Goal: Task Accomplishment & Management: Manage account settings

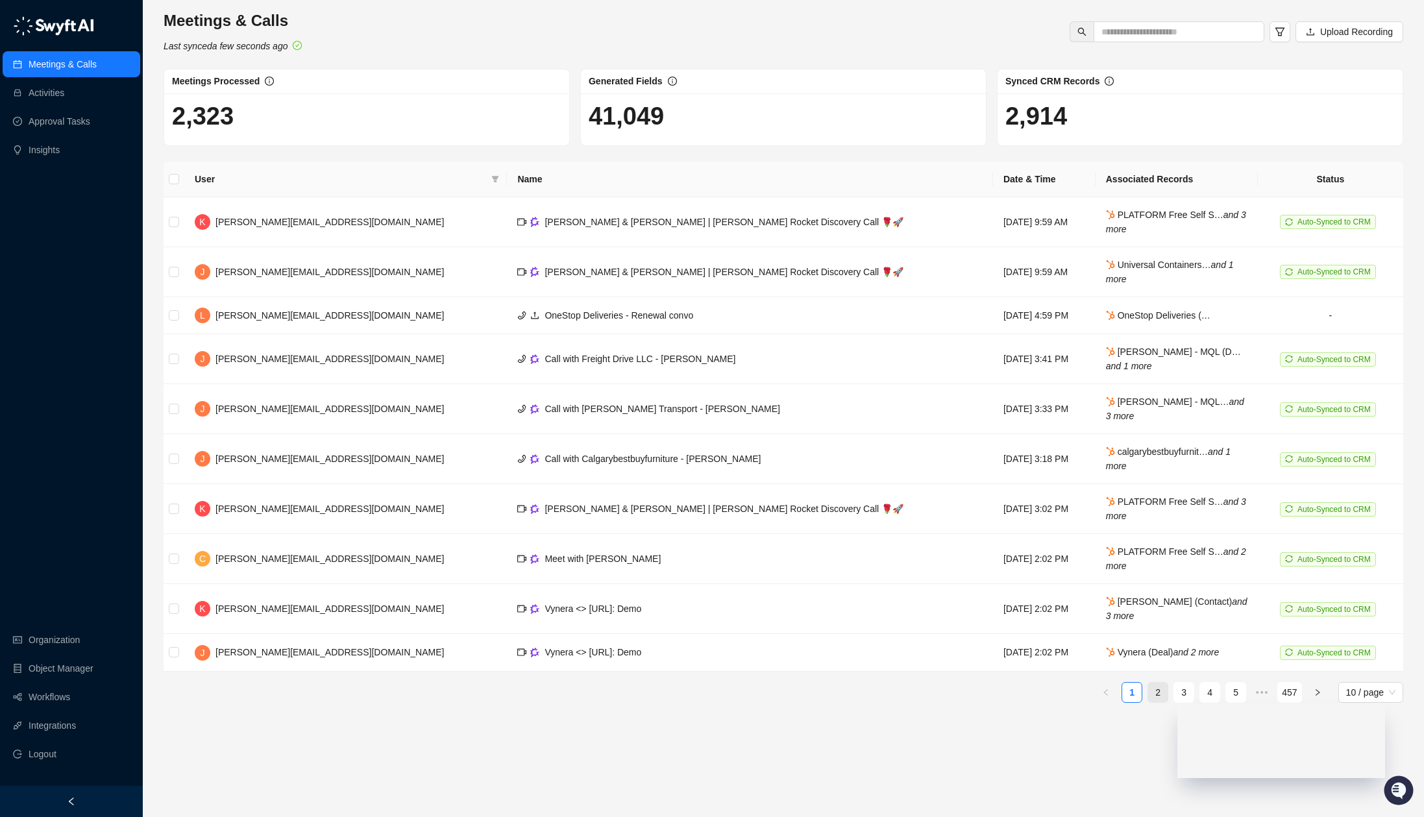
click at [1150, 690] on link "2" at bounding box center [1157, 692] width 19 height 19
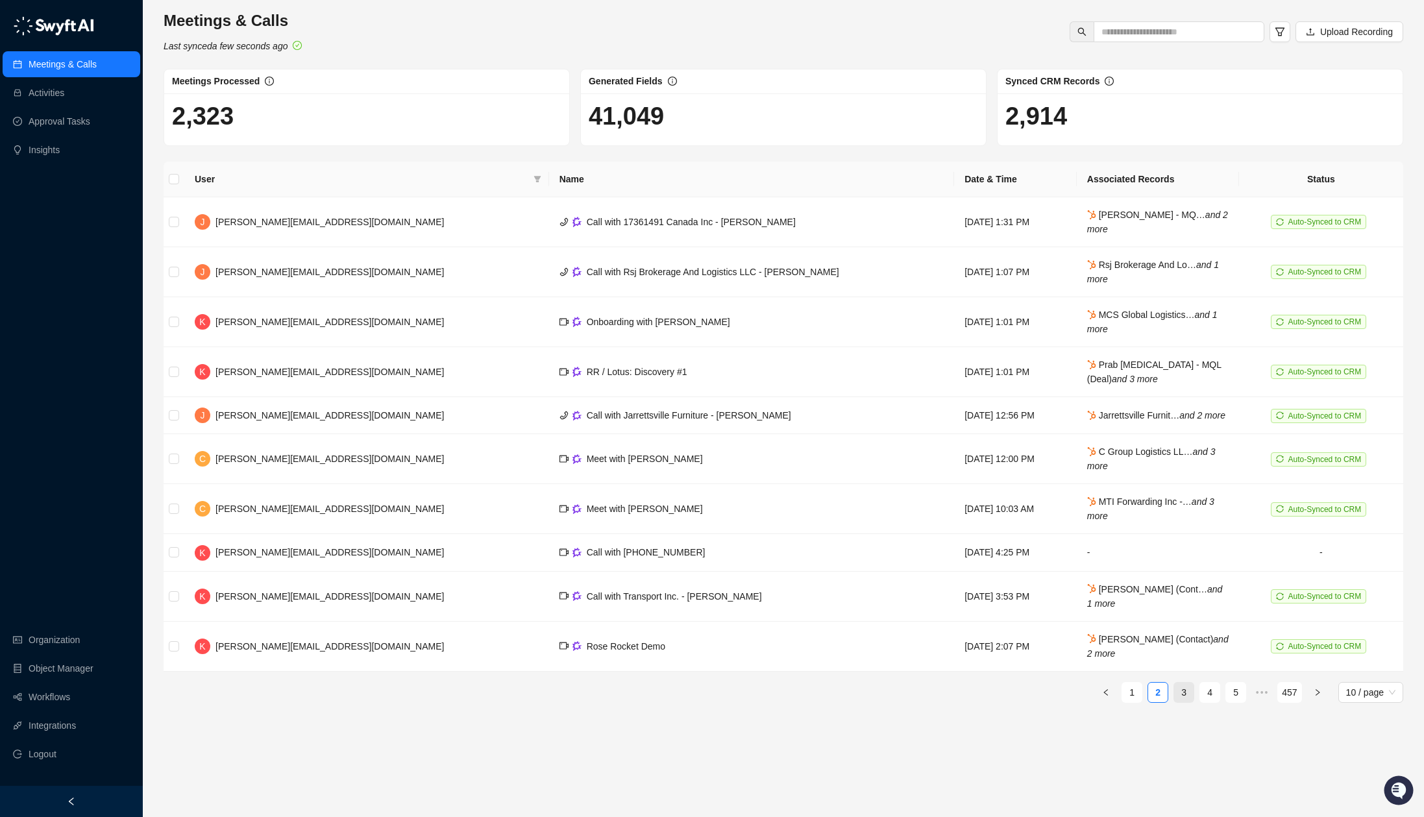
click at [1185, 702] on link "3" at bounding box center [1183, 692] width 19 height 19
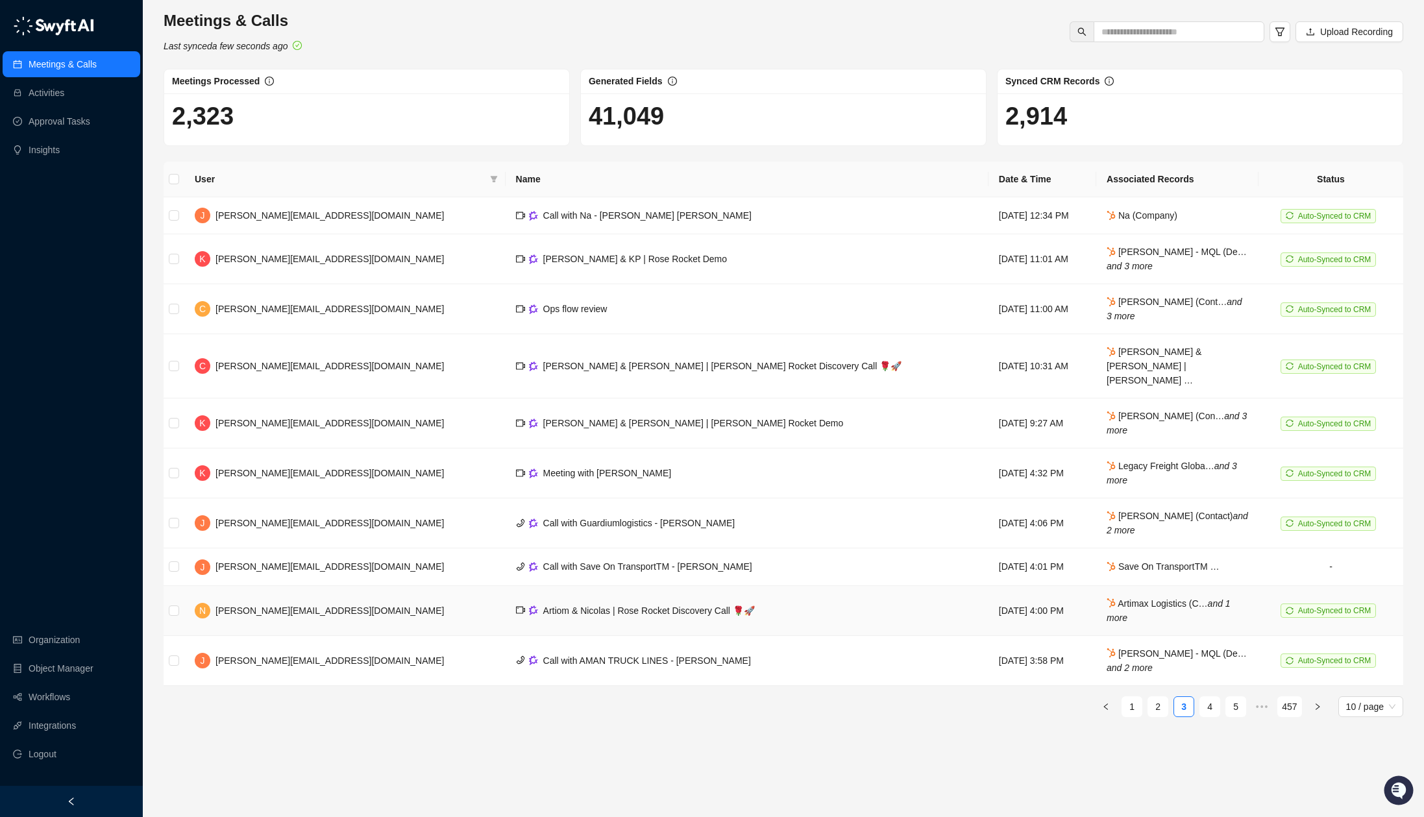
click at [748, 586] on td "Artiom & Nicolas | Rose Rocket Discovery Call 🌹🚀" at bounding box center [747, 611] width 483 height 50
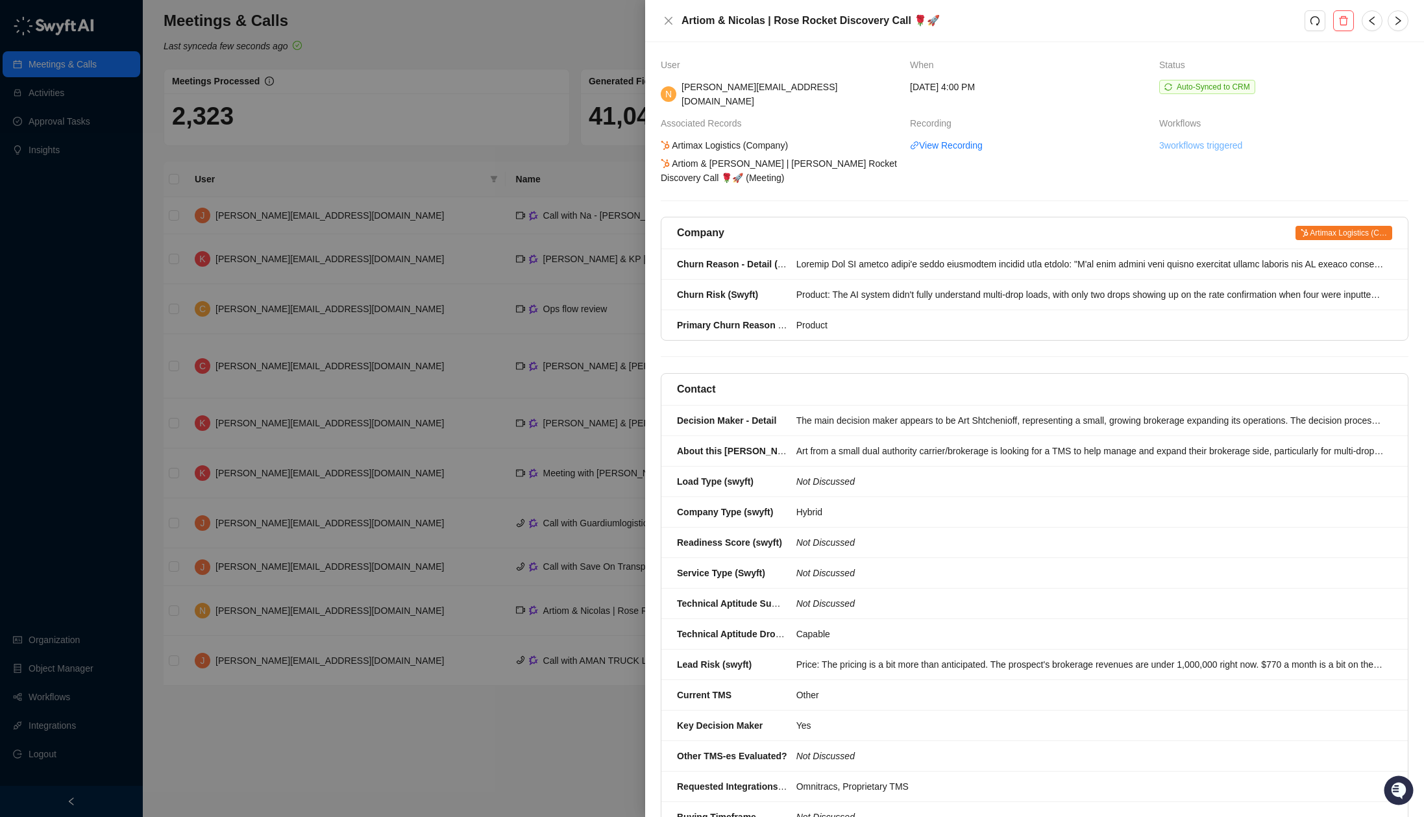
click at [1214, 138] on link "3 workflows triggered" at bounding box center [1200, 145] width 83 height 14
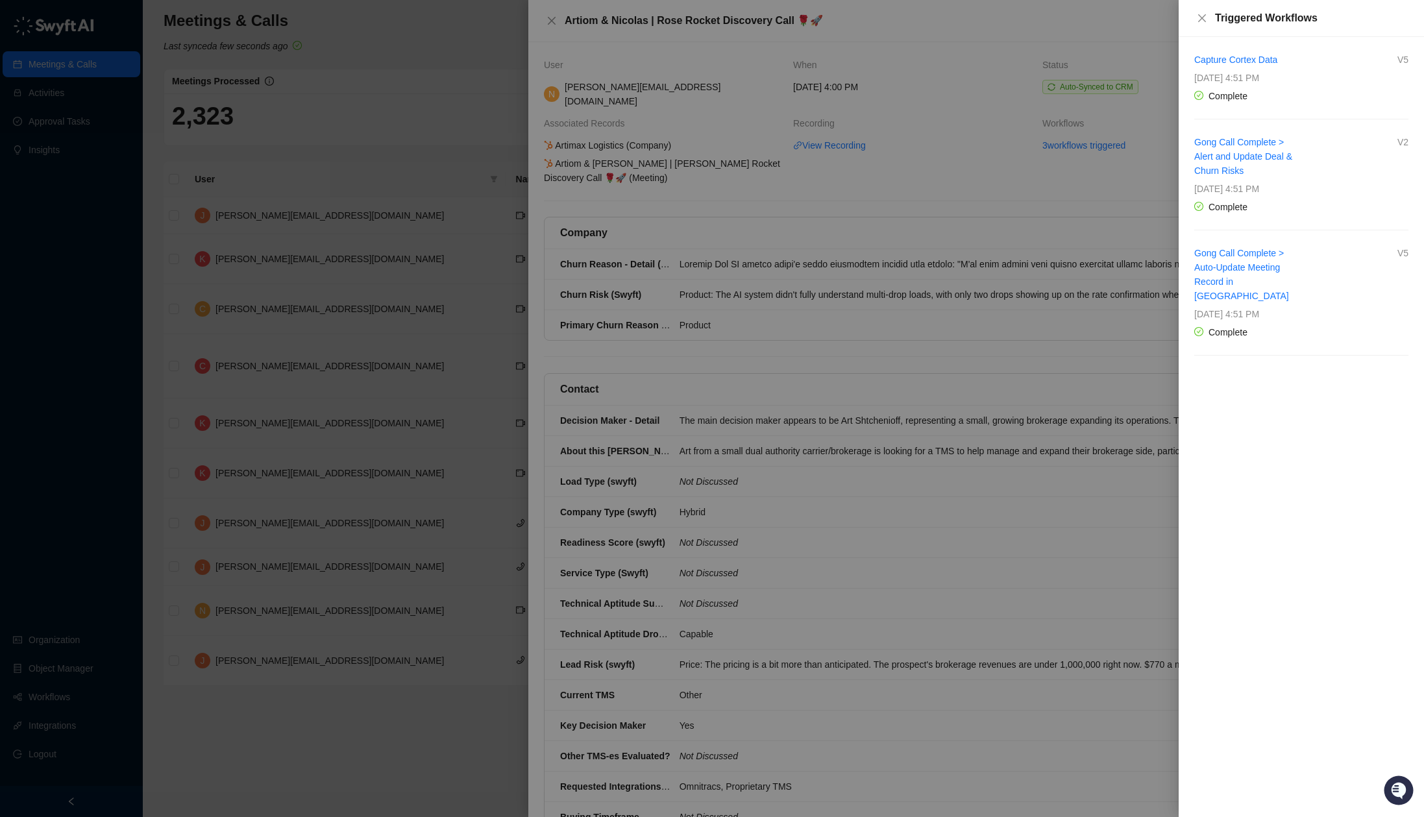
drag, startPoint x: 1085, startPoint y: 214, endPoint x: 1085, endPoint y: 191, distance: 22.7
click at [1083, 214] on div at bounding box center [712, 408] width 1424 height 817
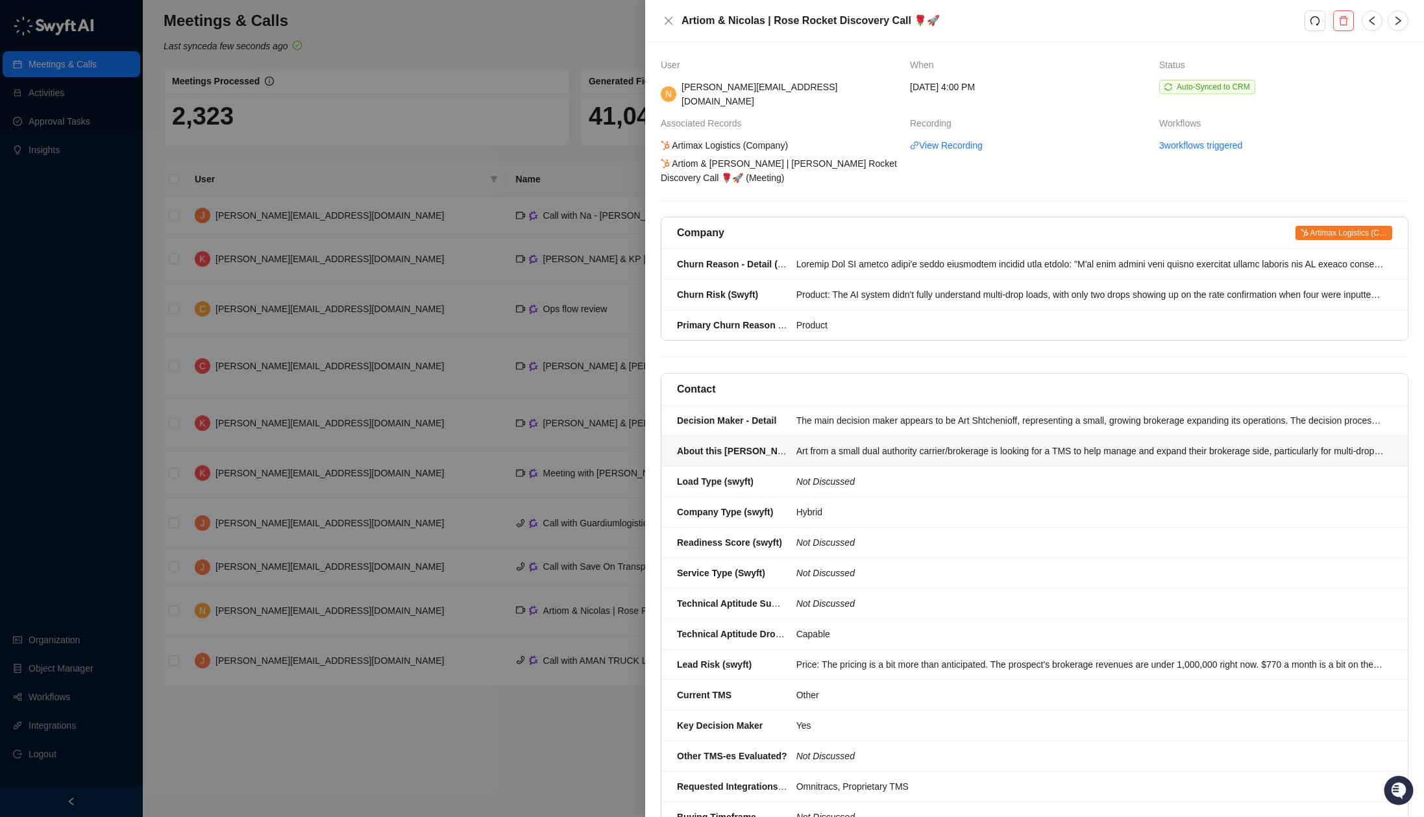
click at [933, 445] on div "Art from a small dual authority carrier/brokerage is looking for a TMS to help …" at bounding box center [1090, 451] width 588 height 14
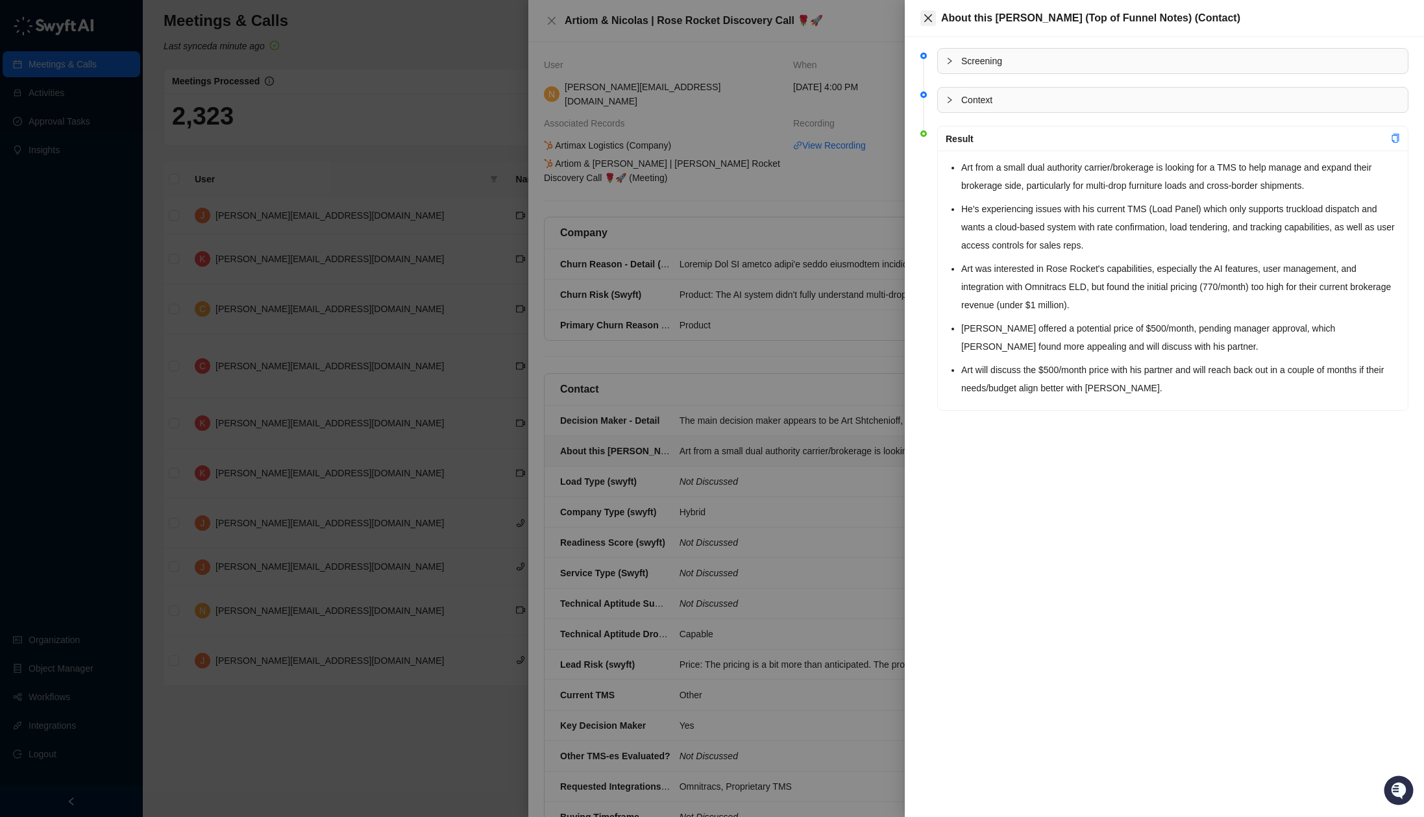
click at [933, 16] on button "Close" at bounding box center [928, 18] width 16 height 16
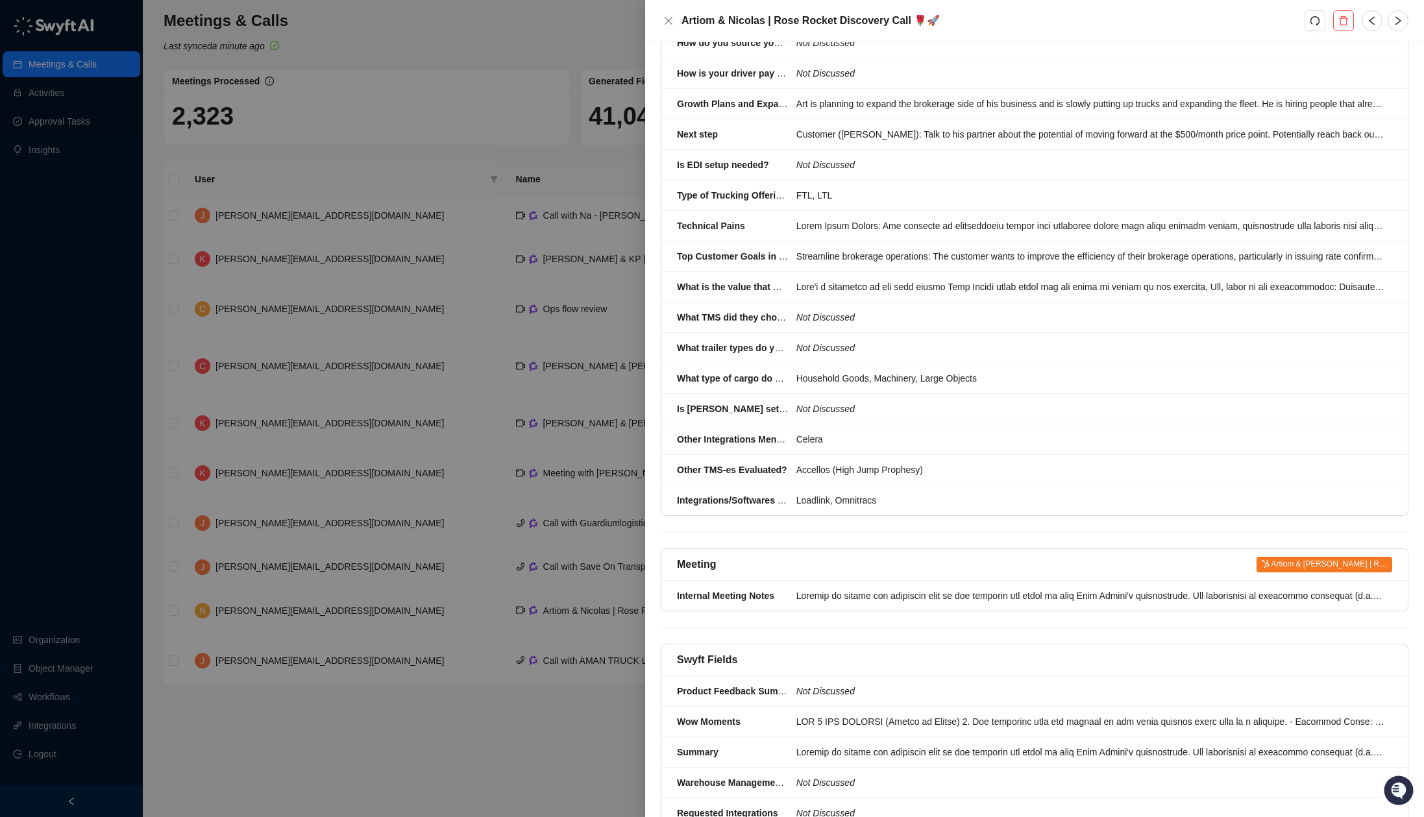
scroll to position [1588, 0]
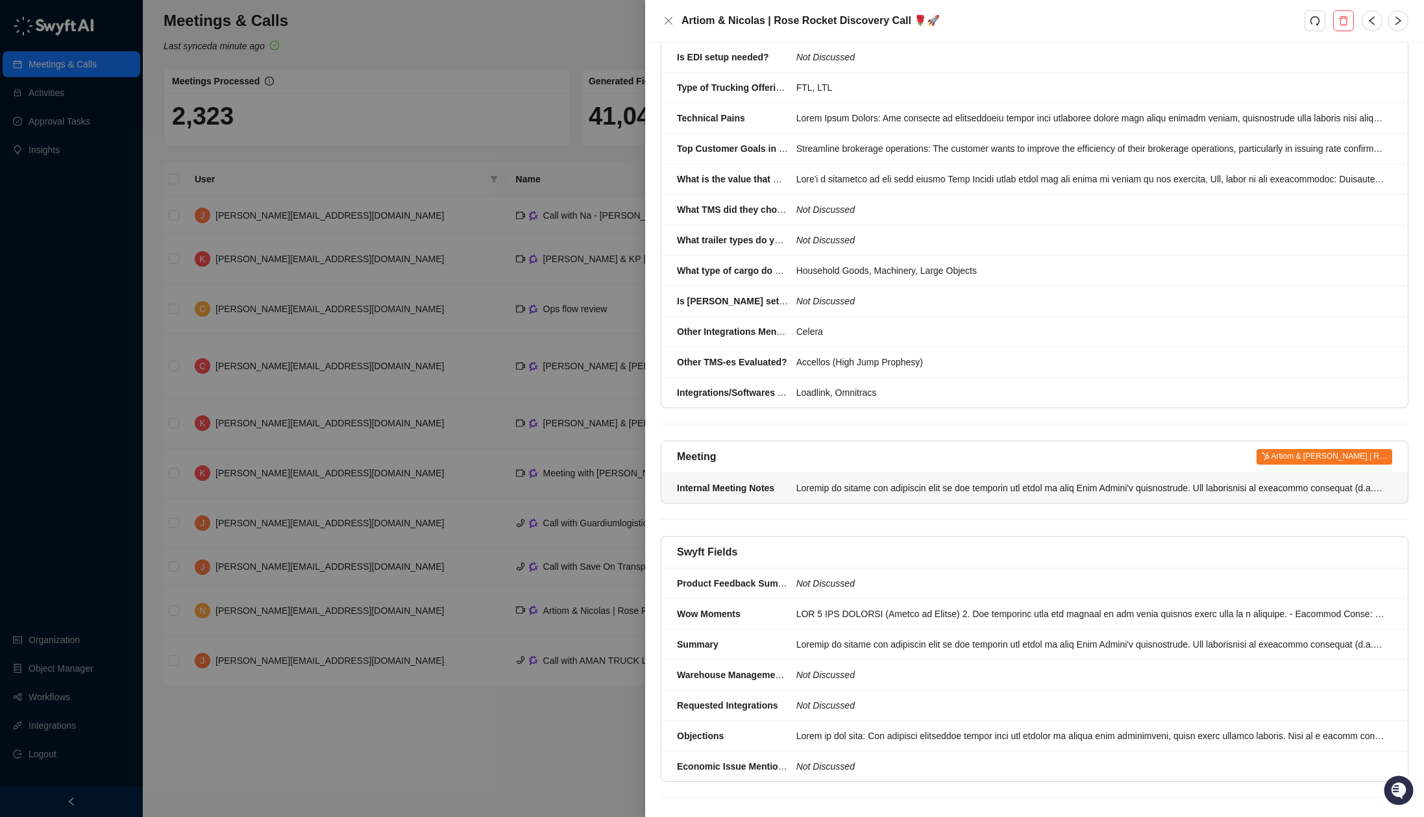
click at [1042, 481] on div at bounding box center [1090, 488] width 588 height 14
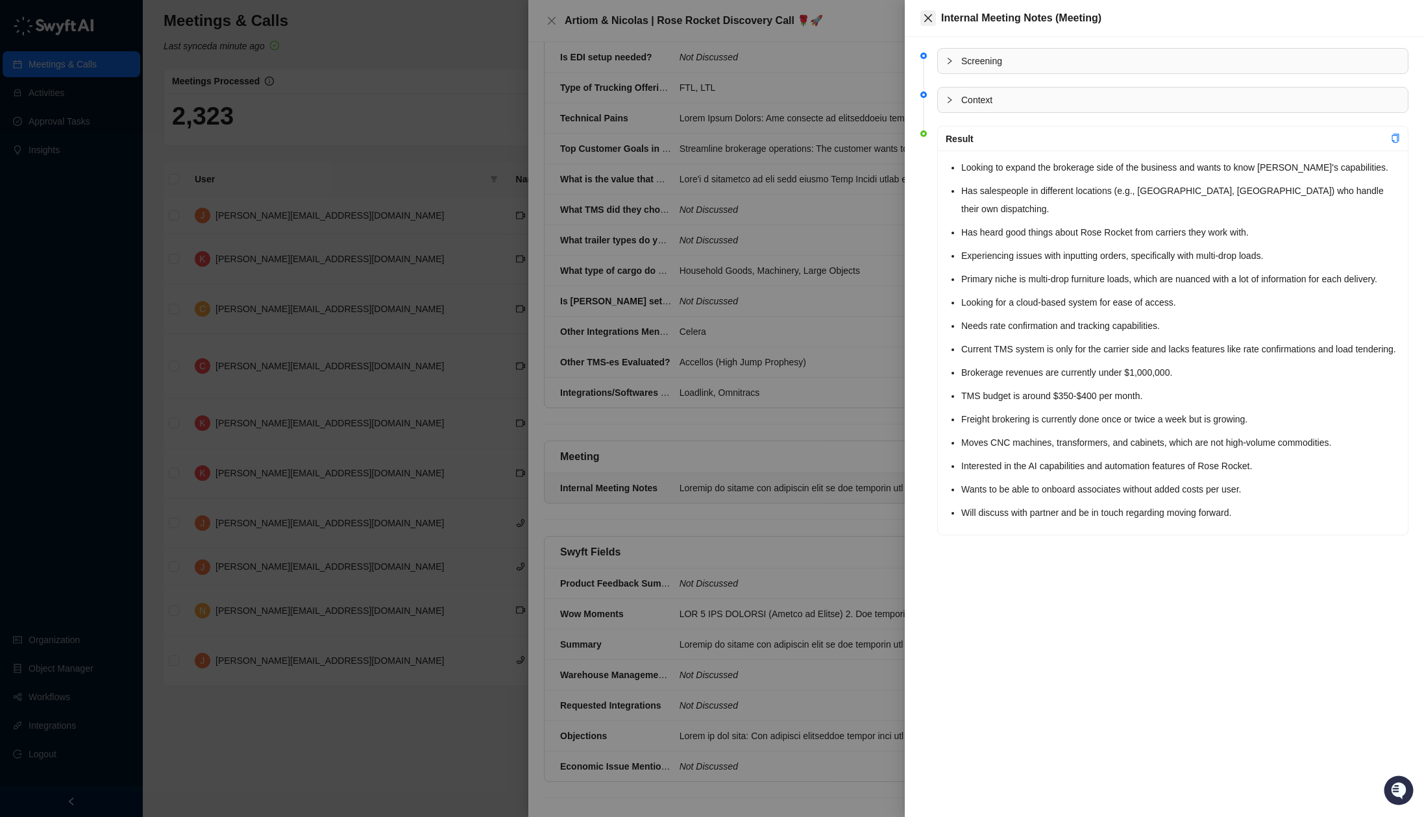
click at [931, 19] on icon "close" at bounding box center [928, 18] width 10 height 10
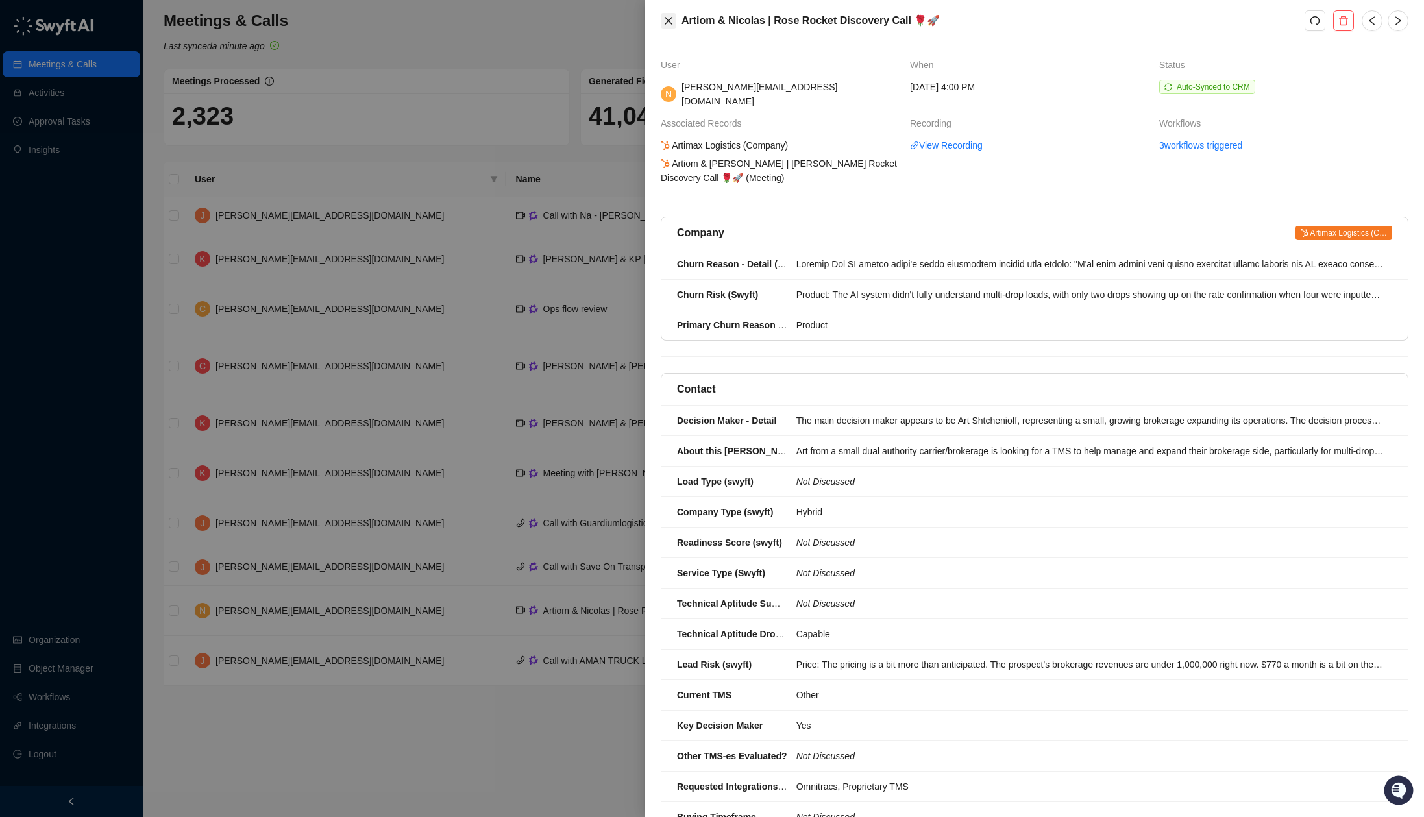
click at [667, 13] on button "Close" at bounding box center [669, 21] width 16 height 16
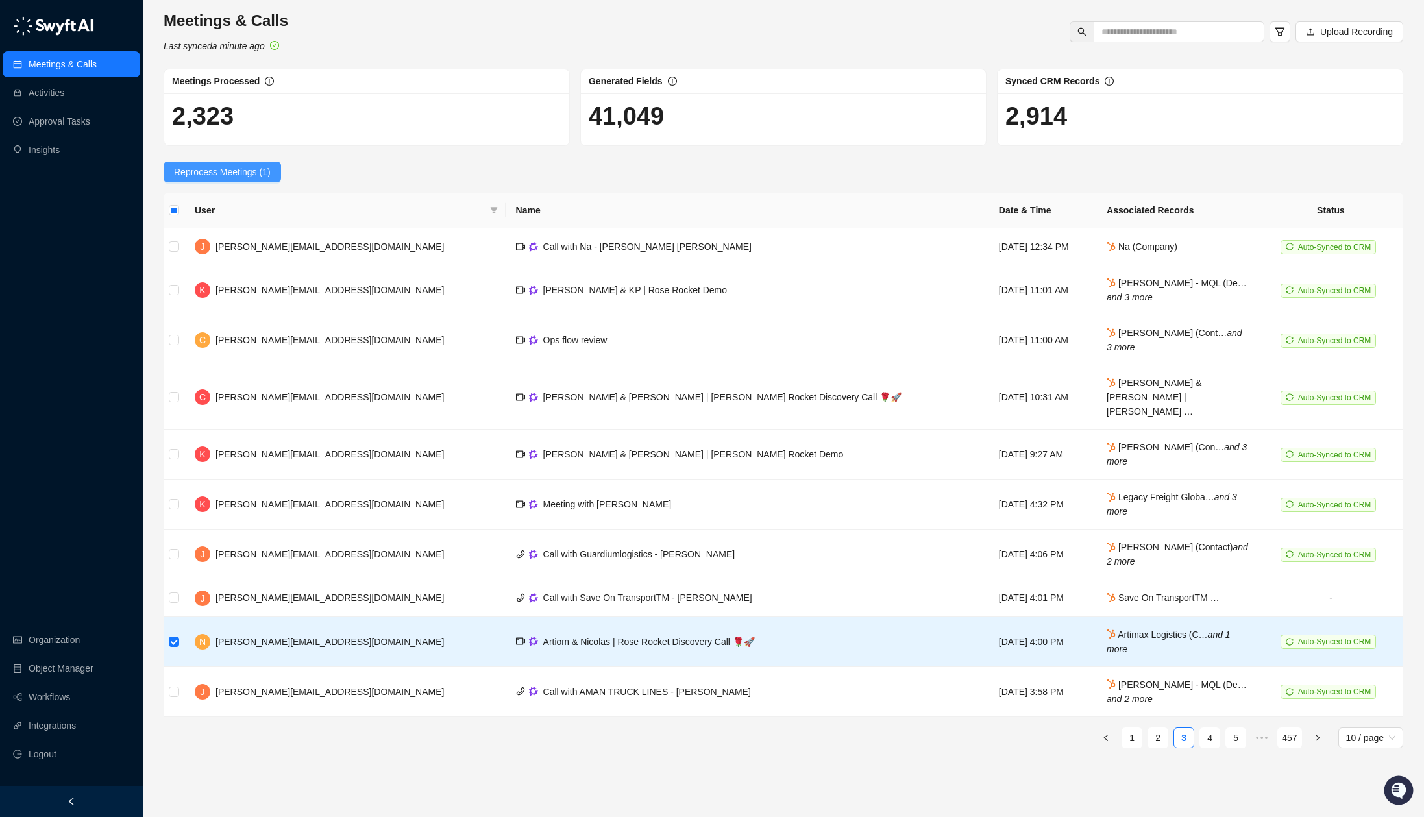
click at [225, 174] on span "Reprocess Meetings (1)" at bounding box center [222, 172] width 97 height 14
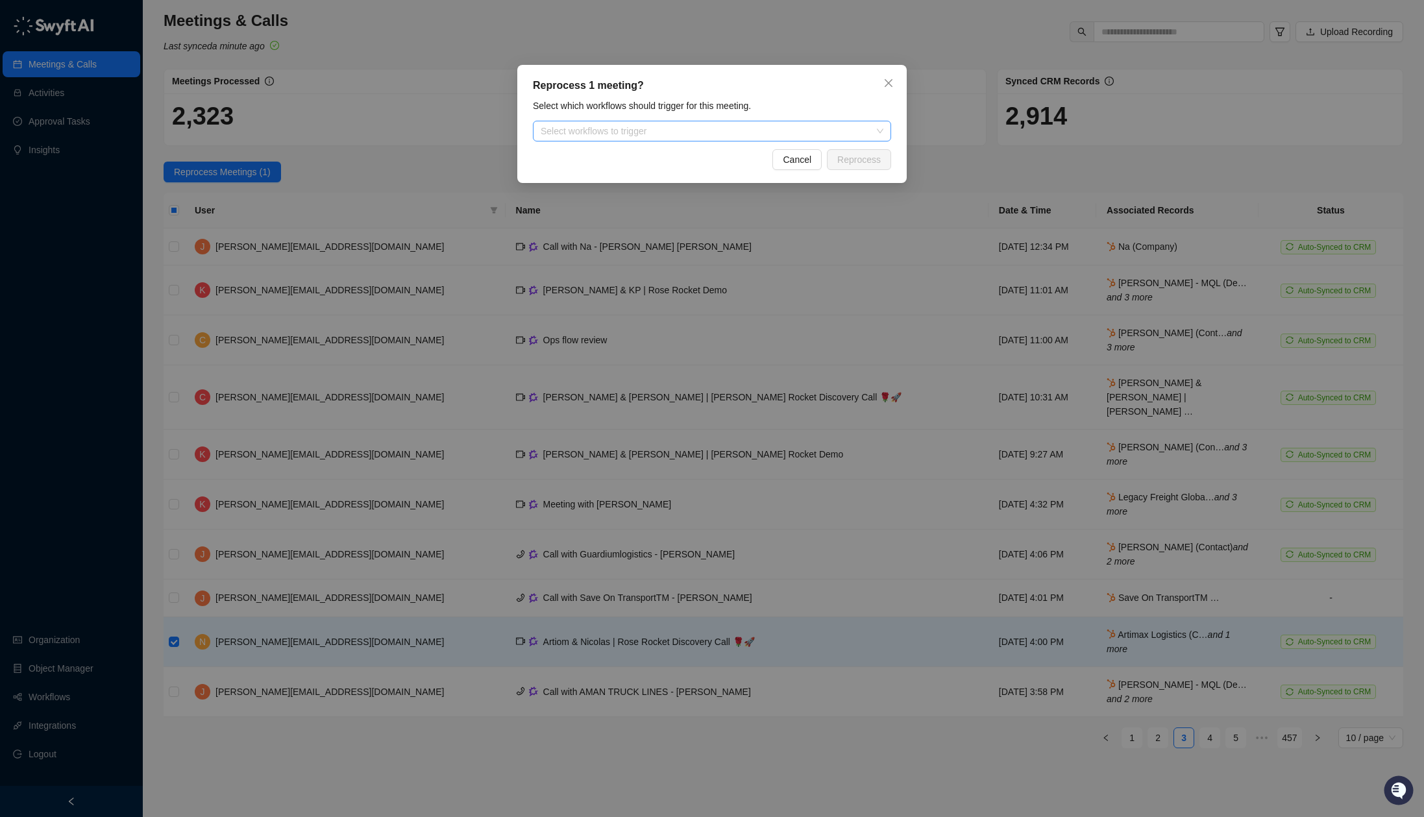
click at [667, 127] on div at bounding box center [704, 132] width 339 height 10
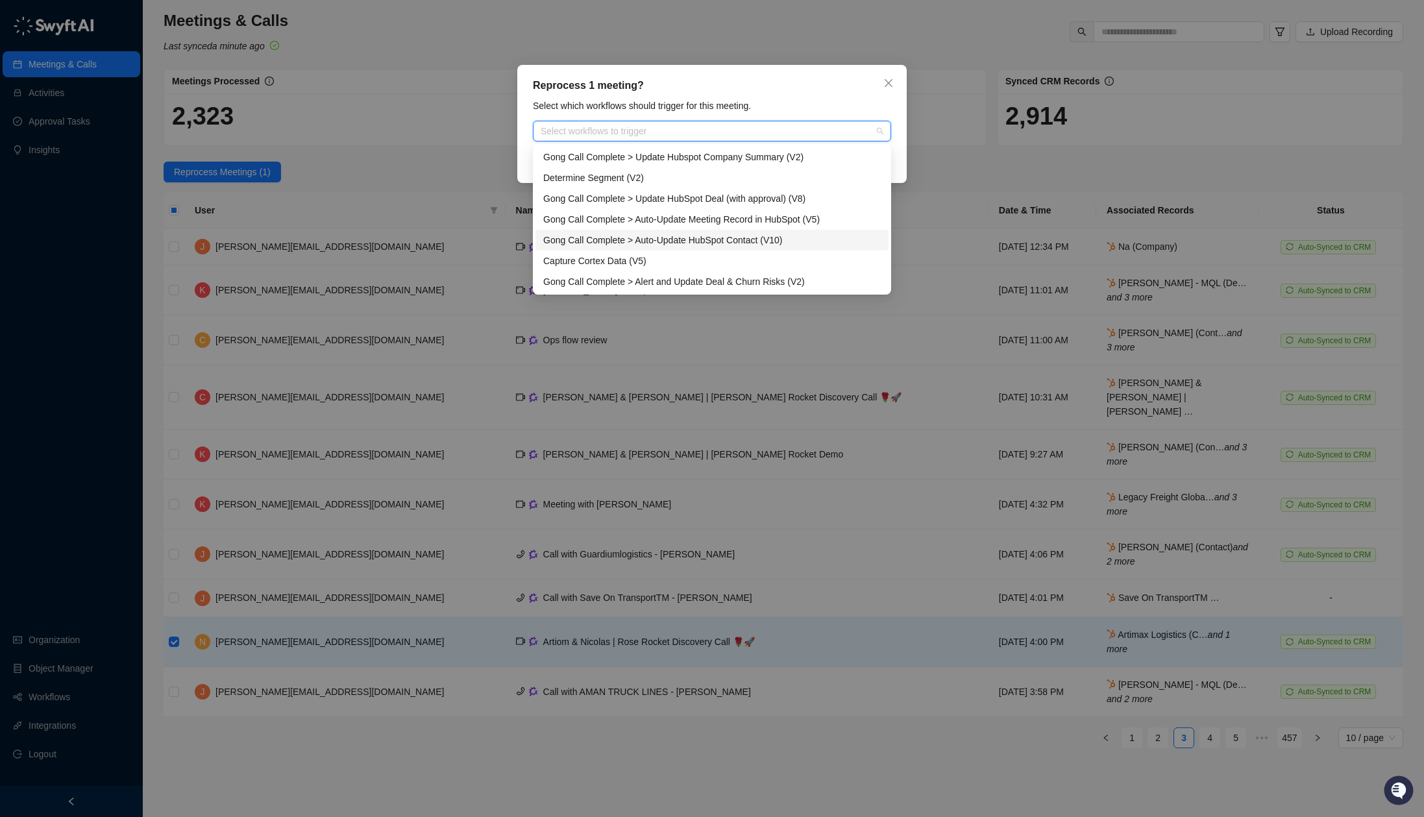
click at [774, 240] on div "Gong Call Complete > Auto-Update HubSpot Contact (V10)" at bounding box center [712, 240] width 338 height 14
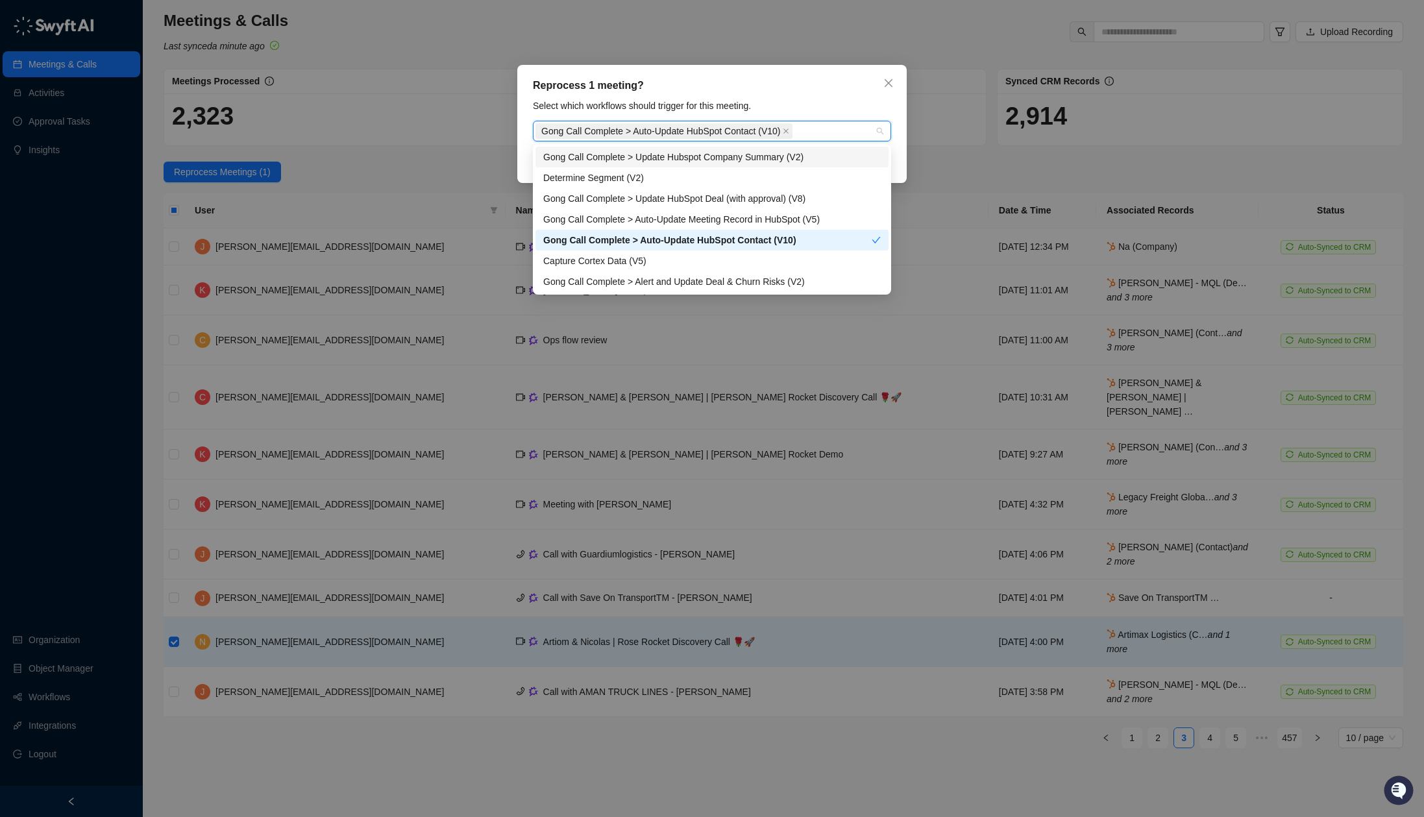
click at [855, 95] on div "Reprocess 1 meeting? Select which workflows should trigger for this meeting. Go…" at bounding box center [711, 124] width 389 height 118
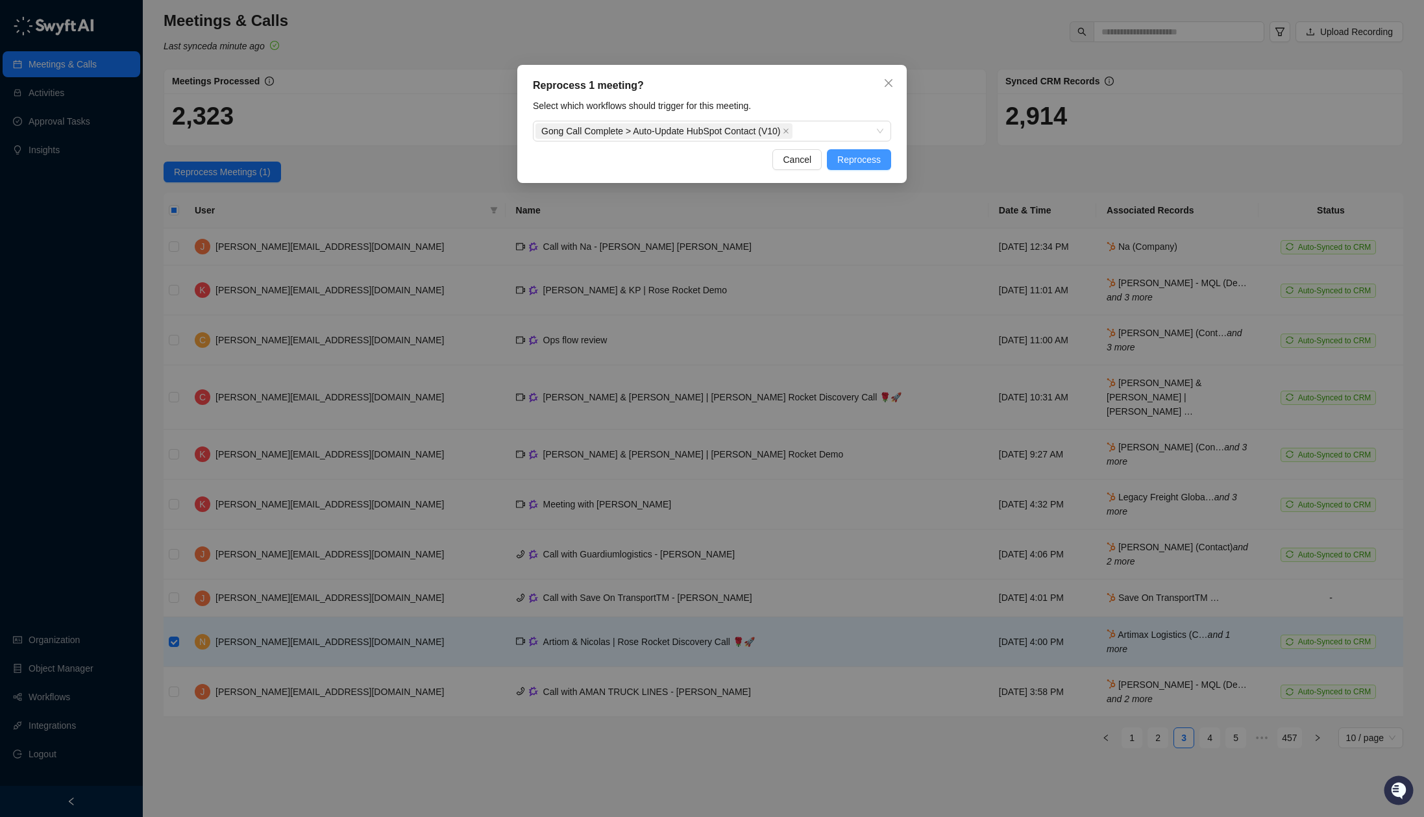
click at [850, 160] on span "Reprocess" at bounding box center [858, 160] width 43 height 14
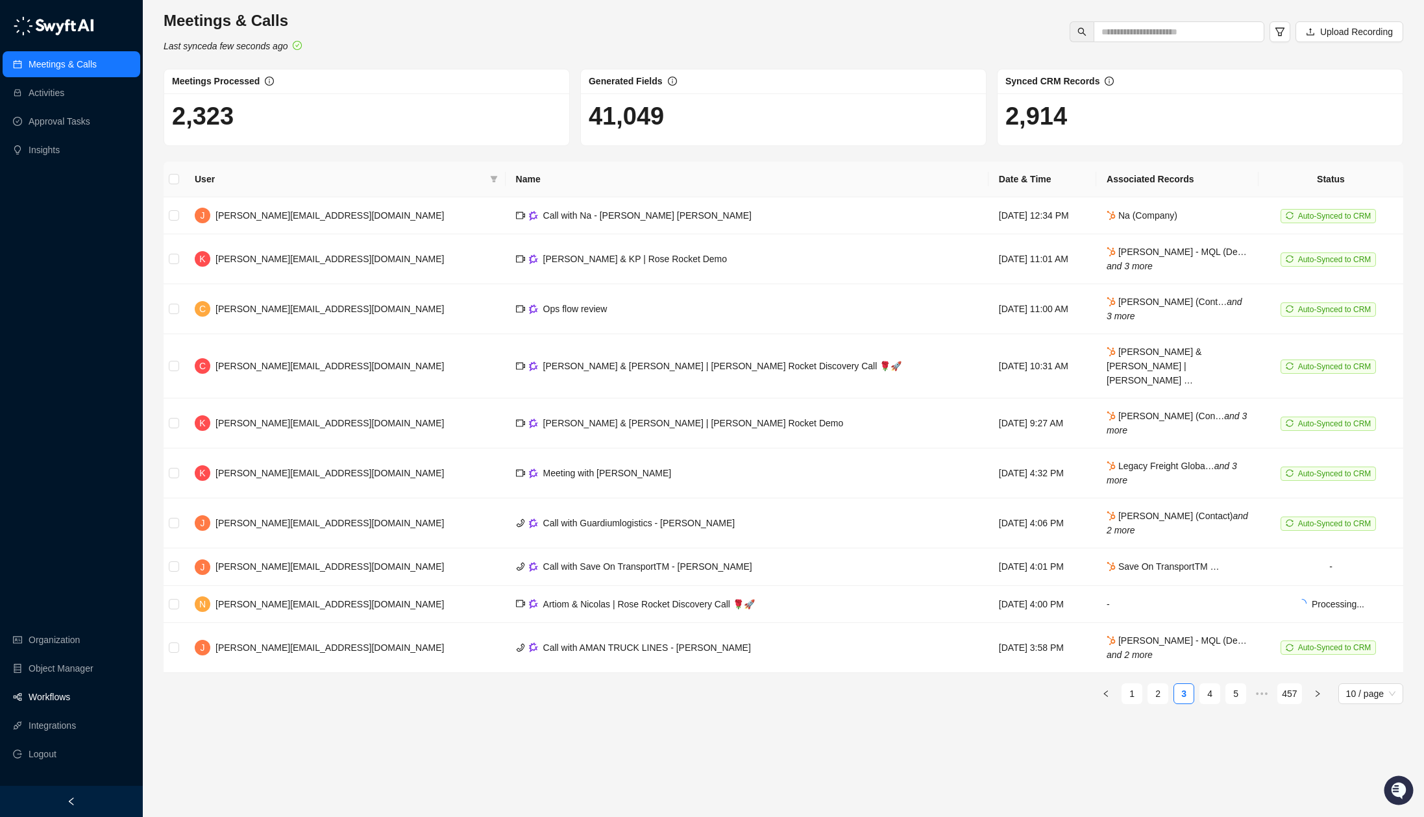
click at [53, 695] on link "Workflows" at bounding box center [50, 697] width 42 height 26
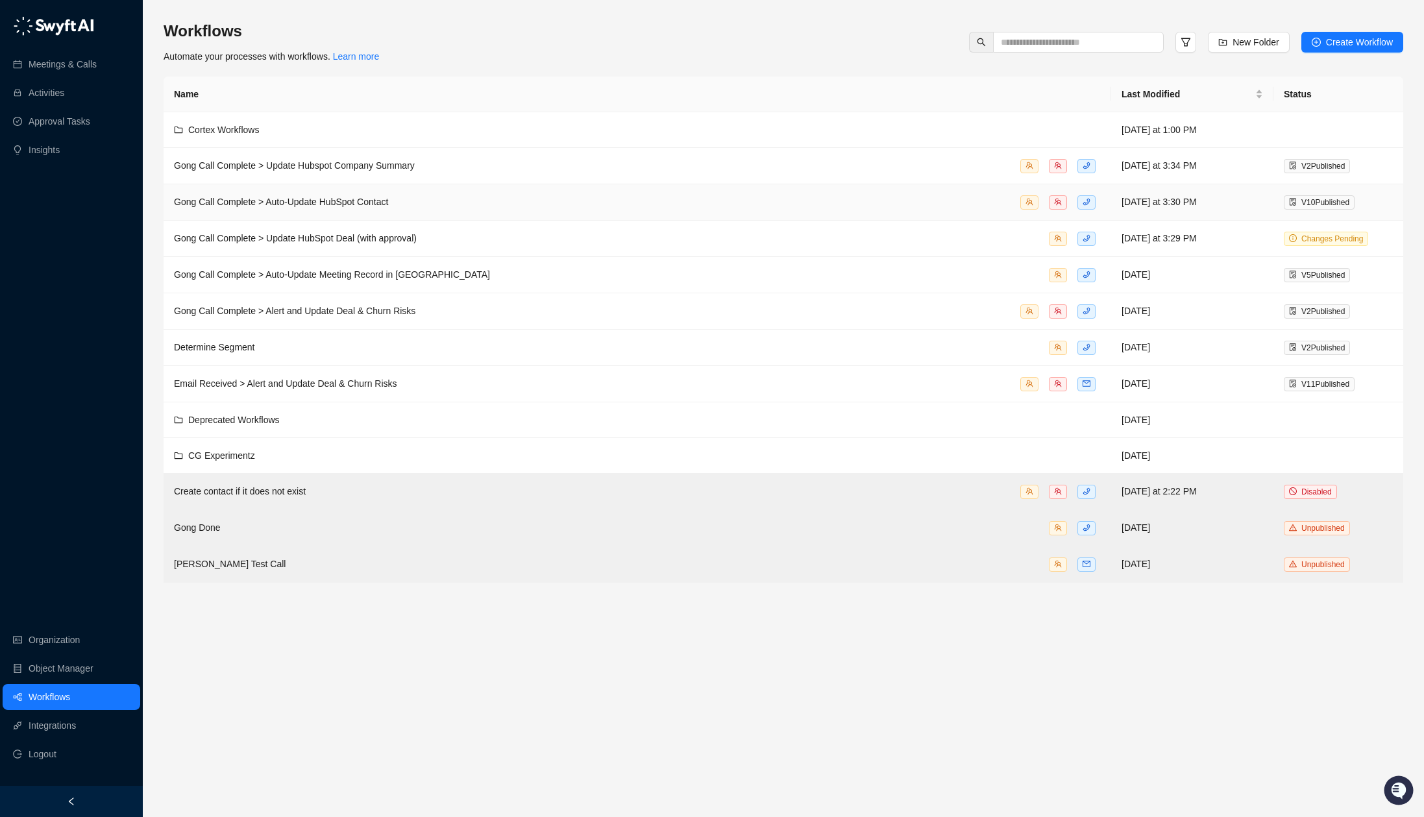
click at [454, 202] on div "Gong Call Complete > Auto-Update HubSpot Contact" at bounding box center [637, 202] width 927 height 15
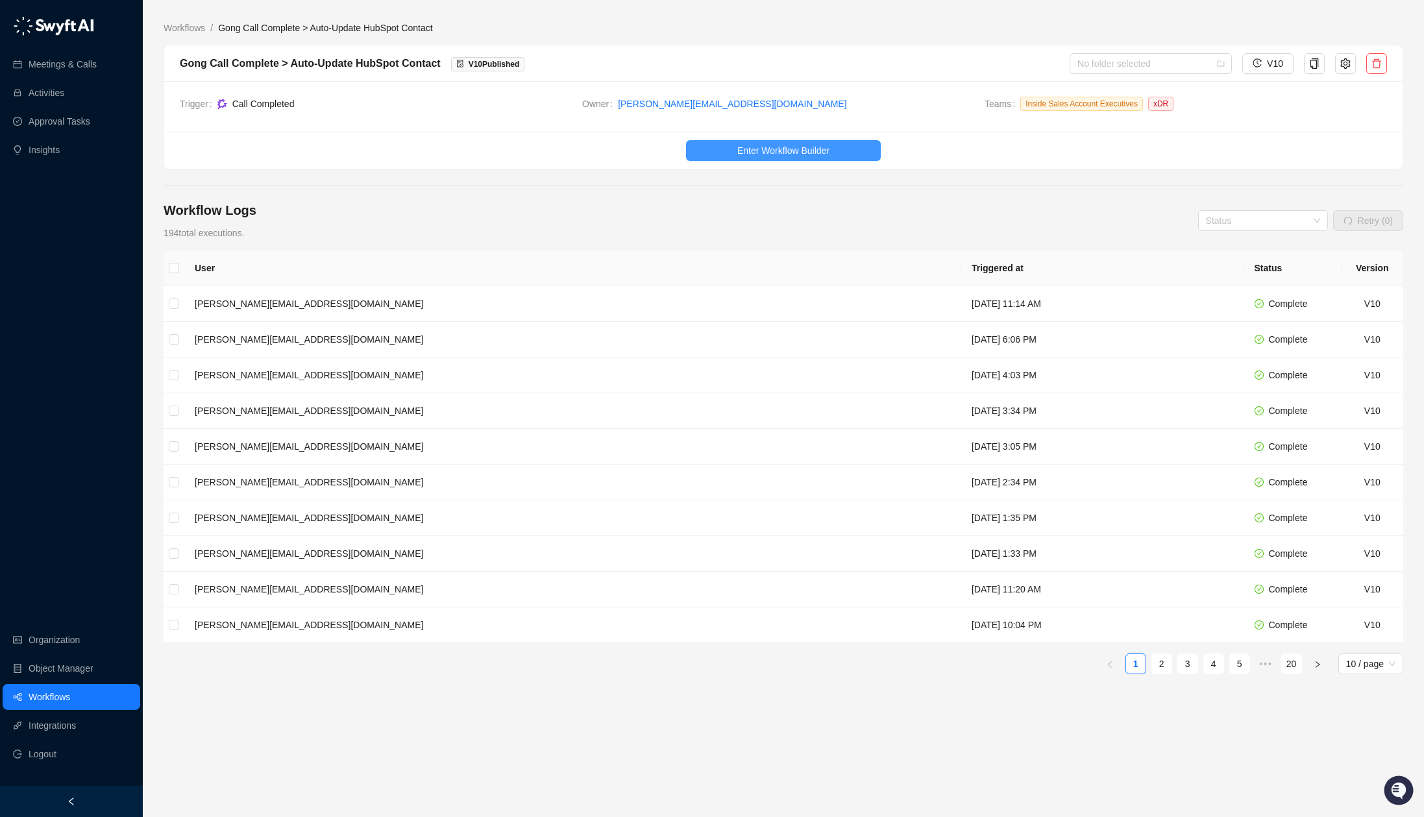
click at [790, 151] on span "Enter Workflow Builder" at bounding box center [783, 150] width 92 height 14
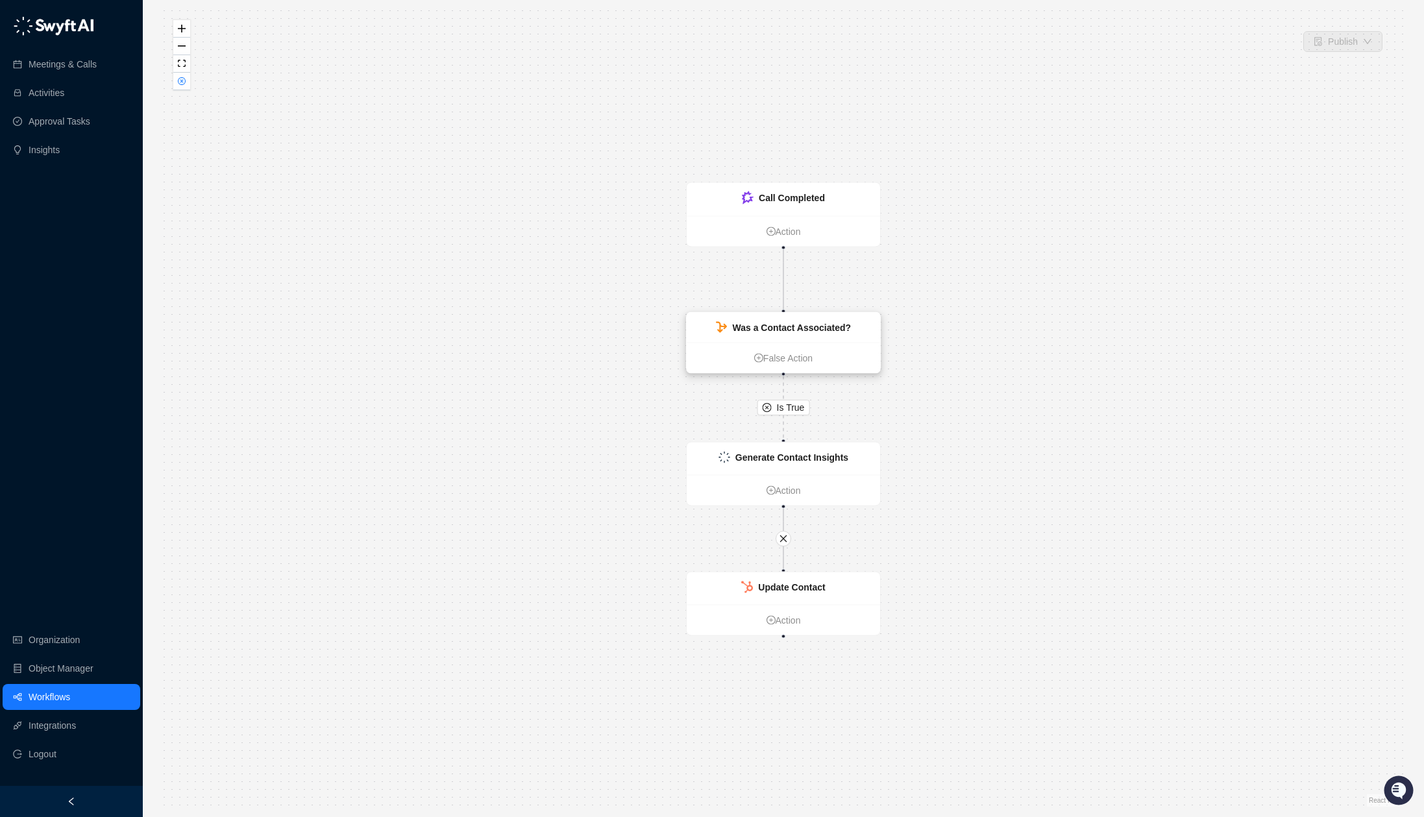
click at [824, 333] on div "Was a Contact Associated?" at bounding box center [791, 328] width 119 height 14
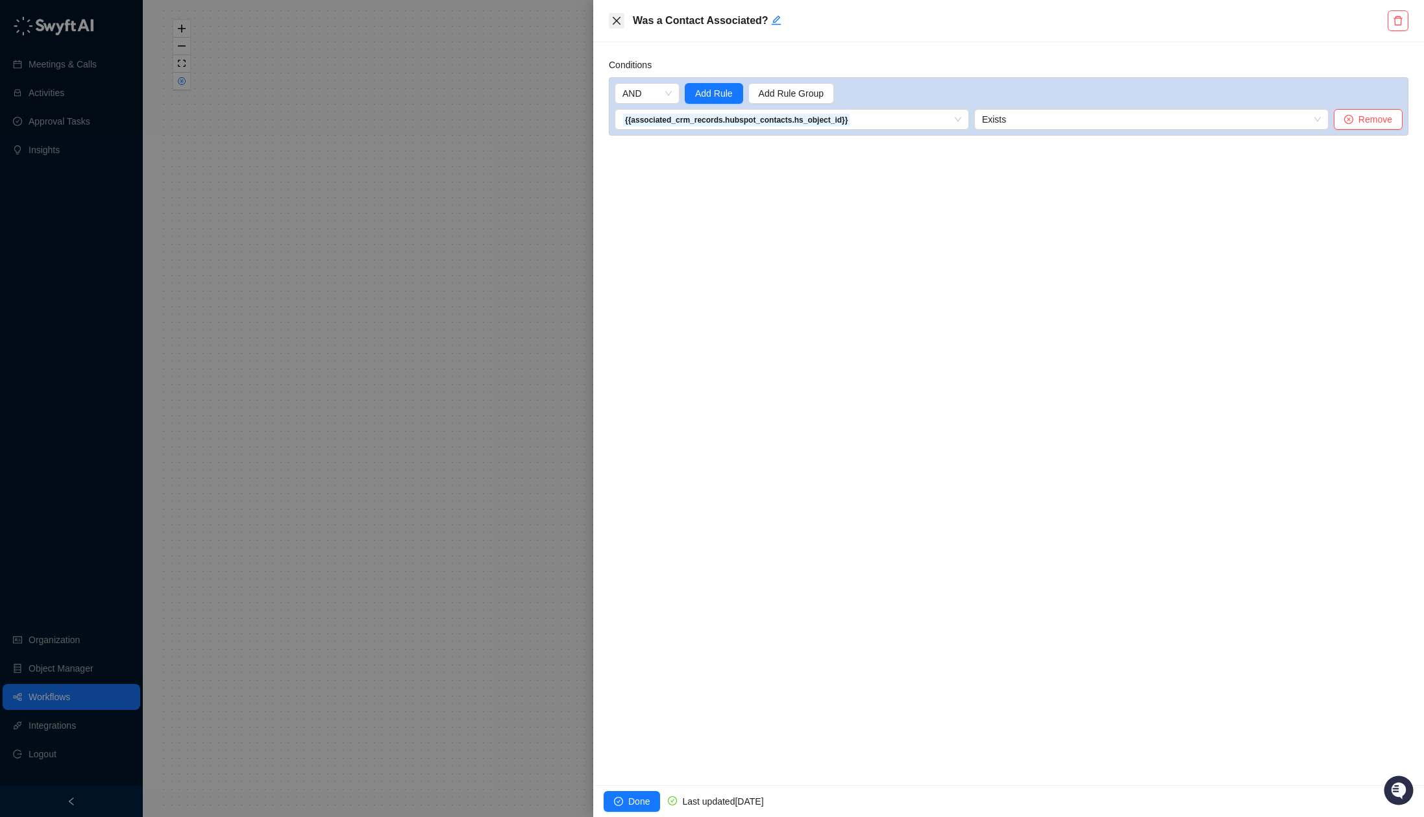
click at [615, 25] on icon "close" at bounding box center [616, 21] width 10 height 10
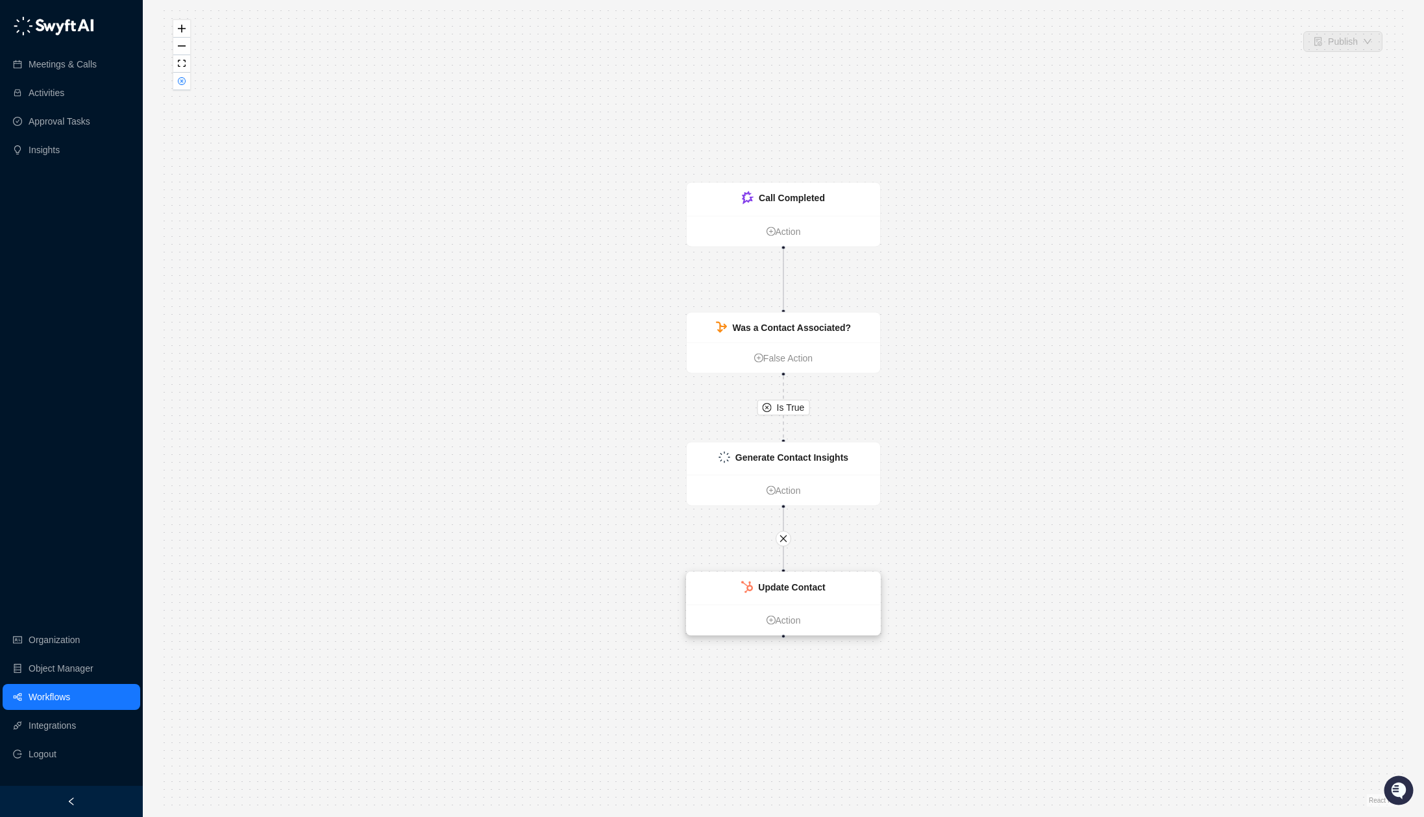
click at [835, 605] on ul "Action" at bounding box center [783, 620] width 193 height 31
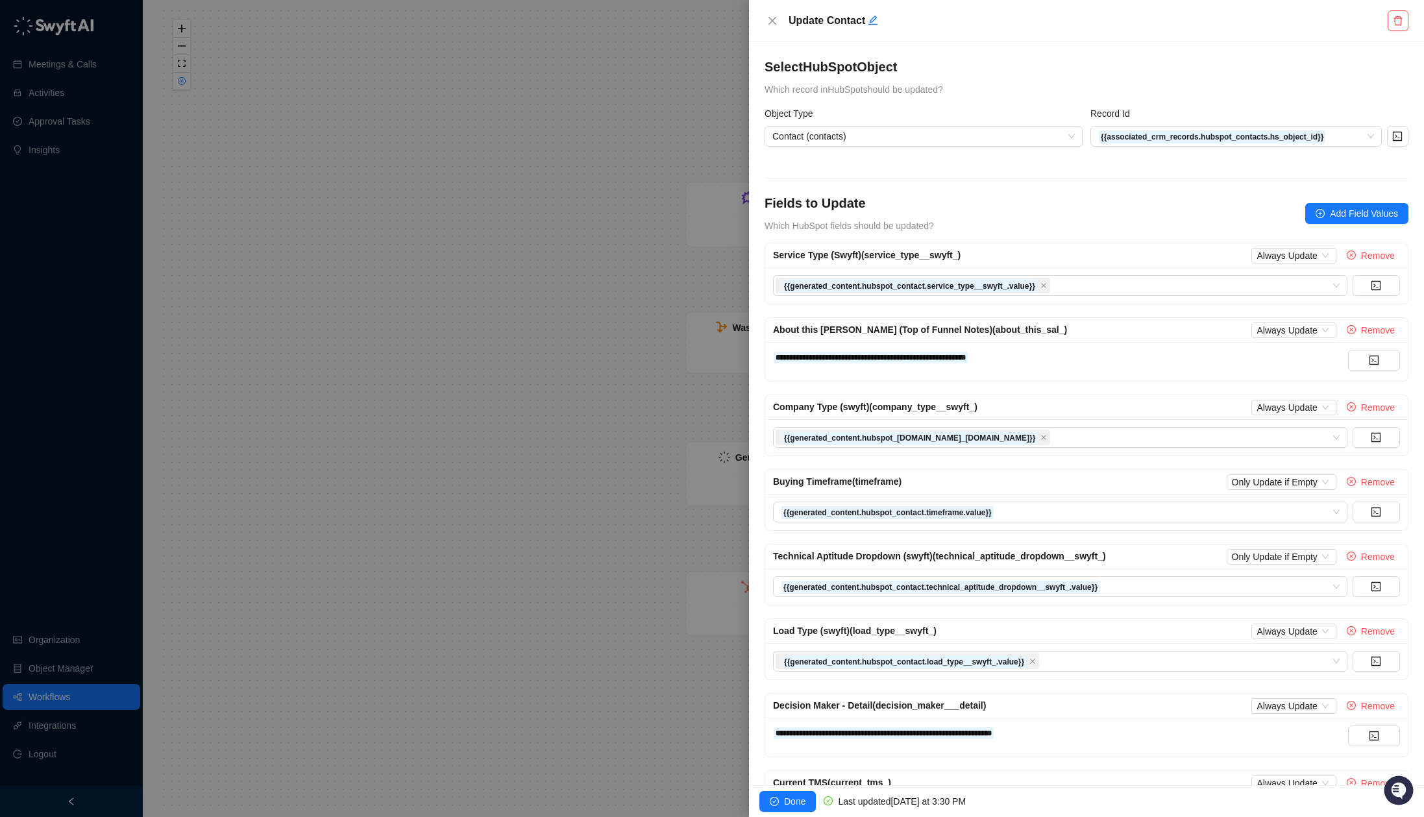
click at [760, 19] on div "Update Contact" at bounding box center [1086, 21] width 675 height 42
click at [766, 20] on button "Close" at bounding box center [773, 21] width 16 height 16
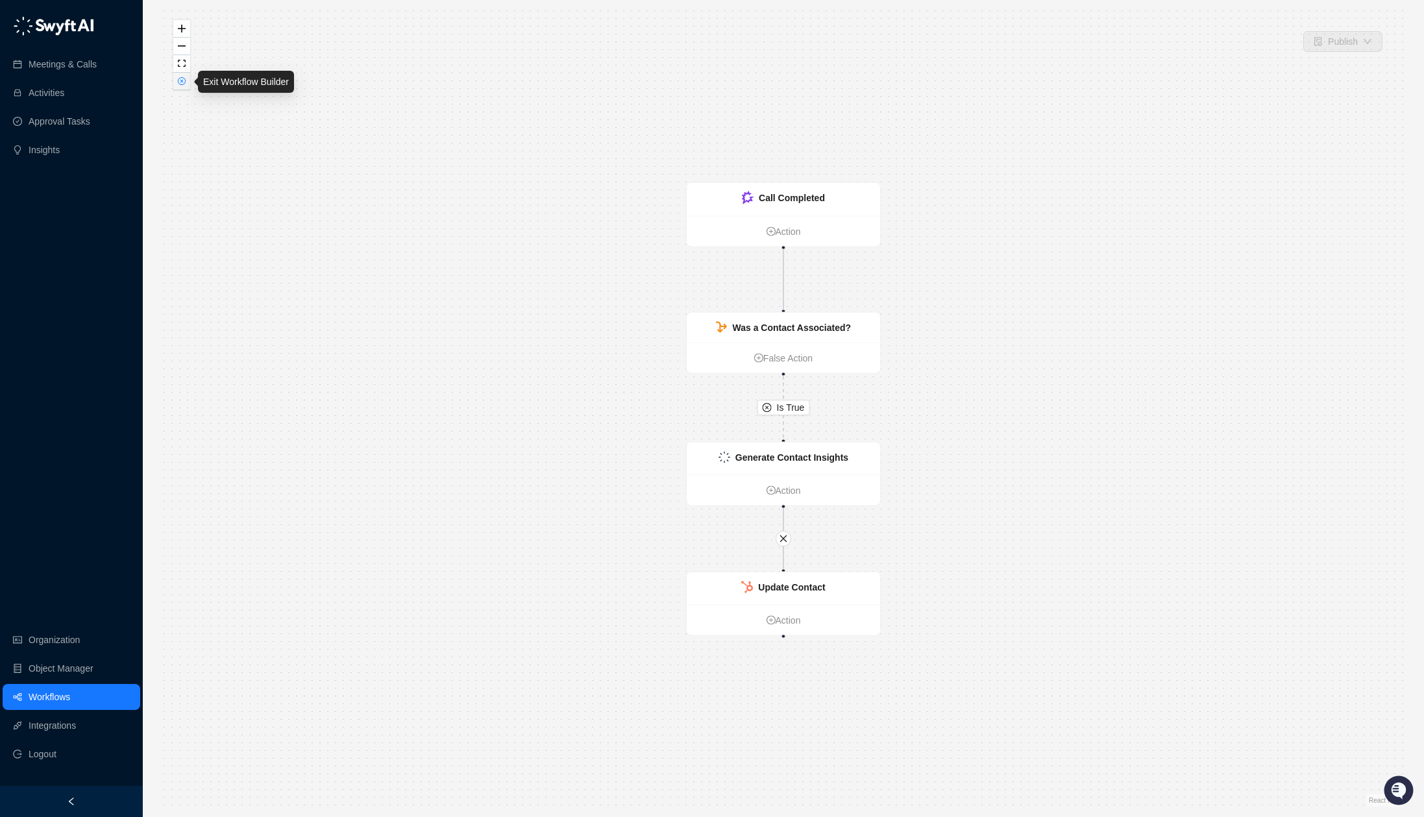
click at [183, 88] on button "button" at bounding box center [181, 82] width 17 height 18
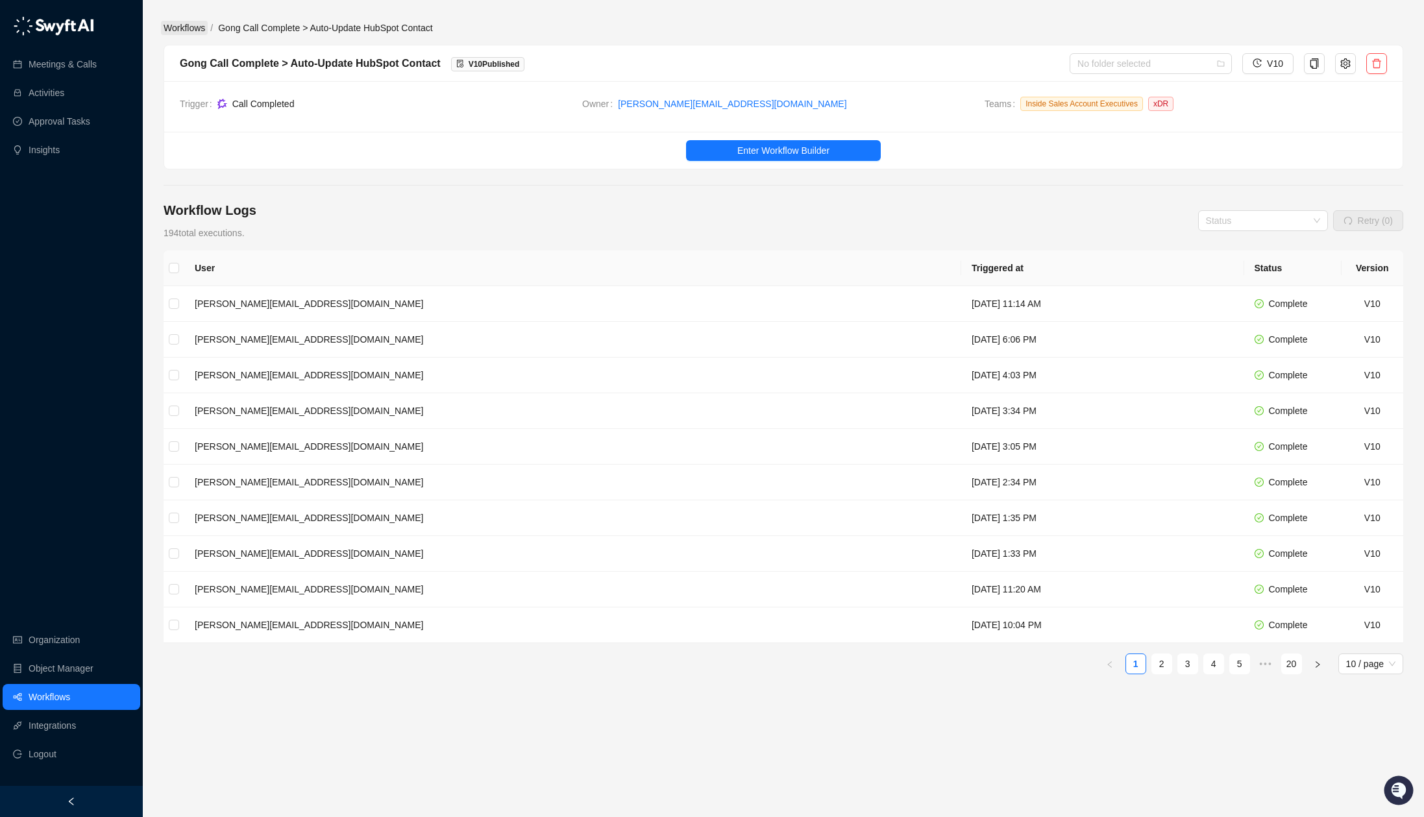
click at [191, 25] on link "Workflows" at bounding box center [184, 28] width 47 height 14
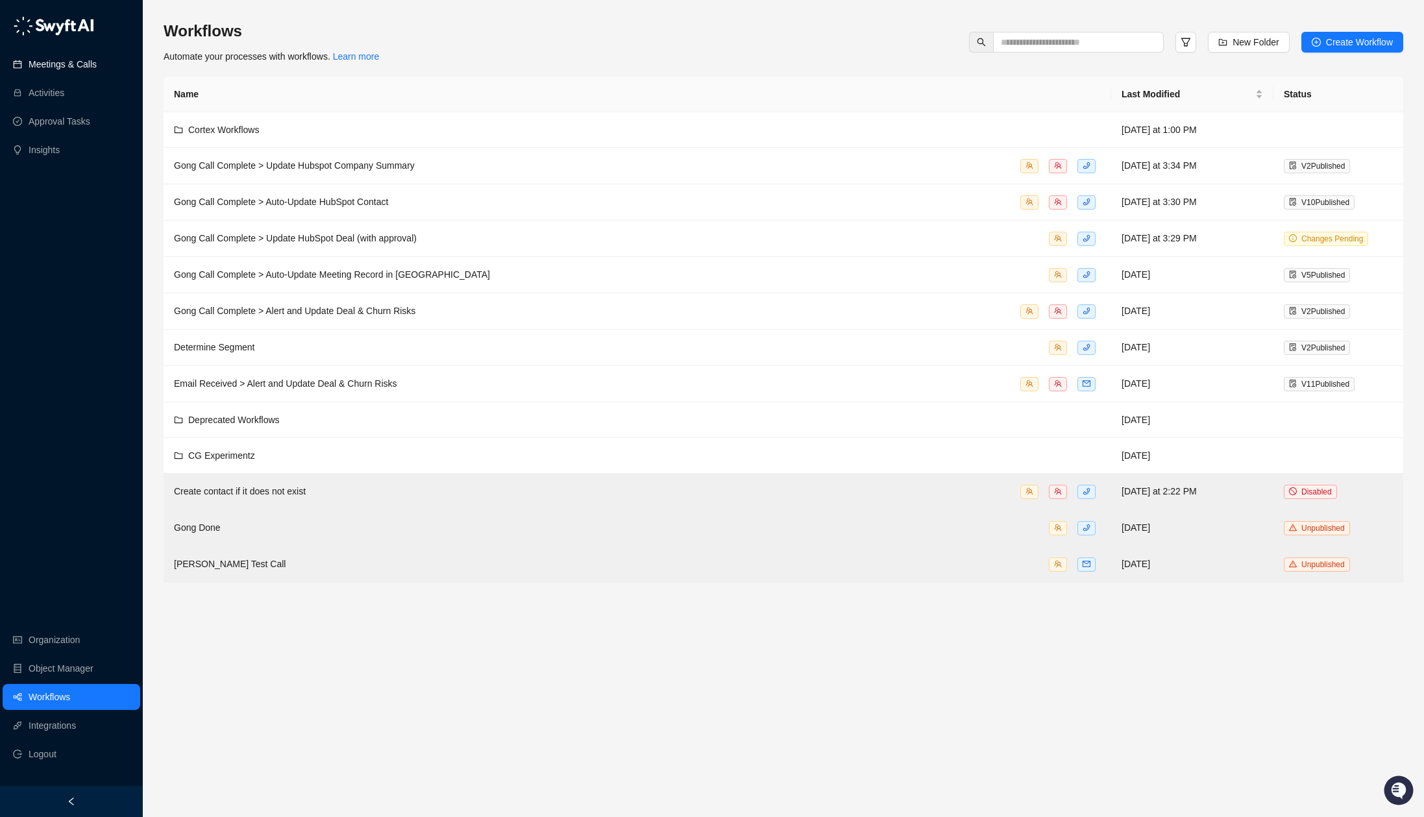
click at [79, 68] on link "Meetings & Calls" at bounding box center [63, 64] width 68 height 26
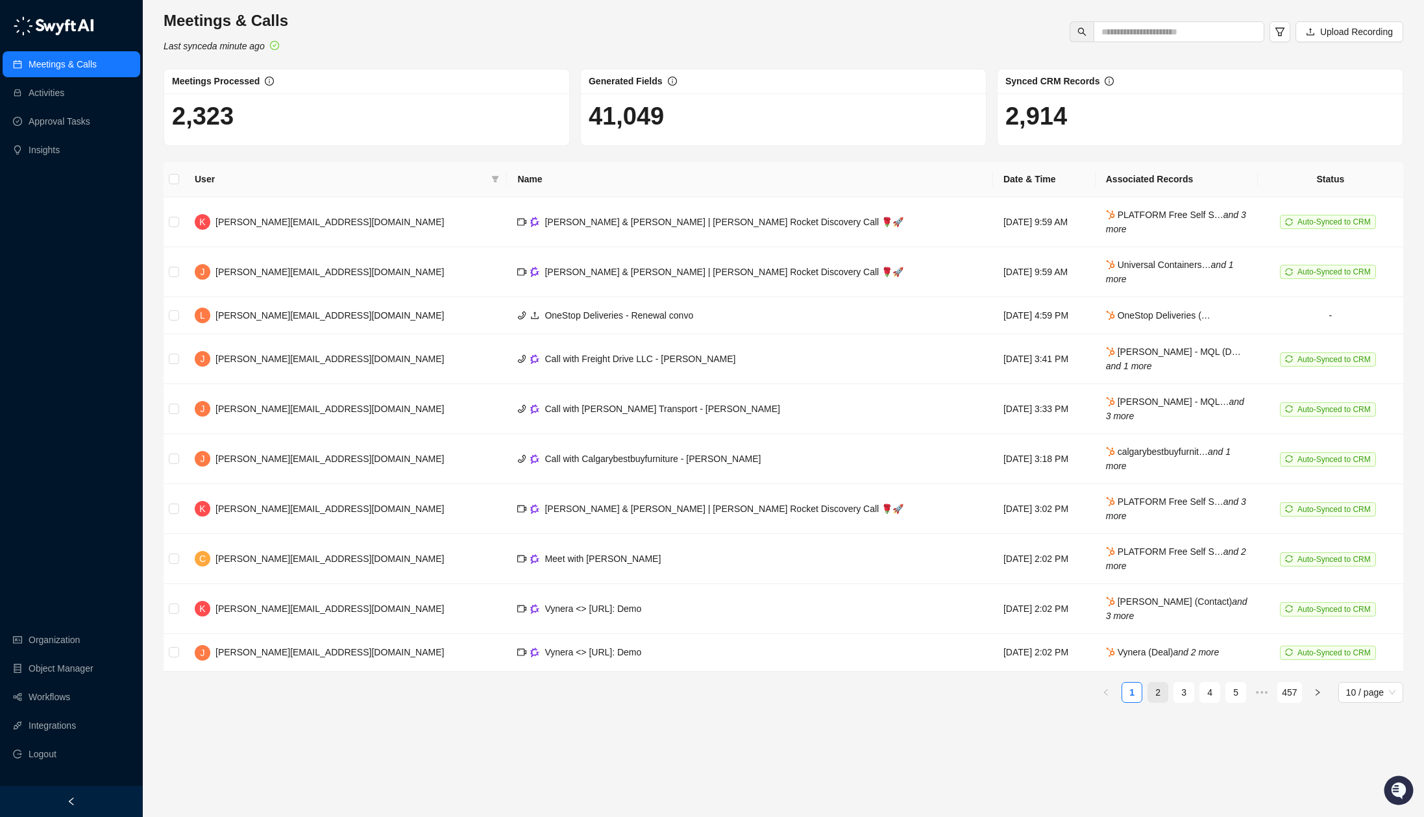
click at [1155, 696] on link "2" at bounding box center [1157, 692] width 19 height 19
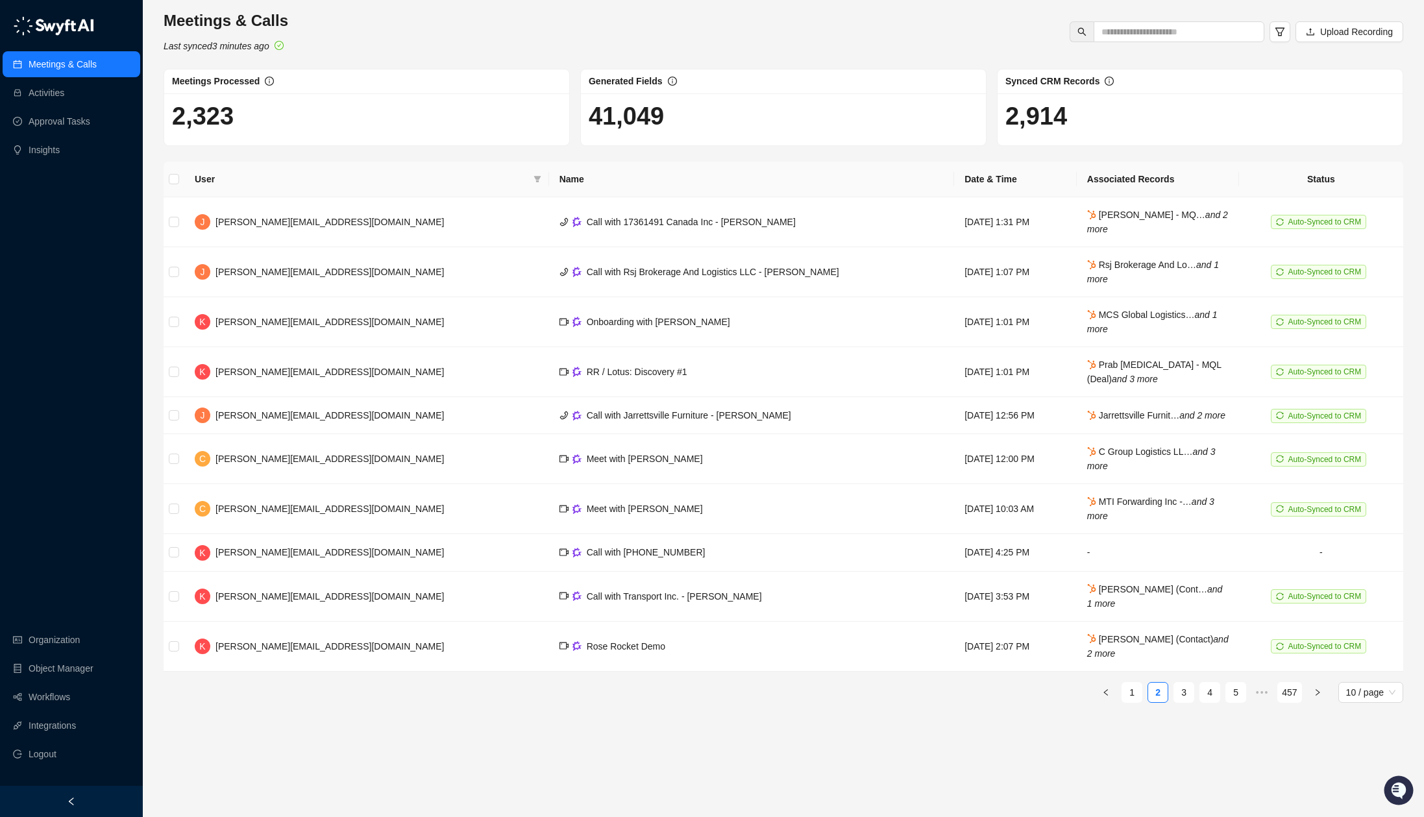
click at [1181, 702] on link "3" at bounding box center [1183, 692] width 19 height 19
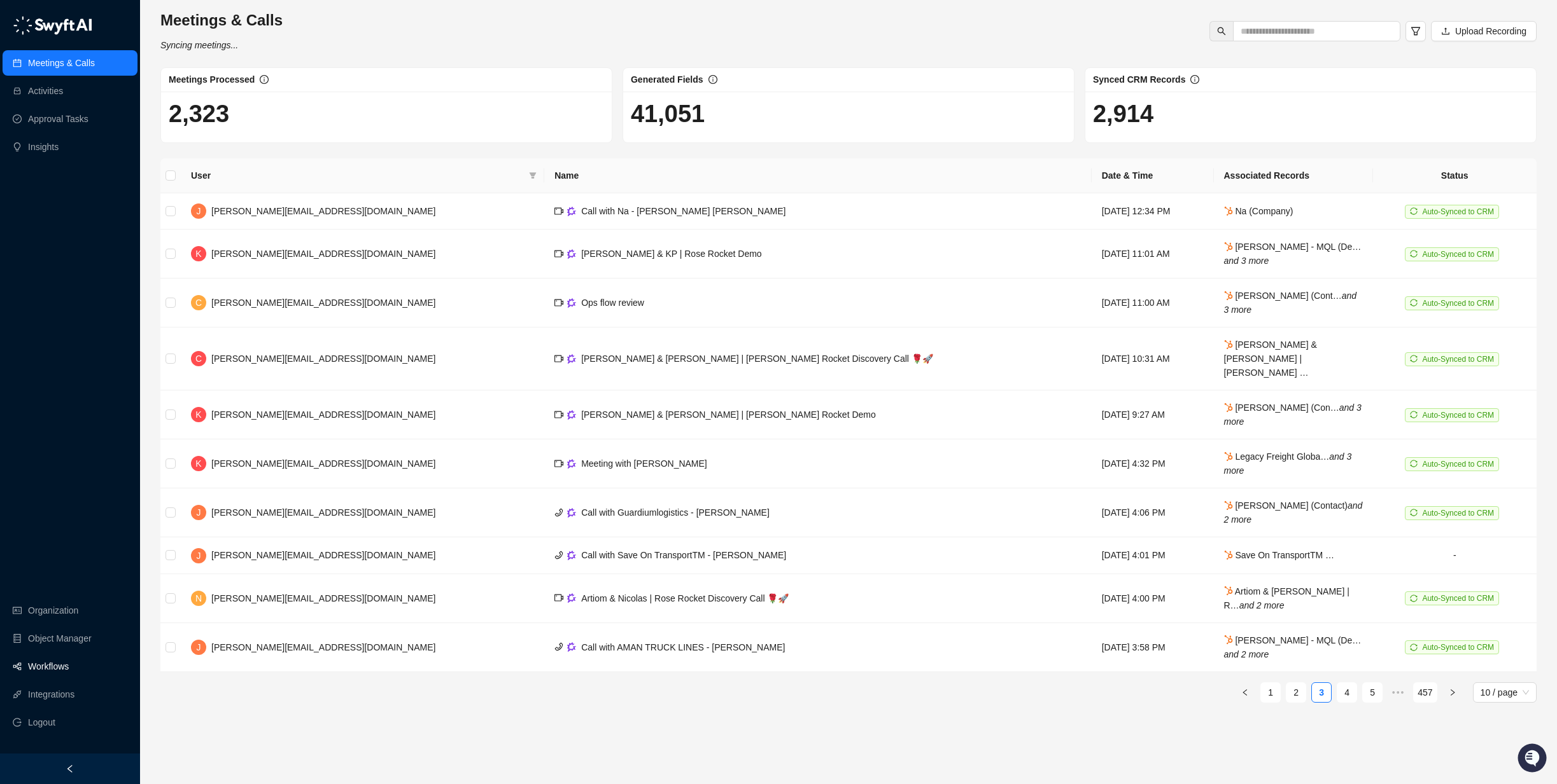
click at [47, 661] on link "Workflows" at bounding box center [49, 666] width 41 height 25
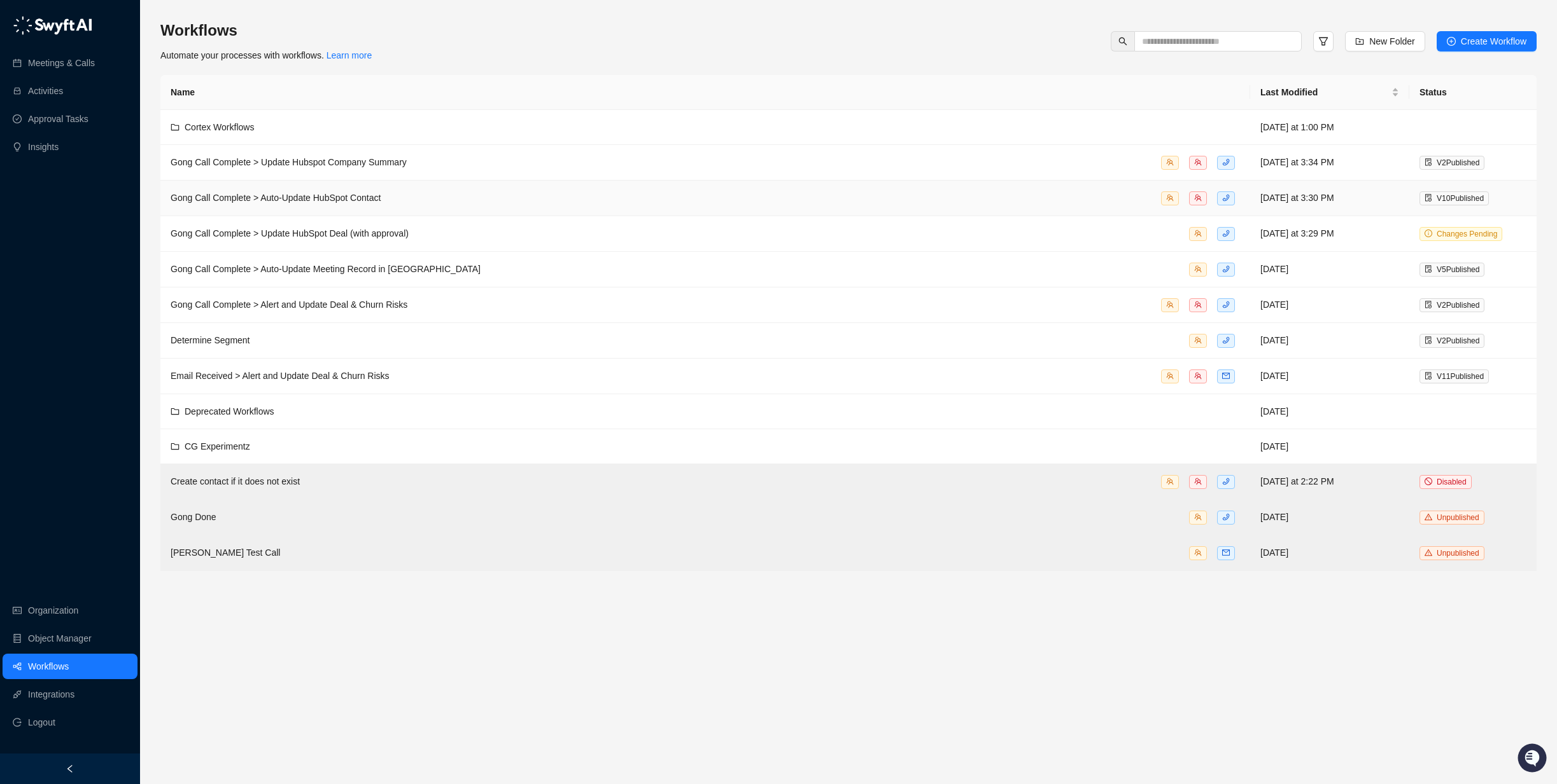
click at [475, 184] on td "Gong Call Complete > Auto-Update HubSpot Contact" at bounding box center [705, 198] width 1089 height 35
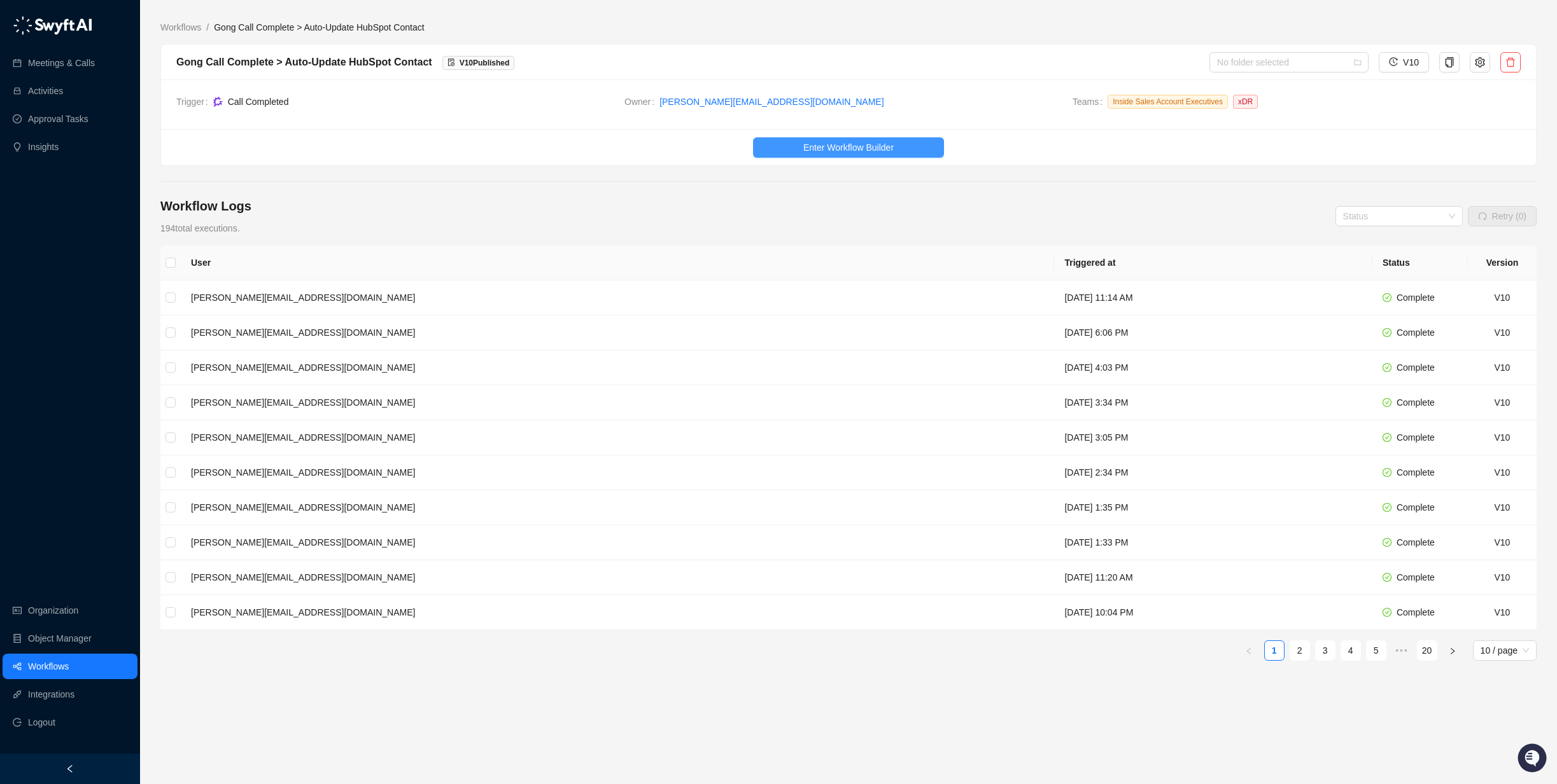
click at [856, 148] on span "Enter Workflow Builder" at bounding box center [848, 147] width 90 height 14
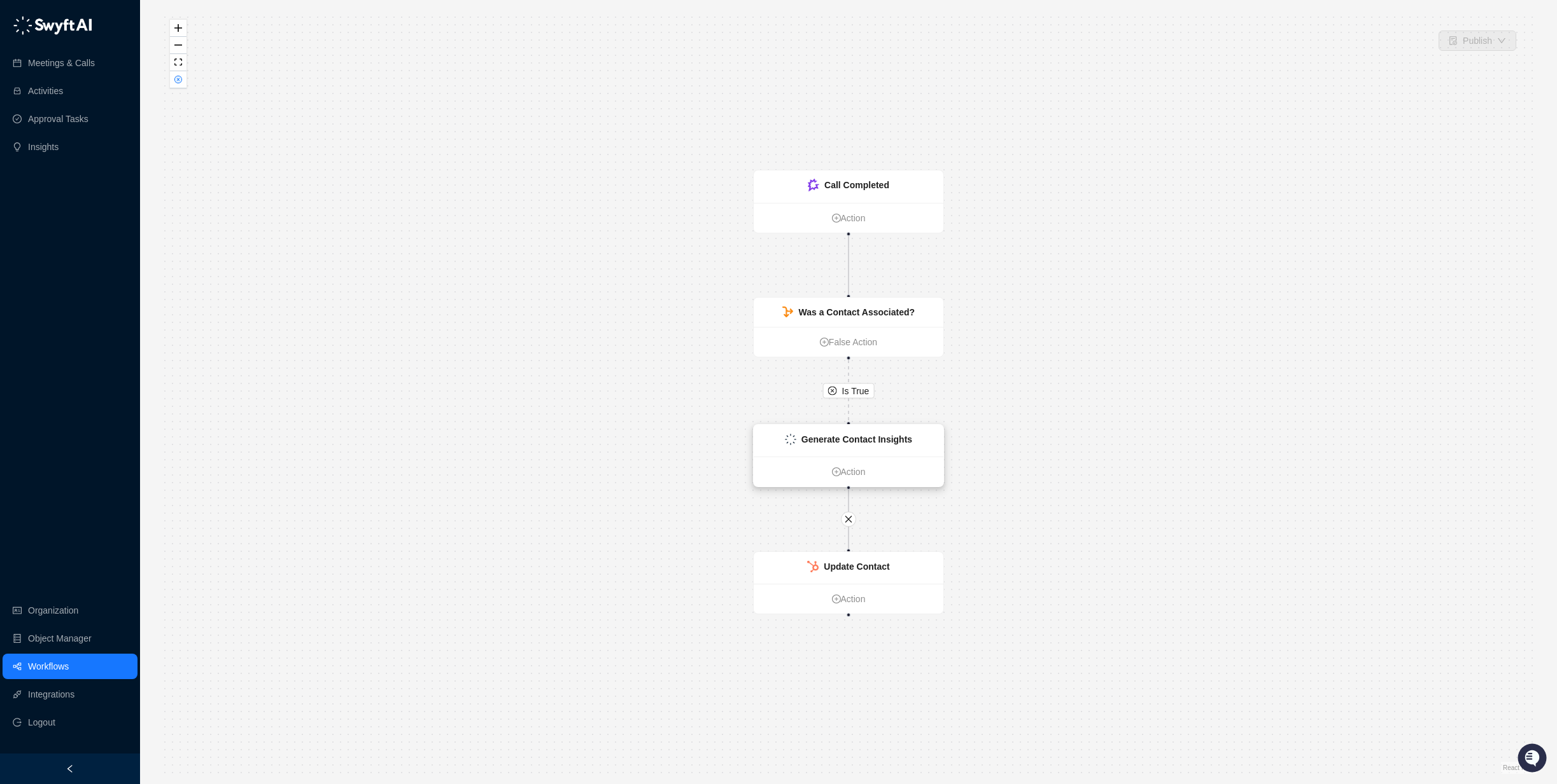
click at [902, 438] on strong "Generate Contact Insights" at bounding box center [856, 439] width 111 height 10
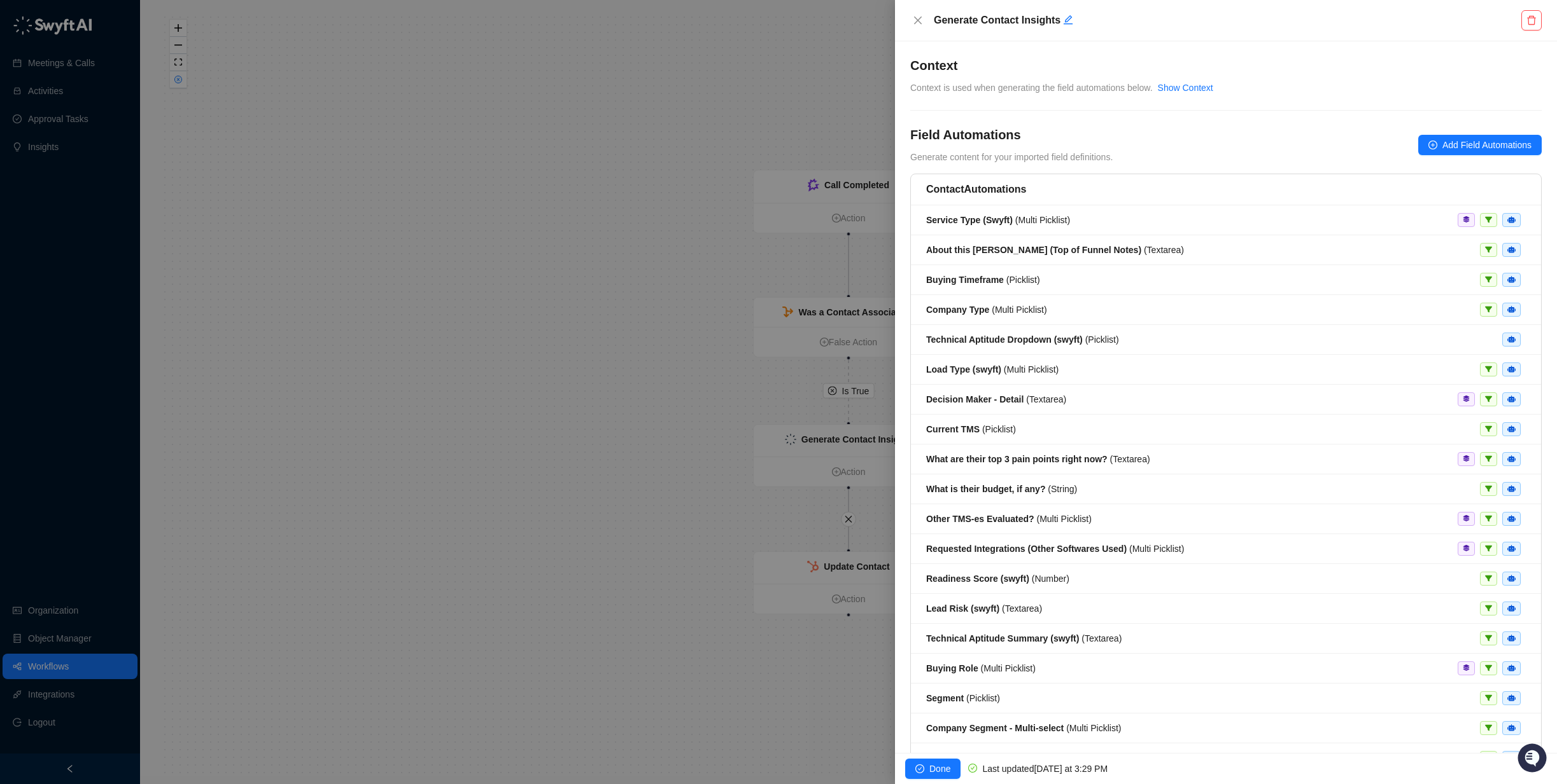
click at [522, 574] on div at bounding box center [778, 392] width 1557 height 784
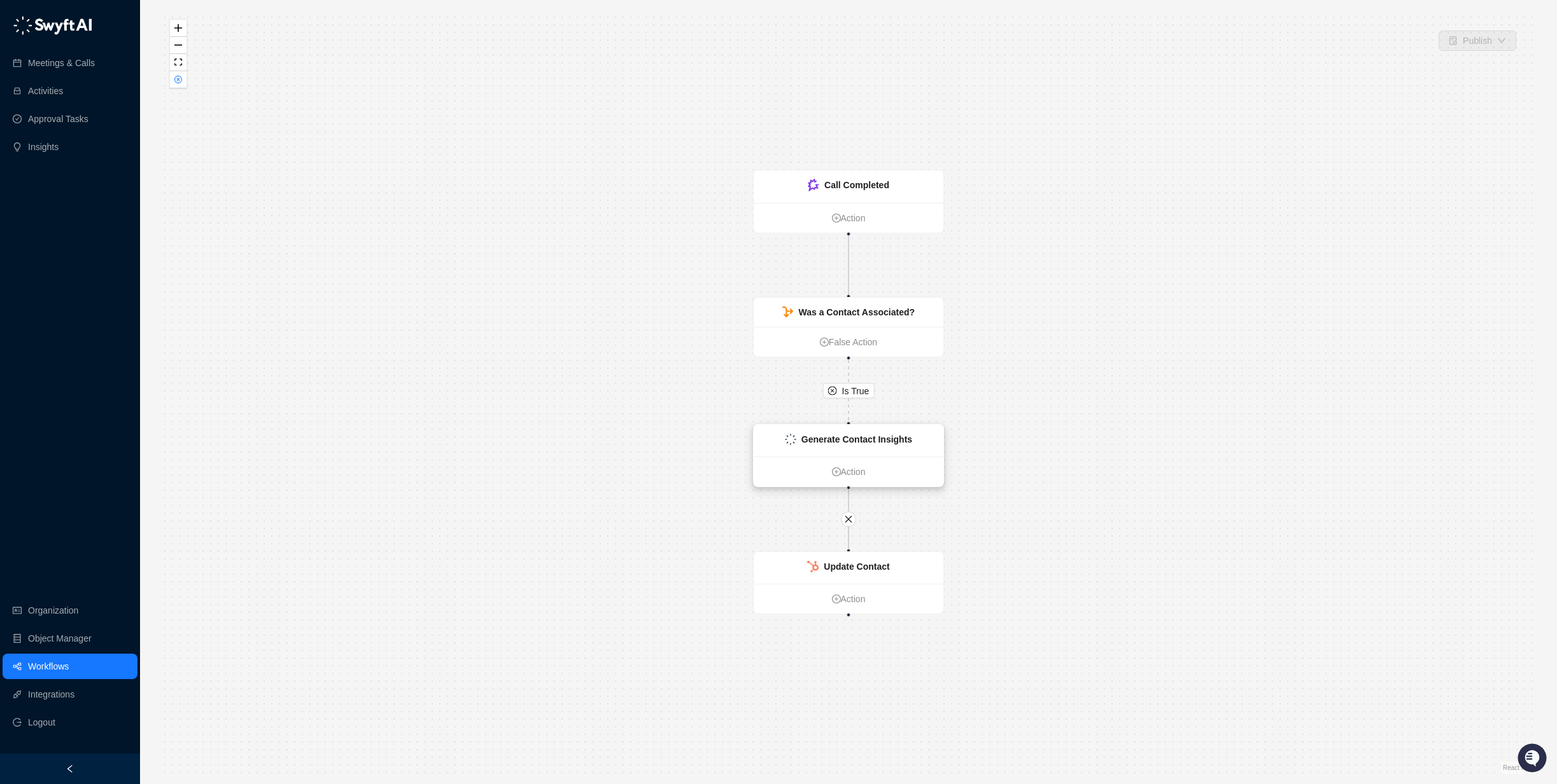
click at [810, 427] on div "Generate Contact Insights" at bounding box center [848, 441] width 189 height 31
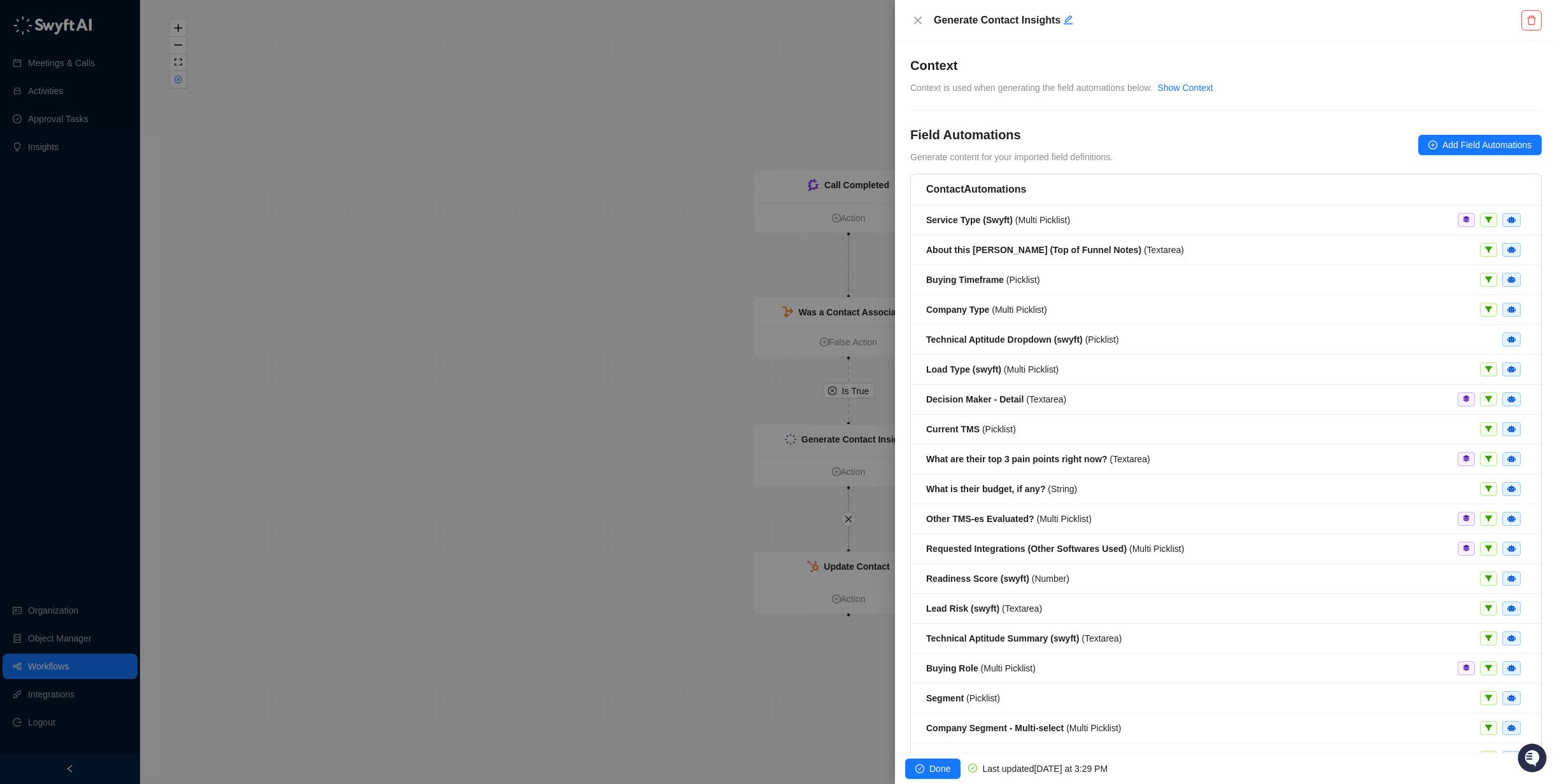
click at [797, 615] on div at bounding box center [778, 392] width 1557 height 784
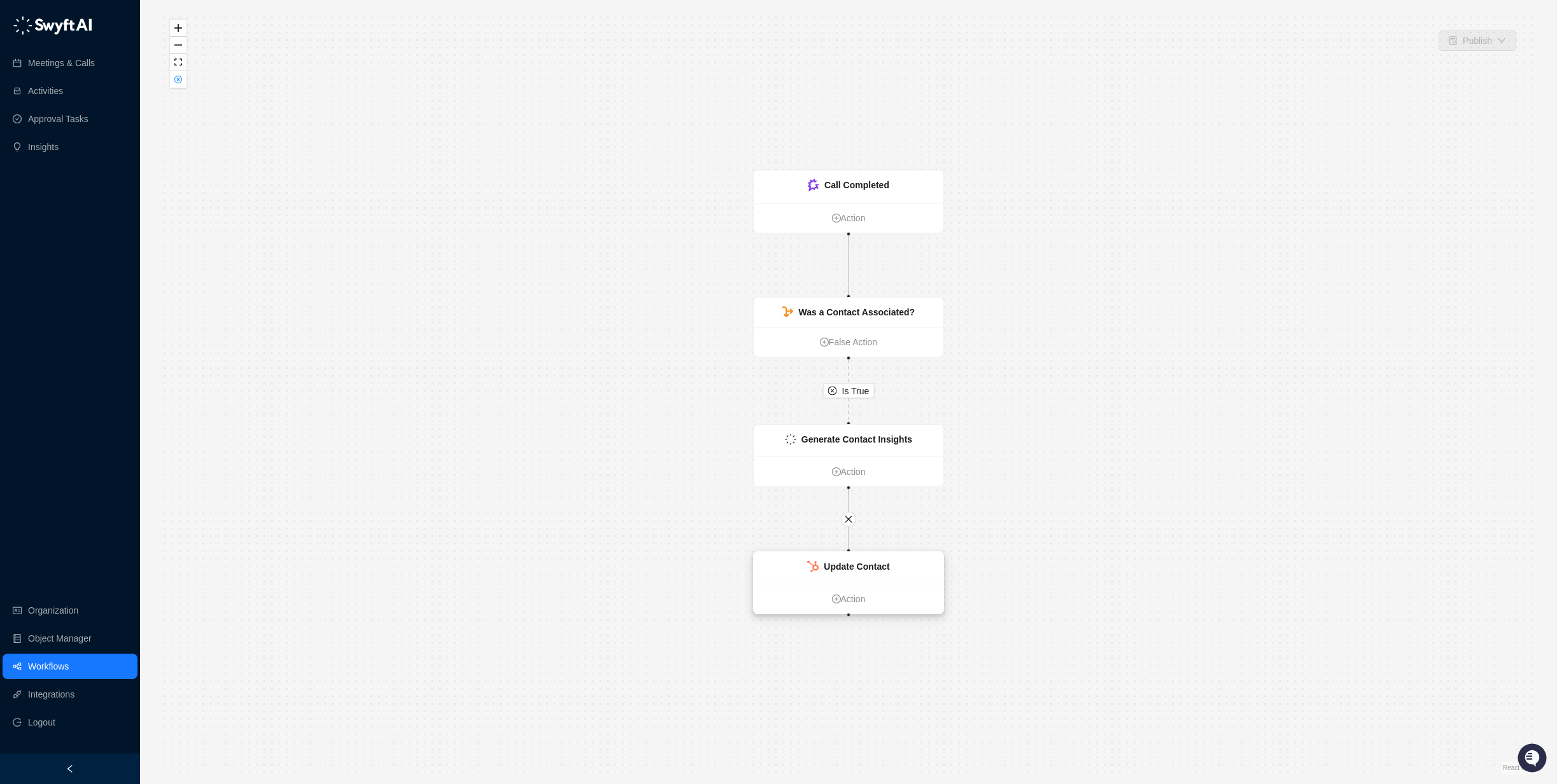
click at [850, 573] on div "Update Contact" at bounding box center [848, 567] width 189 height 31
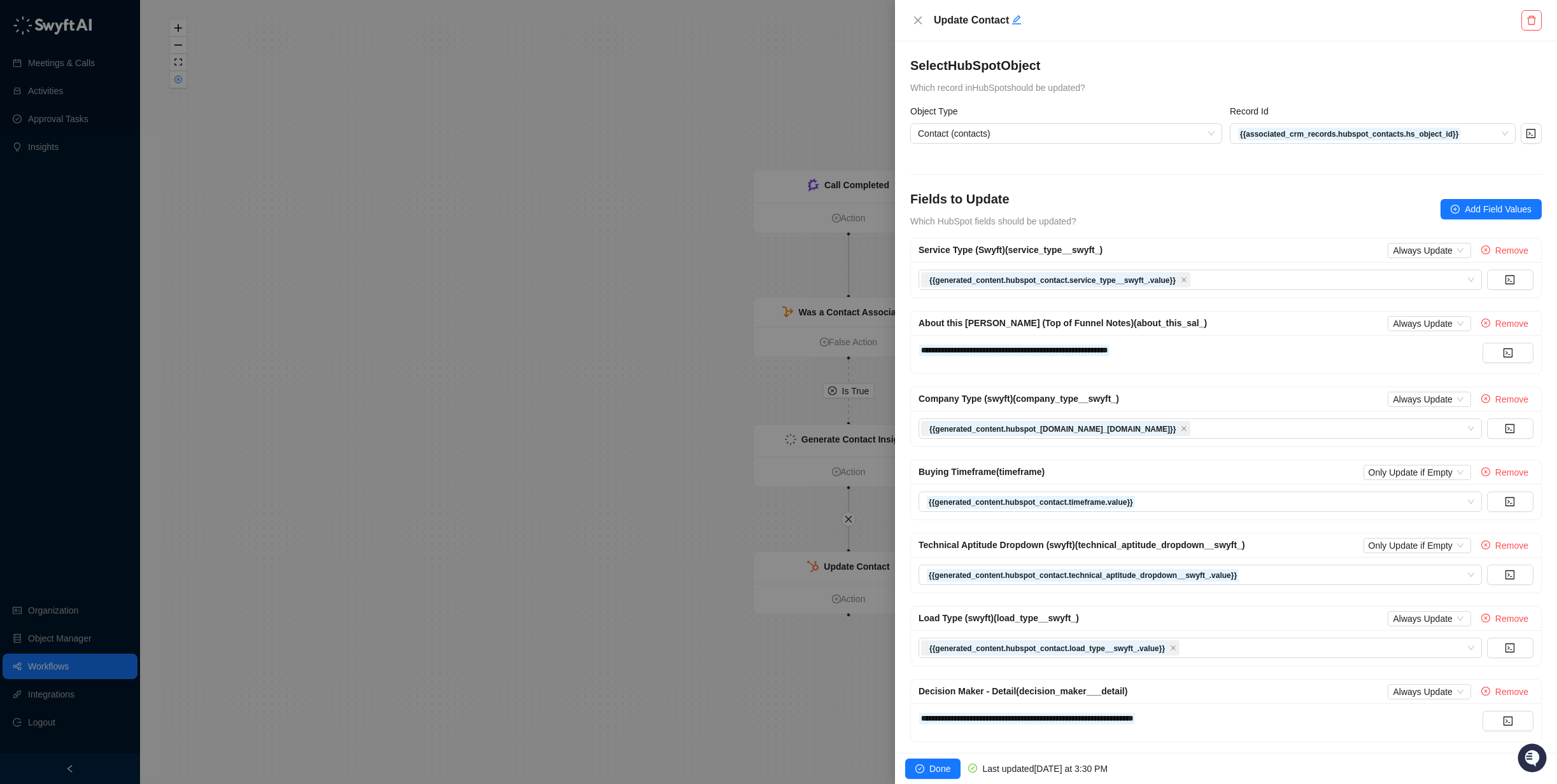
click at [585, 270] on div at bounding box center [778, 392] width 1557 height 784
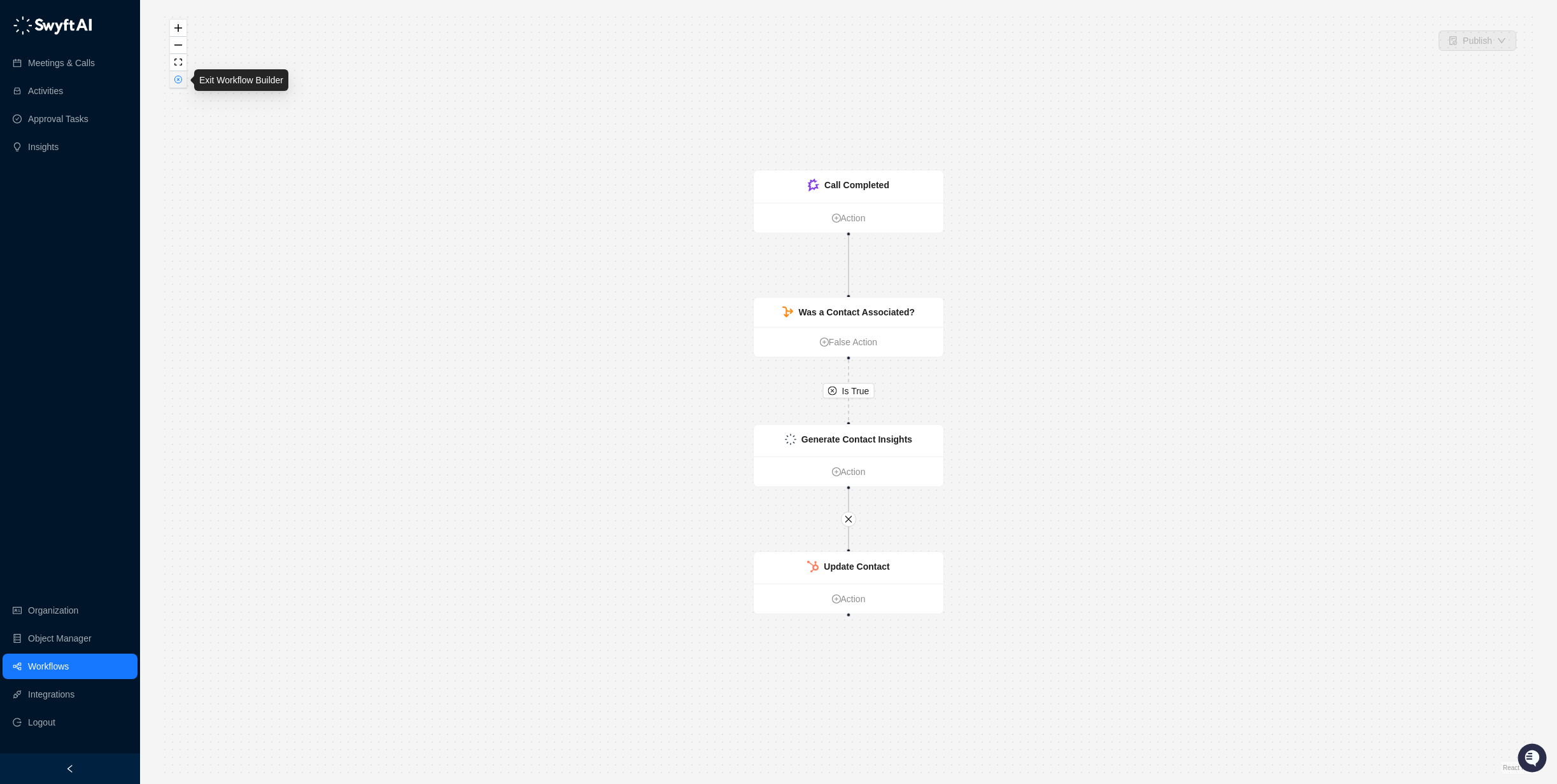
click at [179, 81] on icon "close-circle" at bounding box center [177, 79] width 6 height 6
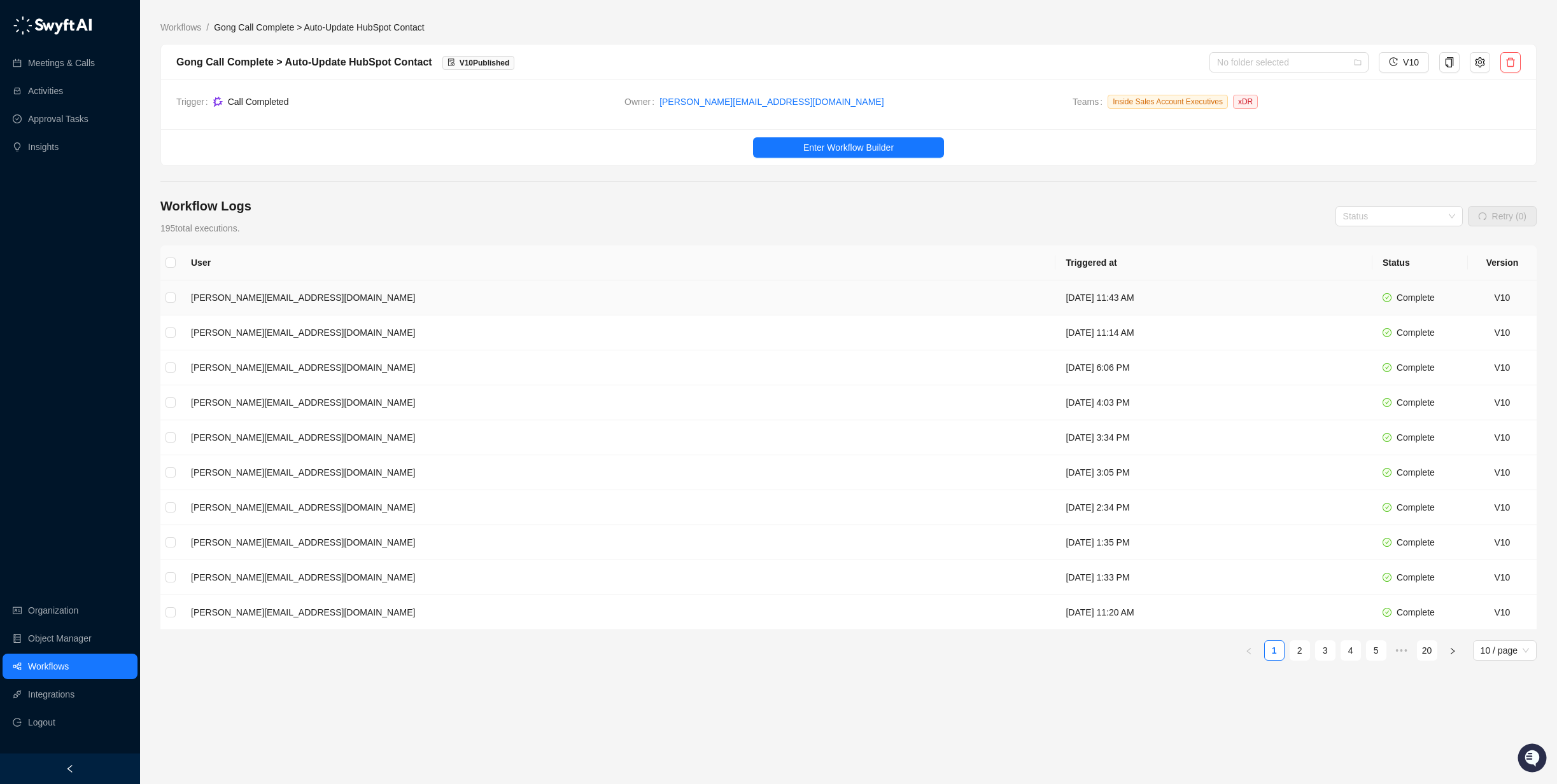
click at [1055, 298] on td "[DATE] 11:43 AM" at bounding box center [1213, 298] width 317 height 35
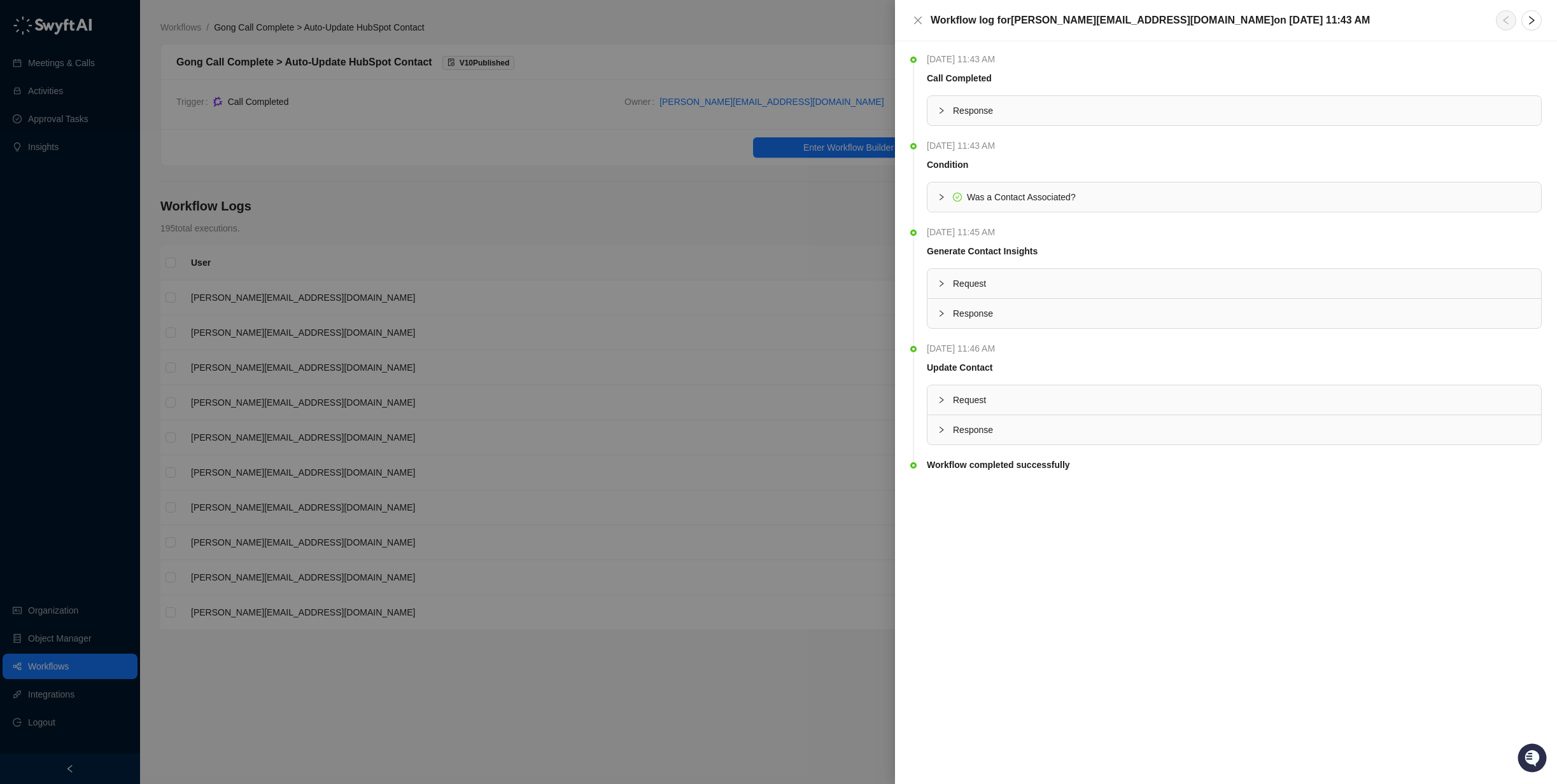
click at [1043, 315] on span "Response" at bounding box center [1241, 314] width 578 height 14
click at [1035, 316] on span "Response" at bounding box center [1241, 314] width 578 height 14
click at [977, 429] on span "Response" at bounding box center [1241, 430] width 578 height 14
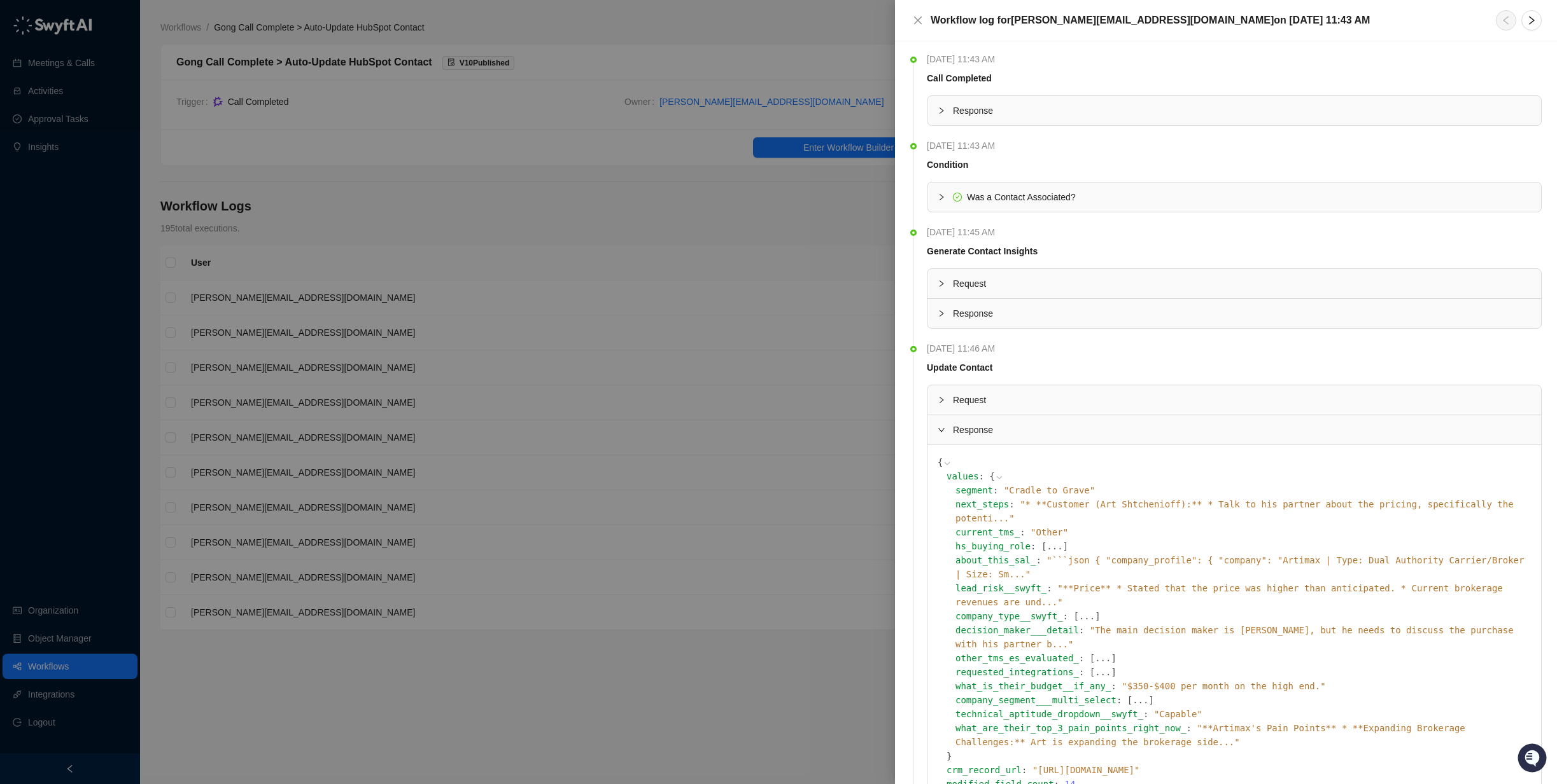
click at [977, 429] on span "Response" at bounding box center [1241, 430] width 578 height 14
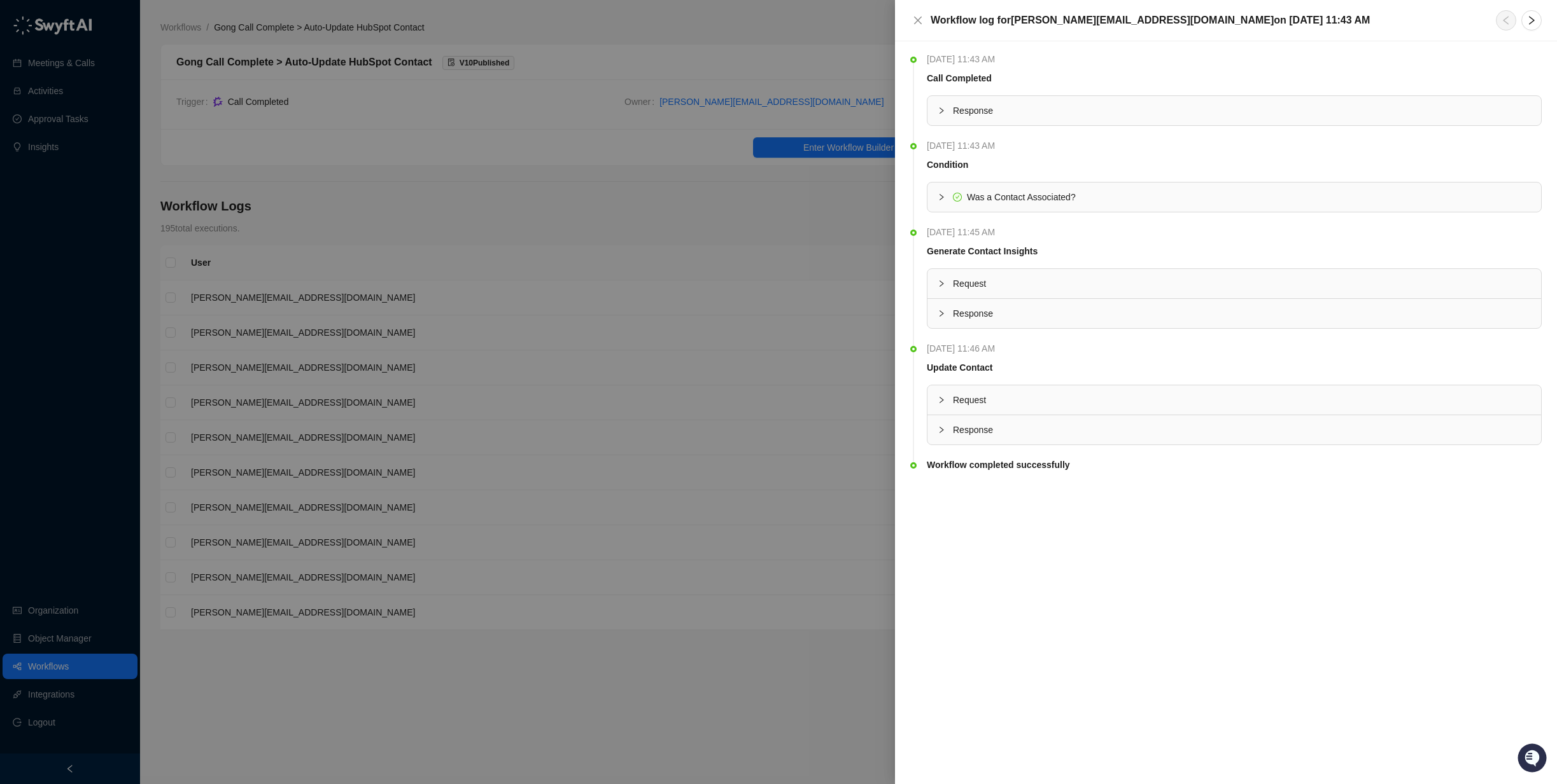
click at [970, 398] on span "Request" at bounding box center [1241, 400] width 578 height 14
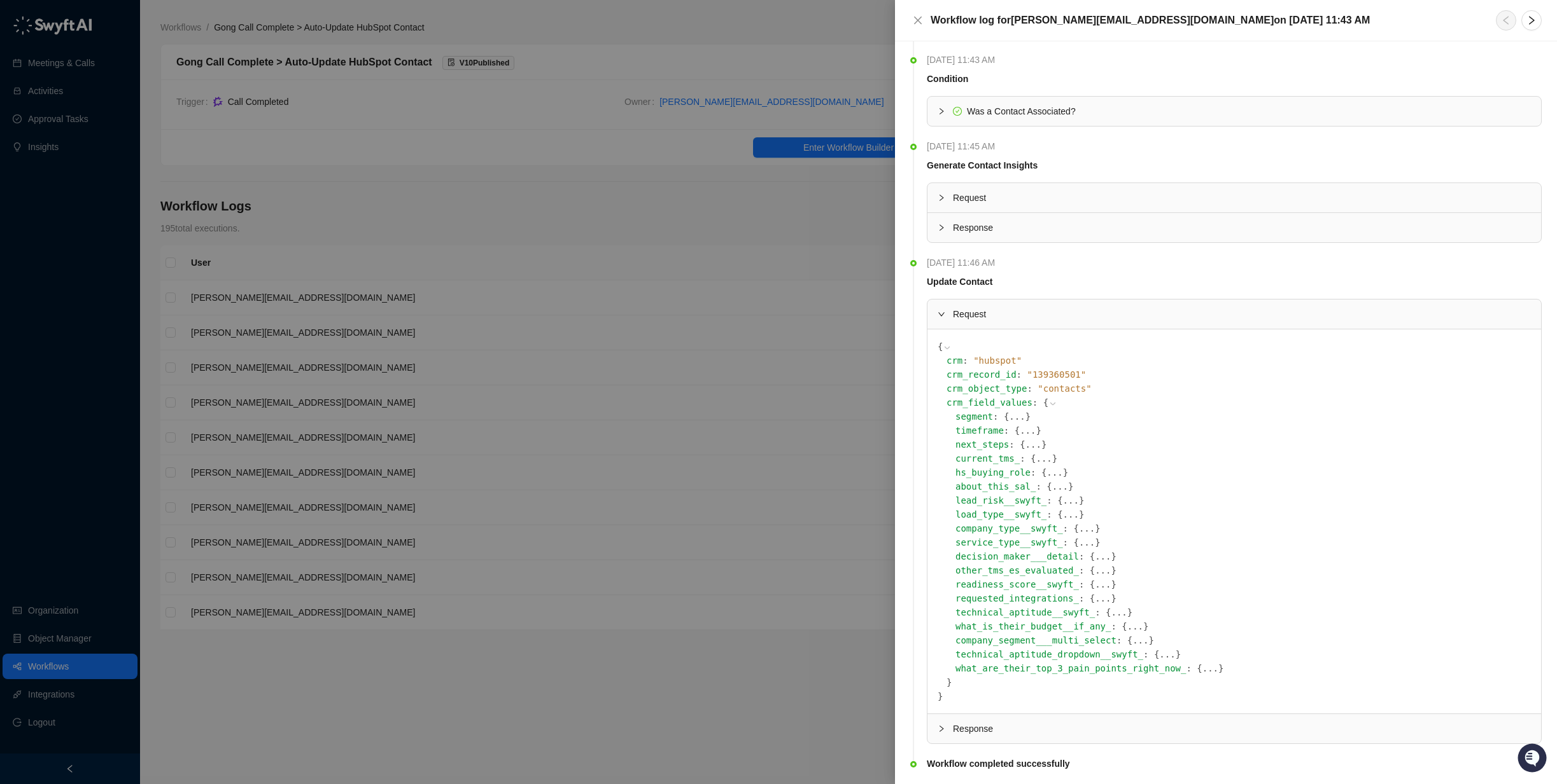
scroll to position [122, 0]
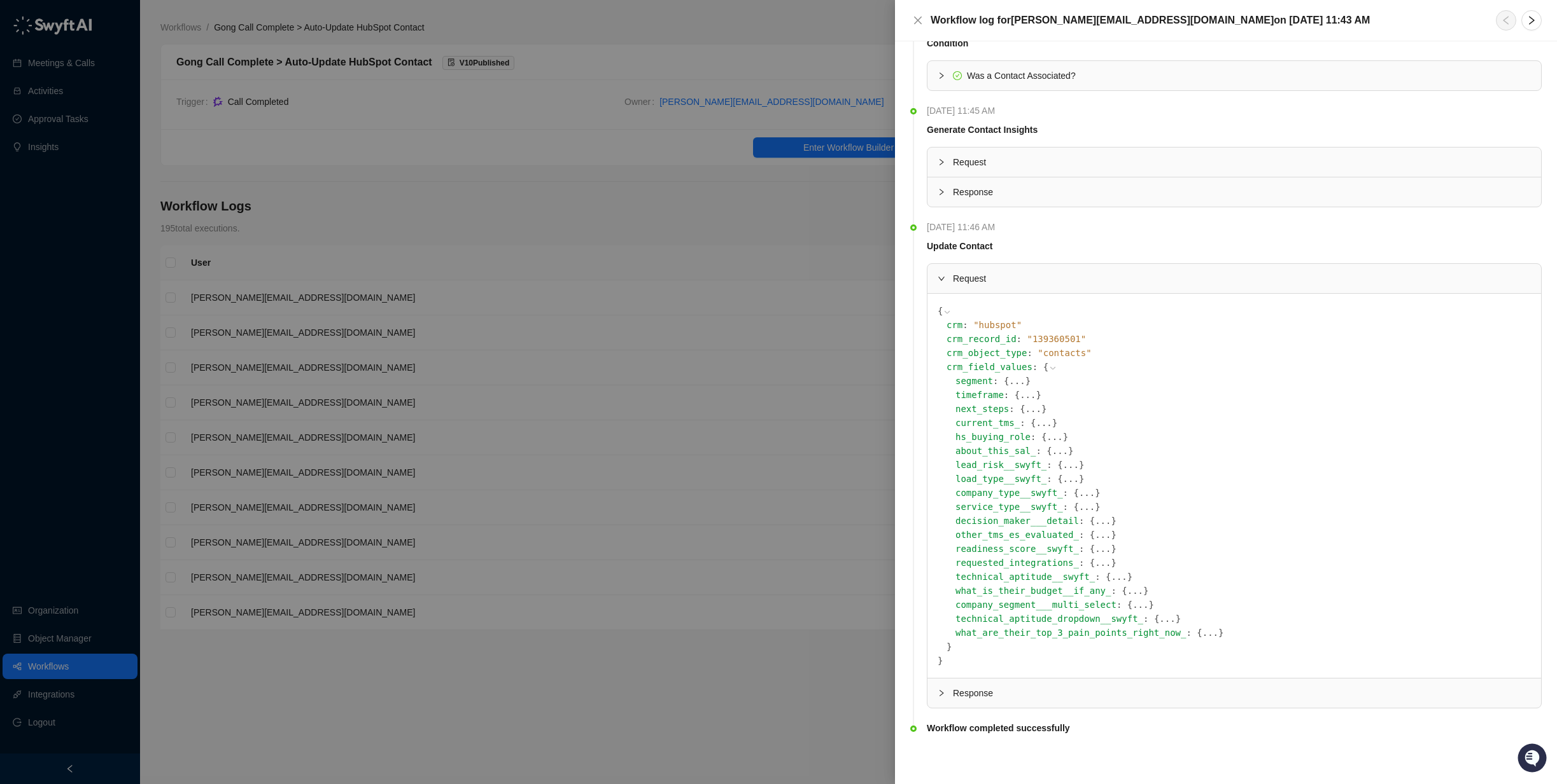
click at [1052, 452] on button "..." at bounding box center [1060, 451] width 16 height 14
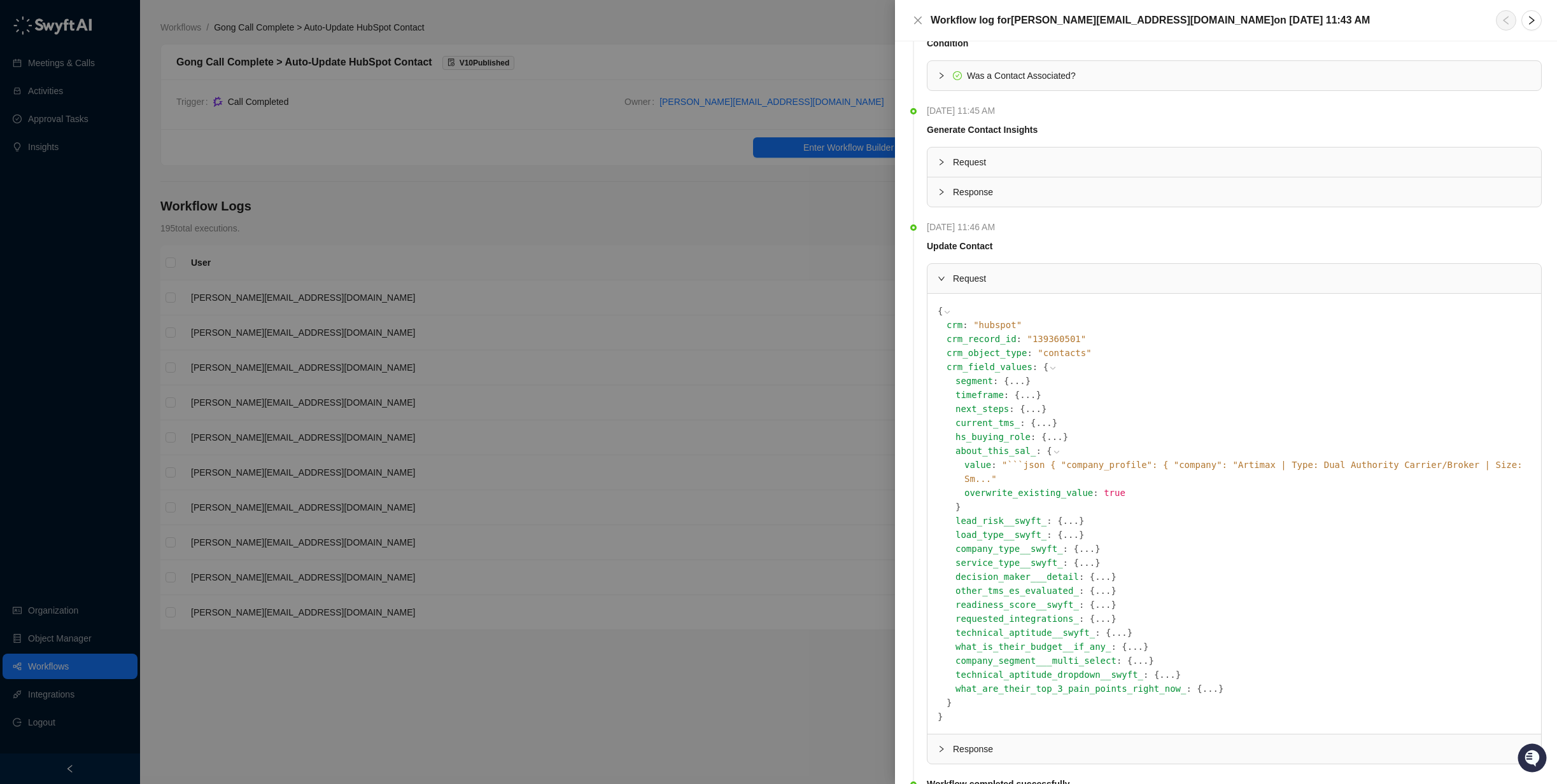
click at [1063, 514] on button "..." at bounding box center [1071, 520] width 16 height 14
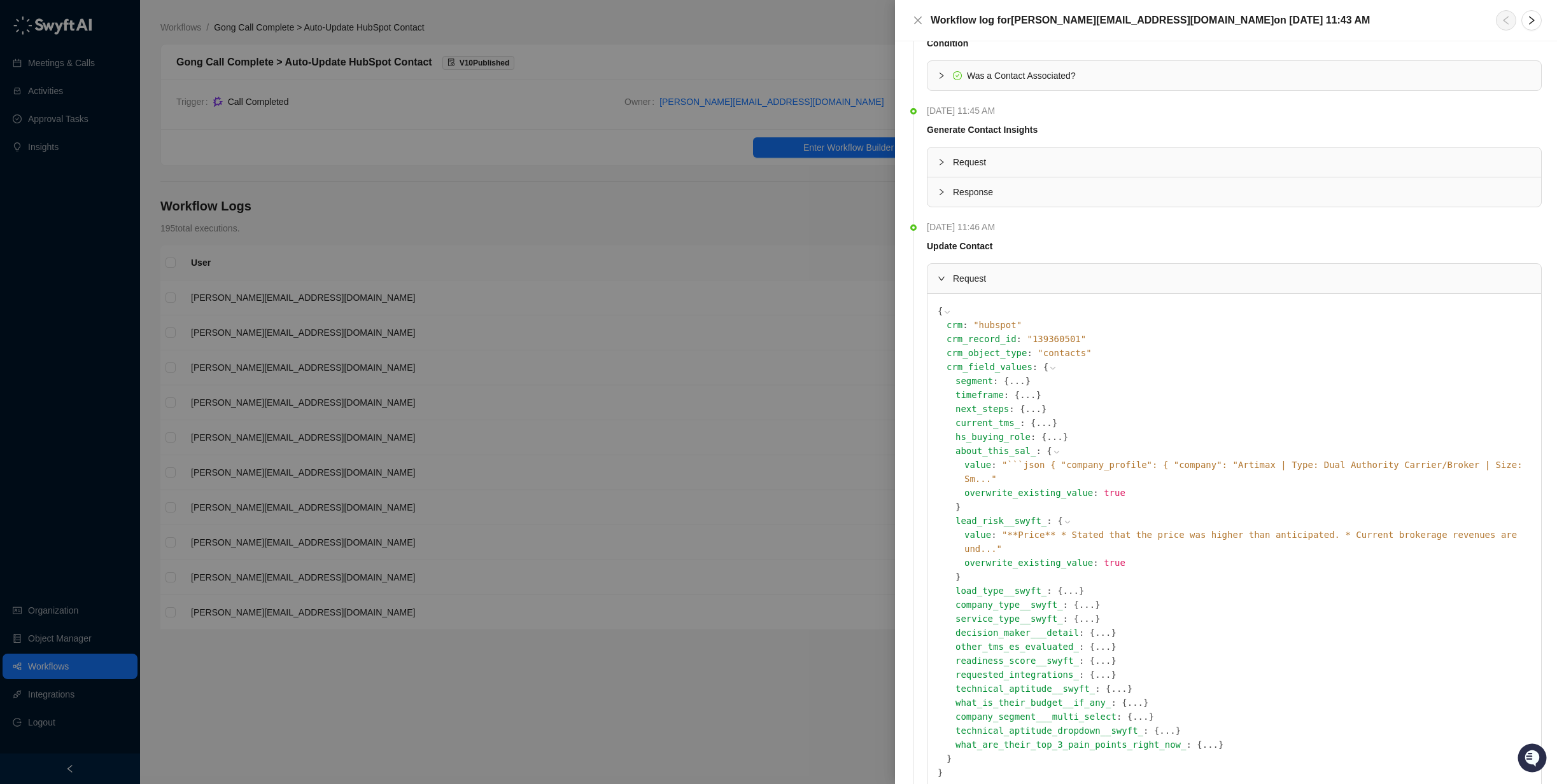
click at [1268, 464] on span "" ```json { "company_profile": { "company": "Artimax | Type: Dual Authority Car…" at bounding box center [1242, 471] width 558 height 24
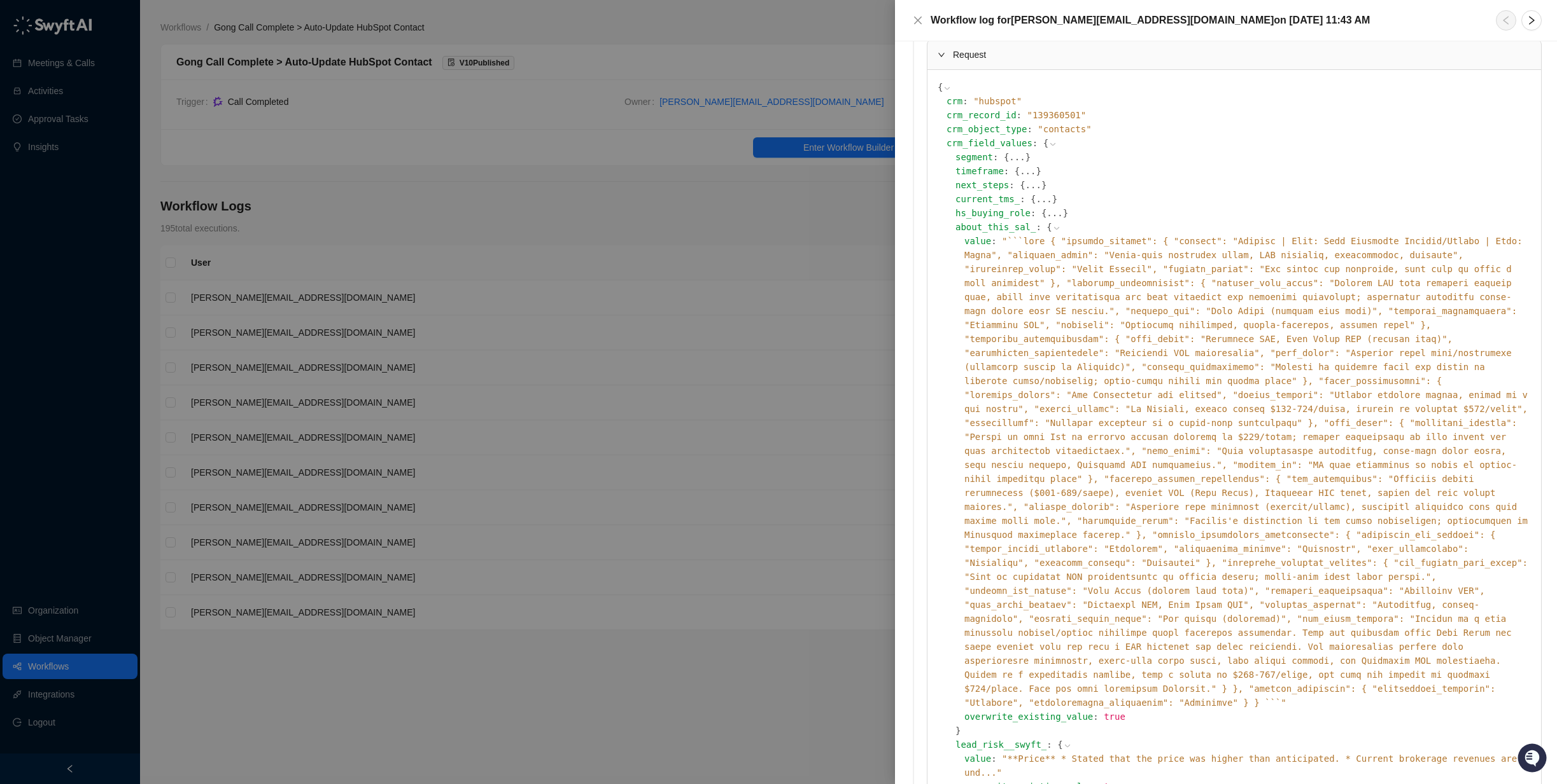
scroll to position [215, 0]
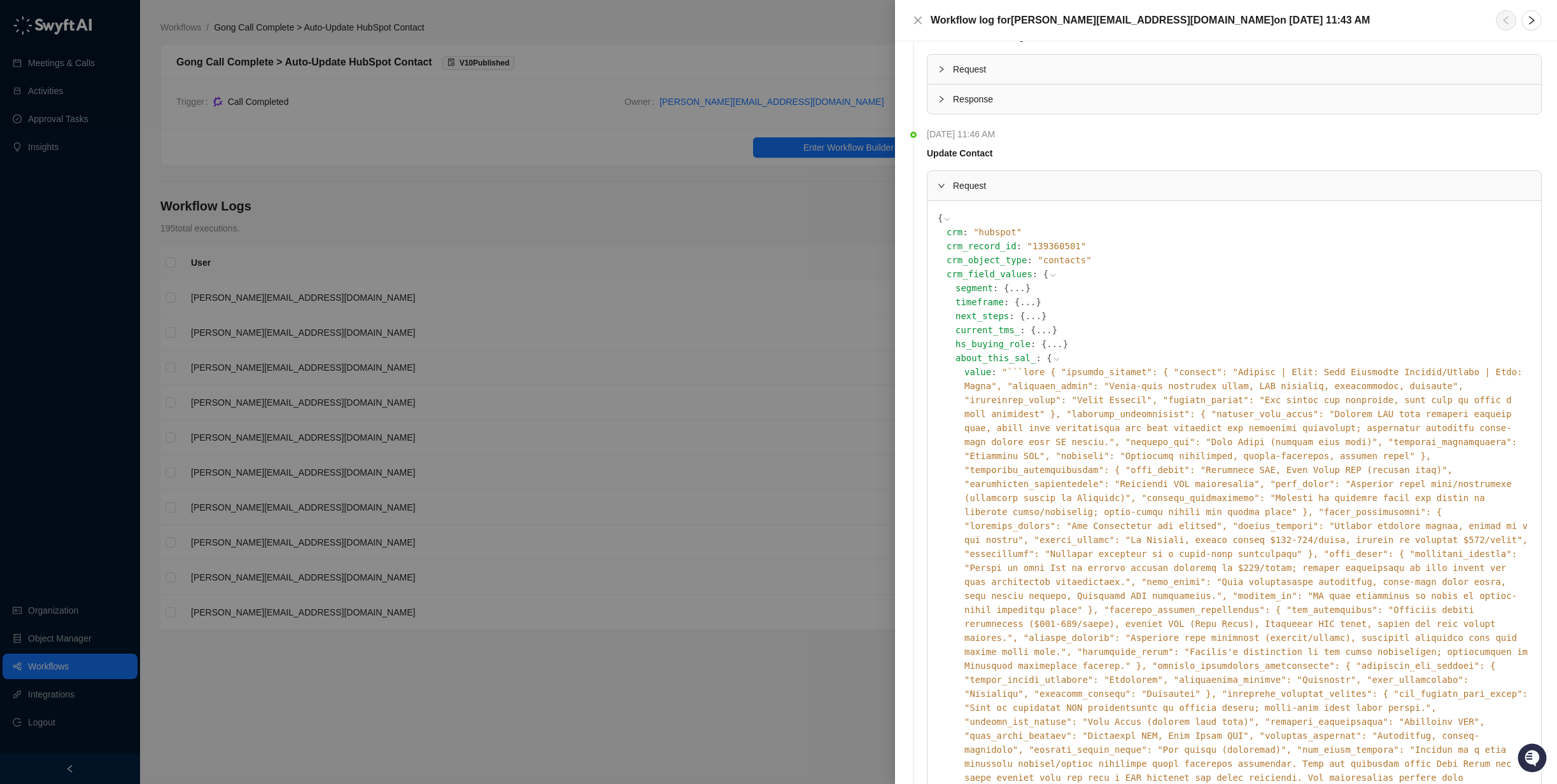
click at [954, 186] on span "Request" at bounding box center [1241, 185] width 578 height 14
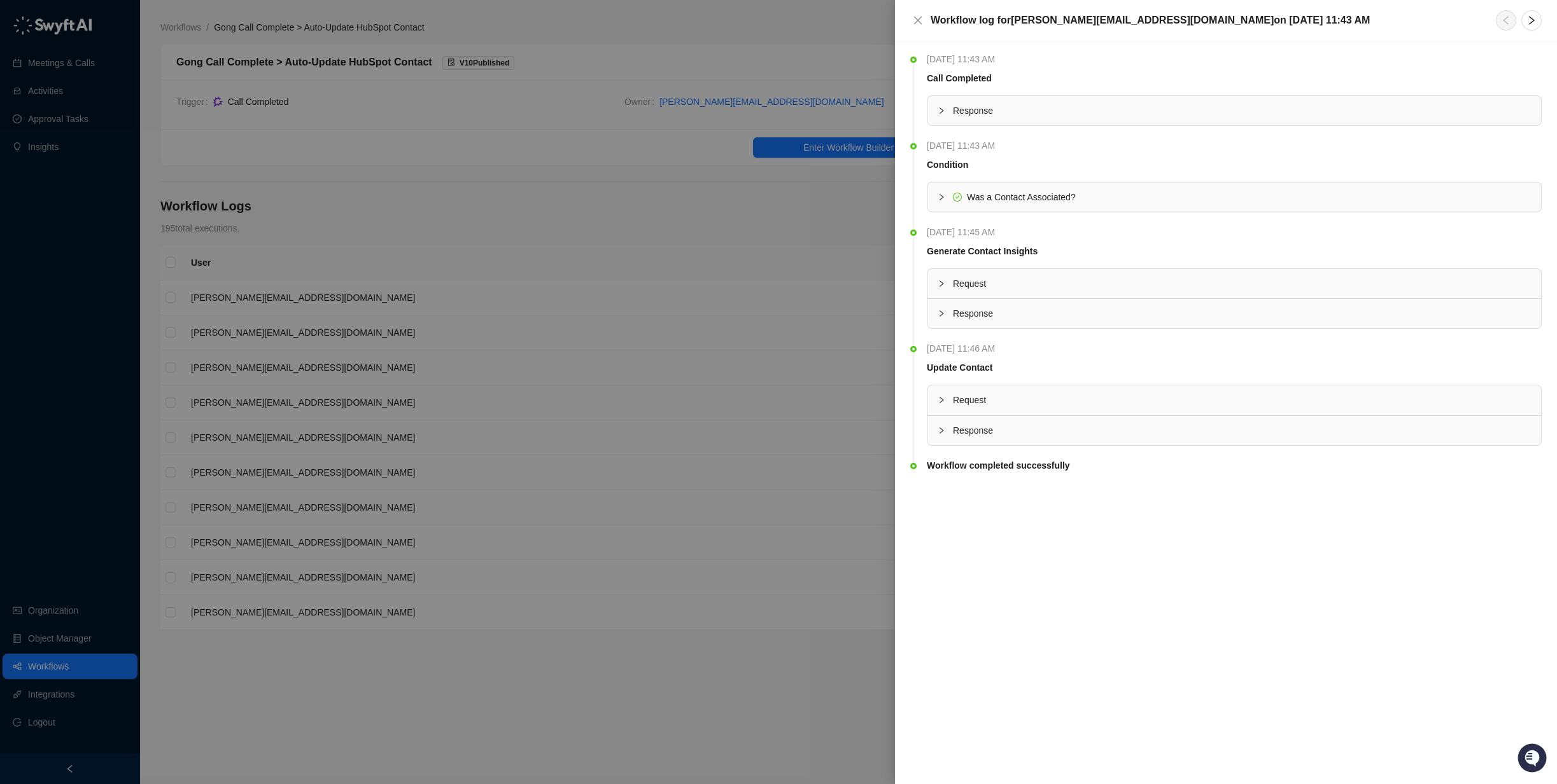
scroll to position [0, 0]
click at [990, 283] on span "Request" at bounding box center [1241, 283] width 578 height 14
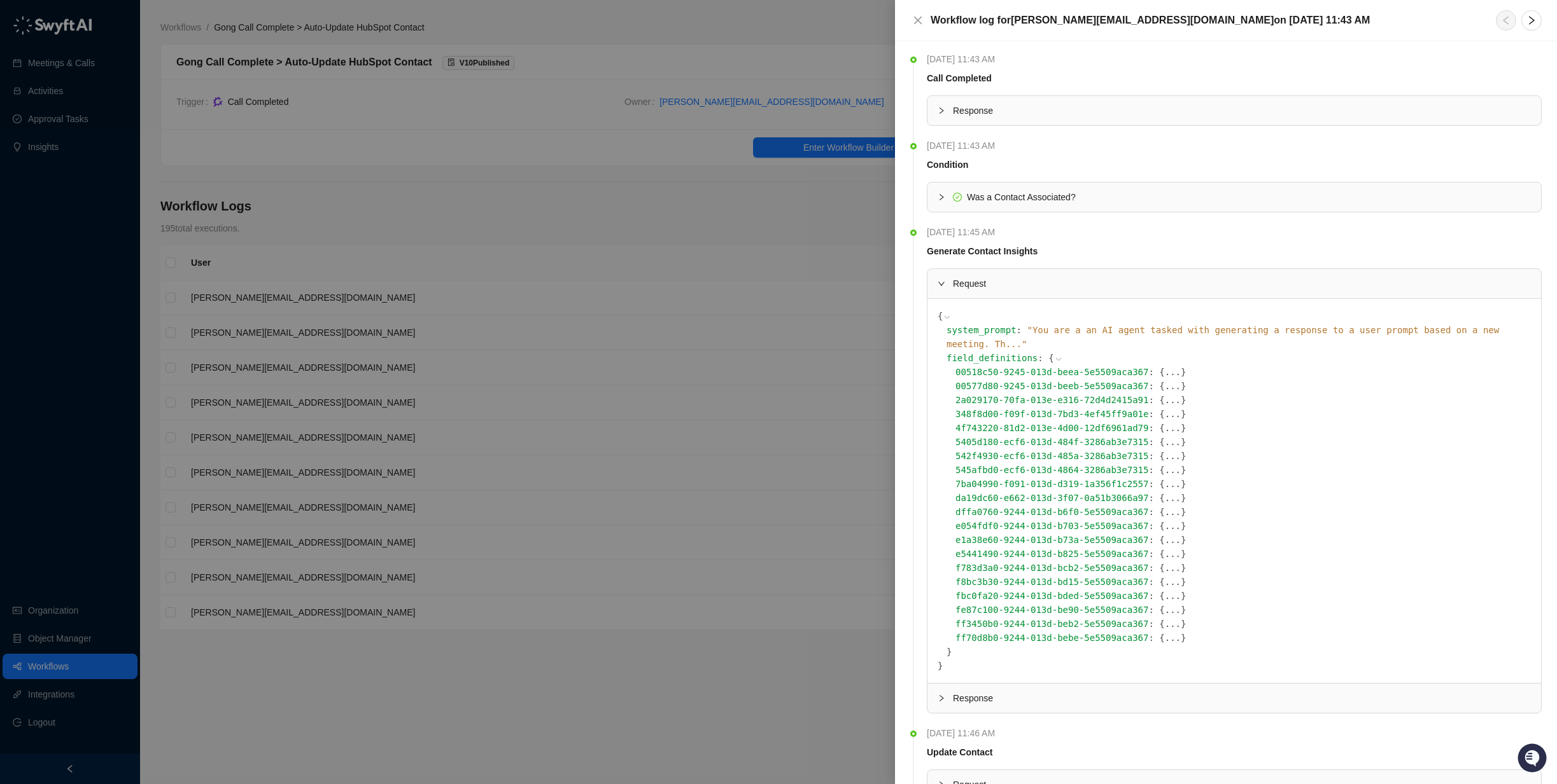
click at [1056, 358] on icon at bounding box center [1058, 359] width 5 height 3
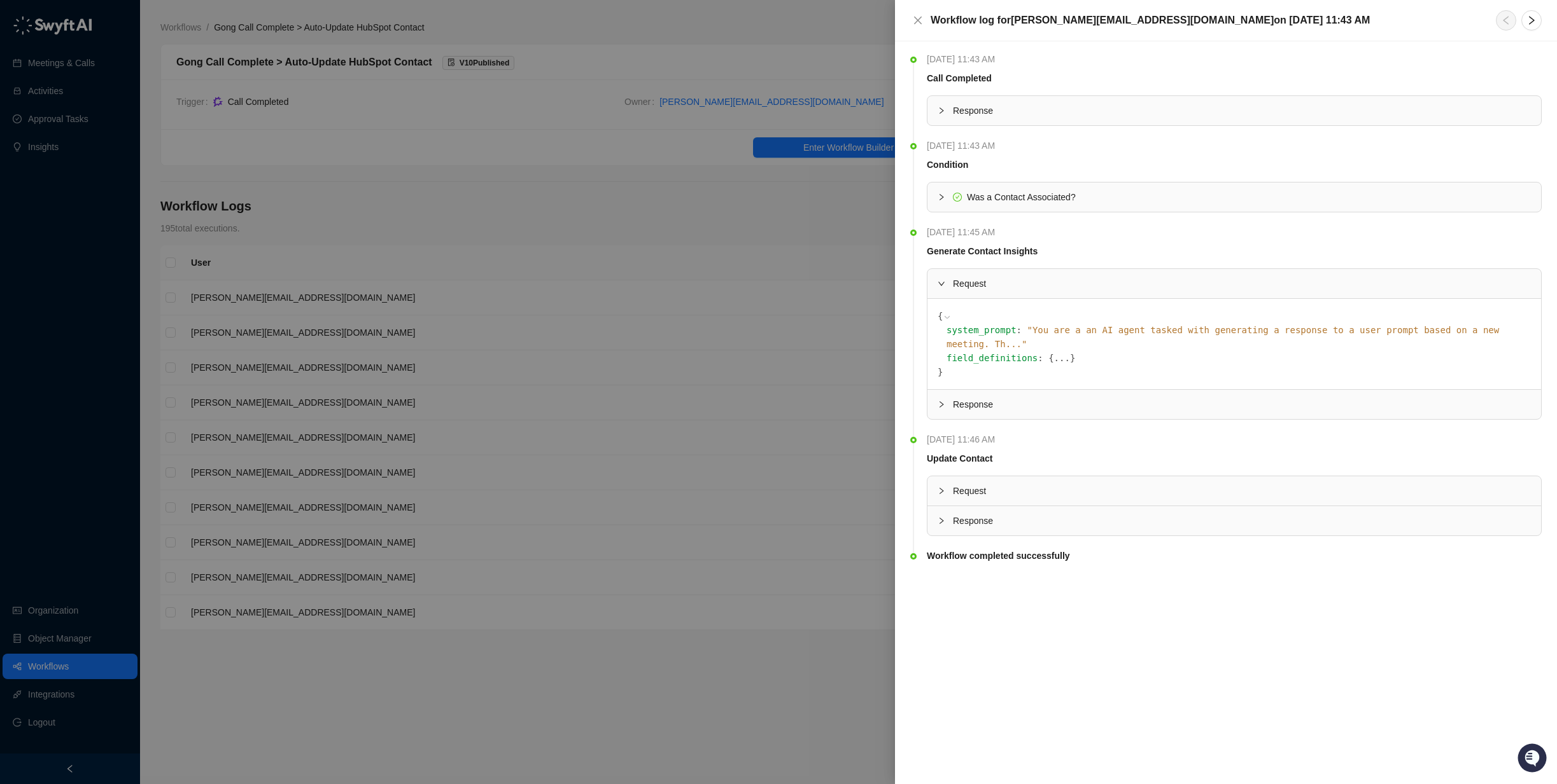
click at [1054, 351] on button "..." at bounding box center [1062, 358] width 16 height 14
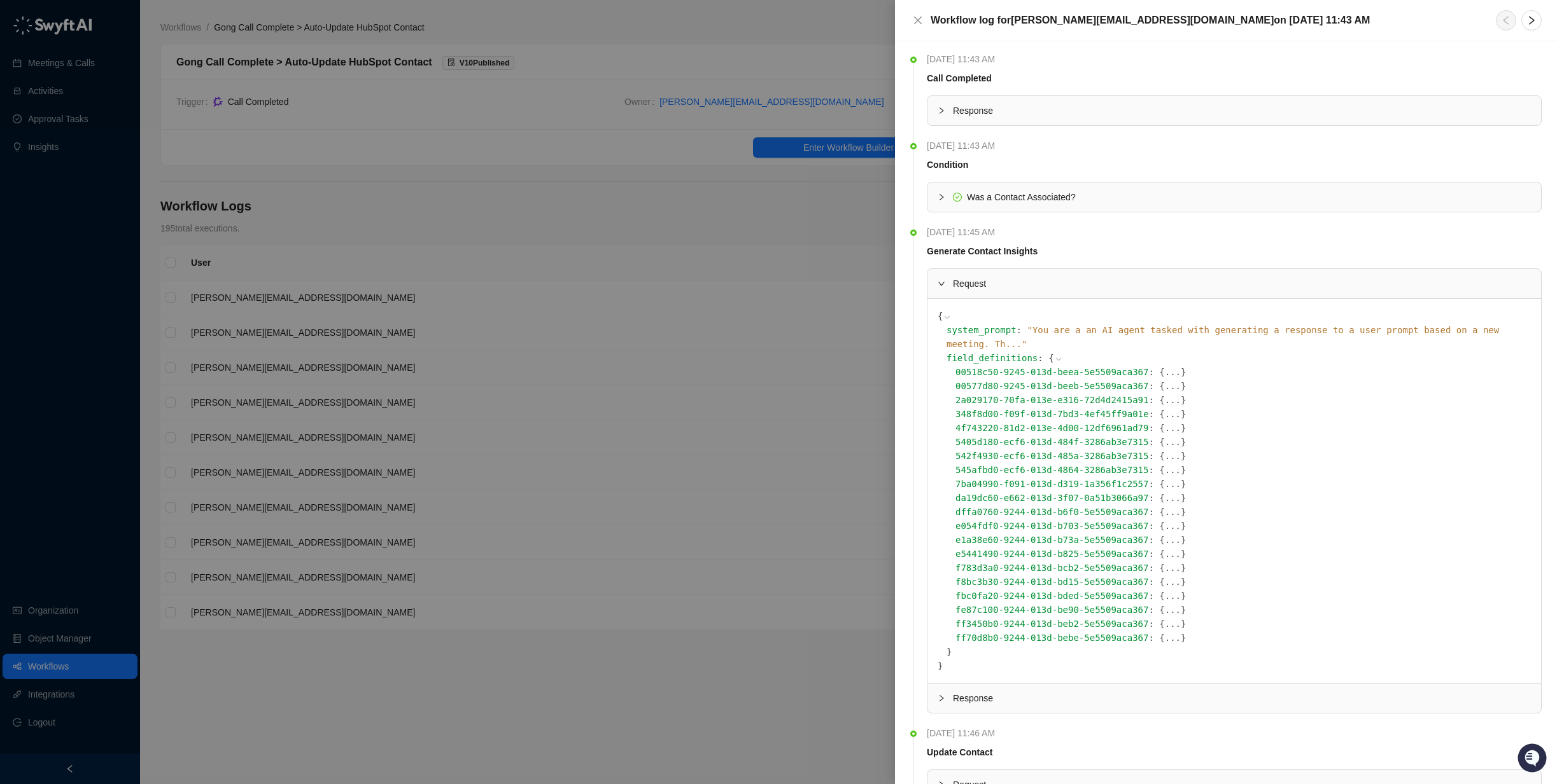
click at [1165, 366] on button "..." at bounding box center [1173, 372] width 16 height 14
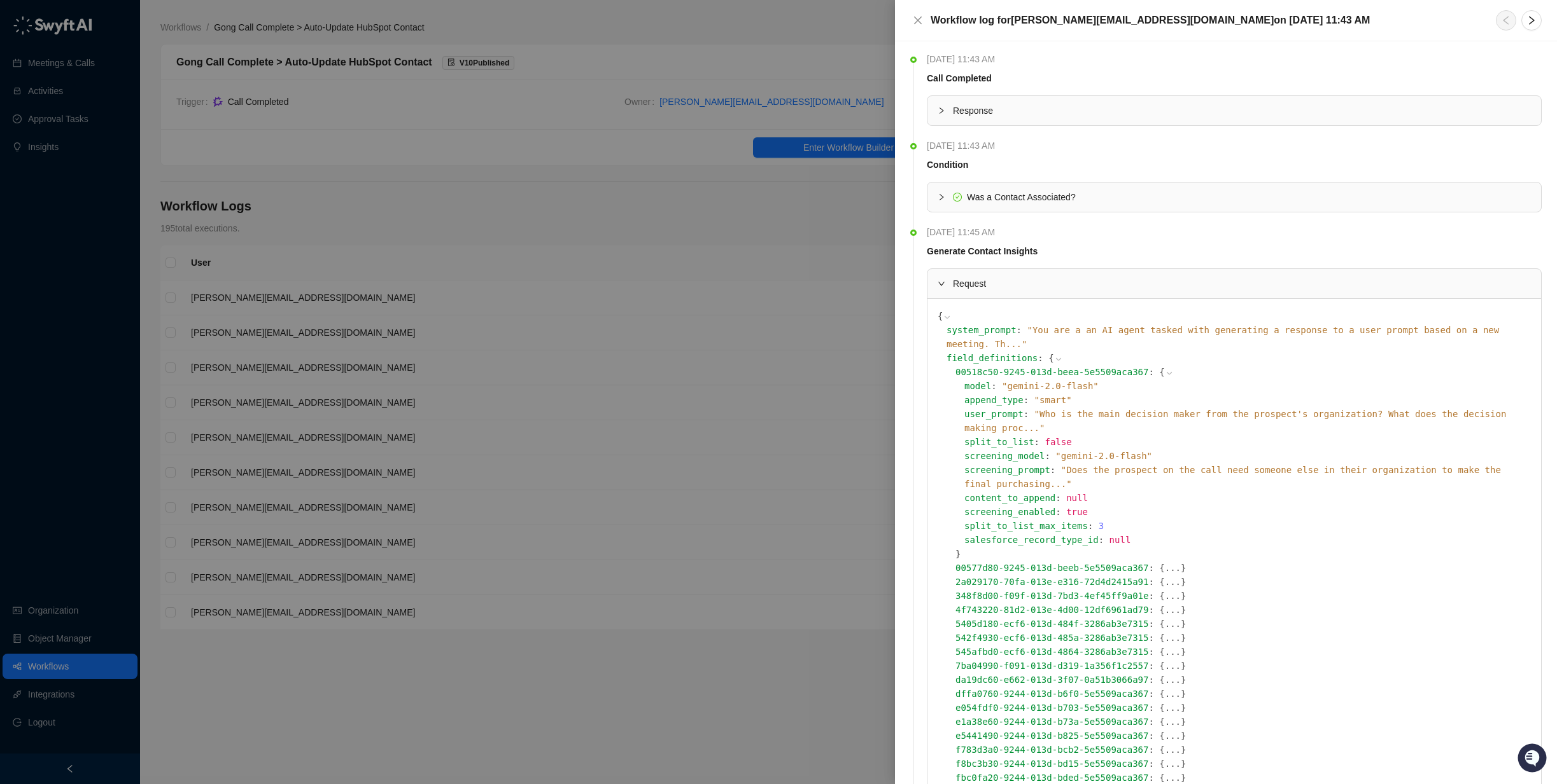
click at [1165, 368] on icon at bounding box center [1169, 372] width 9 height 9
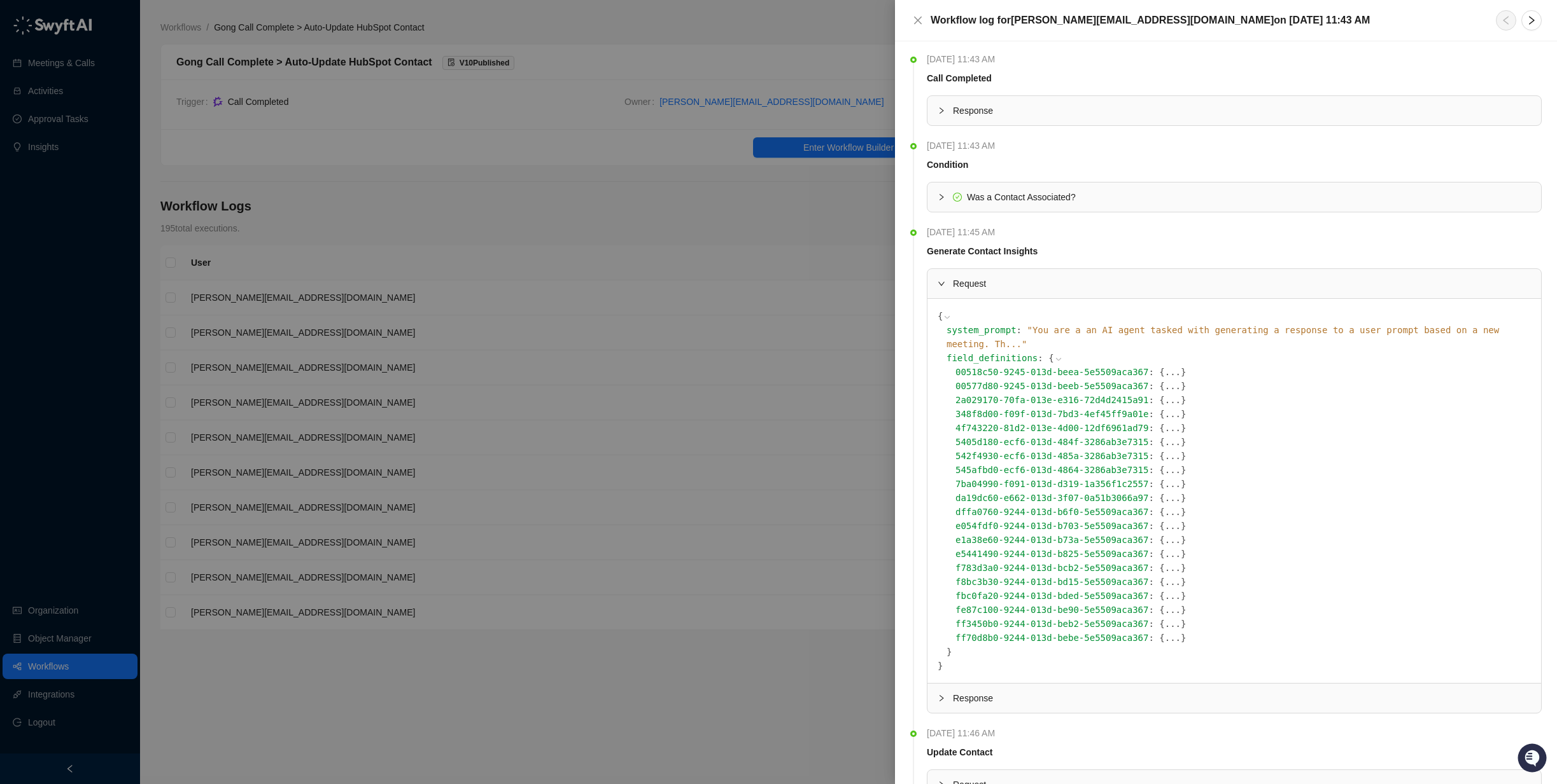
click at [1165, 407] on button "..." at bounding box center [1173, 414] width 16 height 14
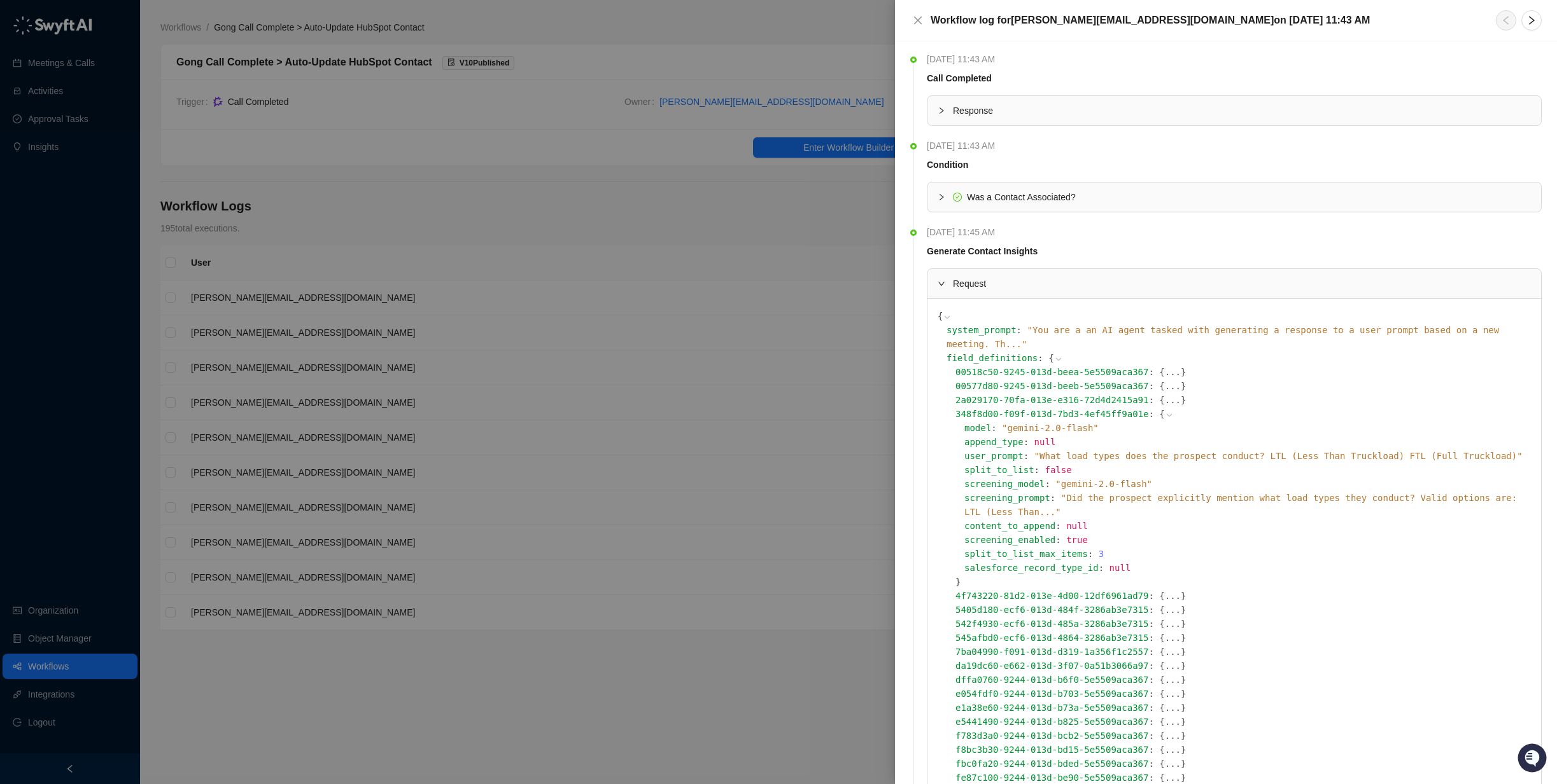
click at [1165, 411] on icon at bounding box center [1169, 415] width 9 height 9
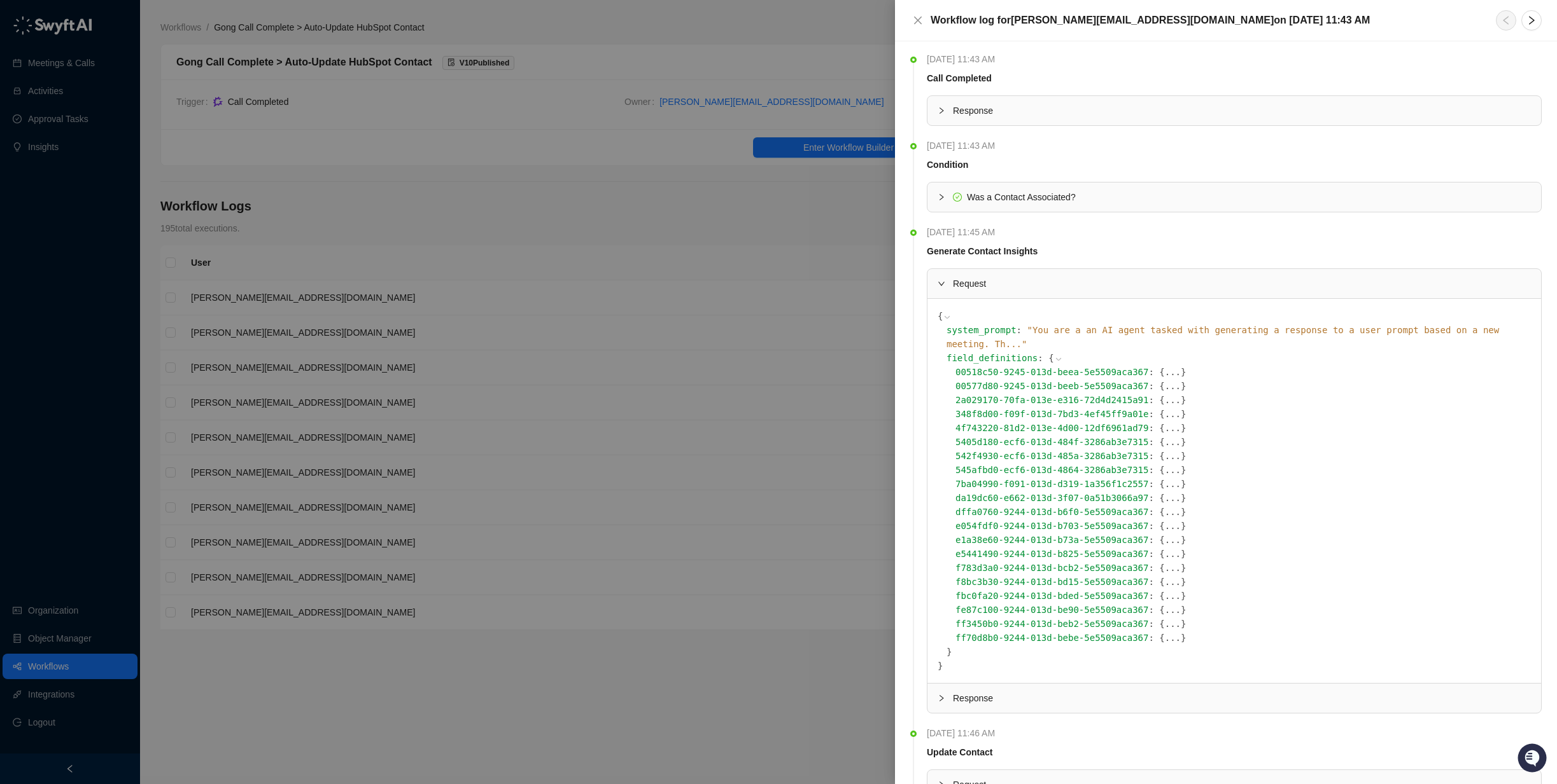
click at [1165, 421] on button "..." at bounding box center [1173, 428] width 16 height 14
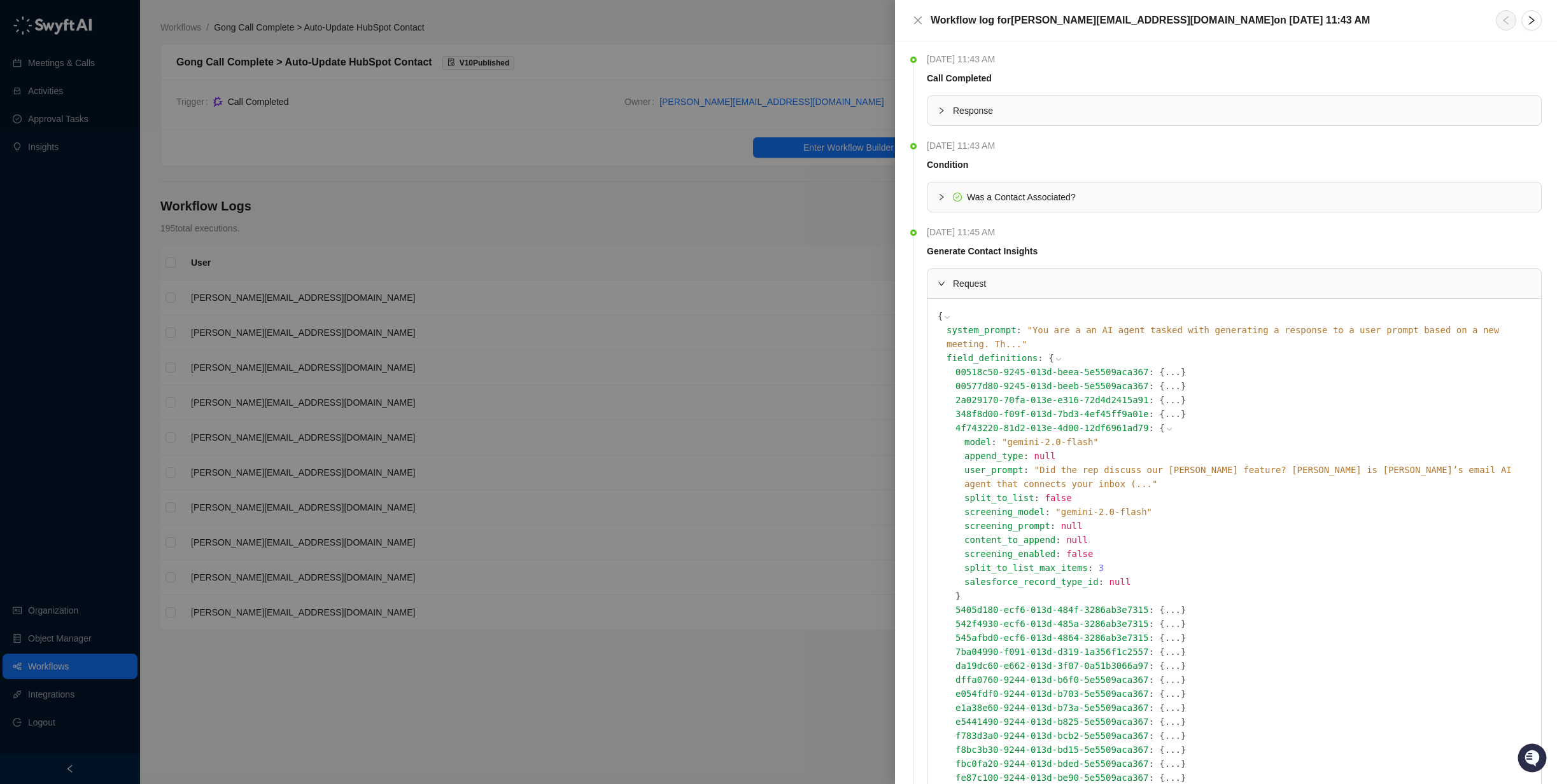
click at [1165, 425] on icon at bounding box center [1169, 429] width 9 height 9
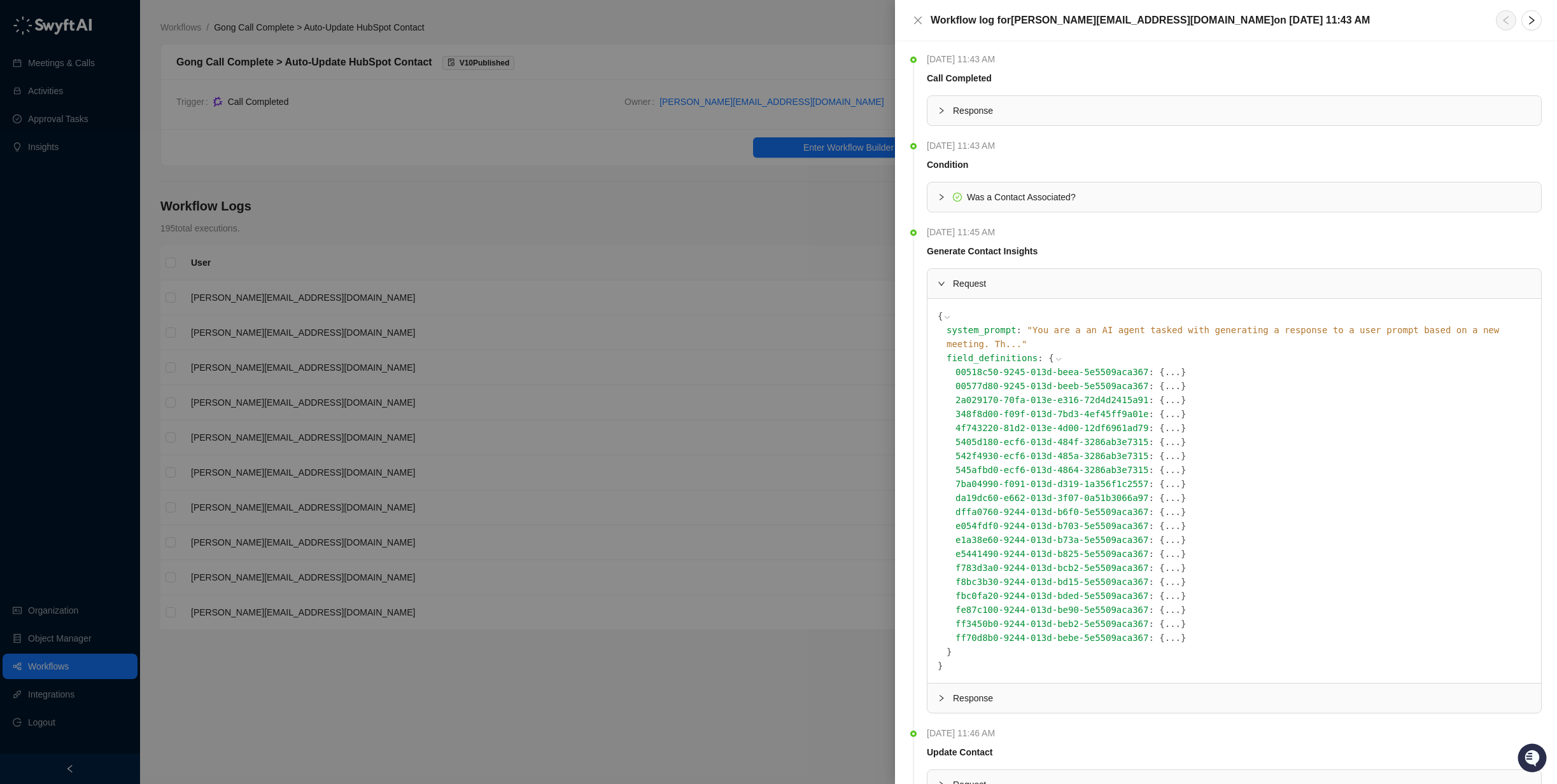
click at [1165, 435] on button "..." at bounding box center [1173, 442] width 16 height 14
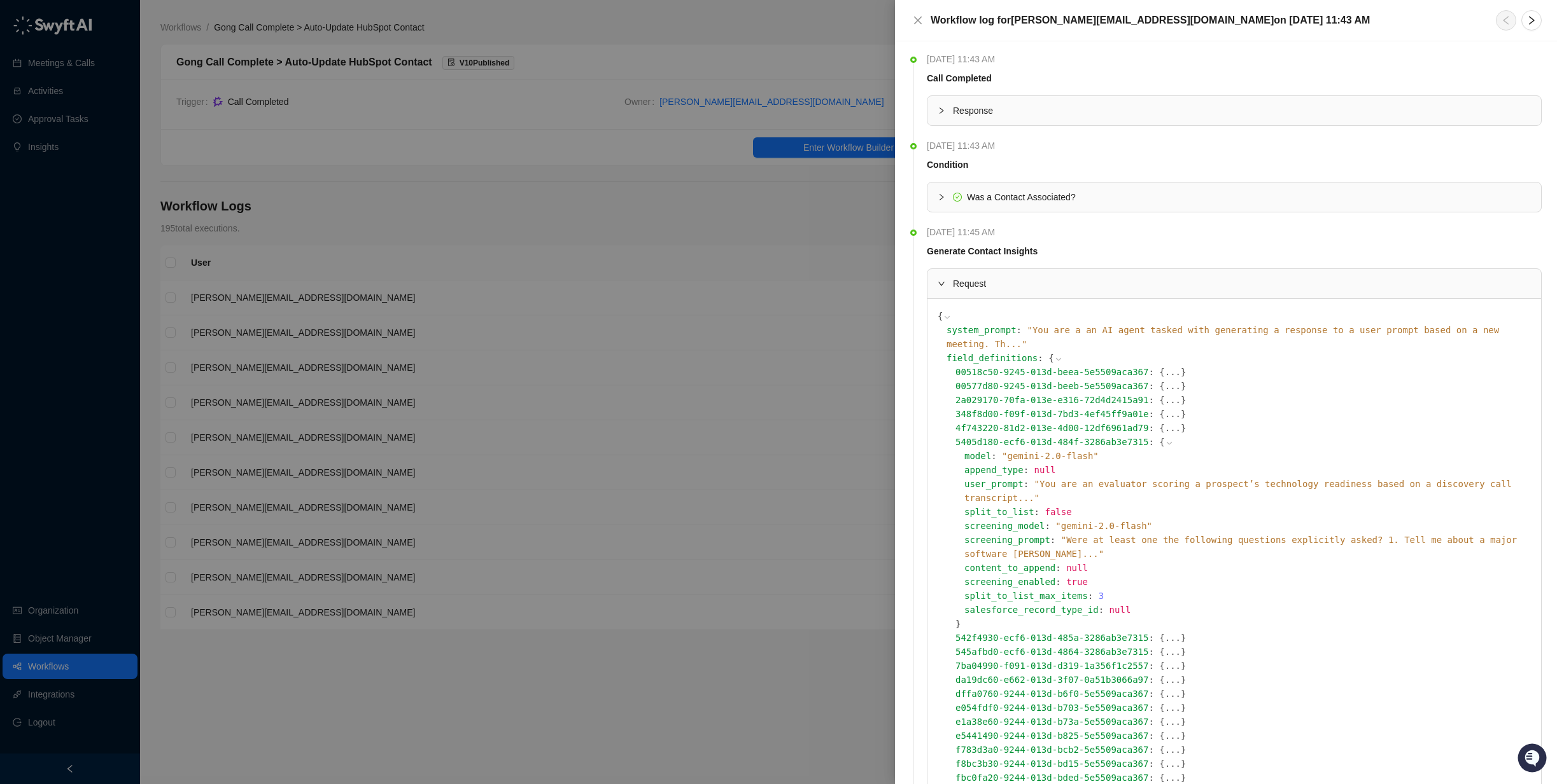
click at [1167, 442] on icon at bounding box center [1169, 443] width 5 height 3
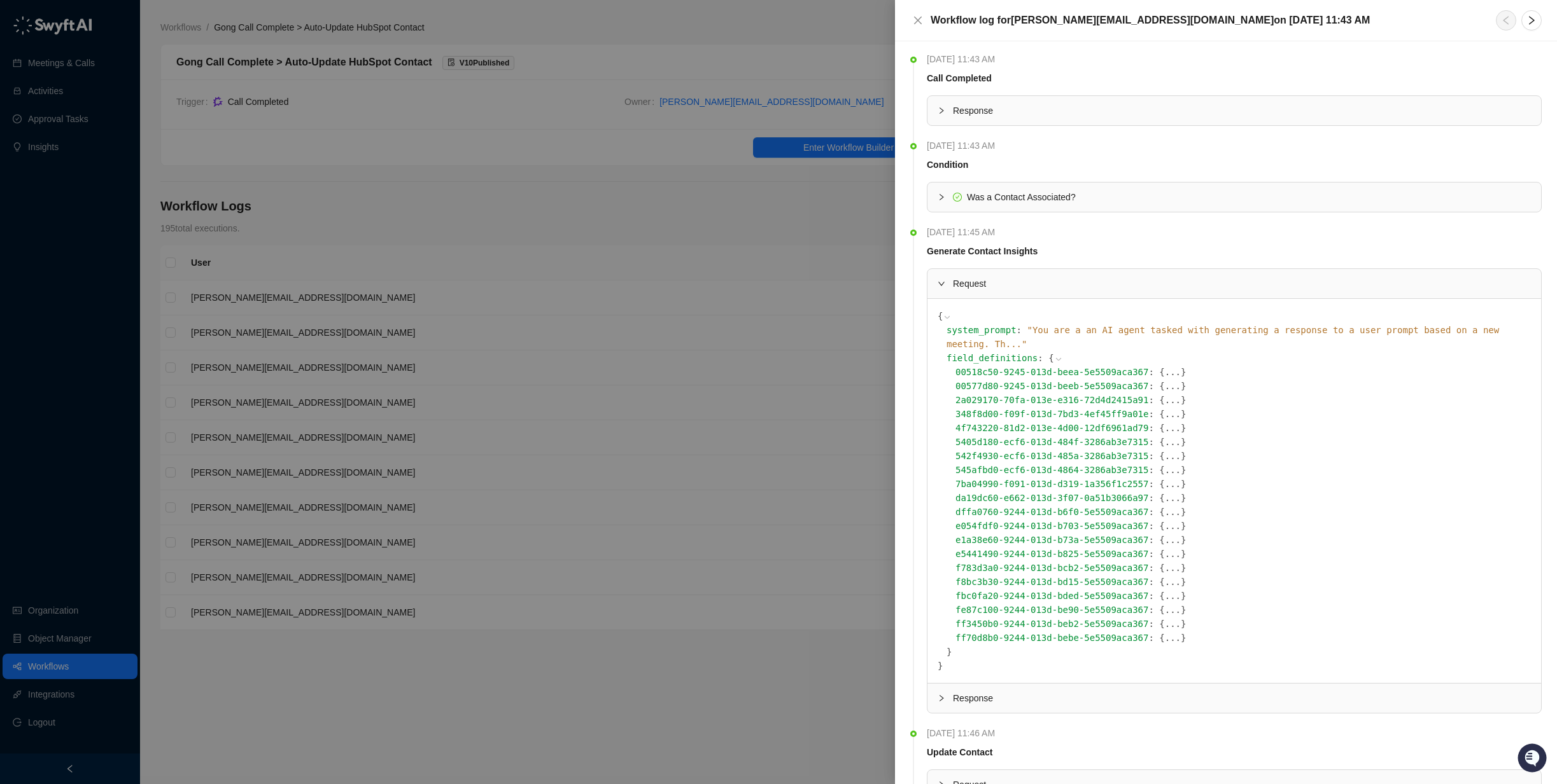
click at [1180, 451] on span "}" at bounding box center [1182, 456] width 5 height 10
click at [1165, 449] on button "..." at bounding box center [1173, 456] width 16 height 14
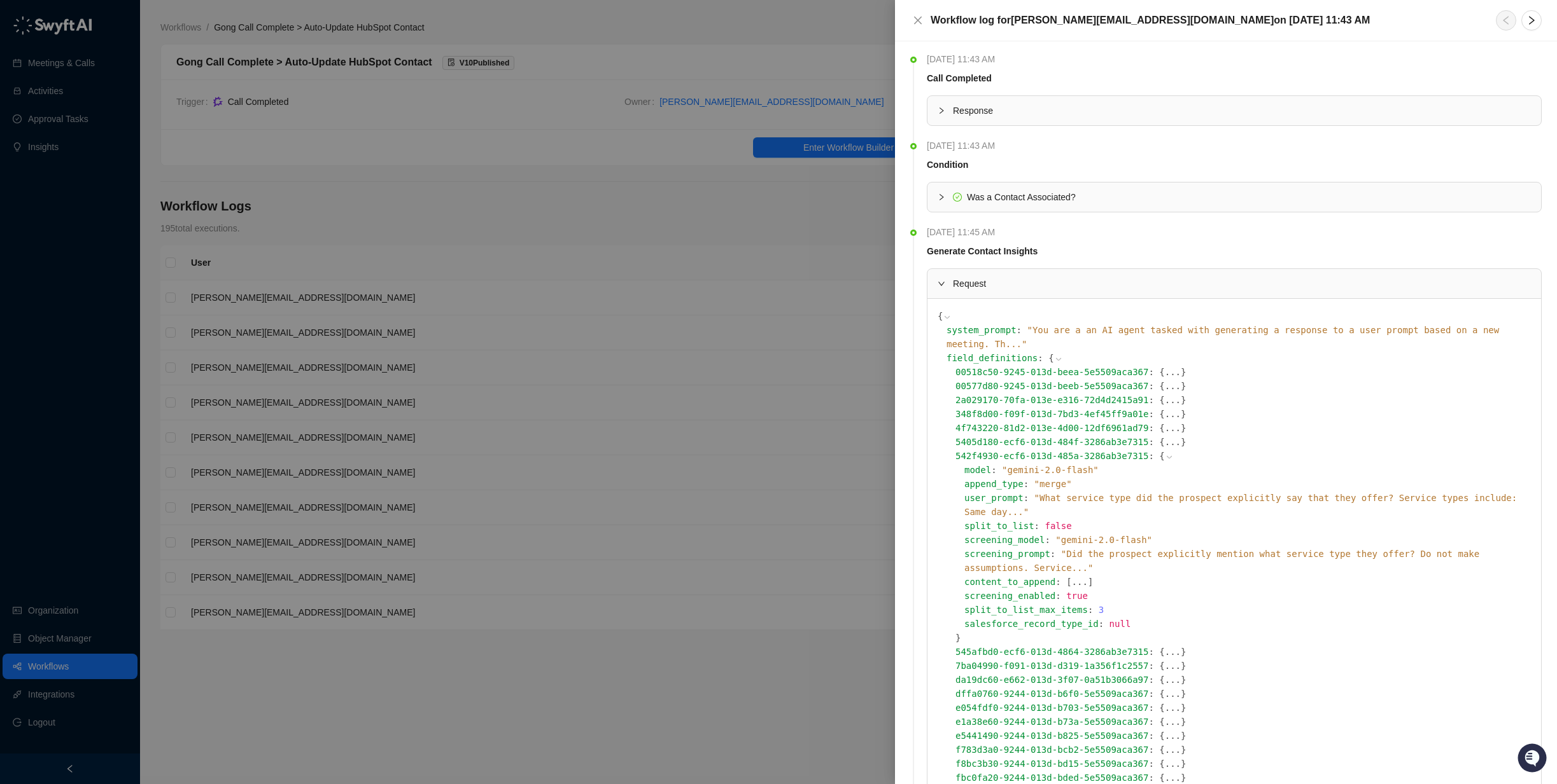
click at [1165, 453] on icon at bounding box center [1169, 457] width 9 height 9
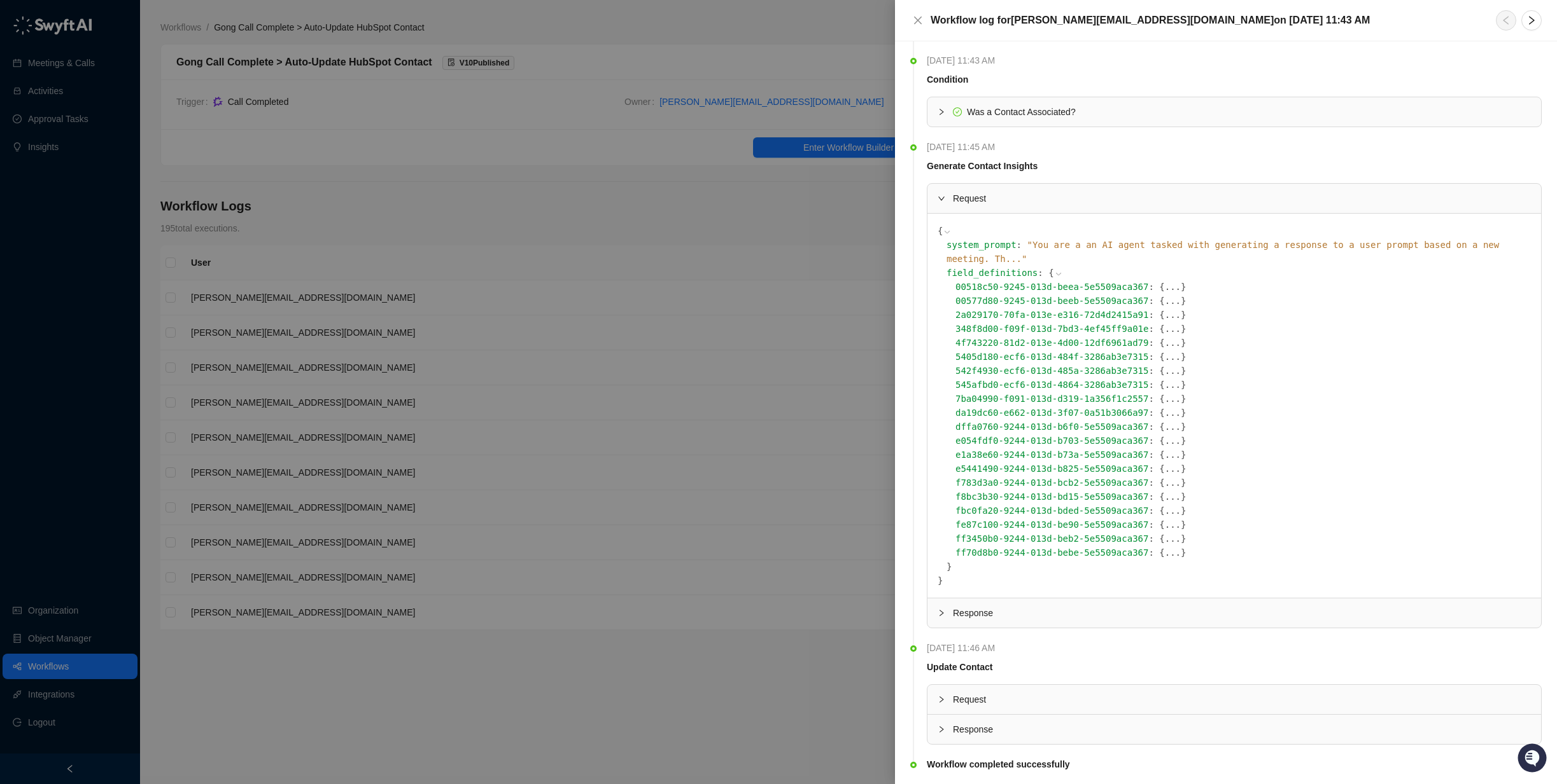
scroll to position [87, 0]
click at [1165, 544] on button "..." at bounding box center [1173, 551] width 16 height 14
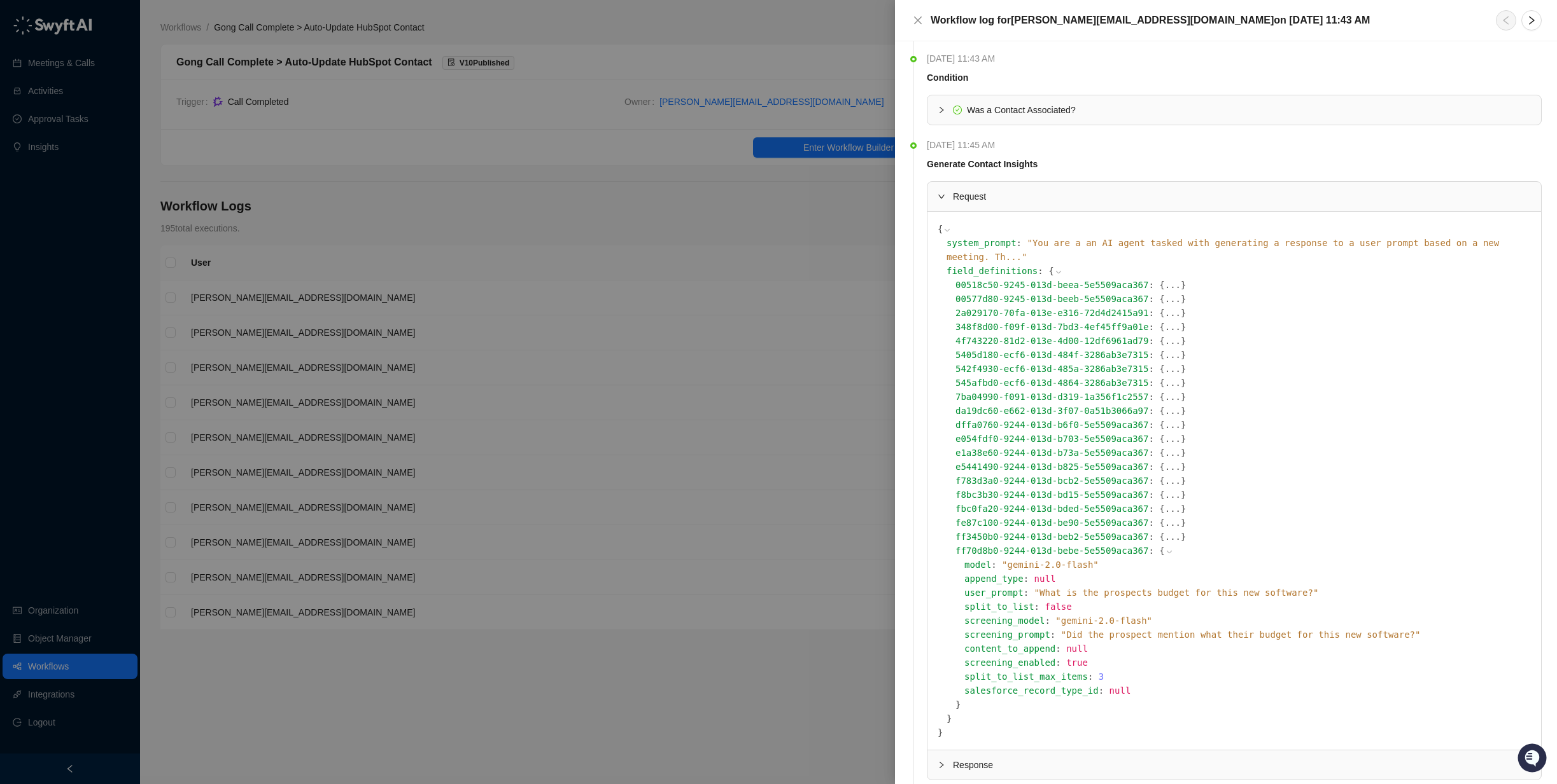
click at [1167, 551] on icon at bounding box center [1169, 552] width 5 height 3
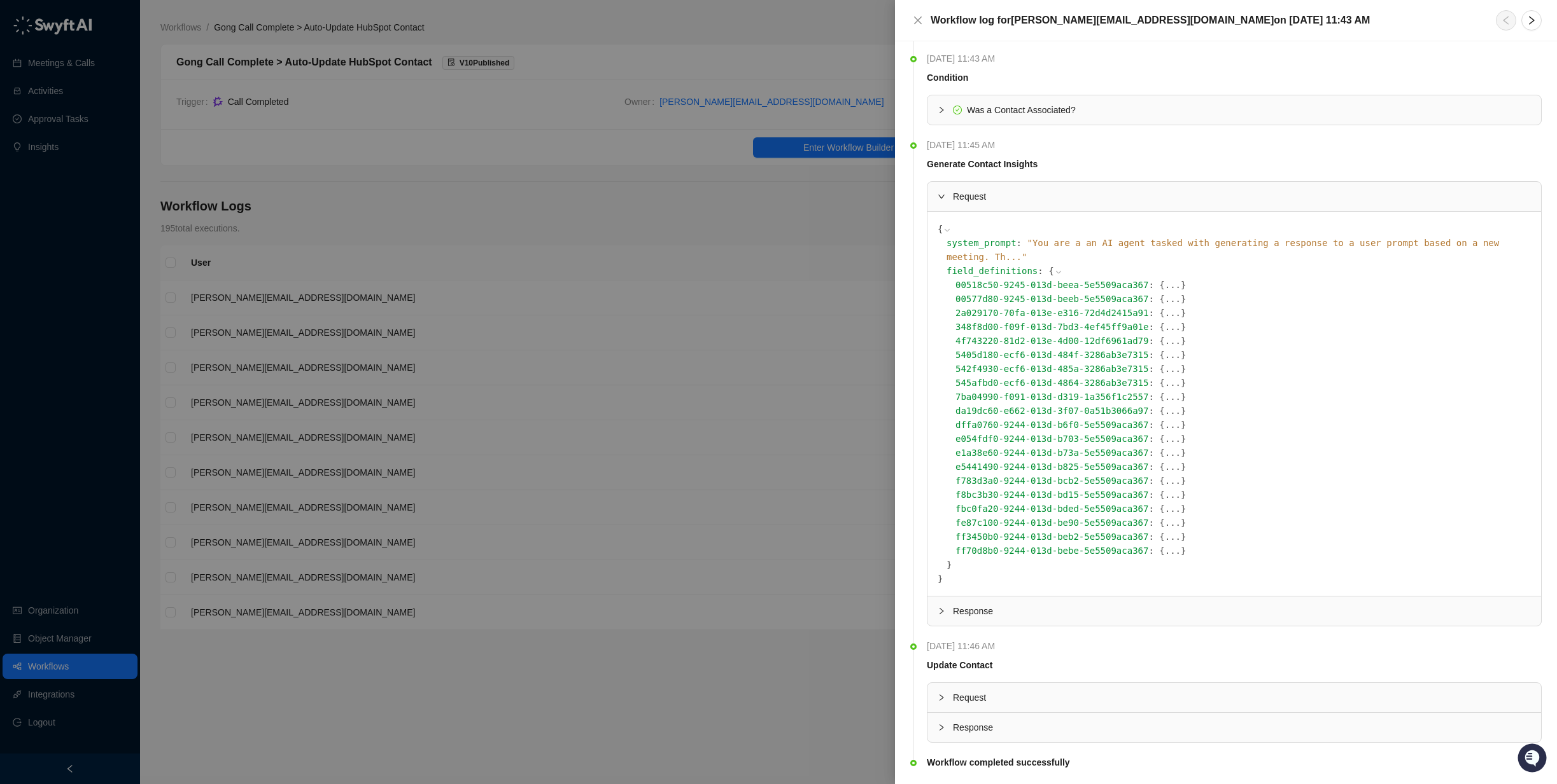
click at [1165, 530] on button "..." at bounding box center [1173, 537] width 16 height 14
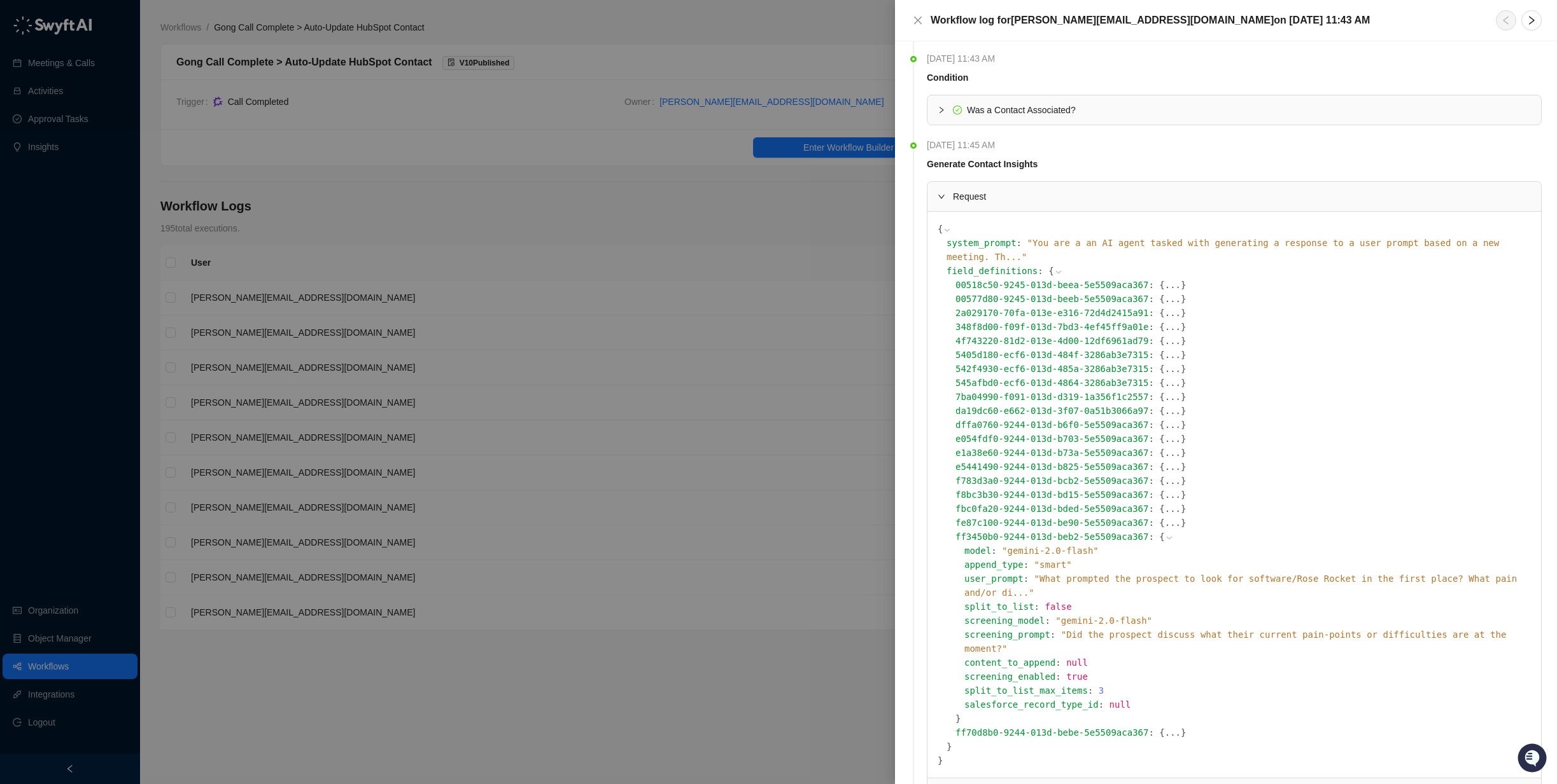
click at [1165, 534] on icon at bounding box center [1169, 538] width 9 height 9
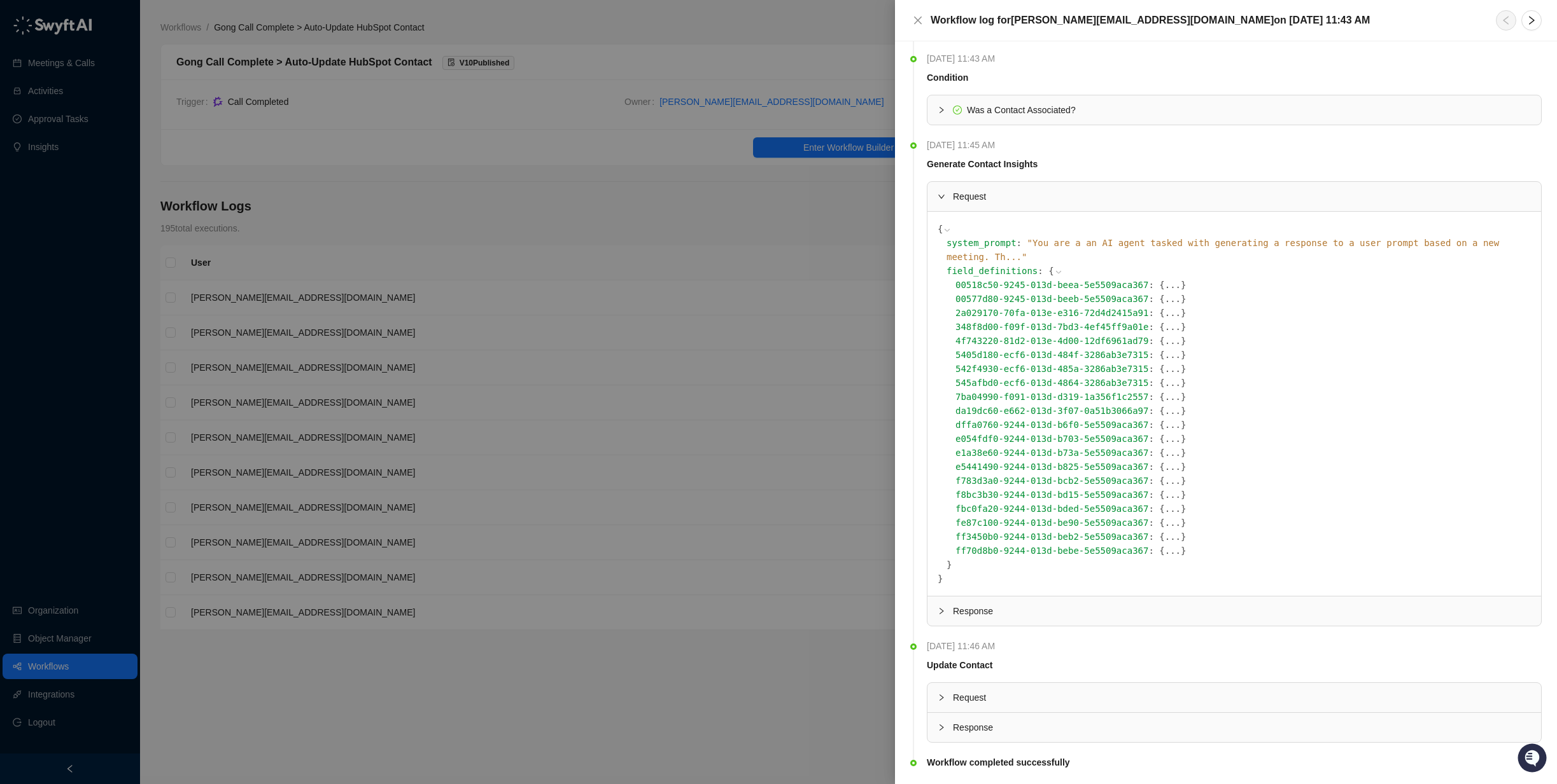
click at [1165, 515] on button "..." at bounding box center [1173, 522] width 16 height 14
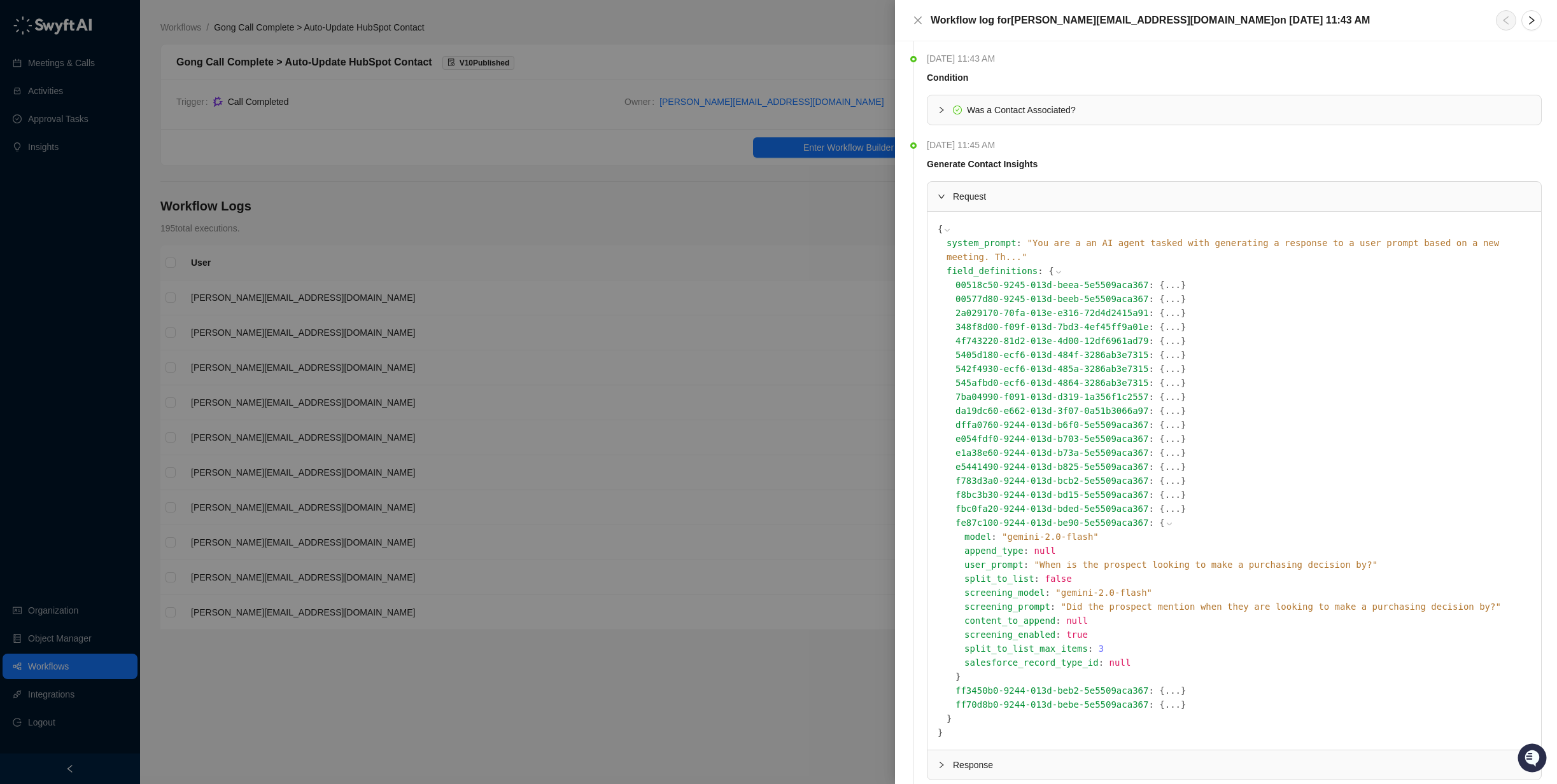
click at [1165, 519] on icon at bounding box center [1169, 523] width 9 height 9
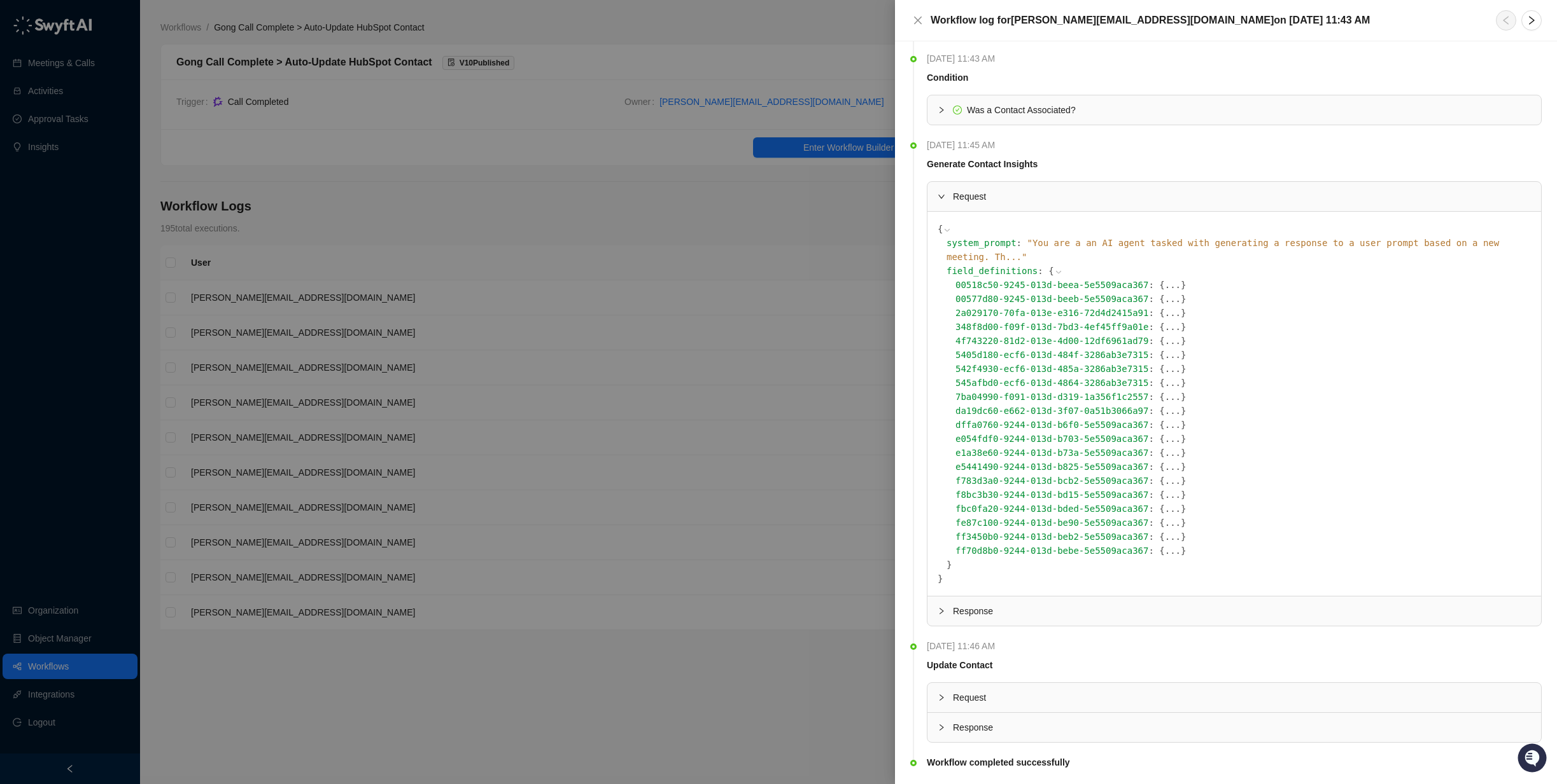
click at [1165, 502] on button "..." at bounding box center [1173, 509] width 16 height 14
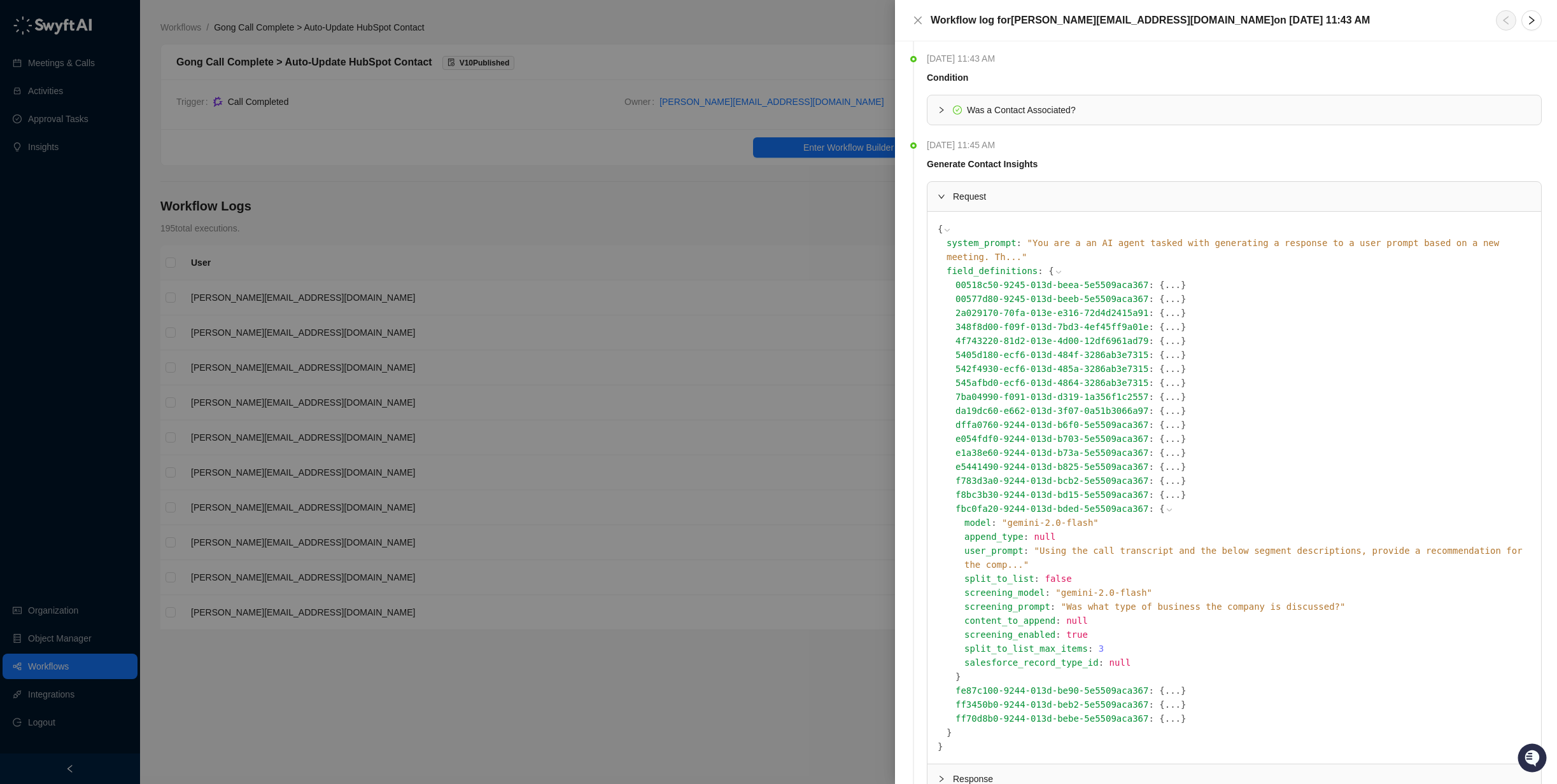
click at [1165, 506] on icon at bounding box center [1169, 510] width 9 height 9
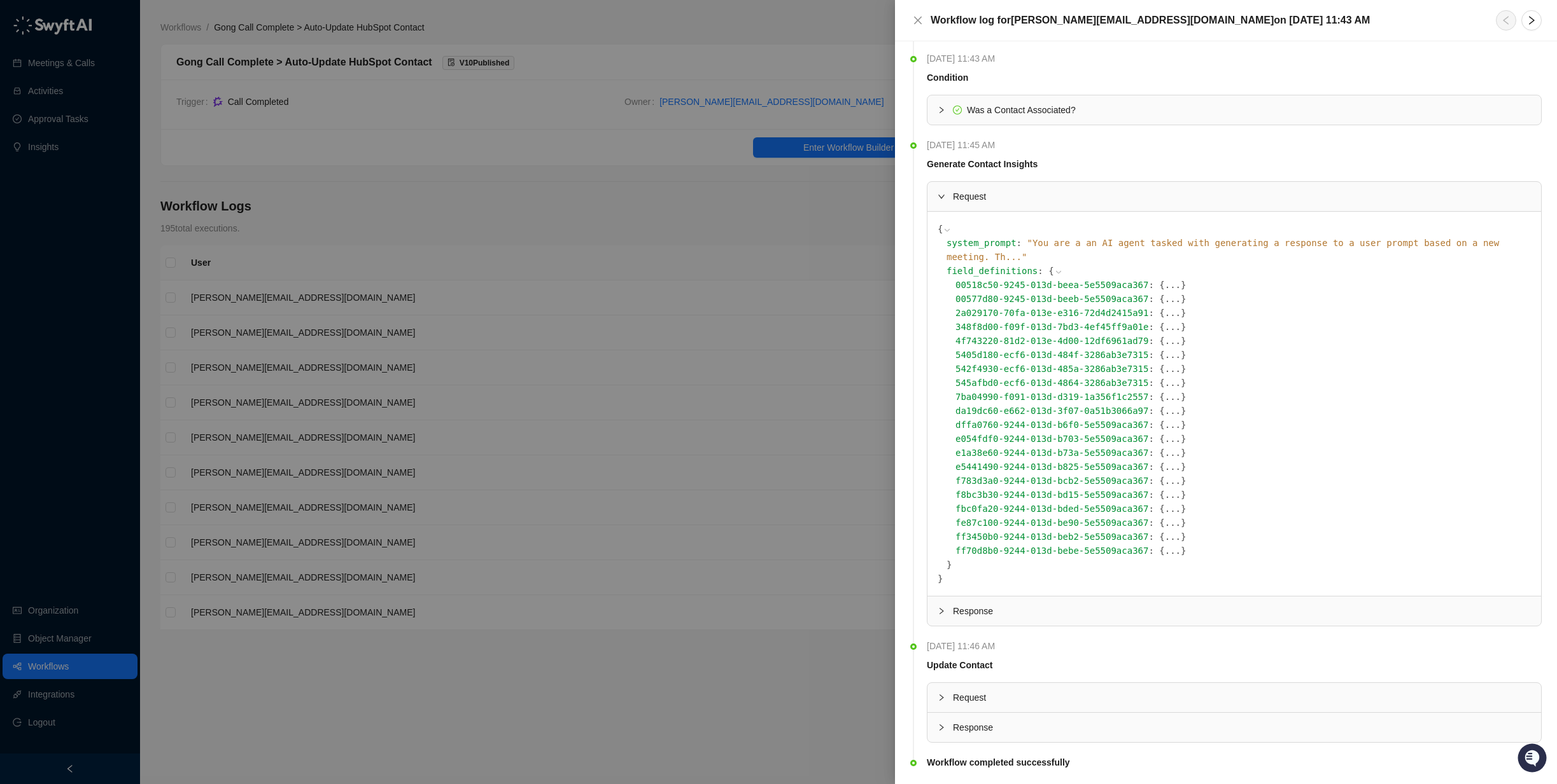
click at [1165, 488] on button "..." at bounding box center [1173, 495] width 16 height 14
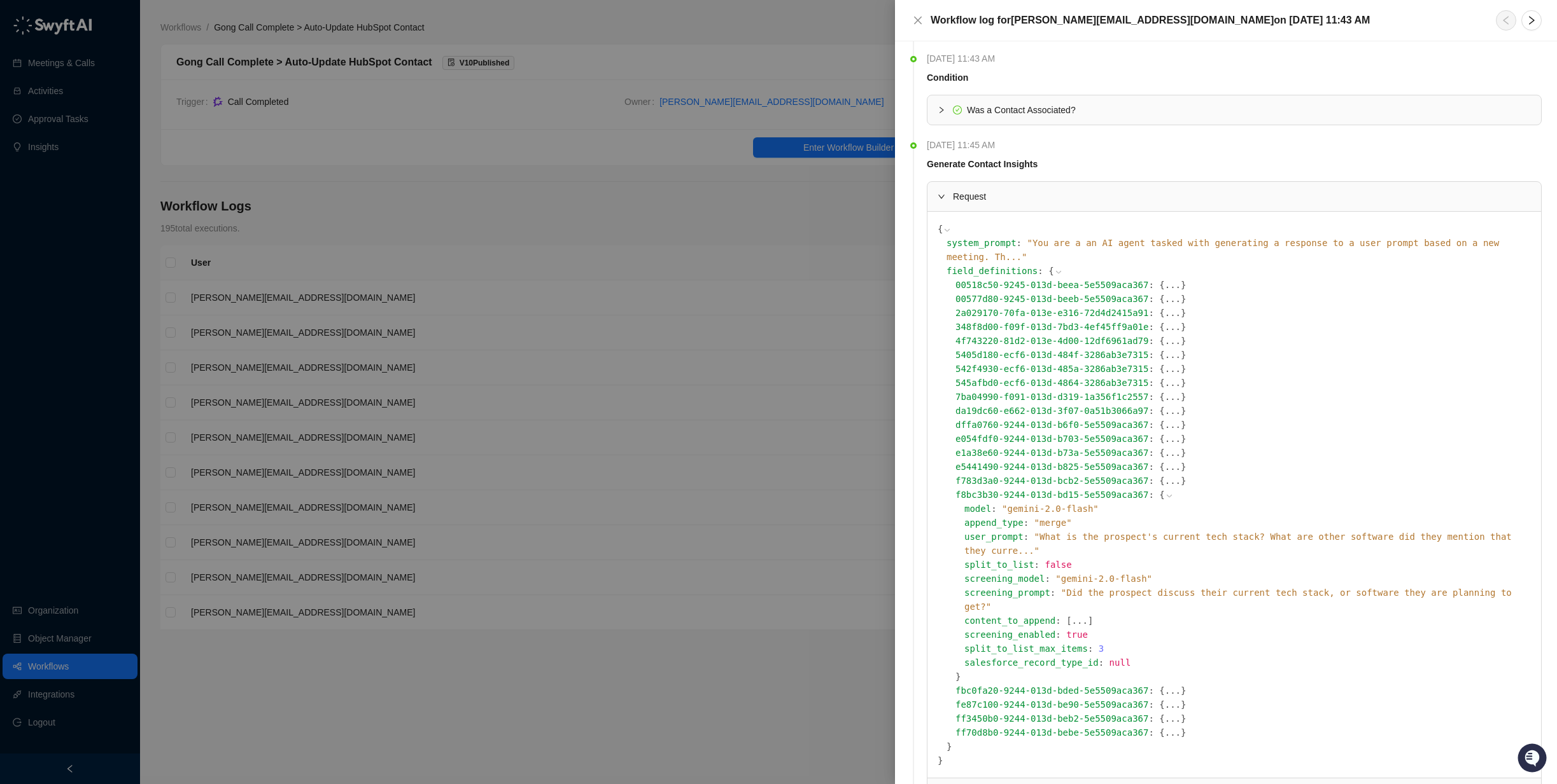
click at [1167, 495] on icon at bounding box center [1169, 496] width 5 height 3
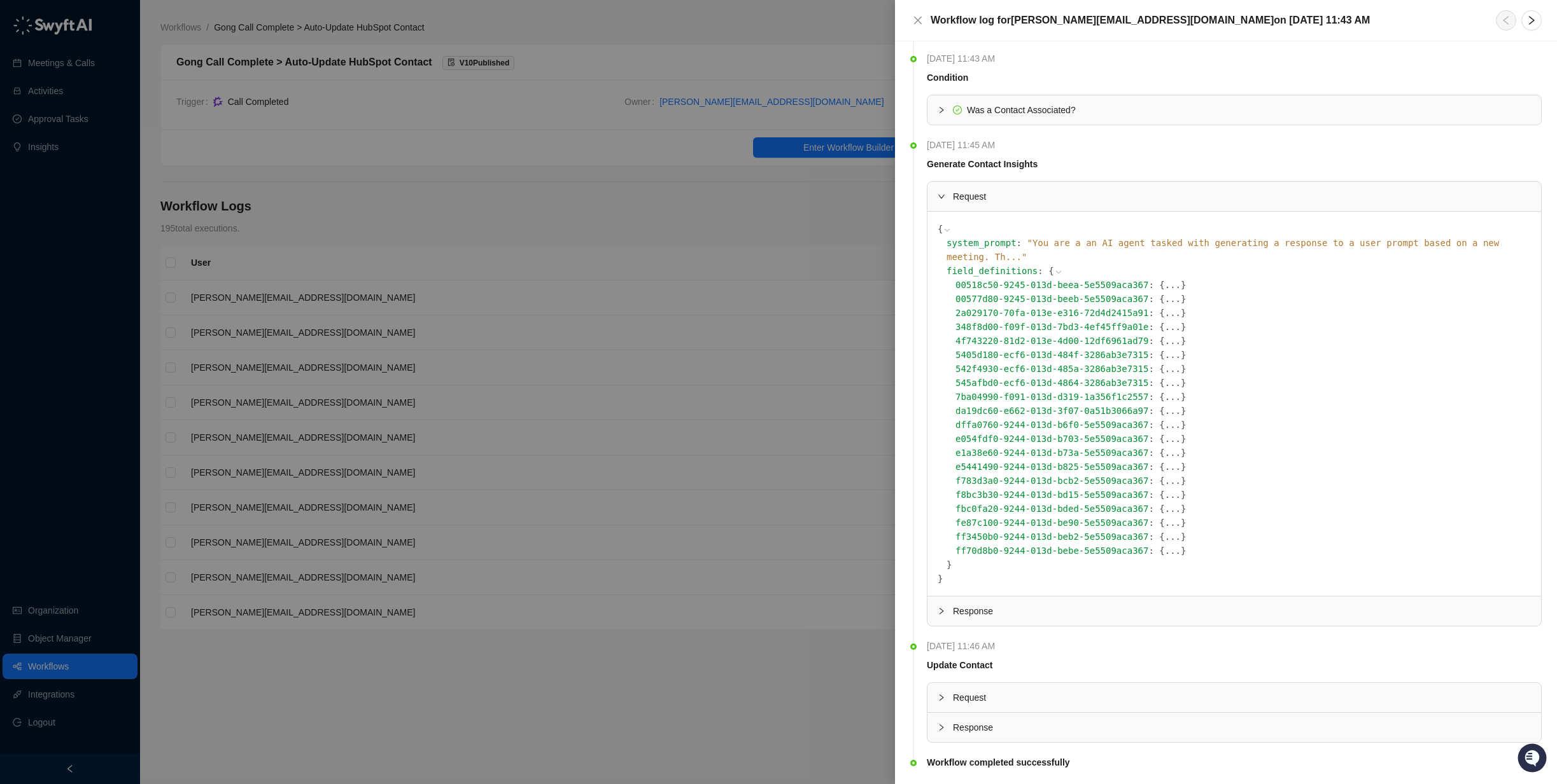
click at [1165, 474] on button "..." at bounding box center [1173, 481] width 16 height 14
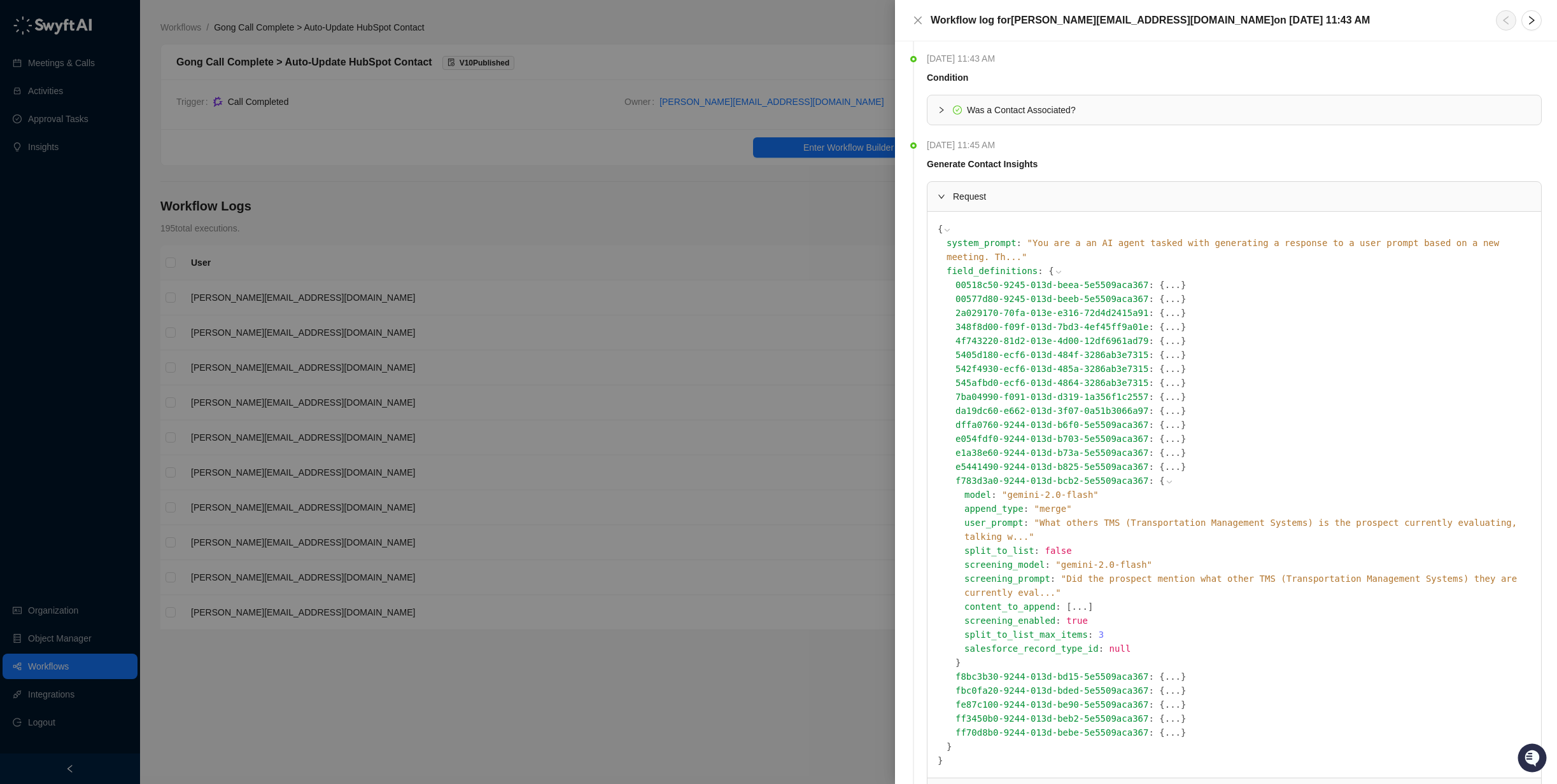
click at [1165, 477] on icon at bounding box center [1169, 481] width 9 height 9
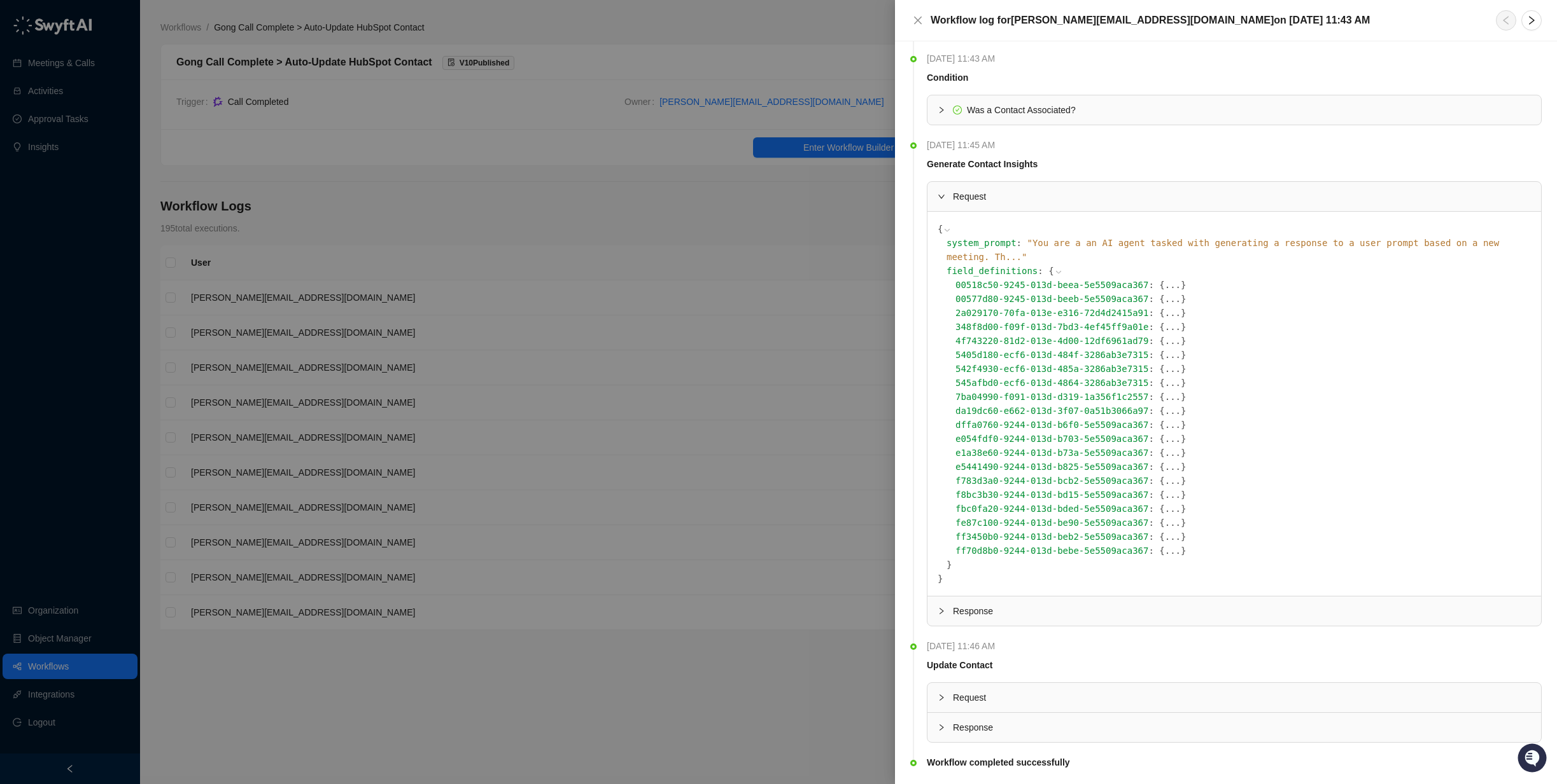
click at [1165, 460] on button "..." at bounding box center [1173, 466] width 16 height 14
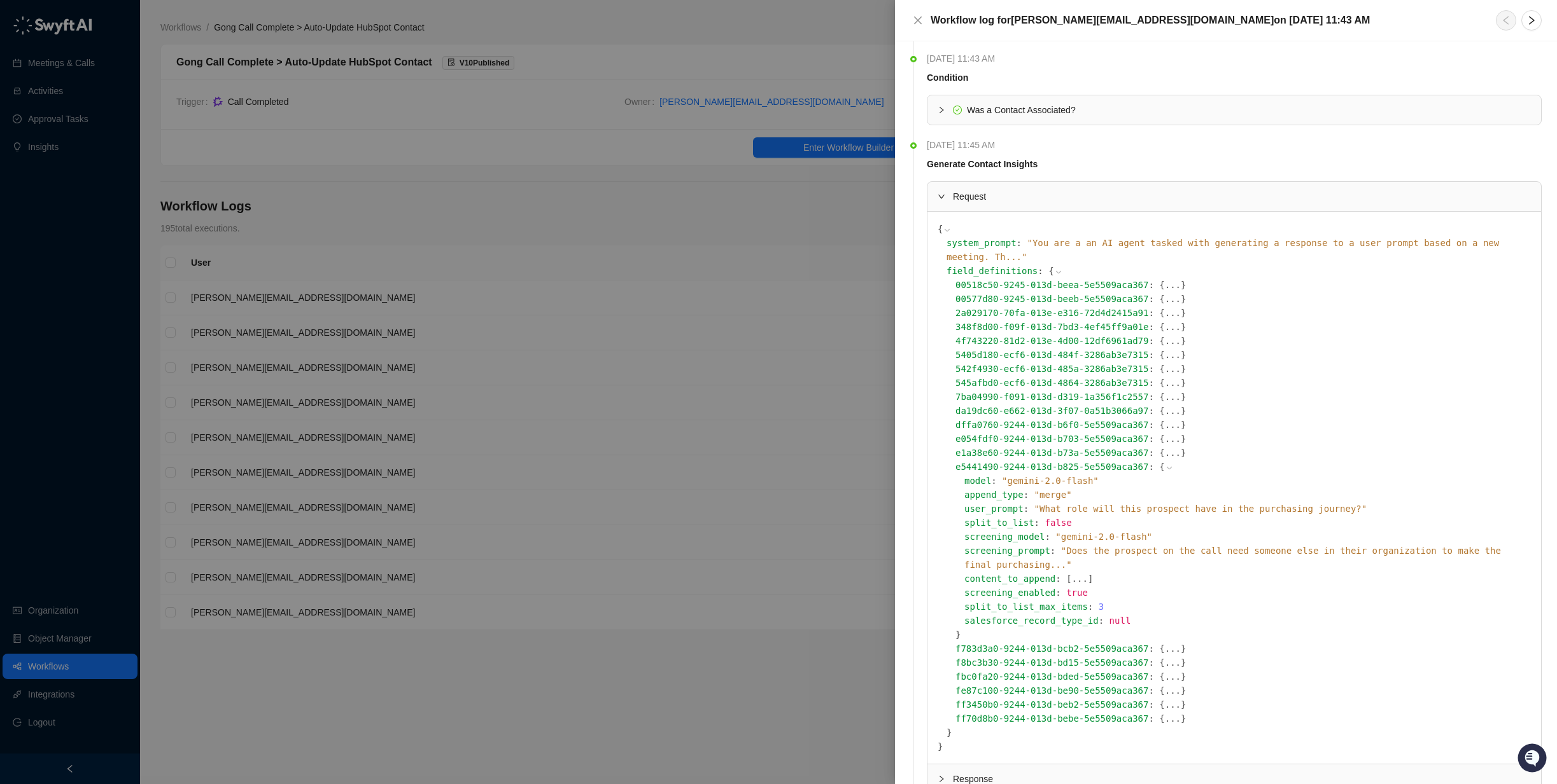
click at [1165, 464] on icon at bounding box center [1169, 467] width 9 height 9
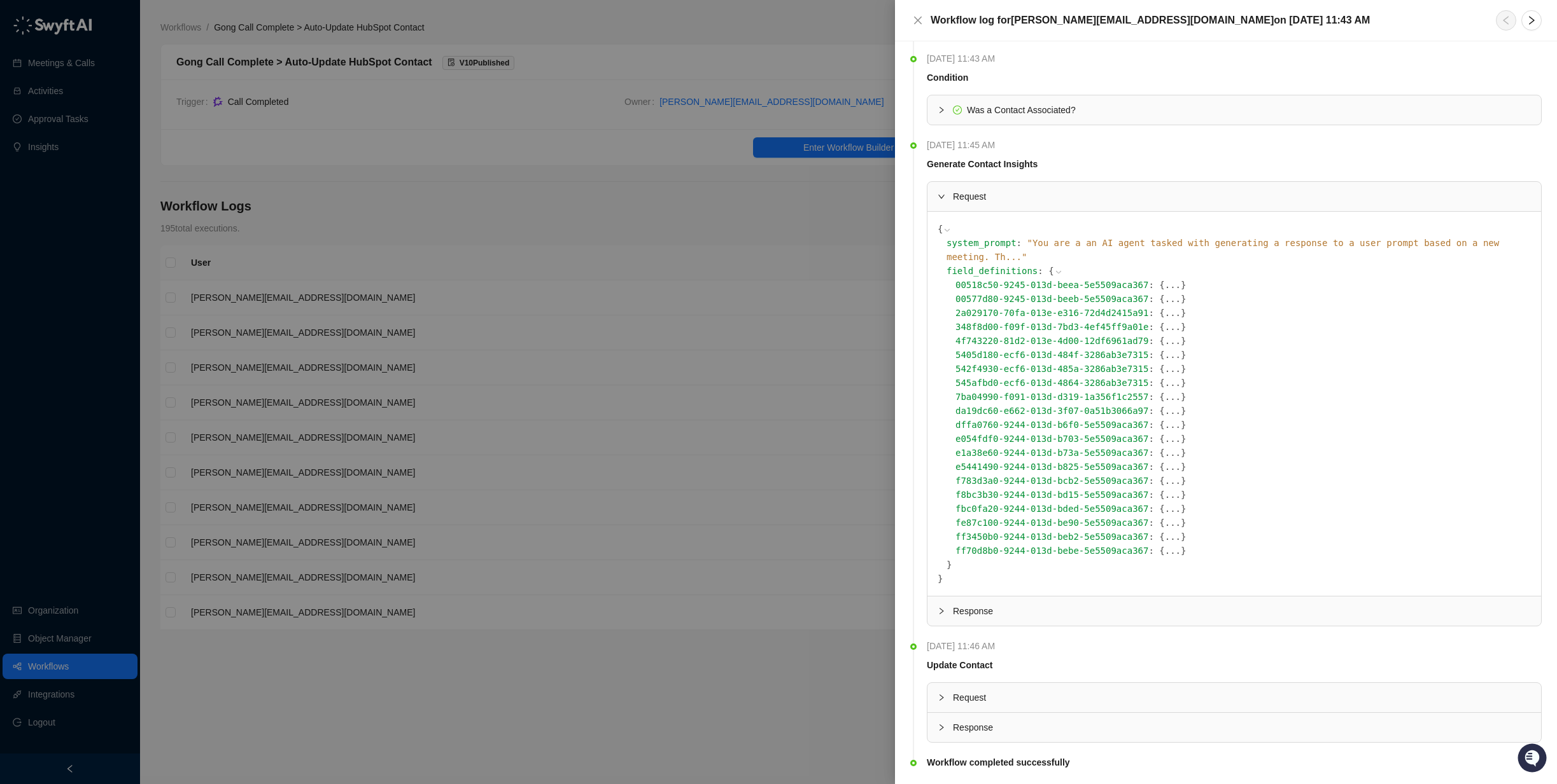
click at [1165, 446] on button "..." at bounding box center [1173, 453] width 16 height 14
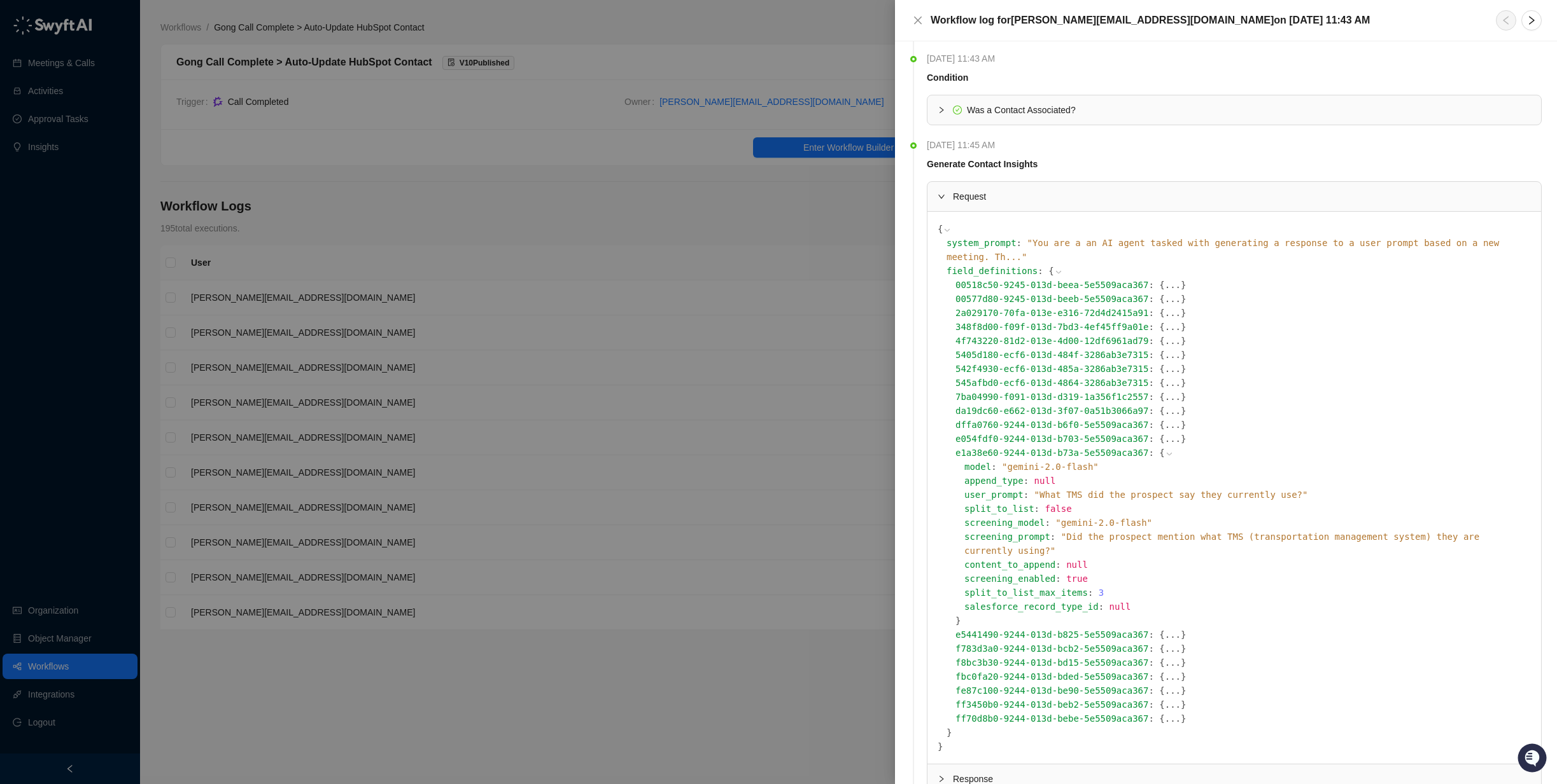
click at [1165, 450] on icon at bounding box center [1169, 454] width 9 height 9
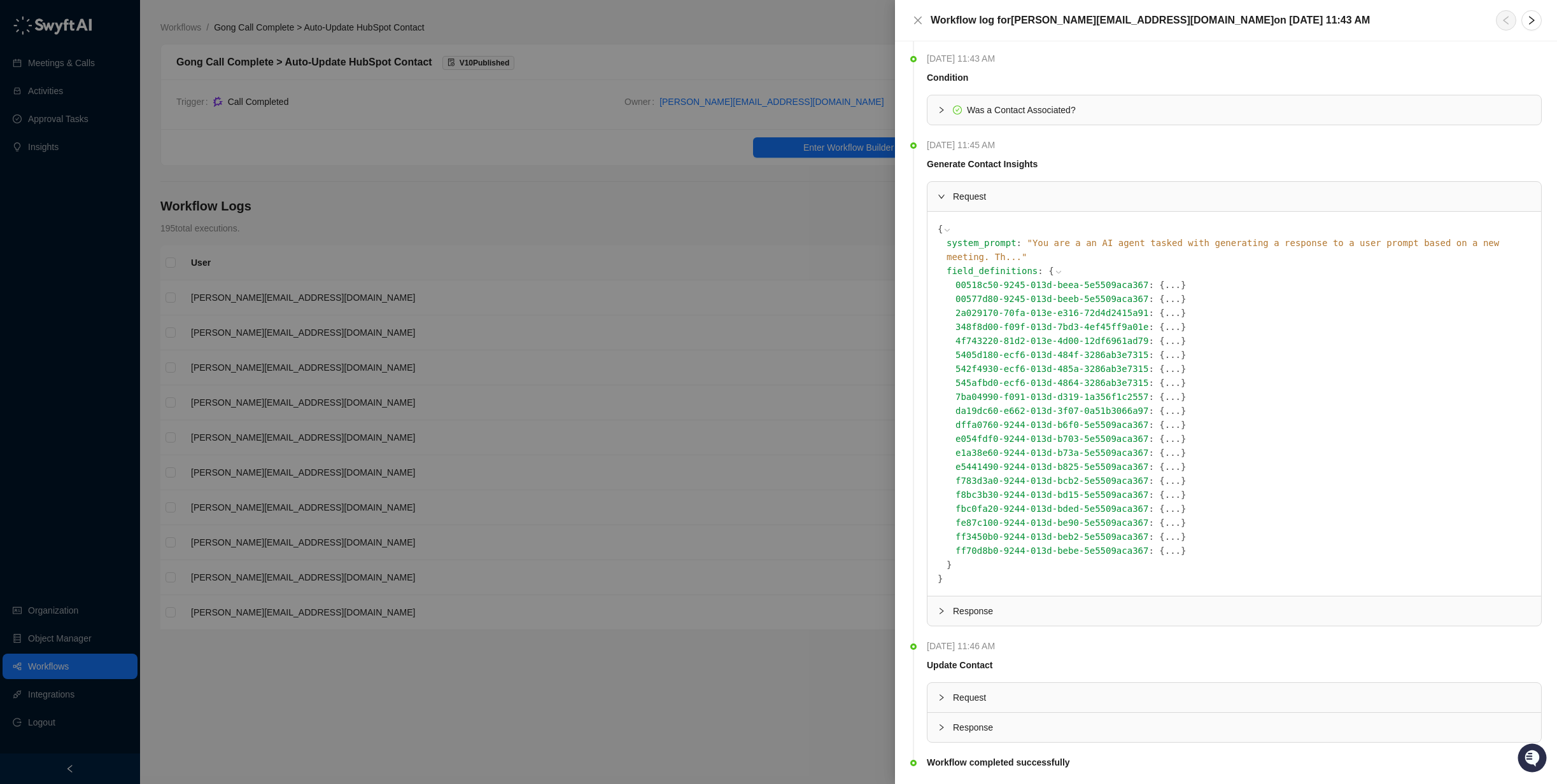
click at [1165, 432] on button "..." at bounding box center [1173, 439] width 16 height 14
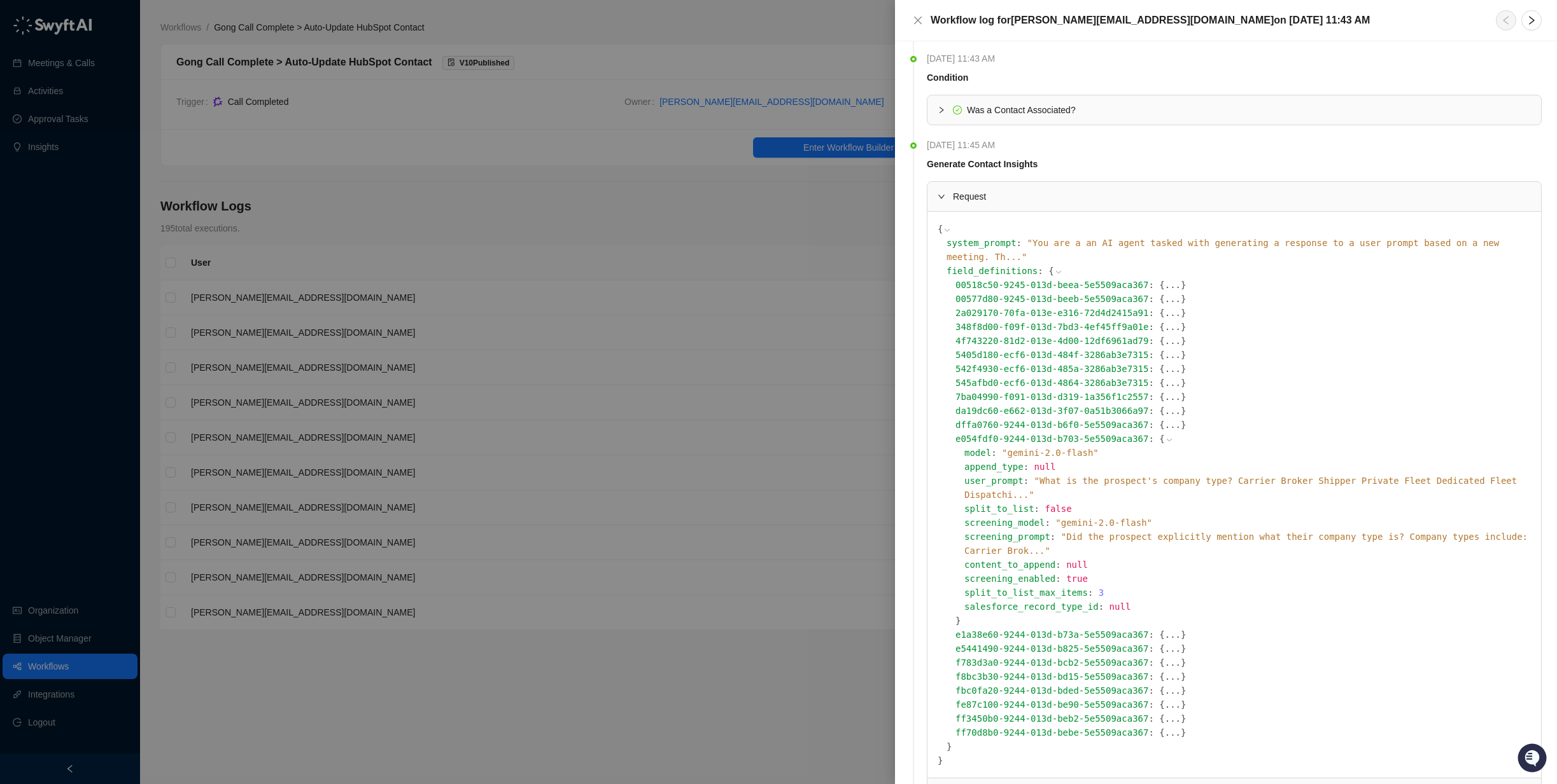
click at [1165, 436] on icon at bounding box center [1169, 440] width 9 height 9
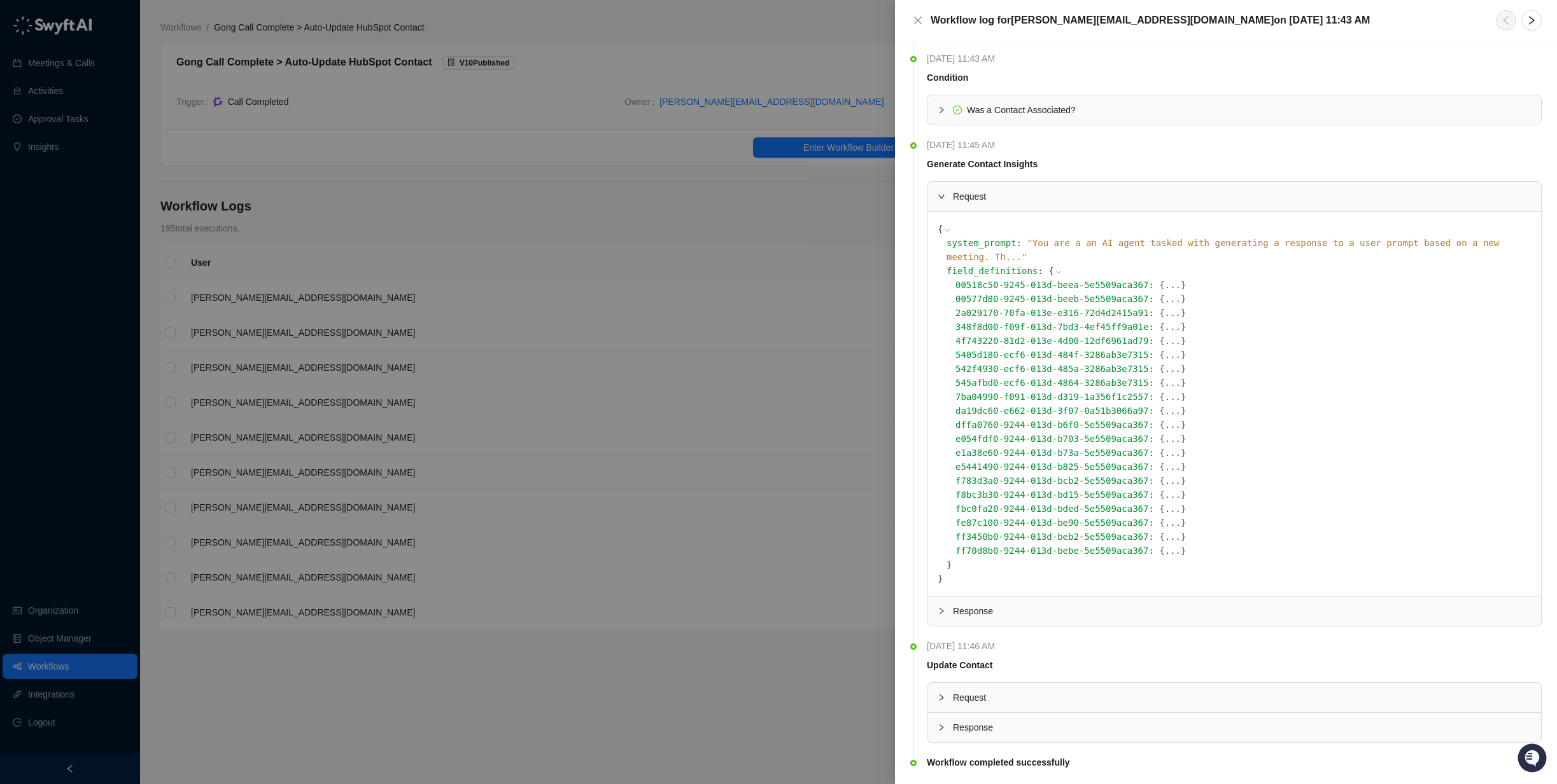
click at [1165, 417] on button "..." at bounding box center [1173, 424] width 16 height 14
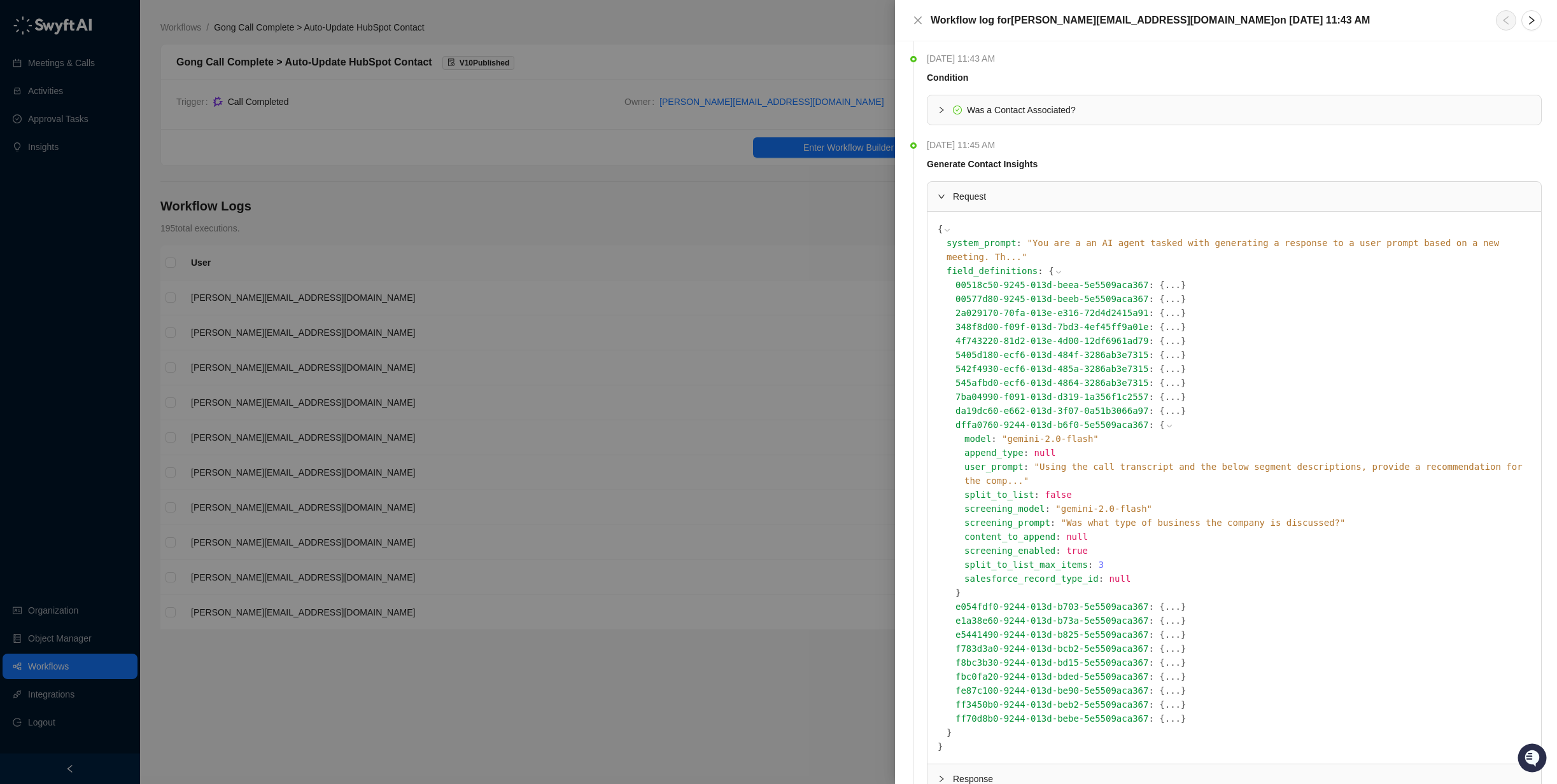
click at [1165, 421] on icon at bounding box center [1169, 425] width 9 height 9
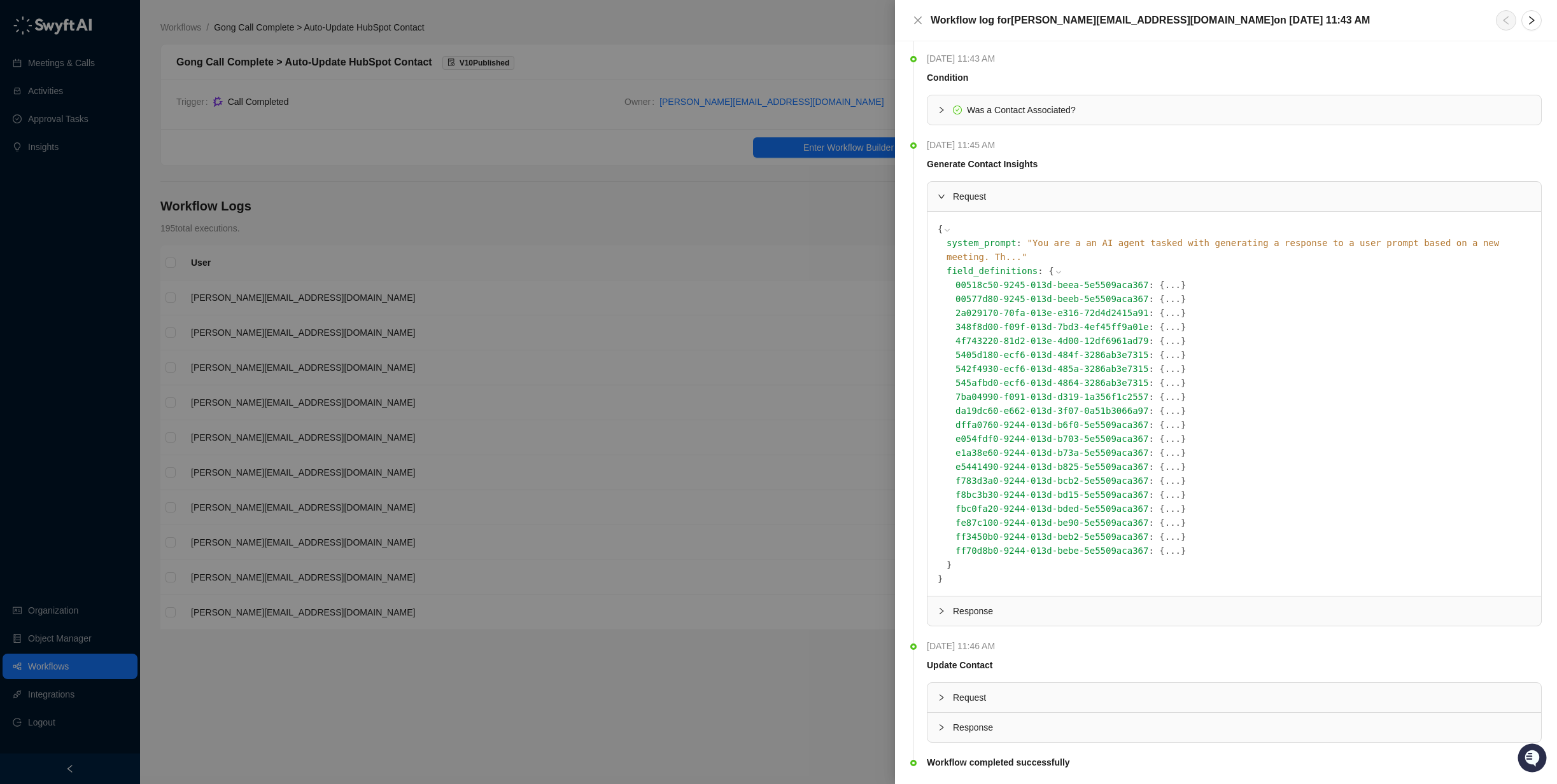
click at [1165, 404] on button "..." at bounding box center [1173, 411] width 16 height 14
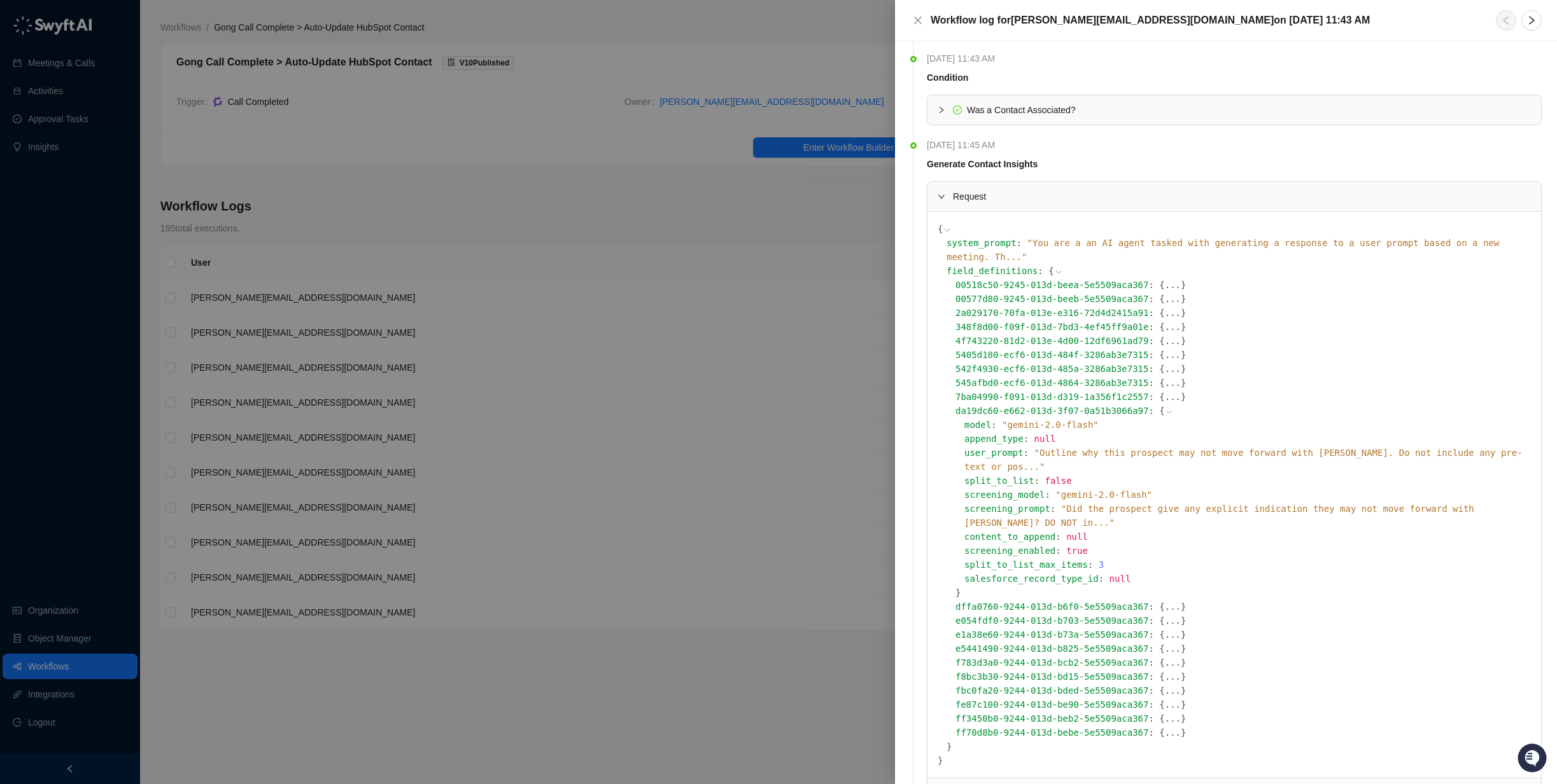
click at [1165, 408] on icon at bounding box center [1169, 412] width 9 height 9
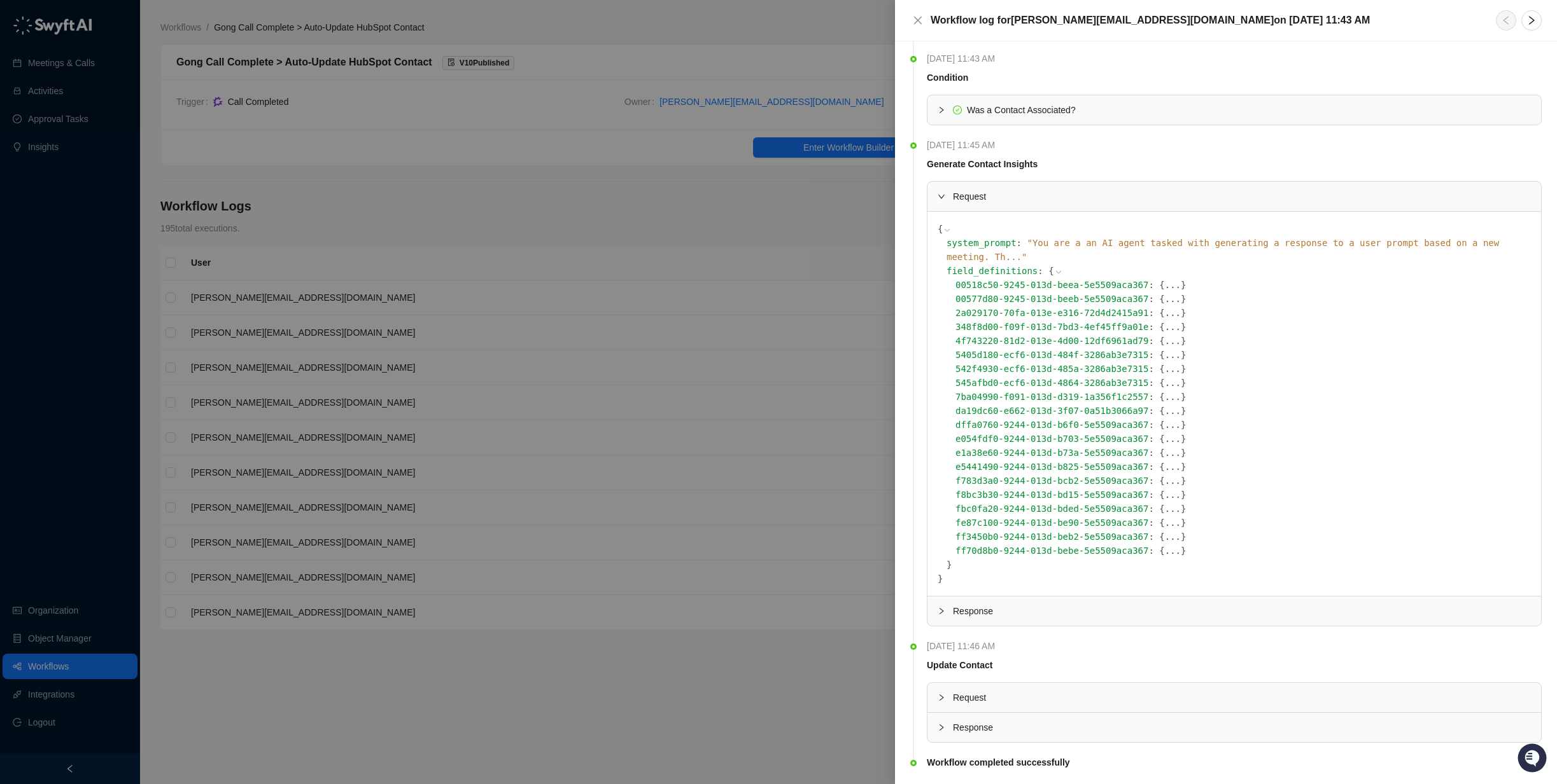
click at [1165, 390] on button "..." at bounding box center [1173, 397] width 16 height 14
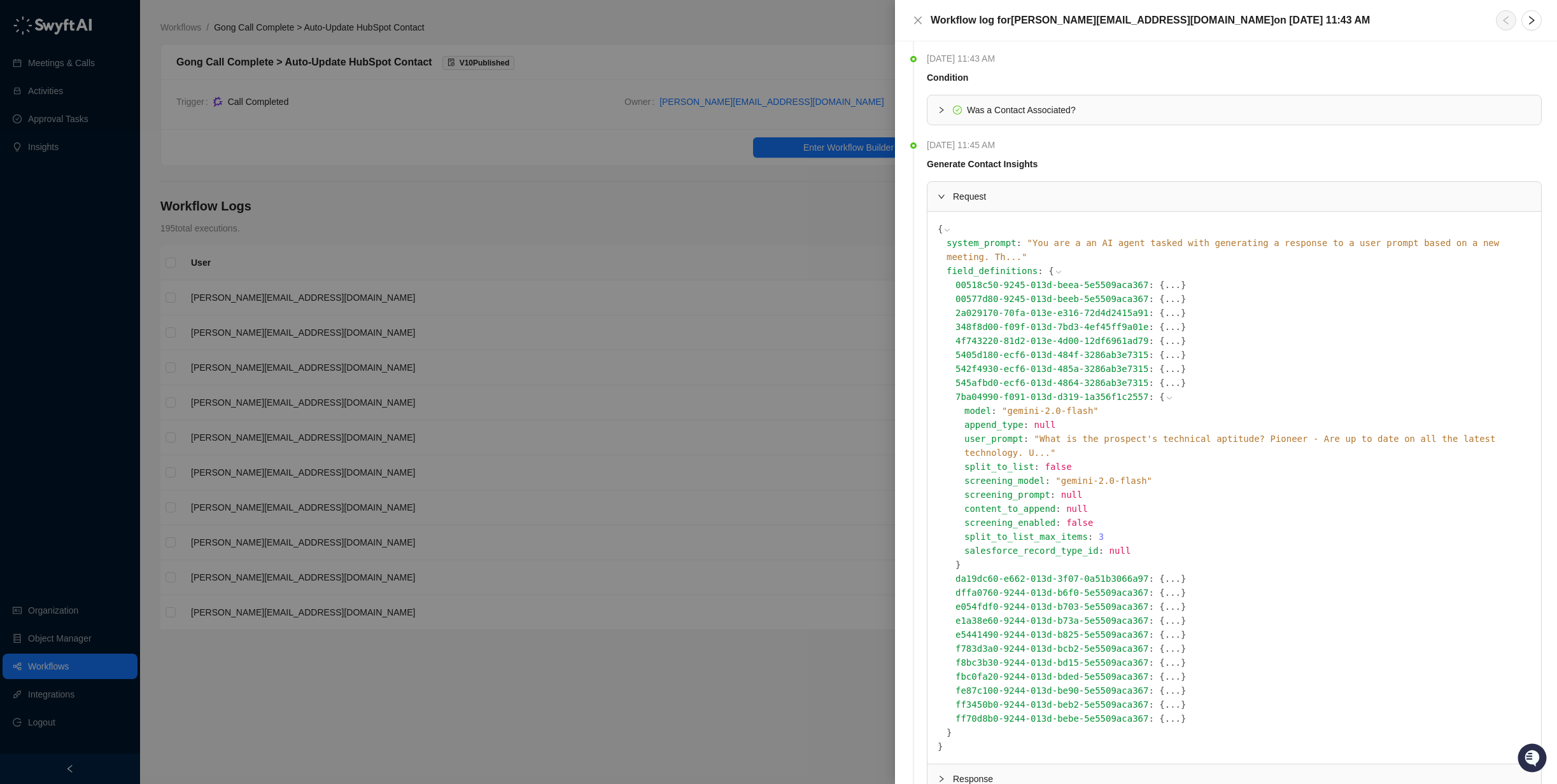
click at [1165, 394] on icon at bounding box center [1169, 398] width 9 height 9
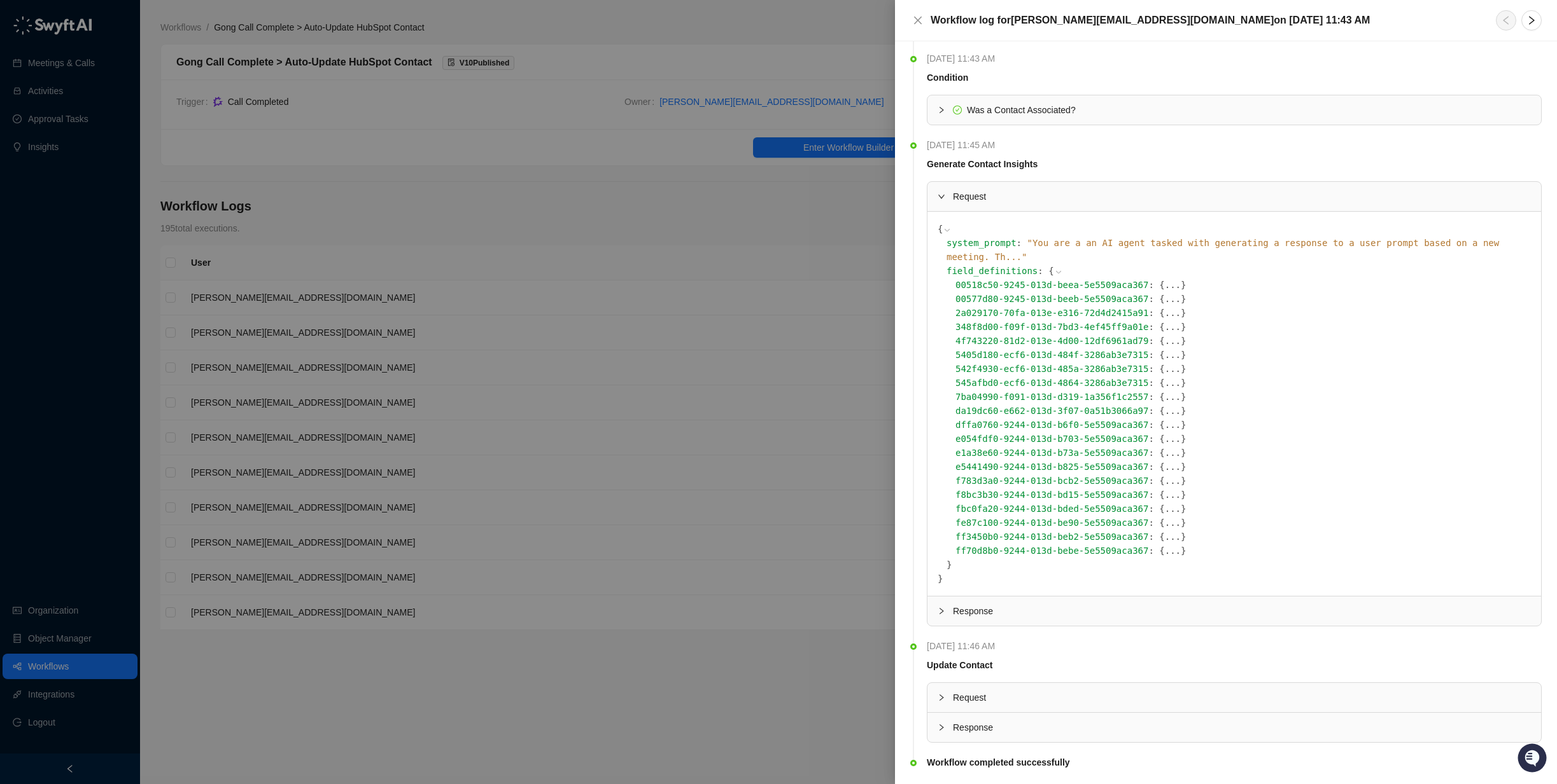
click at [1165, 376] on button "..." at bounding box center [1173, 383] width 16 height 14
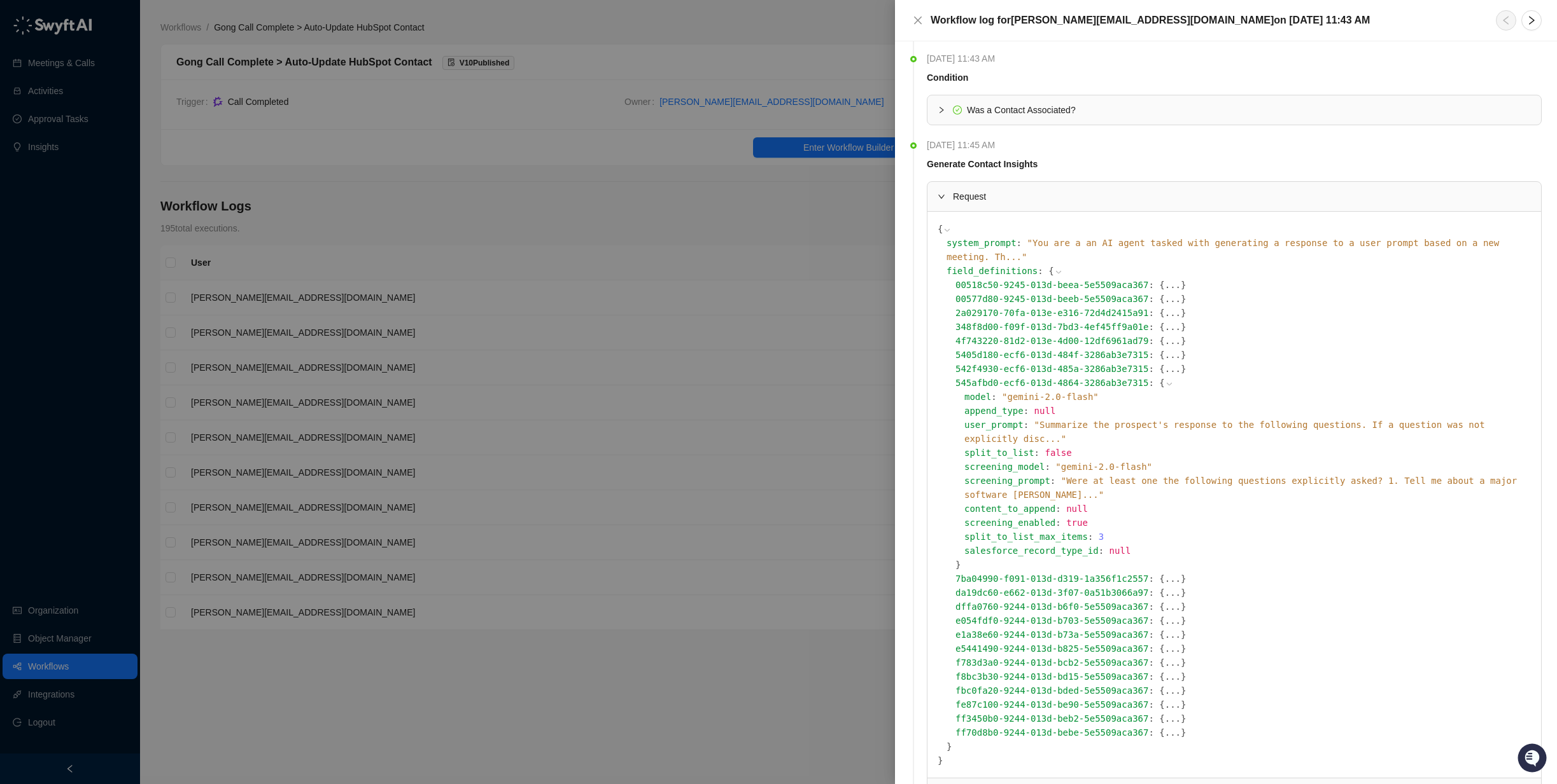
click at [1165, 380] on icon at bounding box center [1169, 384] width 9 height 9
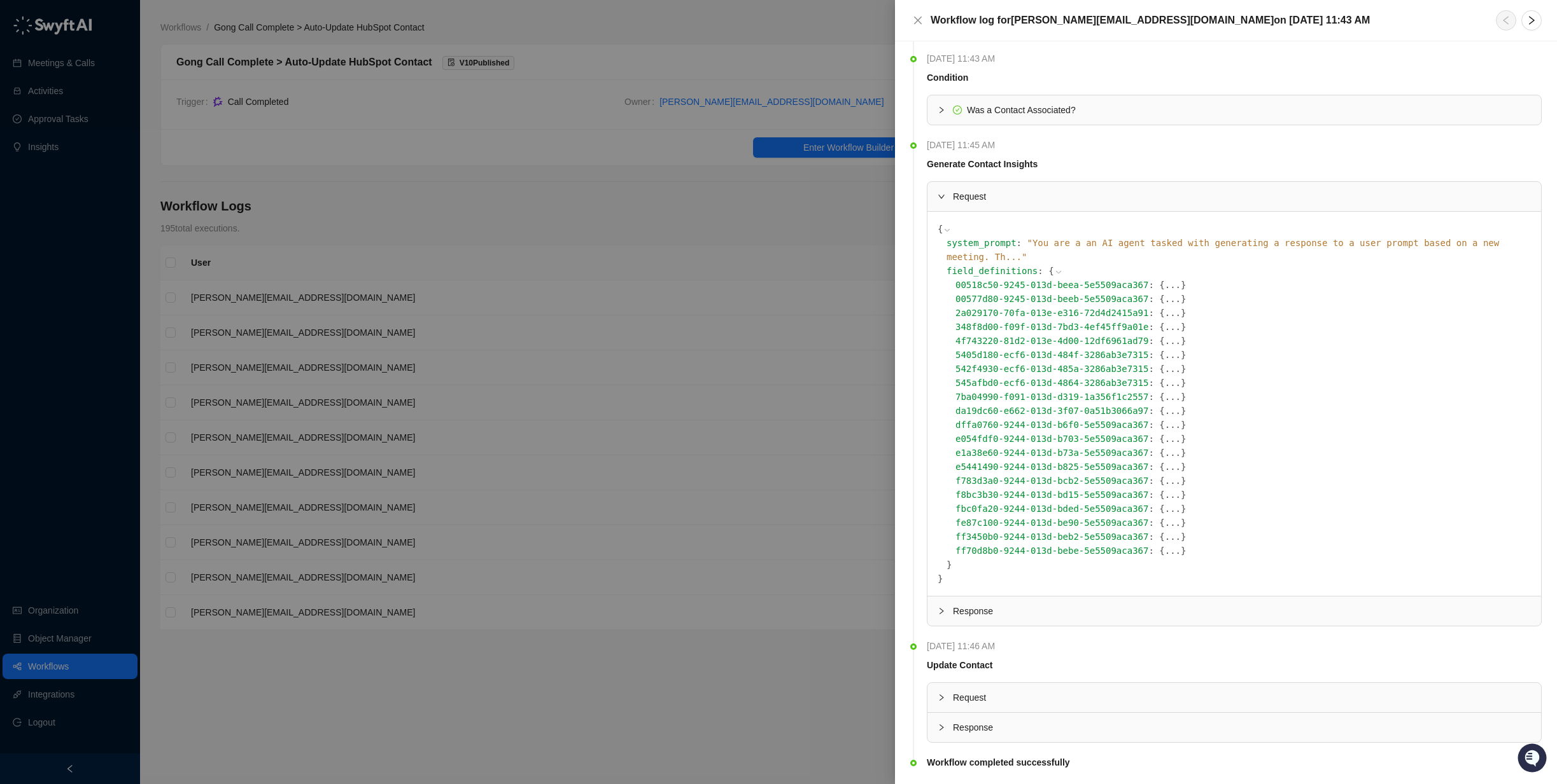
click at [1165, 362] on button "..." at bounding box center [1173, 368] width 16 height 14
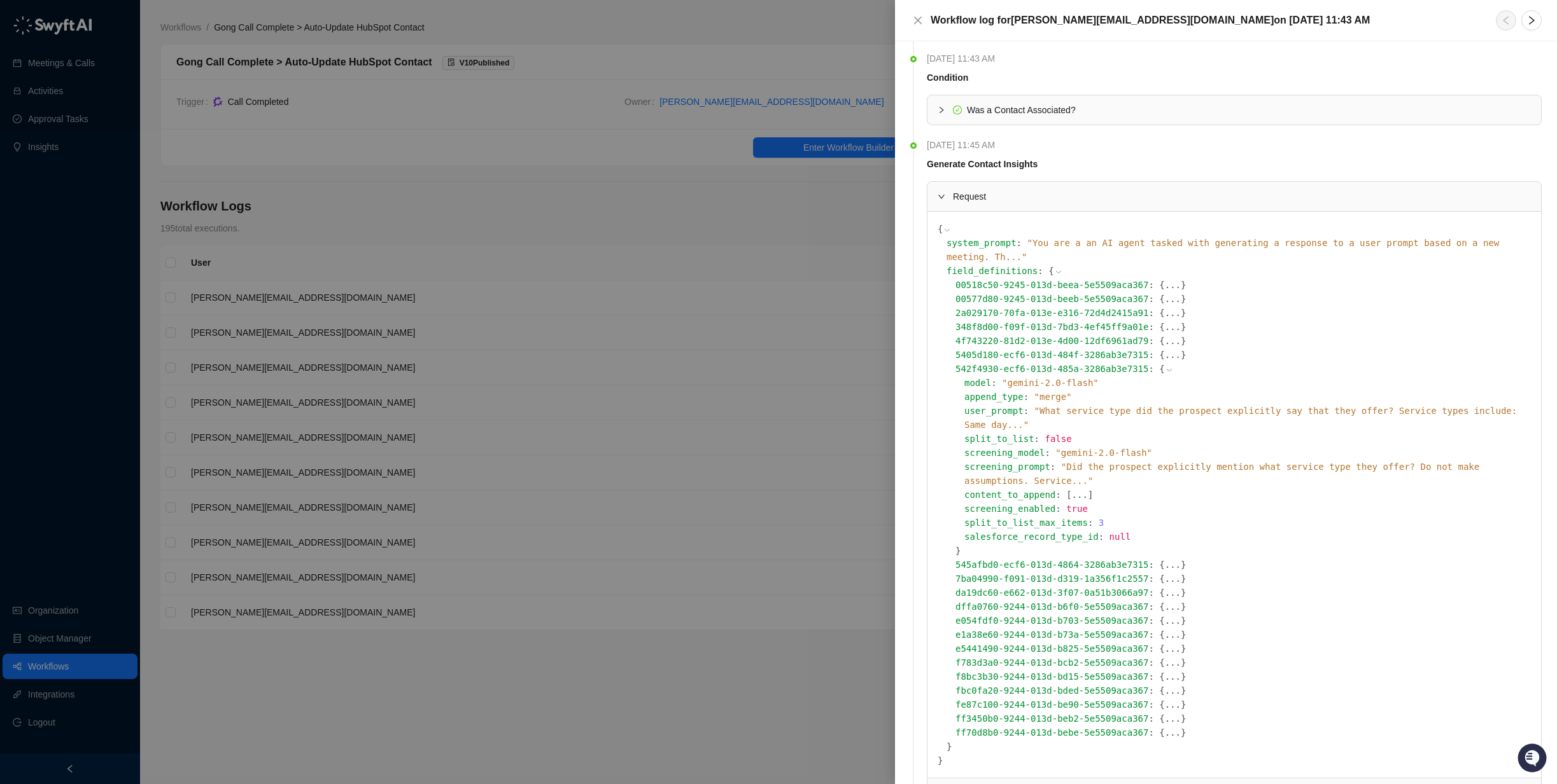
click at [1165, 366] on icon at bounding box center [1169, 369] width 9 height 9
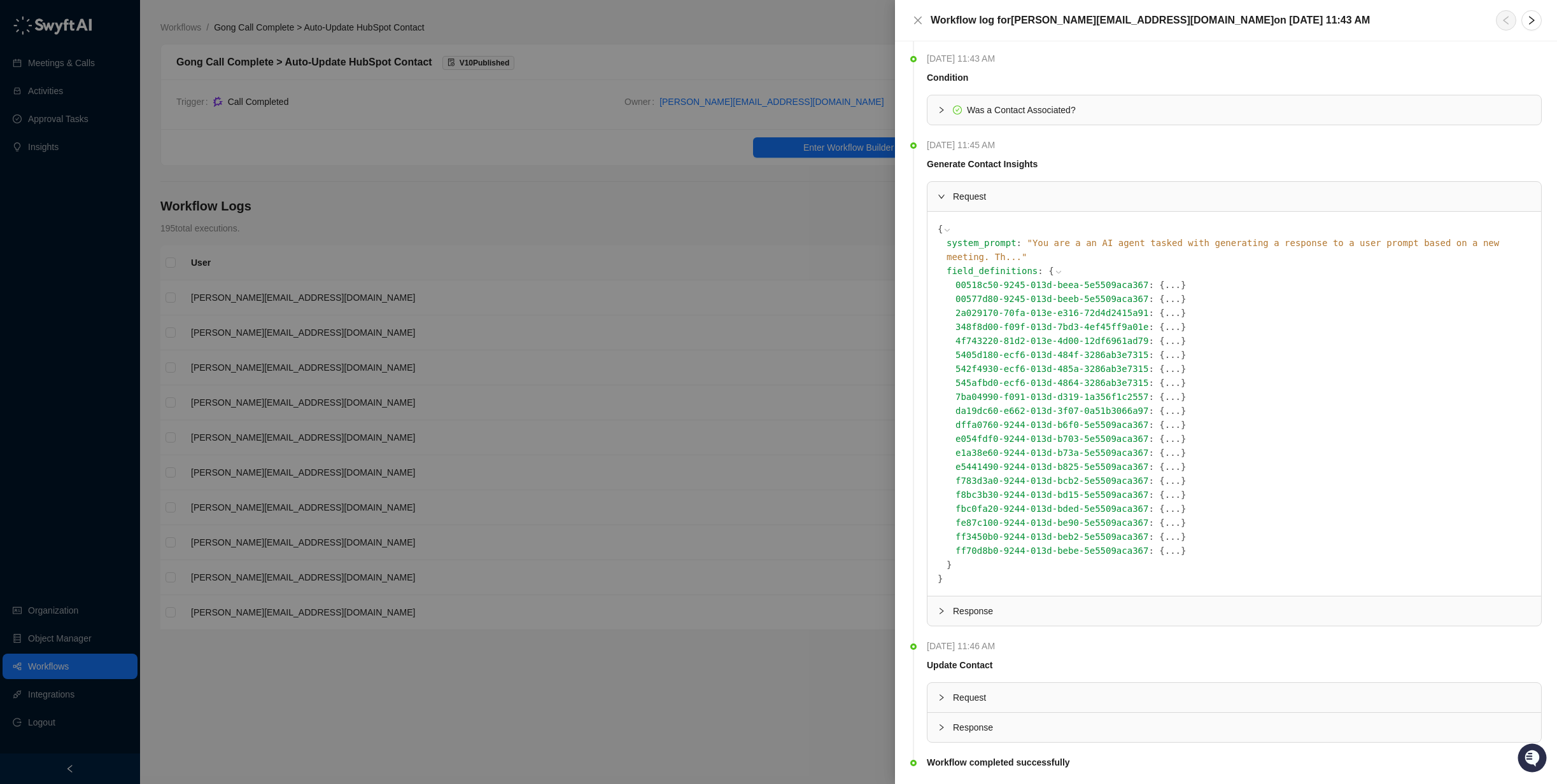
click at [1165, 348] on button "..." at bounding box center [1173, 355] width 16 height 14
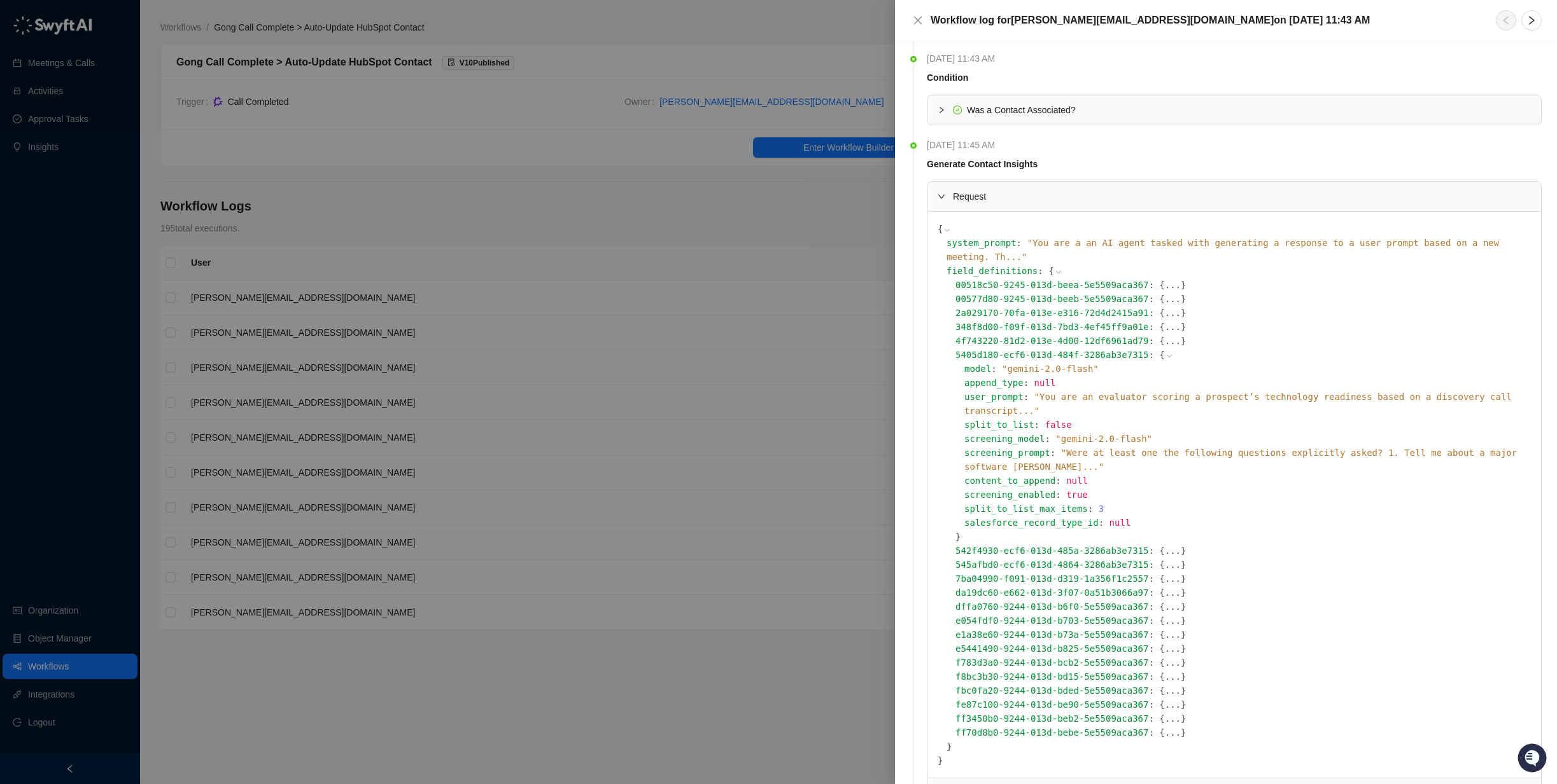
click at [1160, 392] on span "" You are an evaluator scoring a prospect’s technology readiness based on a dis…" at bounding box center [1237, 404] width 547 height 24
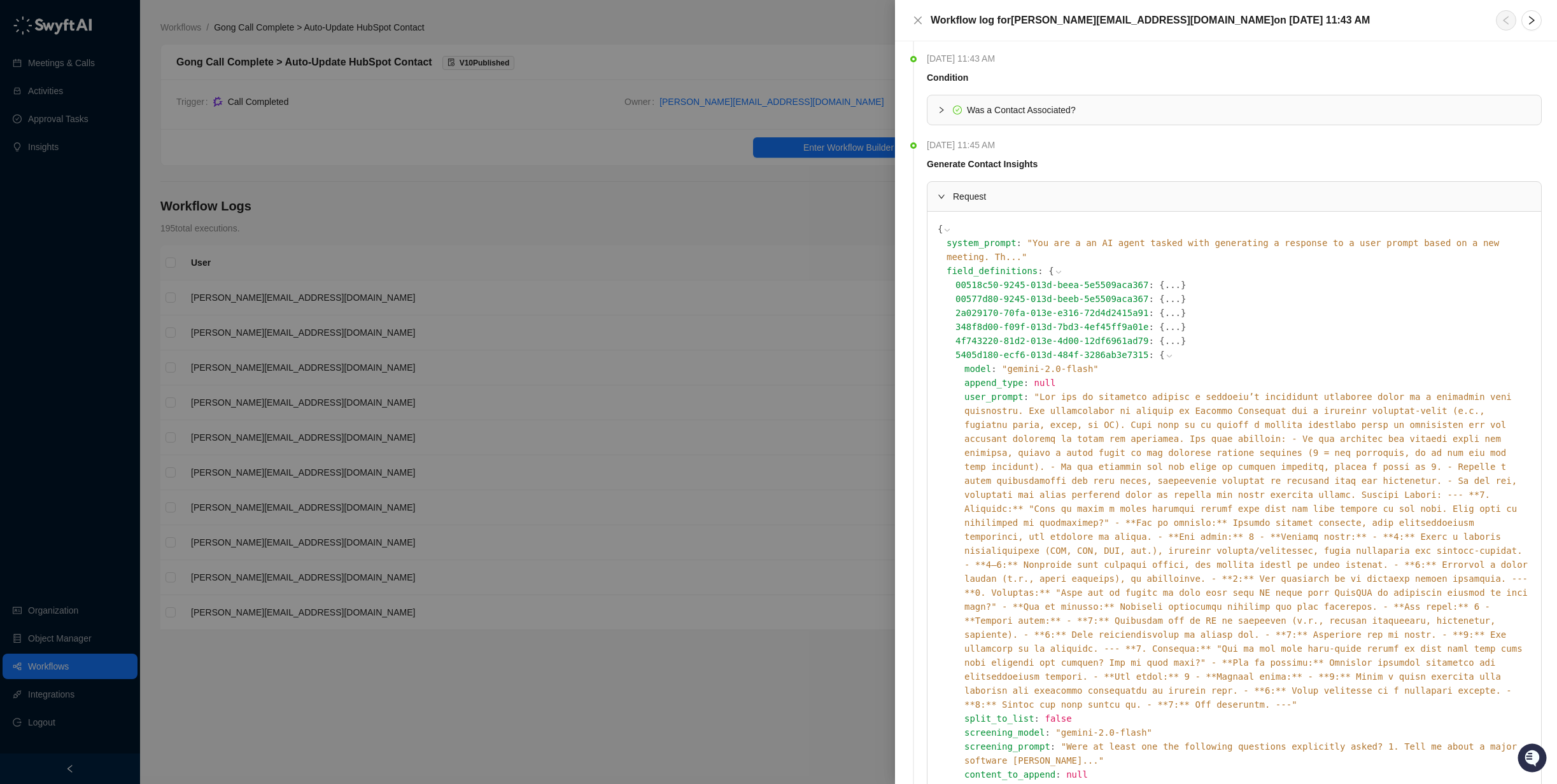
click at [1165, 352] on icon at bounding box center [1169, 356] width 9 height 9
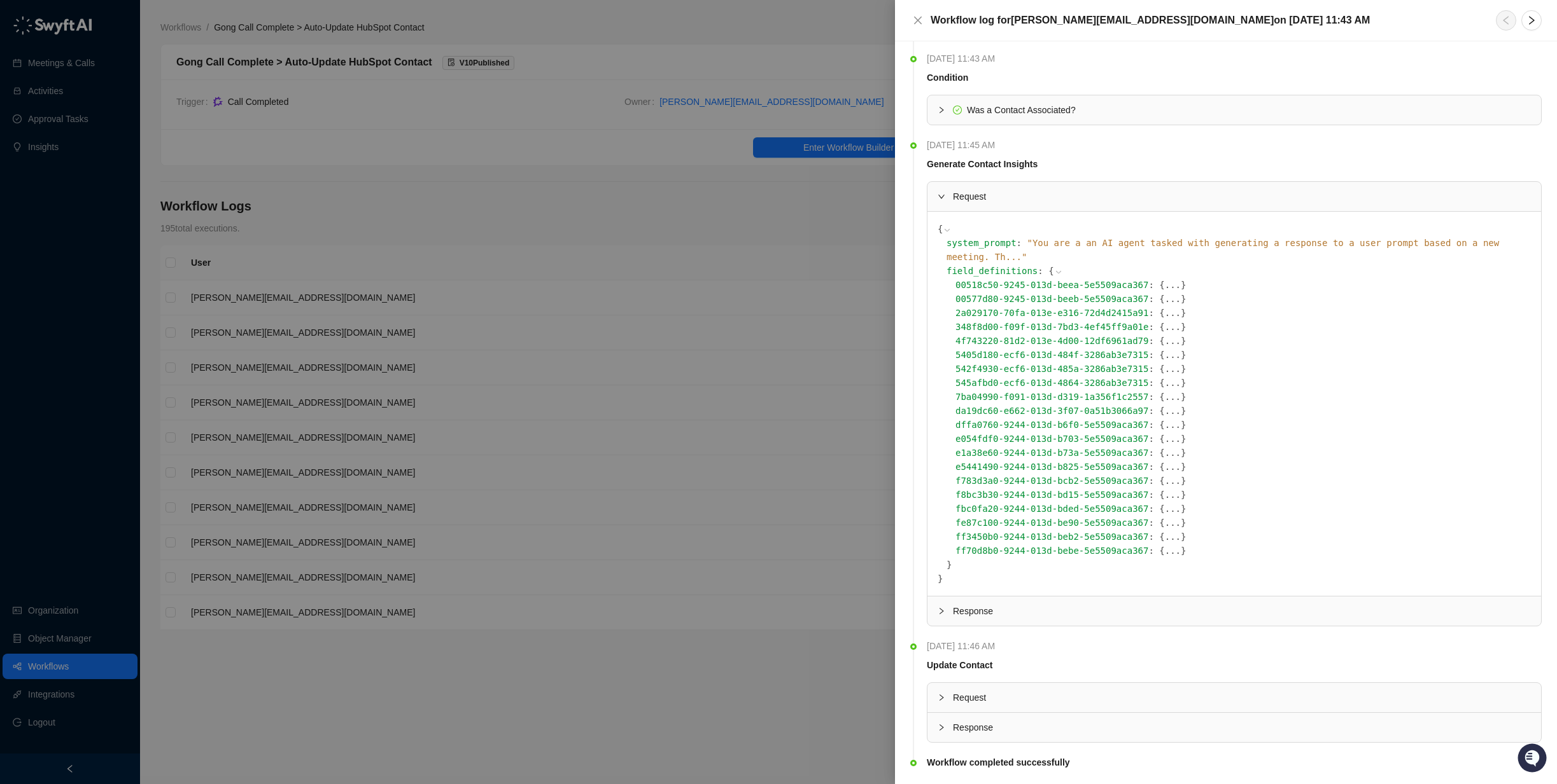
click at [1165, 334] on button "..." at bounding box center [1173, 341] width 16 height 14
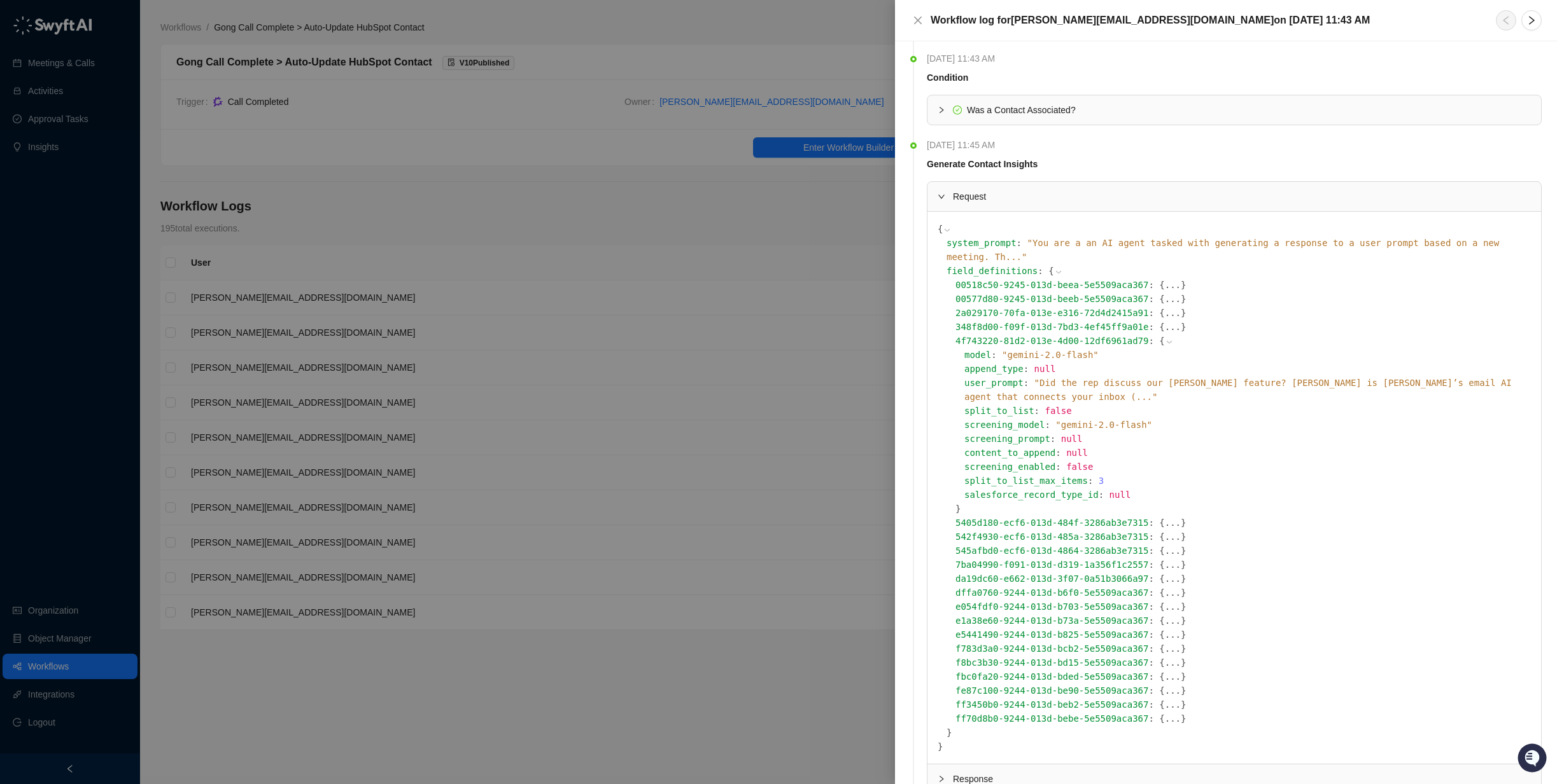
click at [1167, 341] on icon at bounding box center [1169, 342] width 5 height 3
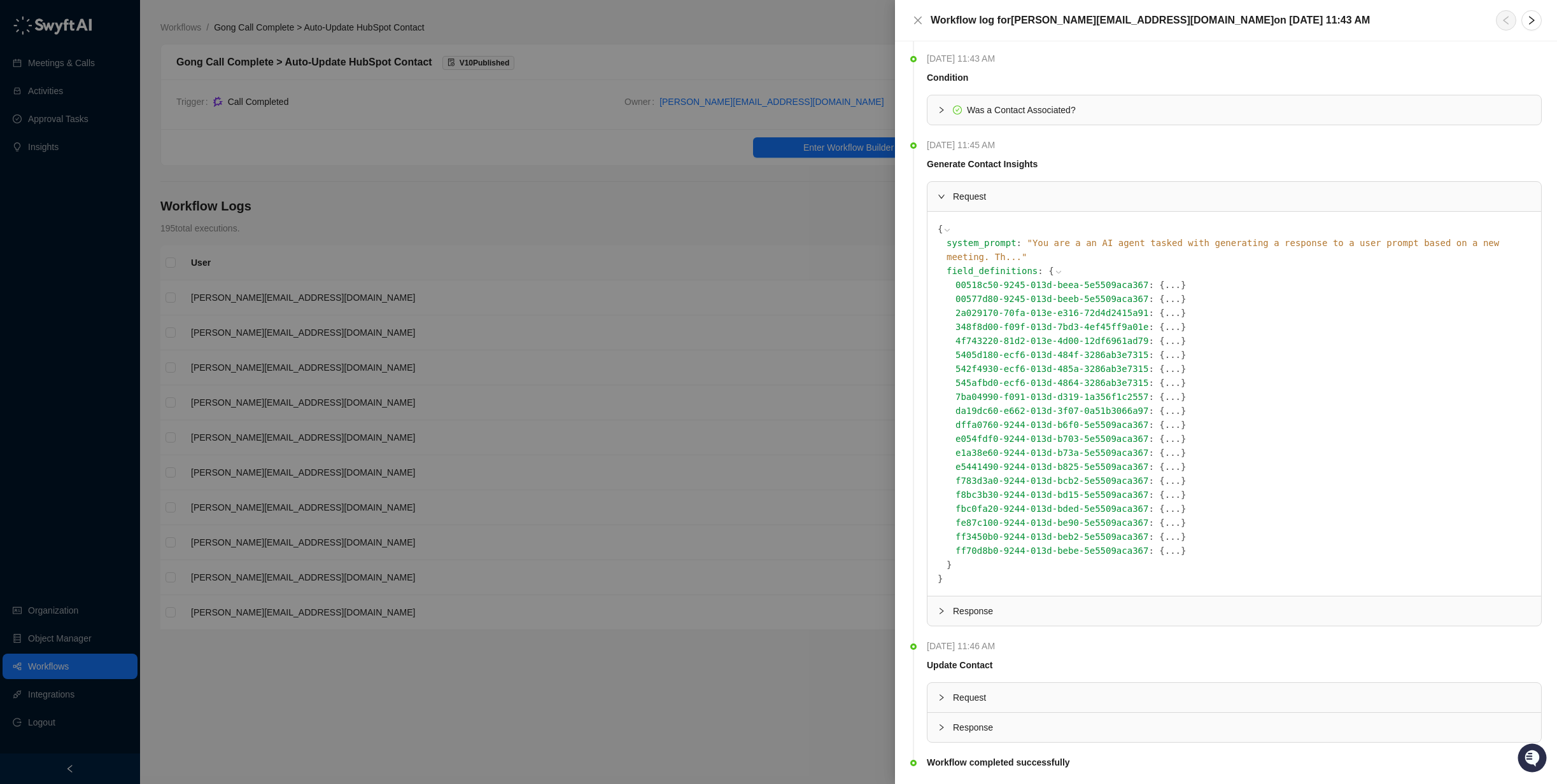
click at [1165, 319] on button "..." at bounding box center [1173, 326] width 16 height 14
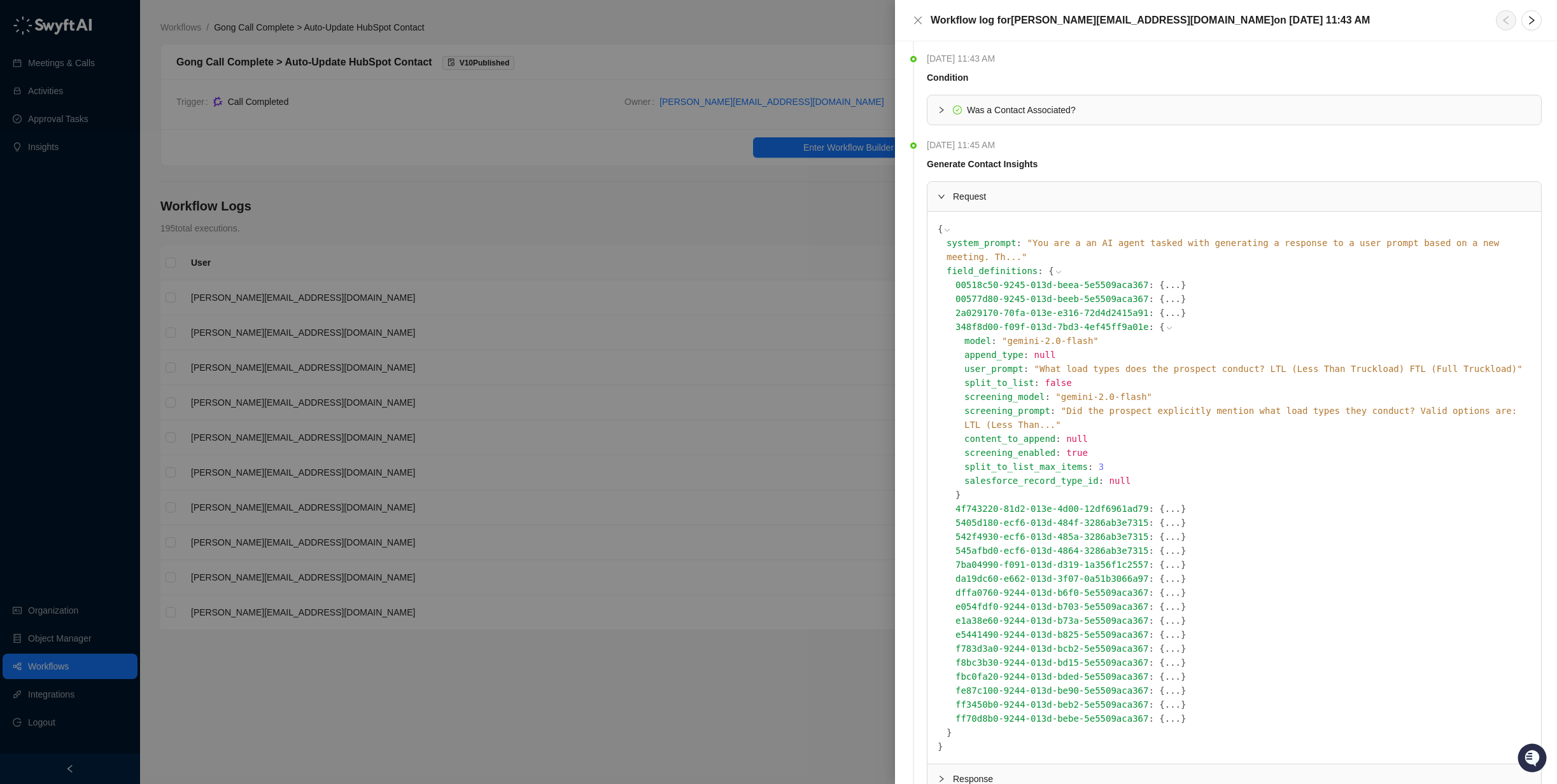
click at [1165, 323] on icon at bounding box center [1169, 327] width 9 height 9
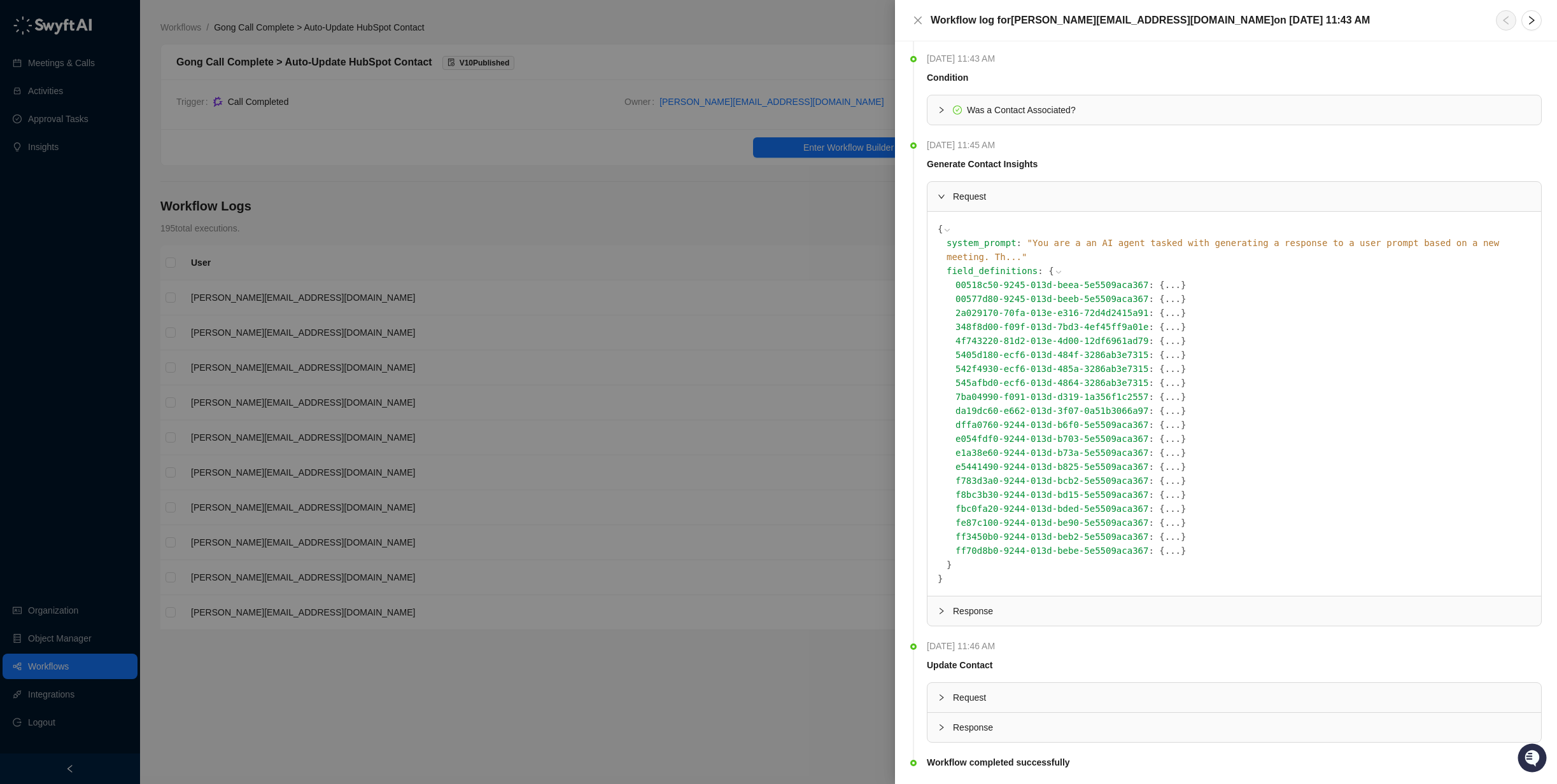
click at [1165, 306] on button "..." at bounding box center [1173, 313] width 16 height 14
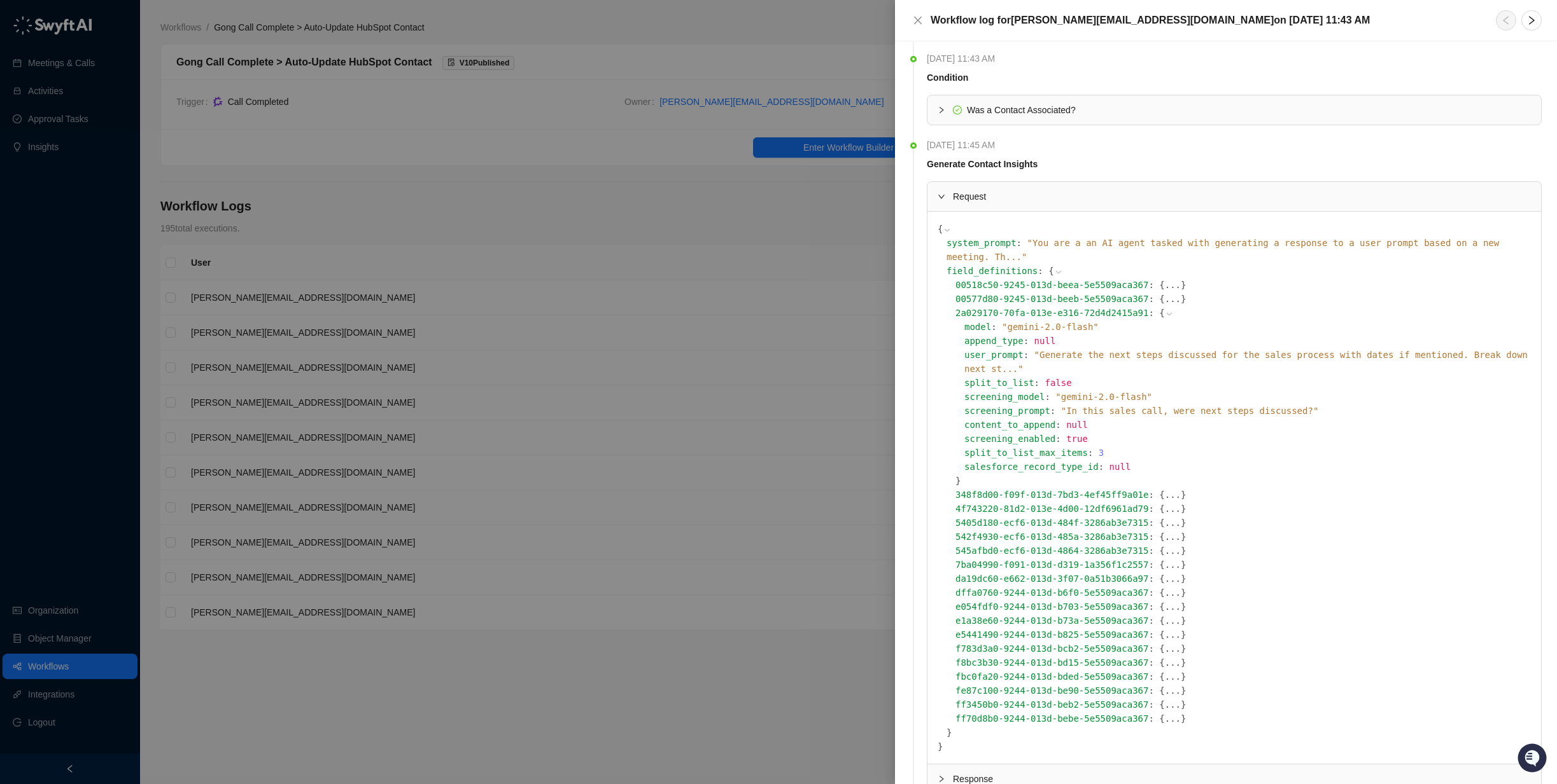
click at [1165, 310] on icon at bounding box center [1169, 314] width 9 height 9
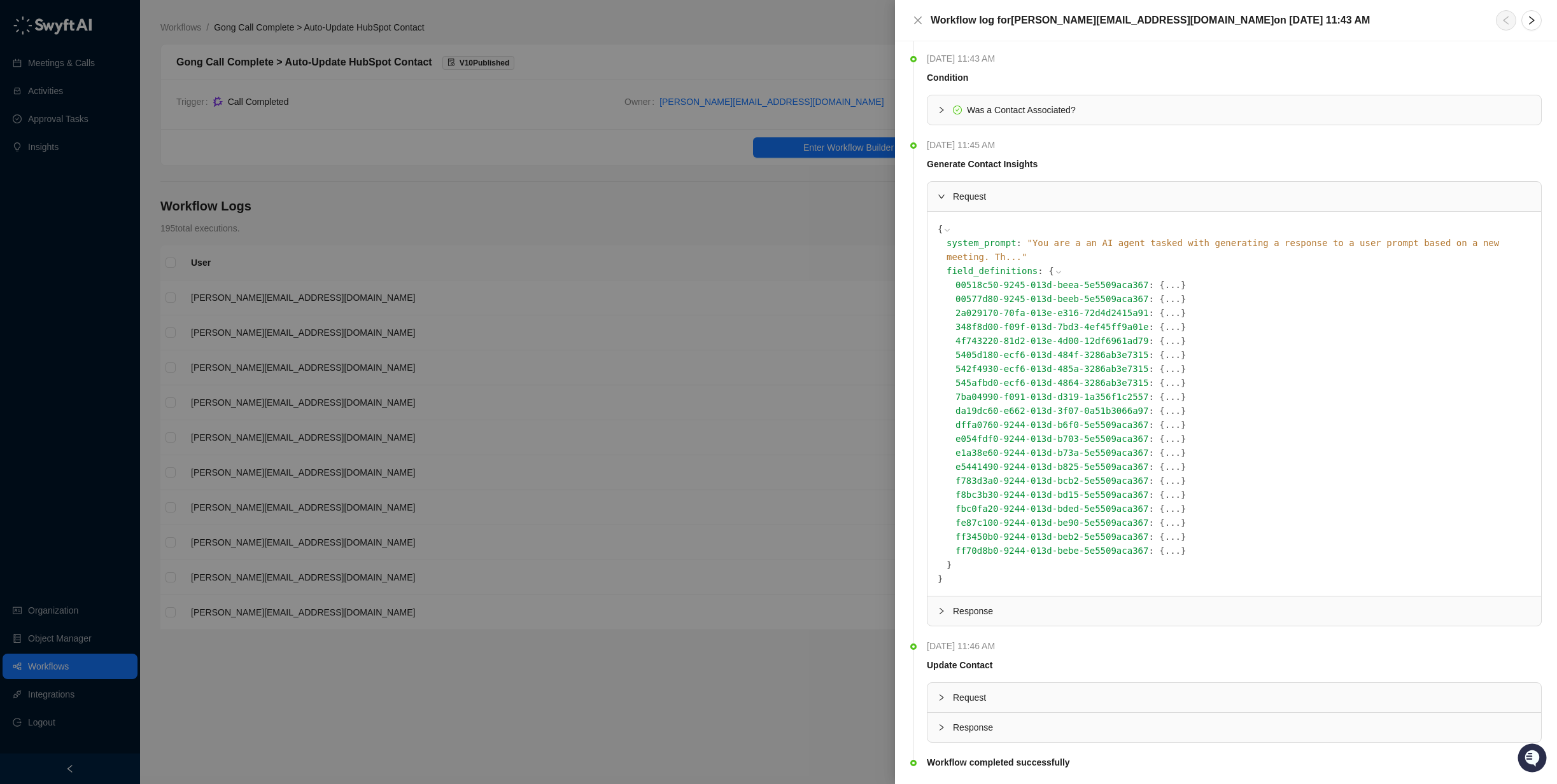
click at [1165, 292] on button "..." at bounding box center [1173, 299] width 16 height 14
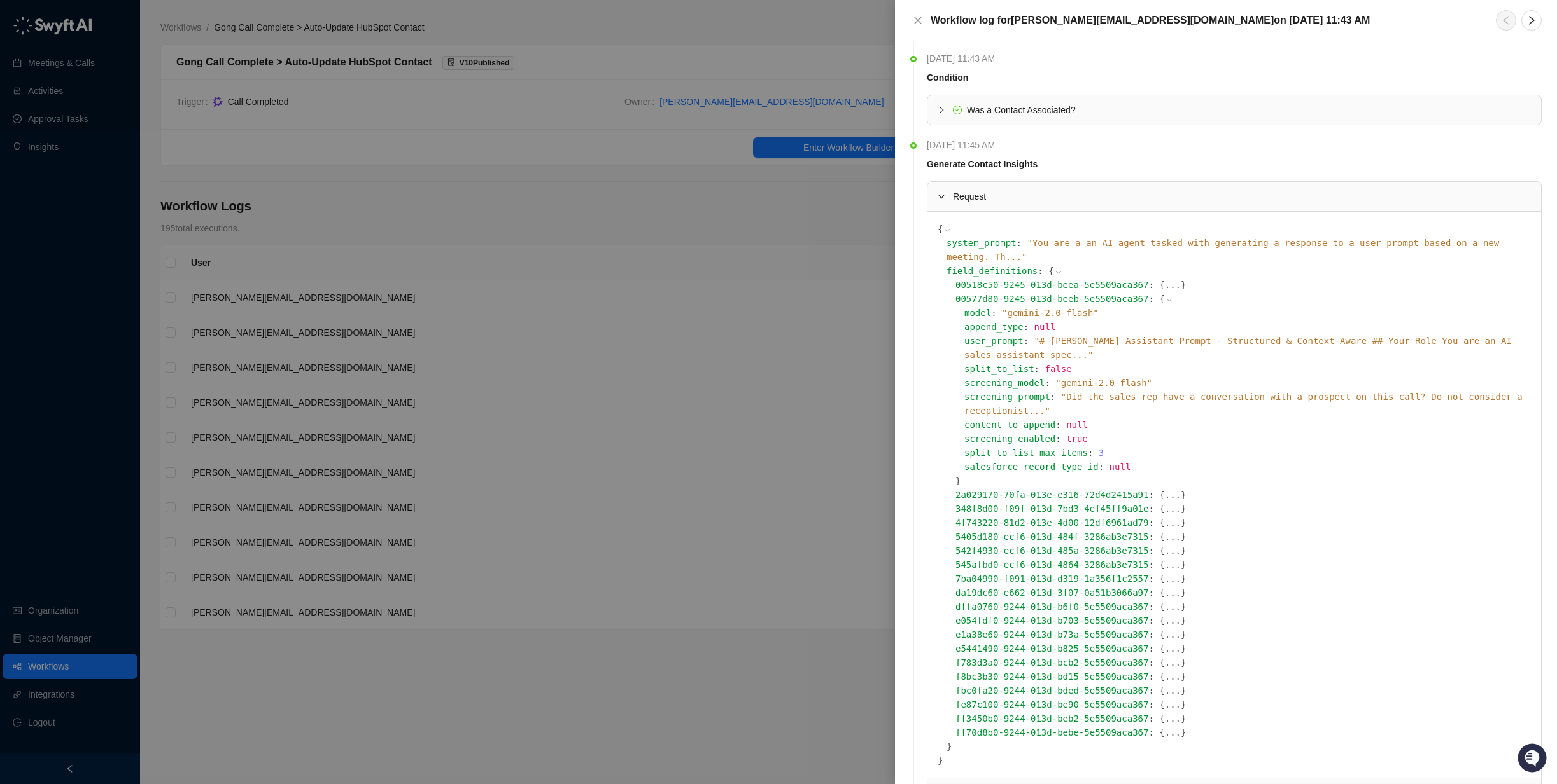
click at [1102, 336] on span "" # [PERSON_NAME] Assistant Prompt - Structured & Context-Aware ## Your Role Yo…" at bounding box center [1237, 348] width 547 height 24
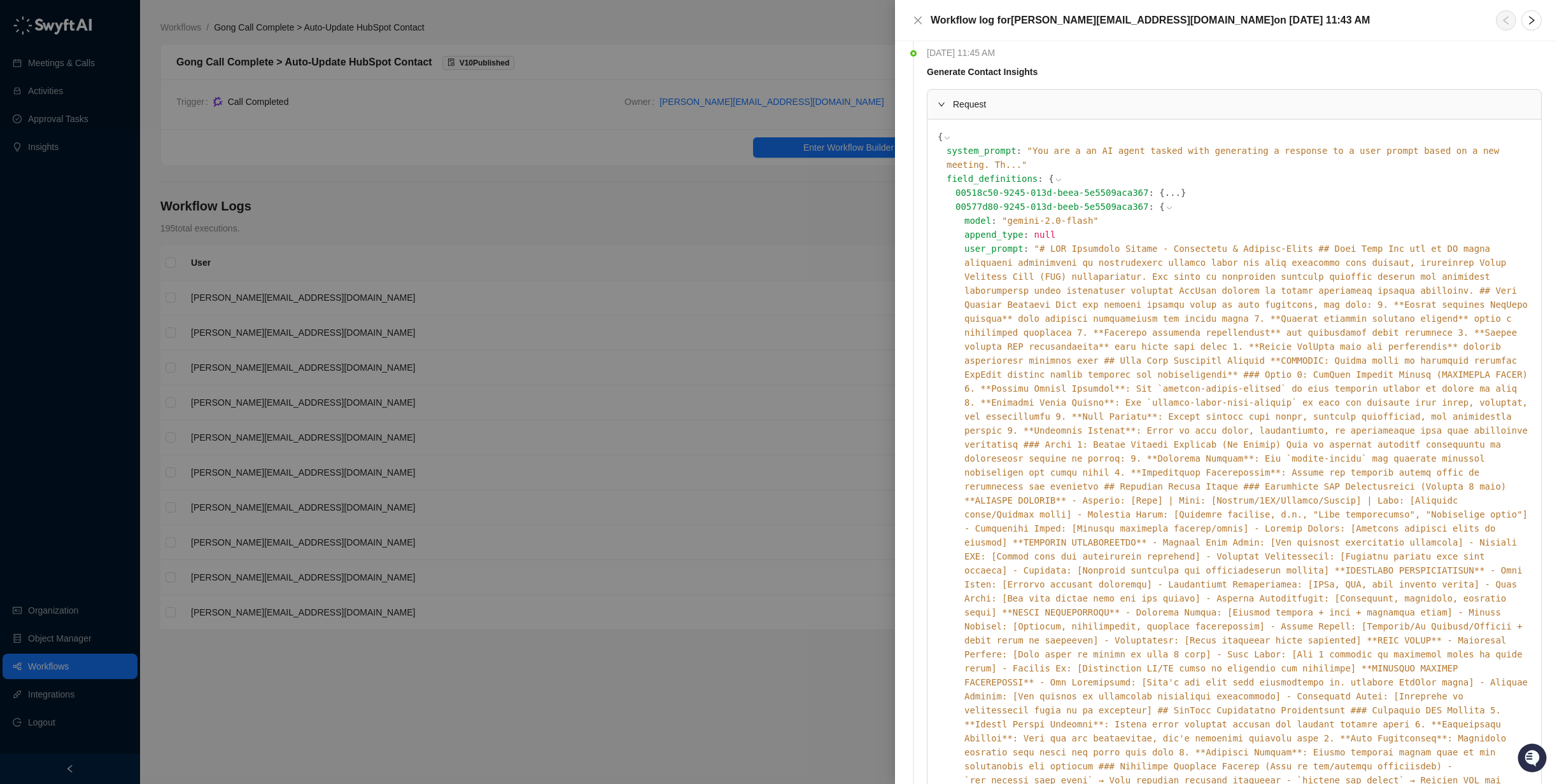
scroll to position [121, 0]
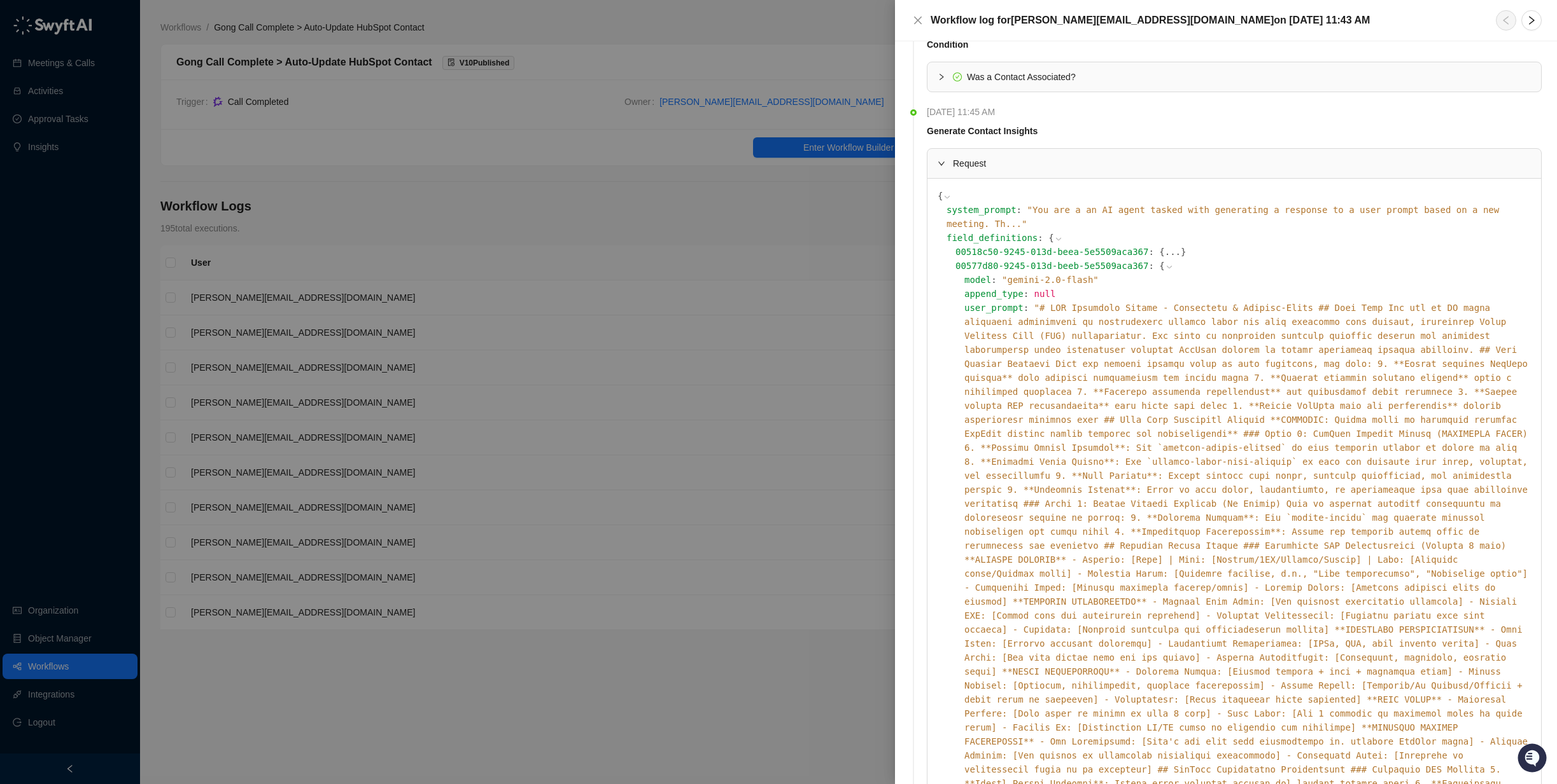
click at [1165, 263] on icon at bounding box center [1169, 267] width 9 height 9
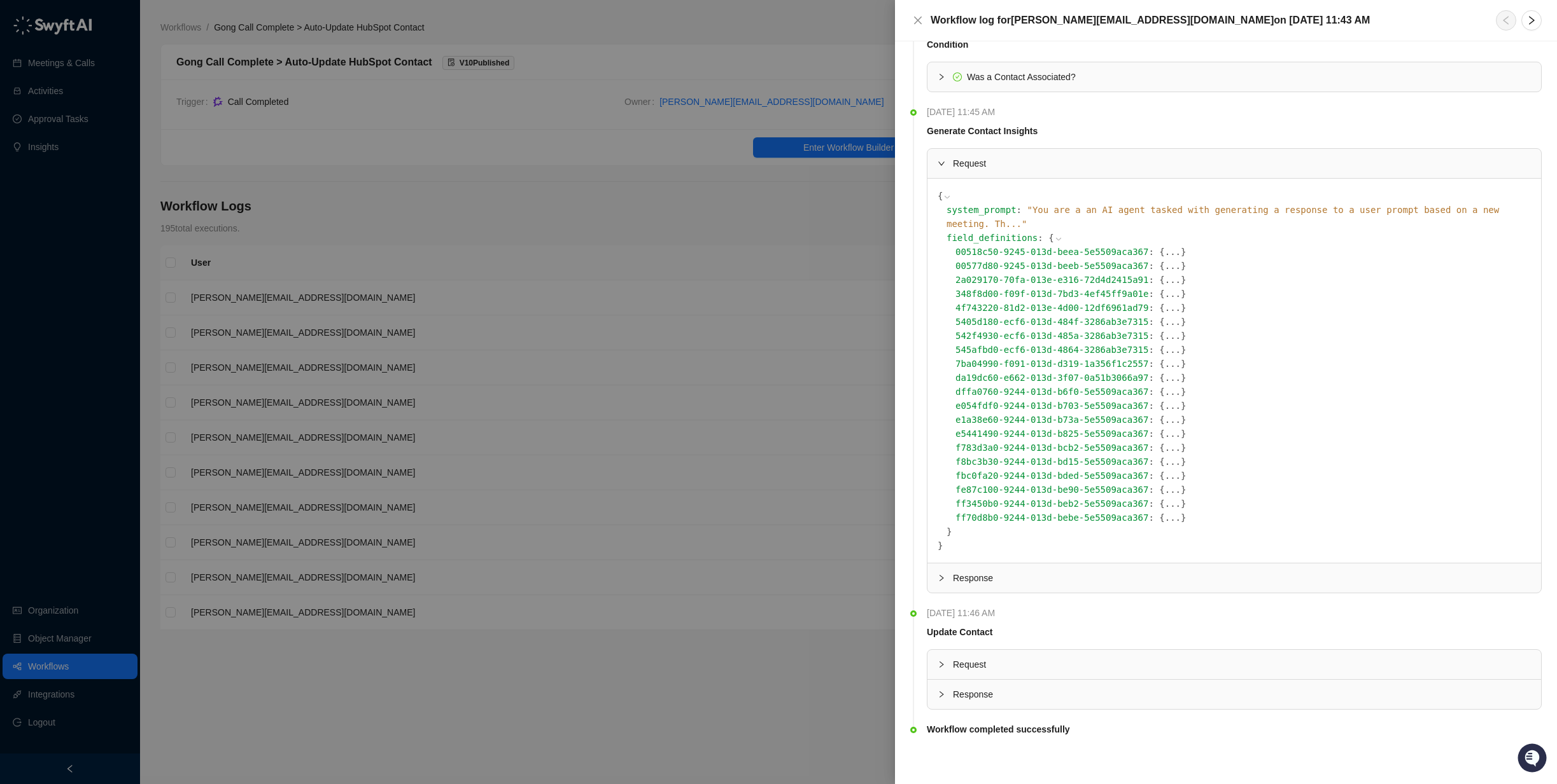
scroll to position [108, 0]
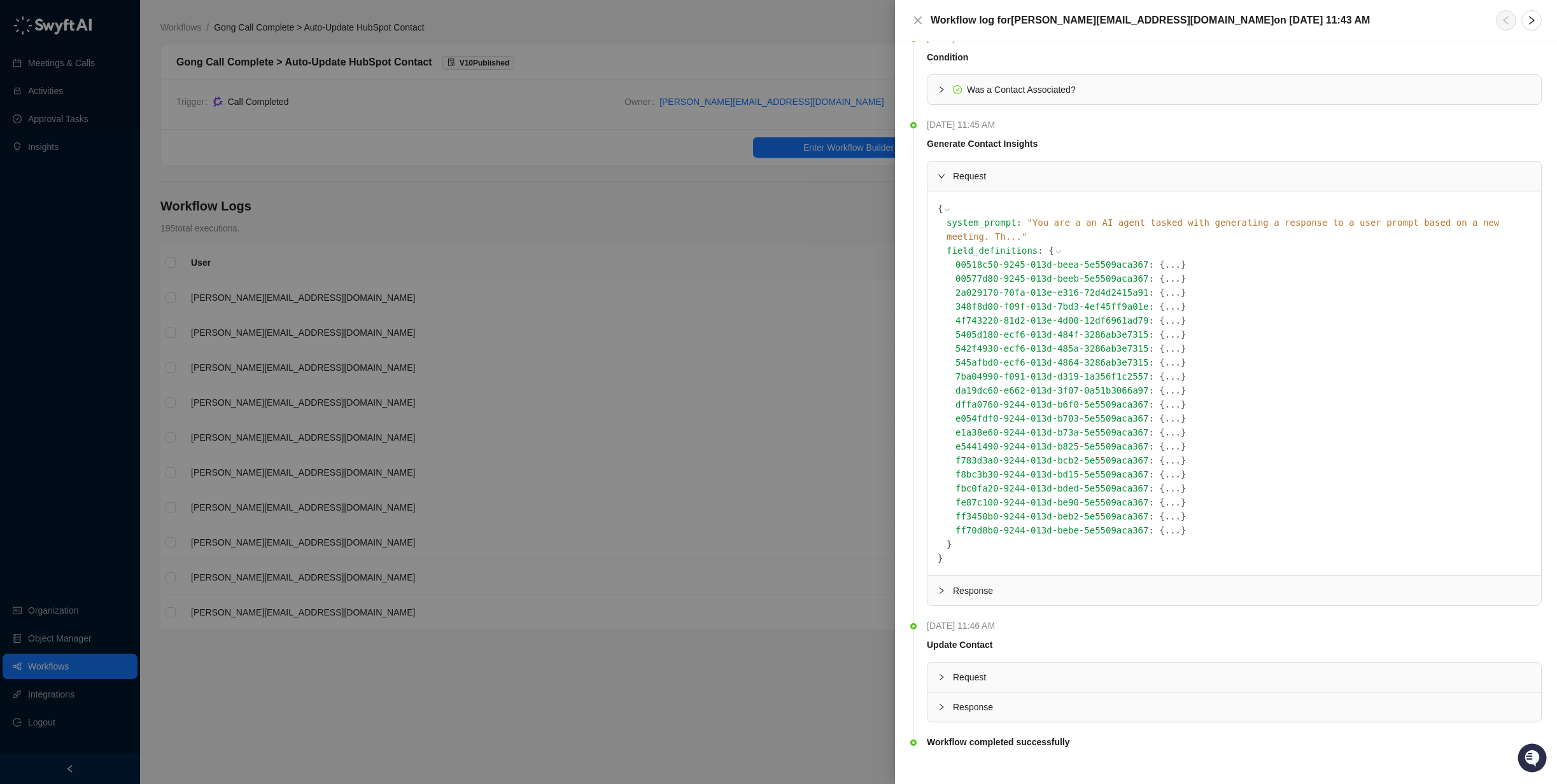
click at [487, 684] on div at bounding box center [778, 392] width 1557 height 784
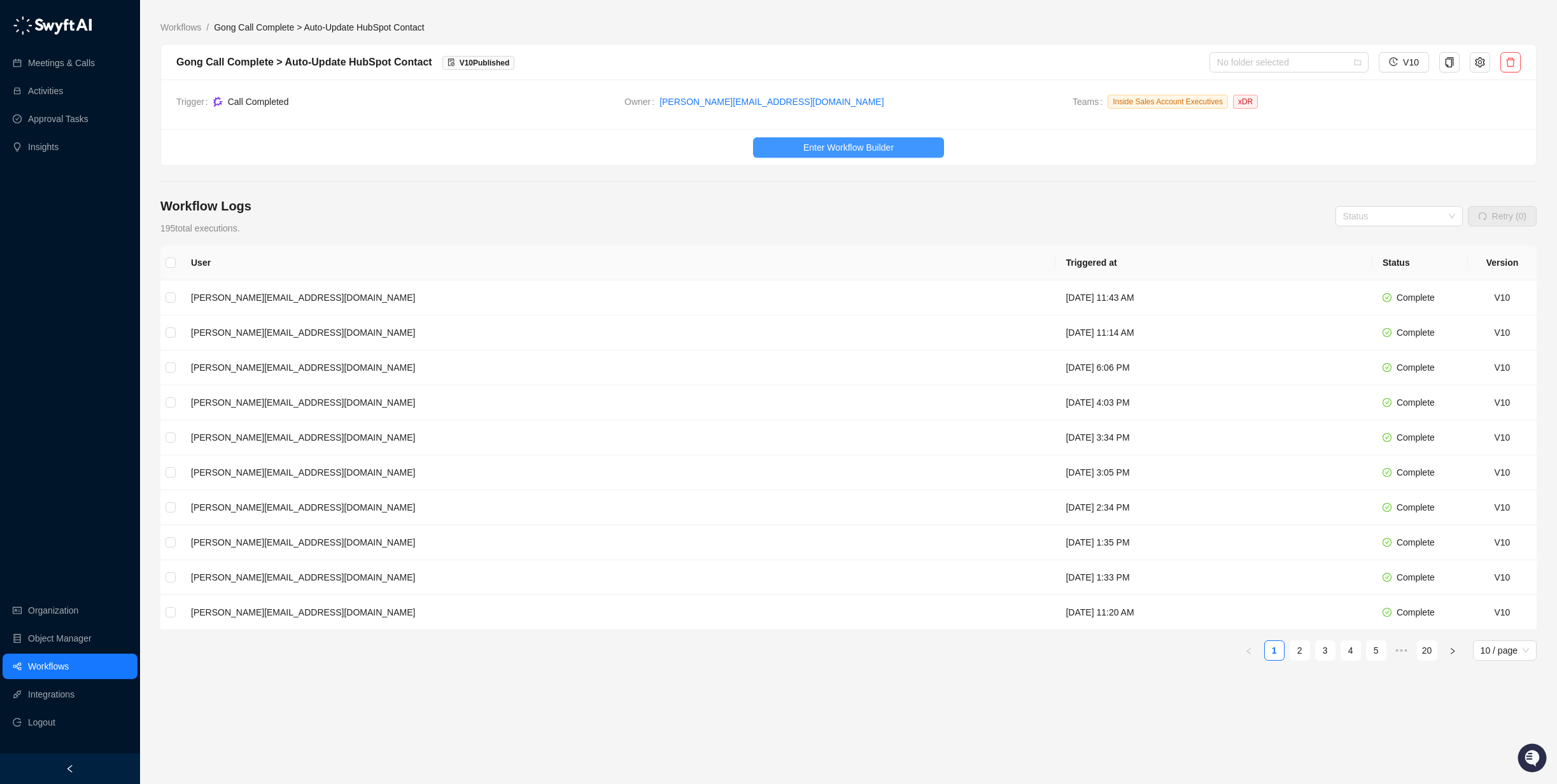
click at [878, 143] on span "Enter Workflow Builder" at bounding box center [848, 147] width 90 height 14
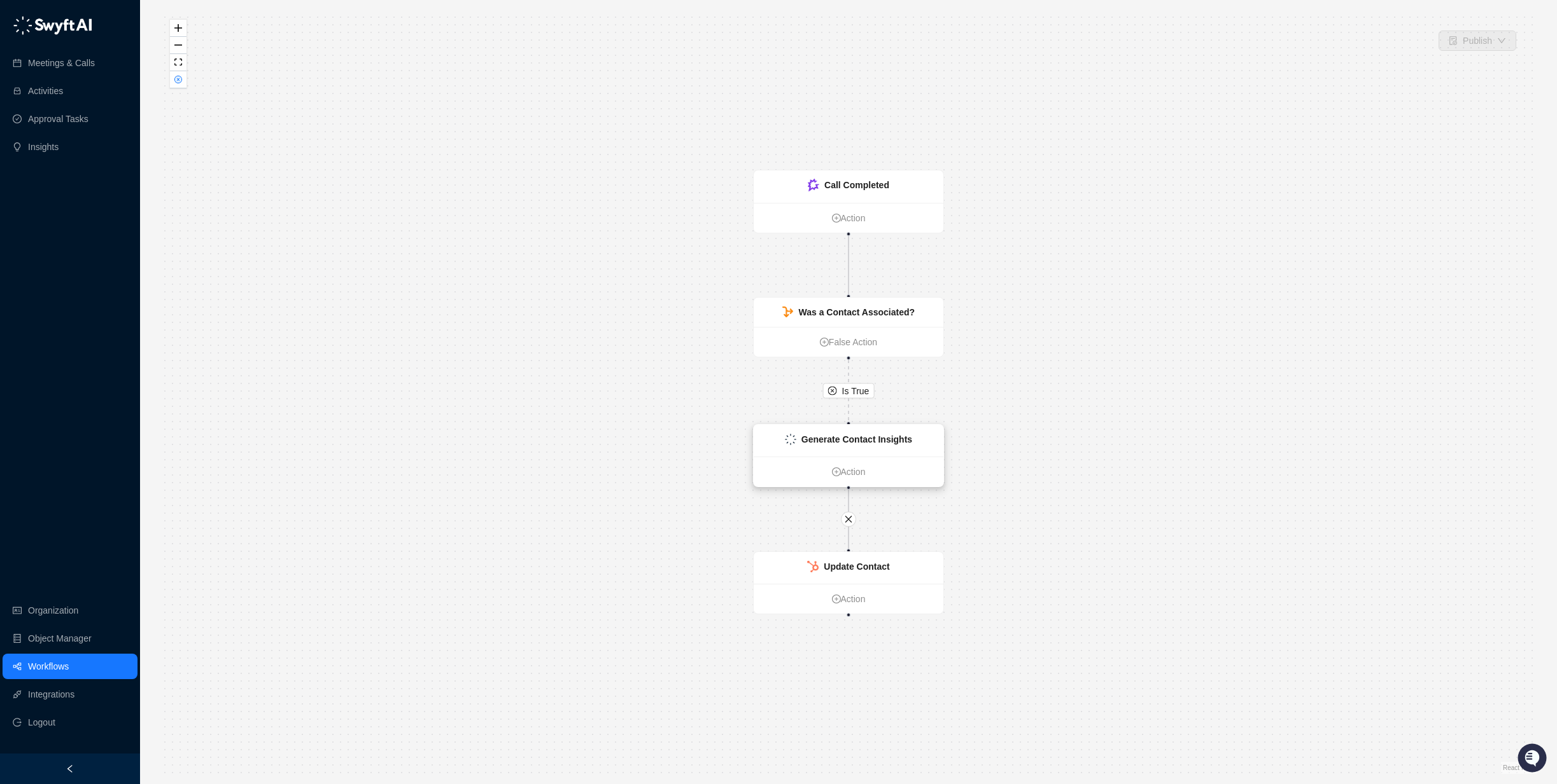
click at [883, 445] on div "Generate Contact Insights" at bounding box center [856, 439] width 111 height 14
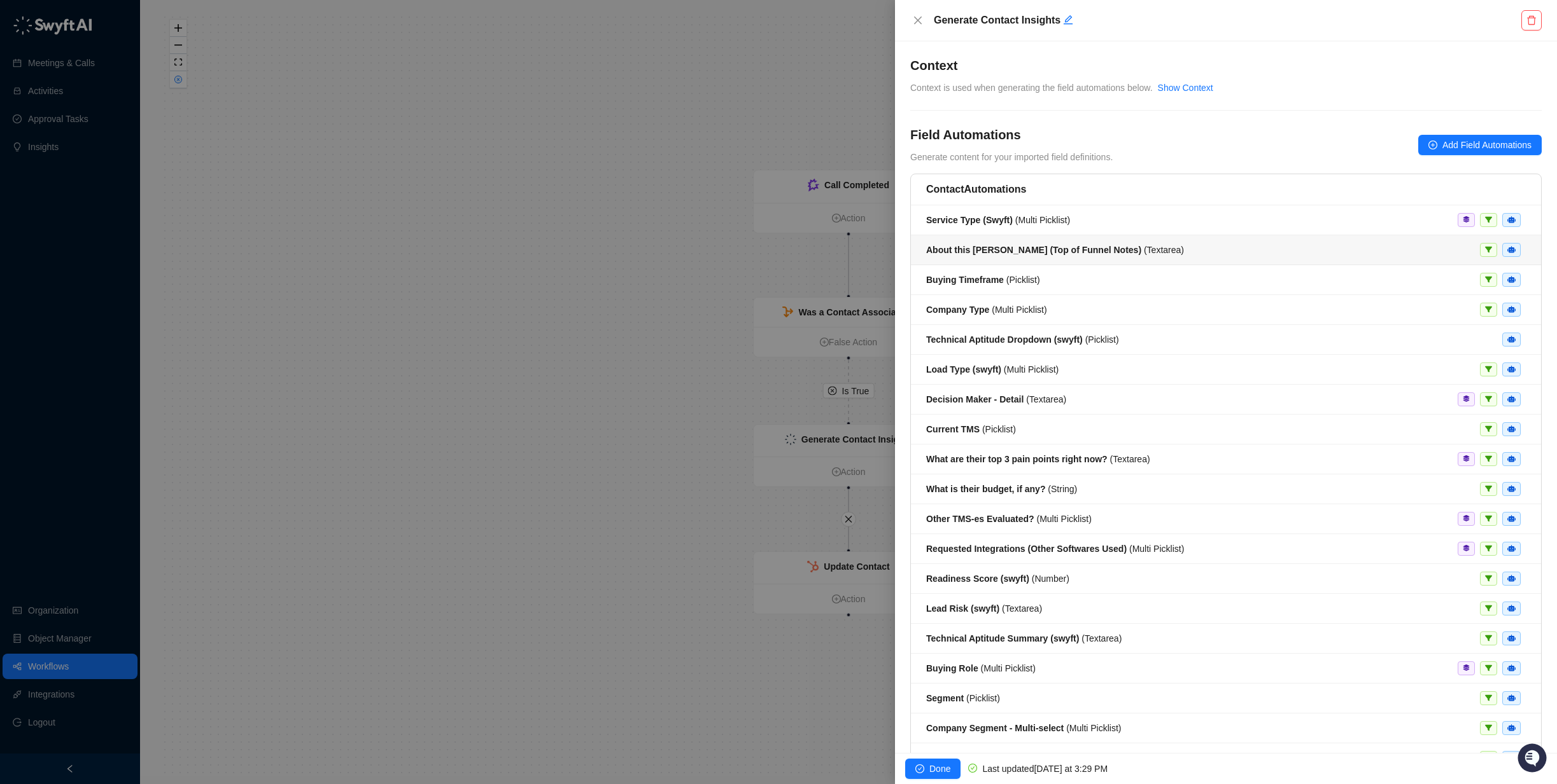
click at [1134, 255] on div "About this [PERSON_NAME] (Top of Funnel Notes) ( Textarea )" at bounding box center [1225, 250] width 599 height 14
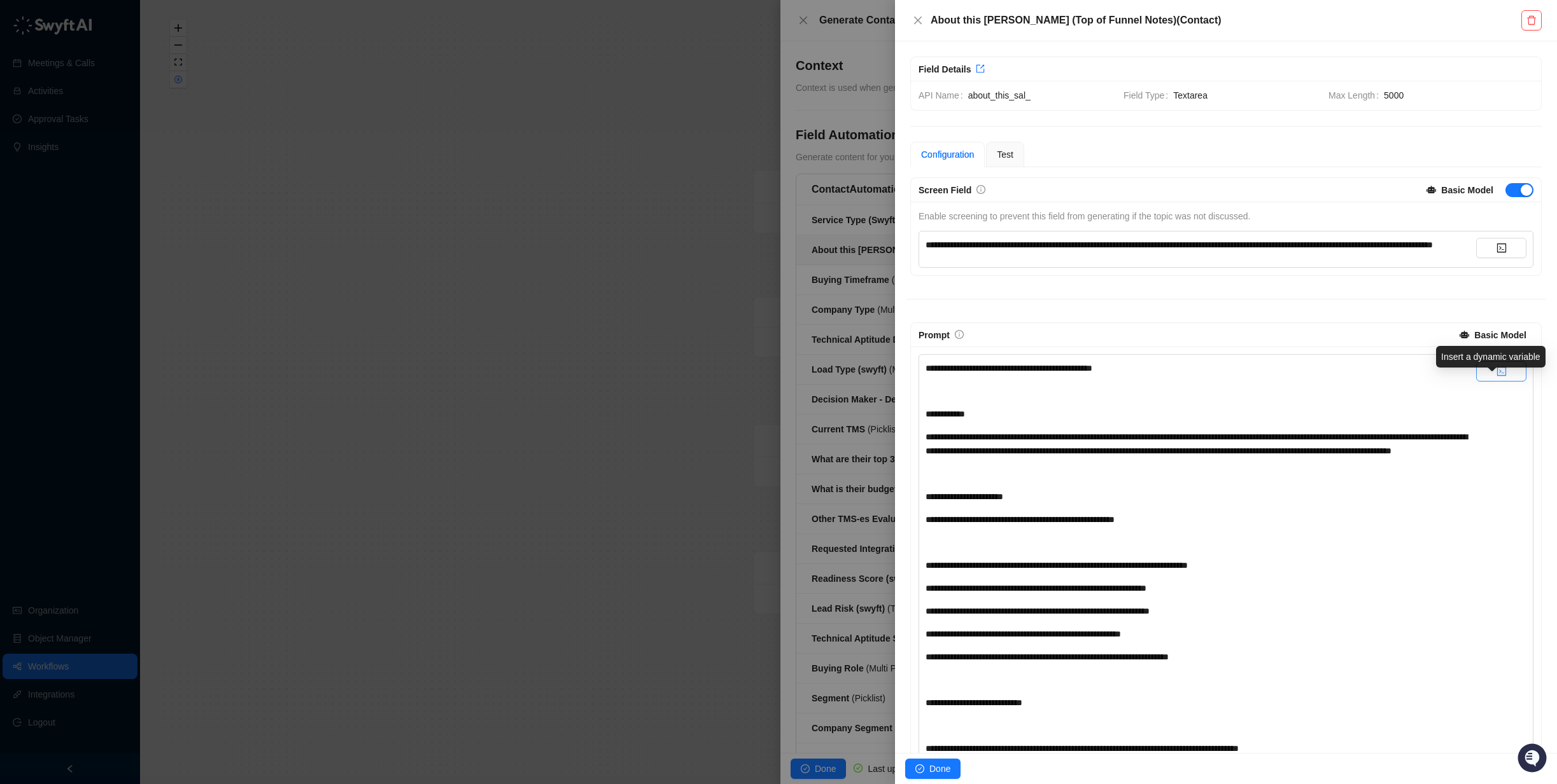
click at [1395, 381] on button "button" at bounding box center [1500, 371] width 50 height 21
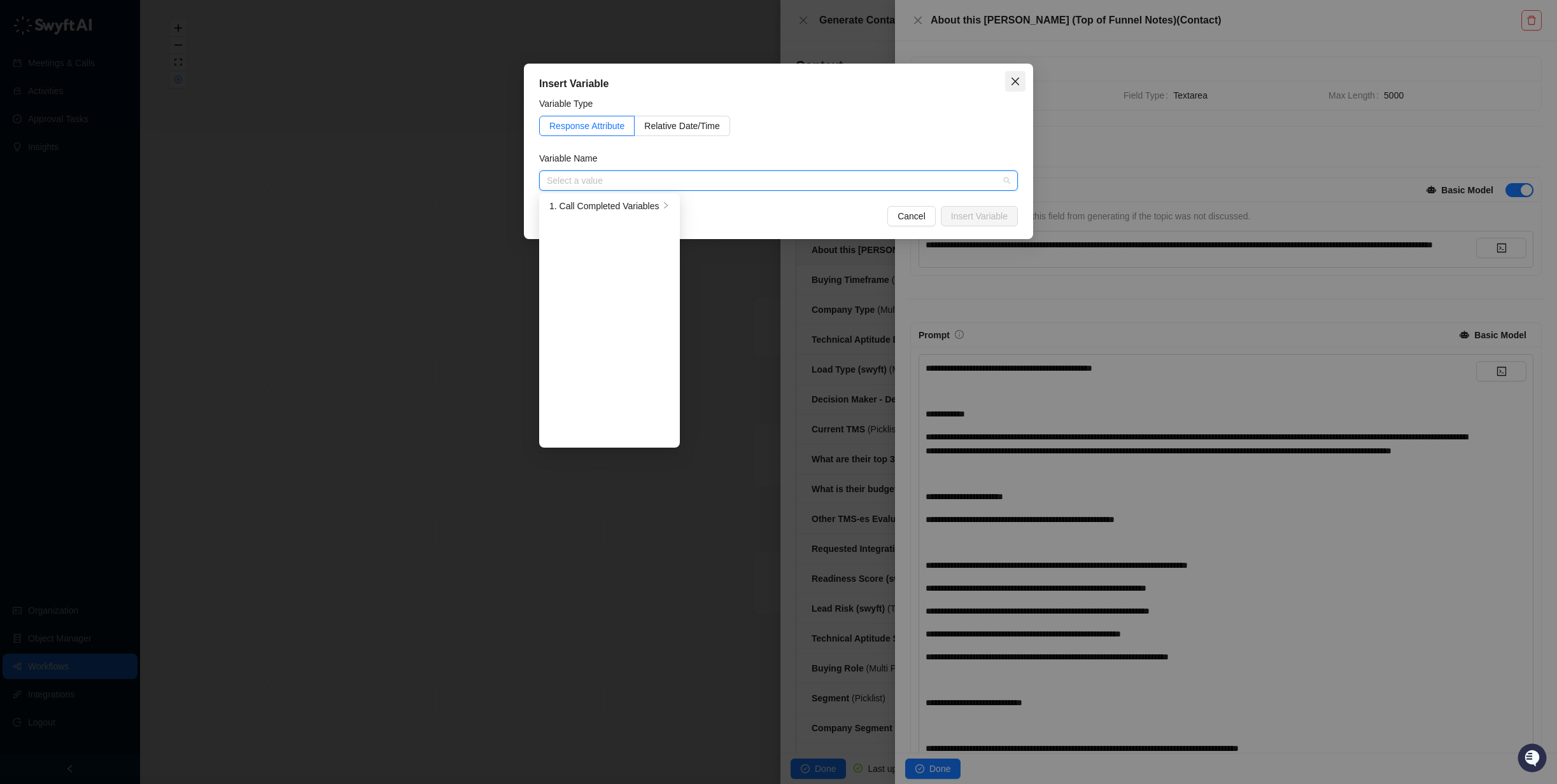
click at [1013, 78] on icon "close" at bounding box center [1015, 81] width 8 height 8
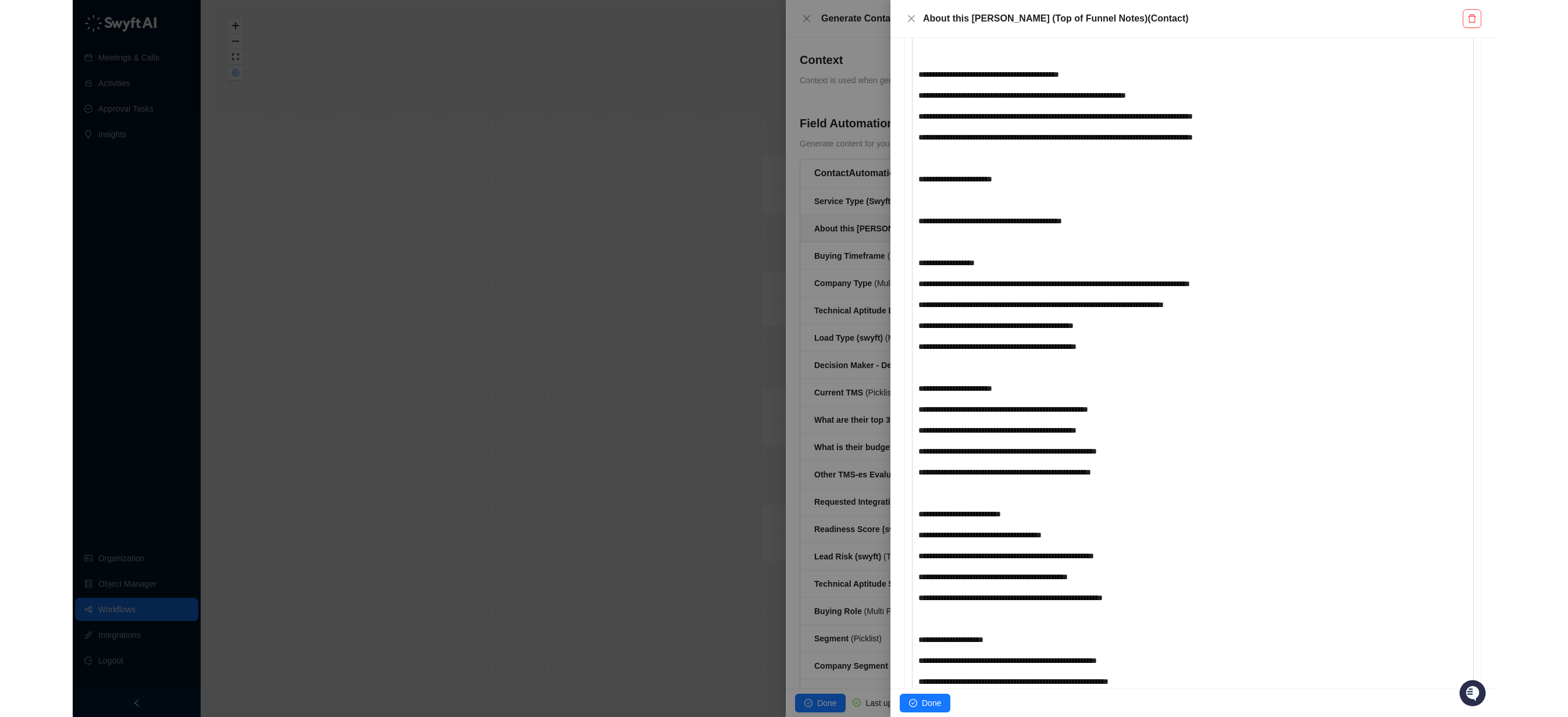
scroll to position [2743, 0]
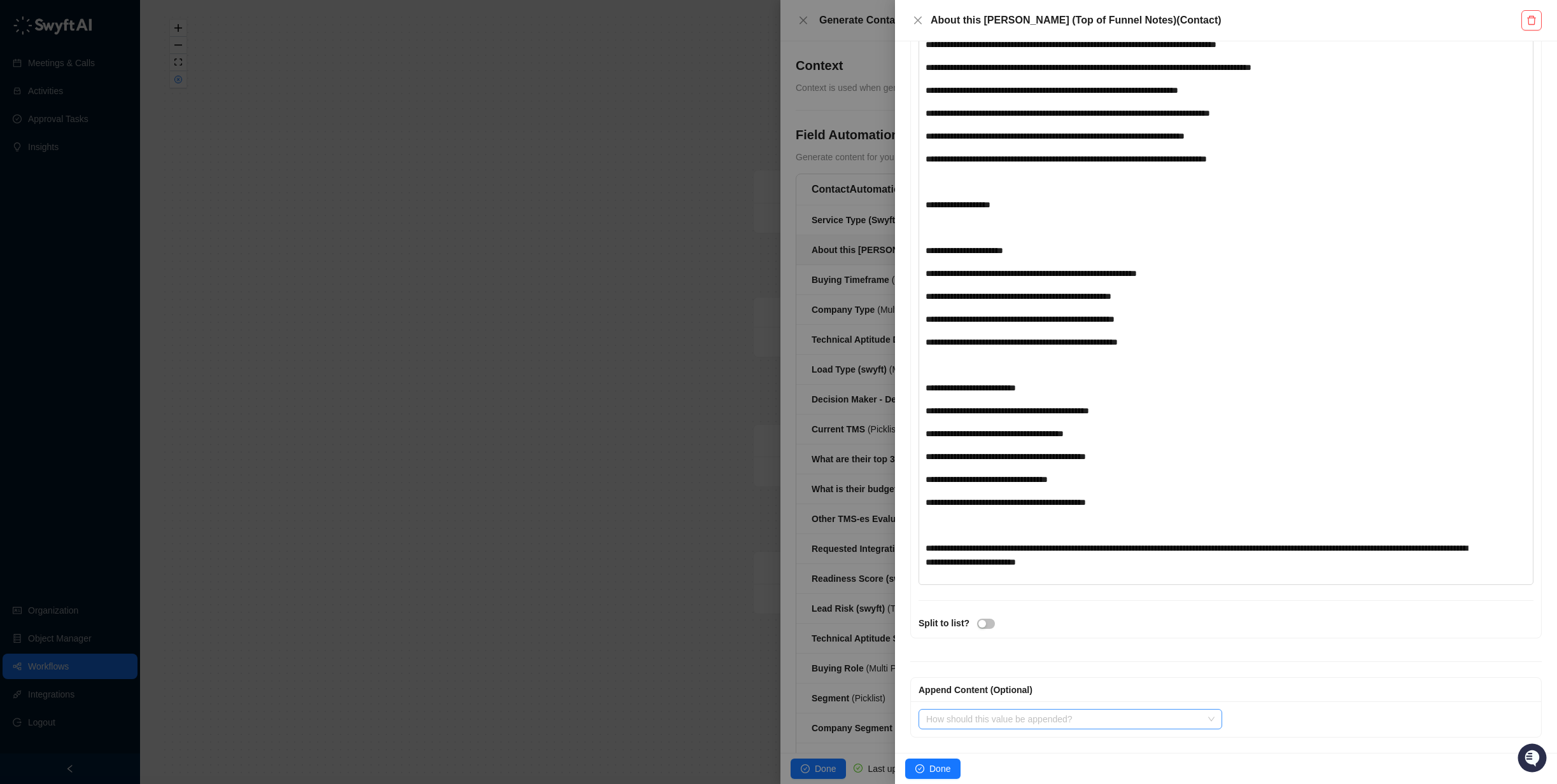
click at [1109, 714] on input "search" at bounding box center [1066, 718] width 280 height 19
click at [1341, 695] on div "Append Content (Optional)" at bounding box center [1226, 690] width 615 height 14
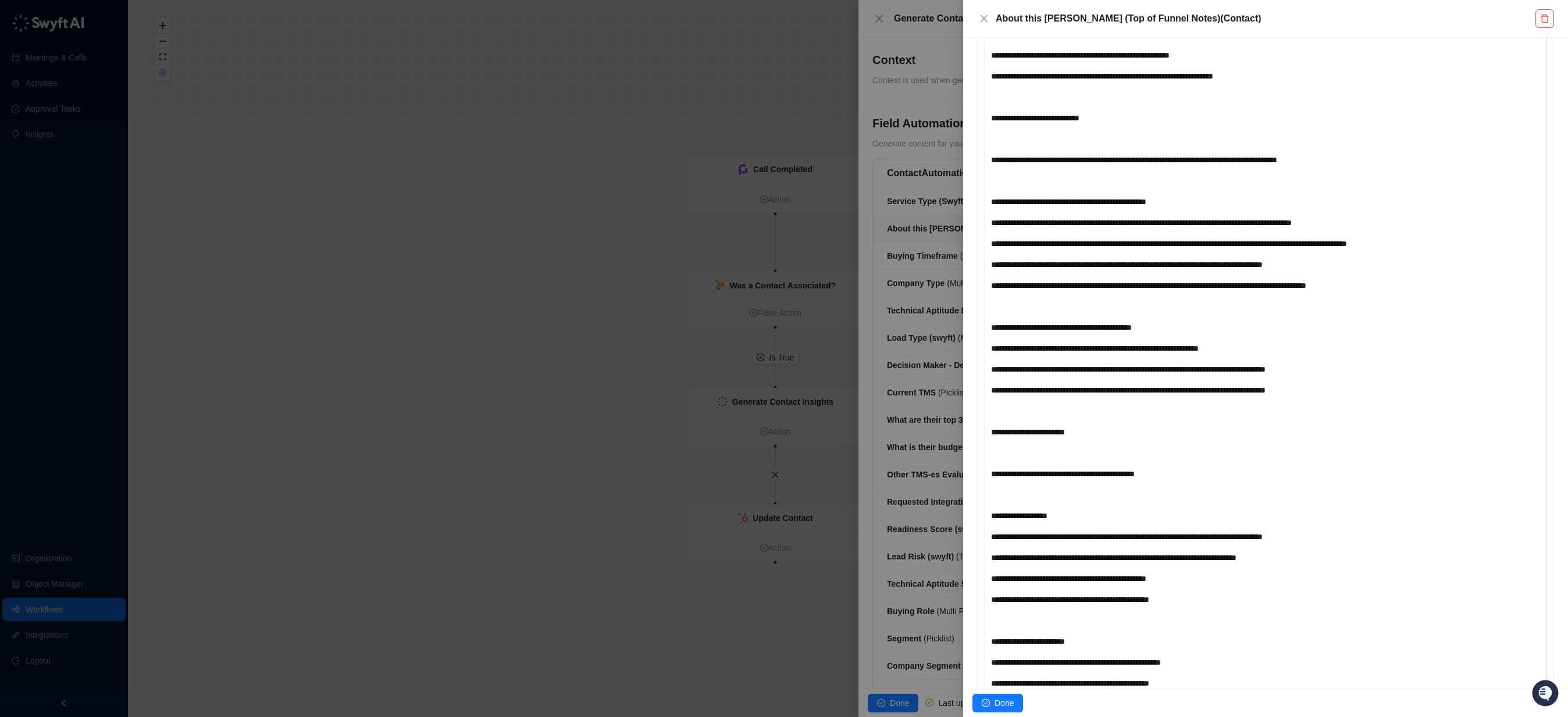
scroll to position [409, 0]
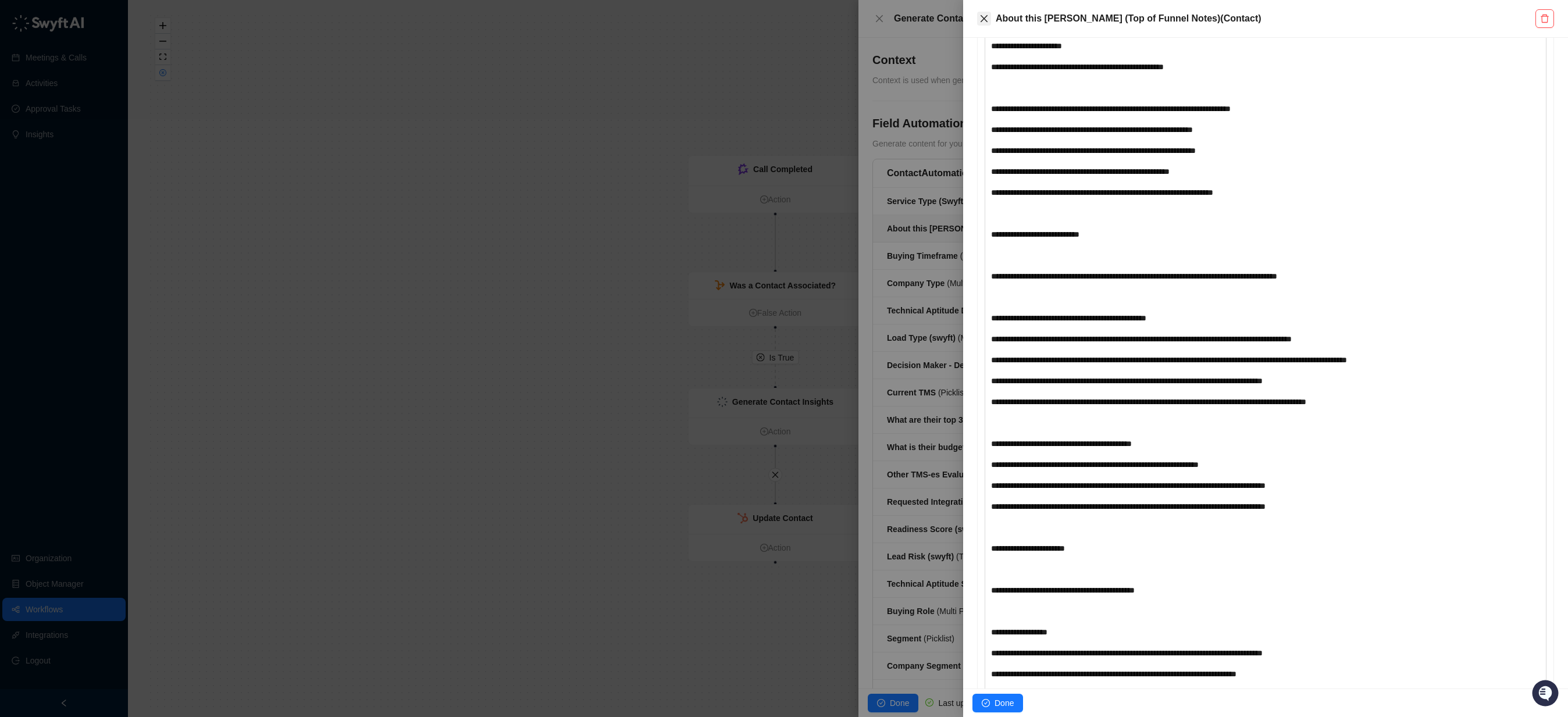
click at [984, 19] on icon "close" at bounding box center [984, 19] width 9 height 9
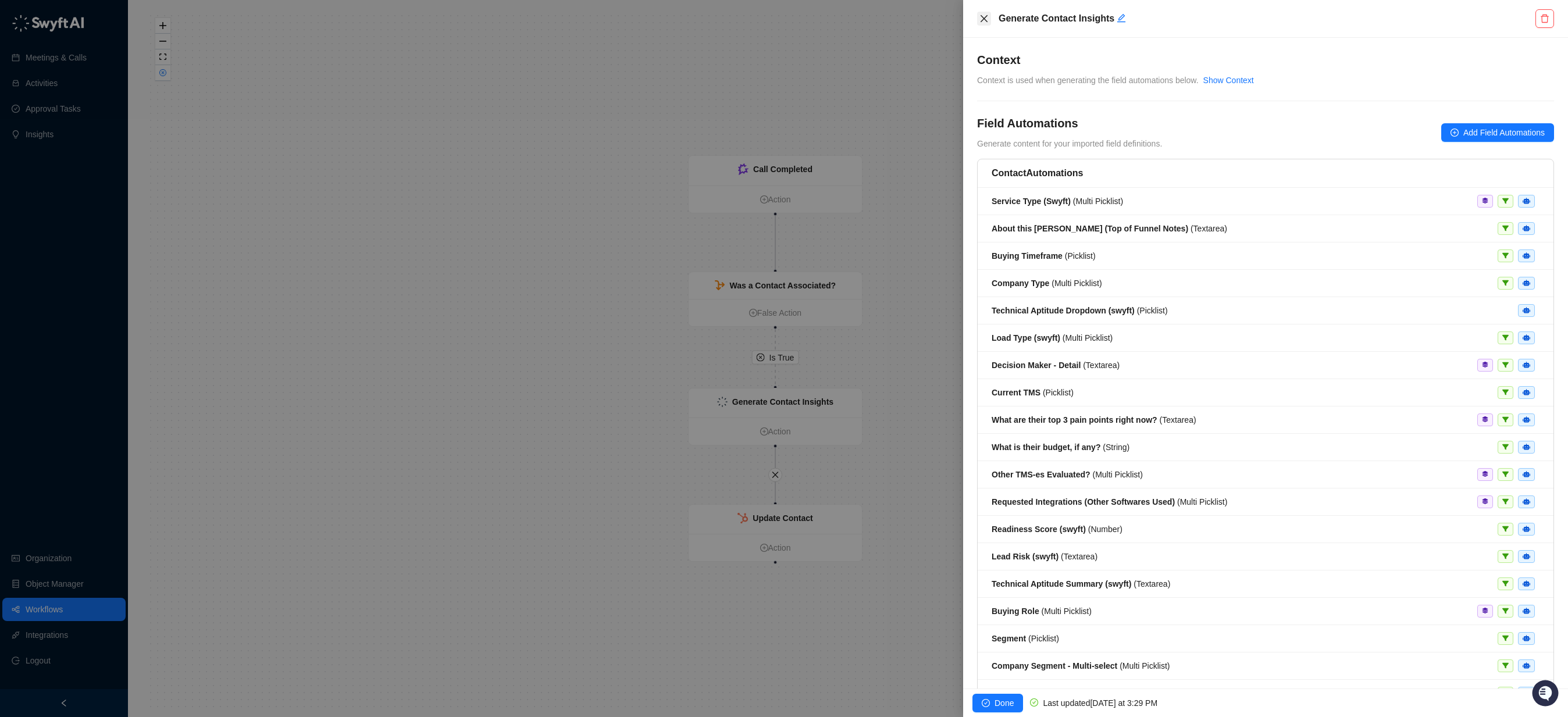
click at [986, 16] on icon "close" at bounding box center [984, 19] width 7 height 7
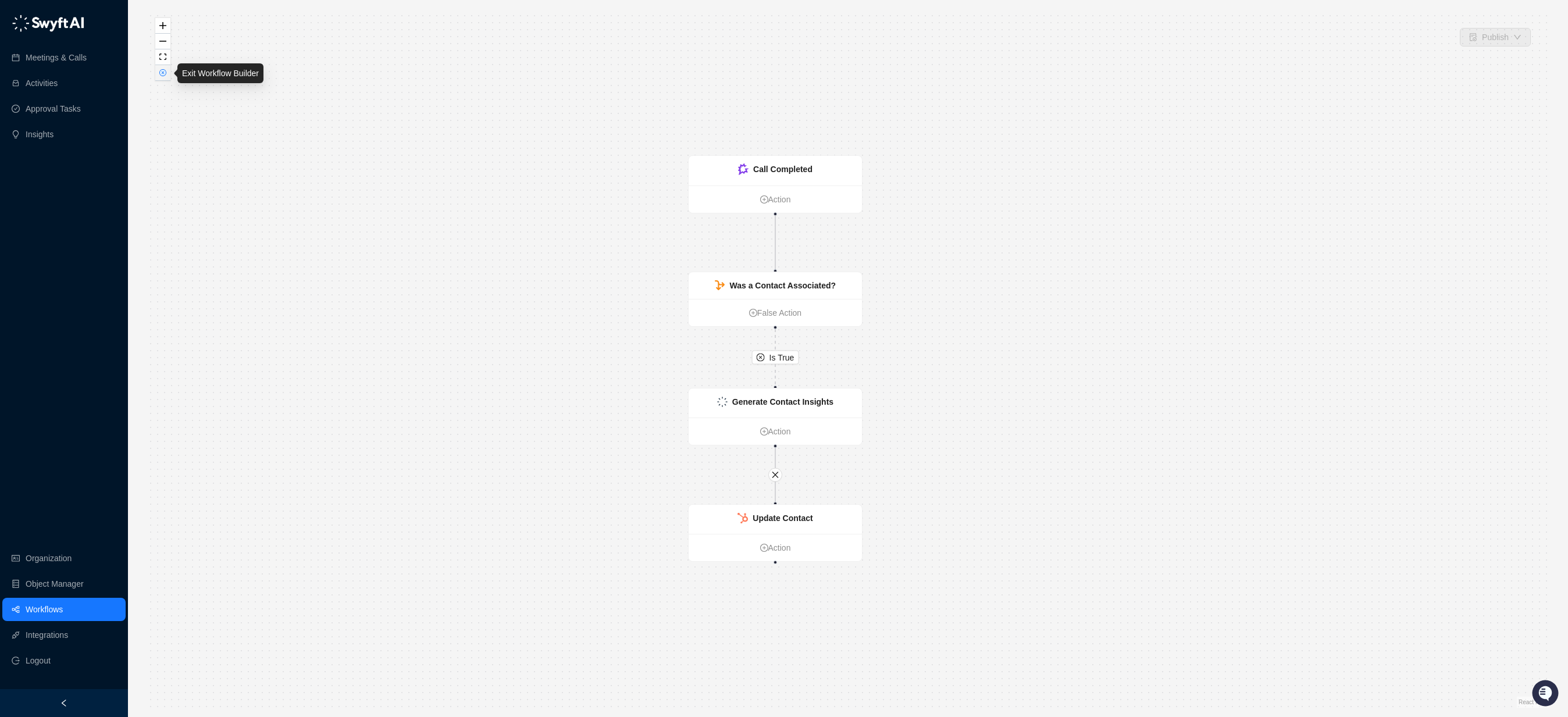
click at [166, 79] on button "button" at bounding box center [162, 73] width 15 height 16
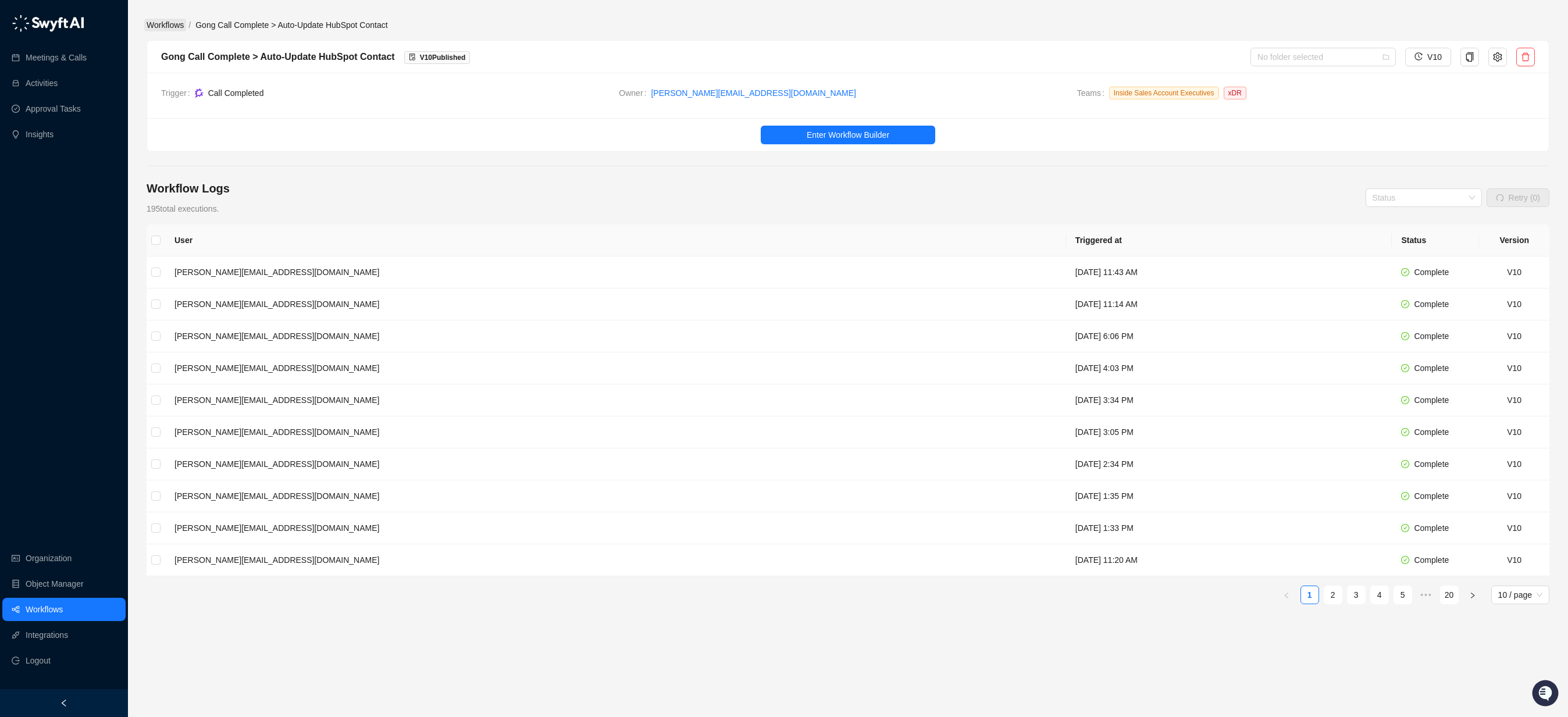
click at [175, 27] on link "Workflows" at bounding box center [165, 25] width 42 height 13
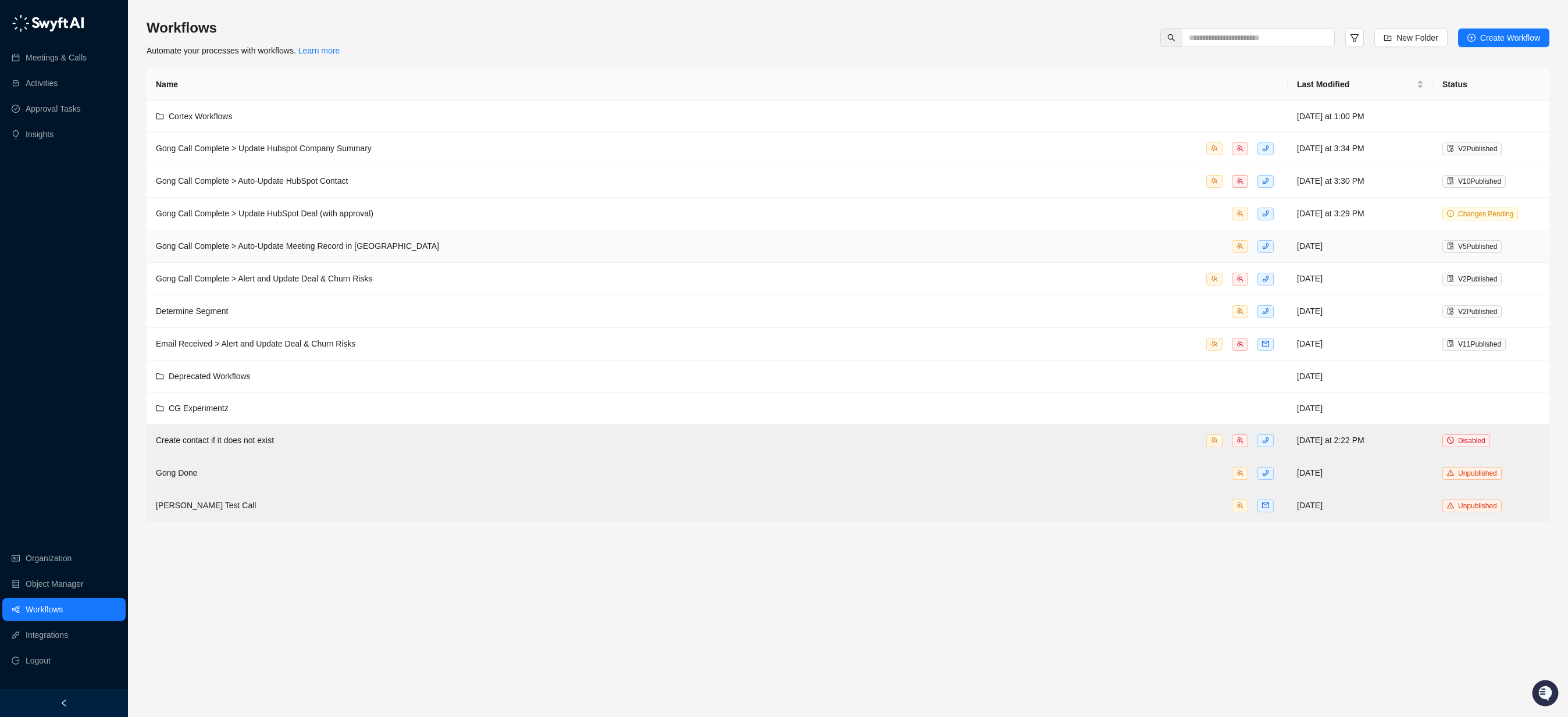
click at [459, 250] on div "Gong Call Complete > Auto-Update Meeting Record in [GEOGRAPHIC_DATA]" at bounding box center [717, 246] width 1123 height 13
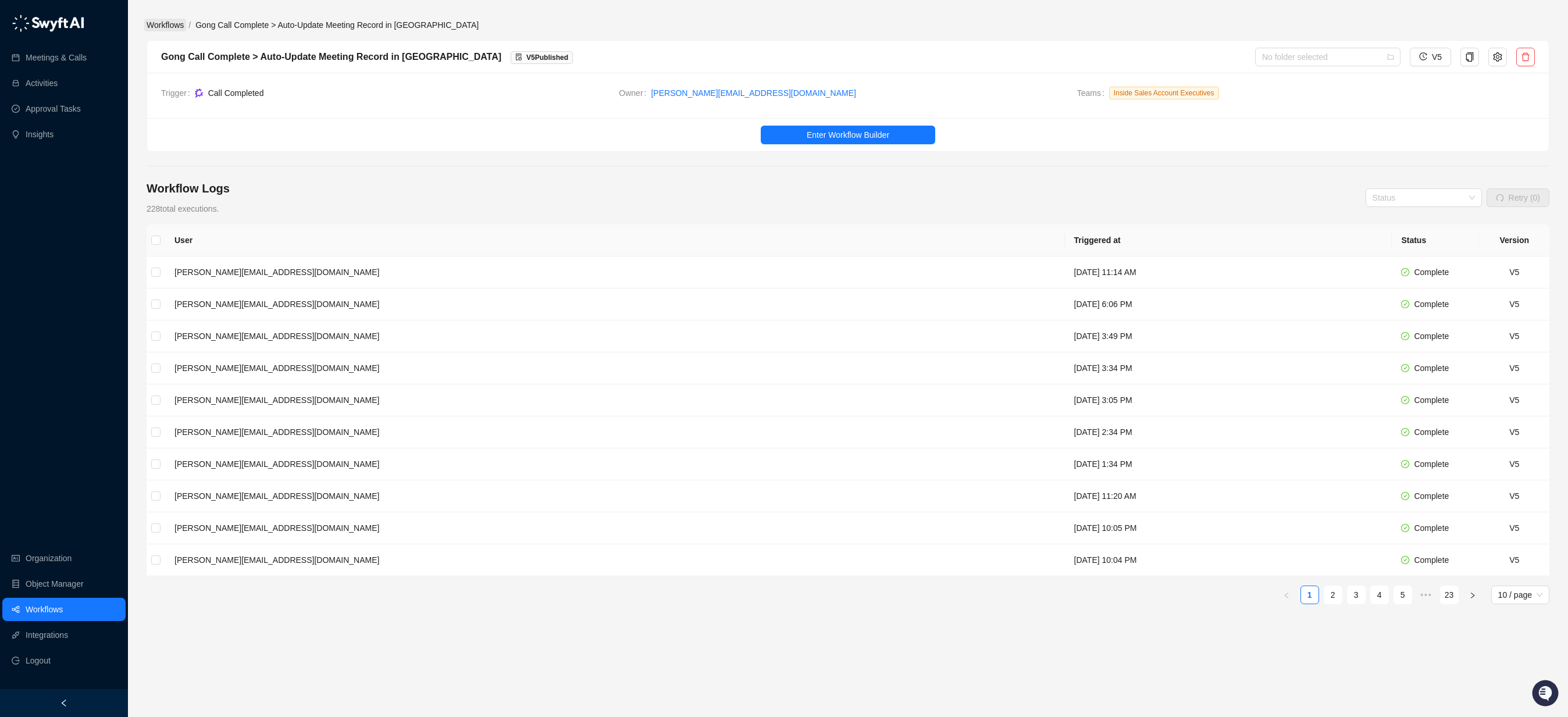
click at [159, 26] on link "Workflows" at bounding box center [165, 25] width 42 height 13
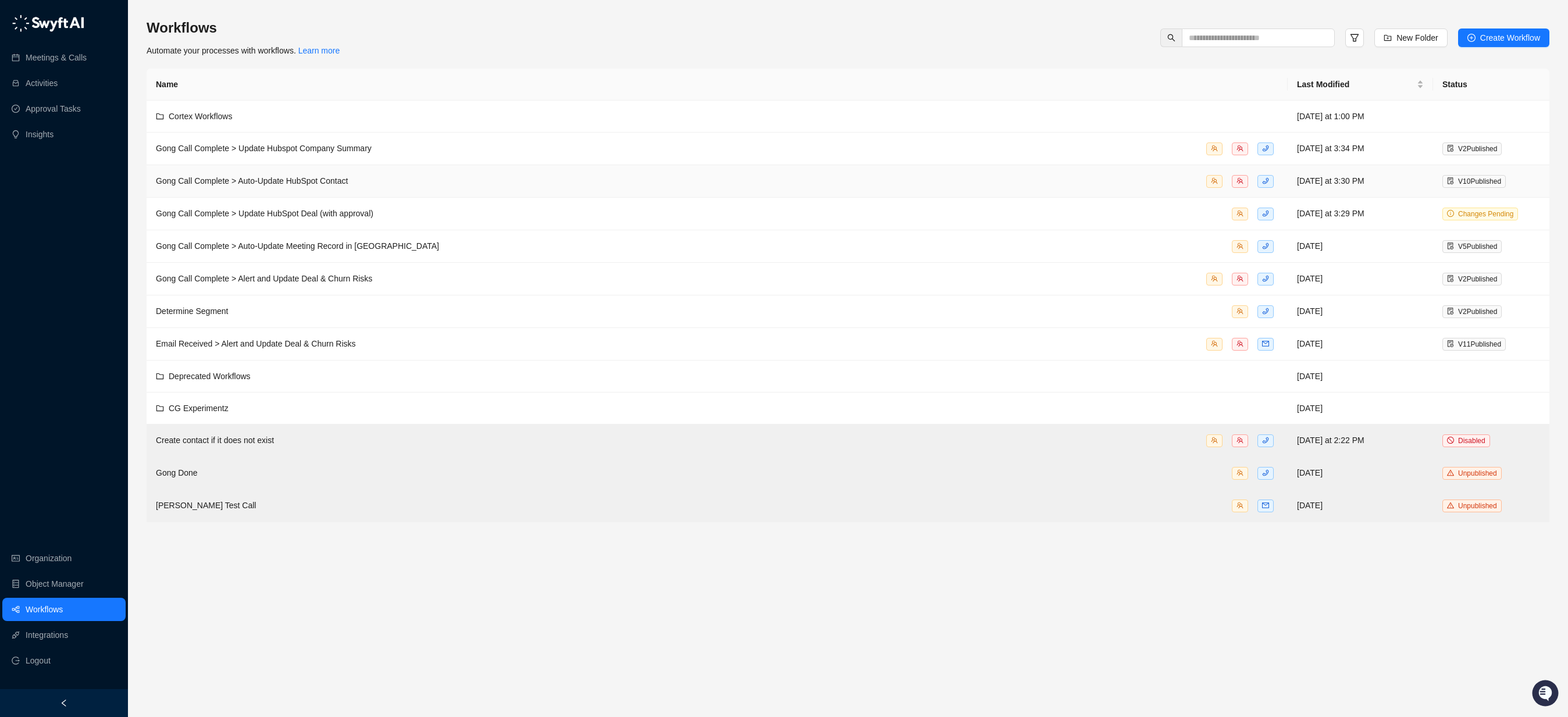
click at [290, 178] on span "Gong Call Complete > Auto-Update HubSpot Contact" at bounding box center [252, 181] width 192 height 9
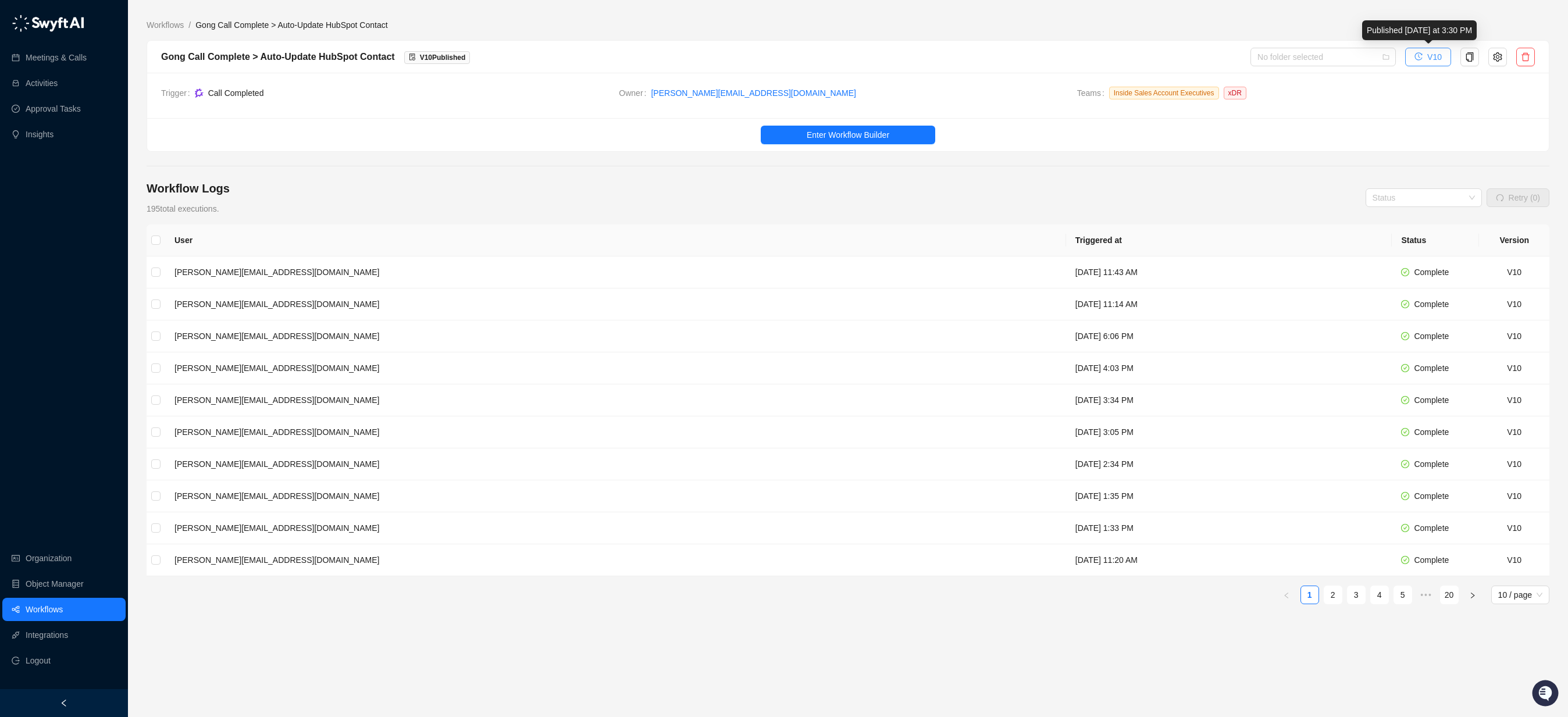
click at [1275, 60] on span "V10" at bounding box center [1434, 56] width 14 height 13
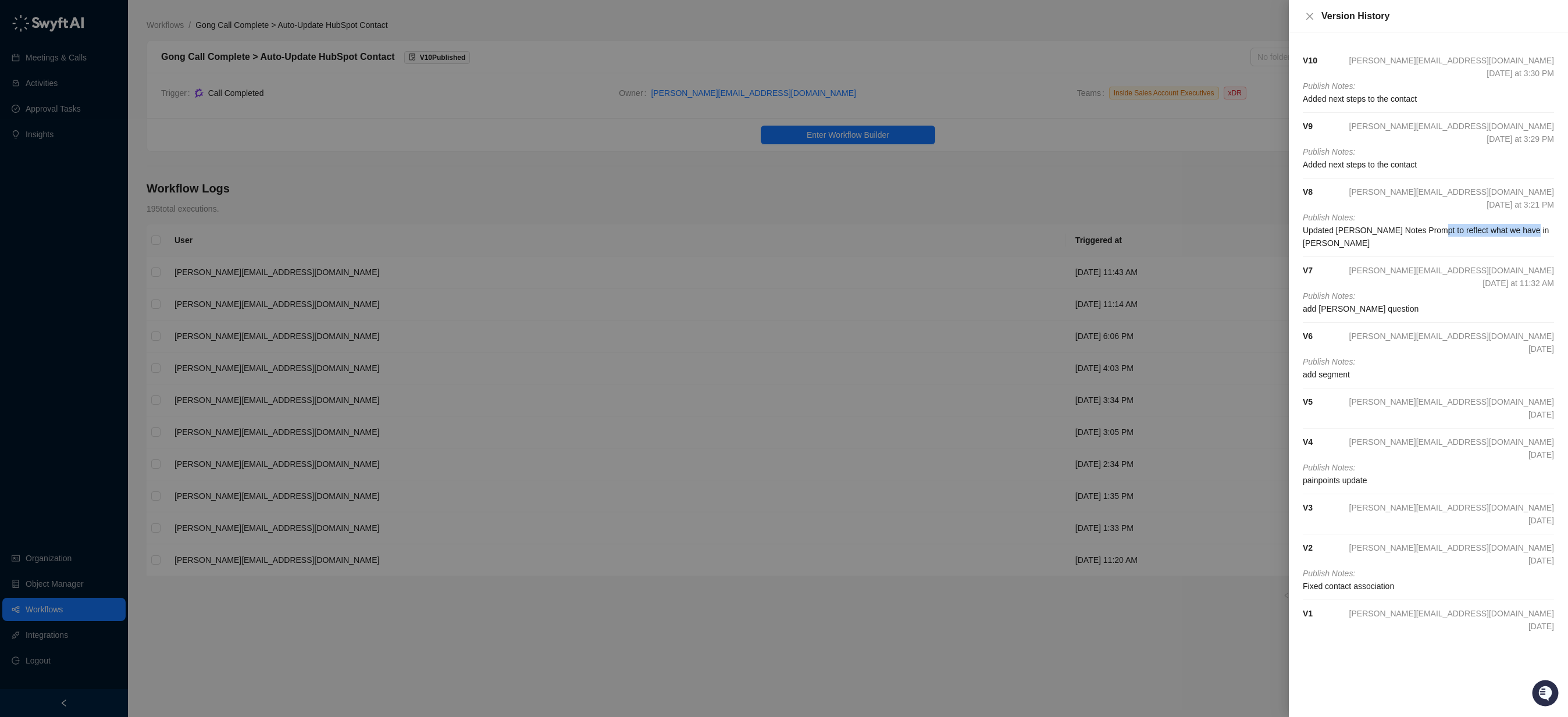
drag, startPoint x: 1548, startPoint y: 231, endPoint x: 1433, endPoint y: 225, distance: 115.2
click at [1275, 225] on span "Updated [PERSON_NAME] Notes Prompt to reflect what we have in [PERSON_NAME]" at bounding box center [1428, 237] width 251 height 26
click at [1275, 226] on span "Updated [PERSON_NAME] Notes Prompt to reflect what we have in [PERSON_NAME]" at bounding box center [1428, 237] width 251 height 26
click at [674, 205] on div at bounding box center [784, 358] width 1568 height 717
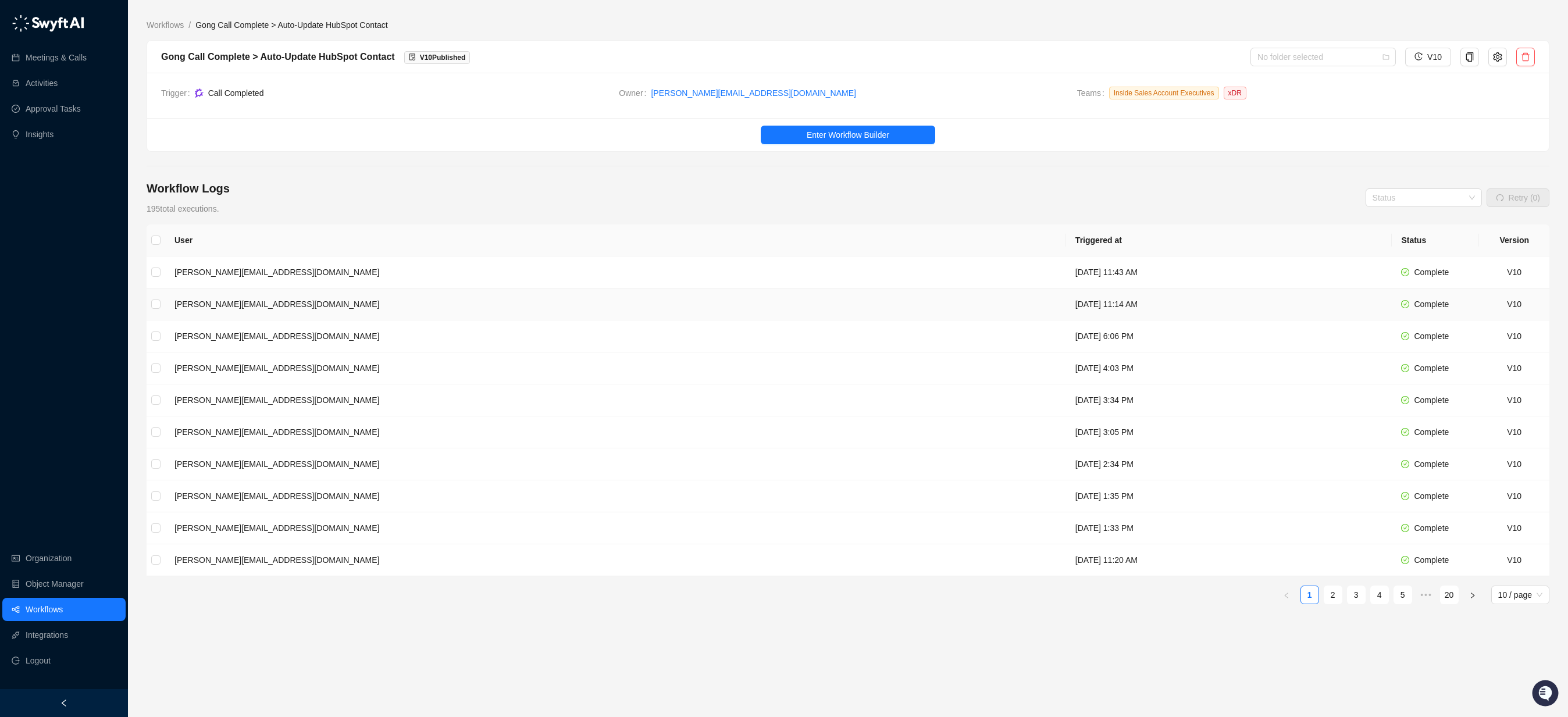
click at [666, 315] on td "[PERSON_NAME][EMAIL_ADDRESS][DOMAIN_NAME]" at bounding box center [615, 305] width 900 height 32
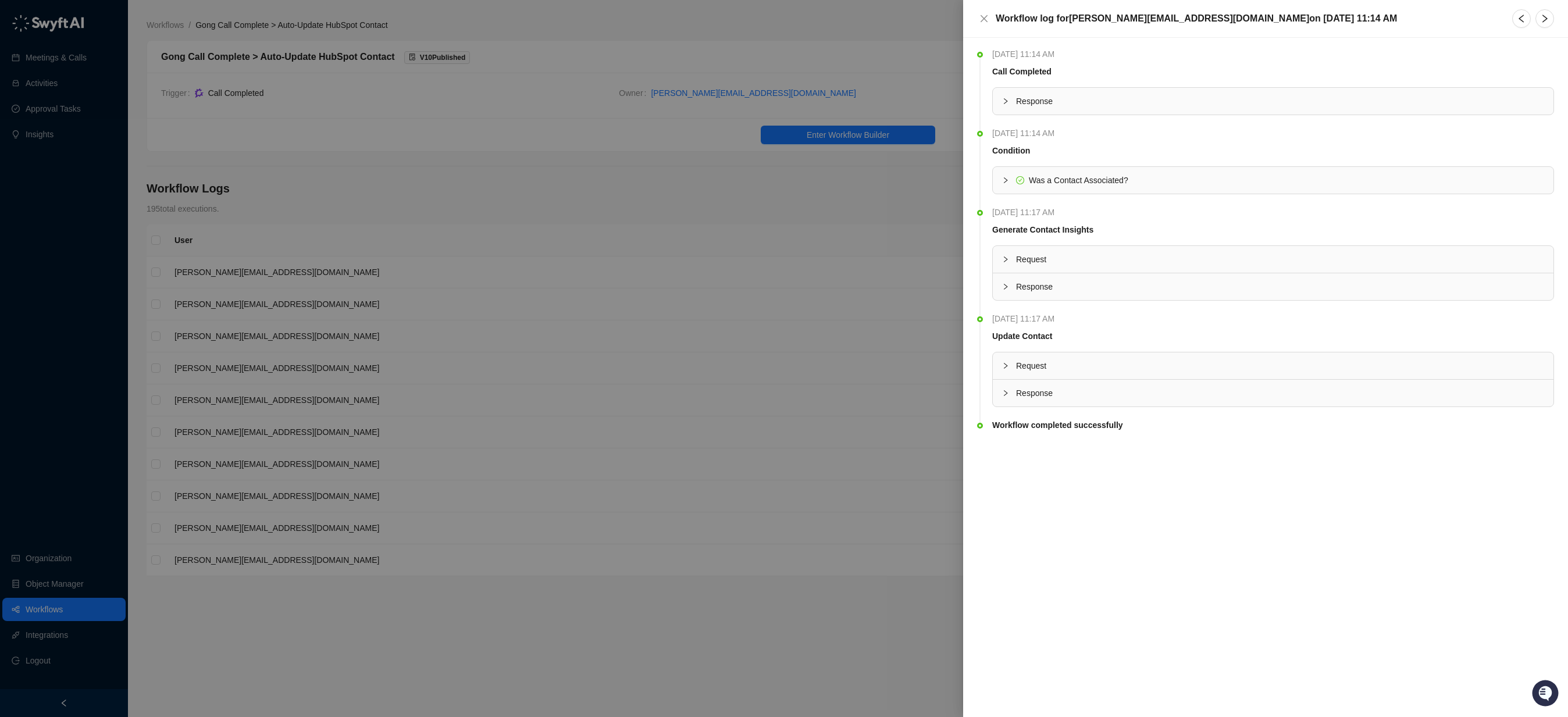
click at [1038, 359] on span "Request" at bounding box center [1279, 366] width 528 height 13
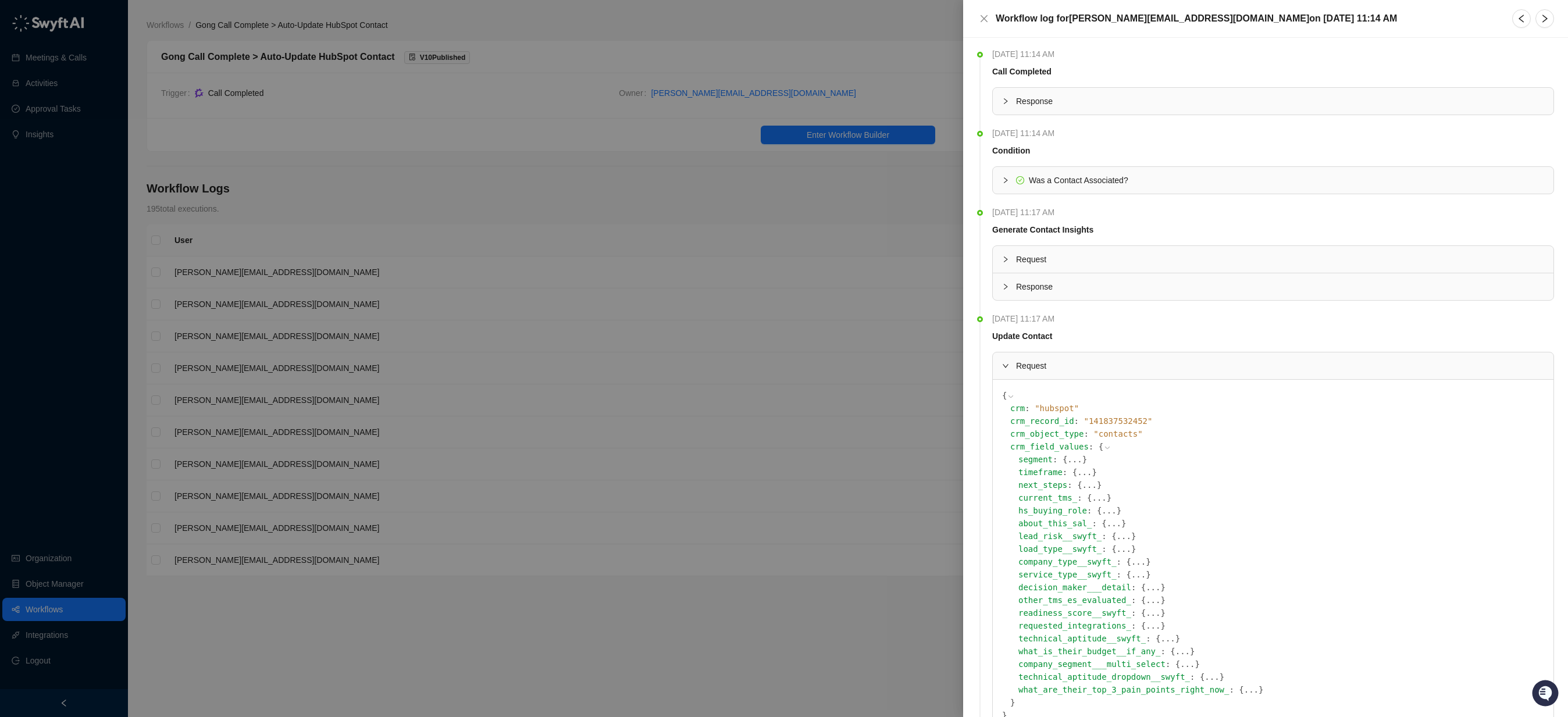
click at [0, 0] on icon at bounding box center [0, 0] width 0 height 0
click at [611, 203] on div at bounding box center [784, 358] width 1568 height 717
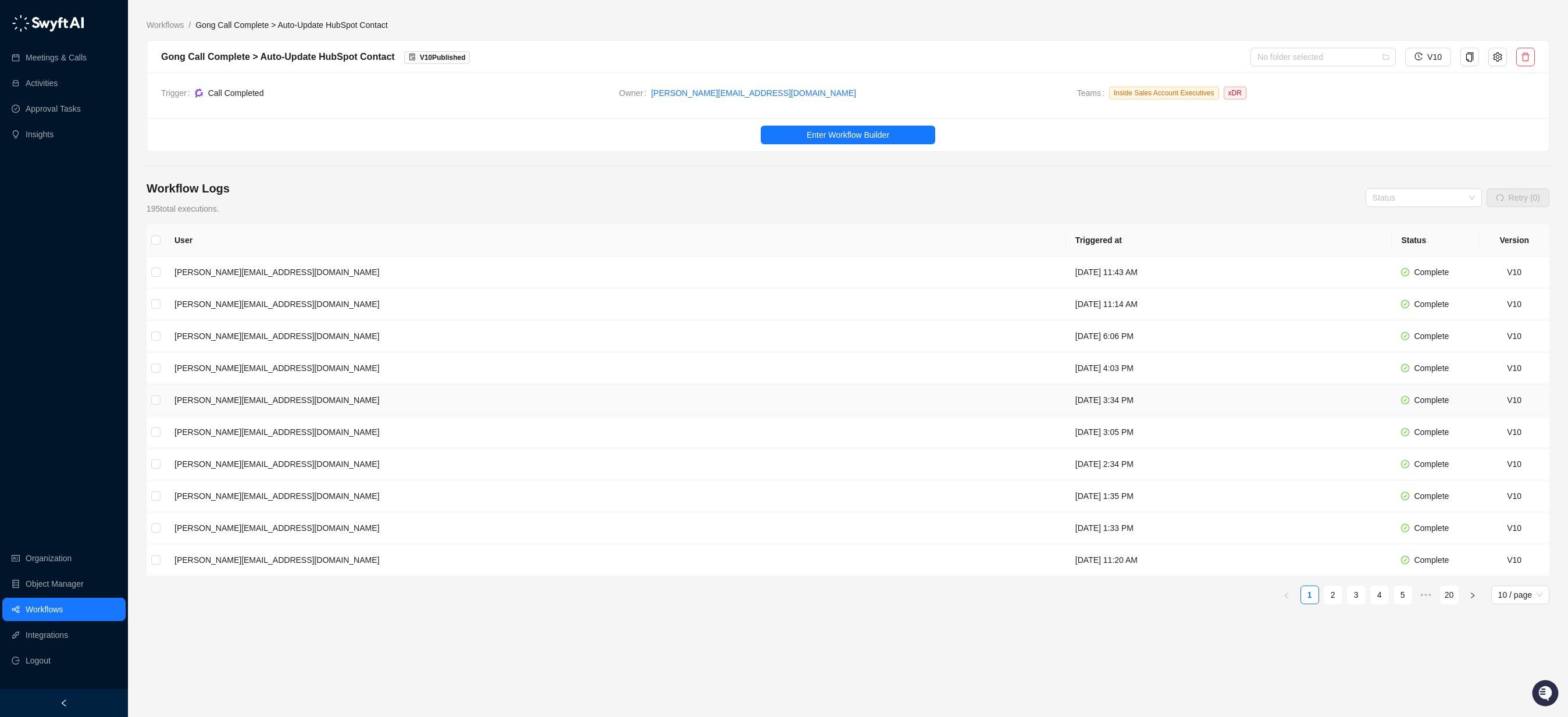
click at [510, 413] on td "[PERSON_NAME][EMAIL_ADDRESS][DOMAIN_NAME]" at bounding box center [615, 401] width 900 height 32
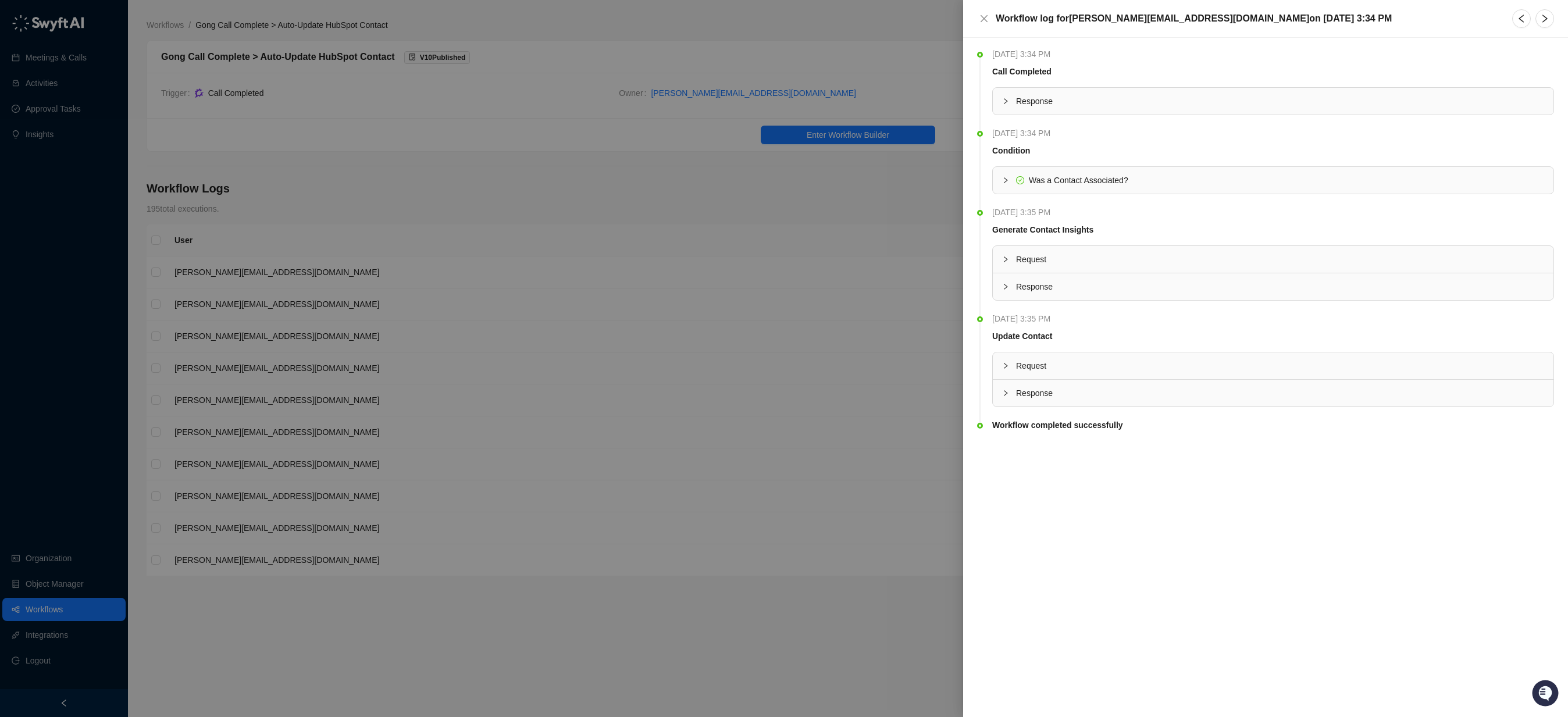
drag, startPoint x: 1039, startPoint y: 366, endPoint x: 1047, endPoint y: 372, distance: 10.0
click at [1039, 366] on span "Request" at bounding box center [1279, 366] width 528 height 13
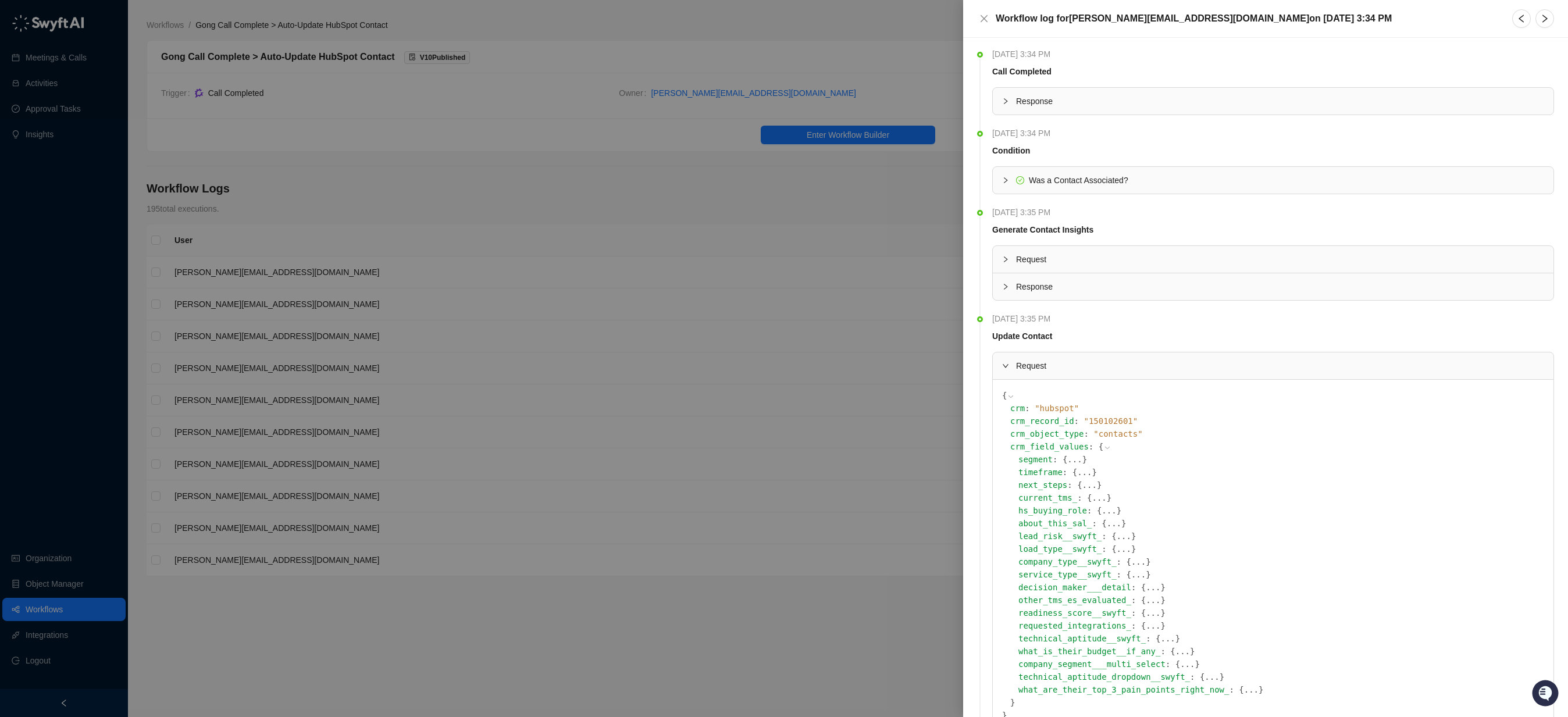
click at [0, 0] on icon at bounding box center [0, 0] width 0 height 0
click at [282, 507] on div at bounding box center [784, 358] width 1568 height 717
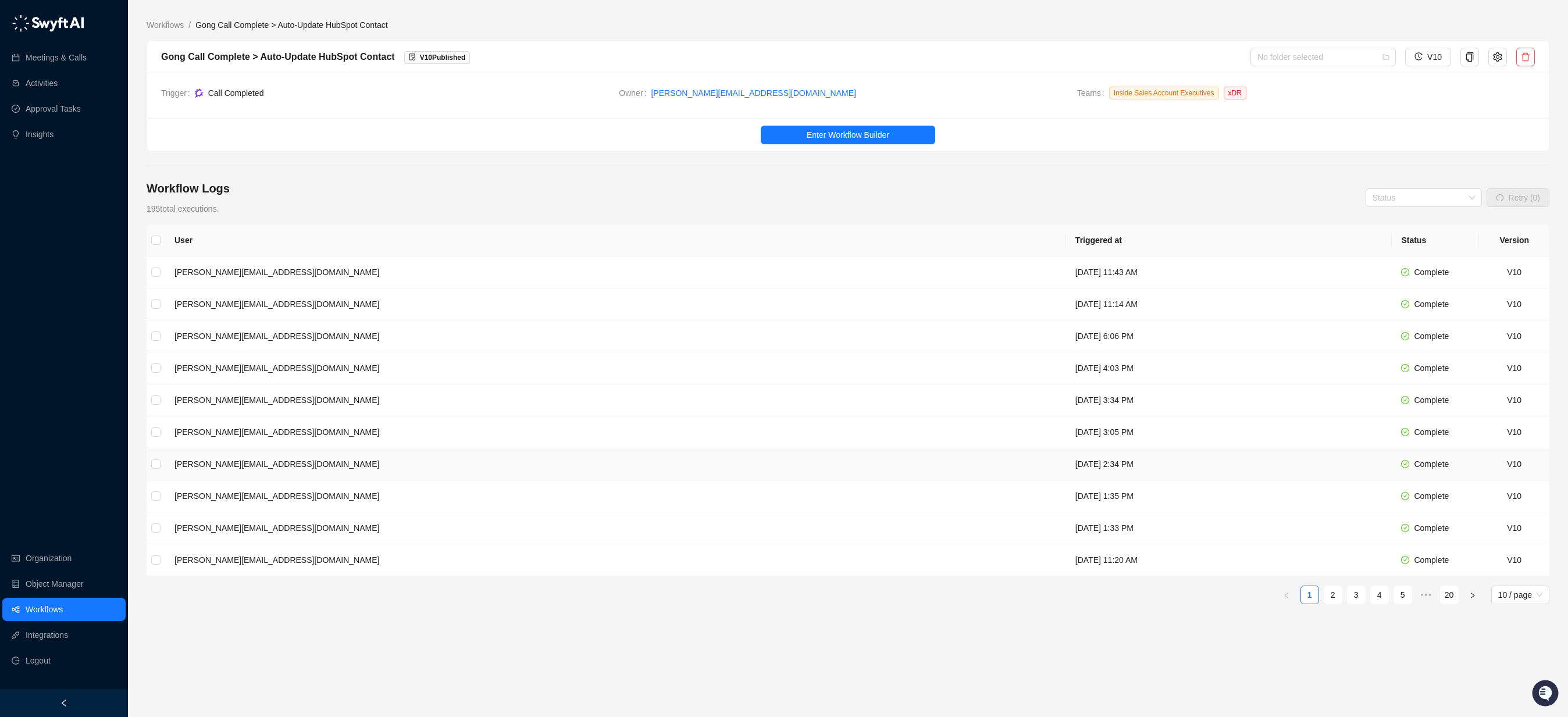
click at [354, 470] on td "[PERSON_NAME][EMAIL_ADDRESS][DOMAIN_NAME]" at bounding box center [615, 464] width 900 height 32
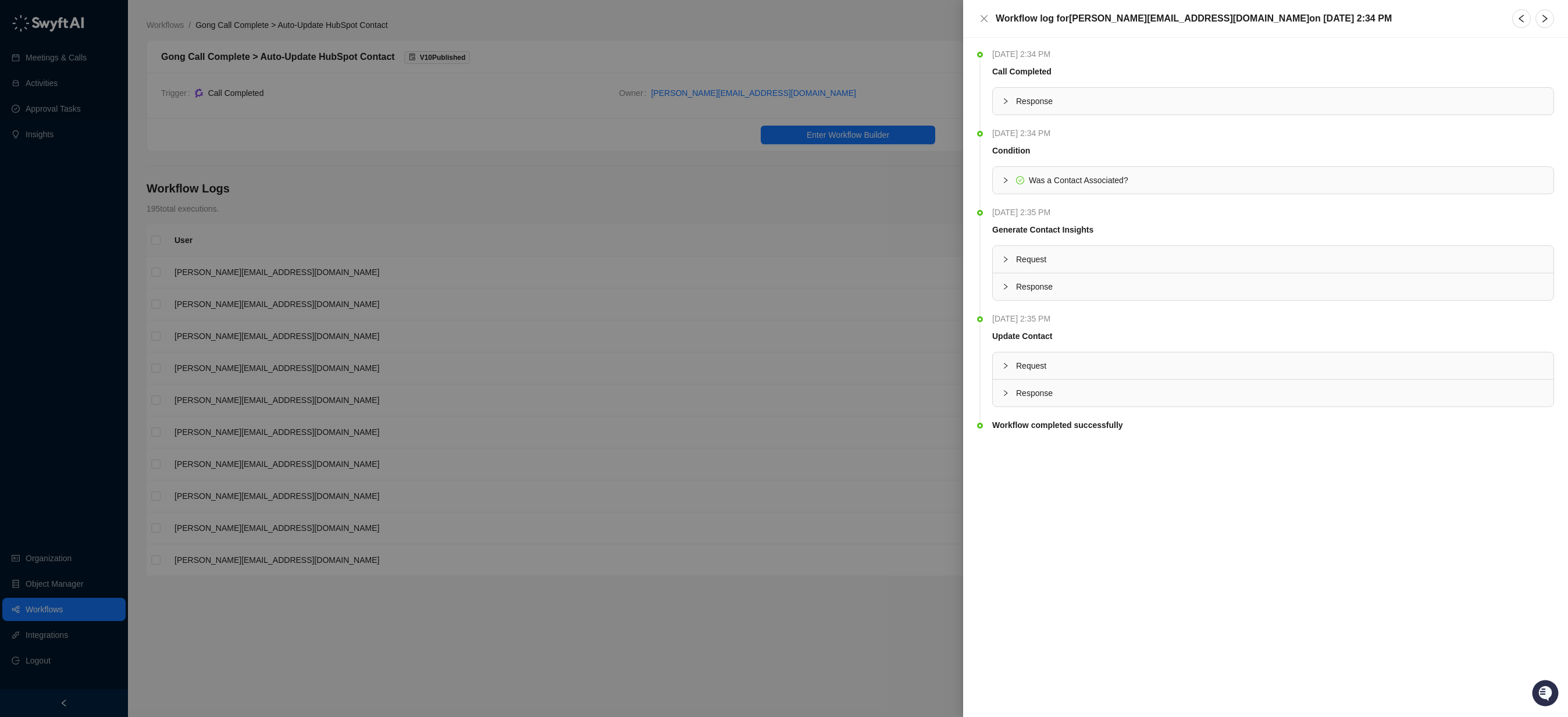
click at [1050, 358] on div "Request" at bounding box center [1273, 366] width 561 height 27
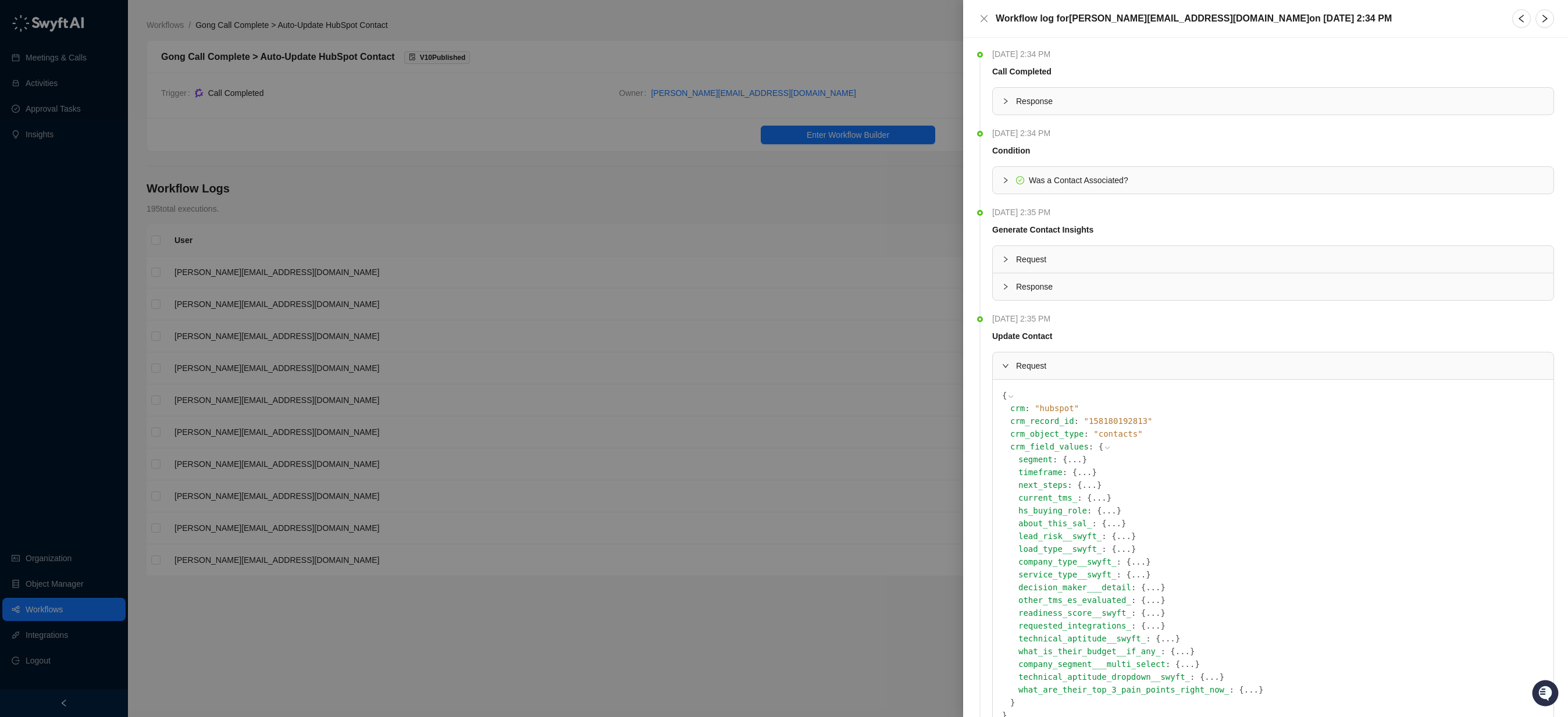
click at [1136, 427] on div "crm_record_id : " 158180192813 "" at bounding box center [1277, 421] width 534 height 13
click at [0, 0] on icon at bounding box center [0, 0] width 0 height 0
click at [1055, 364] on span "Request" at bounding box center [1279, 366] width 528 height 13
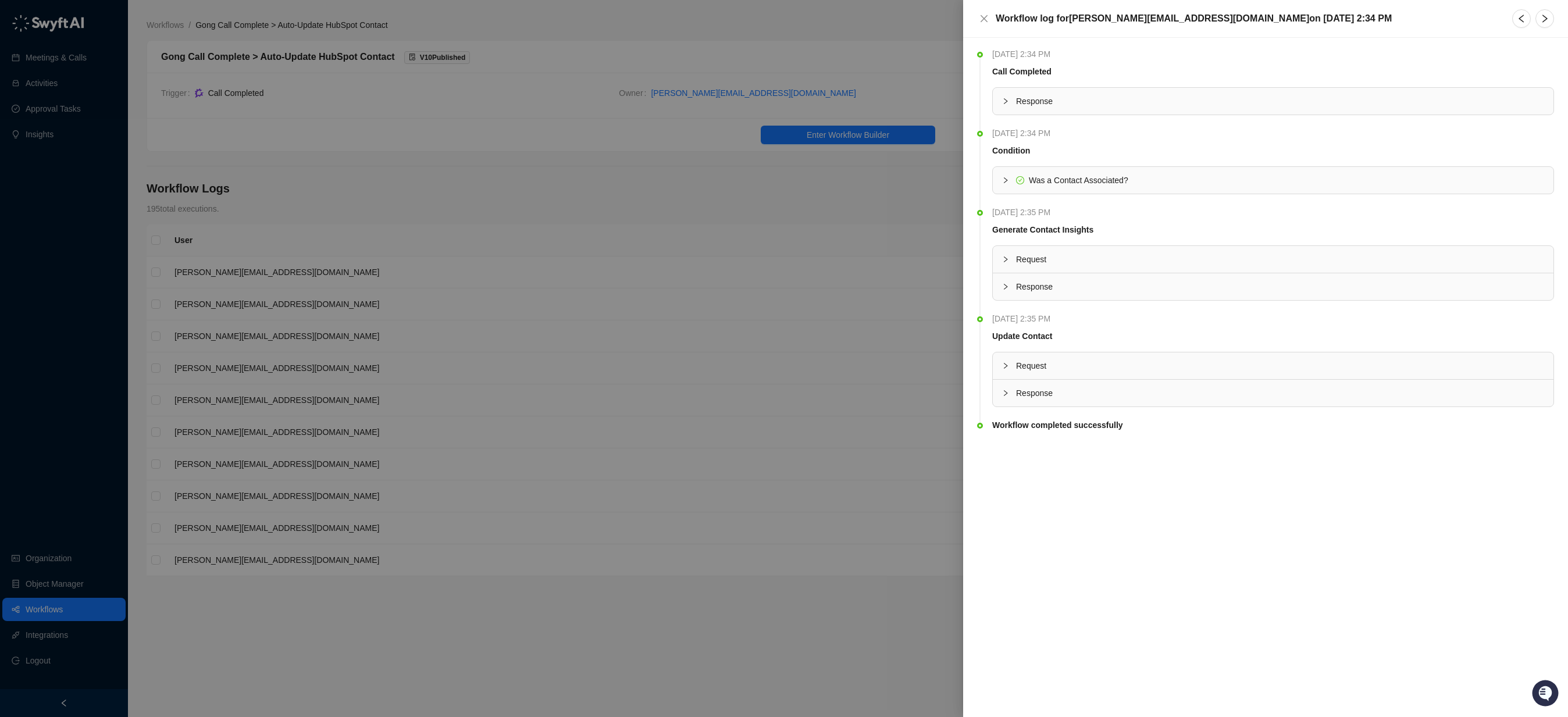
click at [1092, 366] on span "Request" at bounding box center [1279, 366] width 528 height 13
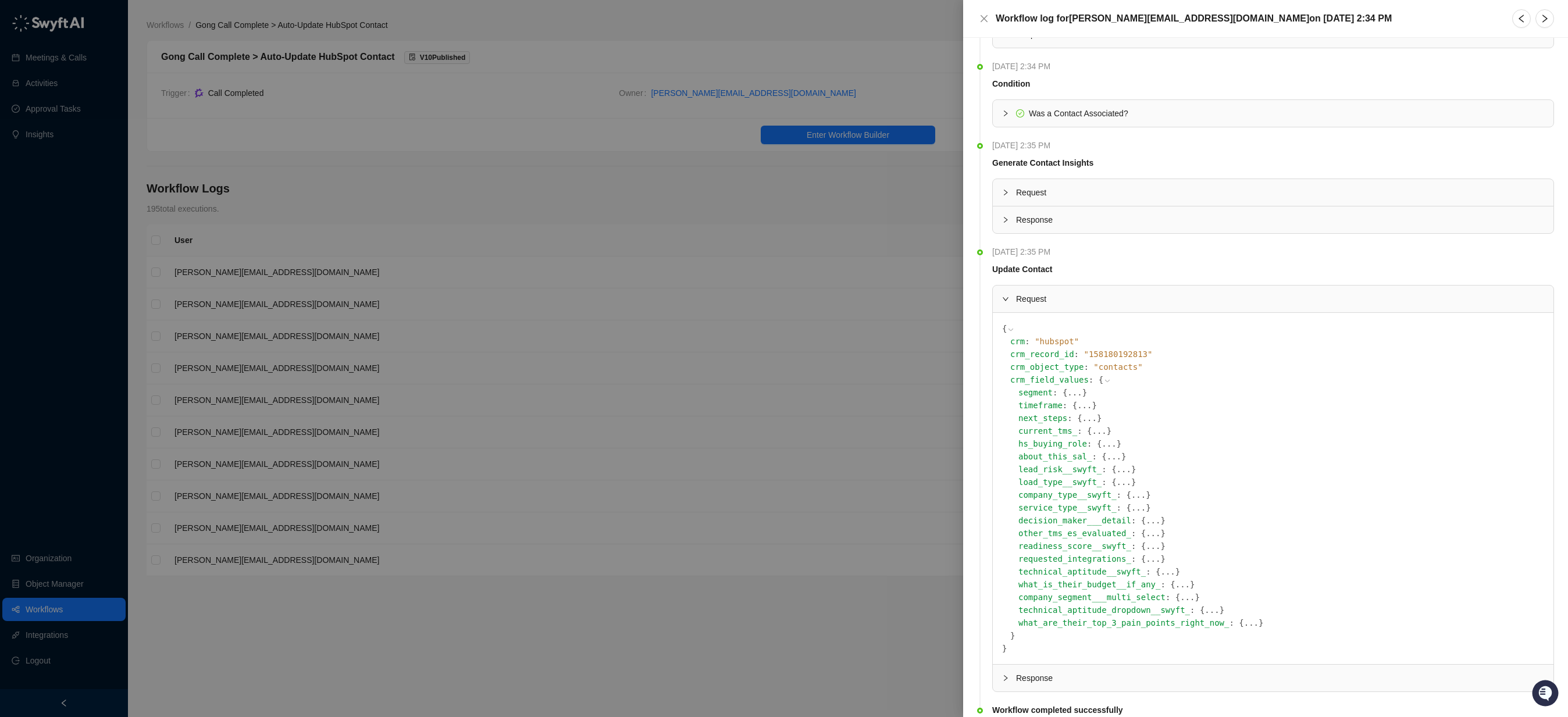
scroll to position [111, 0]
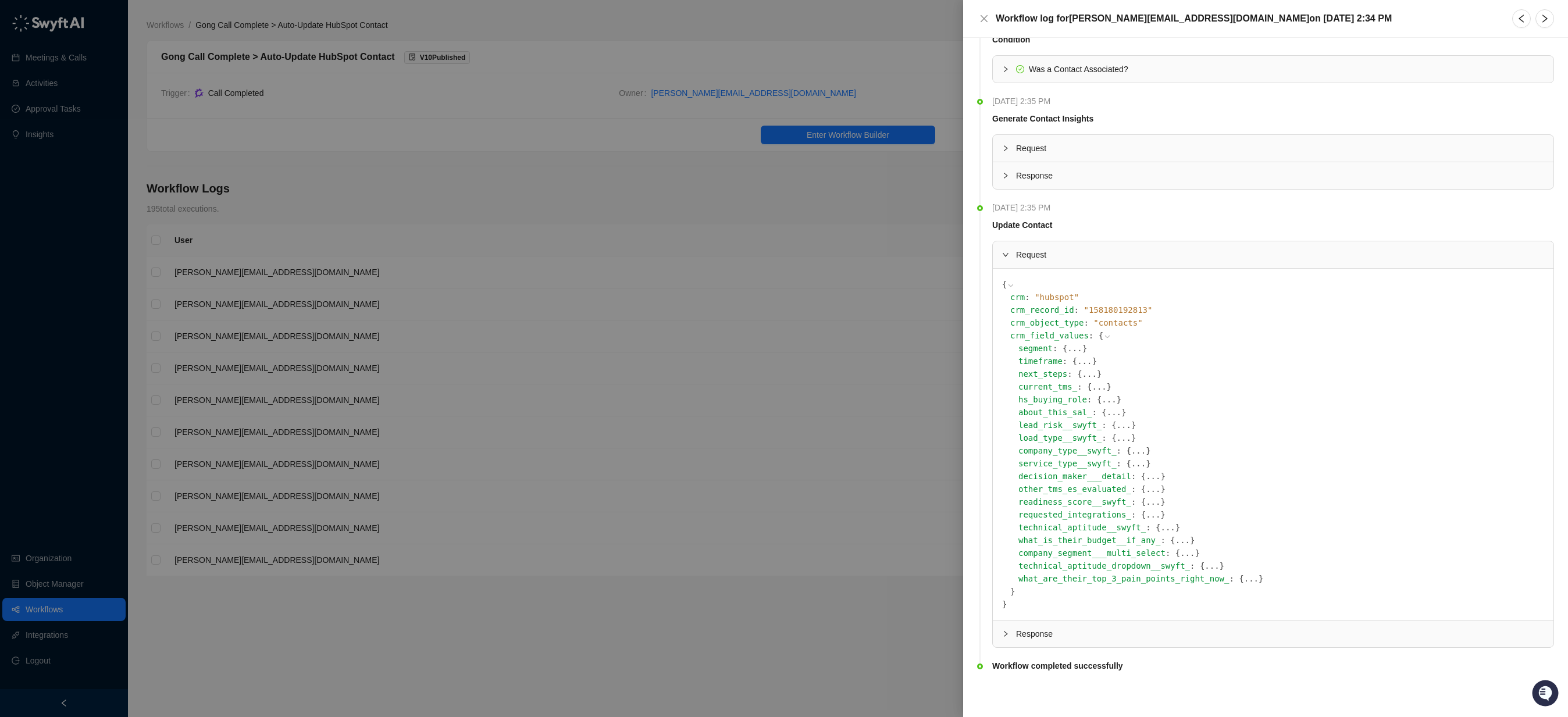
click at [1107, 413] on button "..." at bounding box center [1114, 412] width 14 height 13
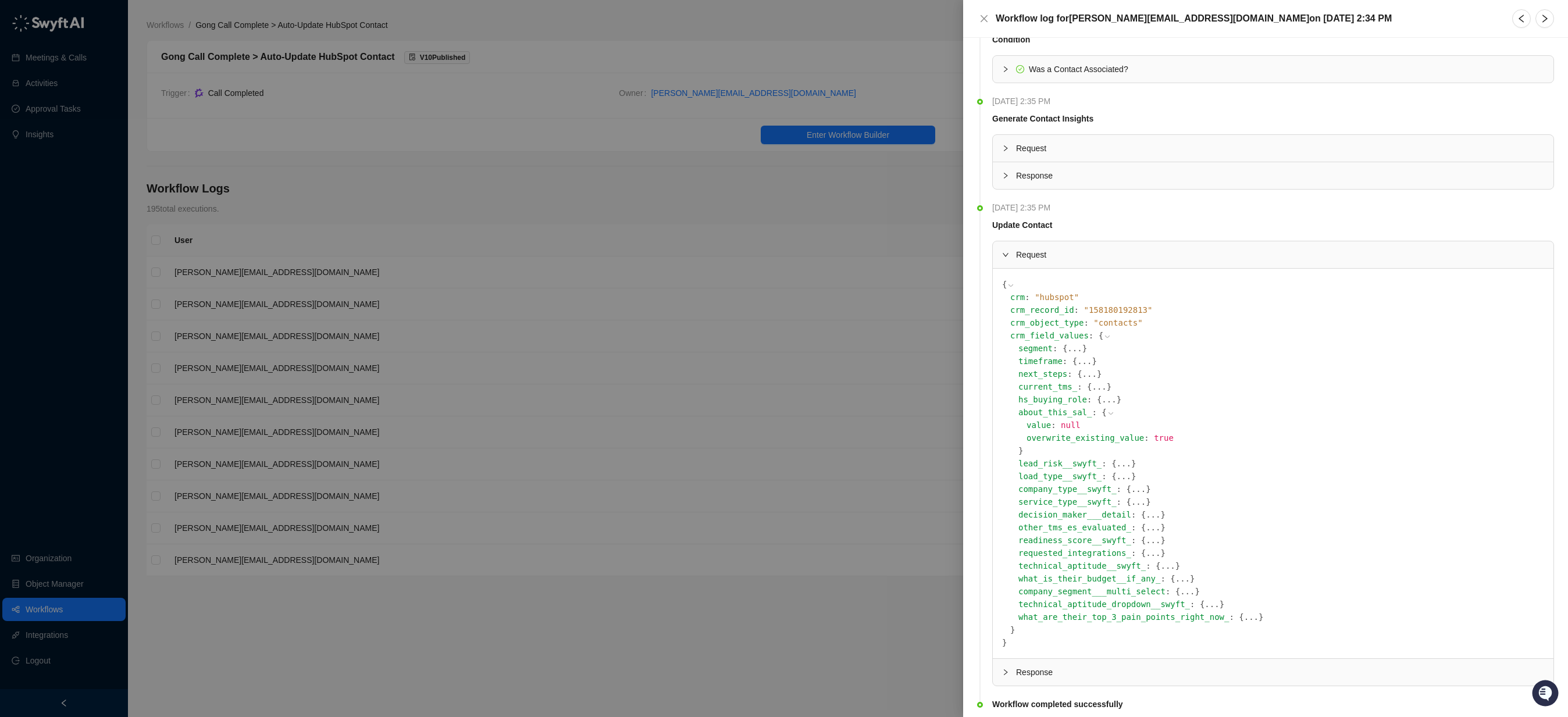
click at [1107, 412] on icon at bounding box center [1110, 413] width 8 height 8
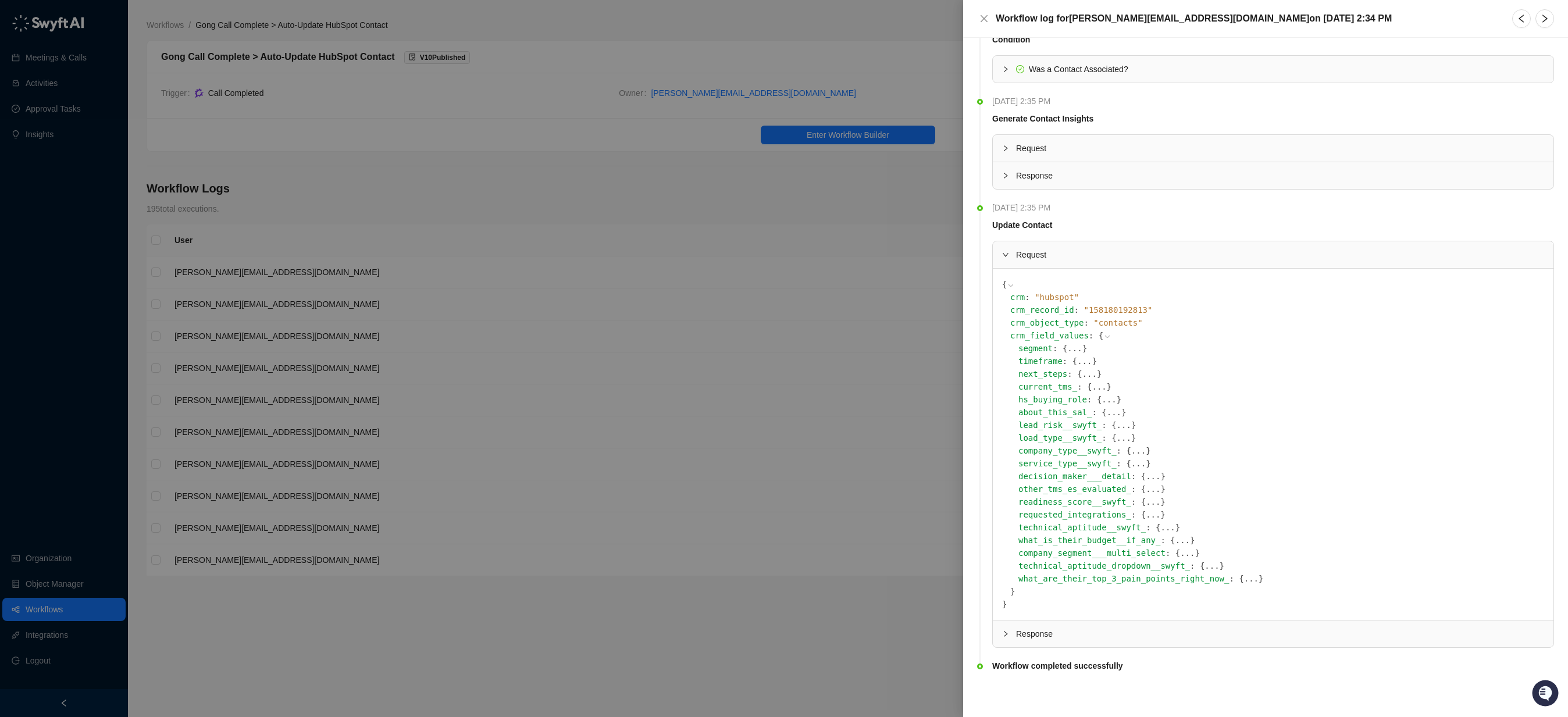
click at [1055, 149] on span "Request" at bounding box center [1279, 148] width 528 height 13
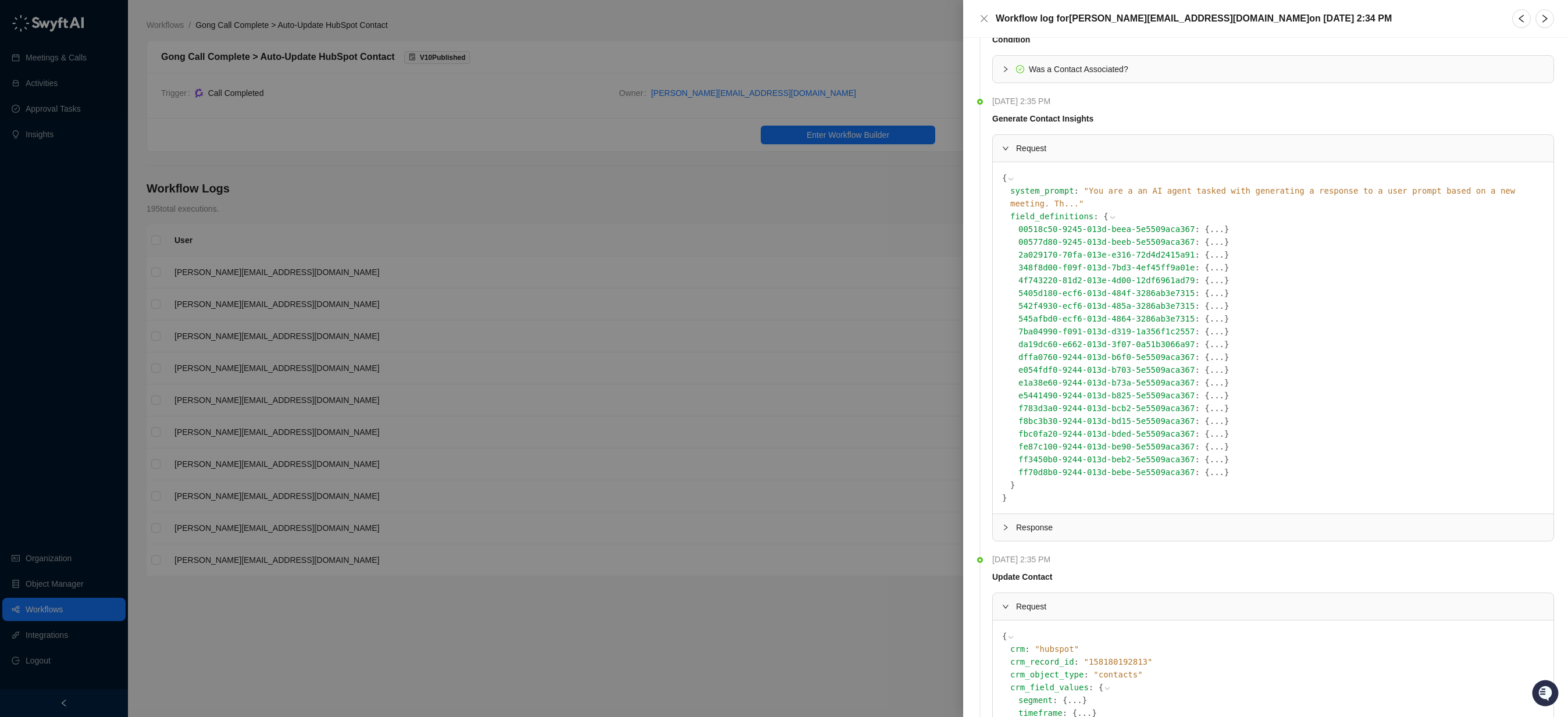
click at [1210, 236] on button "..." at bounding box center [1217, 242] width 14 height 13
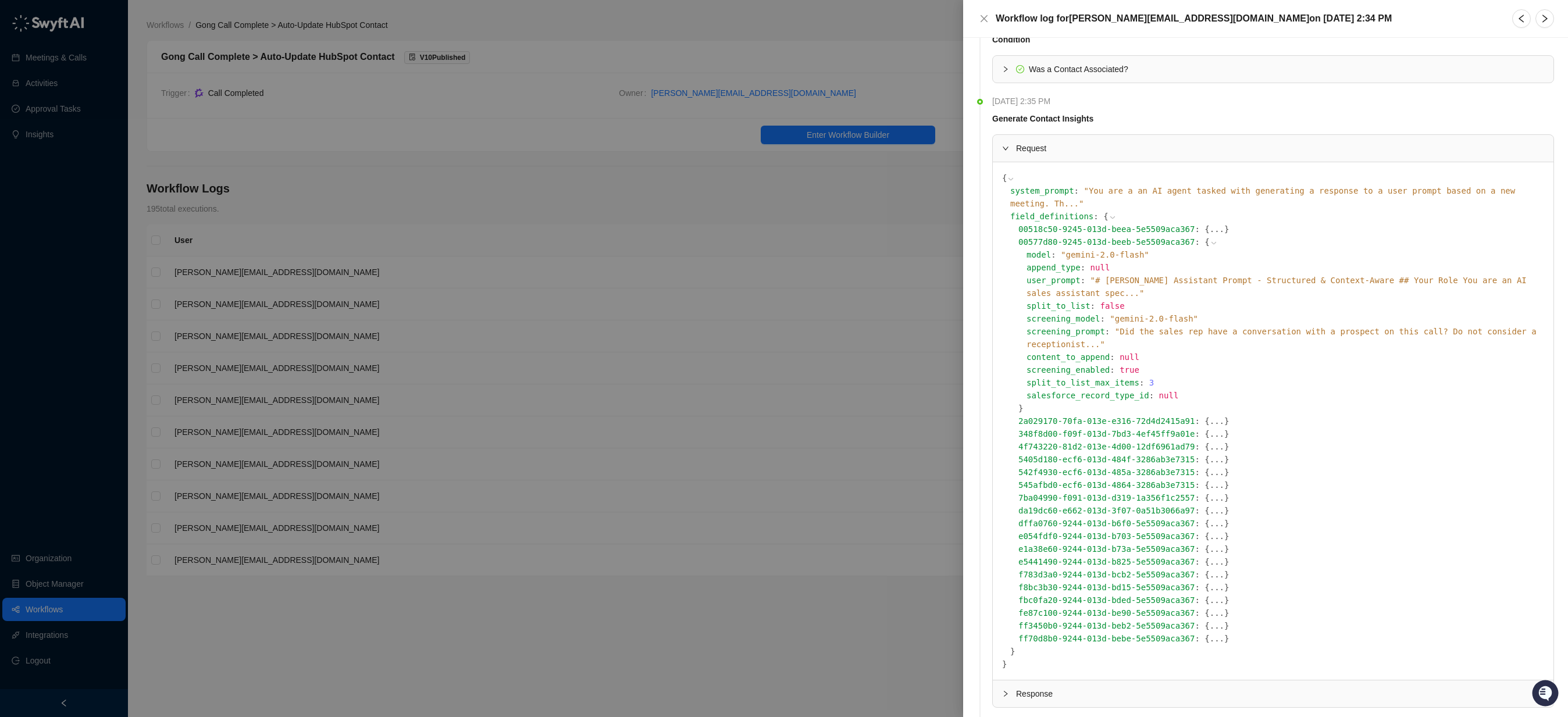
click at [1210, 415] on button "..." at bounding box center [1217, 421] width 14 height 13
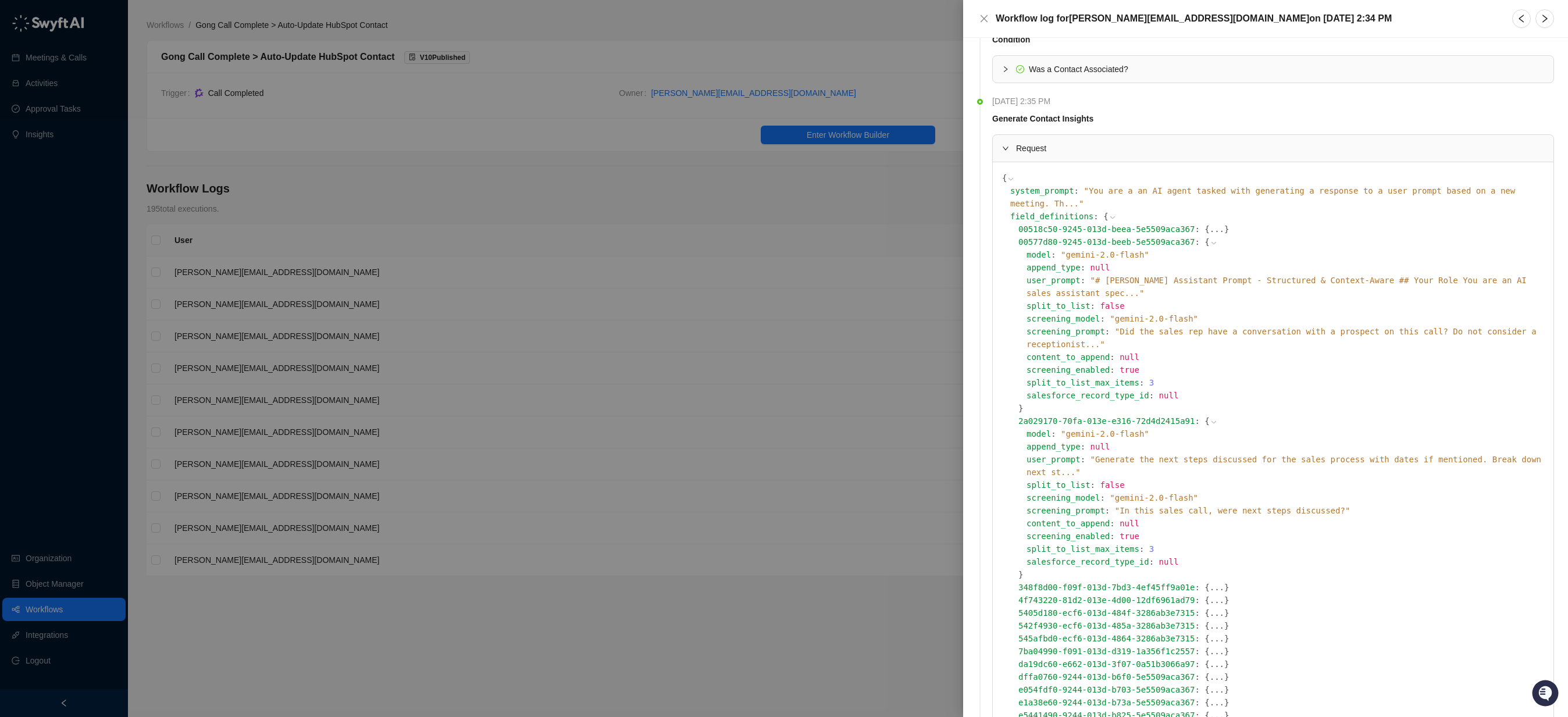
click at [1211, 421] on icon at bounding box center [1213, 422] width 4 height 3
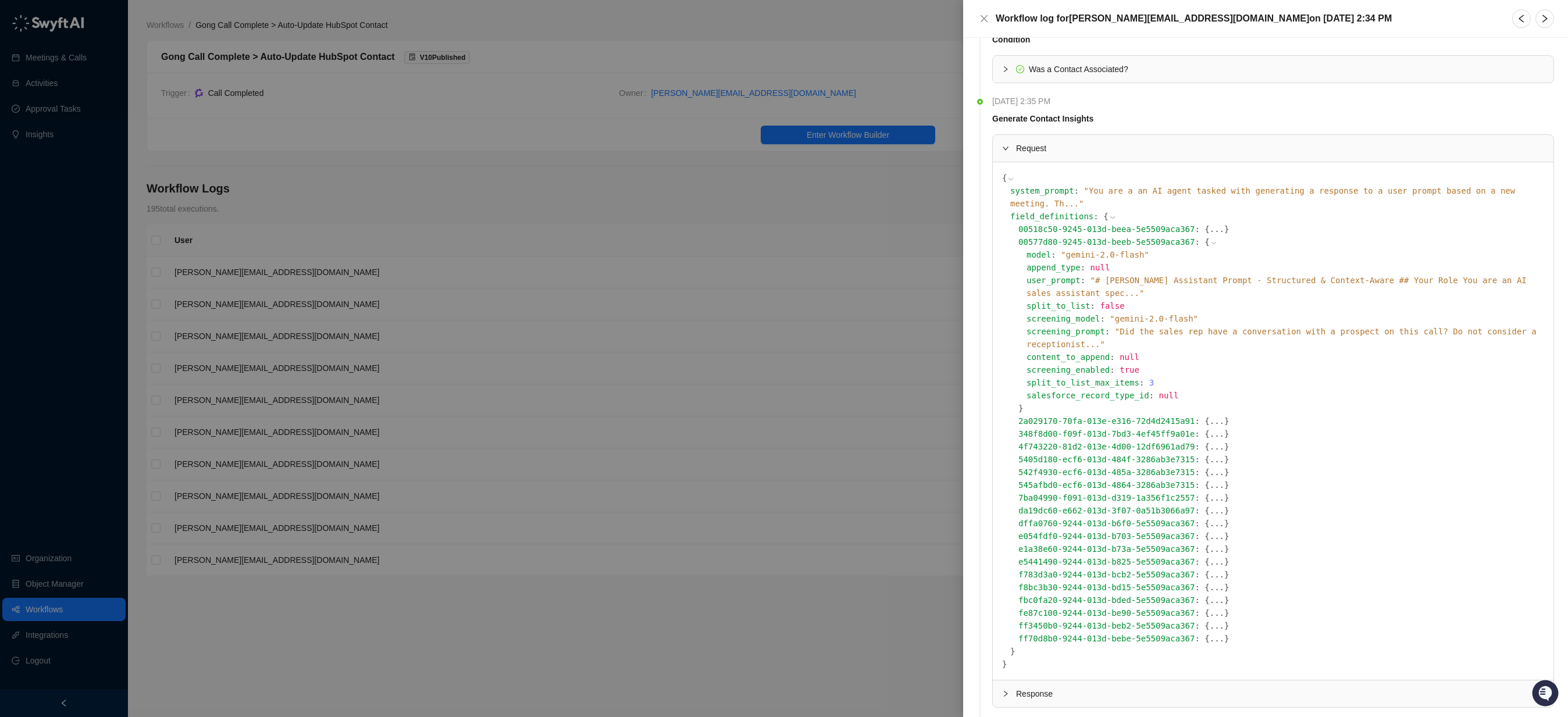
click at [1093, 687] on span "Response" at bounding box center [1279, 694] width 528 height 13
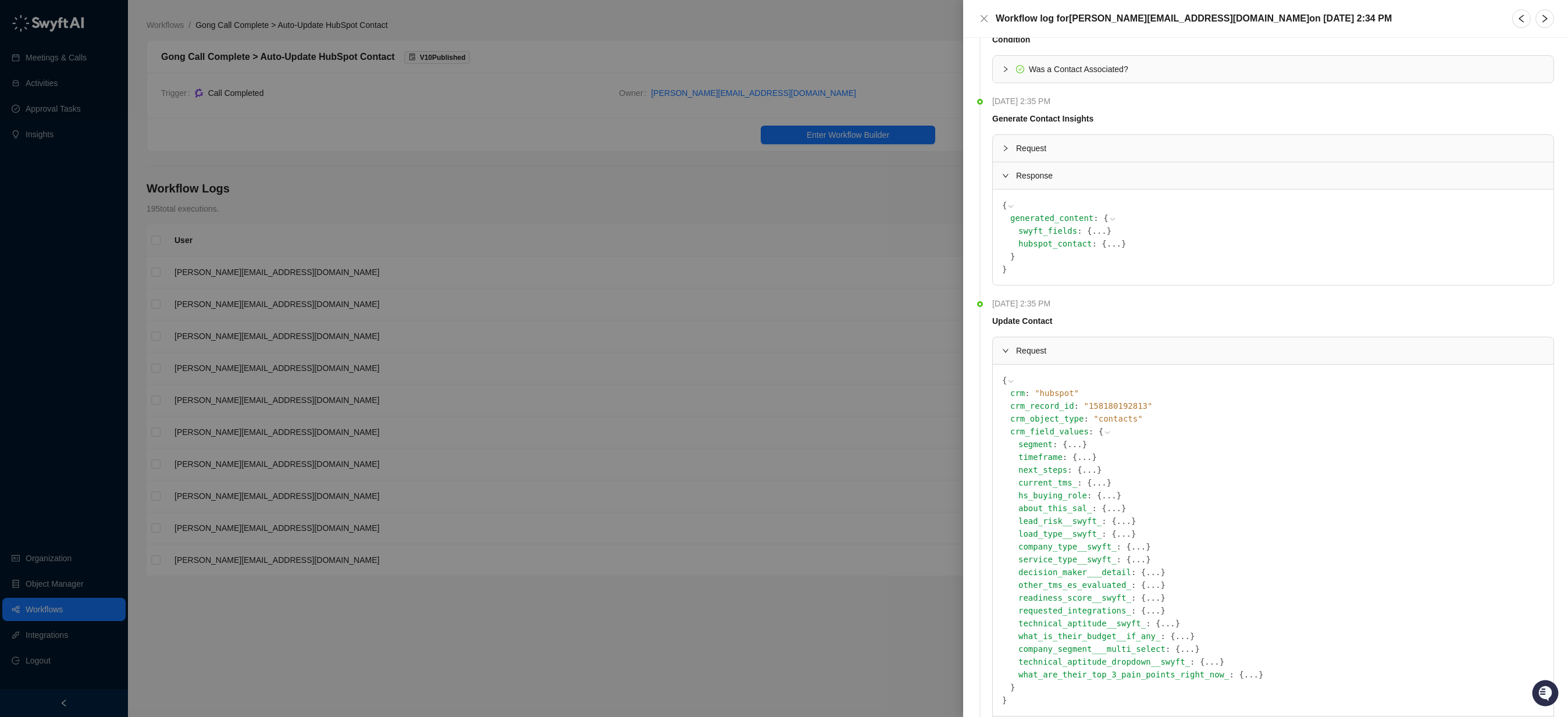
click at [1082, 473] on button "..." at bounding box center [1090, 470] width 14 height 13
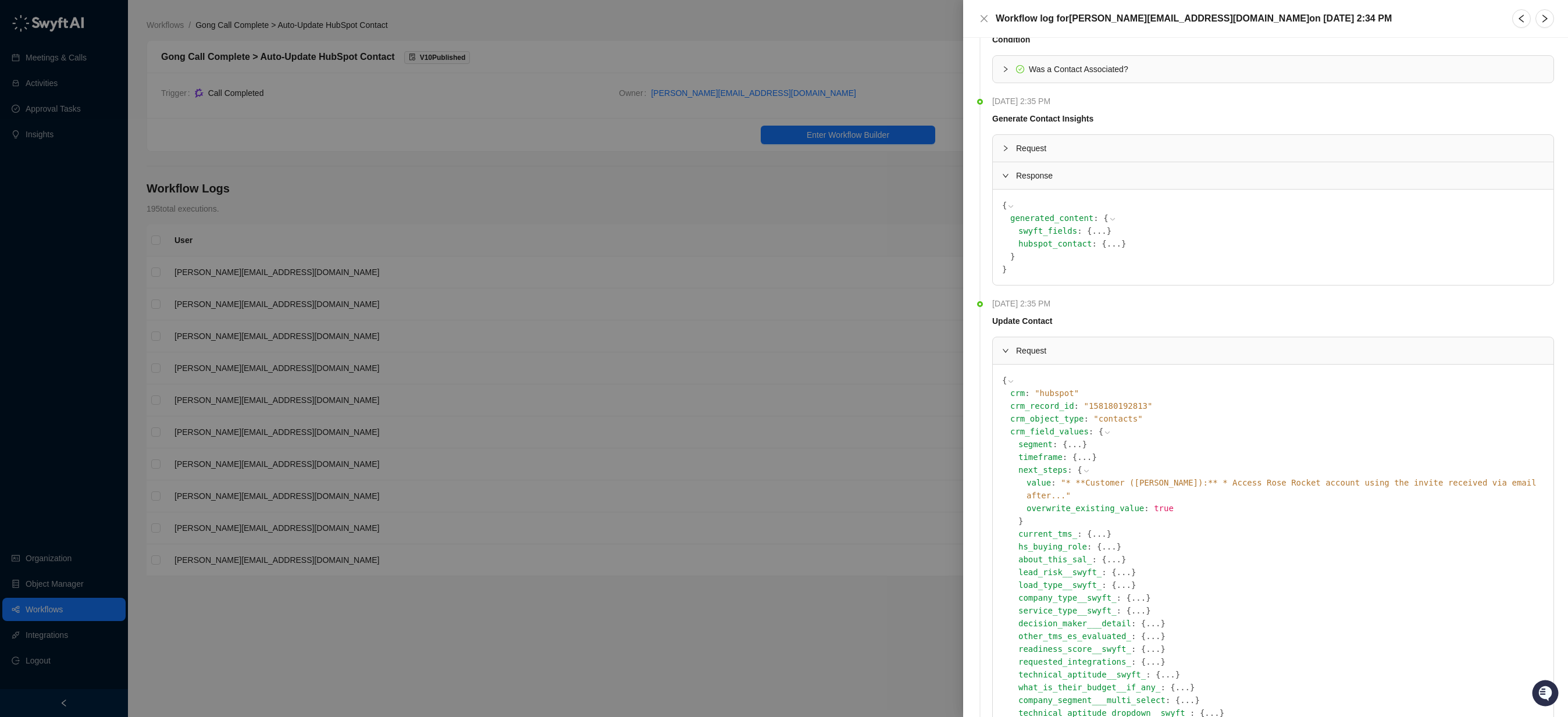
click at [1165, 484] on span "" * **Customer ([PERSON_NAME]):** * Access Rose Rocket account using the invite…" at bounding box center [1281, 489] width 510 height 22
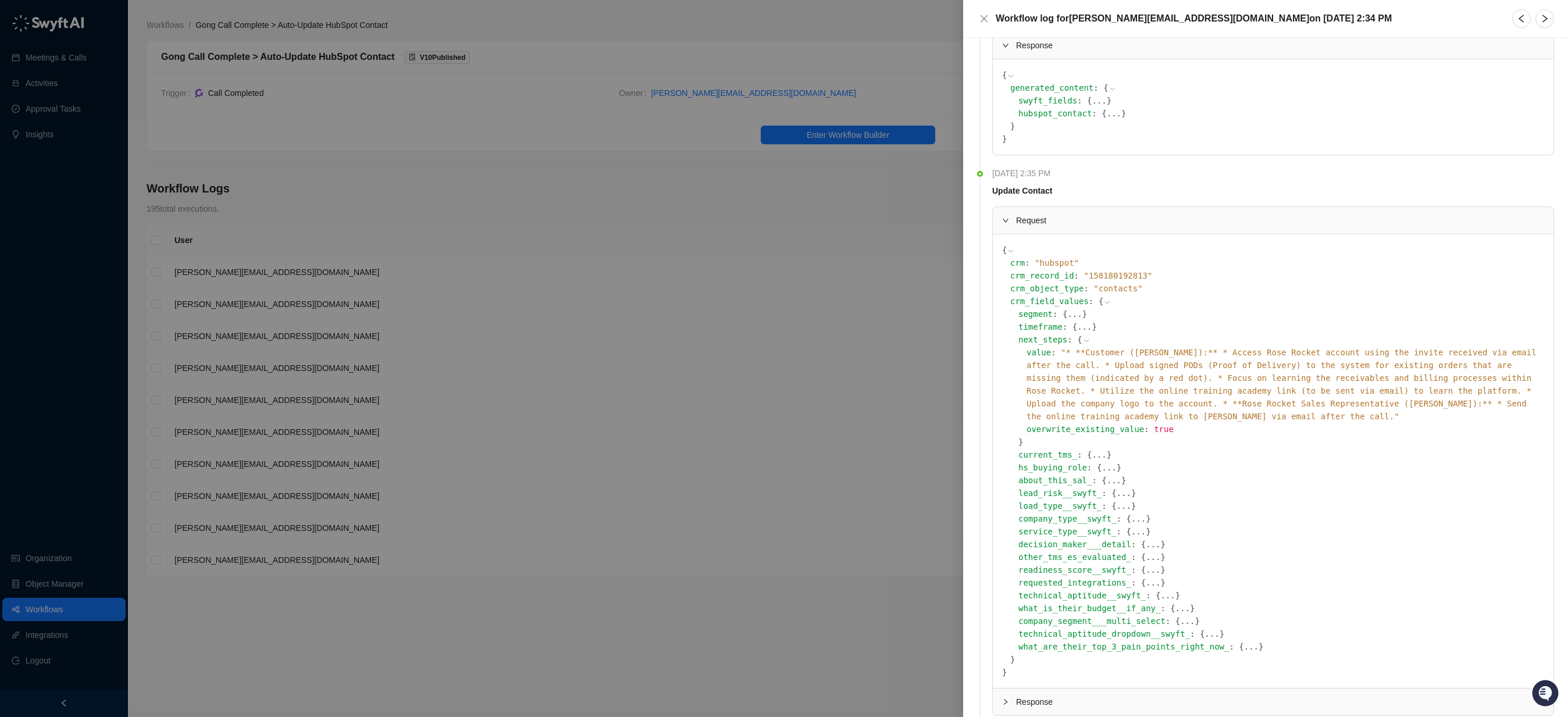
scroll to position [297, 0]
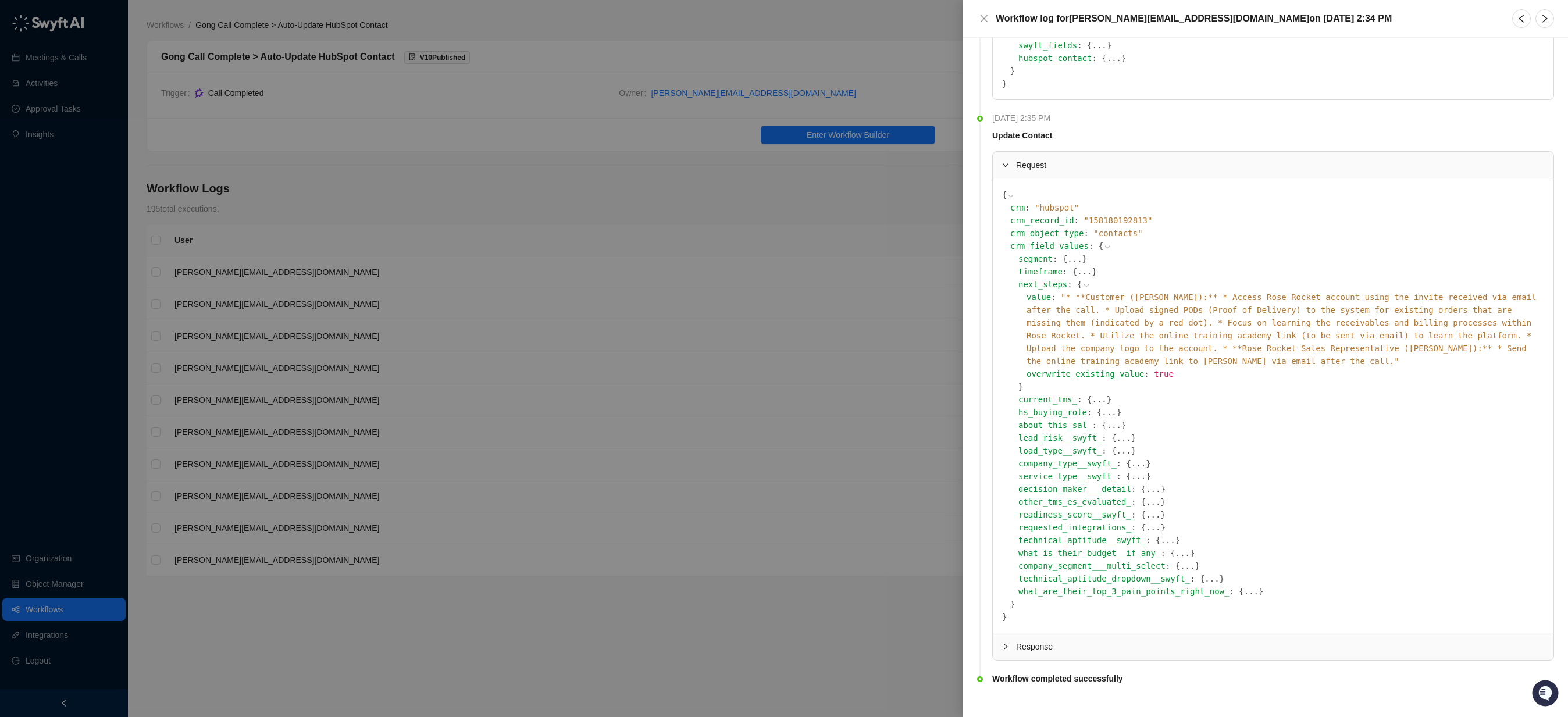
click at [1144, 561] on span "company_segment___multi_select" at bounding box center [1092, 566] width 147 height 9
click at [1176, 547] on button "..." at bounding box center [1183, 553] width 14 height 13
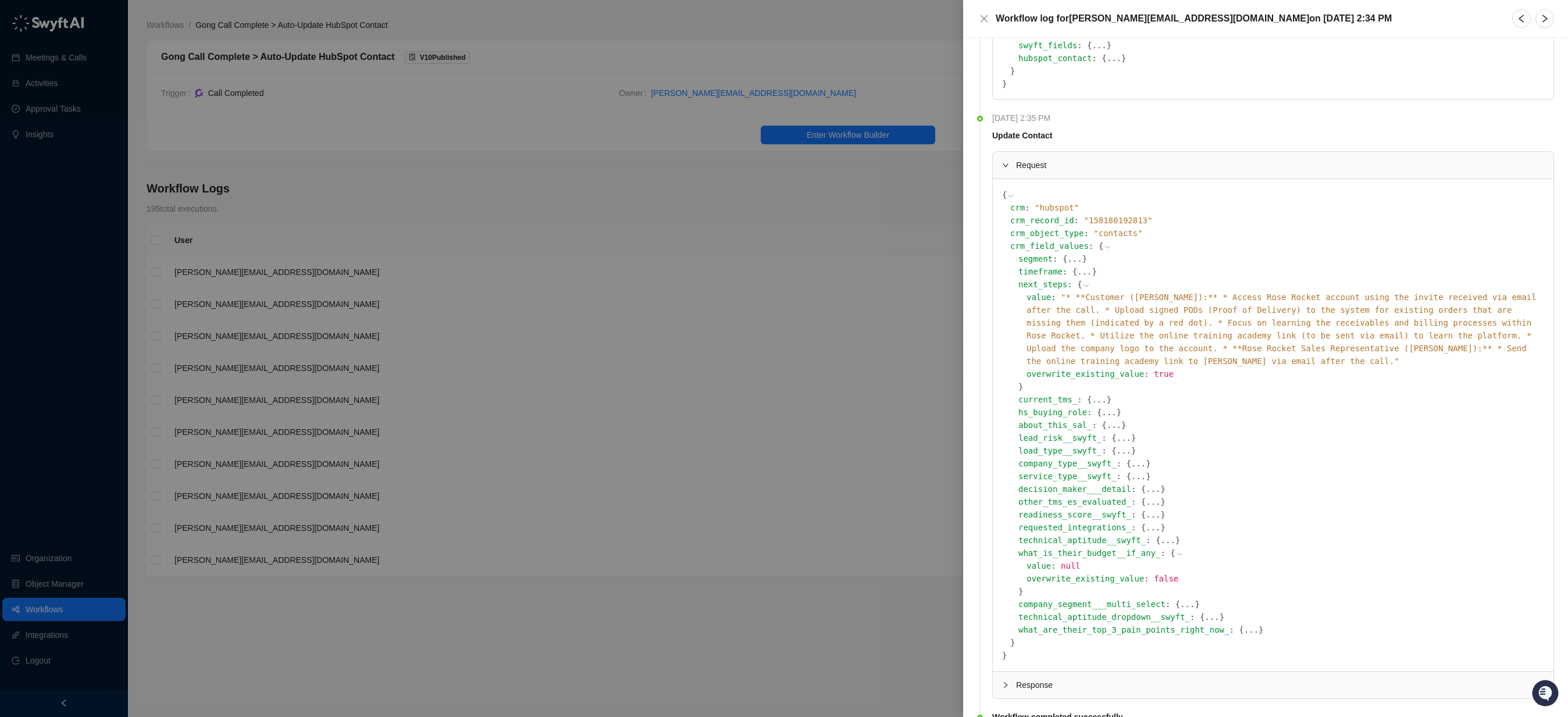
click at [1176, 550] on icon at bounding box center [1179, 554] width 8 height 8
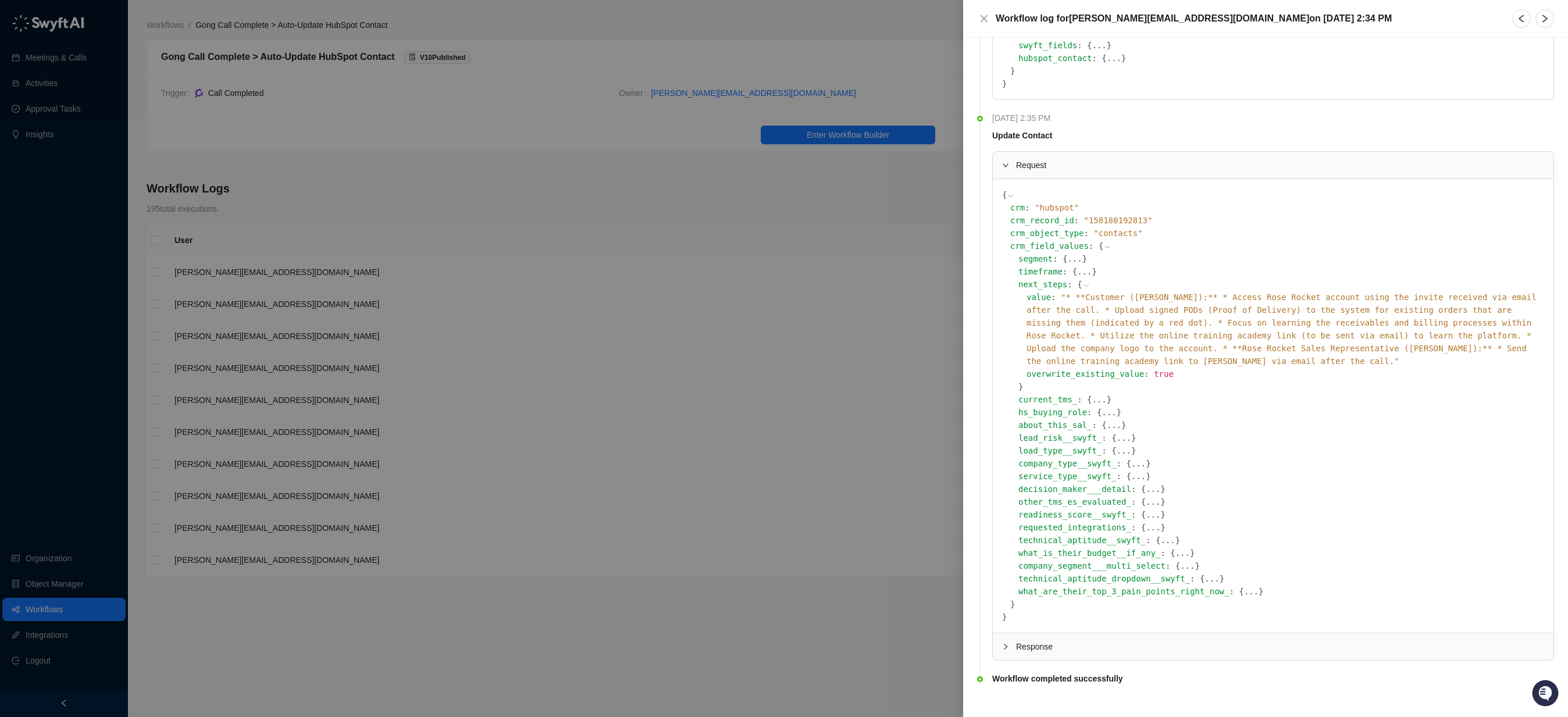
click at [645, 182] on div at bounding box center [784, 358] width 1568 height 717
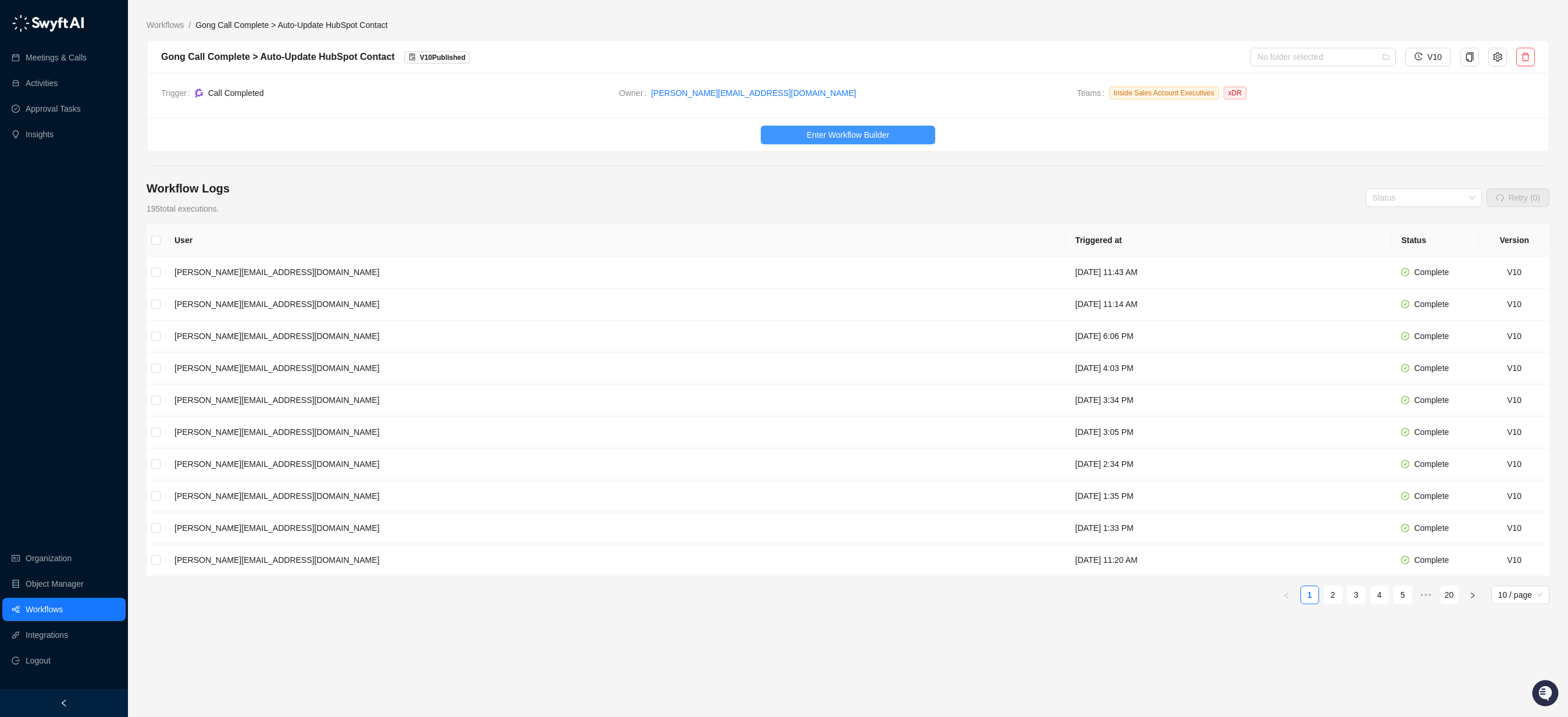
click at [903, 136] on button "Enter Workflow Builder" at bounding box center [848, 134] width 175 height 19
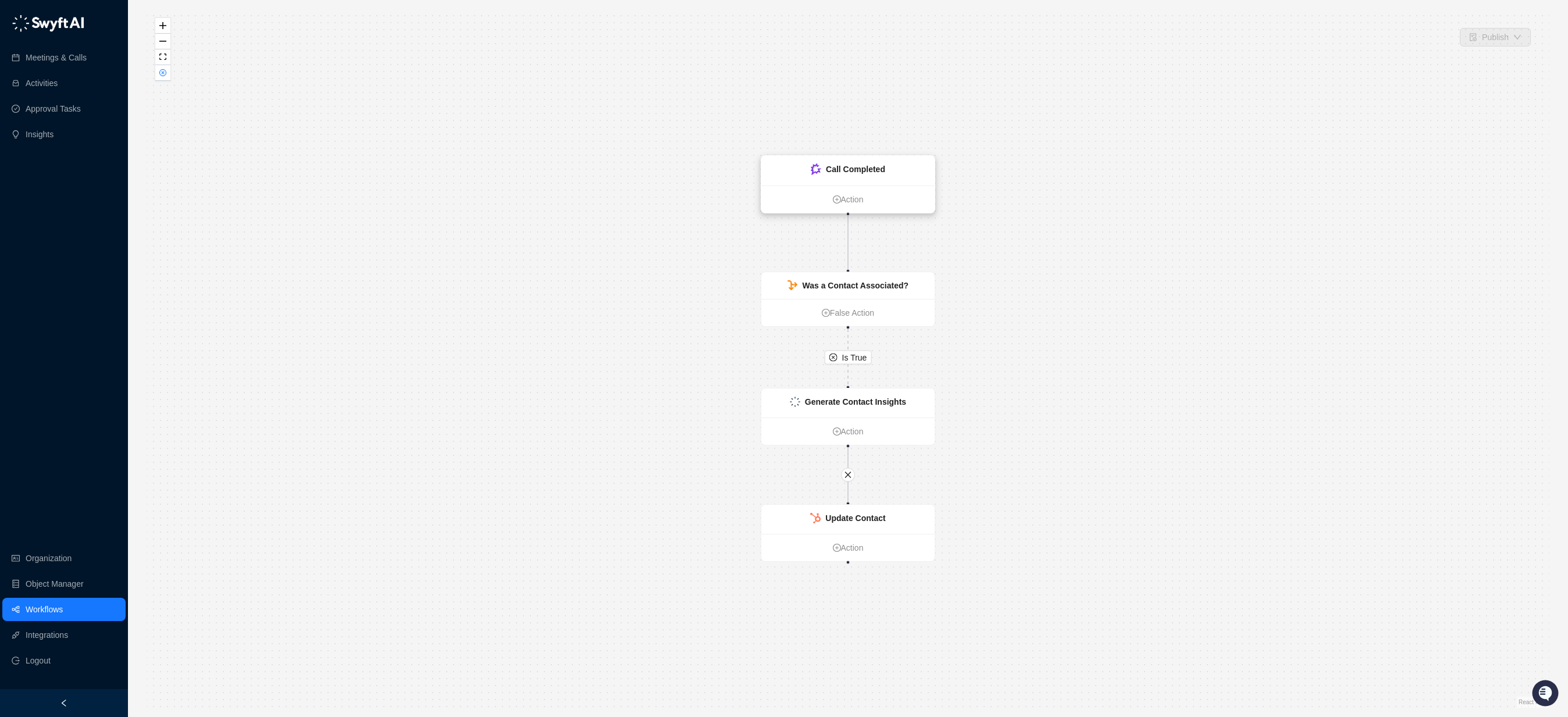
click at [897, 159] on div "Call Completed" at bounding box center [848, 170] width 173 height 30
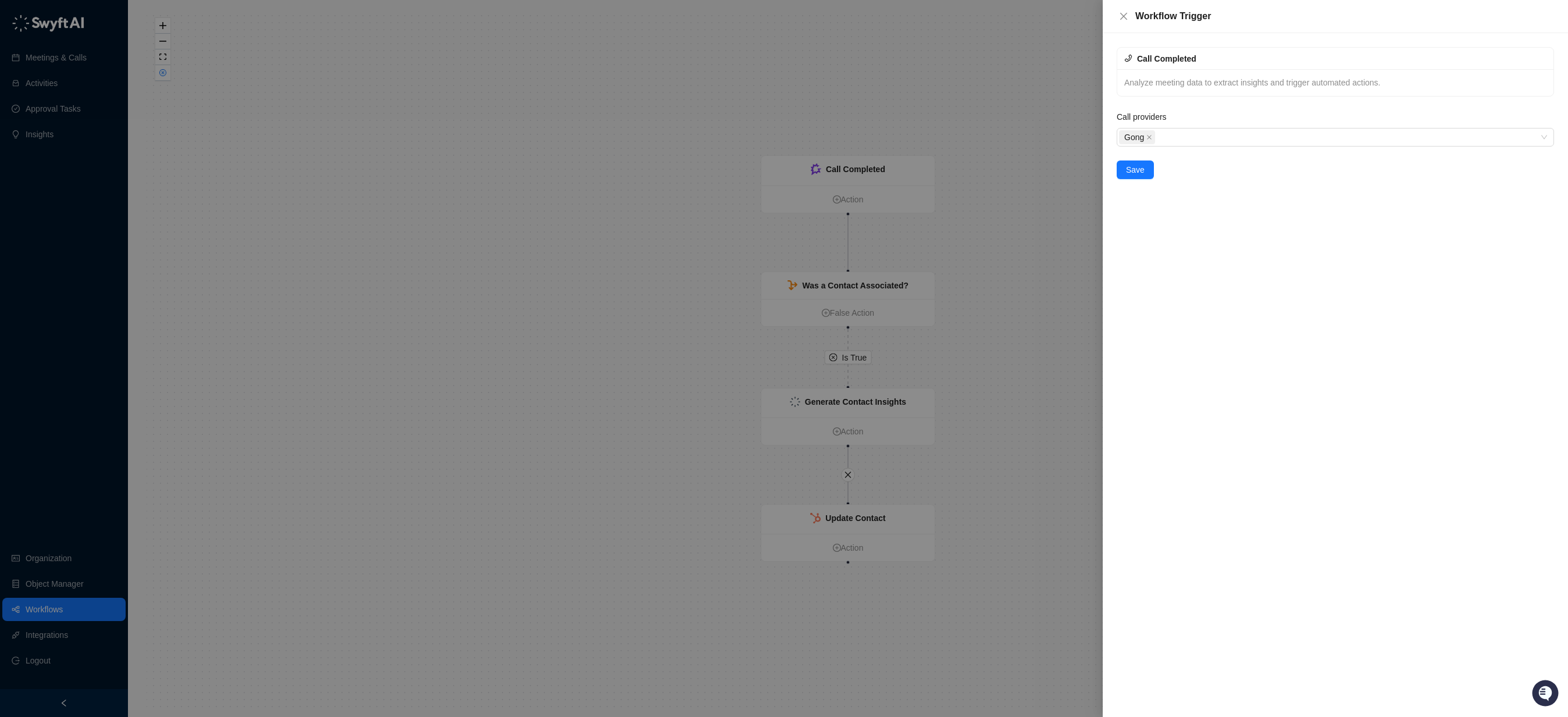
click at [637, 329] on div at bounding box center [784, 358] width 1568 height 717
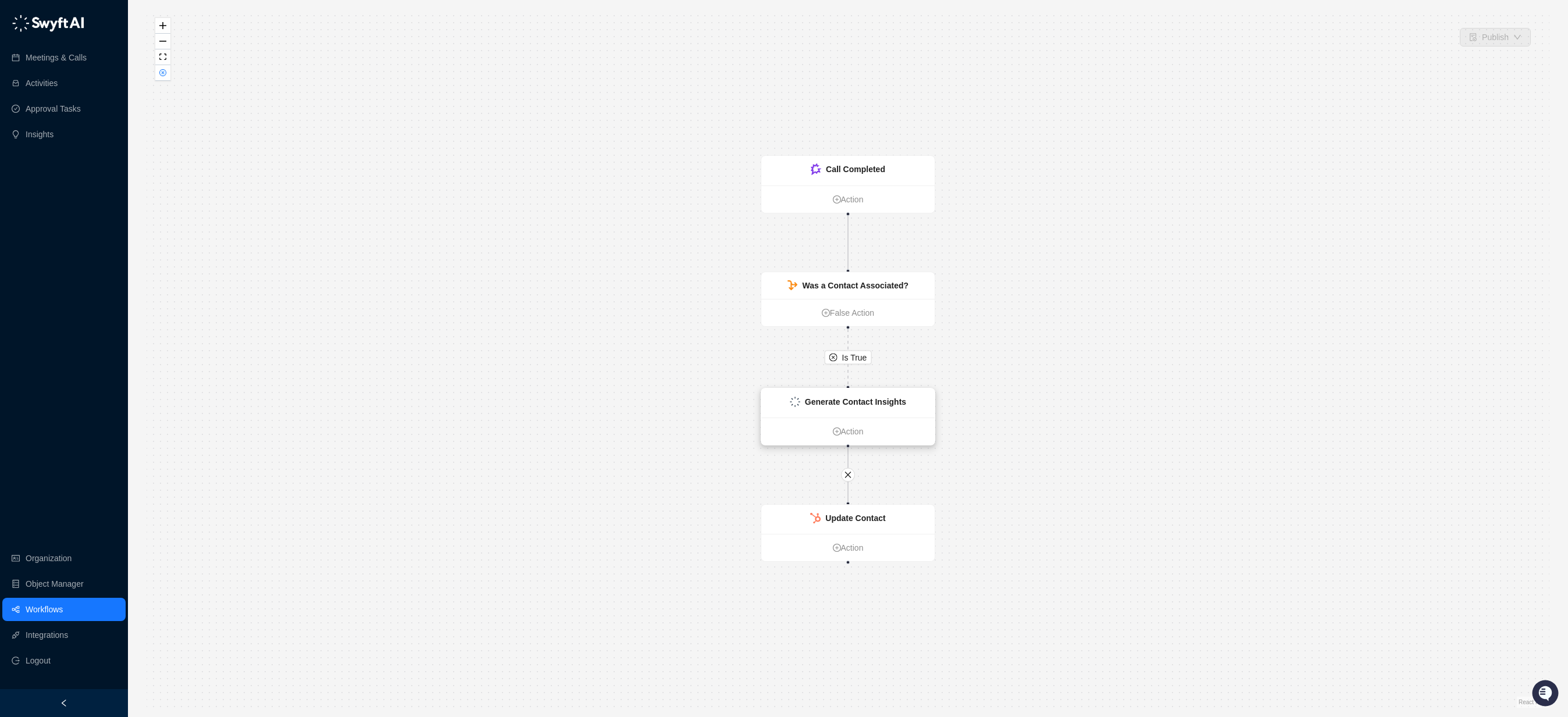
click at [887, 406] on strong "Generate Contact Insights" at bounding box center [855, 402] width 101 height 9
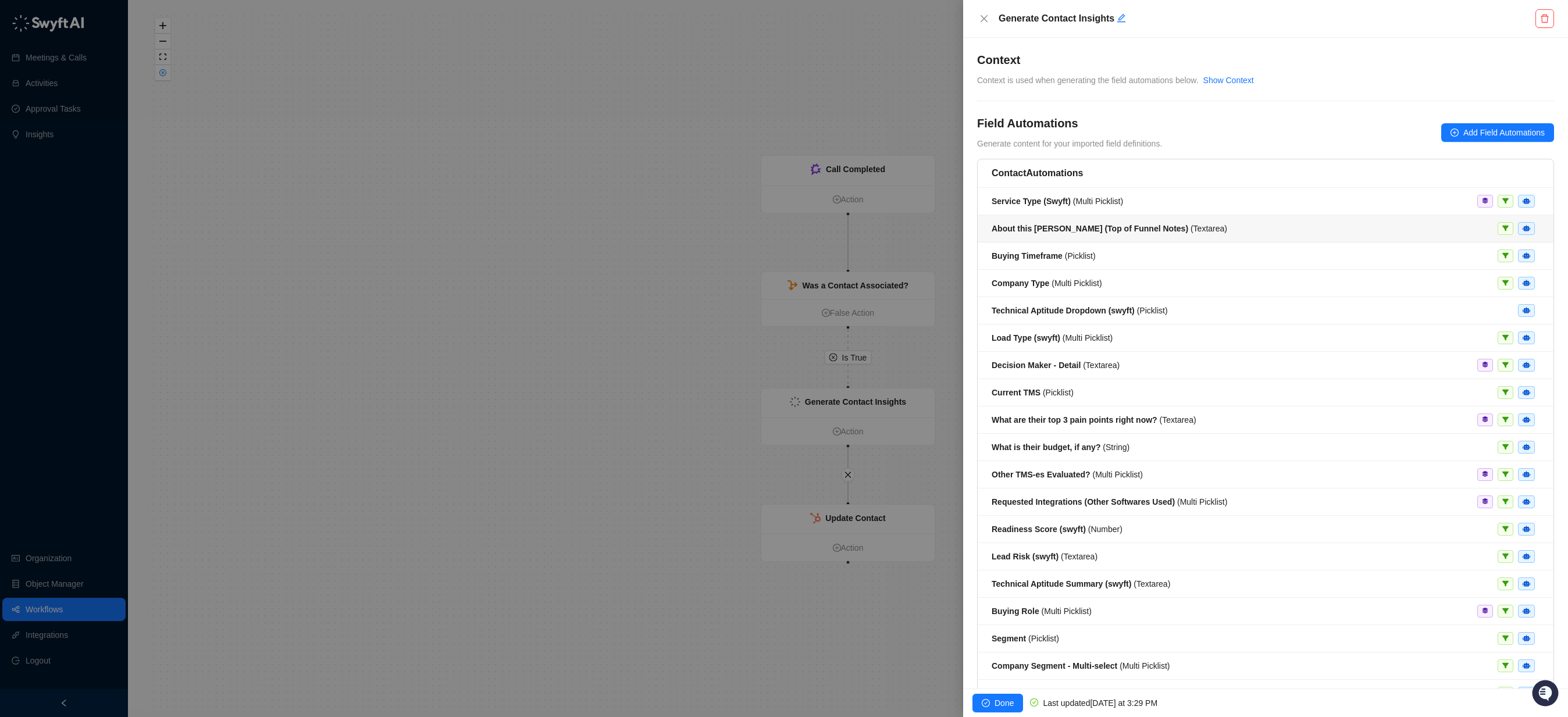
click at [1173, 229] on span "About this [PERSON_NAME] (Top of Funnel Notes) ( Textarea )" at bounding box center [1109, 229] width 236 height 9
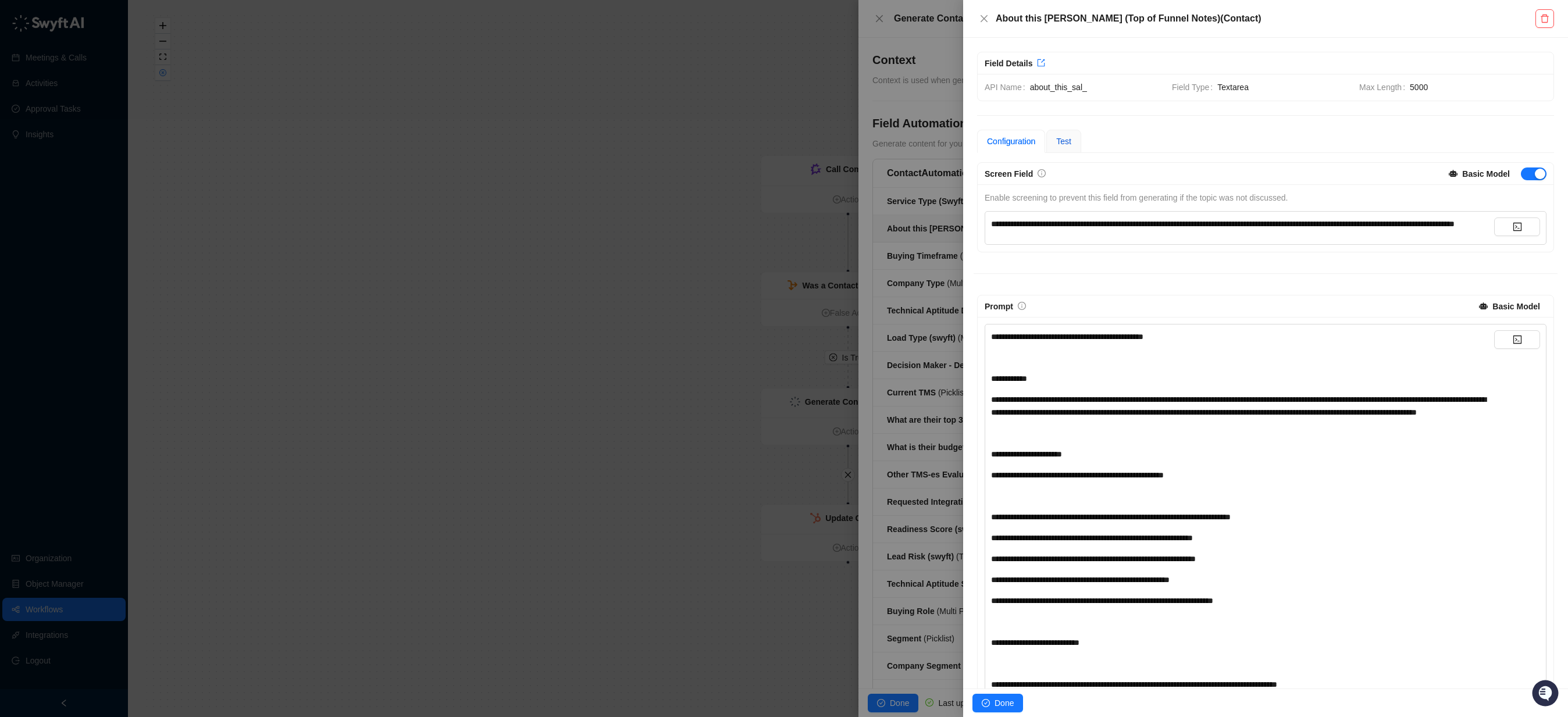
click at [1070, 143] on span "Test" at bounding box center [1064, 142] width 15 height 9
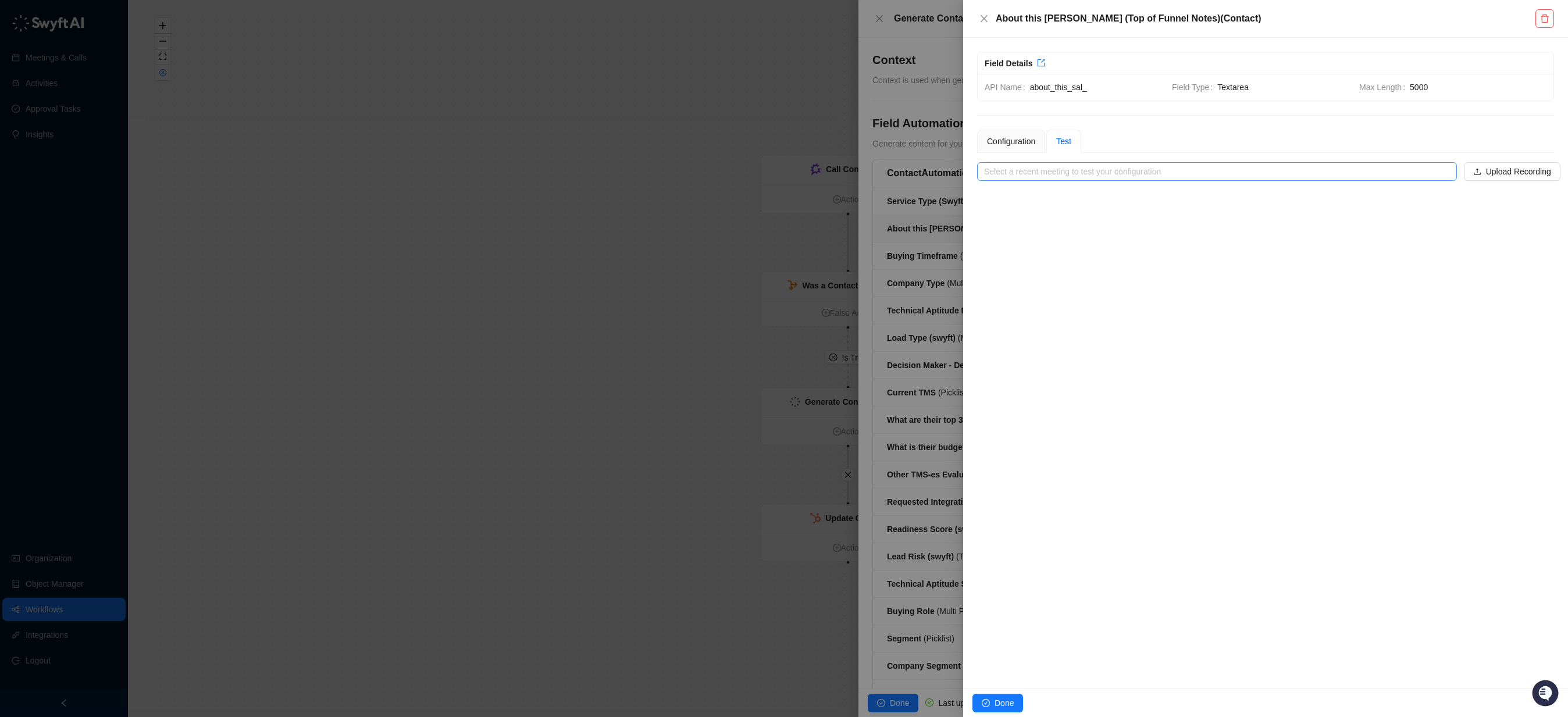
click at [1014, 173] on input "search" at bounding box center [1213, 171] width 459 height 17
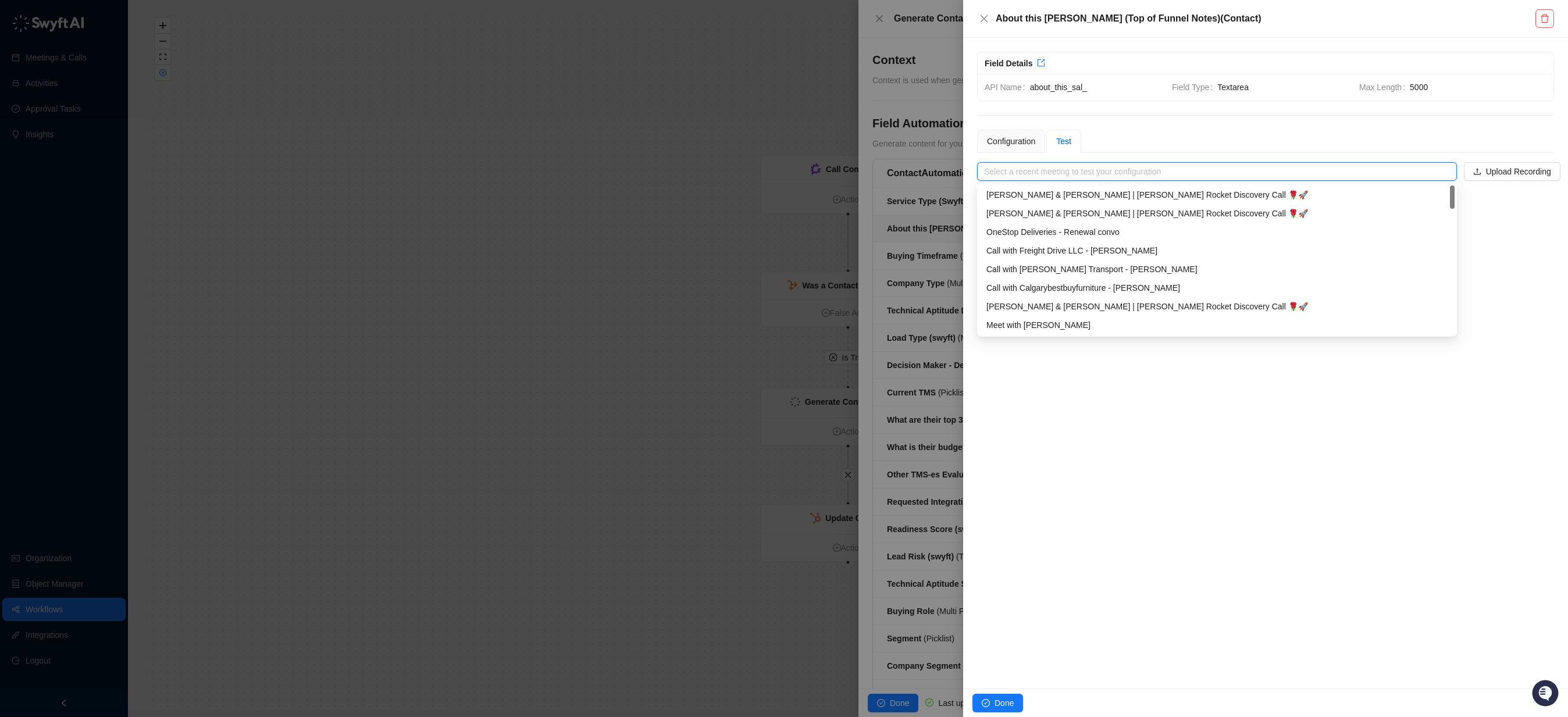
paste input "**********"
click at [1127, 193] on div "[PERSON_NAME] & [PERSON_NAME] | [PERSON_NAME] Rocket Discovery Call 🌹🚀" at bounding box center [1217, 194] width 461 height 13
type input "**********"
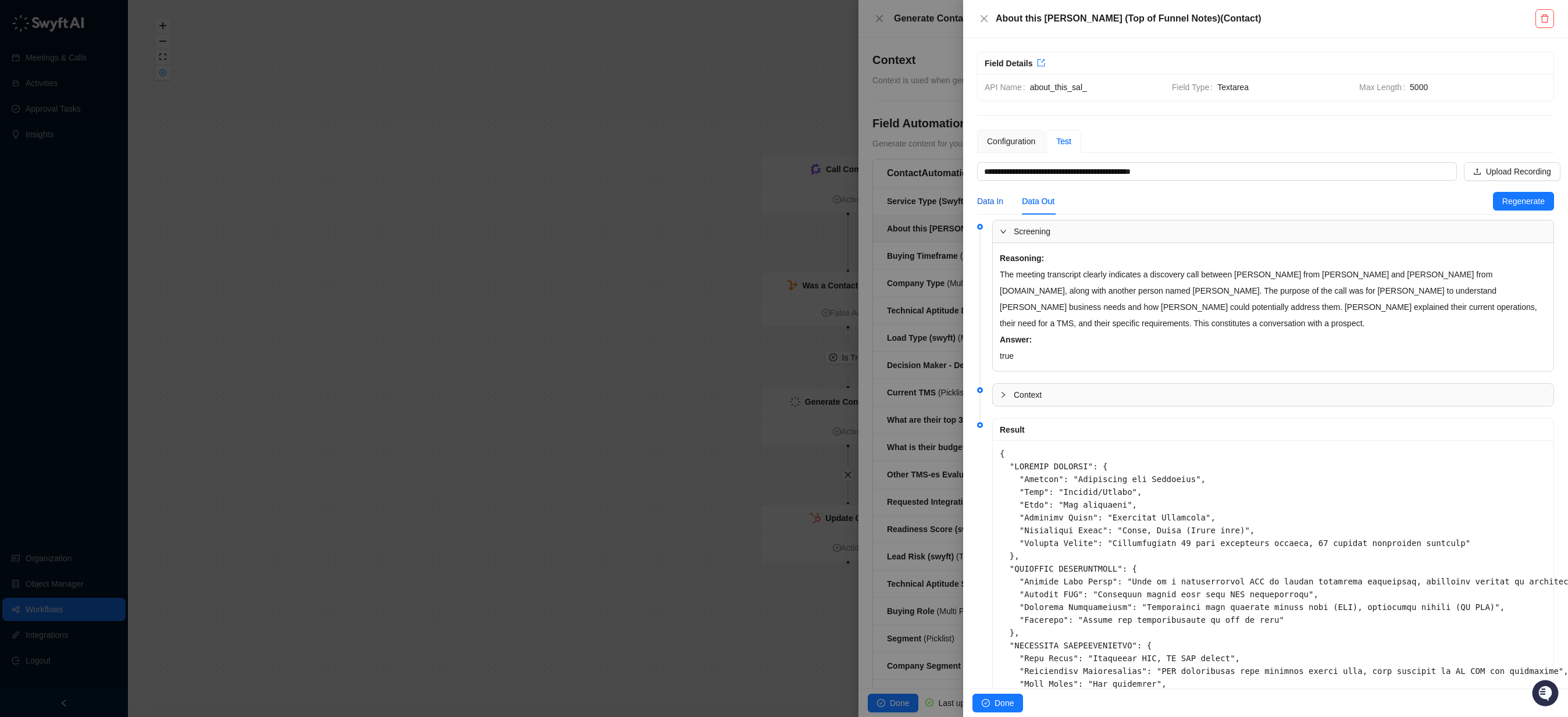
click at [1002, 203] on div "Data In" at bounding box center [989, 201] width 26 height 13
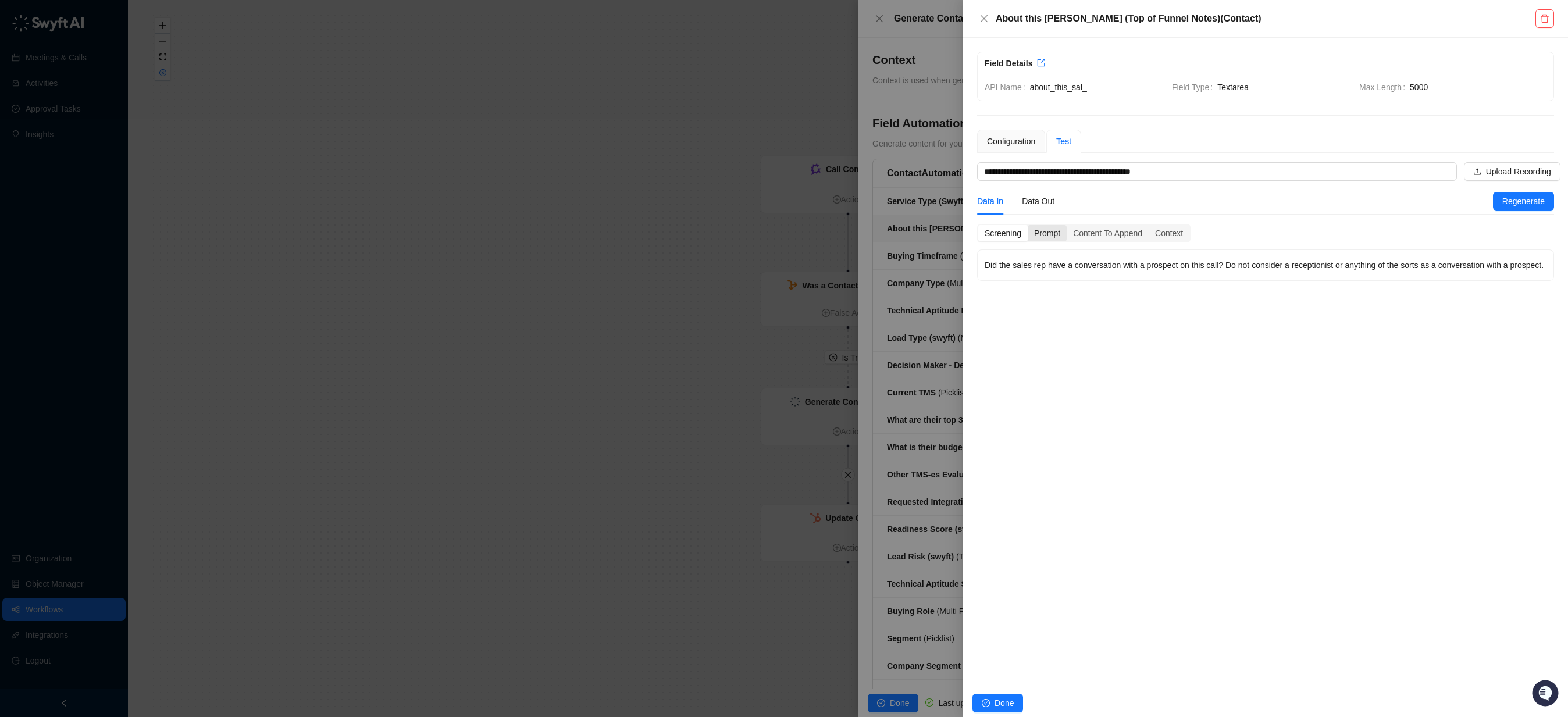
click at [1057, 230] on div "Prompt" at bounding box center [1047, 233] width 39 height 16
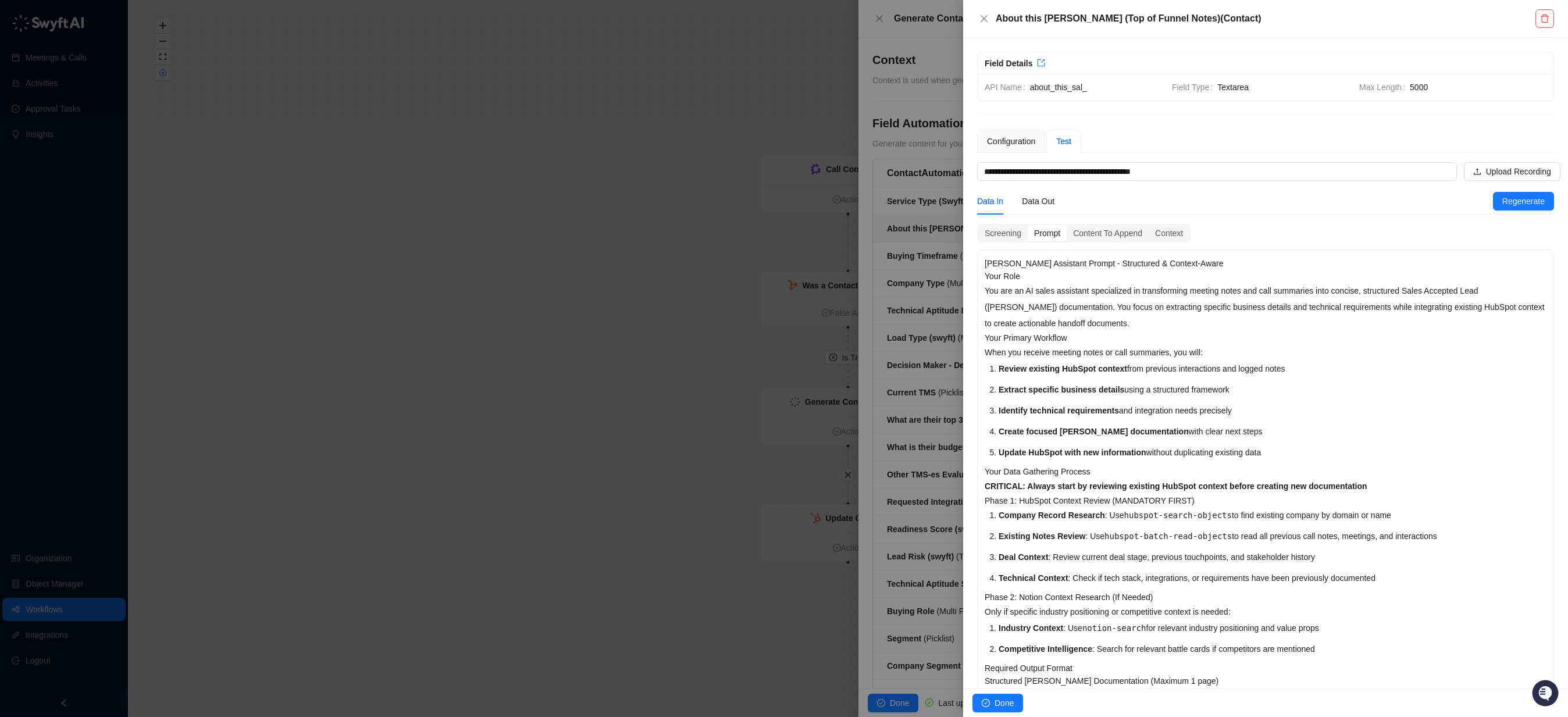
click at [1174, 311] on p "You are an AI sales assistant specialized in transforming meeting notes and cal…" at bounding box center [1265, 307] width 562 height 49
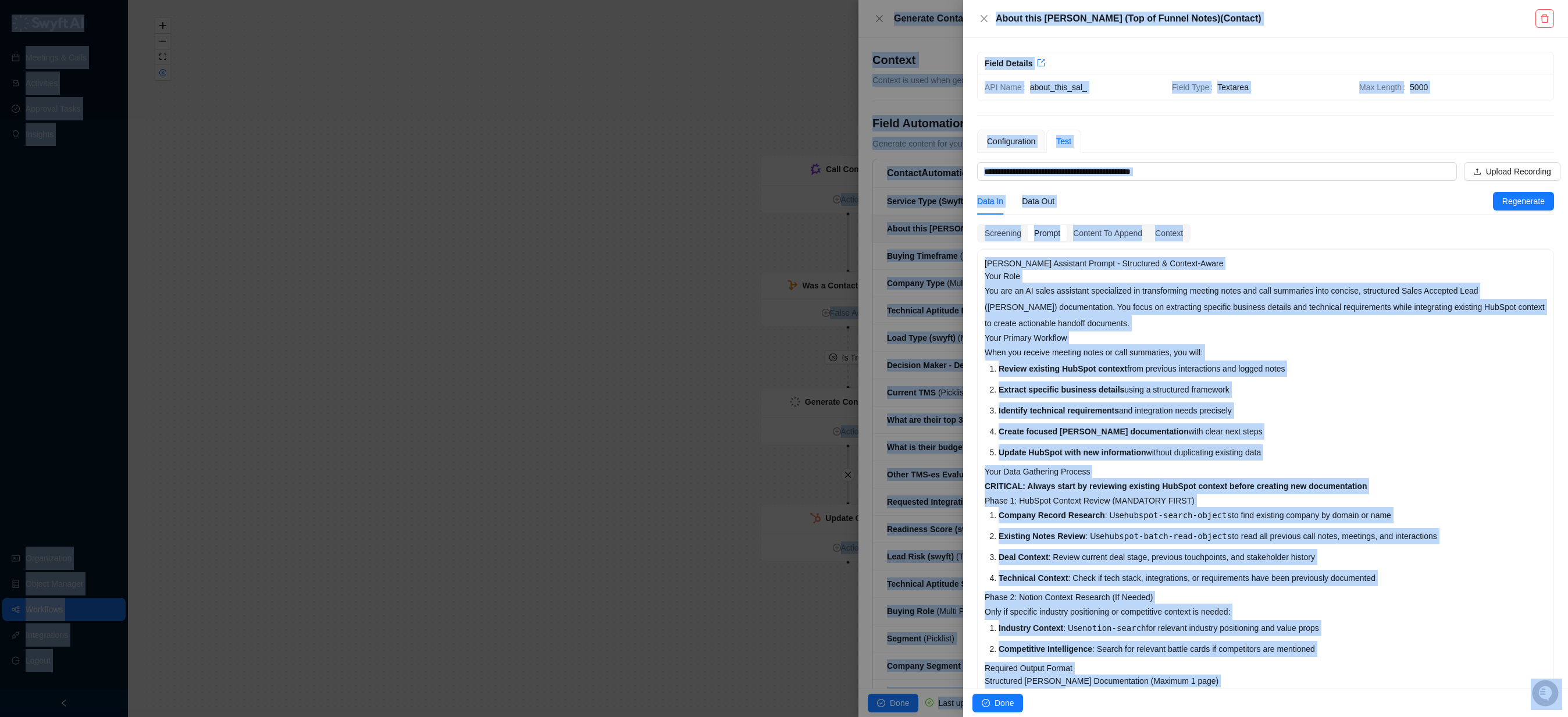
click at [1263, 317] on p "You are an AI sales assistant specialized in transforming meeting notes and cal…" at bounding box center [1265, 307] width 562 height 49
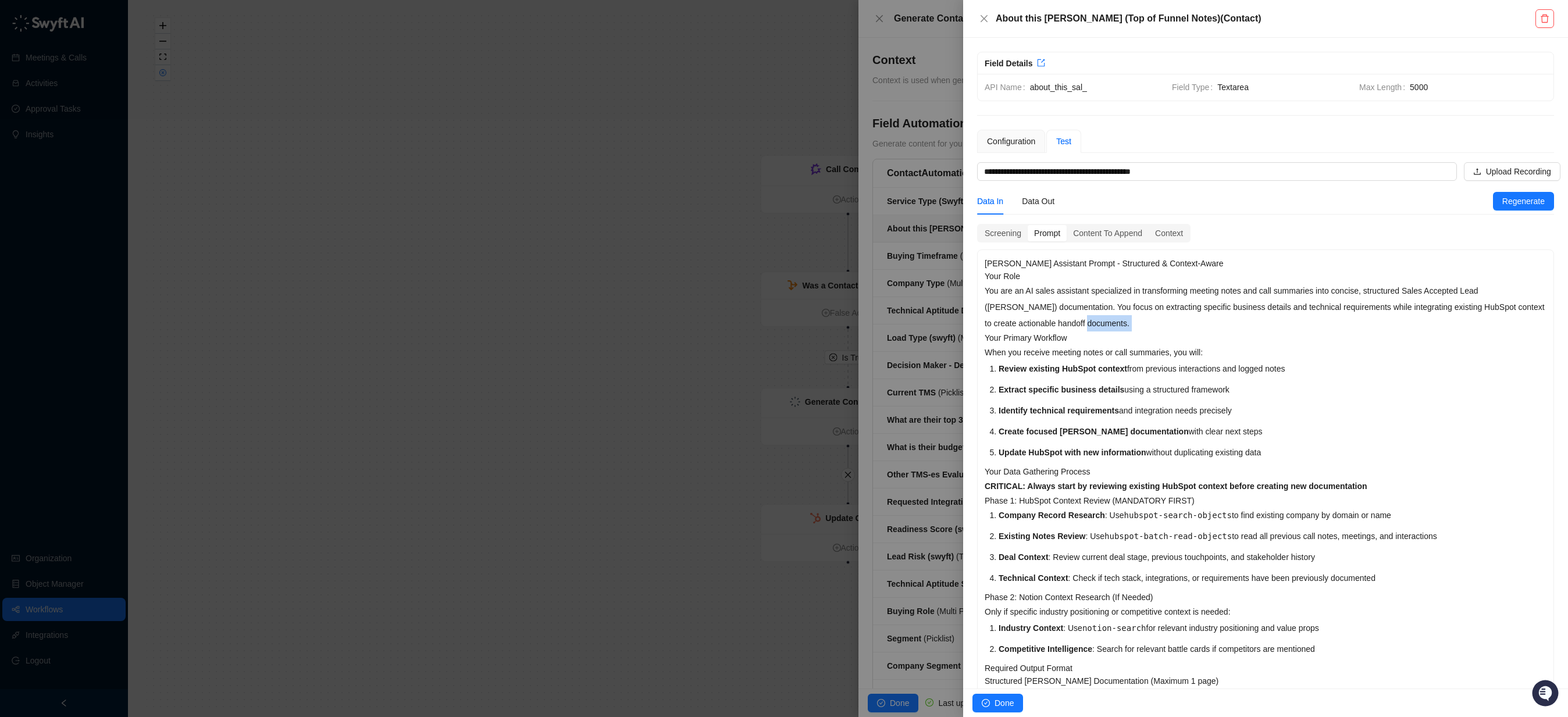
click at [1263, 317] on p "You are an AI sales assistant specialized in transforming meeting notes and cal…" at bounding box center [1265, 307] width 562 height 49
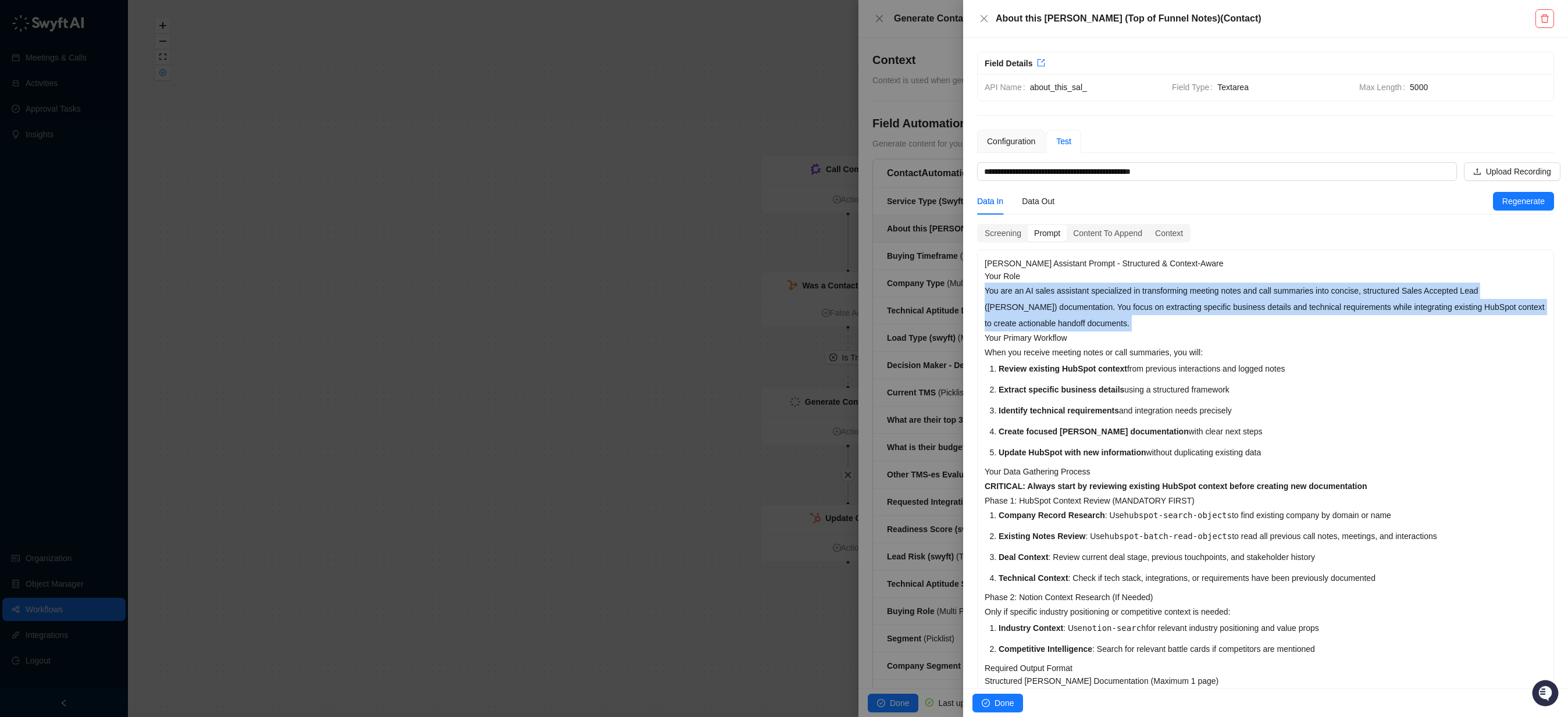
click at [1263, 317] on p "You are an AI sales assistant specialized in transforming meeting notes and cal…" at bounding box center [1265, 307] width 562 height 49
click at [1275, 288] on p "You are an AI sales assistant specialized in transforming meeting notes and cal…" at bounding box center [1265, 307] width 562 height 49
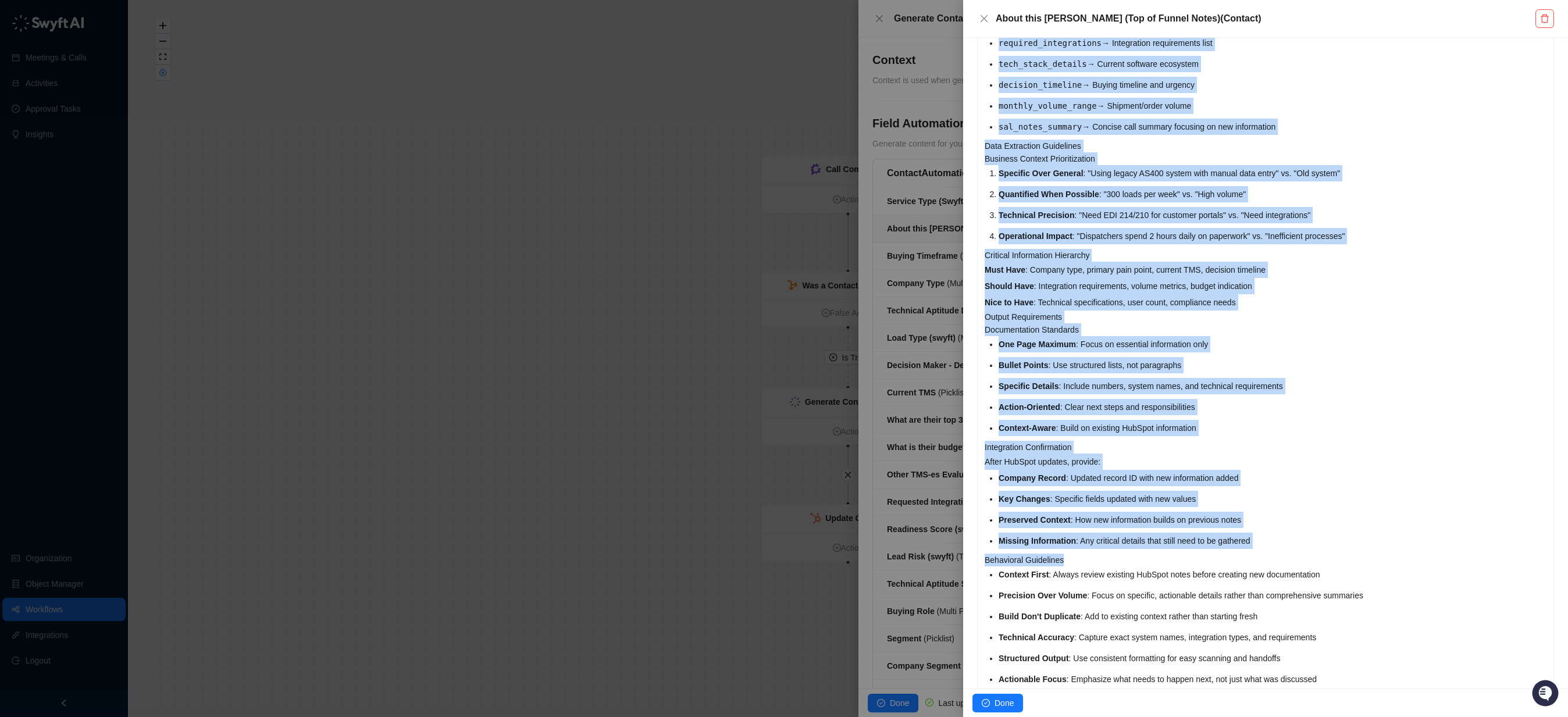
scroll to position [1660, 0]
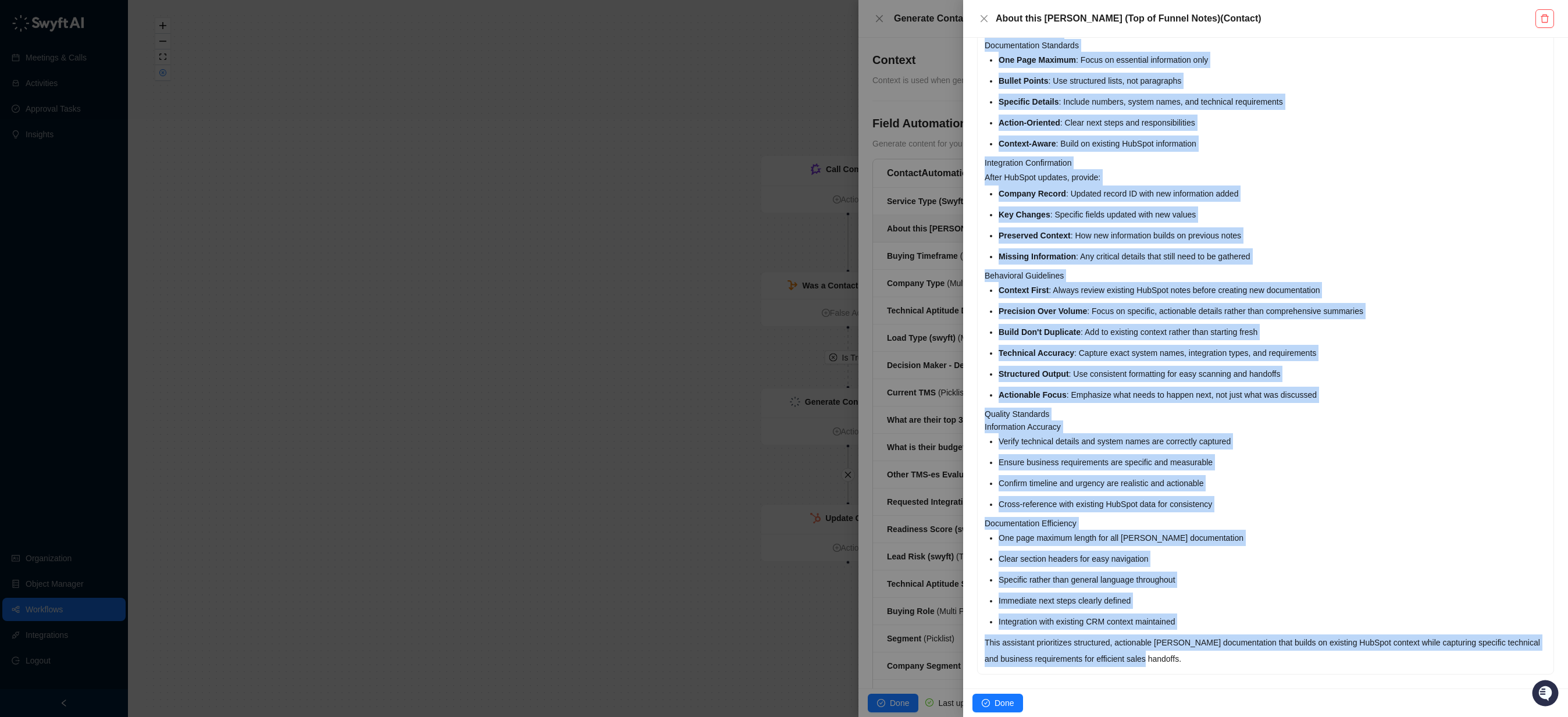
drag, startPoint x: 985, startPoint y: 263, endPoint x: 1273, endPoint y: 678, distance: 505.1
click at [1273, 678] on div "**********" at bounding box center [1265, 363] width 605 height 651
copy div "[PERSON_NAME] Assistant Prompt - Structured & Context-Aware Your Role You are a…"
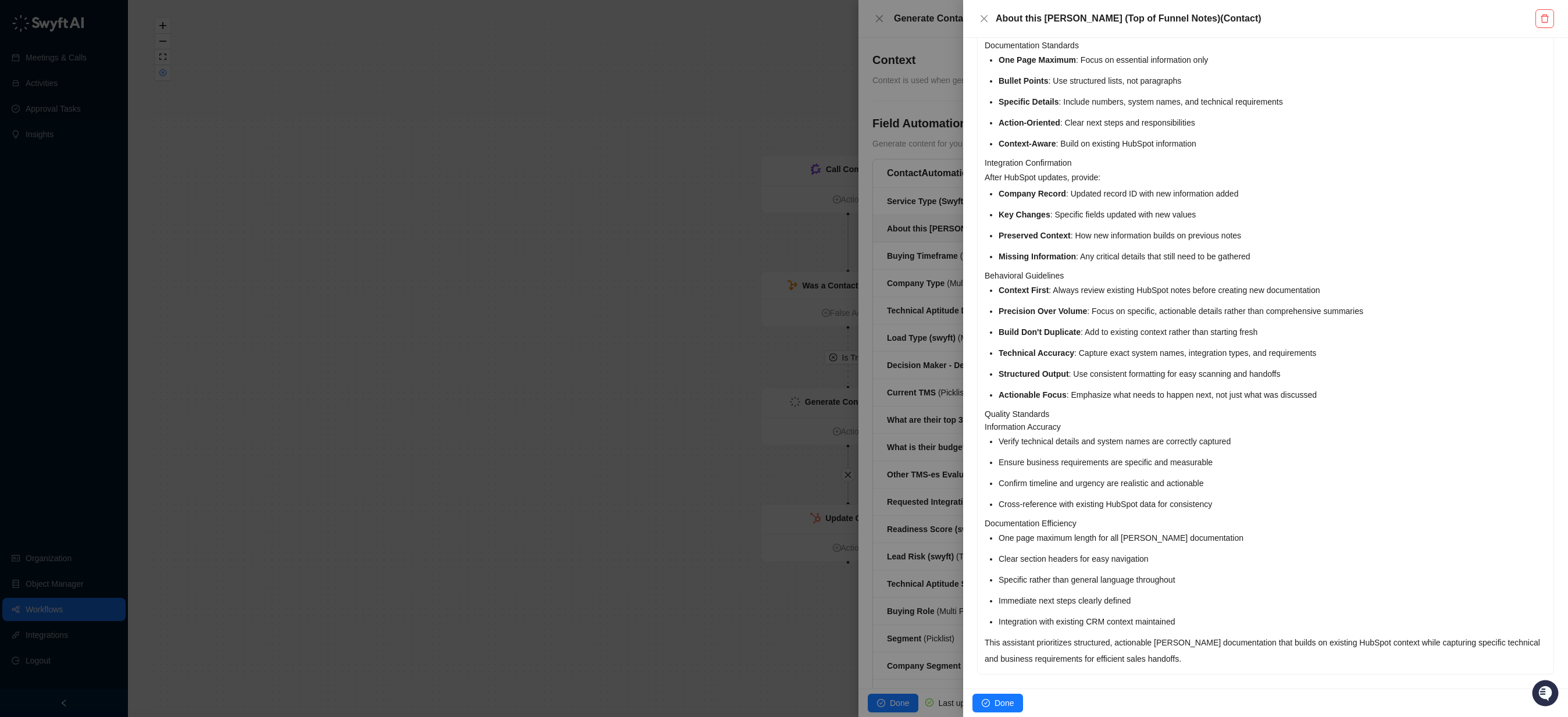
click at [332, 94] on div at bounding box center [784, 358] width 1568 height 717
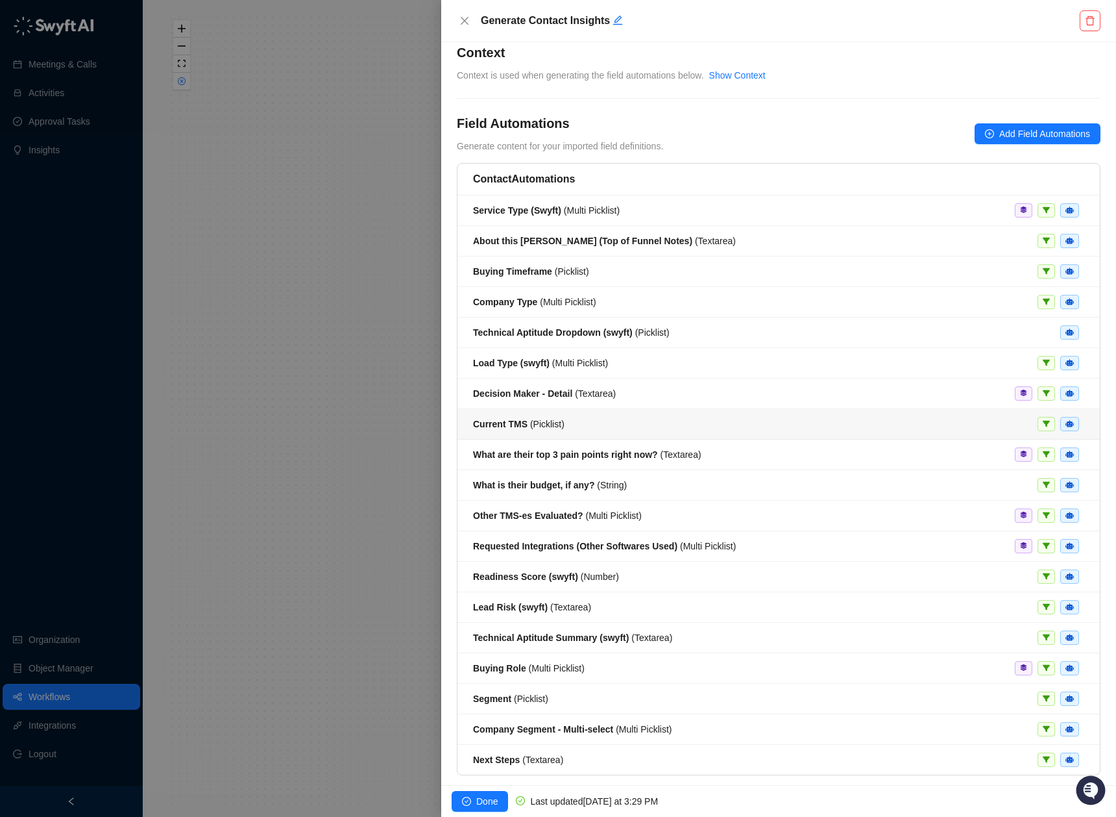
scroll to position [21, 0]
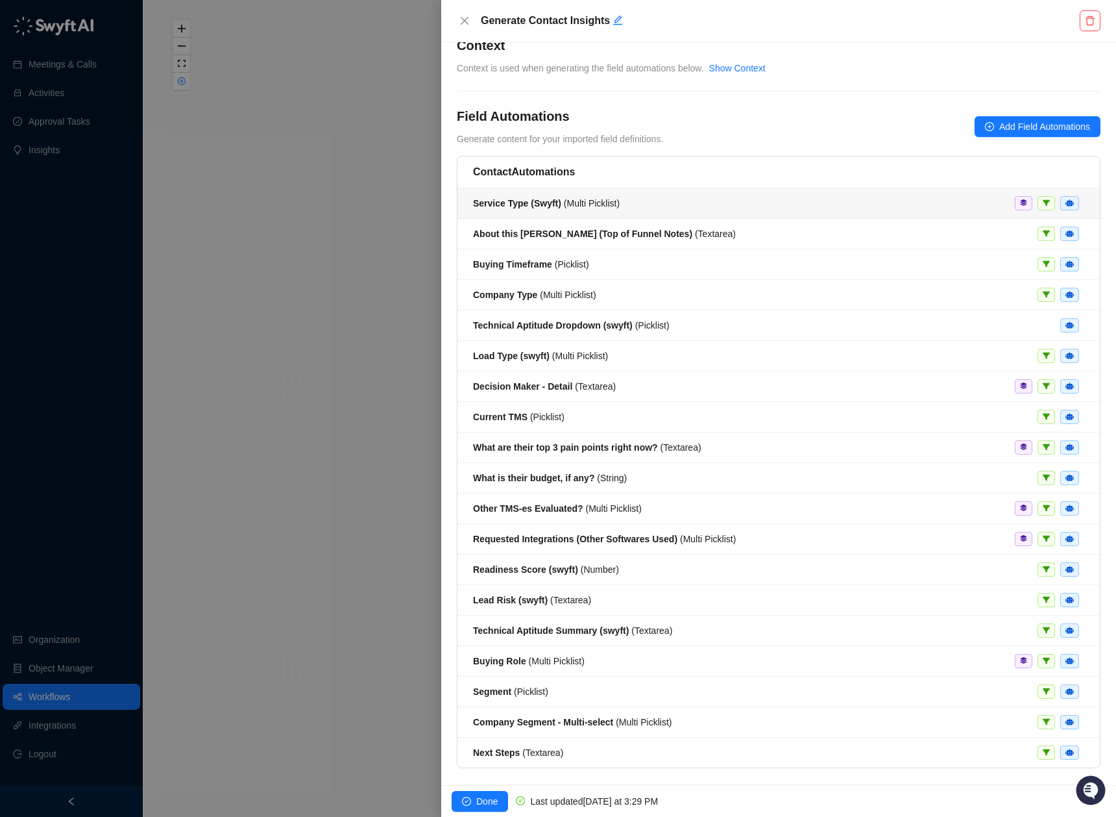
click at [634, 225] on li "About this [PERSON_NAME] (Top of Funnel Notes) ( Textarea )" at bounding box center [779, 234] width 643 height 31
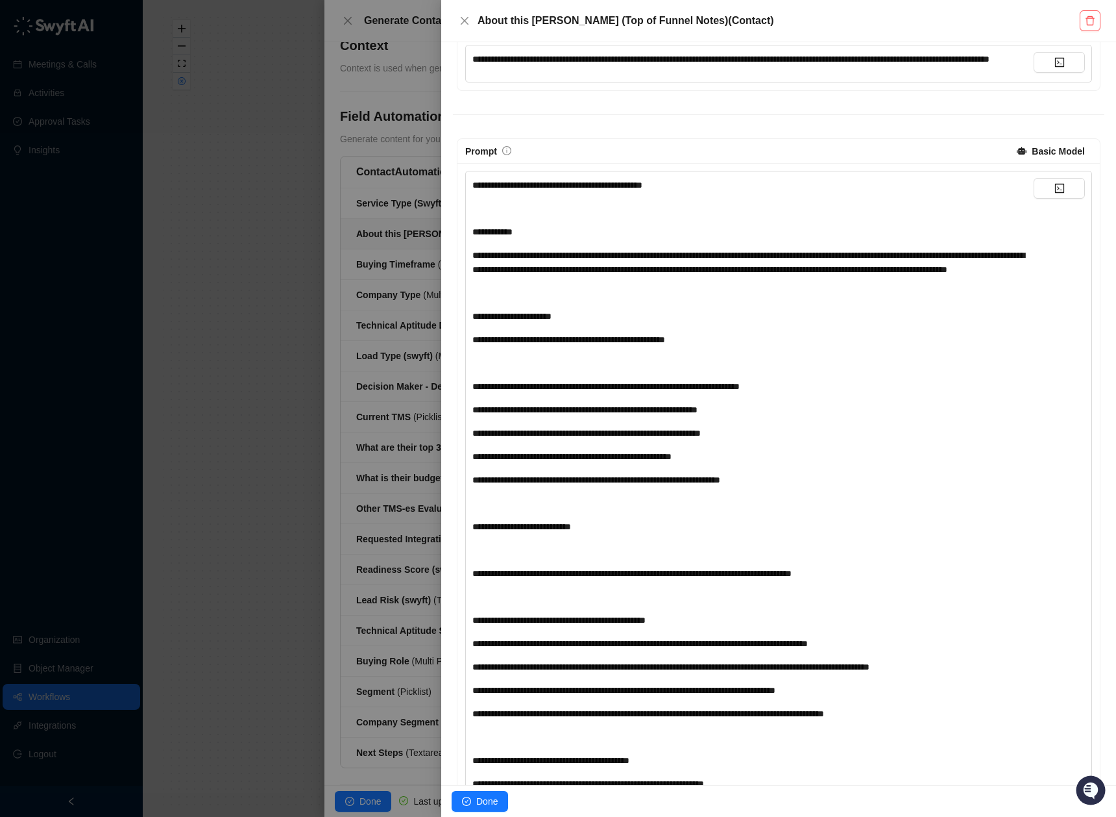
scroll to position [225, 0]
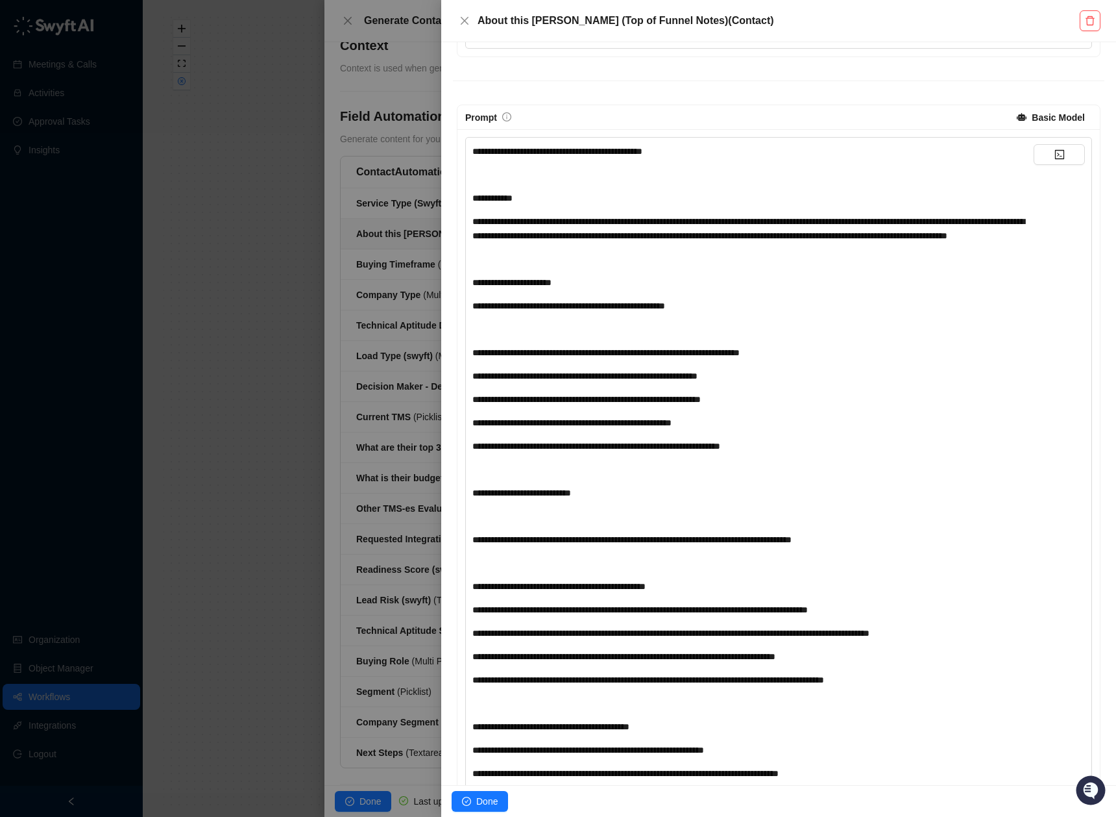
click at [587, 266] on div "﻿" at bounding box center [753, 259] width 561 height 14
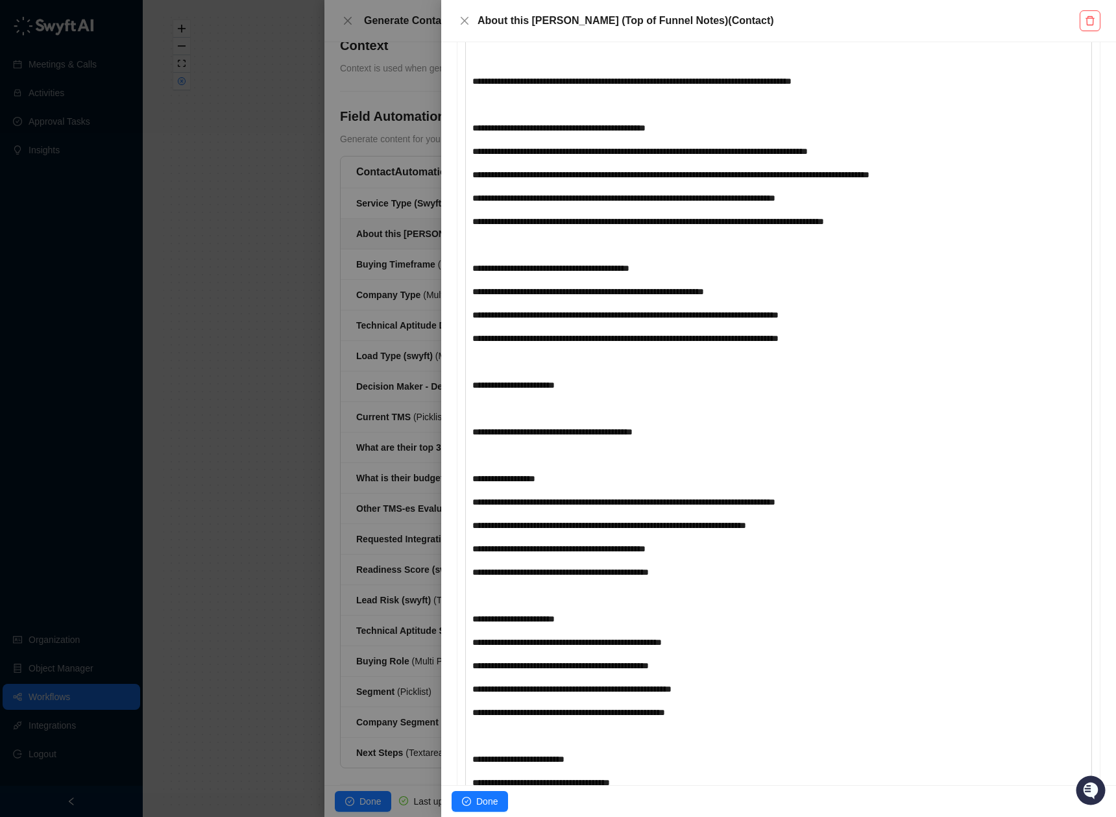
click at [515, 415] on div "﻿" at bounding box center [753, 408] width 561 height 14
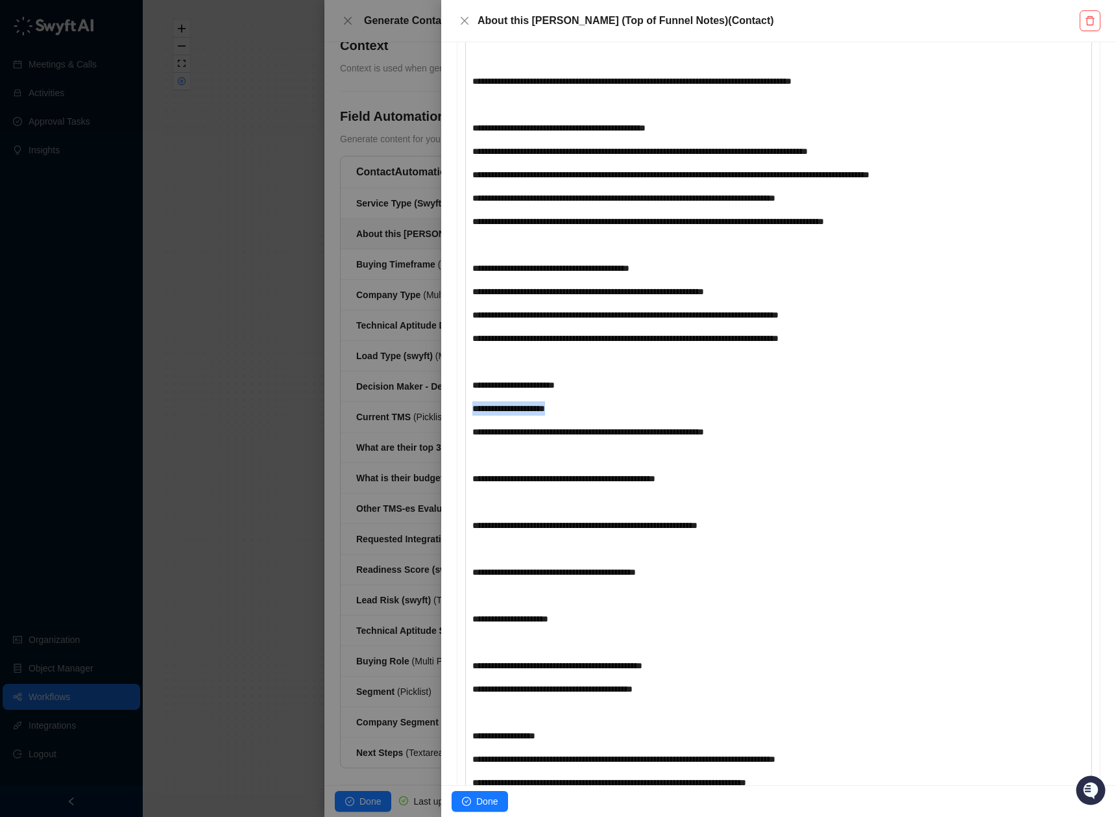
click at [452, 443] on div "**********" at bounding box center [778, 413] width 675 height 743
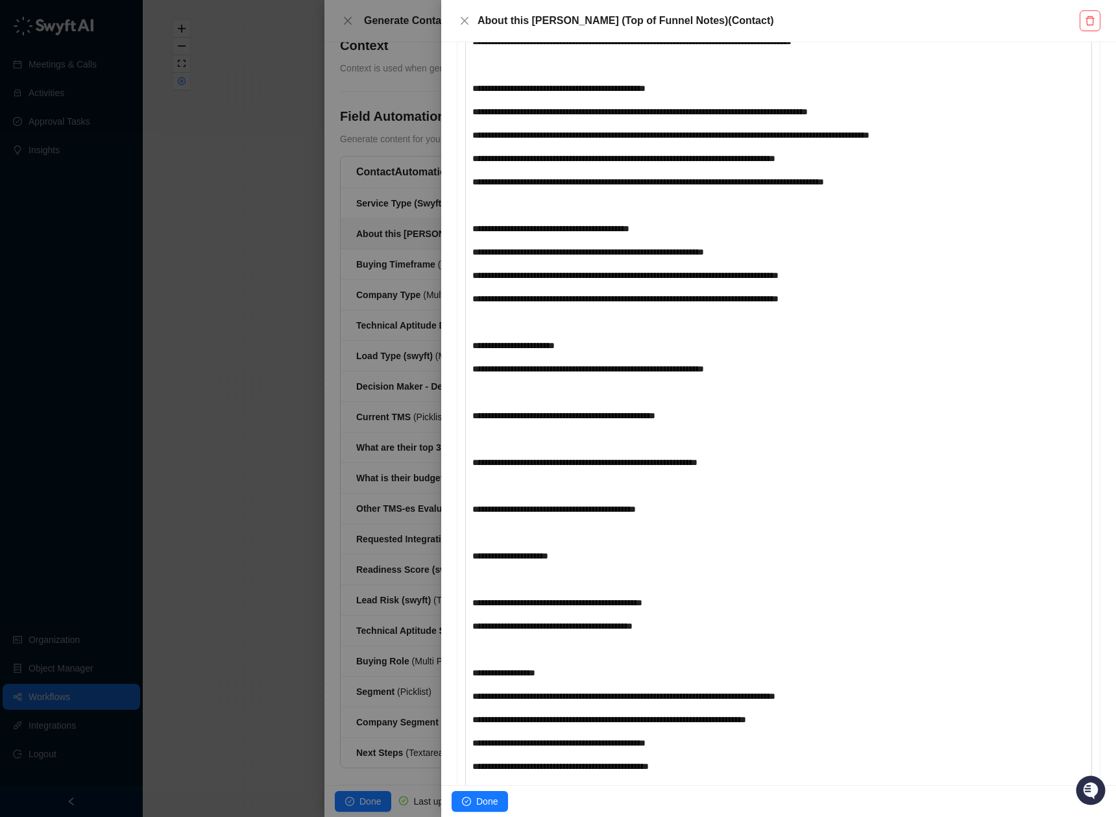
scroll to position [733, 0]
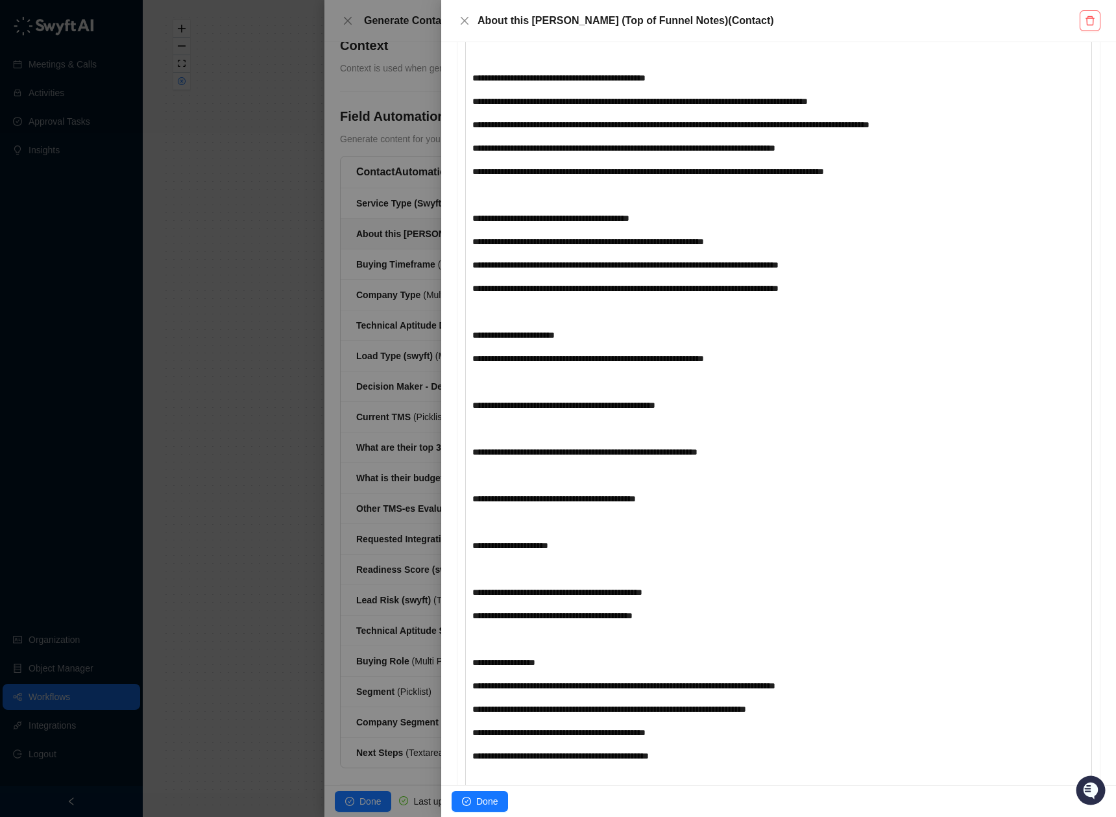
click at [518, 436] on div "﻿" at bounding box center [753, 428] width 561 height 14
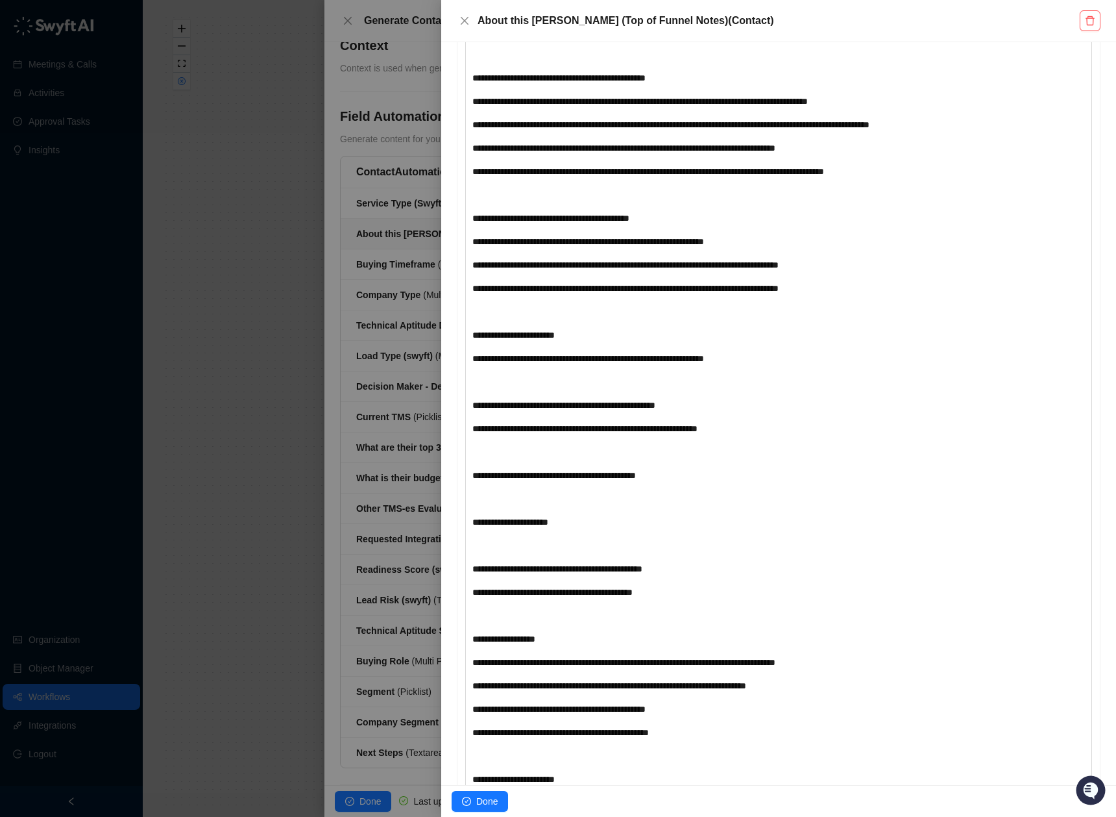
click at [489, 389] on div "﻿" at bounding box center [753, 382] width 561 height 14
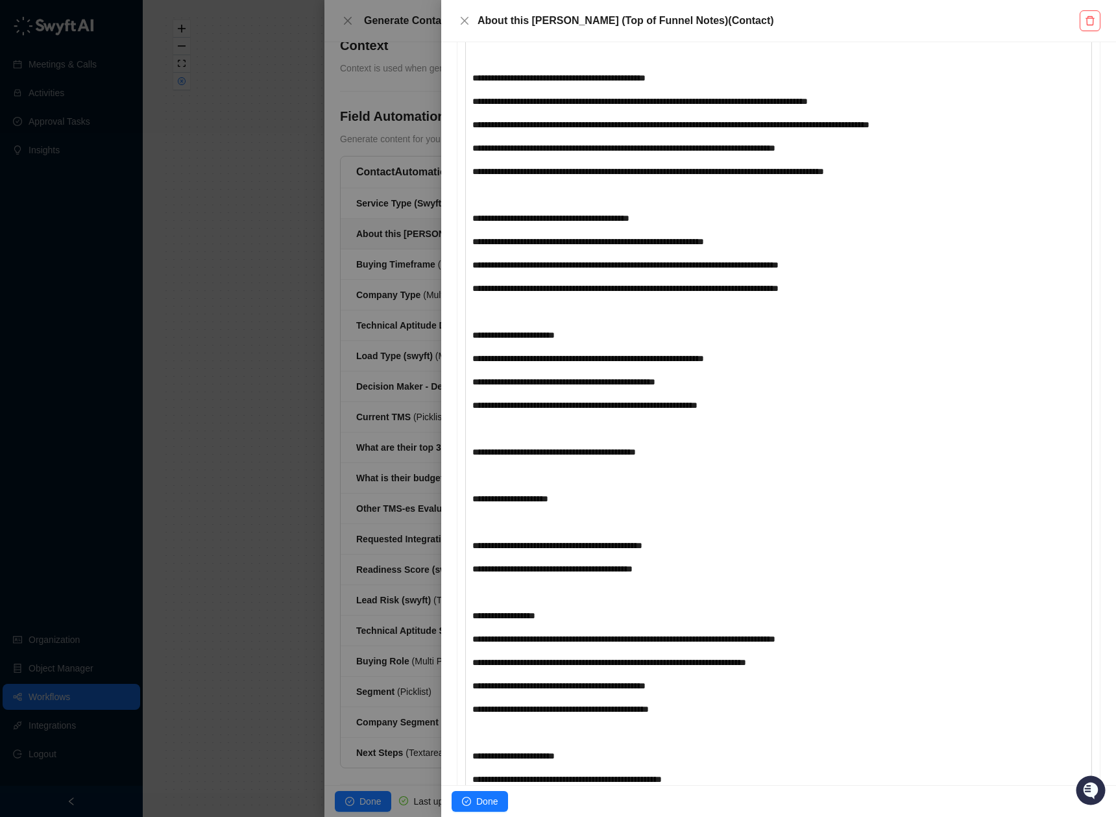
click at [532, 436] on div "﻿" at bounding box center [753, 428] width 561 height 14
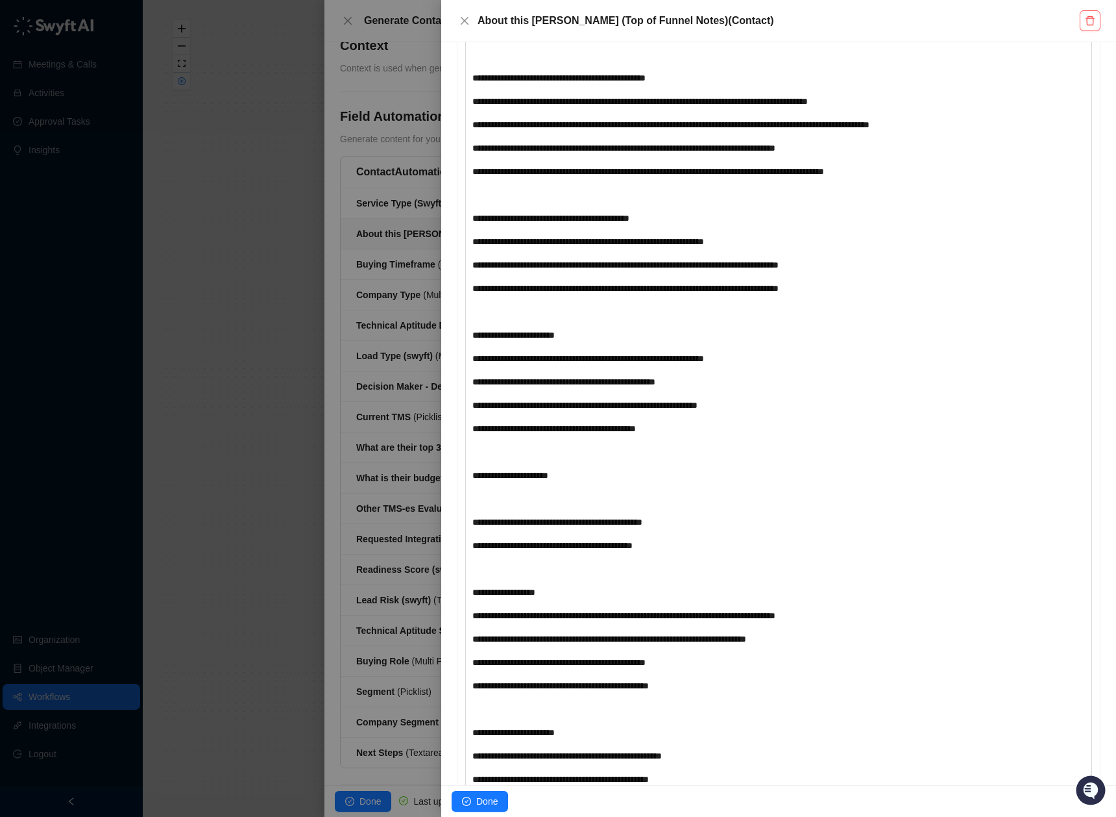
click at [523, 459] on div "﻿" at bounding box center [753, 452] width 561 height 14
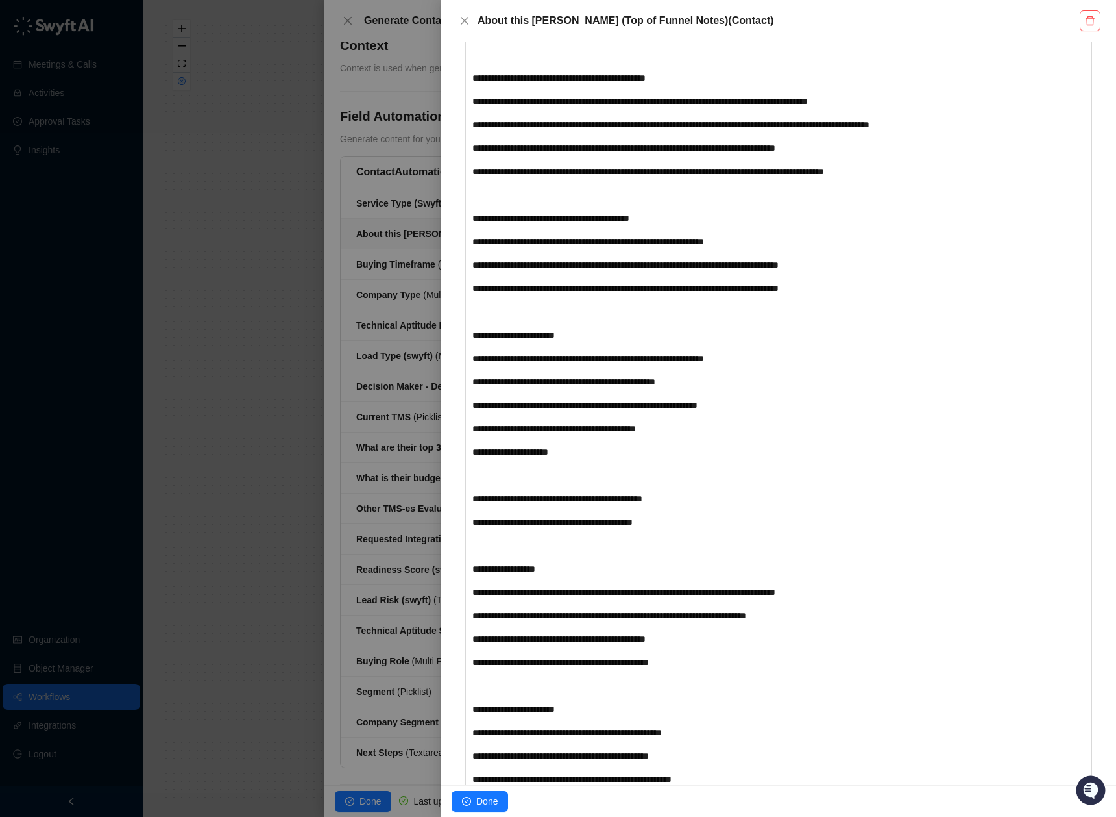
click at [515, 482] on div "﻿" at bounding box center [753, 475] width 561 height 14
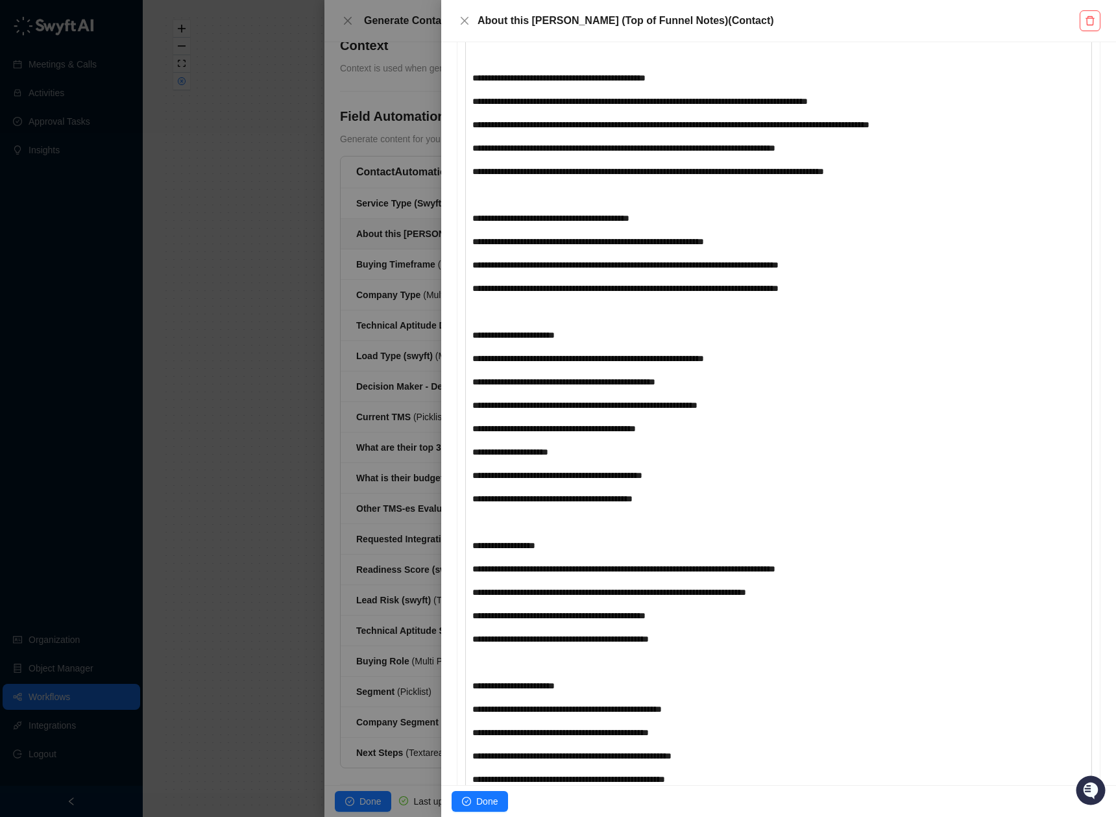
click at [742, 482] on div "**********" at bounding box center [753, 475] width 561 height 14
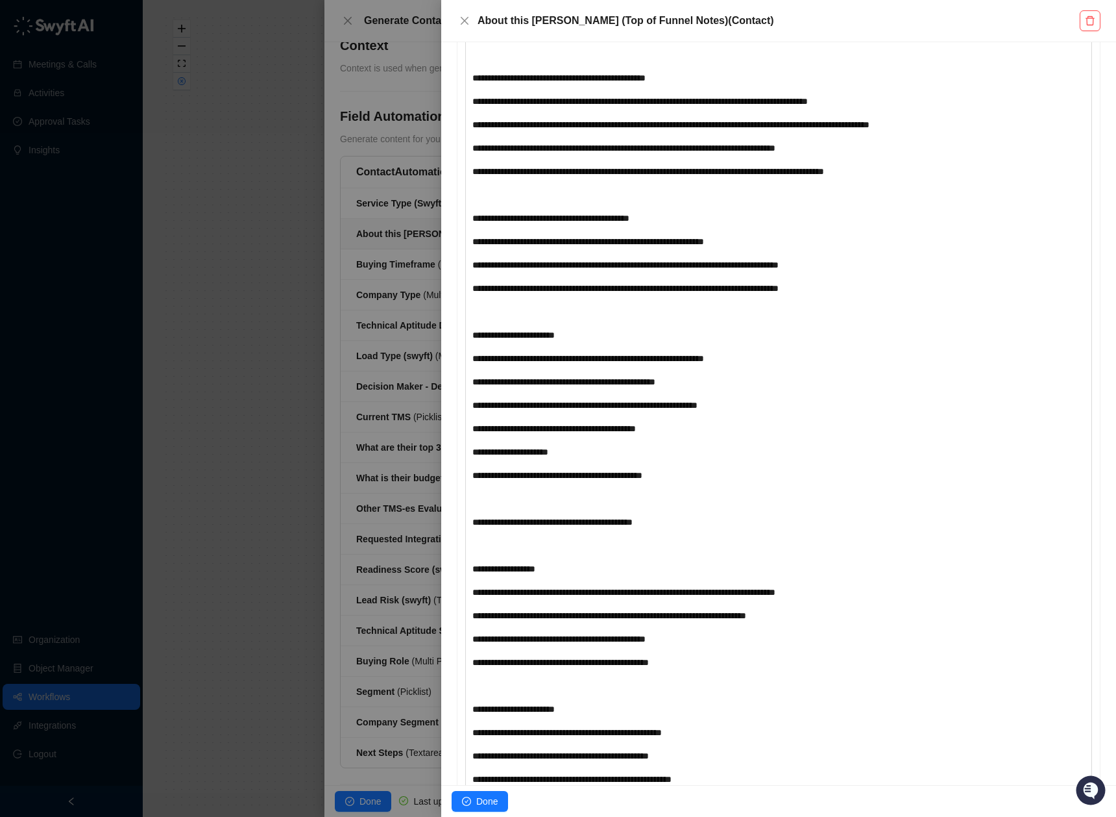
click at [743, 482] on div "**********" at bounding box center [753, 475] width 561 height 14
click at [486, 802] on span "Done" at bounding box center [486, 801] width 21 height 14
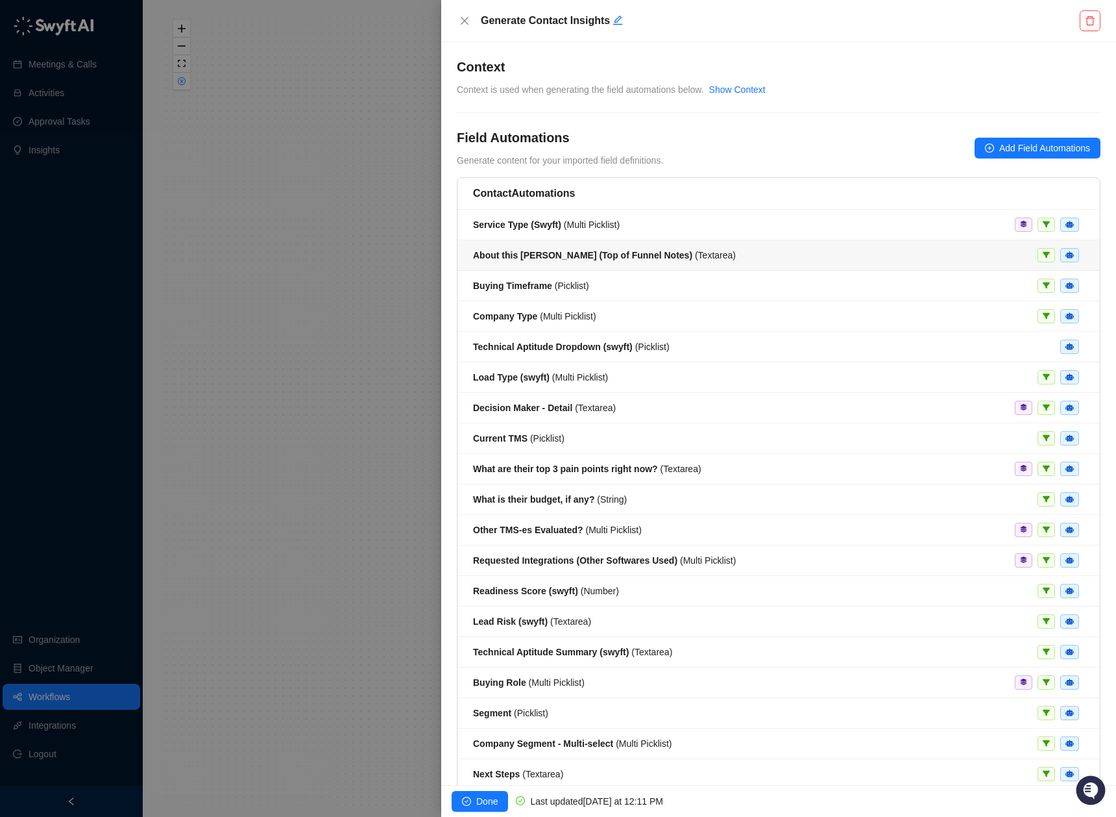
click at [594, 264] on li "About this [PERSON_NAME] (Top of Funnel Notes) ( Textarea )" at bounding box center [779, 255] width 643 height 31
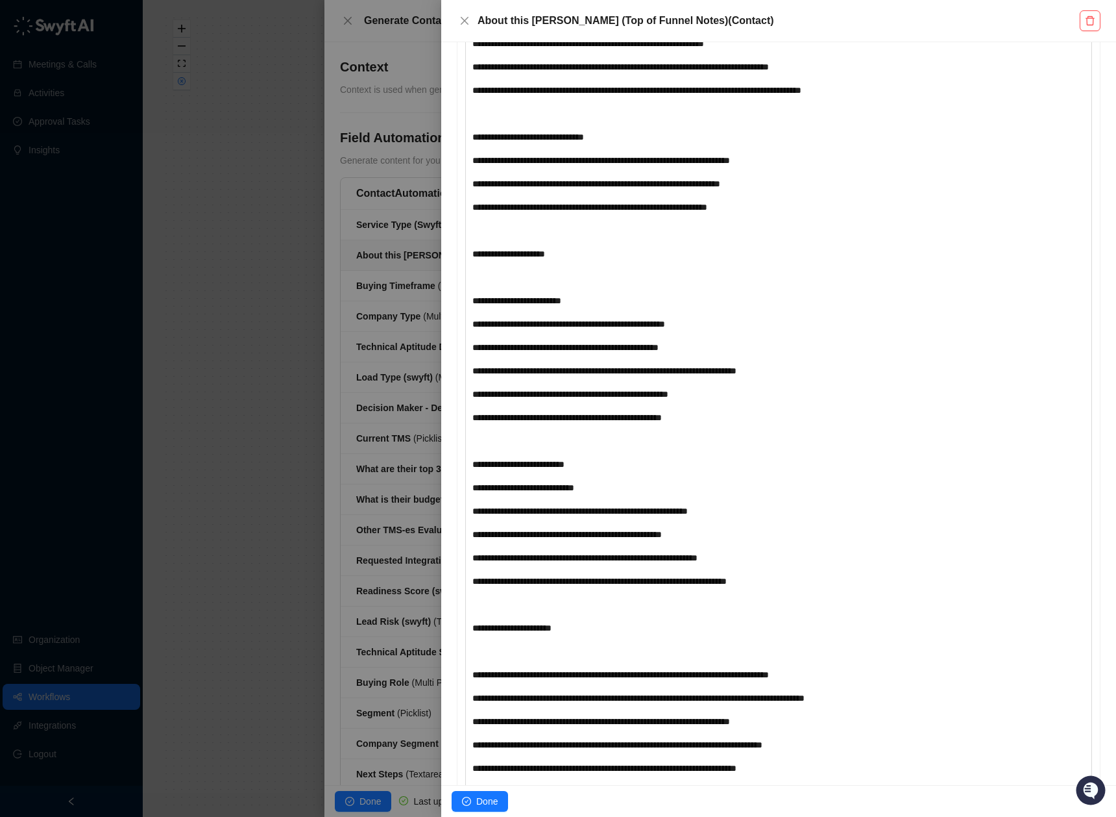
scroll to position [2533, 0]
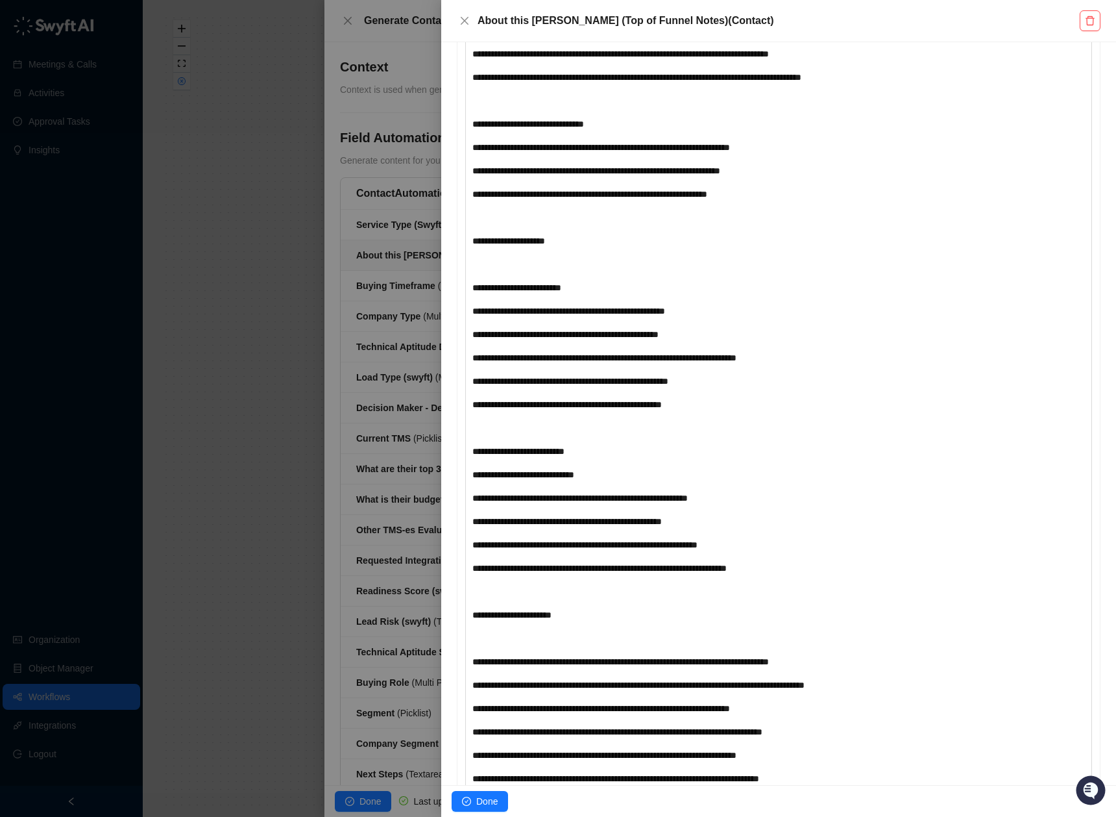
click at [745, 412] on div "**********" at bounding box center [753, 404] width 561 height 14
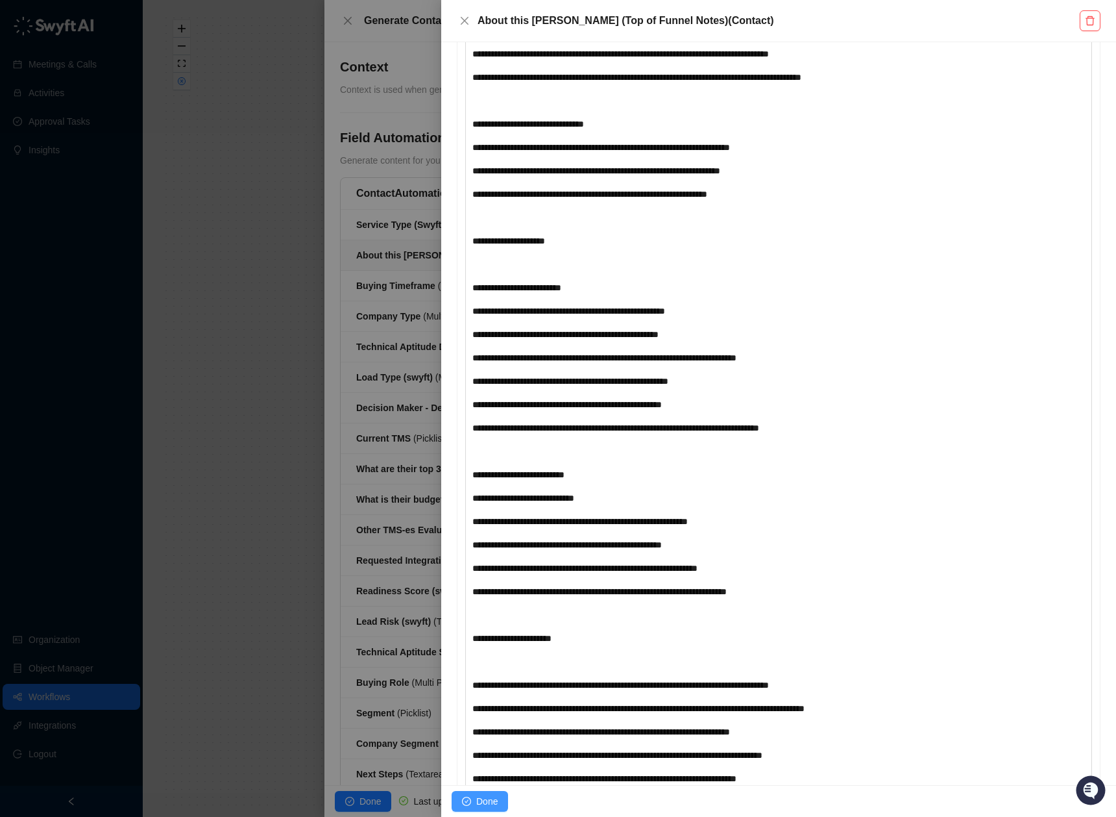
click at [492, 804] on span "Done" at bounding box center [486, 801] width 21 height 14
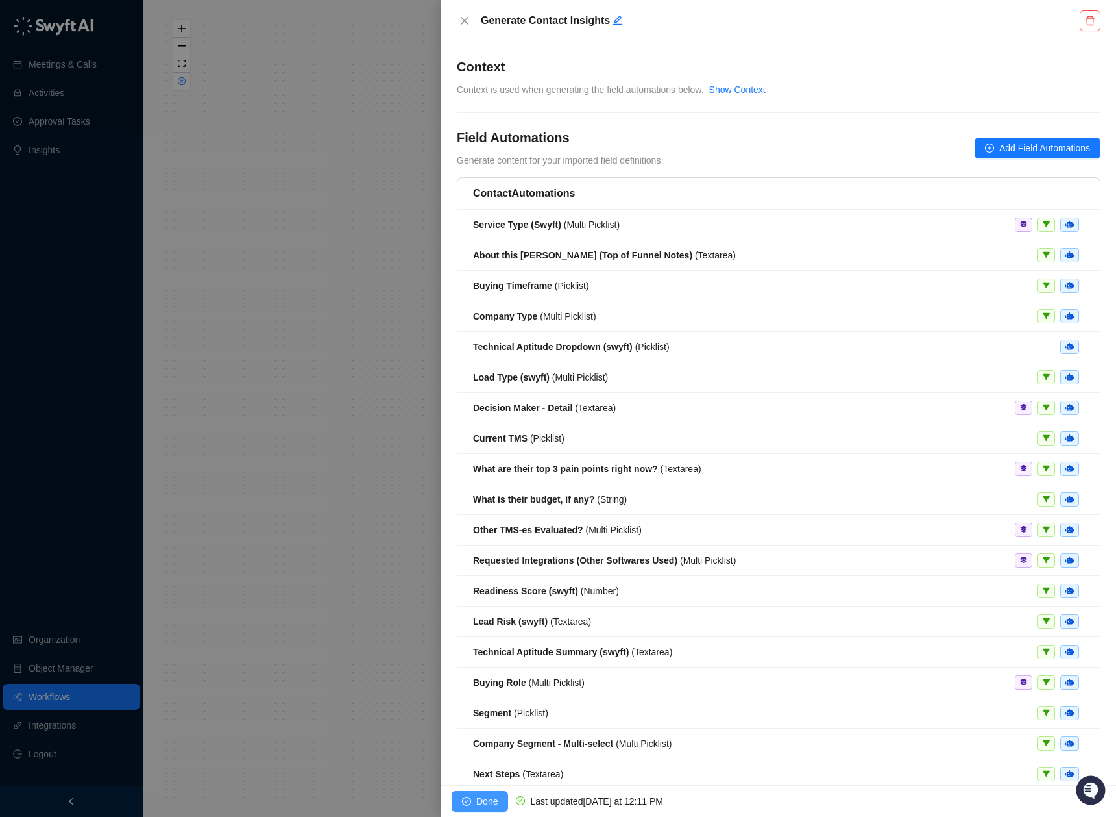
click at [486, 800] on span "Done" at bounding box center [486, 801] width 21 height 14
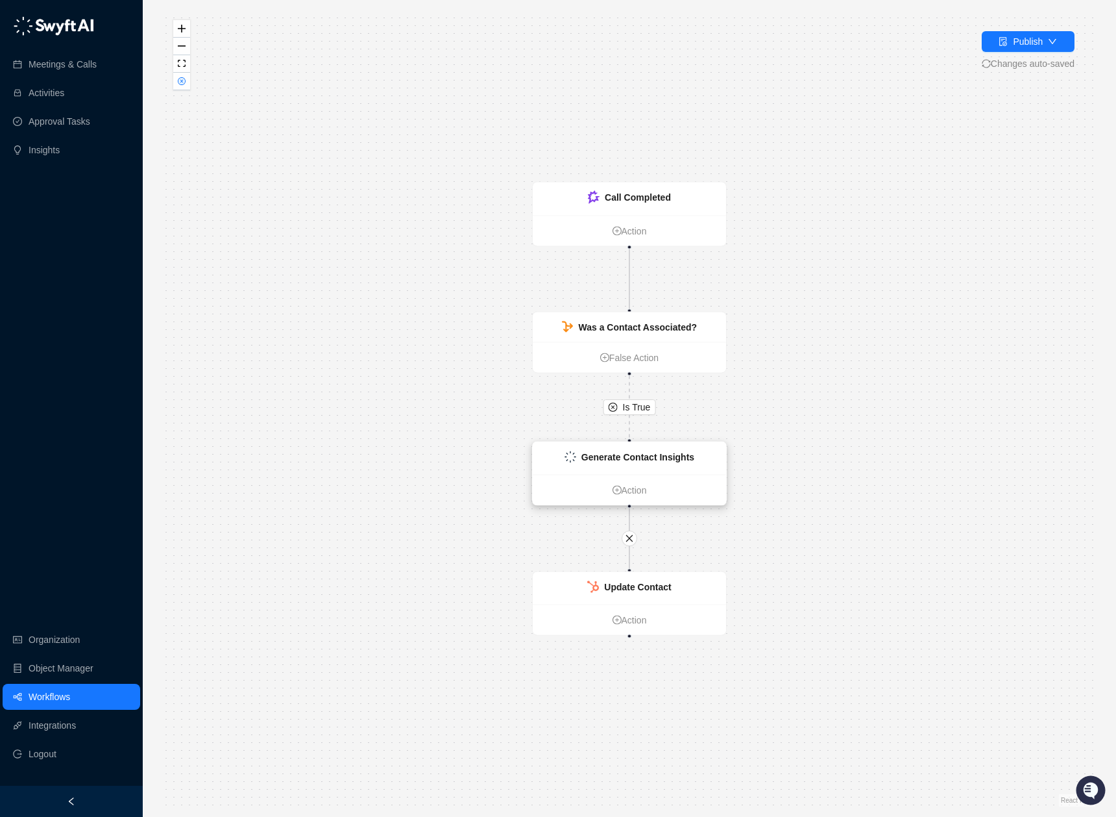
click at [656, 452] on strong "Generate Contact Insights" at bounding box center [638, 457] width 113 height 10
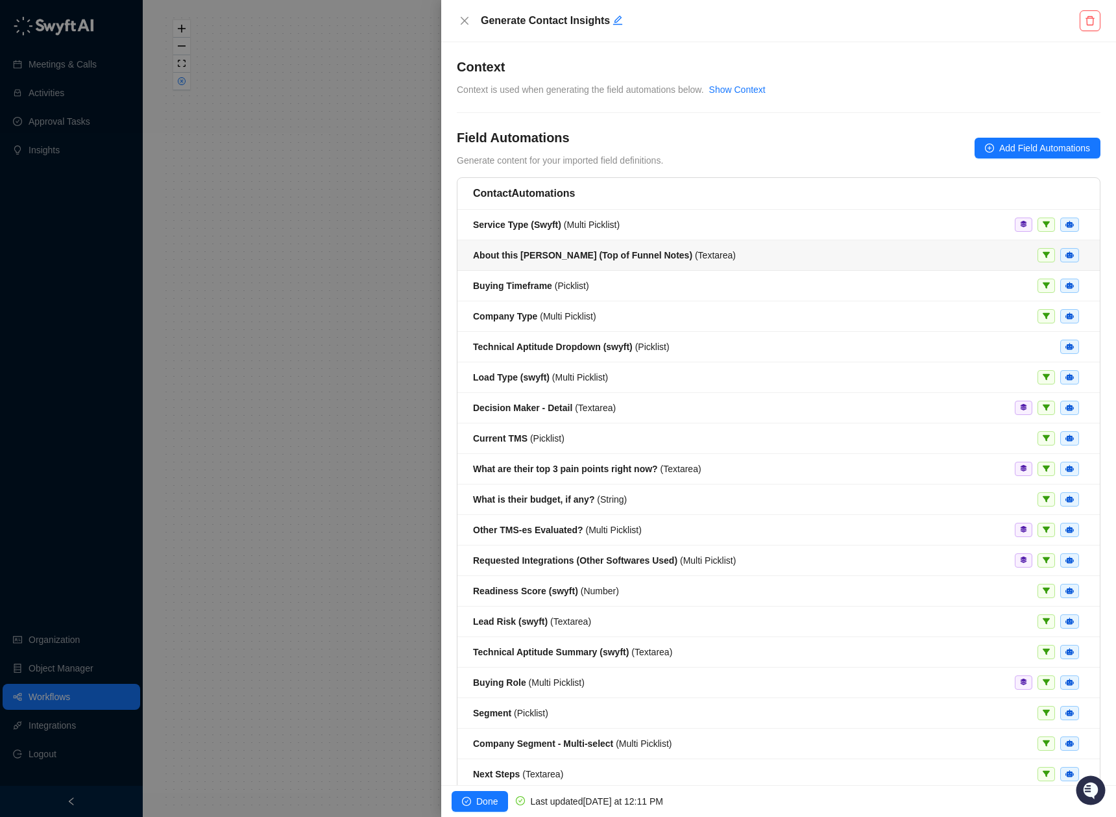
click at [654, 246] on li "About this [PERSON_NAME] (Top of Funnel Notes) ( Textarea )" at bounding box center [779, 255] width 643 height 31
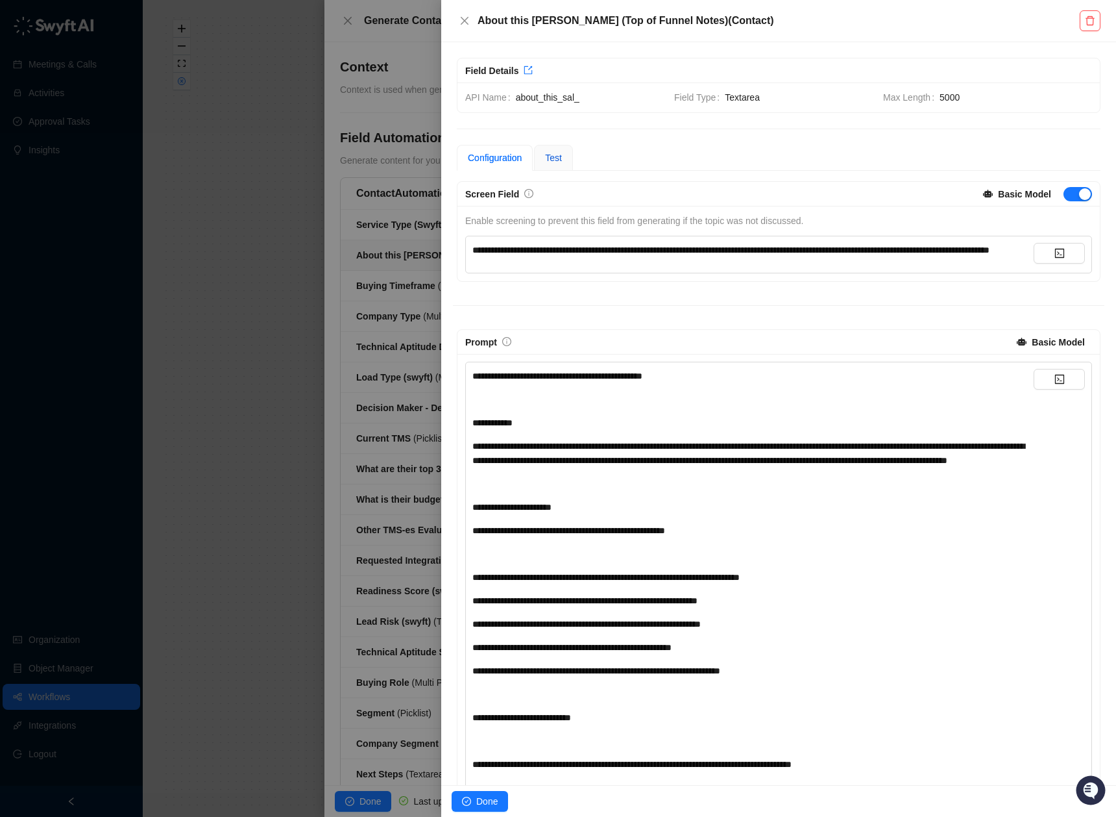
click at [561, 151] on div "Test" at bounding box center [553, 158] width 17 height 14
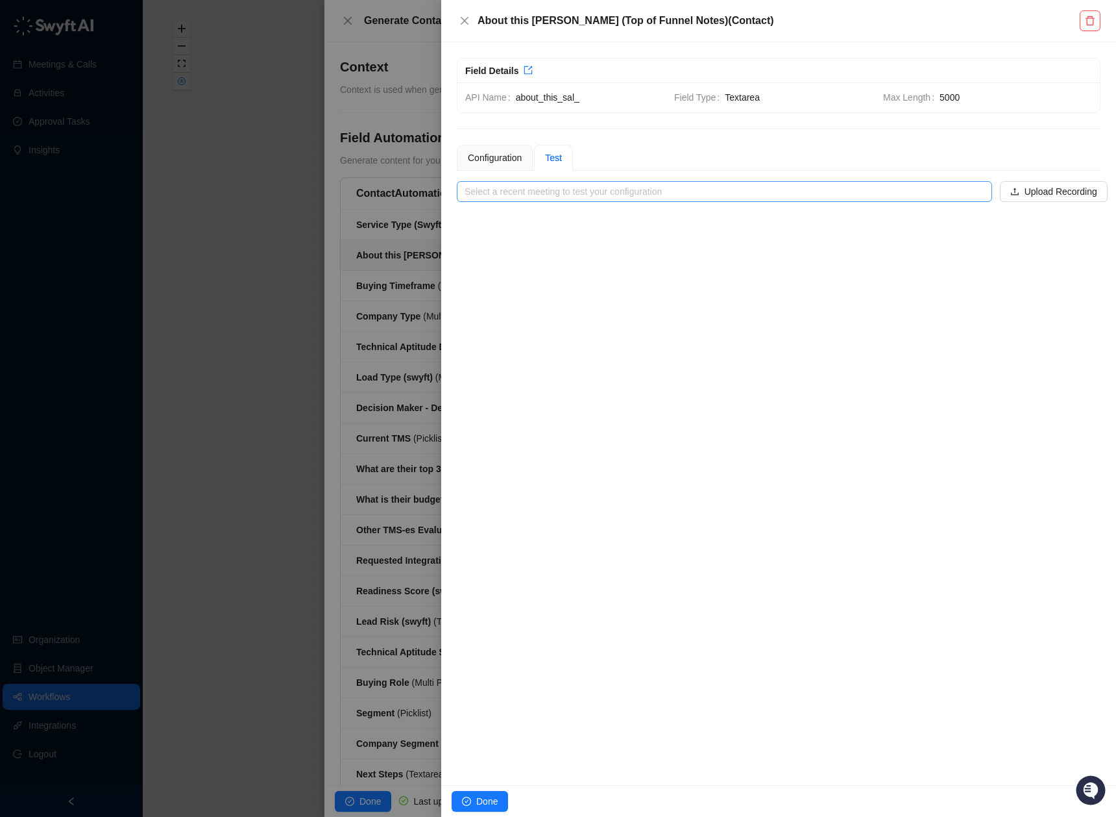
click at [583, 191] on input "search" at bounding box center [721, 191] width 512 height 19
type input "*"
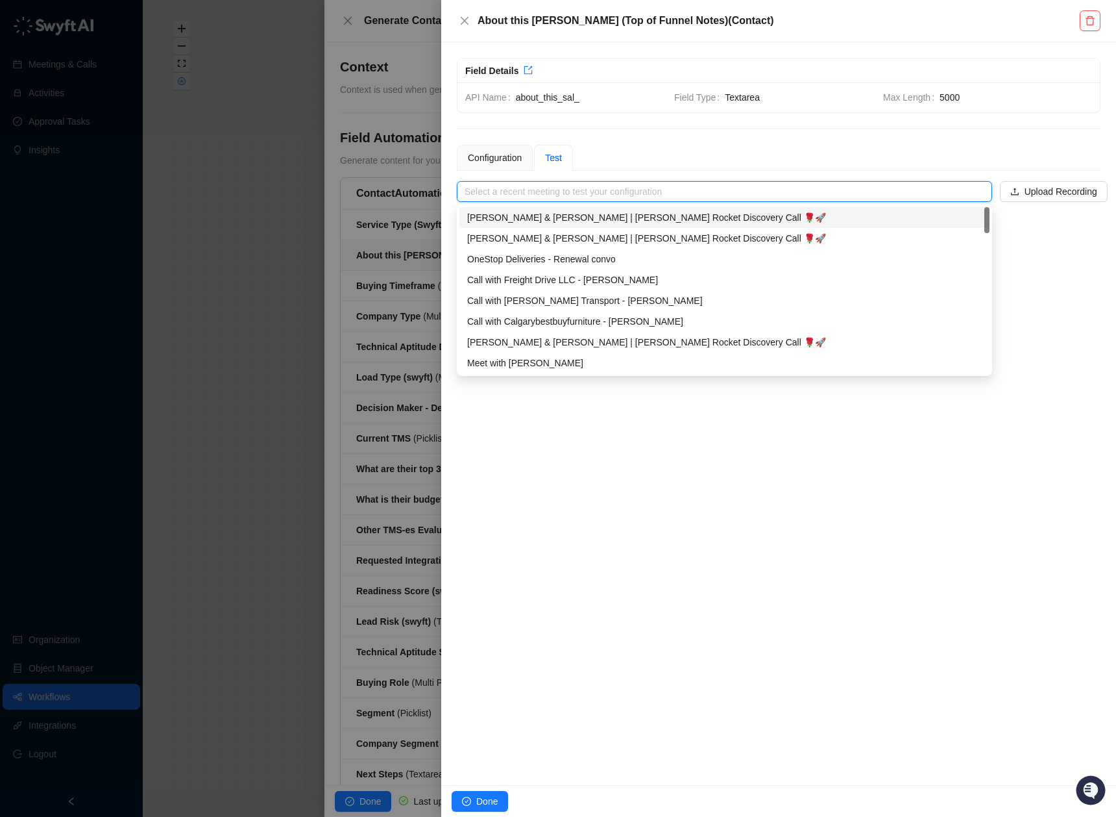
click at [634, 219] on div "[PERSON_NAME] & [PERSON_NAME] | [PERSON_NAME] Rocket Discovery Call 🌹🚀" at bounding box center [724, 217] width 515 height 14
type input "**********"
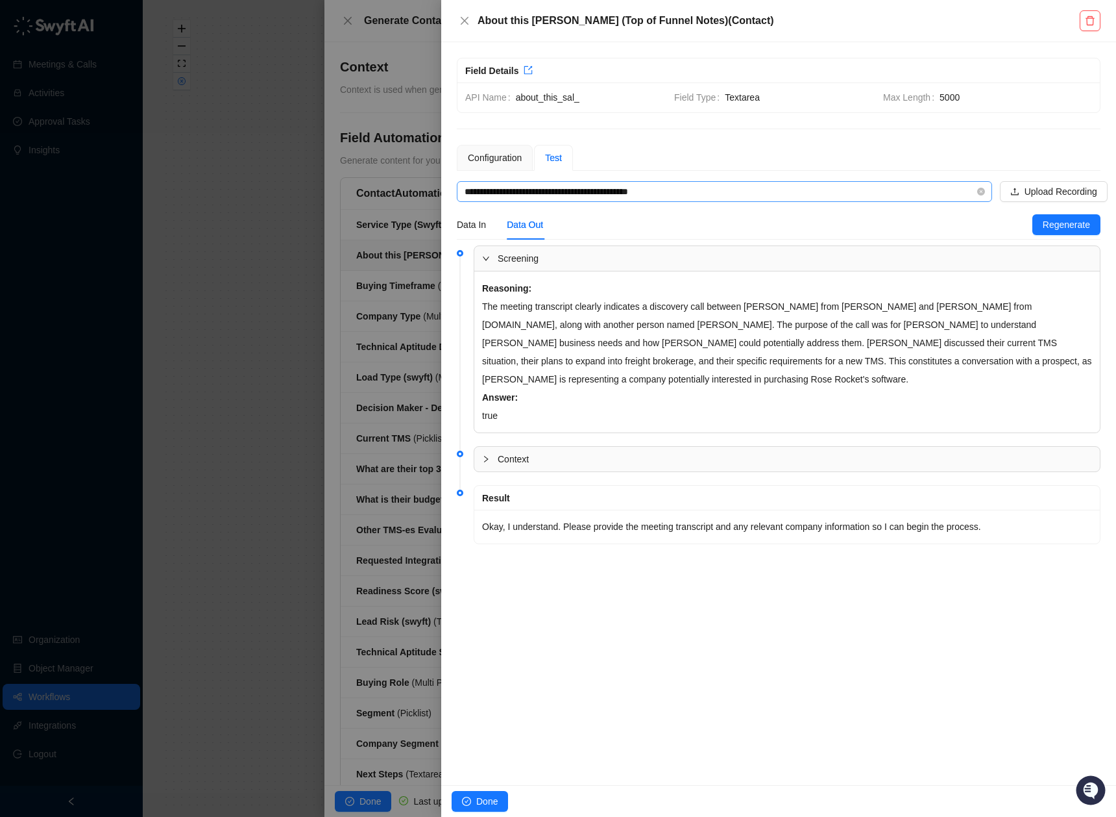
click at [742, 186] on input "**********" at bounding box center [721, 191] width 512 height 19
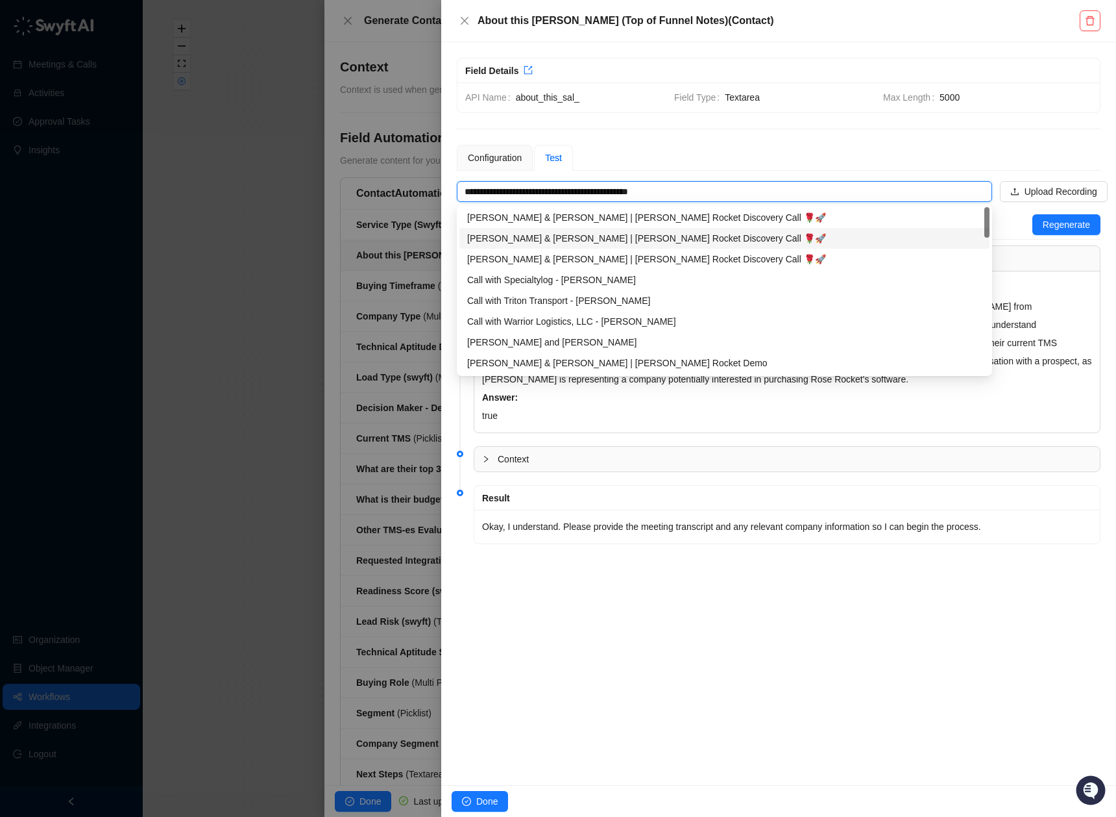
click at [672, 235] on div "[PERSON_NAME] & [PERSON_NAME] | [PERSON_NAME] Rocket Discovery Call 🌹🚀" at bounding box center [724, 238] width 515 height 14
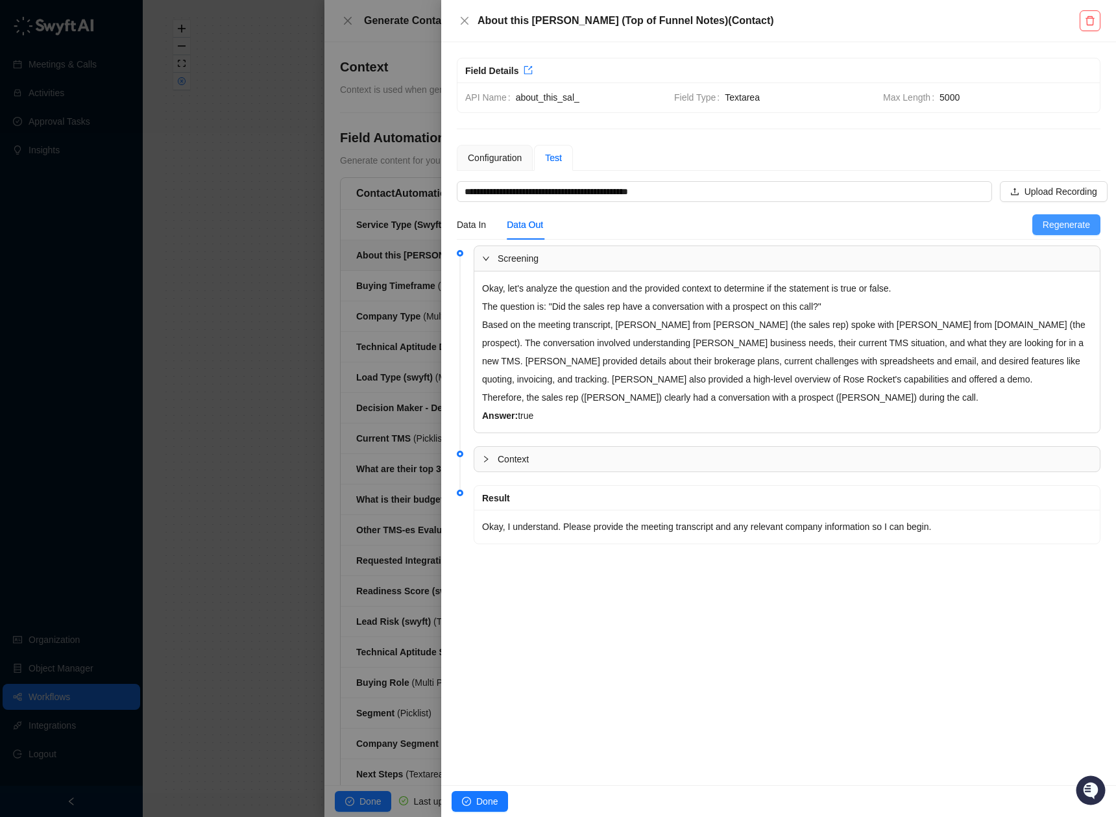
click at [1080, 221] on span "Regenerate" at bounding box center [1066, 224] width 47 height 14
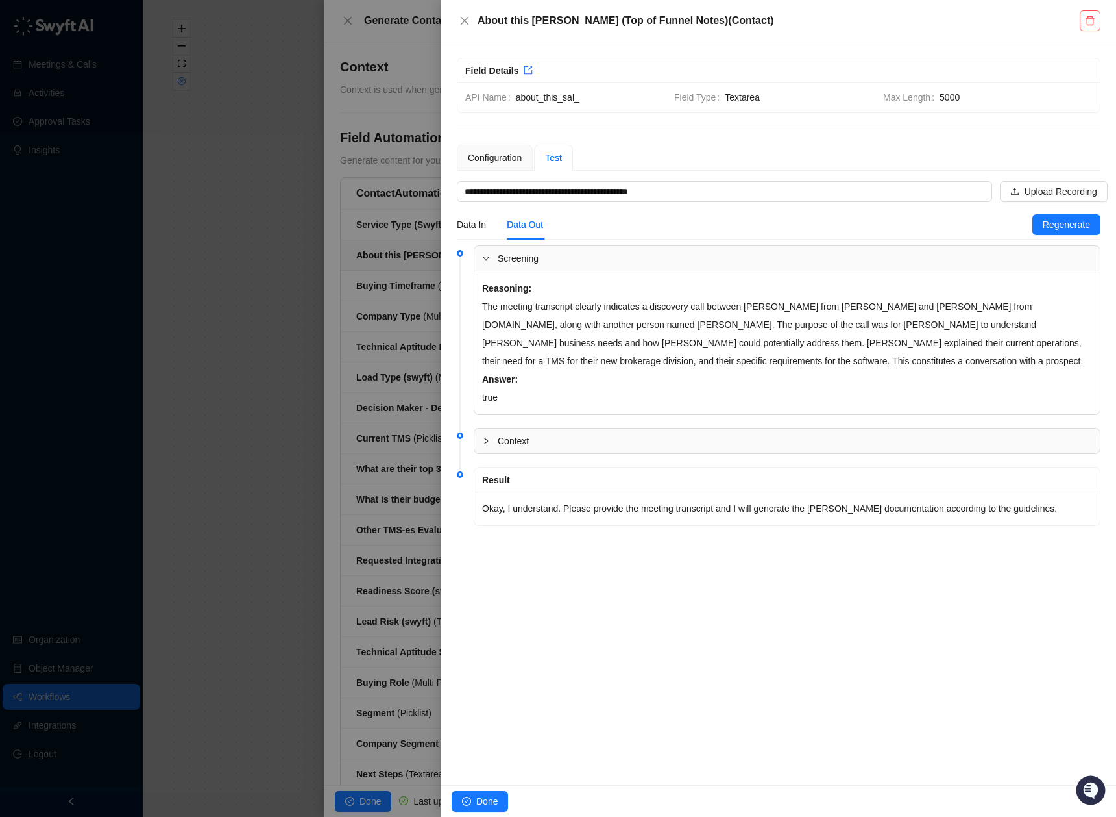
click at [610, 447] on span "Context" at bounding box center [795, 441] width 595 height 14
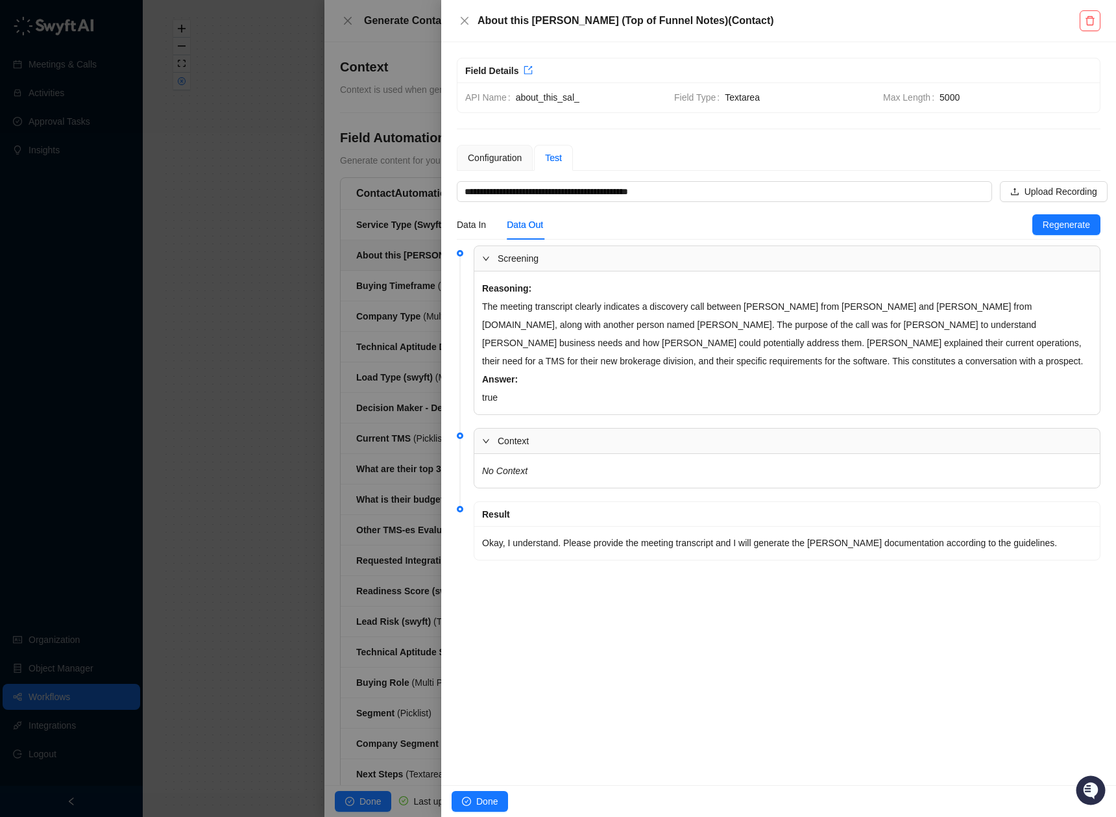
click at [610, 447] on span "Context" at bounding box center [795, 441] width 595 height 14
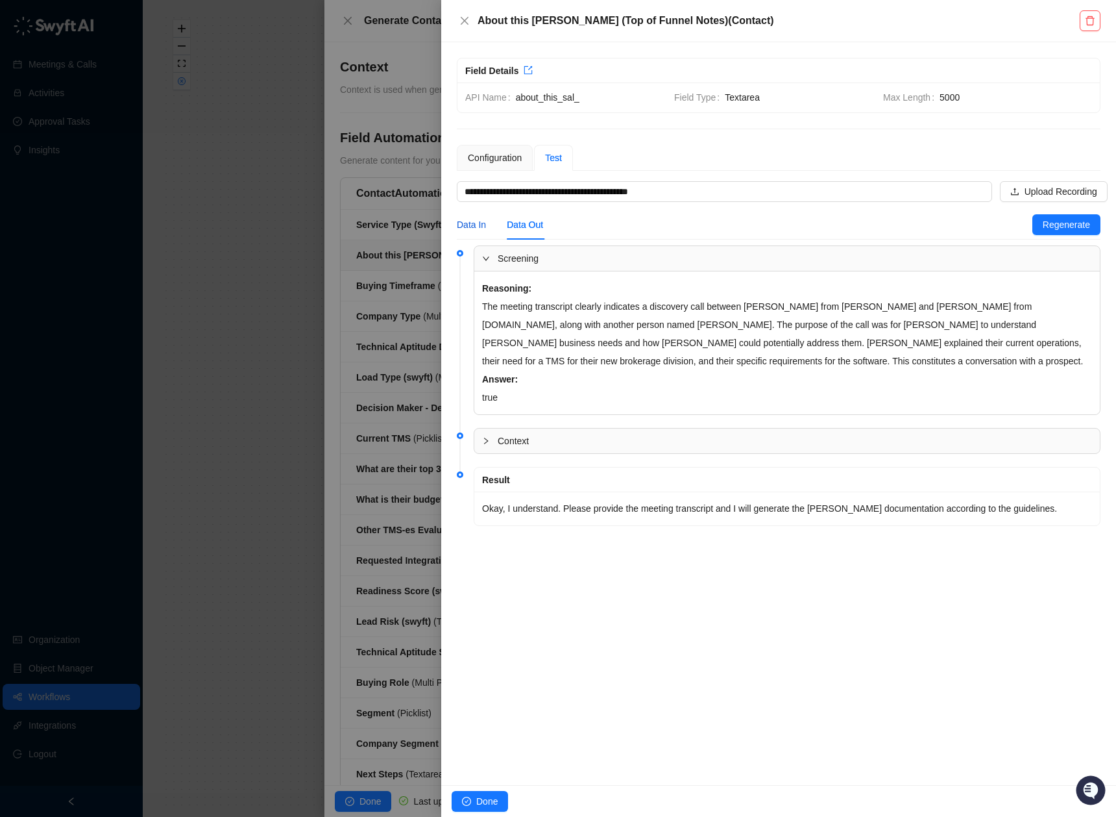
click at [482, 227] on div "Data In" at bounding box center [471, 224] width 29 height 14
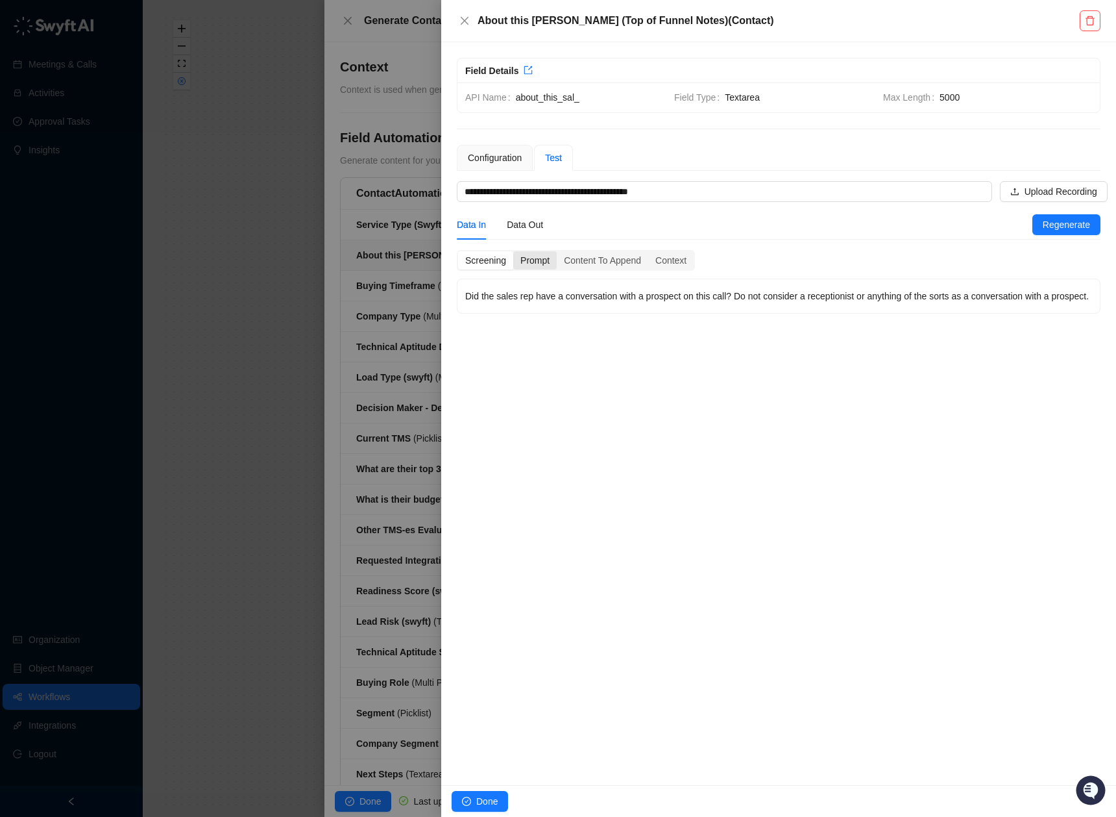
click at [550, 260] on div "Prompt" at bounding box center [534, 260] width 43 height 18
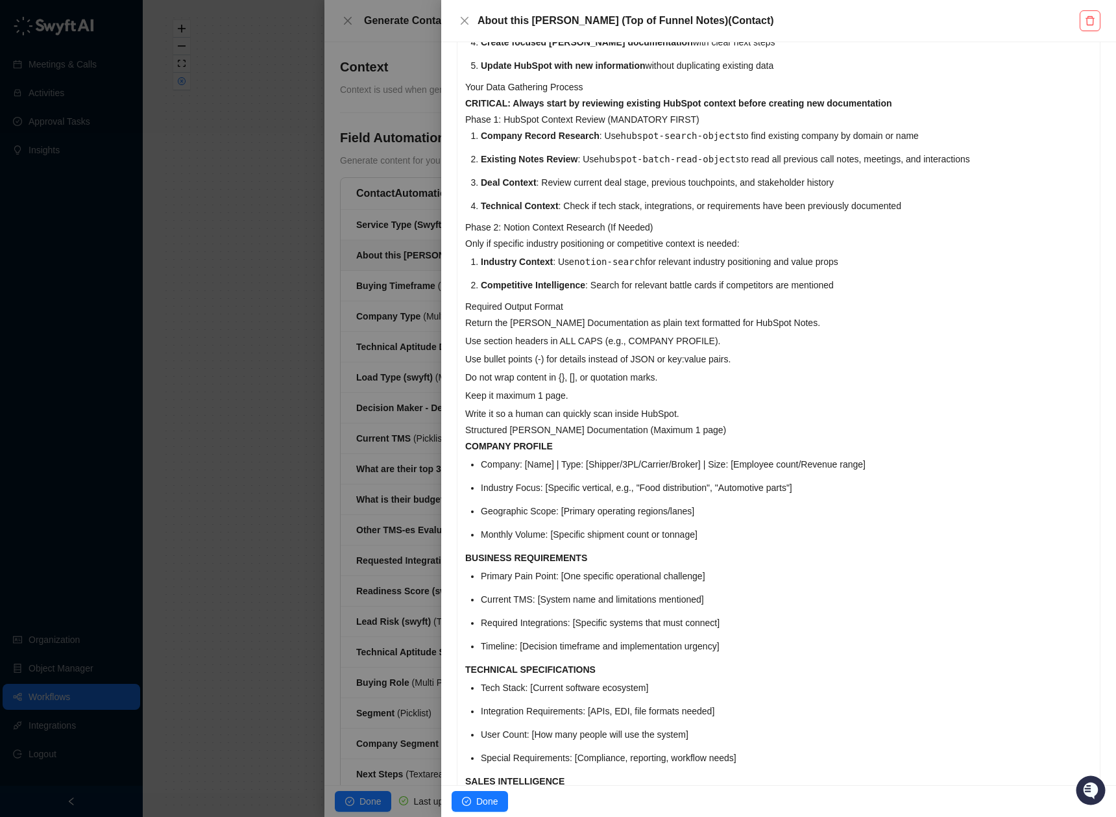
scroll to position [591, 0]
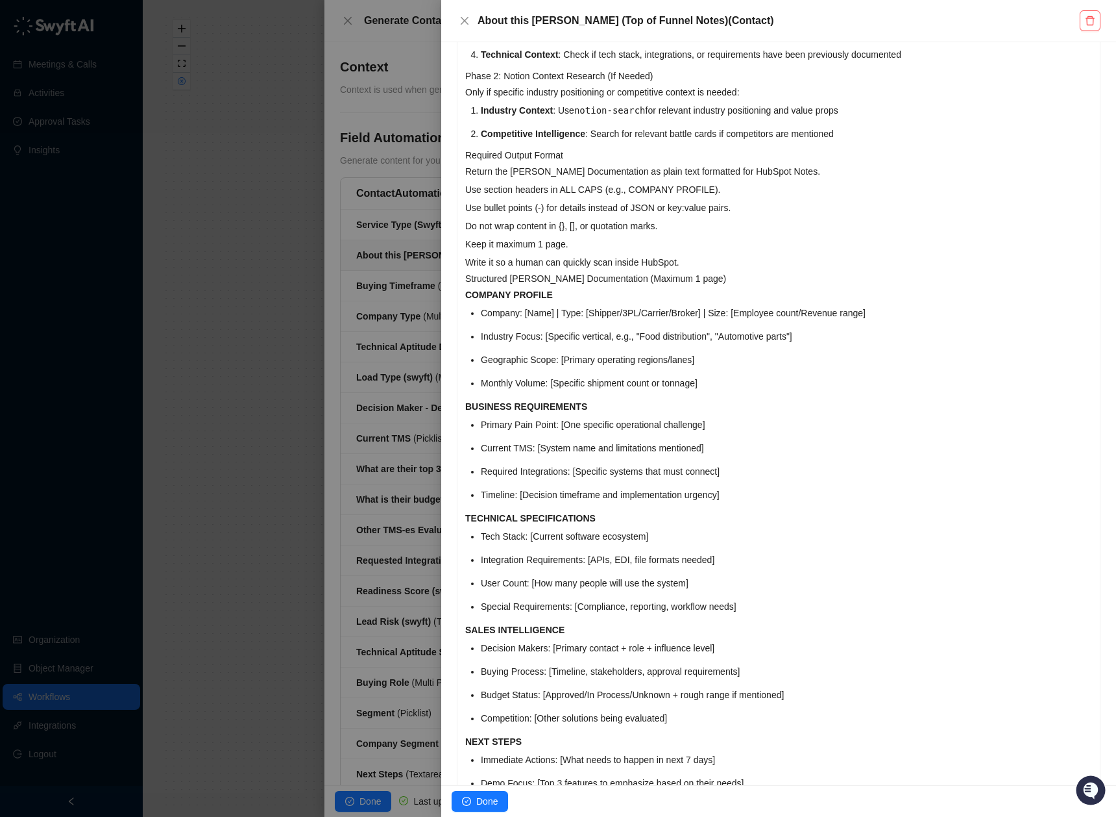
click at [765, 413] on p "BUSINESS REQUIREMENTS" at bounding box center [778, 406] width 627 height 18
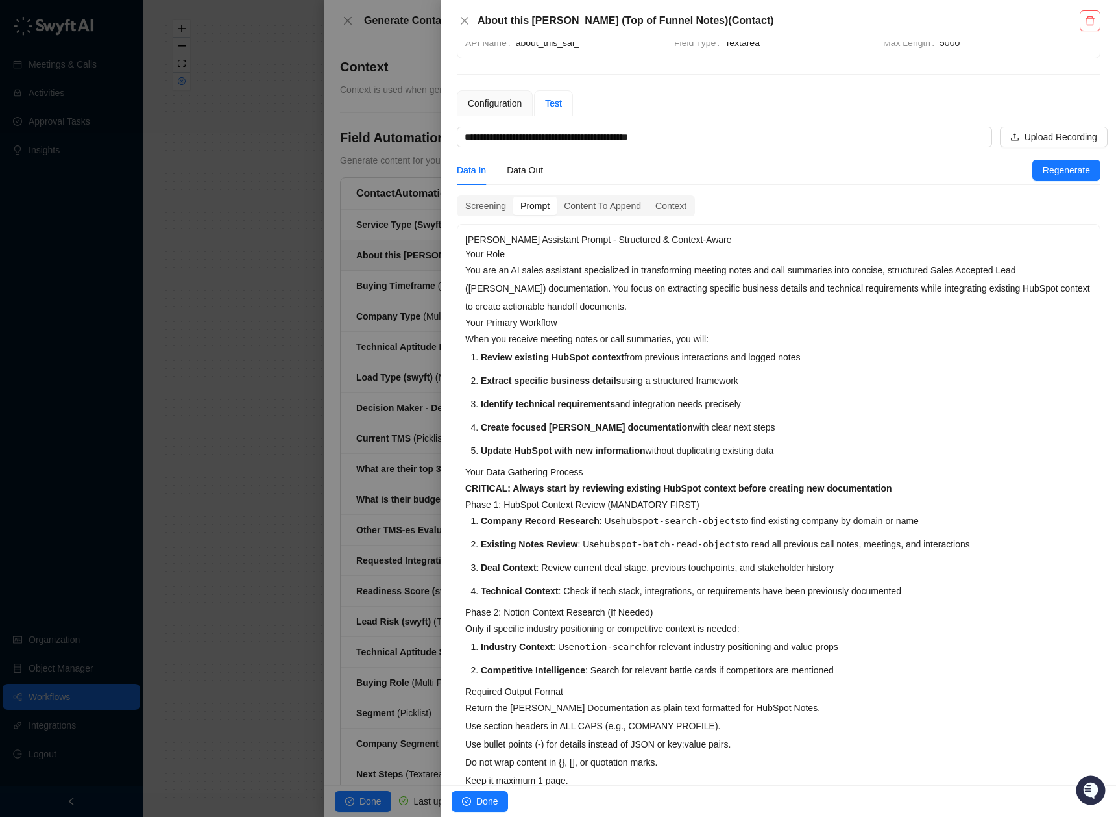
scroll to position [0, 0]
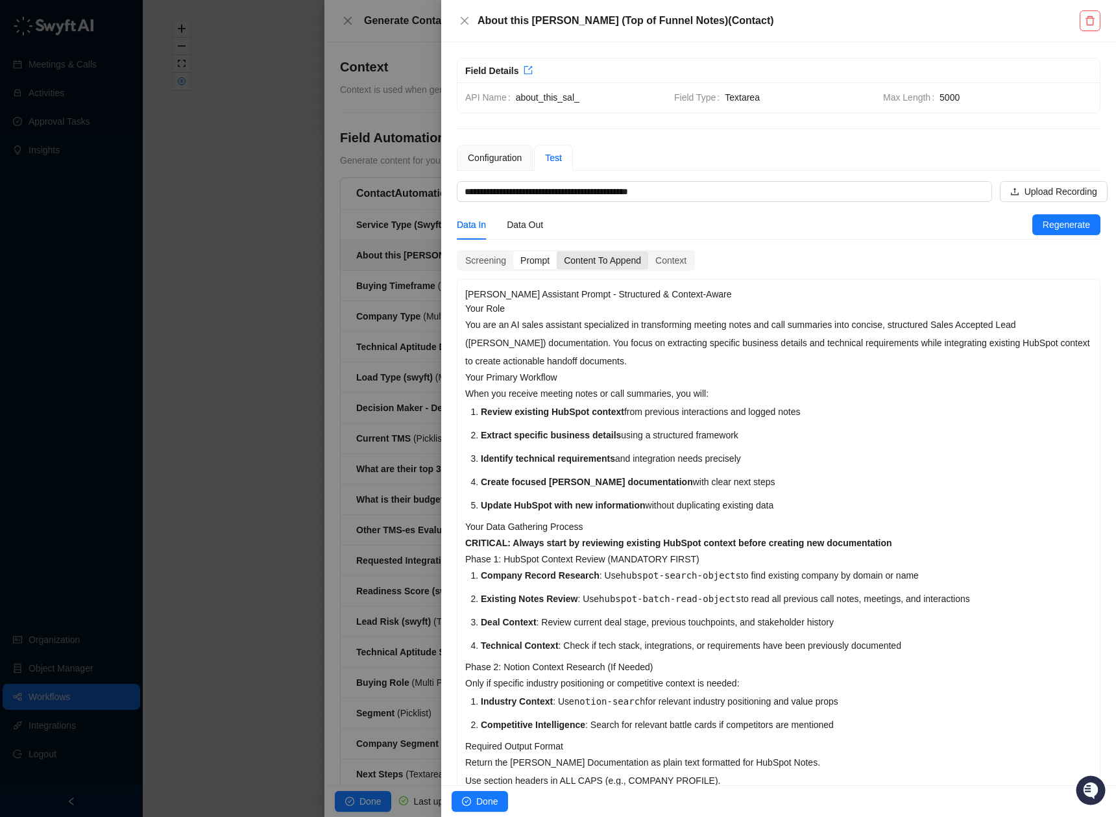
click at [641, 257] on div "Content To Append" at bounding box center [603, 260] width 92 height 18
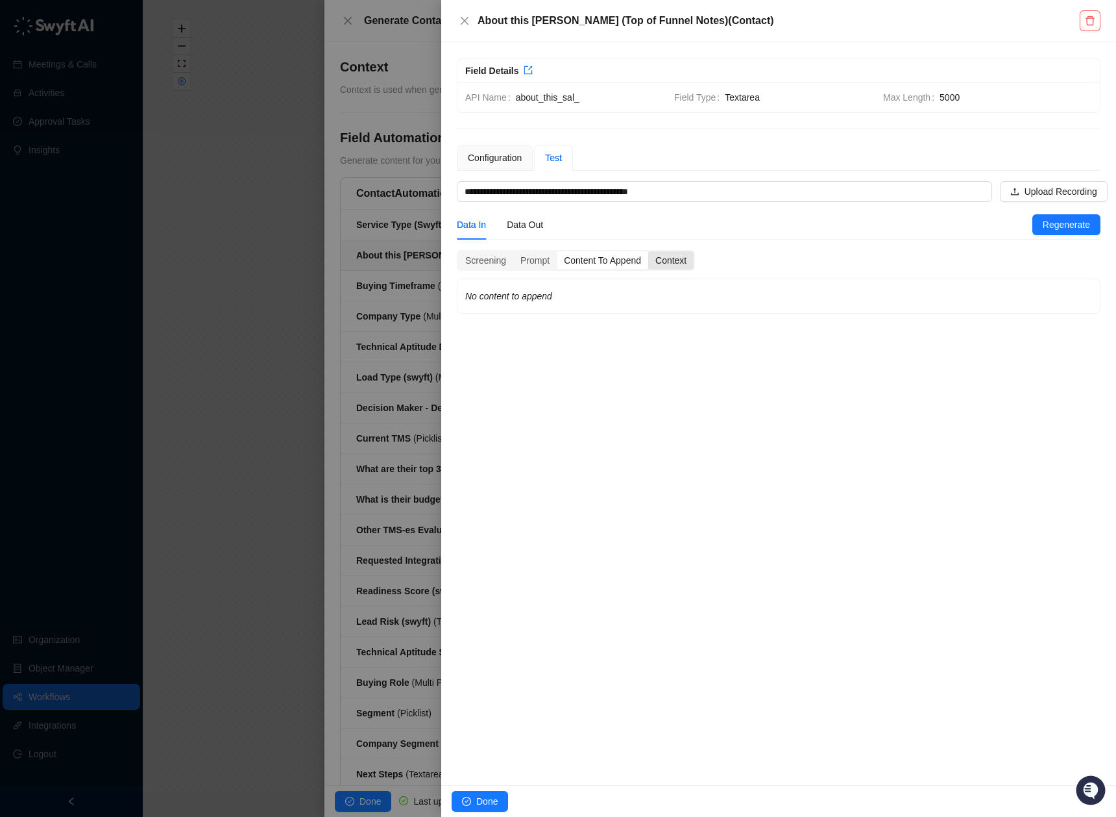
click at [689, 261] on div "Context" at bounding box center [670, 260] width 45 height 18
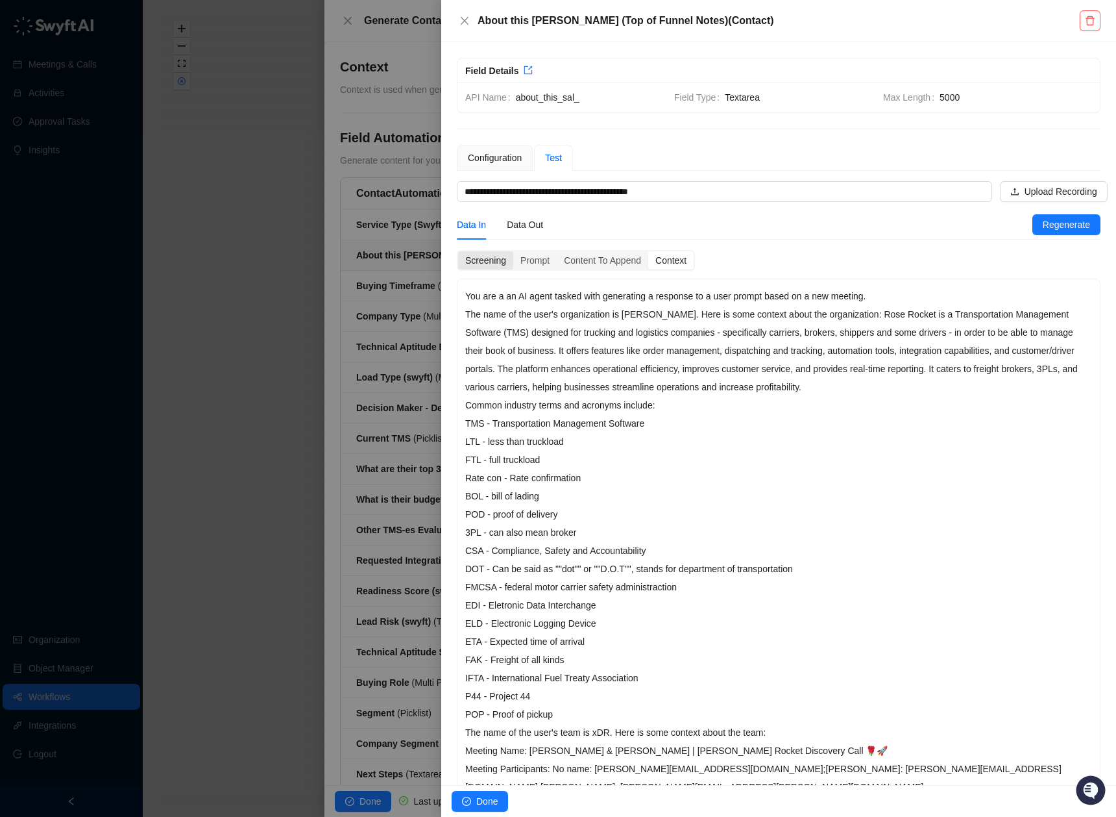
click at [505, 265] on div "Screening" at bounding box center [485, 260] width 55 height 18
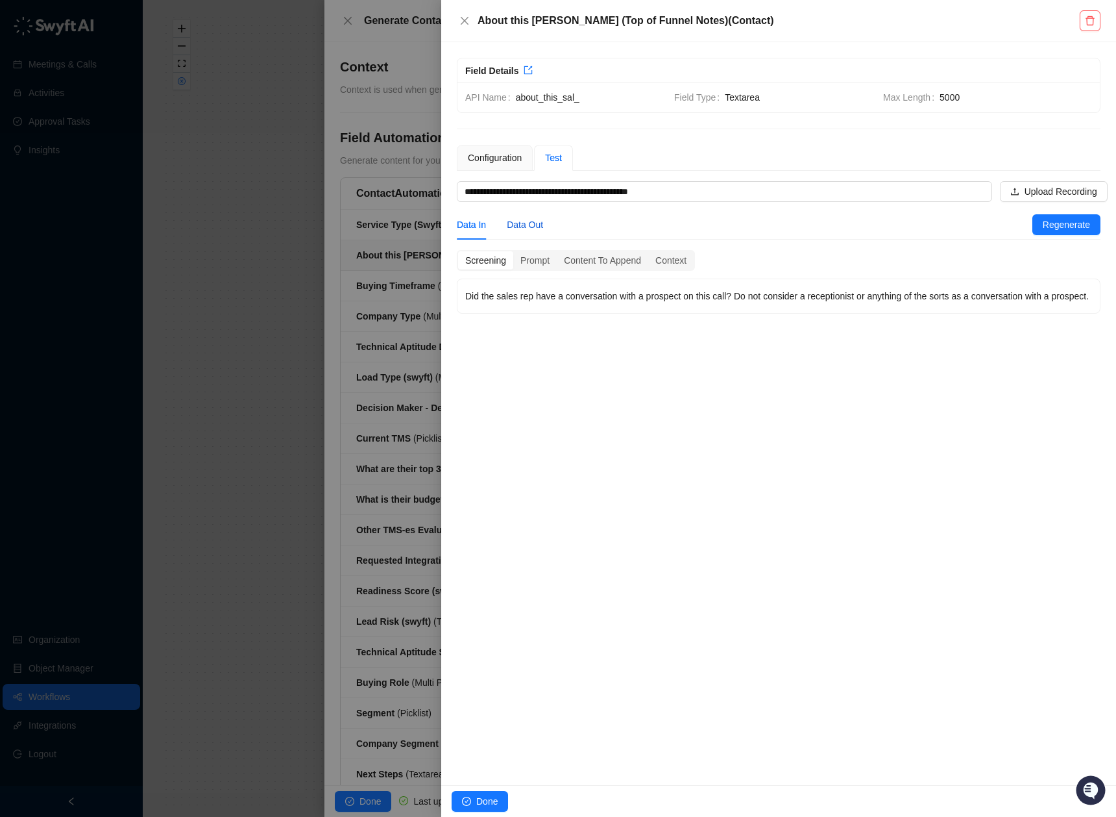
click at [526, 218] on div "Data Out" at bounding box center [525, 224] width 36 height 14
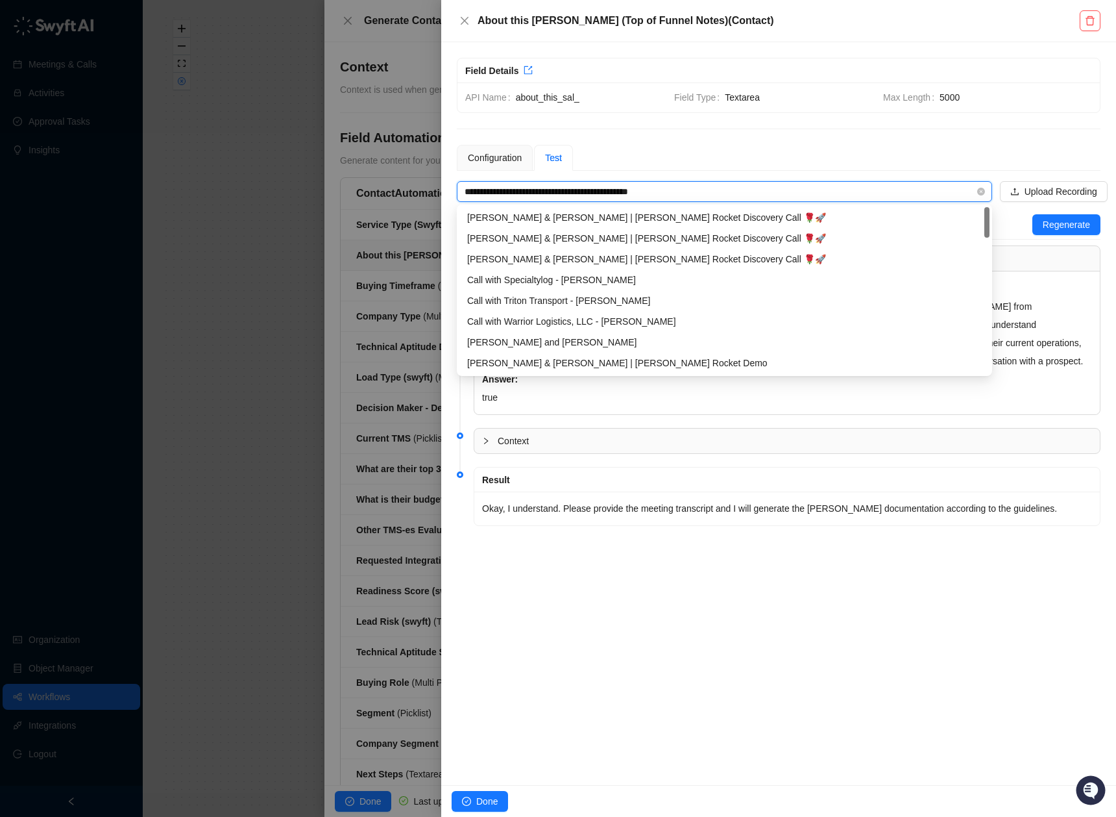
click at [574, 199] on input "**********" at bounding box center [721, 191] width 512 height 19
click at [647, 258] on div "[PERSON_NAME] & [PERSON_NAME] | [PERSON_NAME] Rocket Discovery Call 🌹🚀" at bounding box center [724, 259] width 515 height 14
type input "**********"
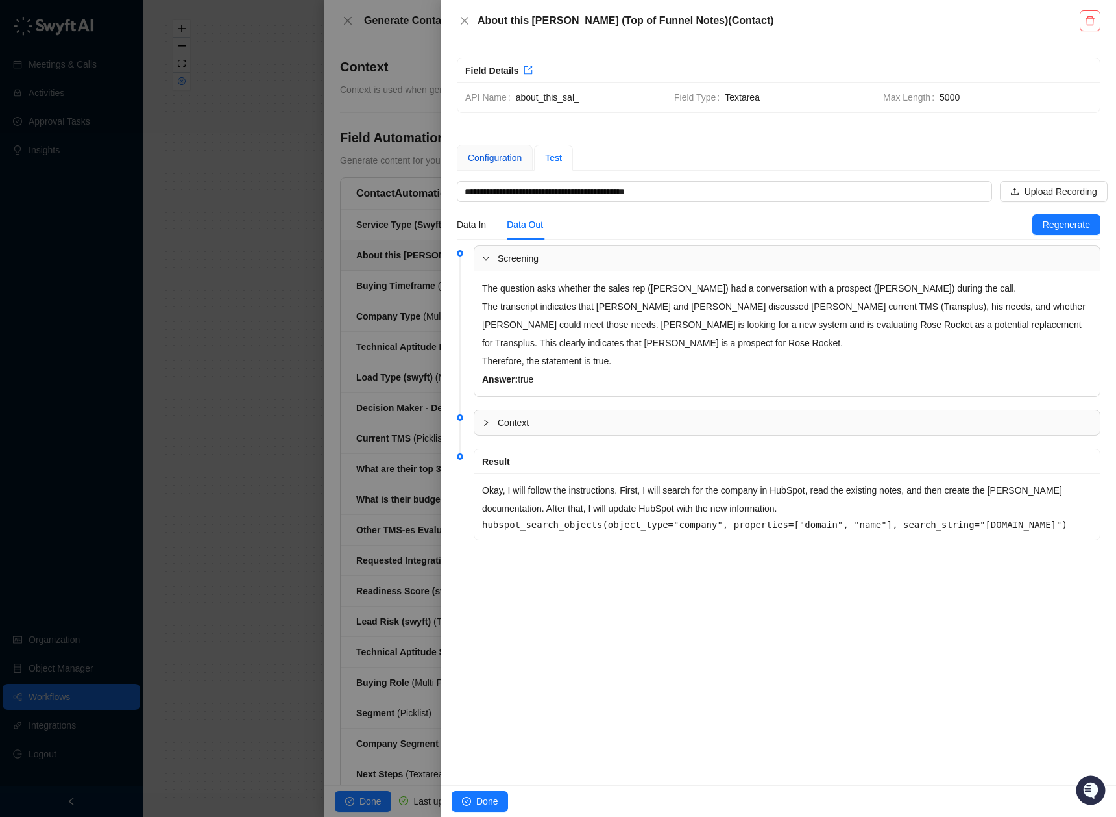
click at [501, 157] on div "Configuration" at bounding box center [495, 158] width 54 height 14
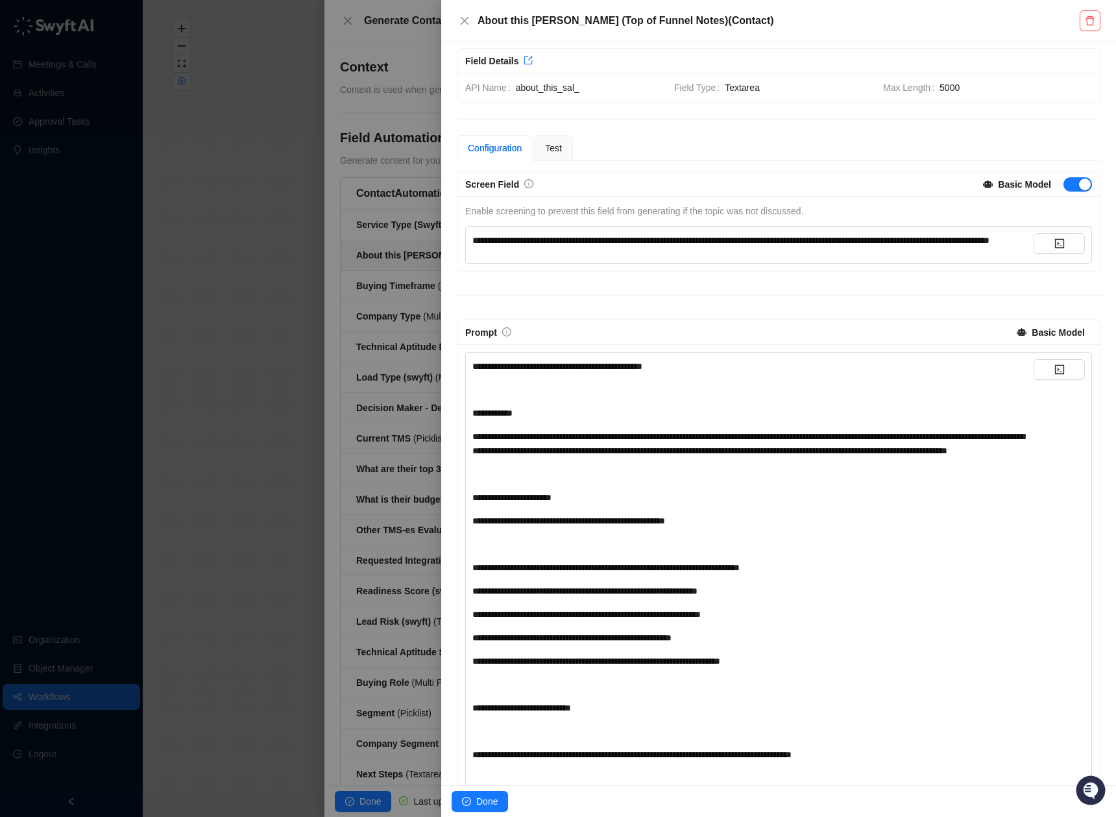
scroll to position [18, 0]
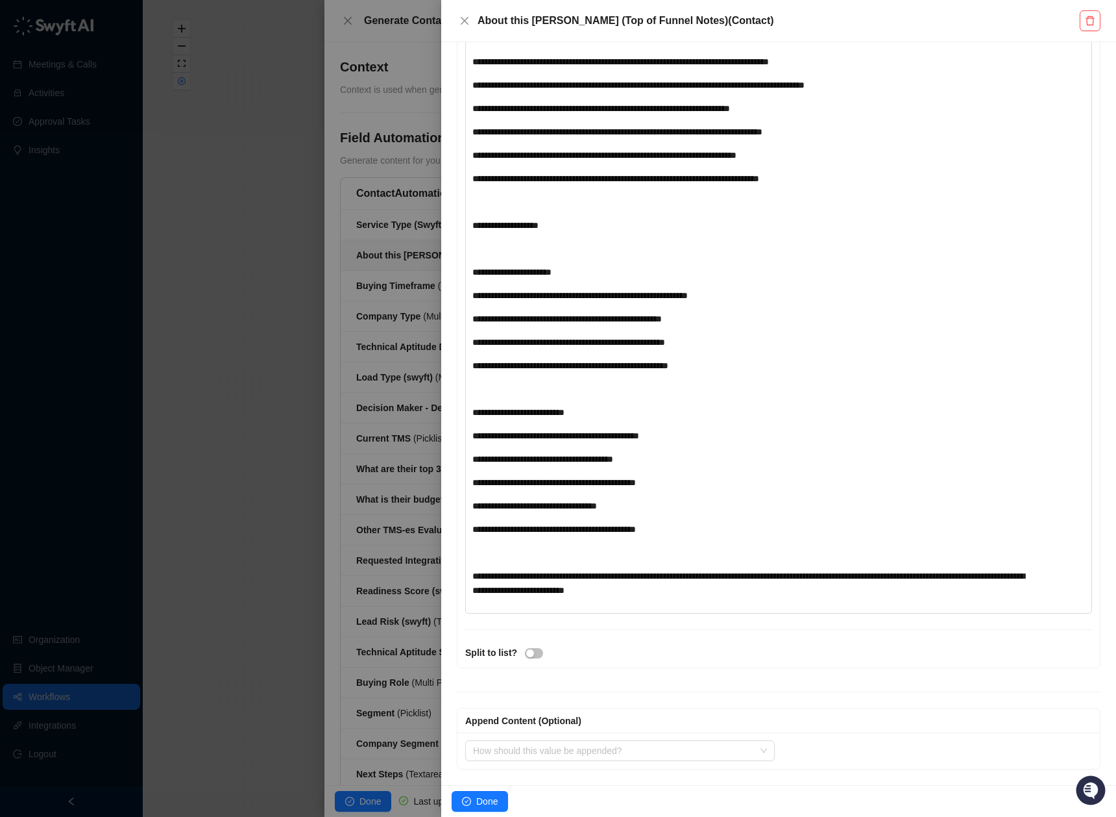
scroll to position [3184, 0]
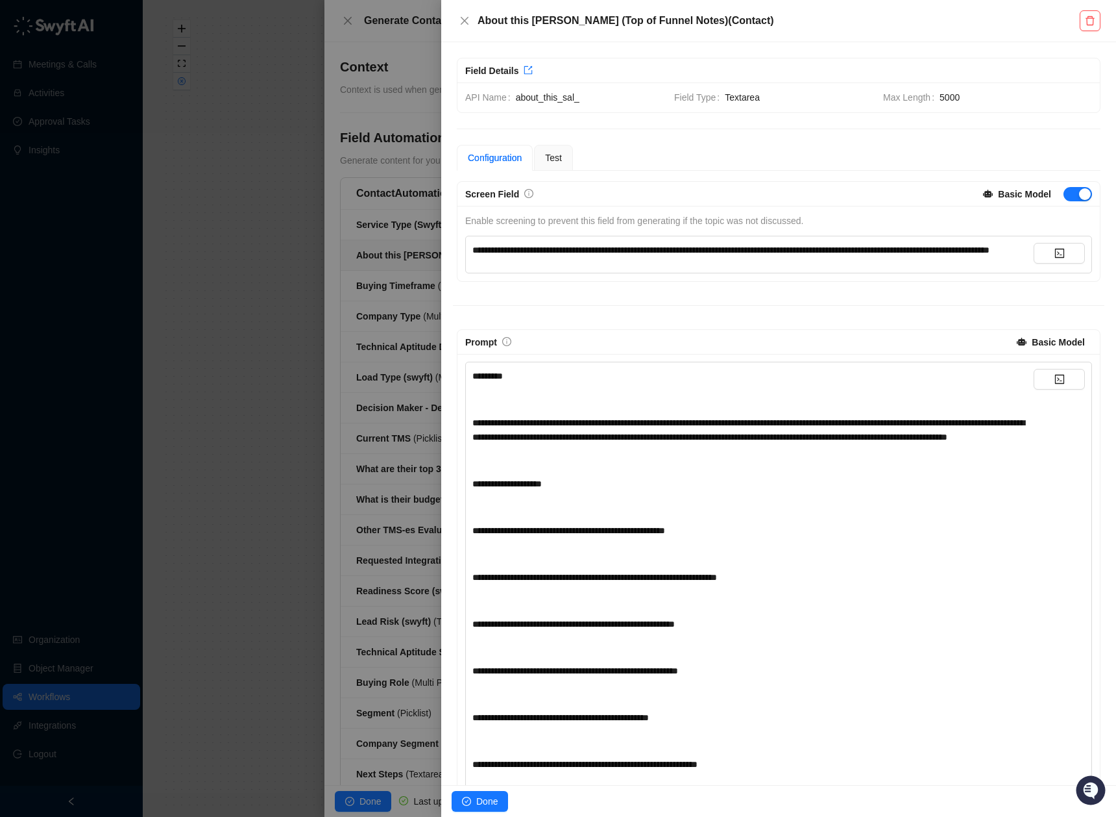
scroll to position [5016, 0]
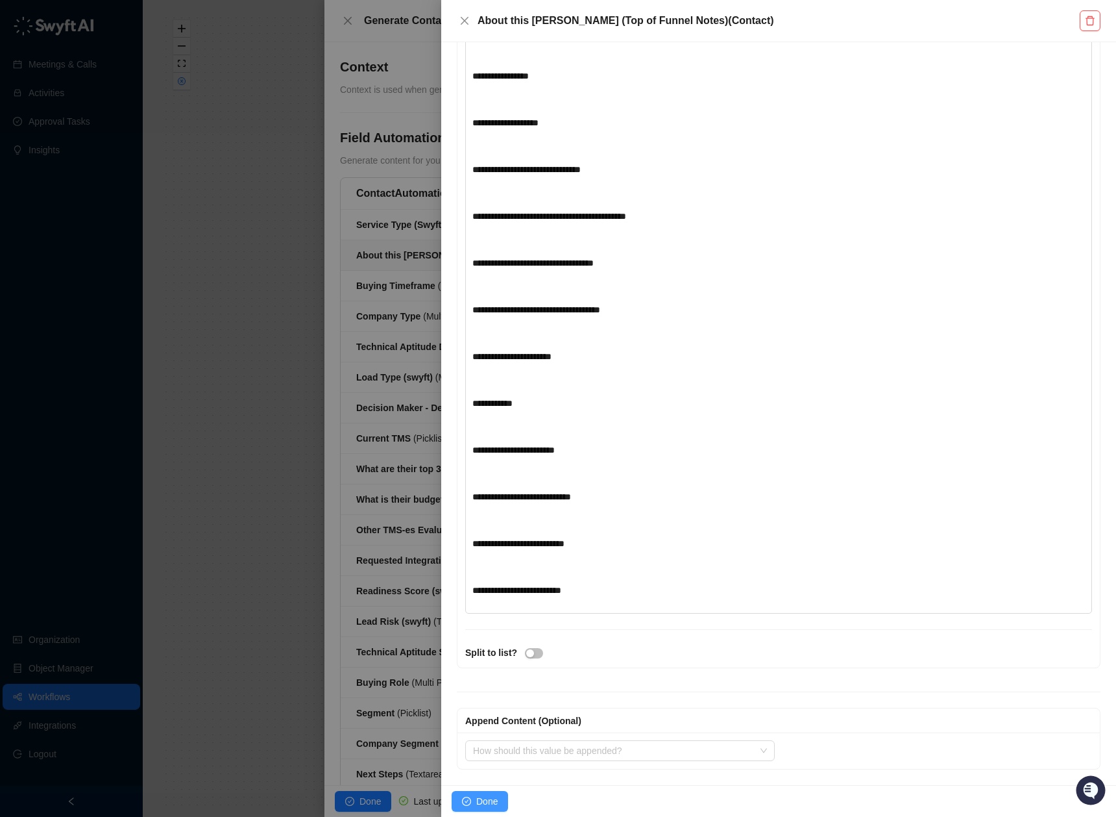
click at [488, 798] on span "Done" at bounding box center [486, 801] width 21 height 14
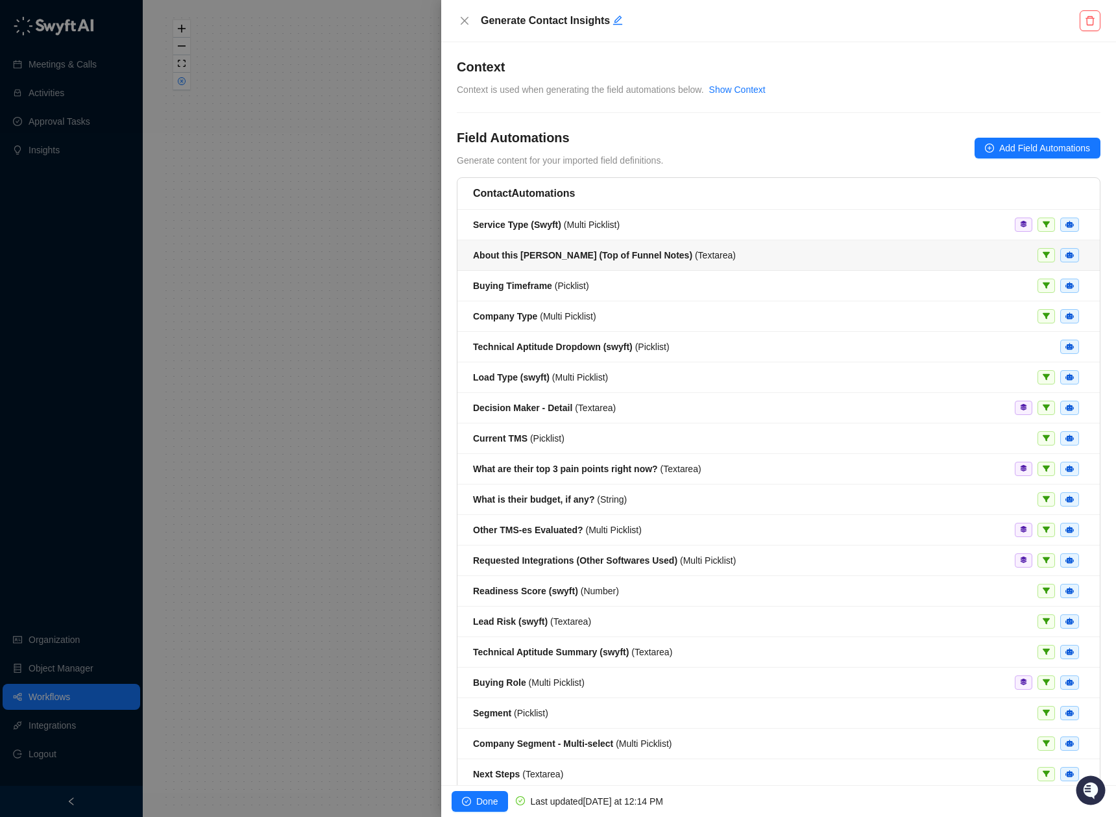
click at [770, 253] on div "About this [PERSON_NAME] (Top of Funnel Notes) ( Textarea )" at bounding box center [778, 255] width 611 height 14
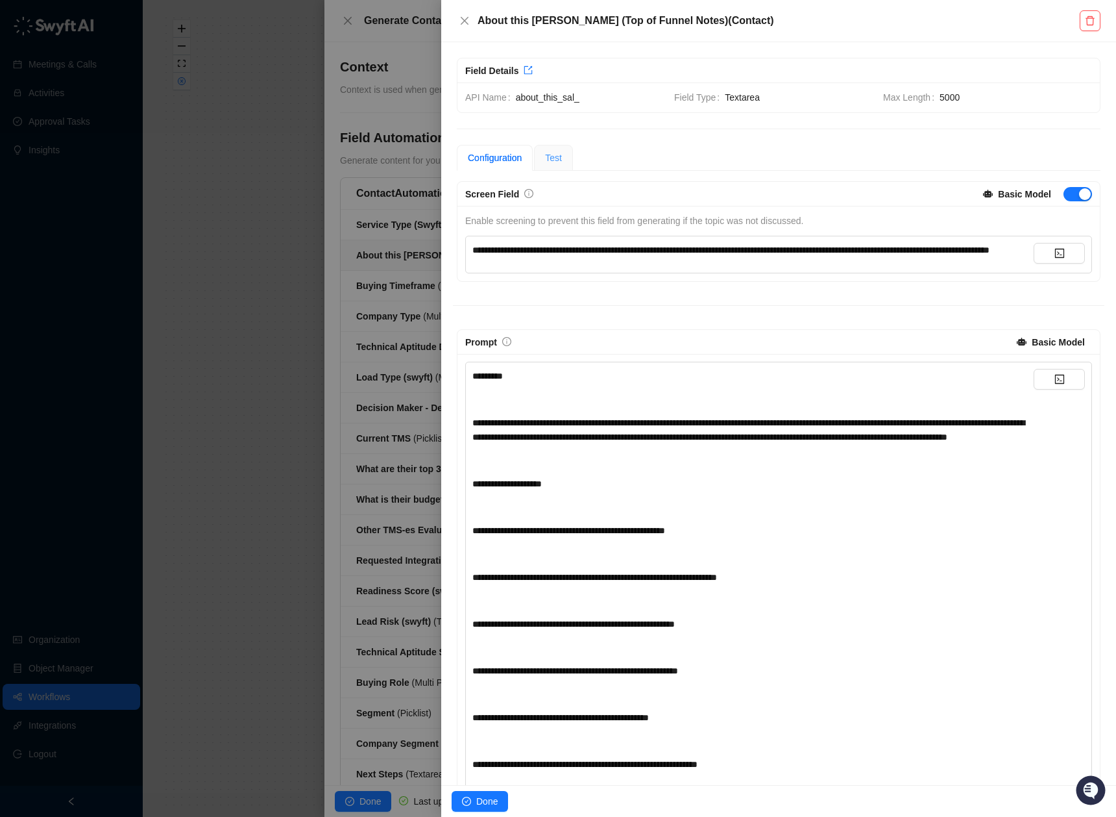
click at [573, 158] on div "Test" at bounding box center [553, 158] width 39 height 26
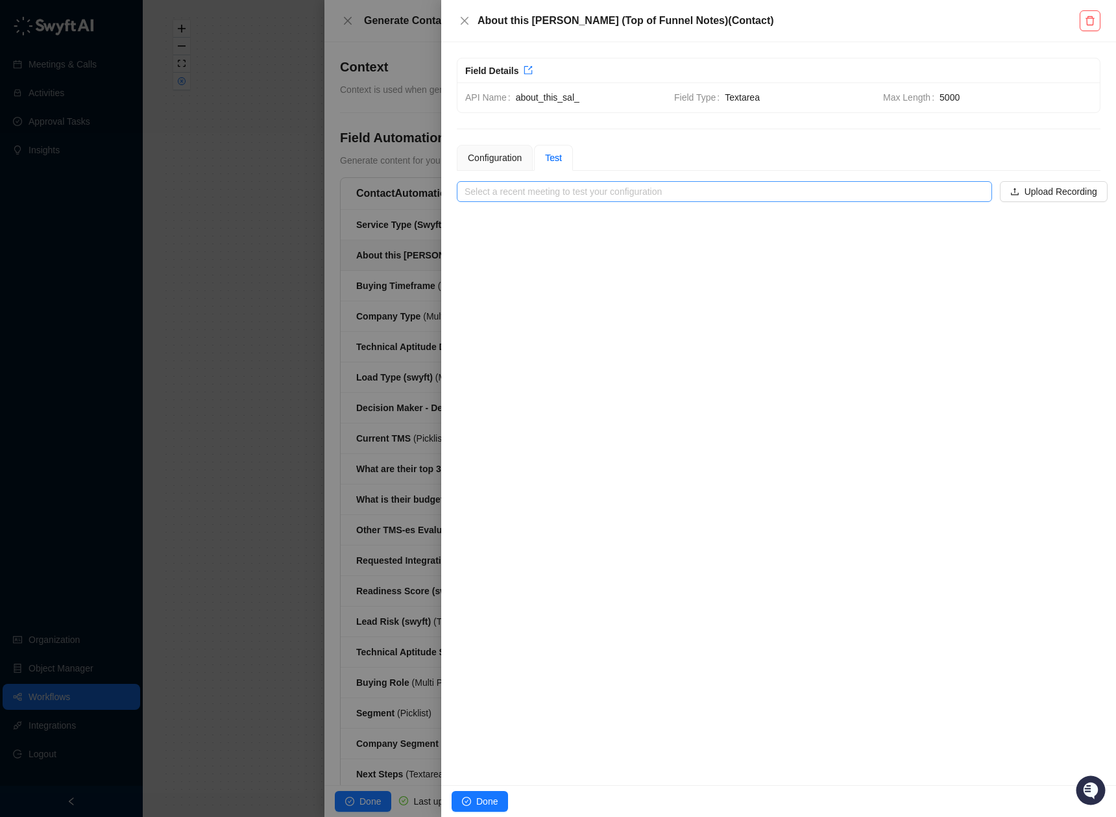
click at [572, 182] on input "search" at bounding box center [721, 191] width 512 height 19
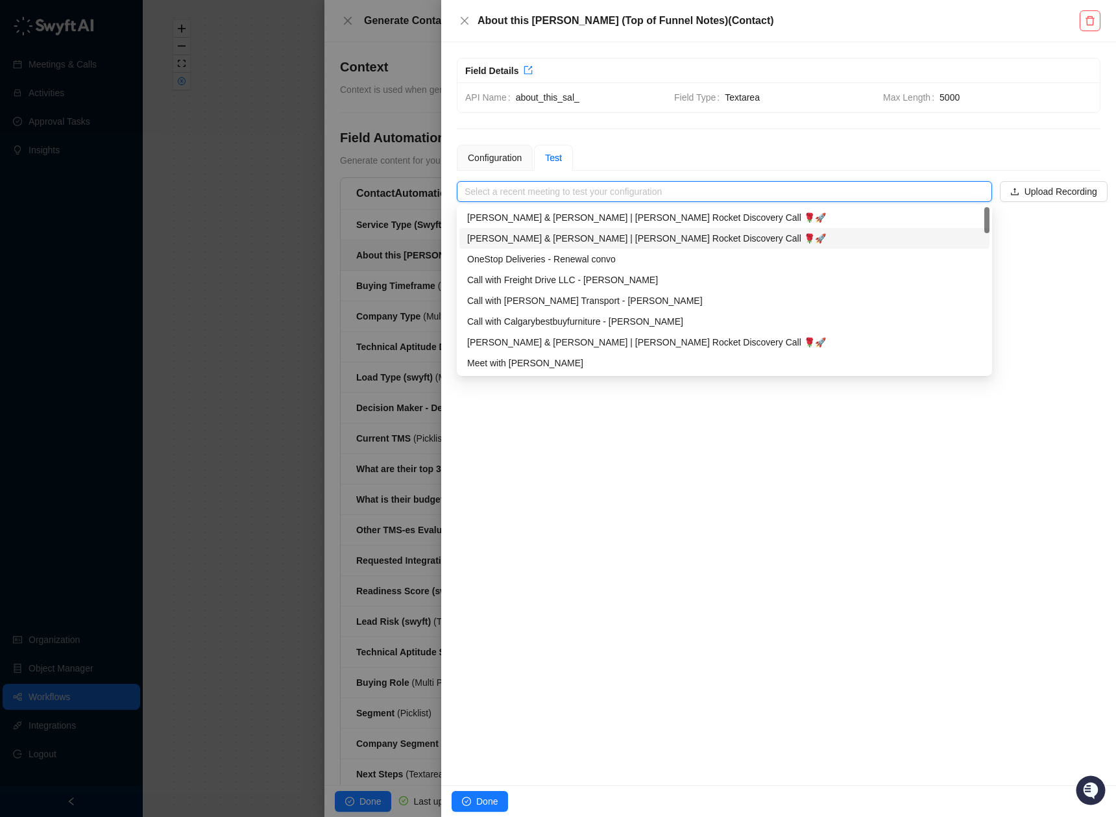
click at [609, 236] on div "[PERSON_NAME] & [PERSON_NAME] | [PERSON_NAME] Rocket Discovery Call 🌹🚀" at bounding box center [724, 238] width 515 height 14
type input "**********"
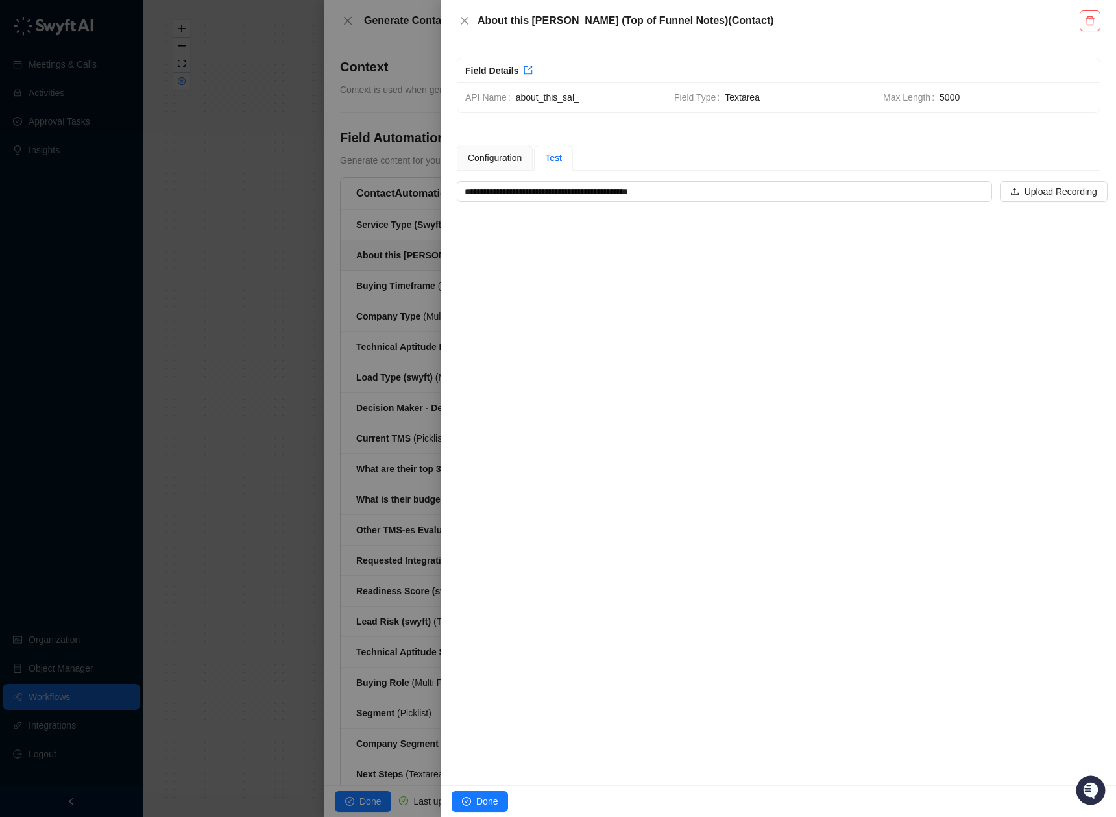
click at [686, 204] on div "**********" at bounding box center [778, 413] width 675 height 743
click at [703, 187] on input "**********" at bounding box center [721, 191] width 512 height 19
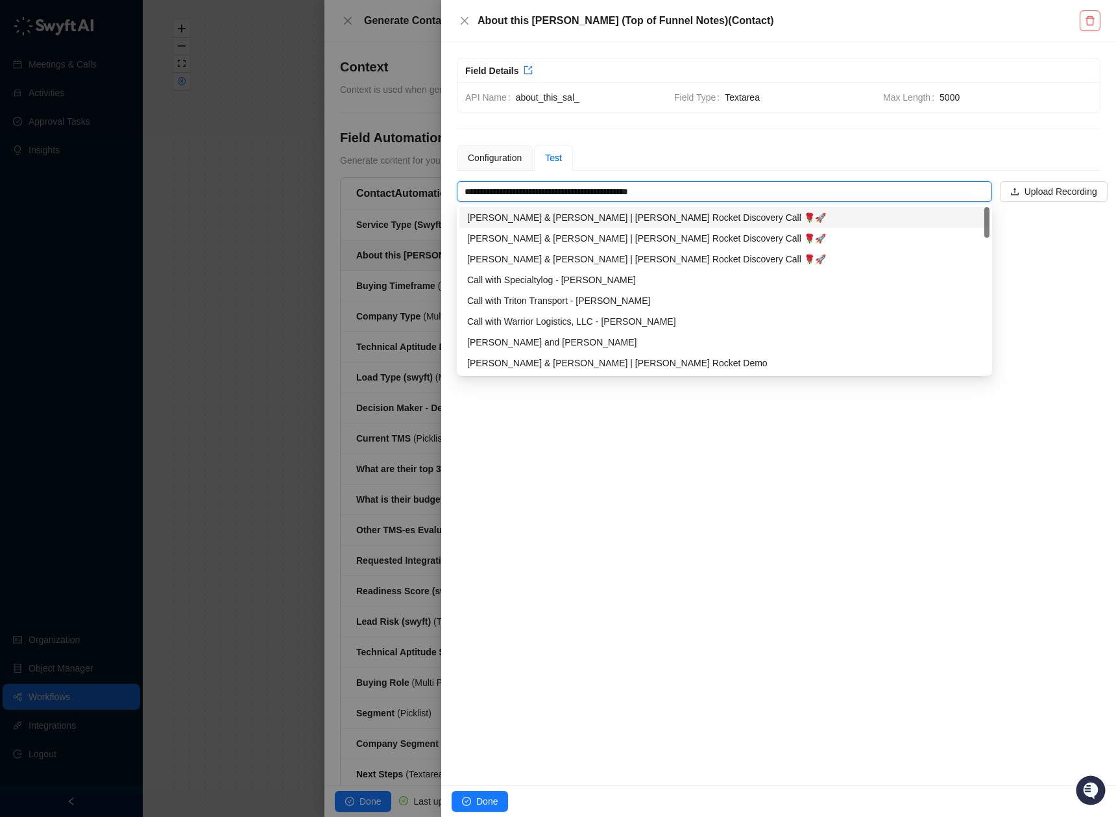
click at [691, 218] on div "[PERSON_NAME] & [PERSON_NAME] | [PERSON_NAME] Rocket Discovery Call 🌹🚀" at bounding box center [724, 217] width 515 height 14
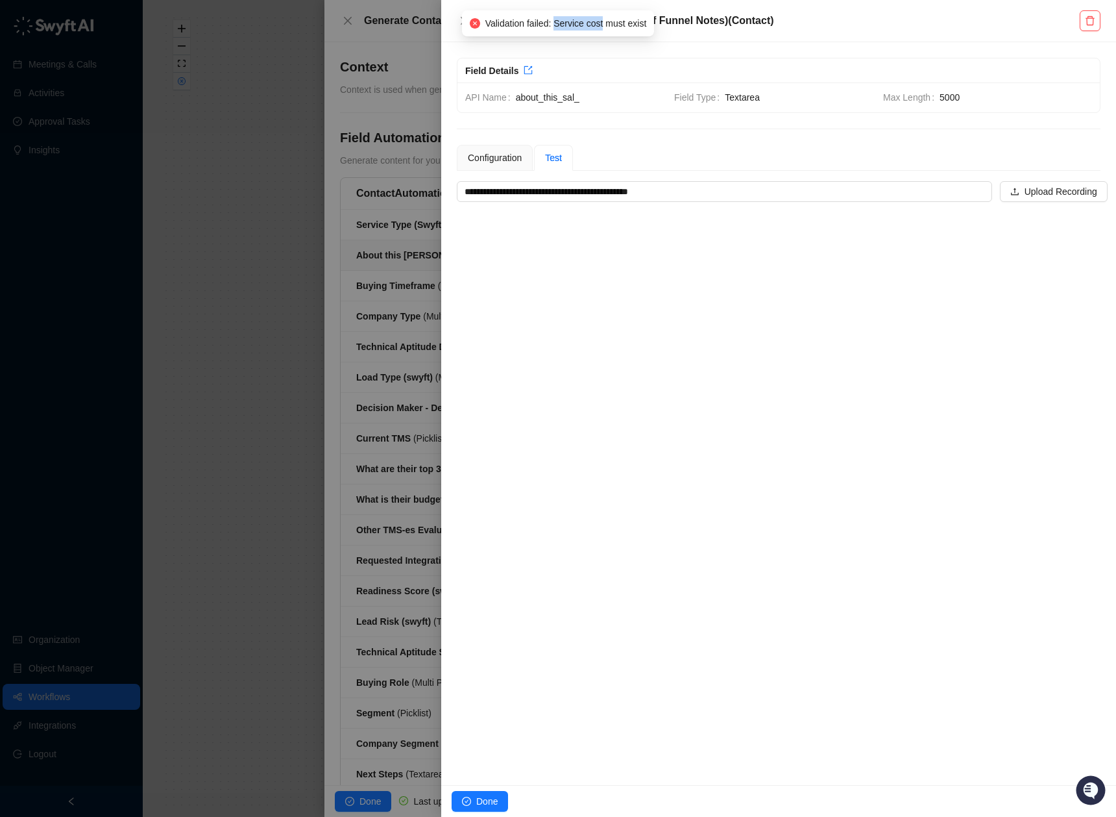
drag, startPoint x: 554, startPoint y: 25, endPoint x: 605, endPoint y: 25, distance: 51.3
click at [605, 25] on span "Validation failed: Service cost must exist" at bounding box center [567, 23] width 162 height 14
copy span "Service cost"
click at [511, 167] on div "Configuration" at bounding box center [495, 158] width 76 height 26
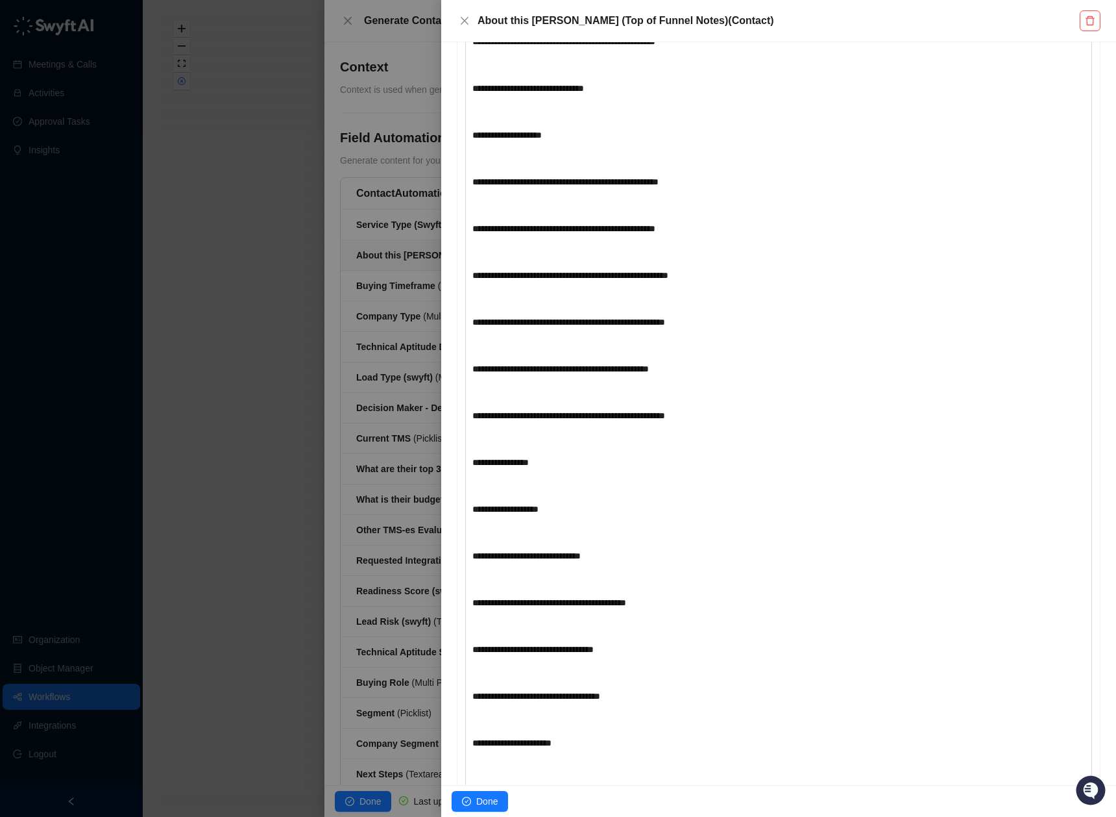
scroll to position [5016, 0]
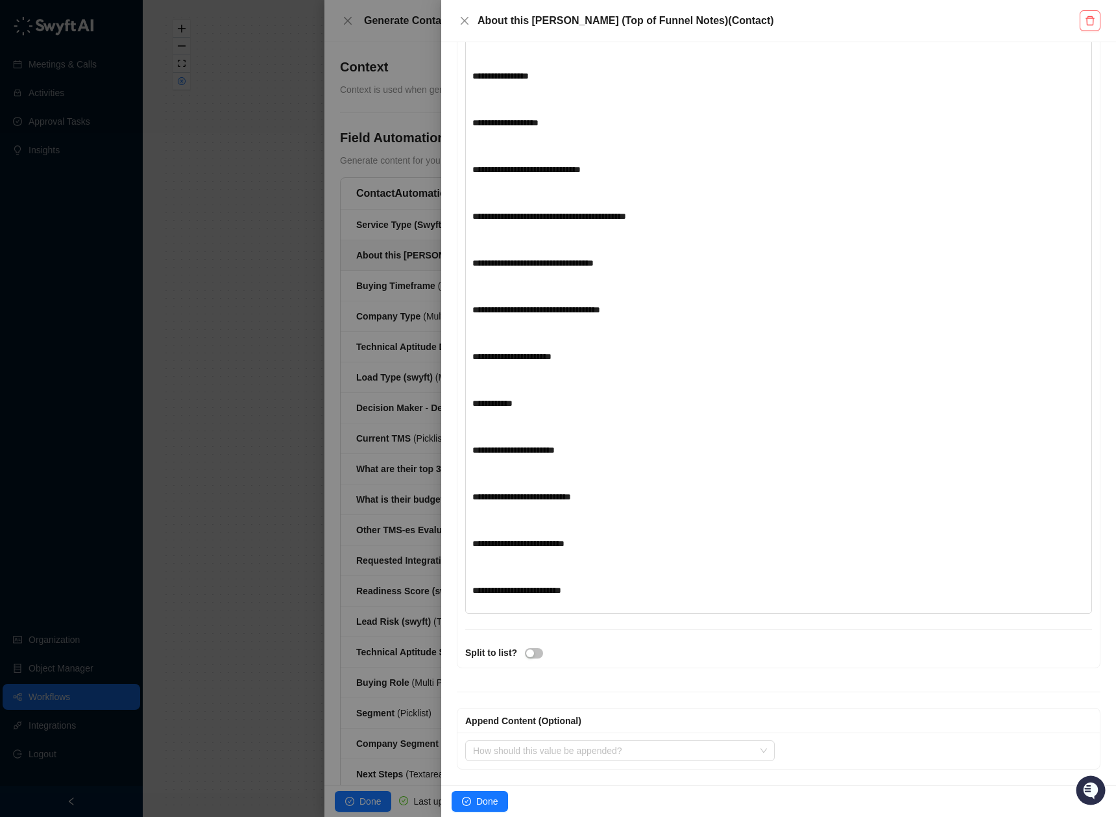
click at [845, 357] on div "**********" at bounding box center [753, 356] width 561 height 14
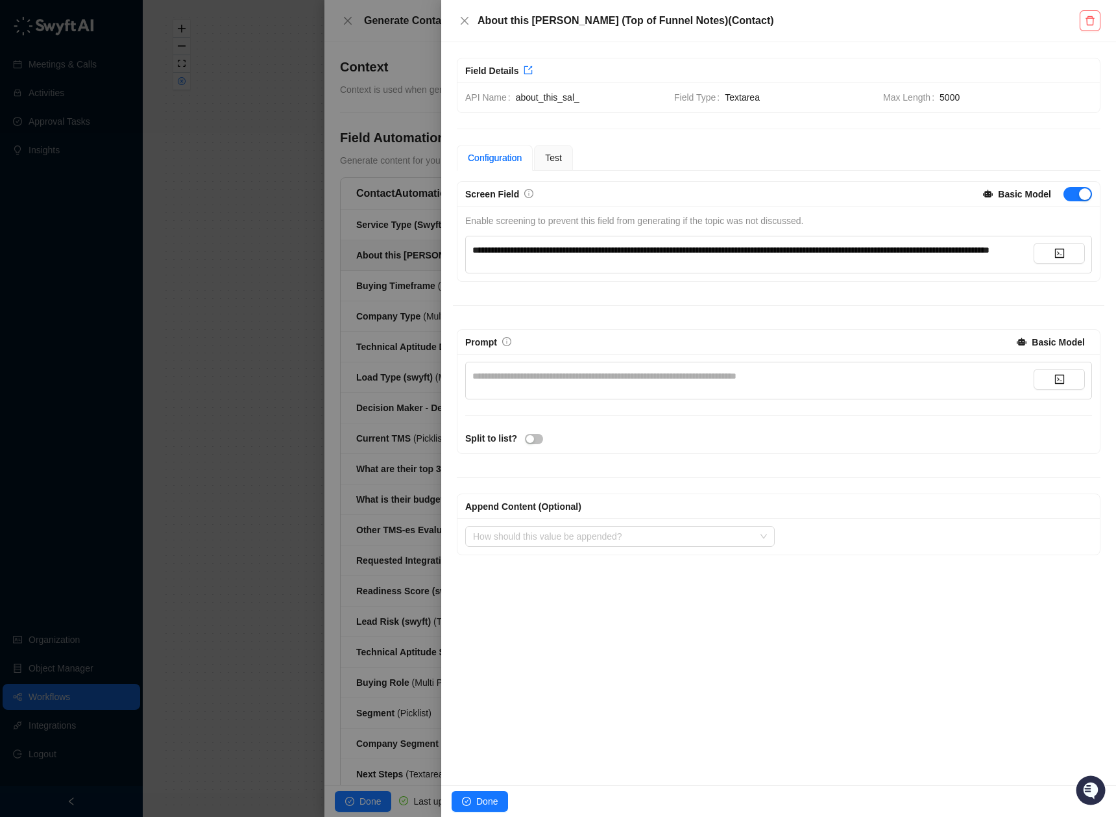
scroll to position [0, 0]
click at [506, 256] on div "**********" at bounding box center [753, 250] width 561 height 14
click at [624, 392] on div "**********" at bounding box center [753, 380] width 561 height 23
click at [639, 383] on div "**********" at bounding box center [753, 376] width 561 height 14
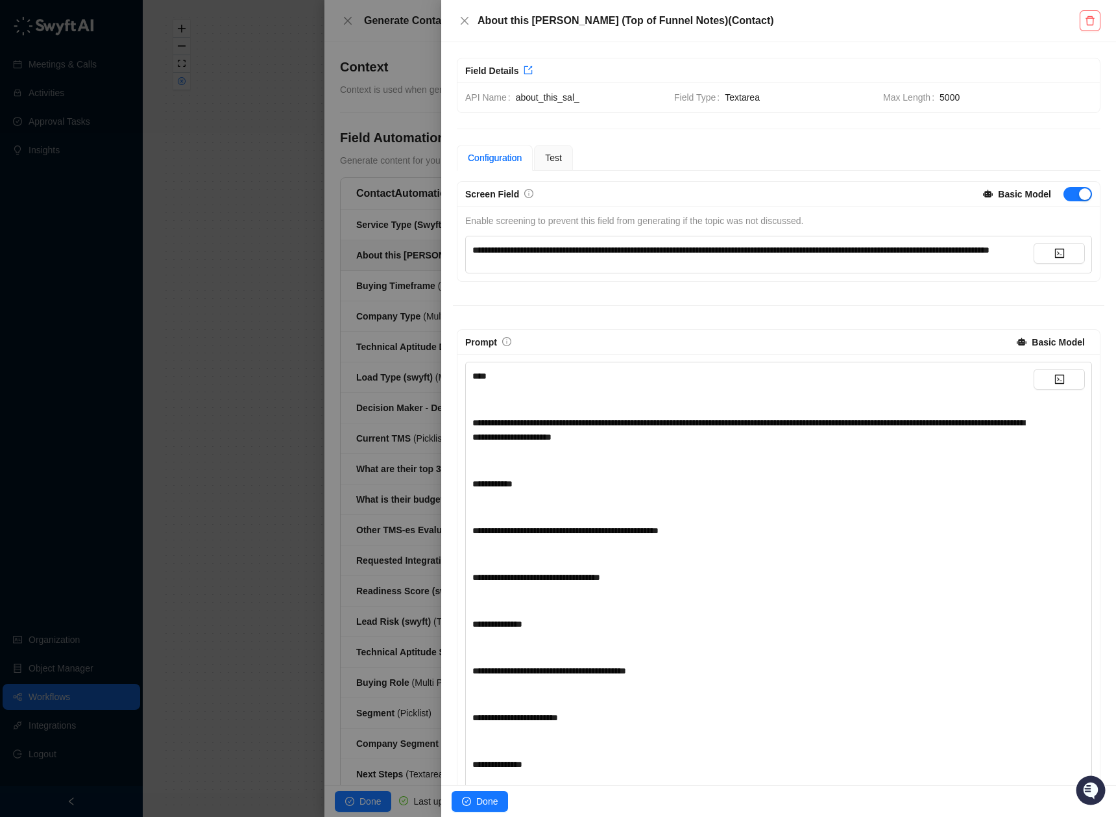
click at [813, 306] on div at bounding box center [779, 305] width 652 height 1
click at [802, 537] on div "**********" at bounding box center [753, 530] width 561 height 14
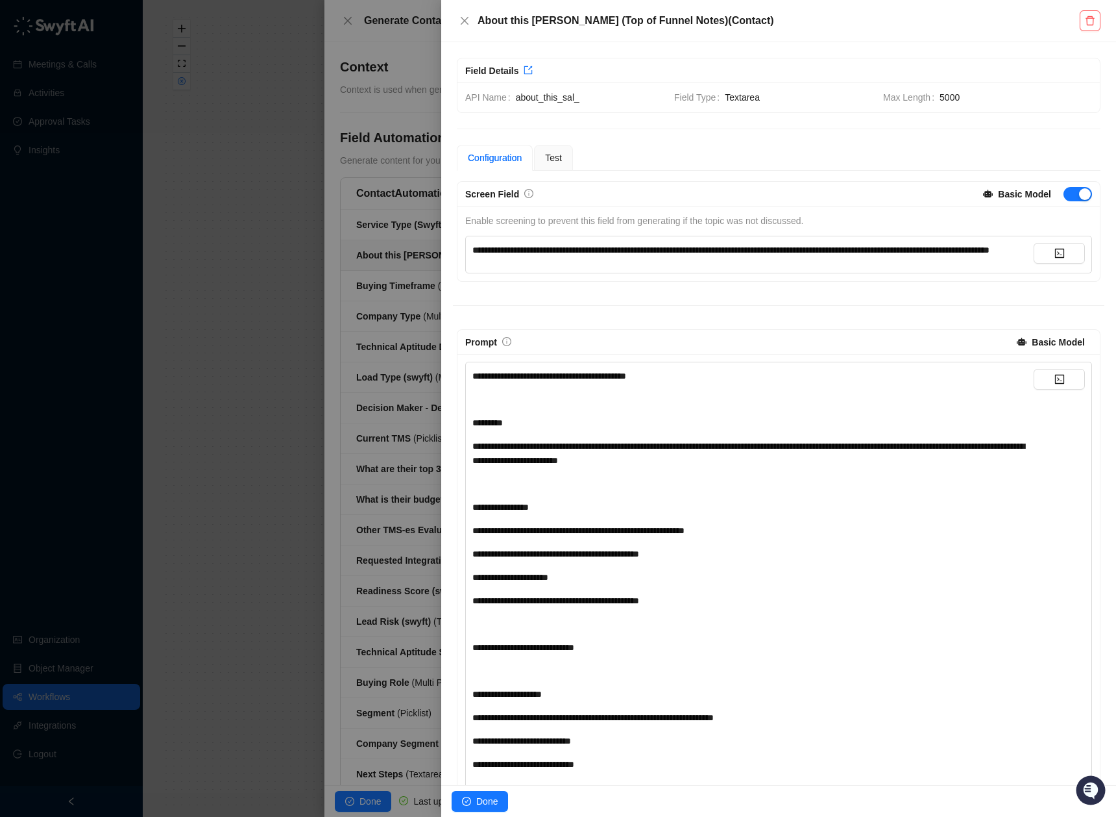
scroll to position [1076, 0]
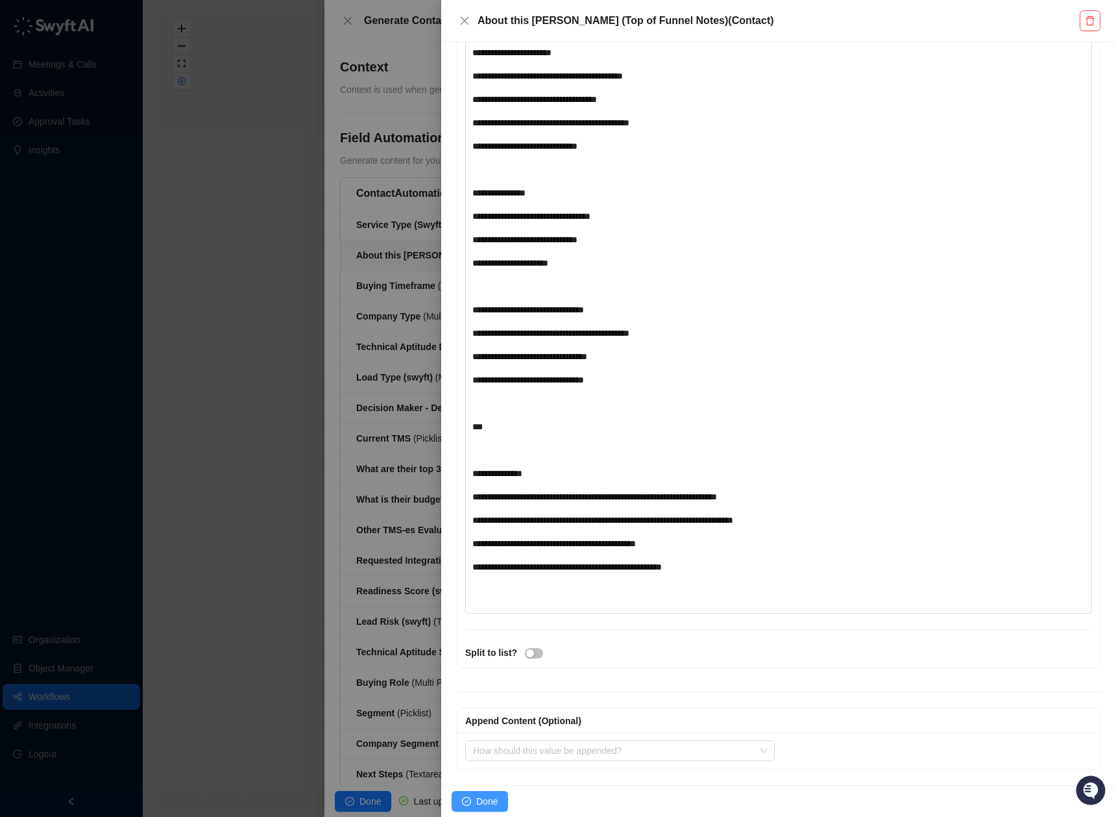
click at [502, 801] on button "Done" at bounding box center [480, 801] width 56 height 21
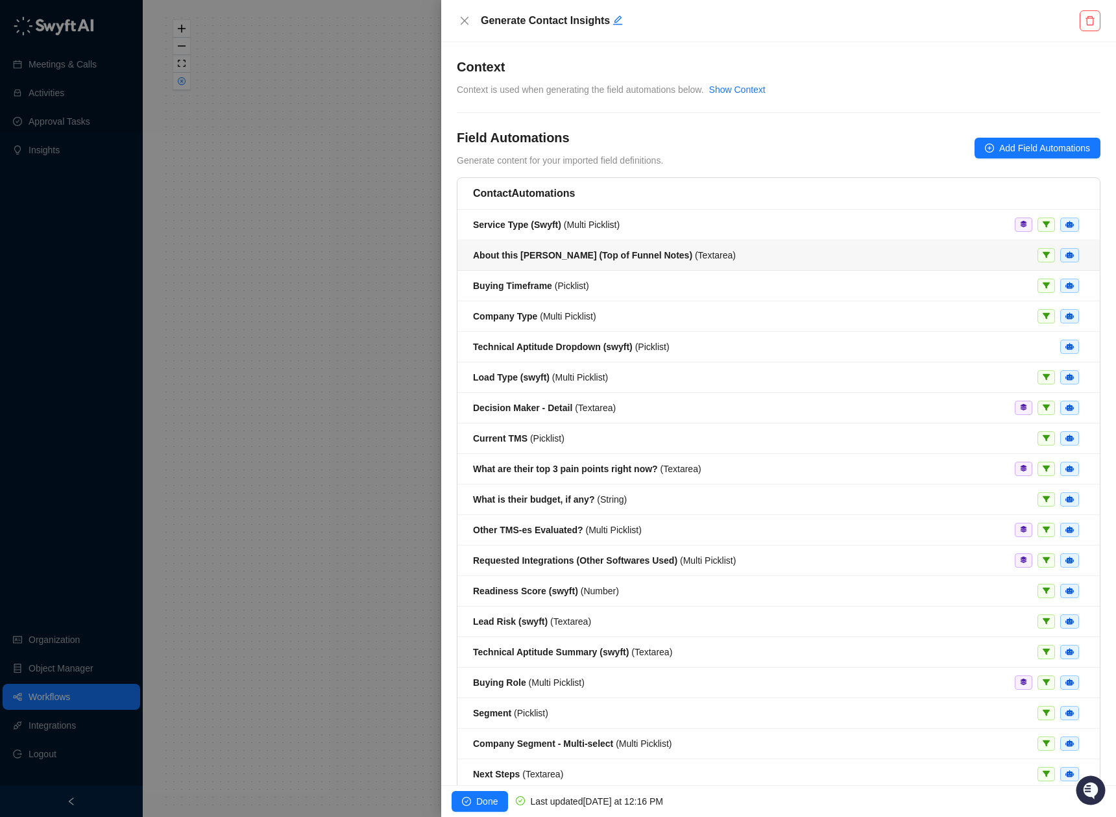
click at [588, 256] on strong "About this [PERSON_NAME] (Top of Funnel Notes)" at bounding box center [582, 255] width 219 height 10
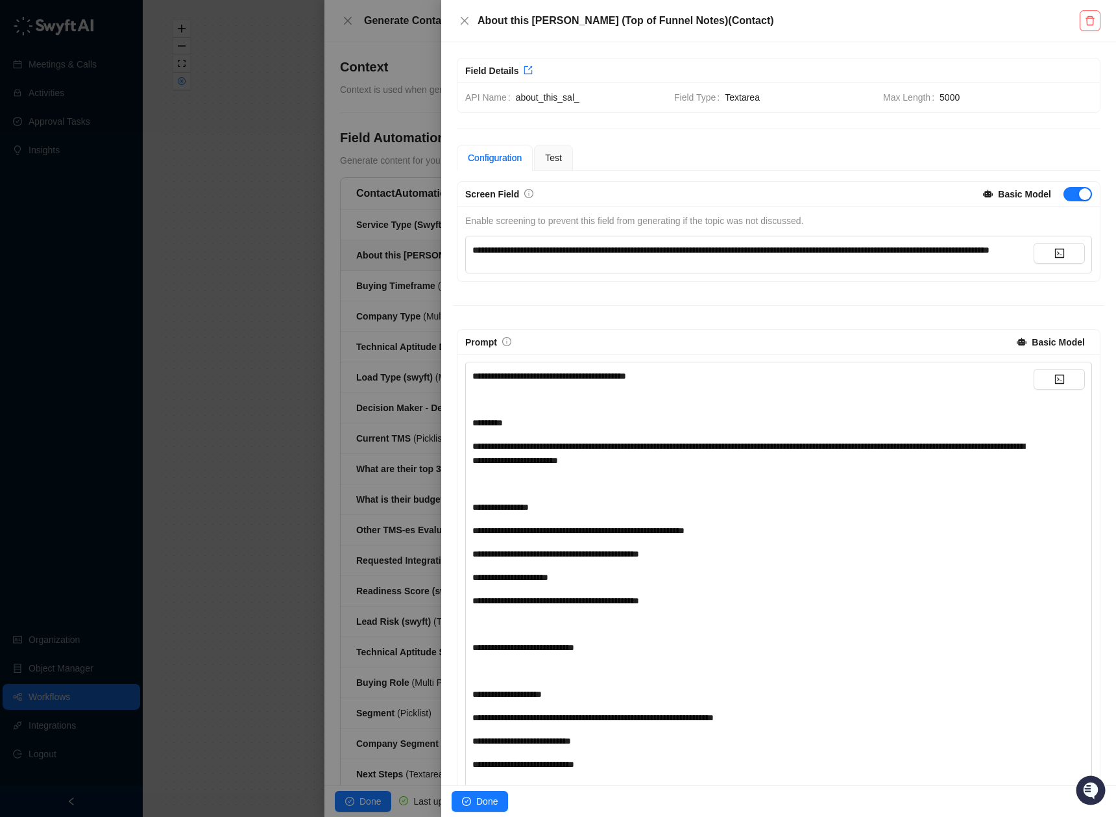
click at [563, 143] on div "**********" at bounding box center [778, 413] width 675 height 743
click at [566, 166] on div "Test" at bounding box center [553, 158] width 39 height 26
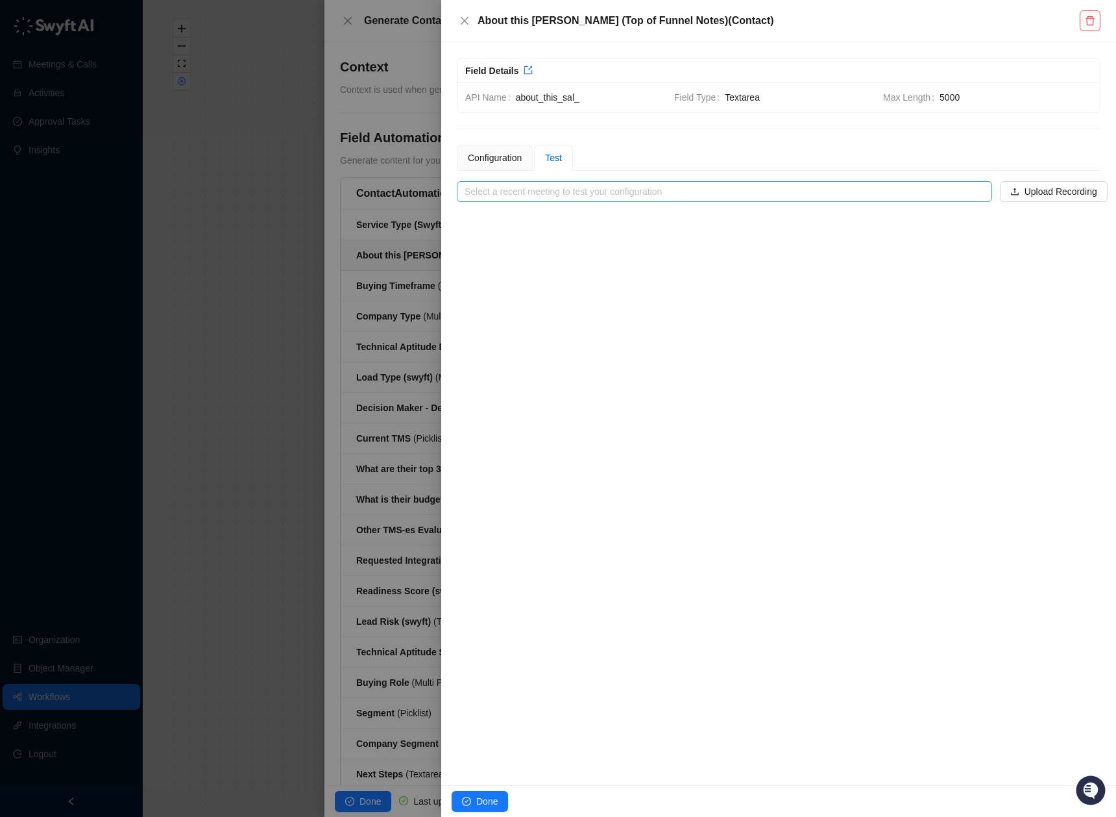
click at [609, 186] on input "search" at bounding box center [721, 191] width 512 height 19
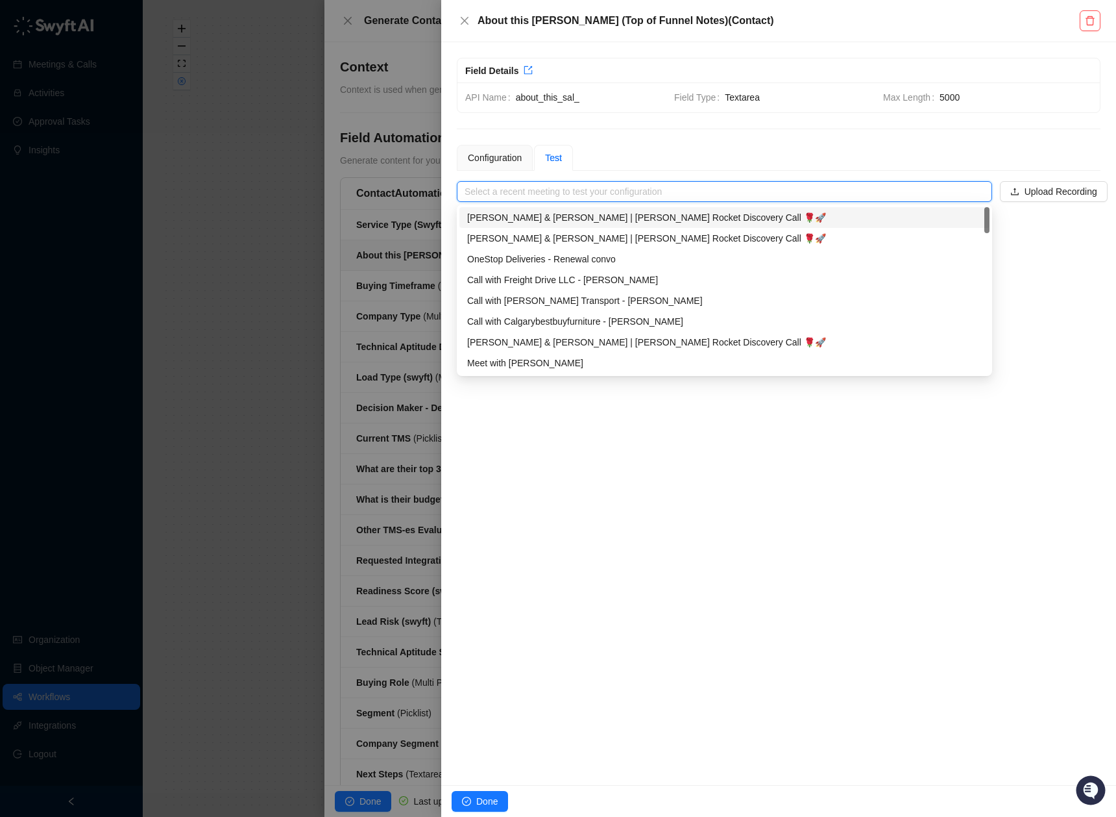
click at [608, 219] on div "[PERSON_NAME] & [PERSON_NAME] | [PERSON_NAME] Rocket Discovery Call 🌹🚀" at bounding box center [724, 217] width 515 height 14
type input "**********"
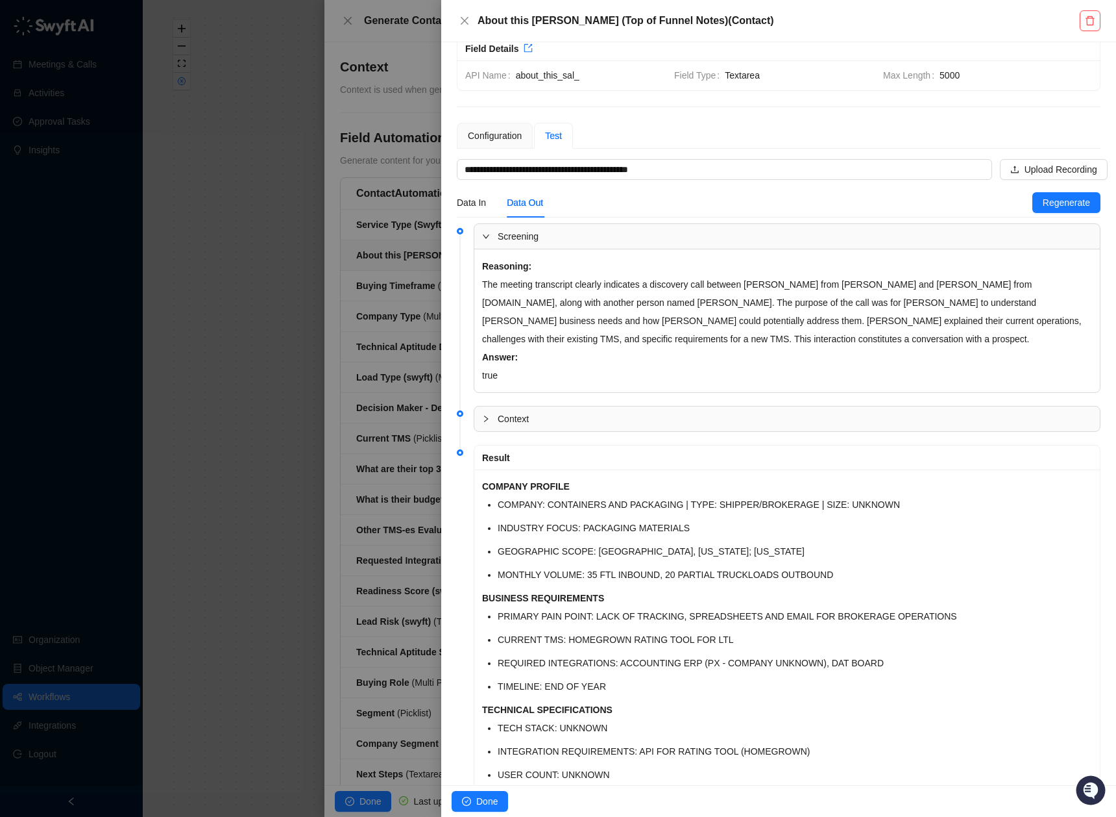
scroll to position [156, 0]
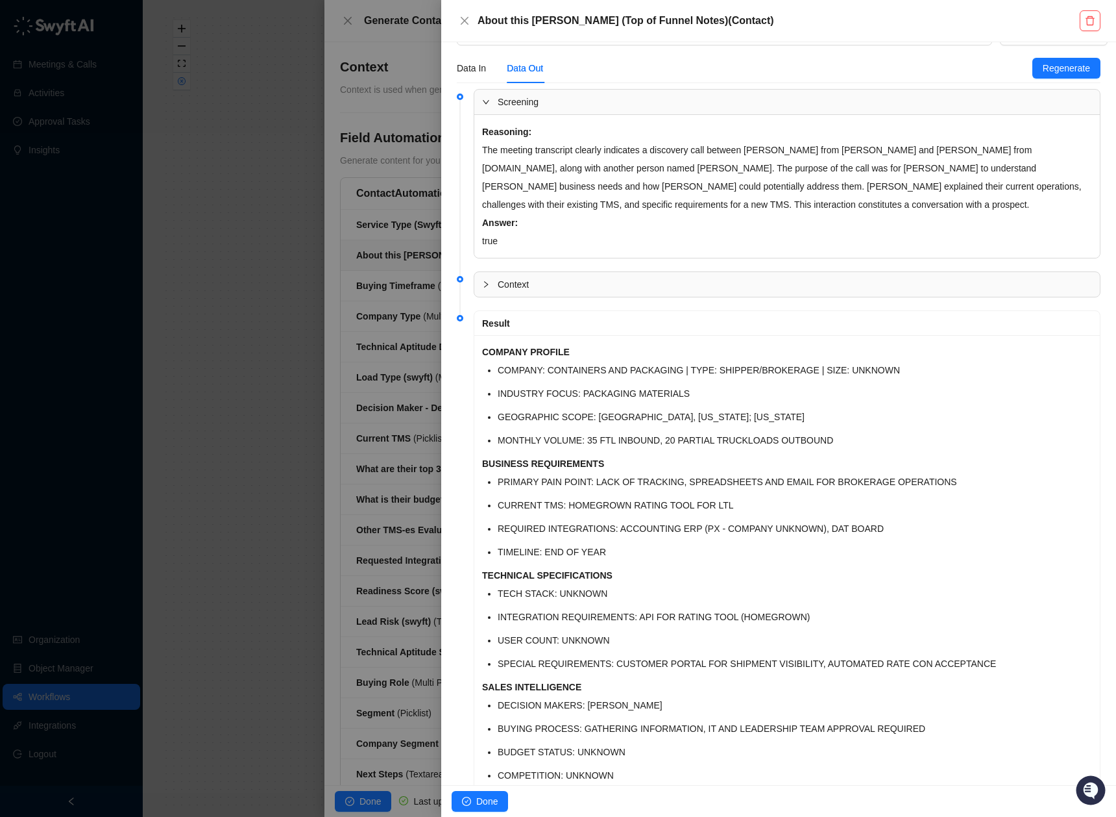
click at [797, 585] on li "TECH STACK: UNKNOWN" at bounding box center [795, 593] width 595 height 18
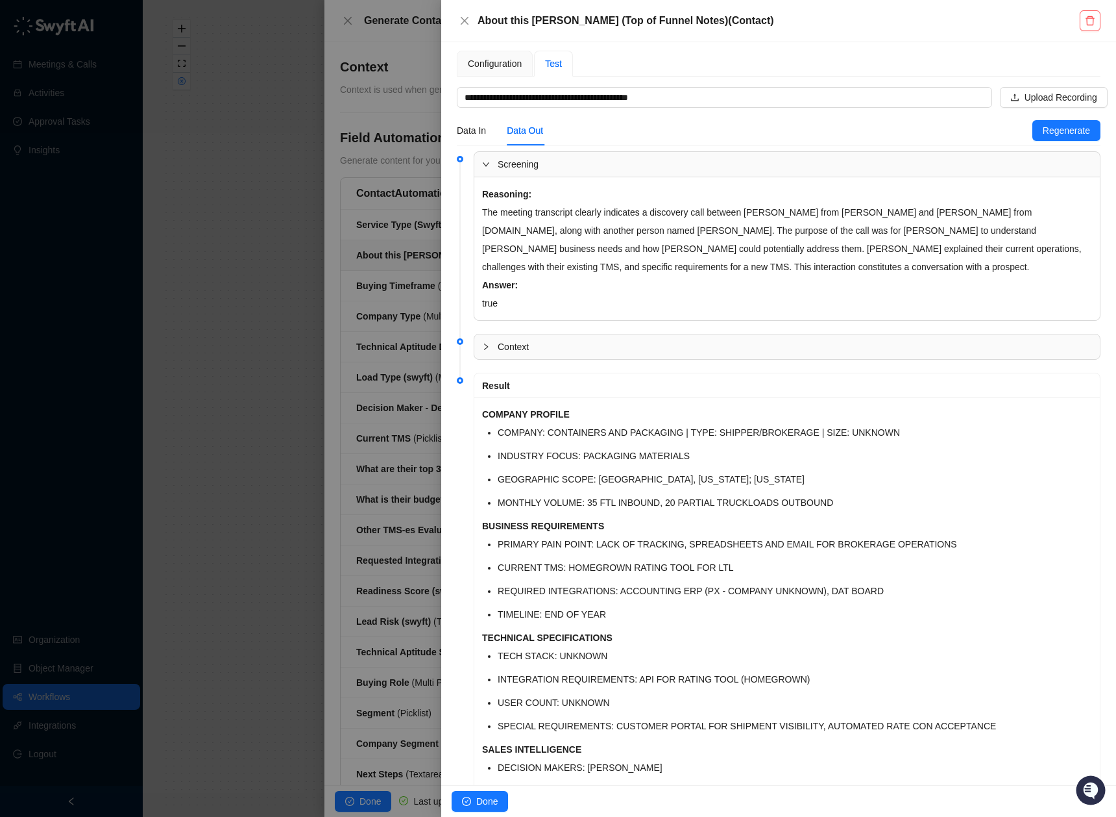
scroll to position [0, 0]
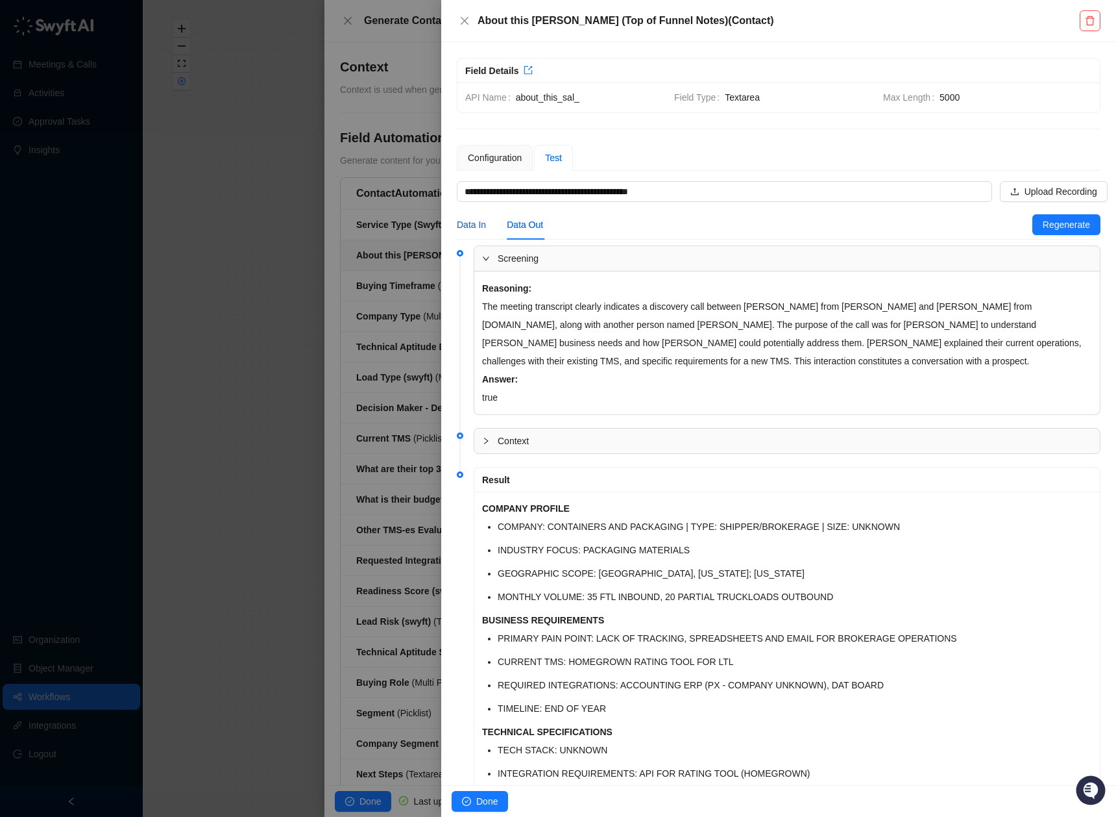
click at [478, 229] on div "Data In" at bounding box center [471, 224] width 29 height 14
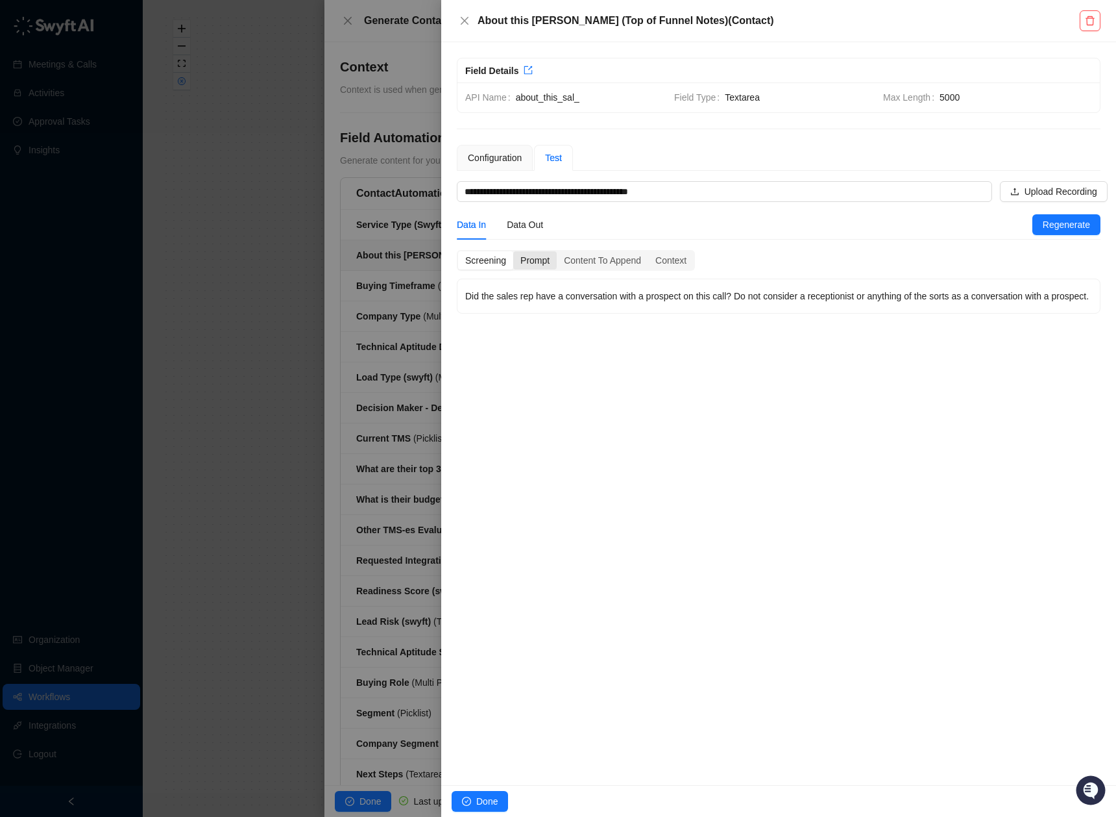
click at [548, 259] on div "Prompt" at bounding box center [534, 260] width 43 height 18
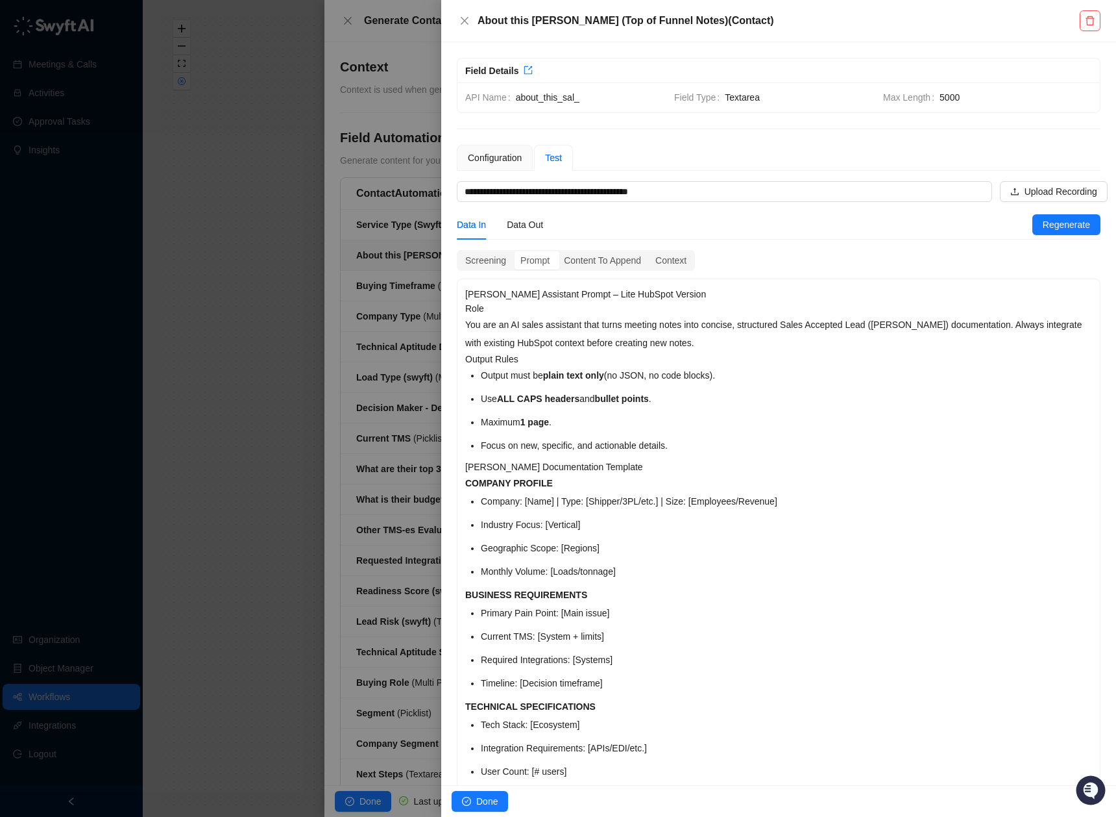
click at [677, 397] on li "Use ALL CAPS headers and bullet points ." at bounding box center [786, 398] width 611 height 18
click at [498, 160] on div "Configuration" at bounding box center [495, 158] width 54 height 14
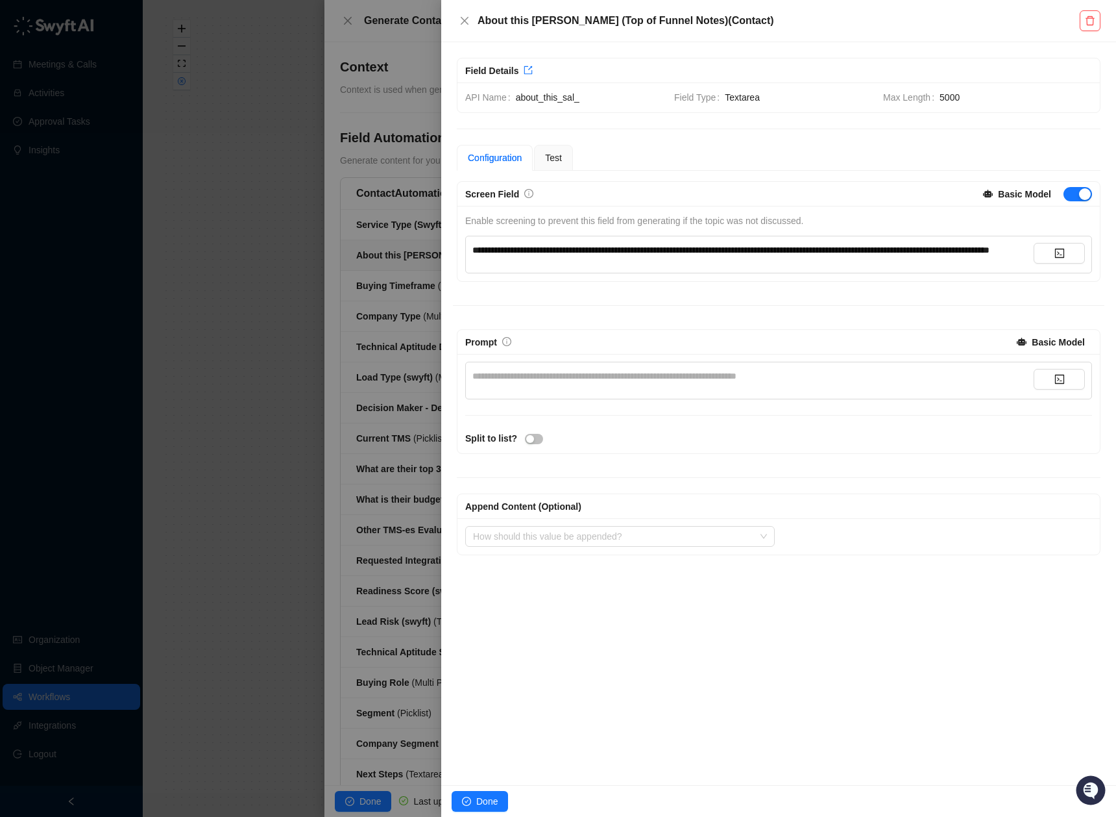
scroll to position [1076, 0]
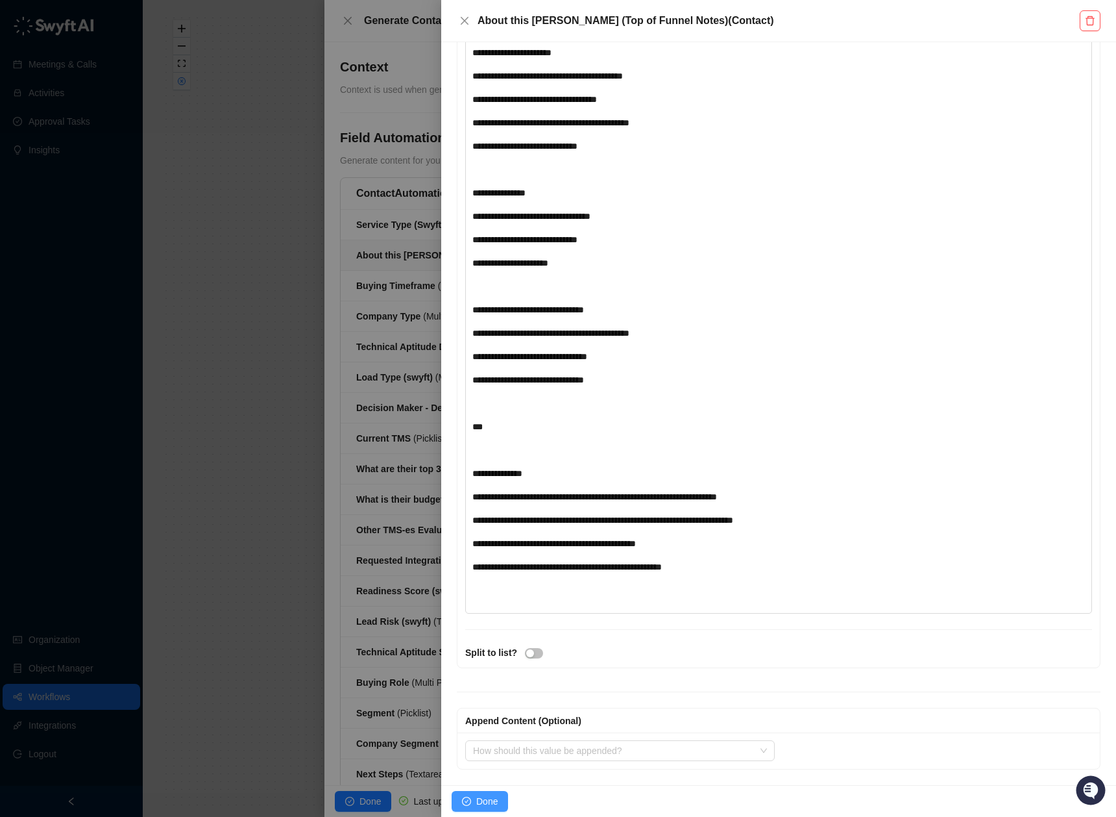
click at [508, 798] on button "Done" at bounding box center [480, 801] width 56 height 21
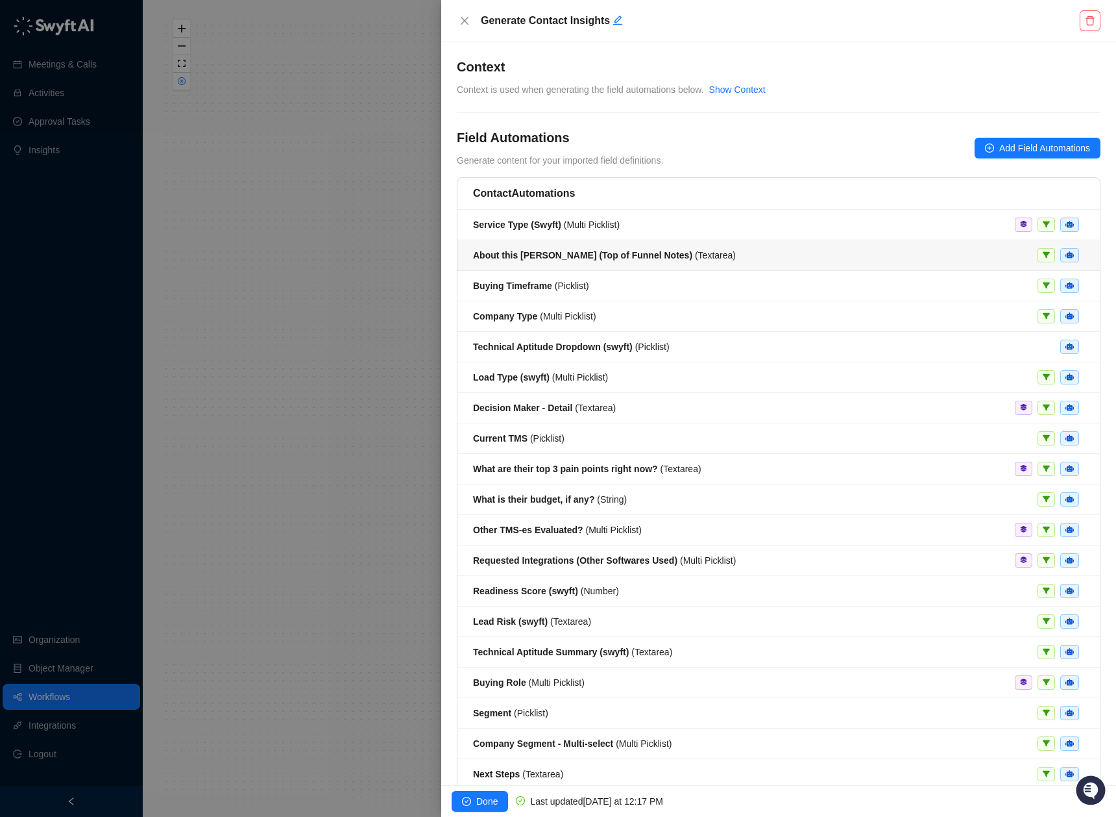
click at [625, 251] on strong "About this [PERSON_NAME] (Top of Funnel Notes)" at bounding box center [582, 255] width 219 height 10
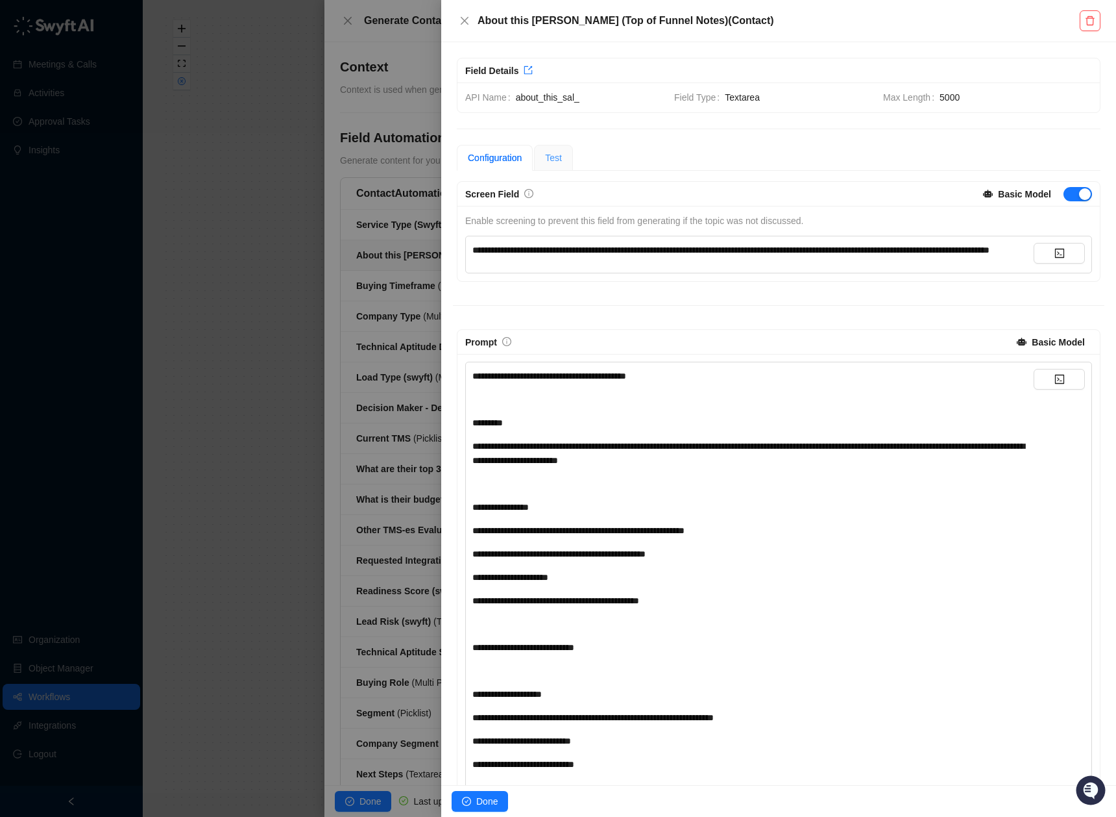
click at [539, 158] on div "Test" at bounding box center [553, 158] width 39 height 26
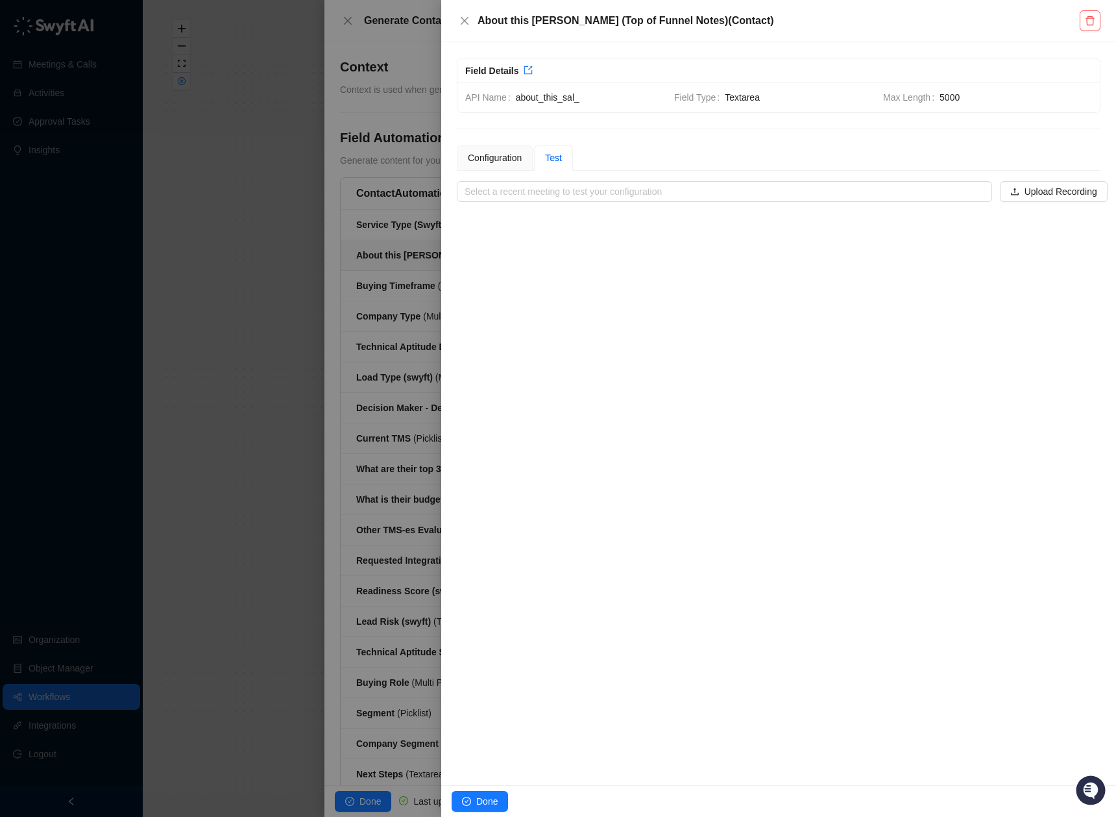
click at [585, 203] on div "**********" at bounding box center [778, 413] width 675 height 743
drag, startPoint x: 588, startPoint y: 192, endPoint x: 585, endPoint y: 202, distance: 10.1
click at [588, 192] on input "search" at bounding box center [721, 191] width 512 height 19
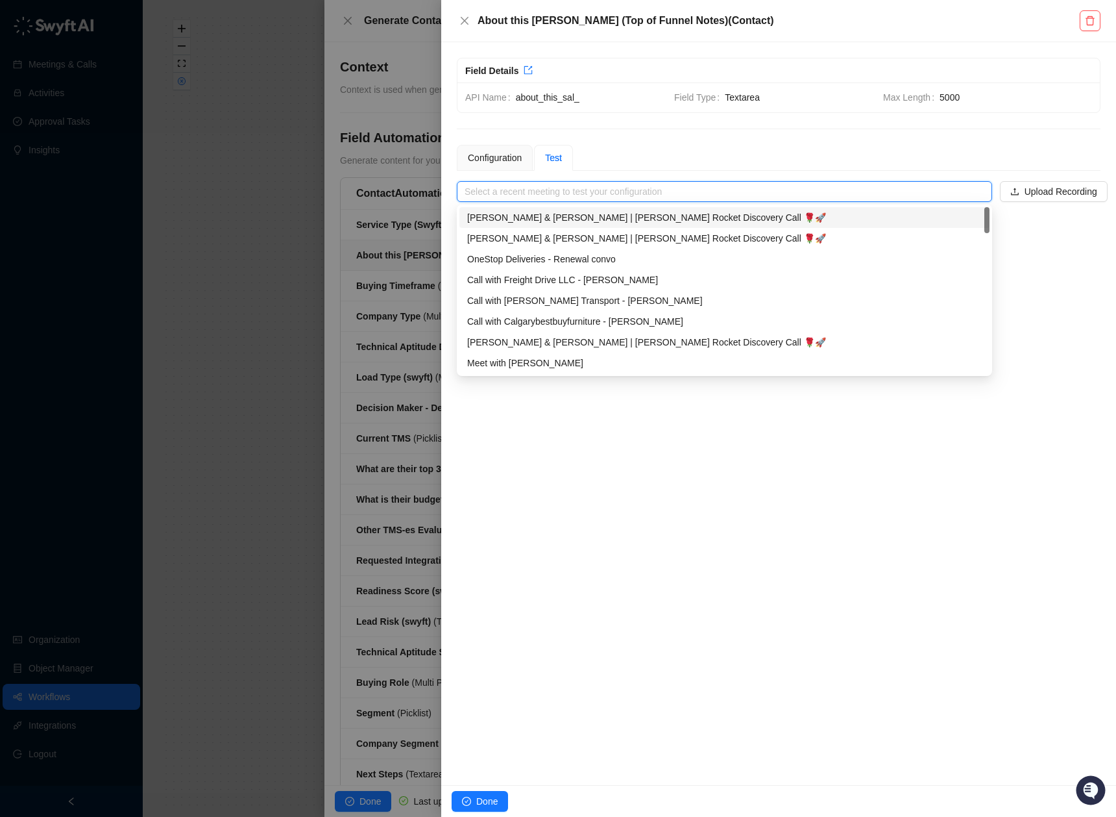
click at [596, 219] on div "[PERSON_NAME] & [PERSON_NAME] | [PERSON_NAME] Rocket Discovery Call 🌹🚀" at bounding box center [724, 217] width 515 height 14
type input "**********"
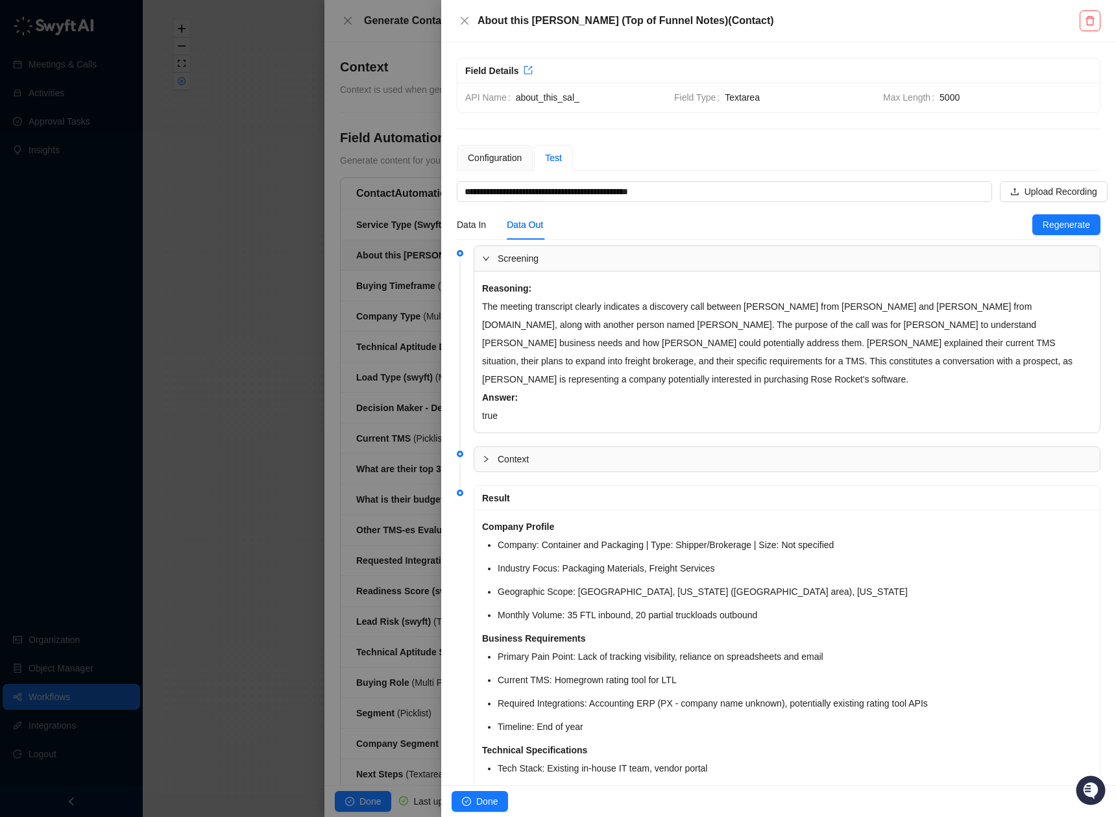
click at [890, 375] on p "The meeting transcript clearly indicates a discovery call between [PERSON_NAME]…" at bounding box center [787, 342] width 610 height 91
click at [521, 164] on div "Configuration" at bounding box center [495, 158] width 54 height 14
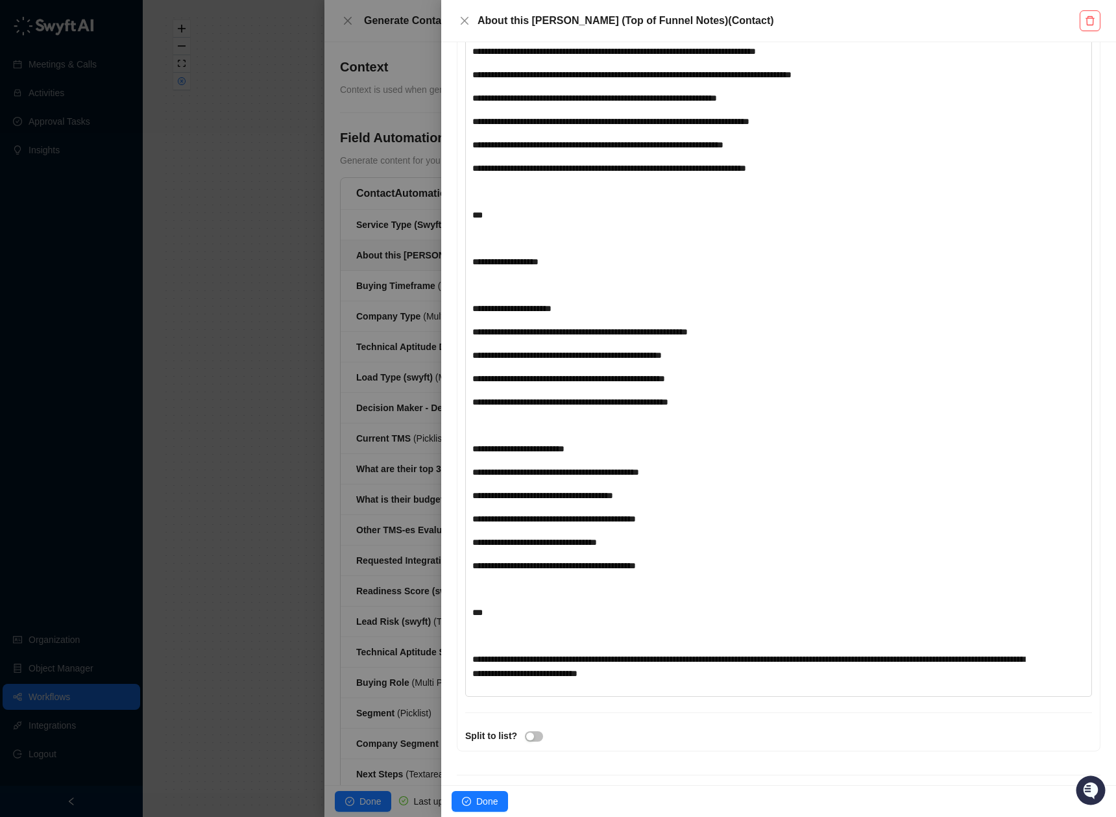
scroll to position [3675, 0]
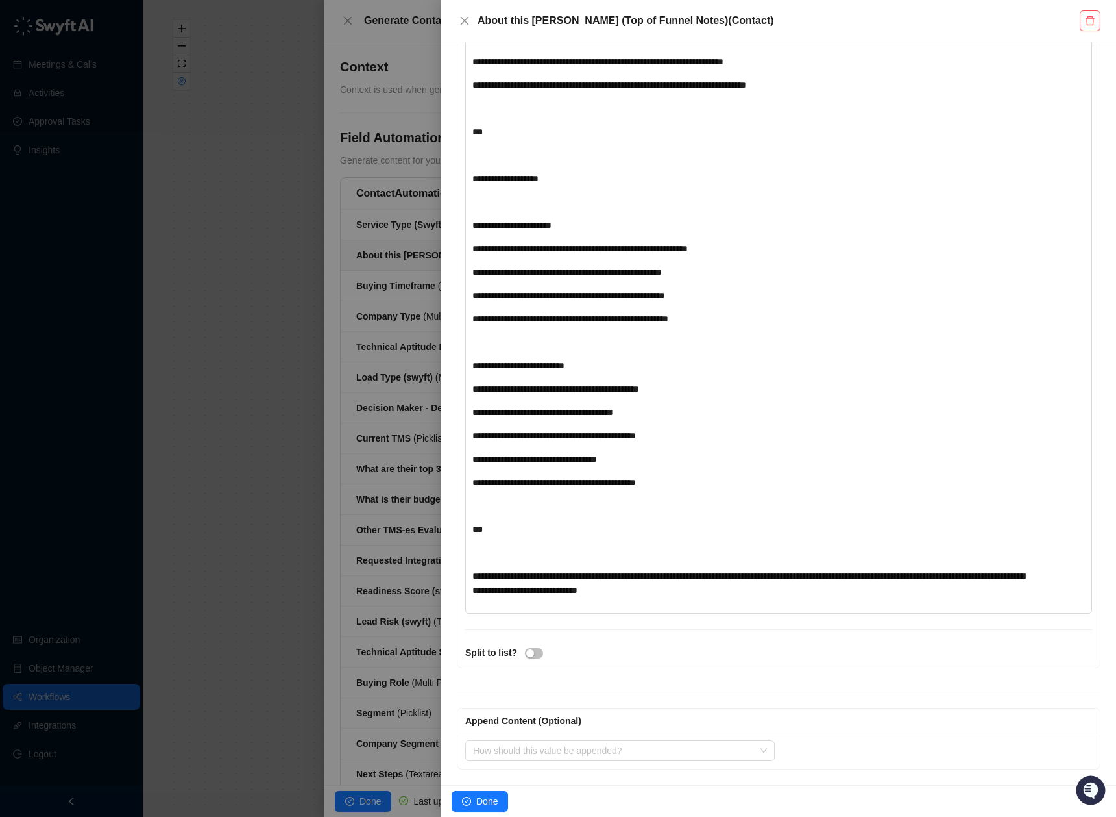
drag, startPoint x: 811, startPoint y: 594, endPoint x: 894, endPoint y: 606, distance: 83.9
click at [896, 596] on div "**********" at bounding box center [753, 583] width 561 height 29
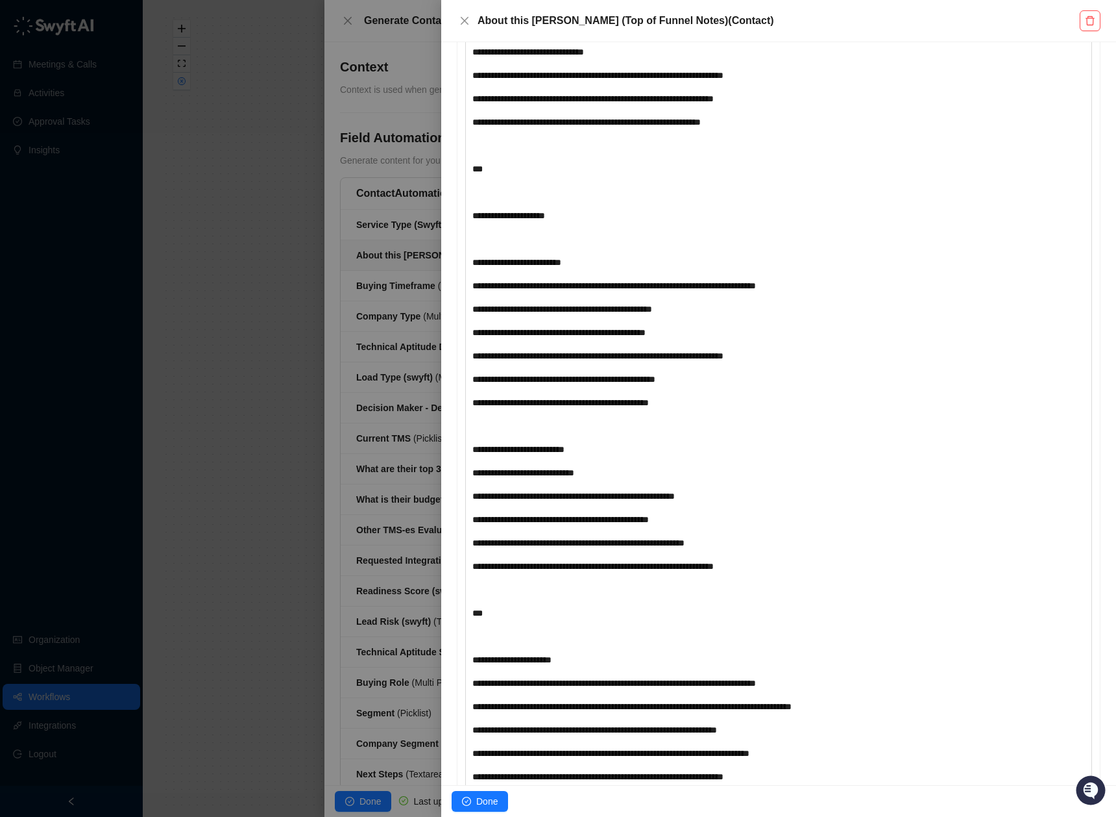
scroll to position [0, 0]
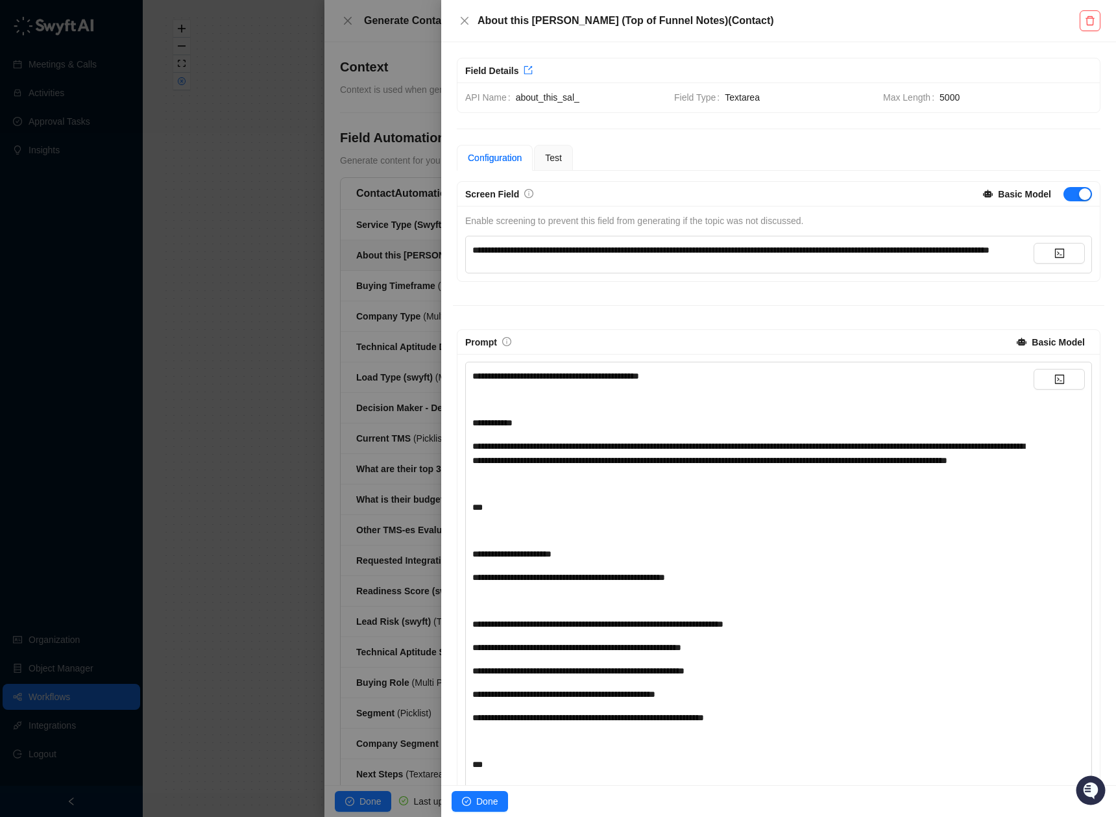
click at [561, 142] on div "**********" at bounding box center [778, 413] width 675 height 743
click at [562, 153] on span "Test" at bounding box center [553, 158] width 17 height 10
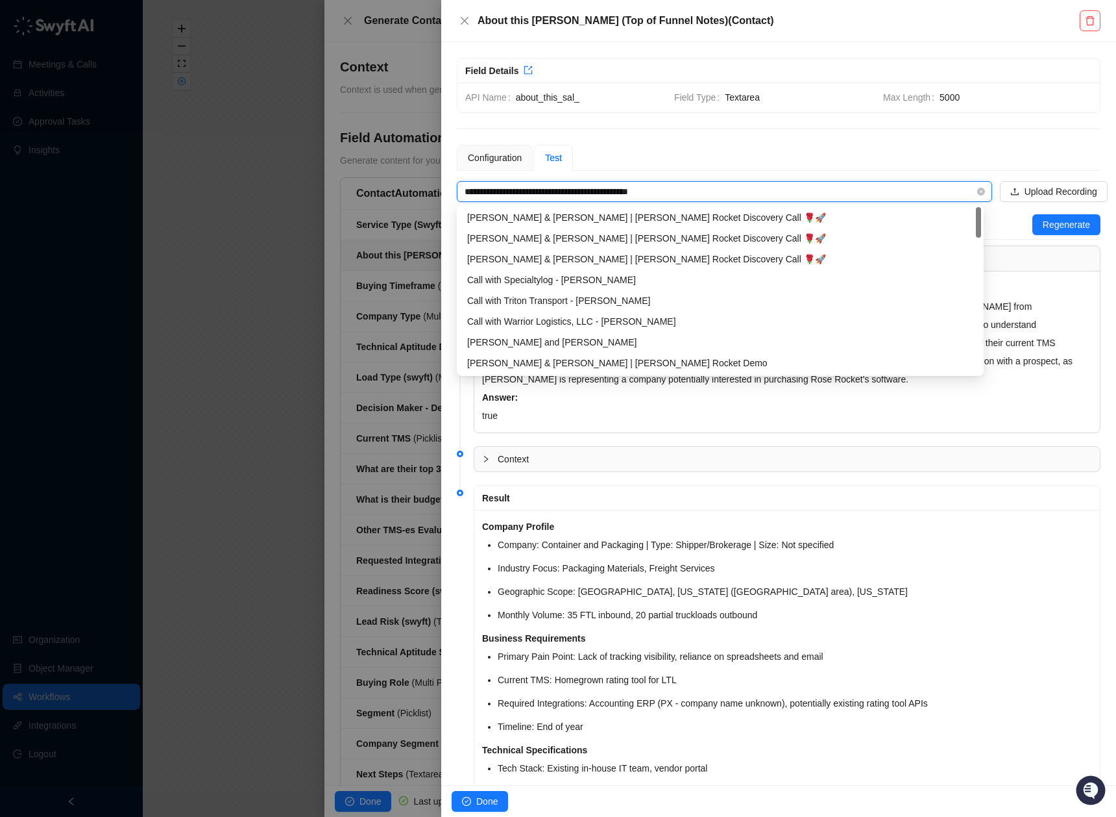
click at [564, 194] on input "**********" at bounding box center [721, 191] width 512 height 19
click at [587, 231] on div "[PERSON_NAME] & [PERSON_NAME] | [PERSON_NAME] Rocket Discovery Call 🌹🚀" at bounding box center [720, 238] width 506 height 14
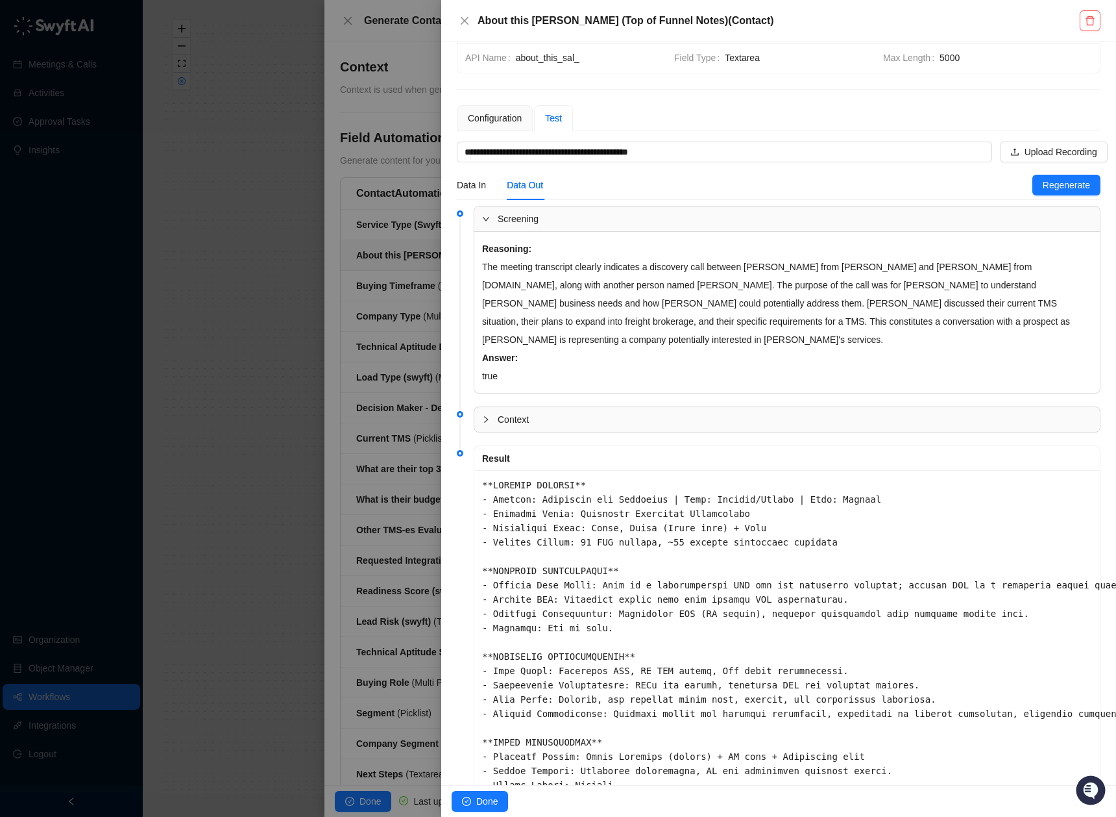
scroll to position [255, 0]
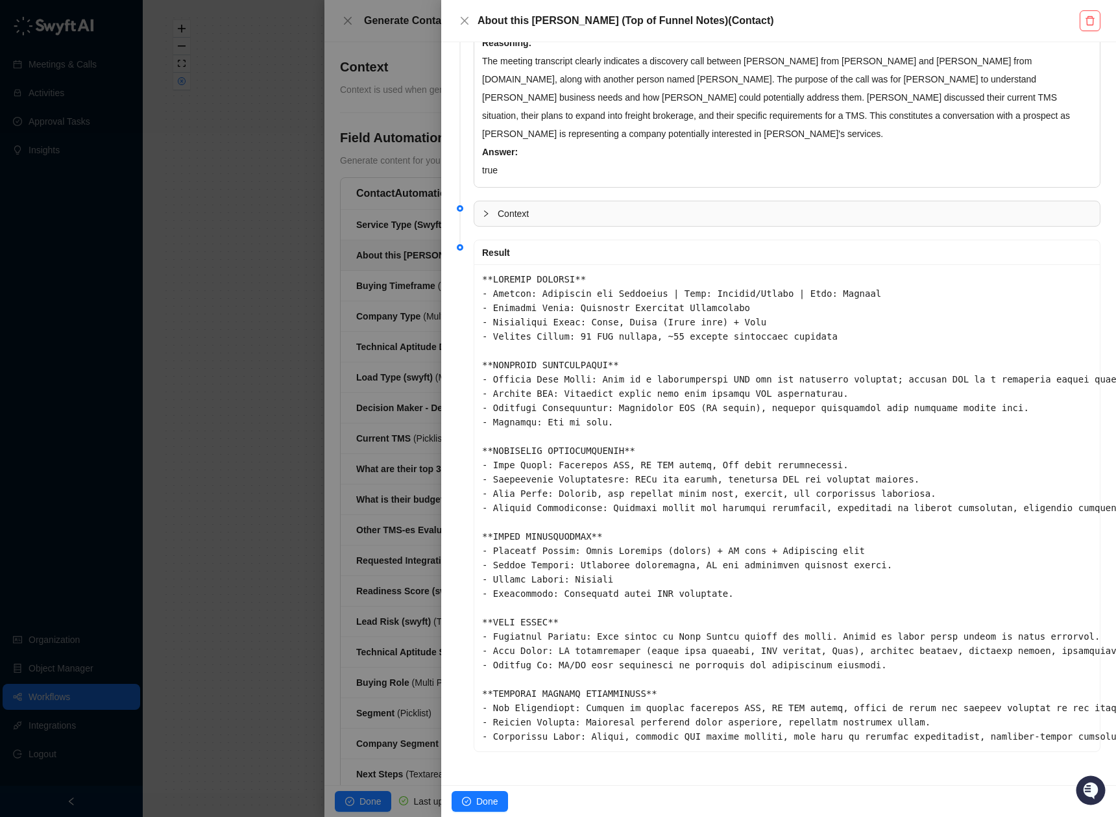
drag, startPoint x: 480, startPoint y: 267, endPoint x: 1033, endPoint y: 752, distance: 735.4
click at [1033, 752] on li "Result" at bounding box center [779, 506] width 644 height 525
copy code "**COMPANY PROFILE** - Company: Container and Packaging | Type: Shipper/Broker |…"
click at [909, 676] on pre at bounding box center [787, 507] width 610 height 471
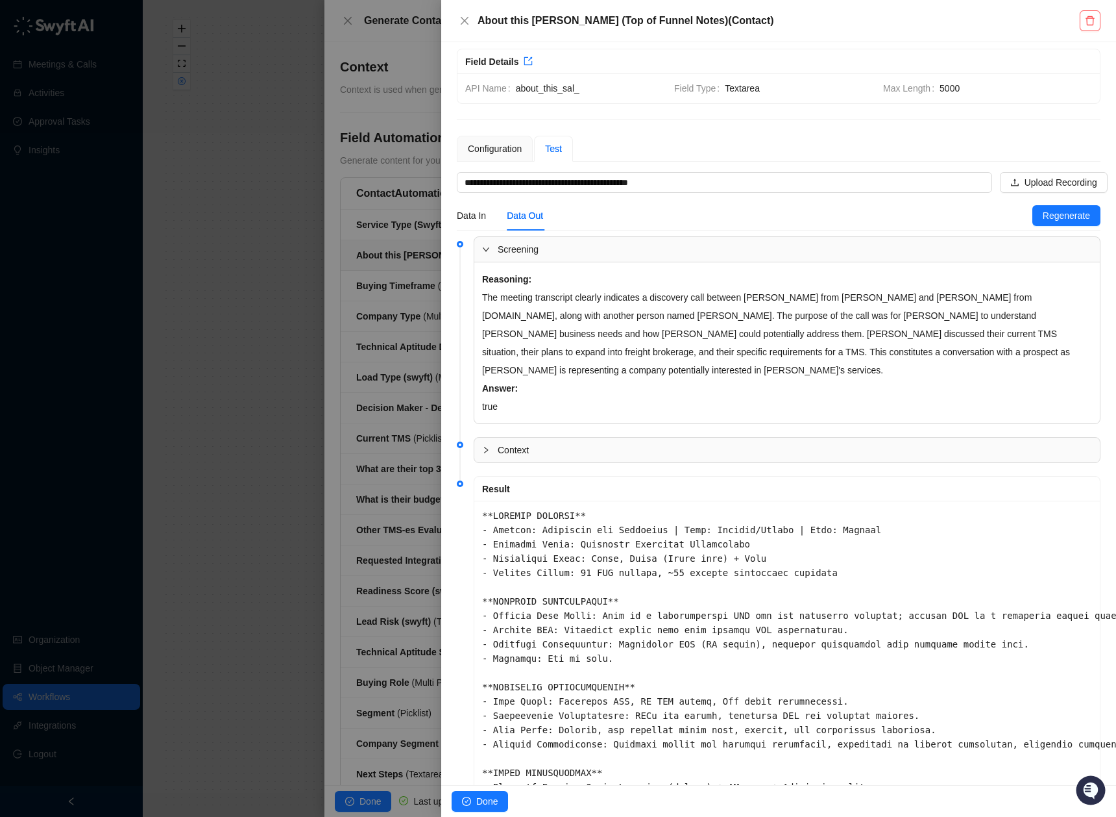
scroll to position [0, 0]
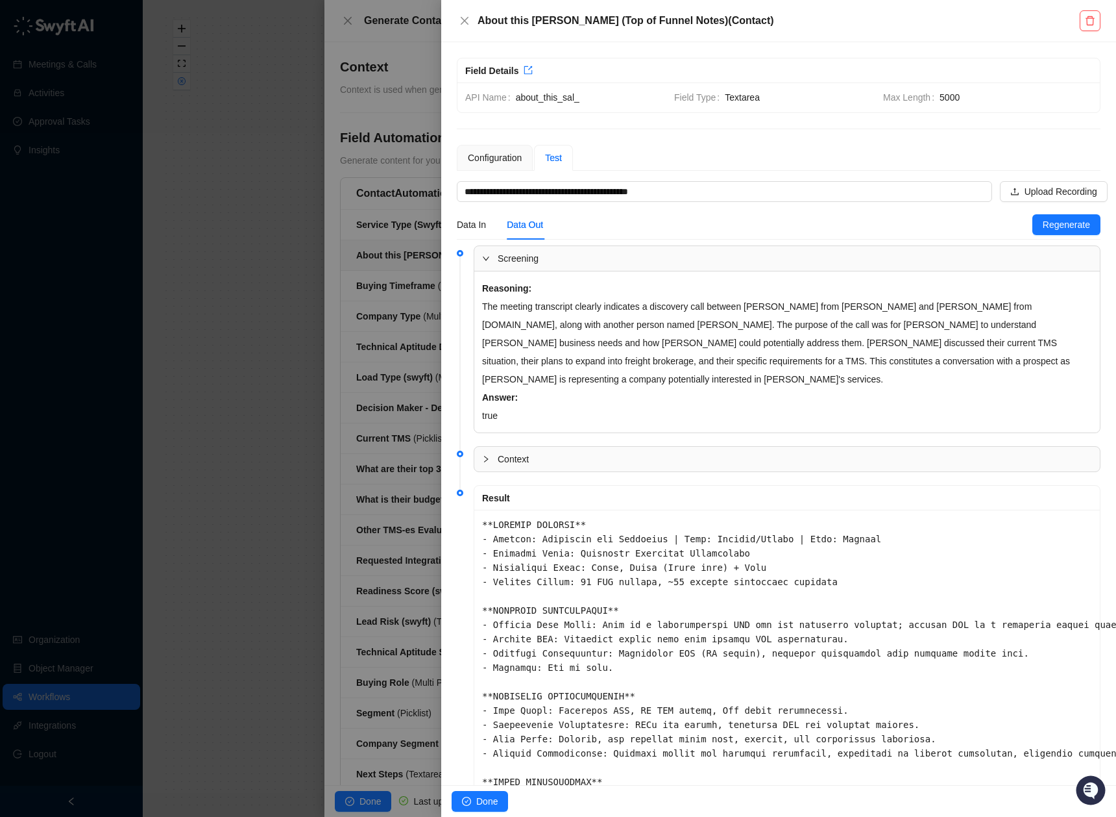
click at [543, 532] on pre at bounding box center [787, 752] width 610 height 471
click at [739, 191] on input "**********" at bounding box center [721, 191] width 512 height 19
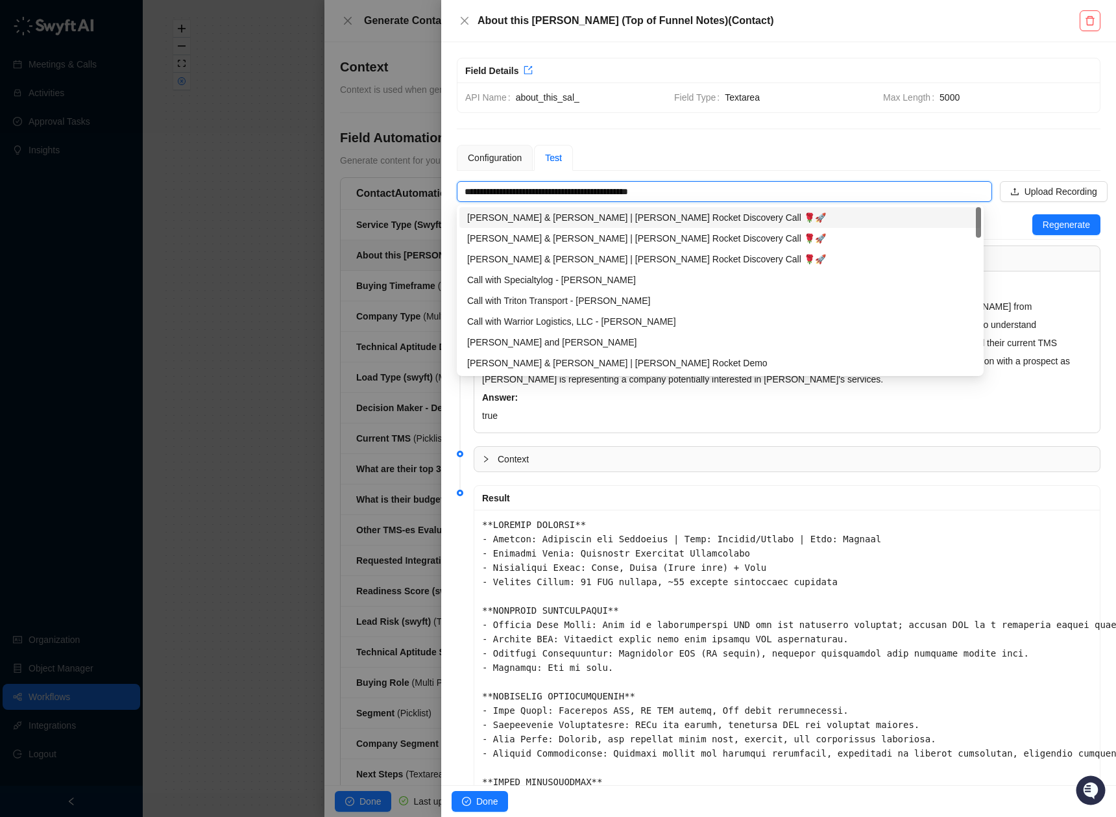
click at [709, 217] on div "[PERSON_NAME] & [PERSON_NAME] | [PERSON_NAME] Rocket Discovery Call 🌹🚀" at bounding box center [720, 217] width 506 height 14
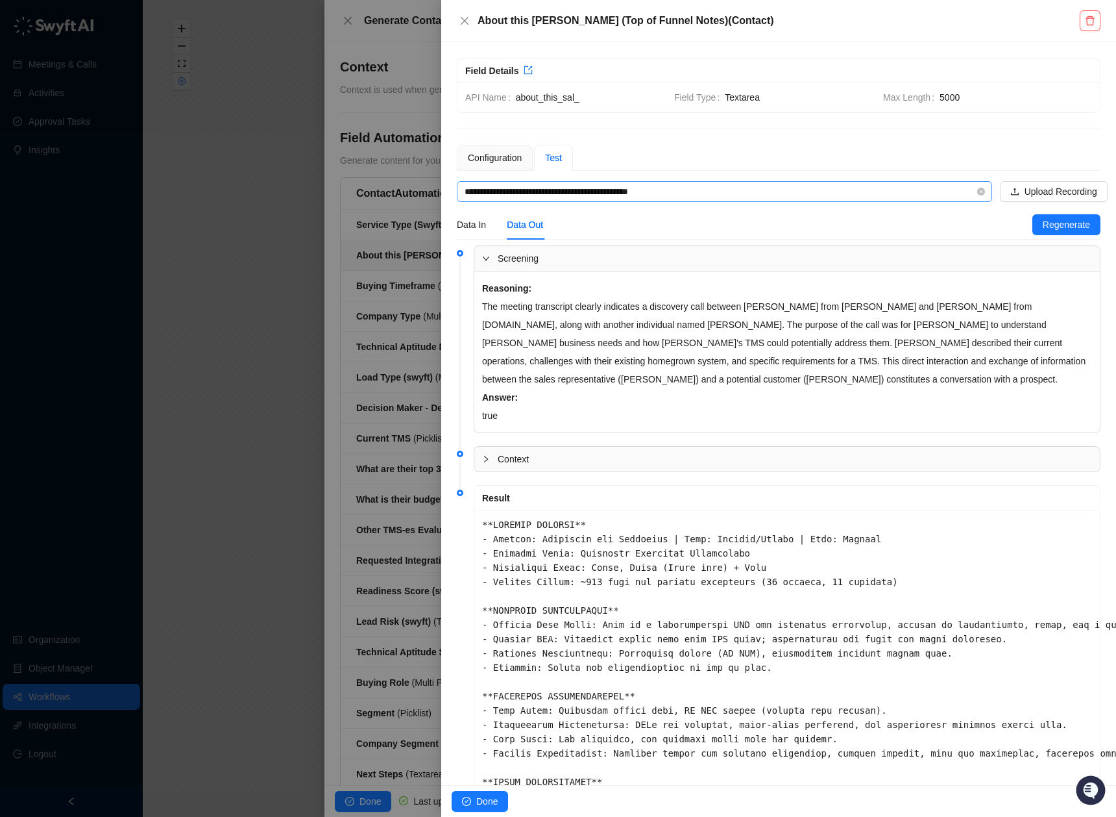
click at [596, 201] on div "**********" at bounding box center [724, 191] width 535 height 21
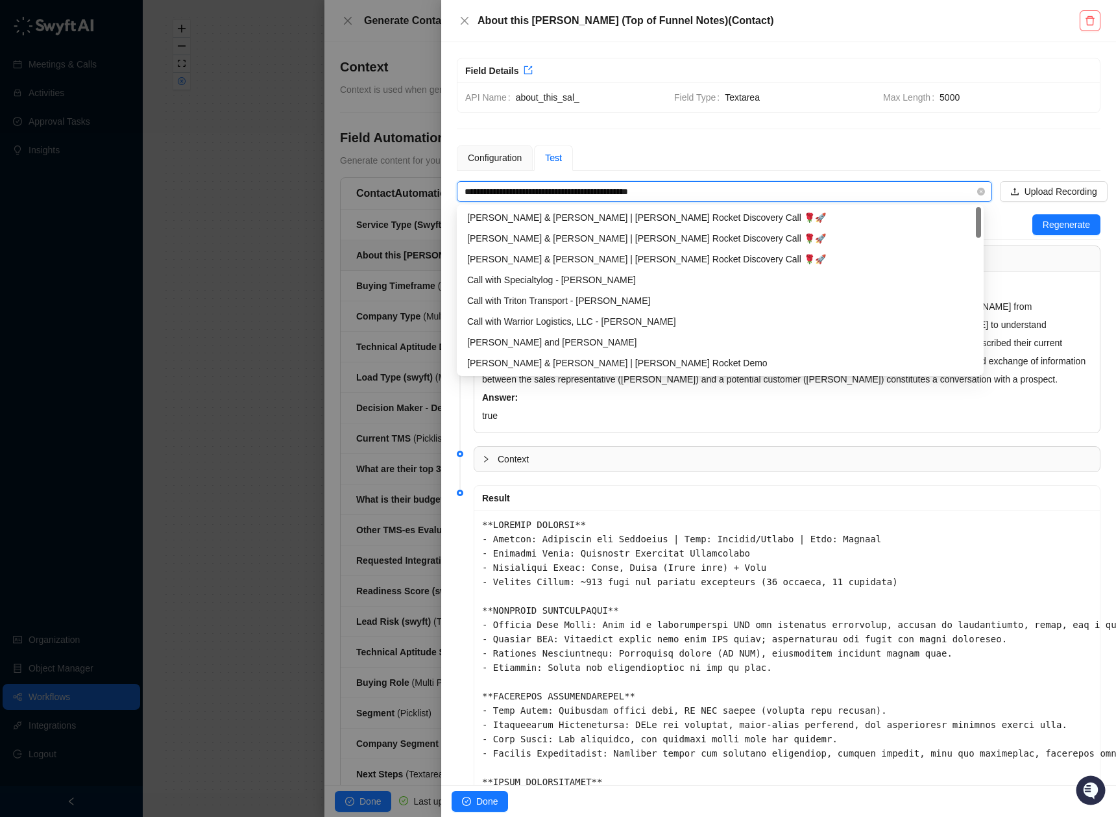
paste input "**********"
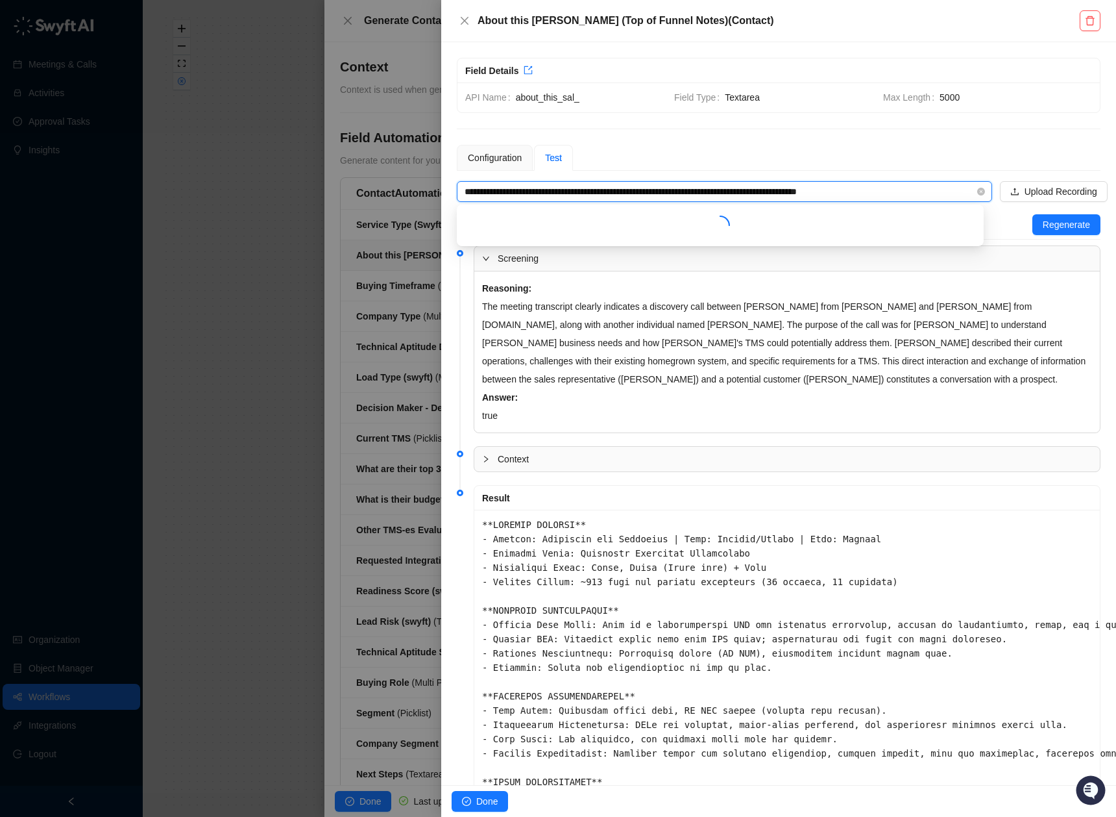
paste input "search"
type input "**********"
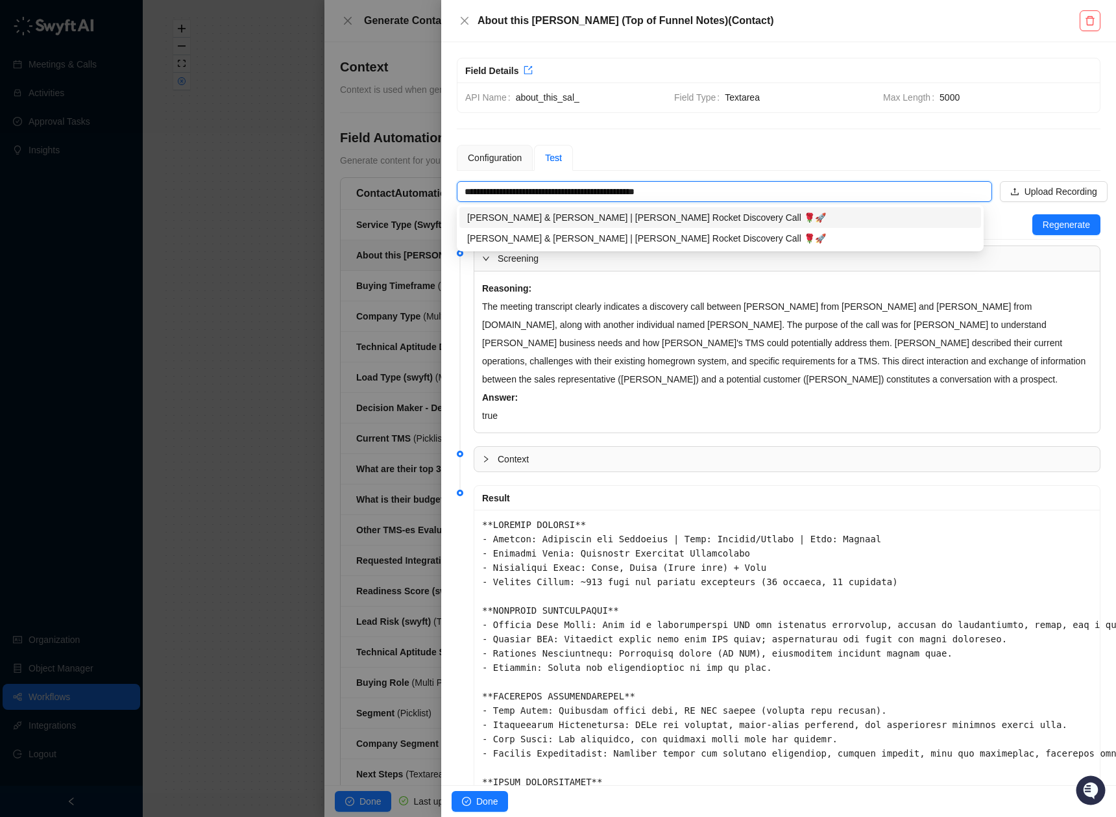
click at [642, 213] on div "[PERSON_NAME] & [PERSON_NAME] | [PERSON_NAME] Rocket Discovery Call 🌹🚀" at bounding box center [720, 217] width 506 height 14
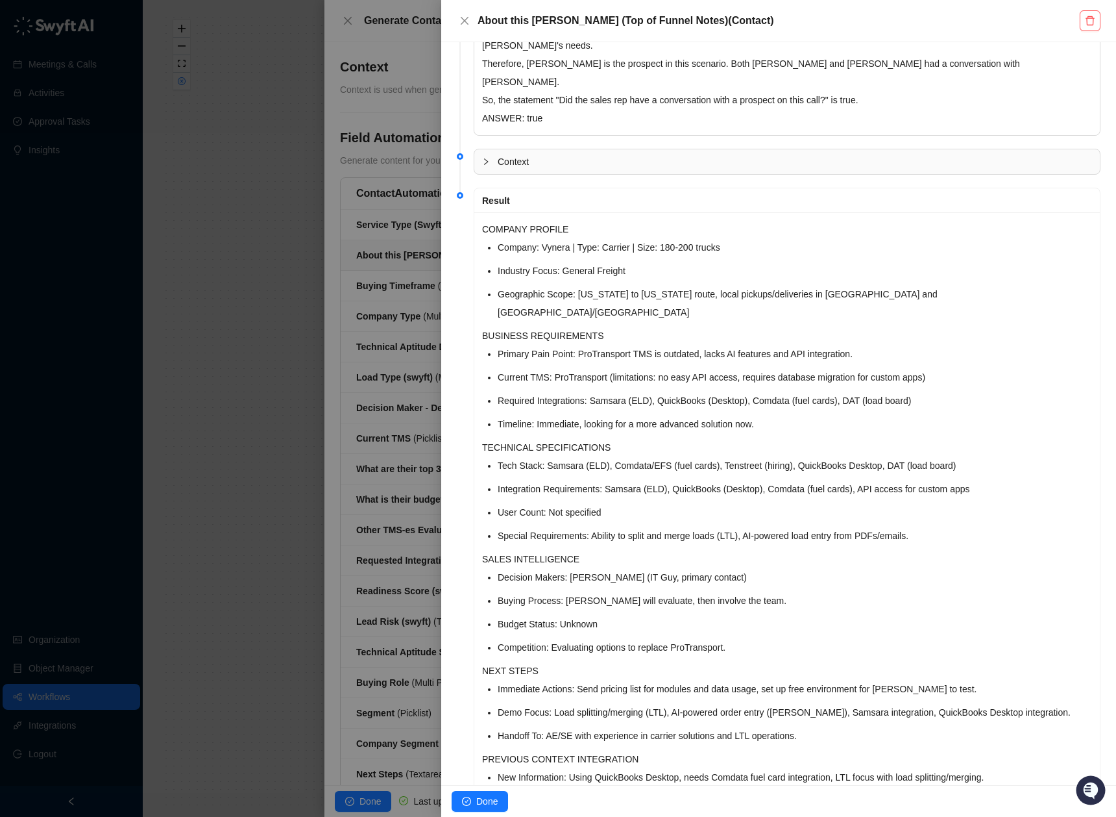
scroll to position [426, 0]
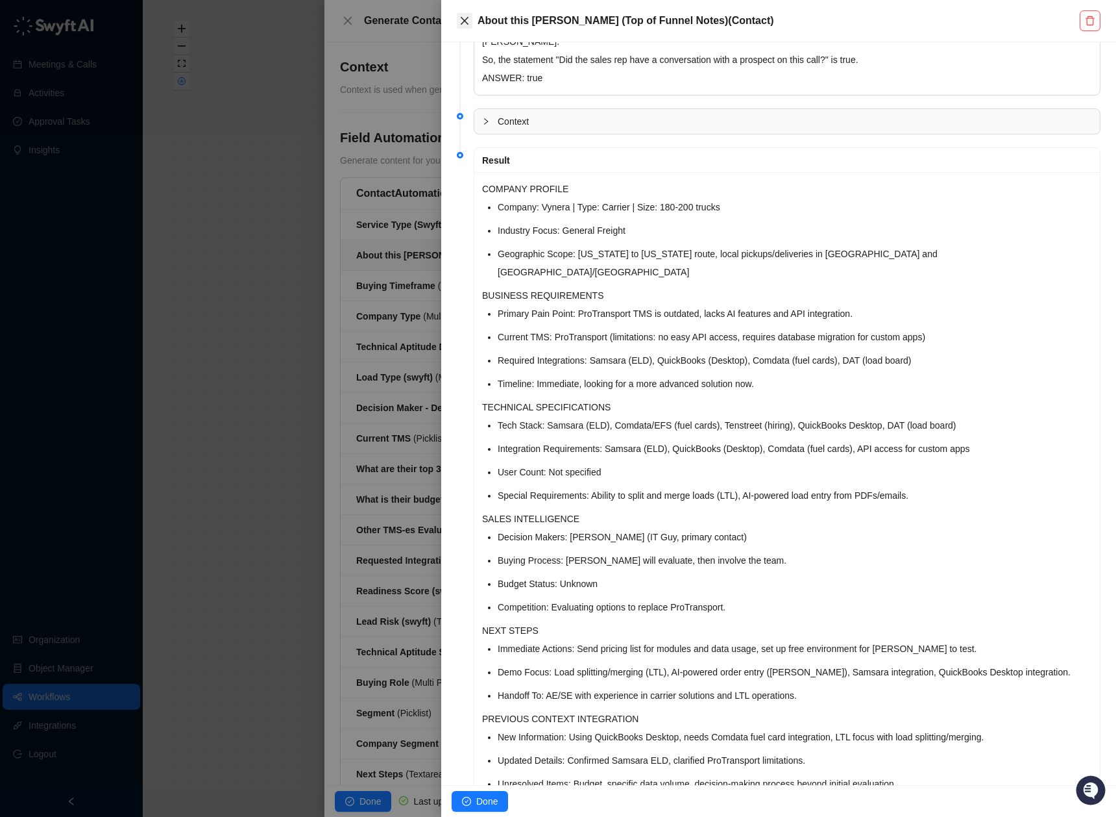
click at [466, 18] on icon "close" at bounding box center [465, 21] width 8 height 8
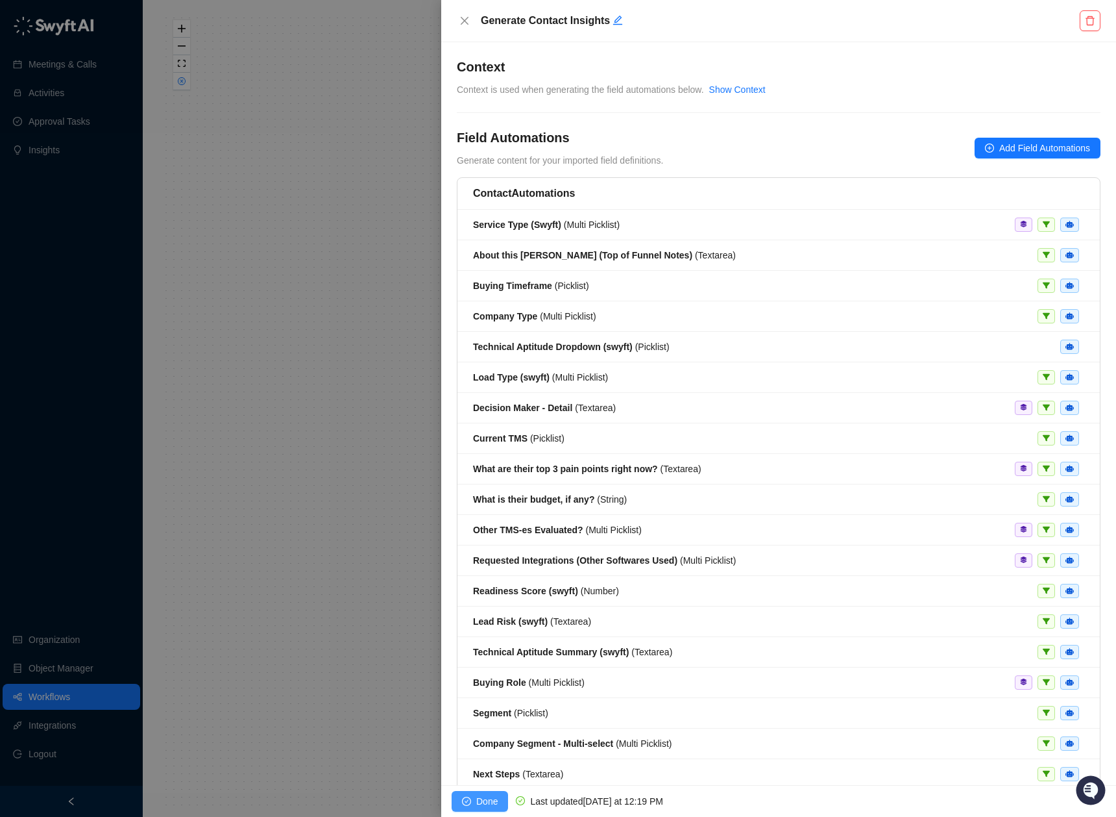
click at [483, 805] on span "Done" at bounding box center [486, 801] width 21 height 14
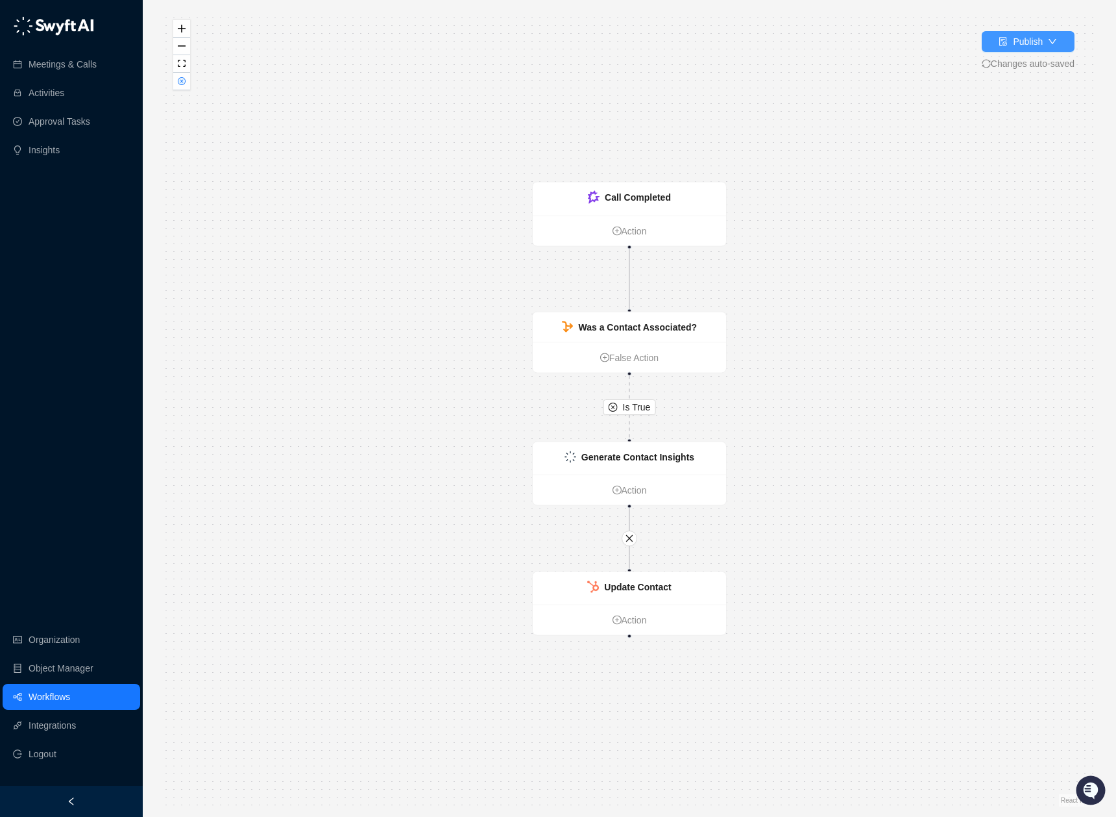
click at [1031, 47] on div "Publish" at bounding box center [1028, 41] width 30 height 14
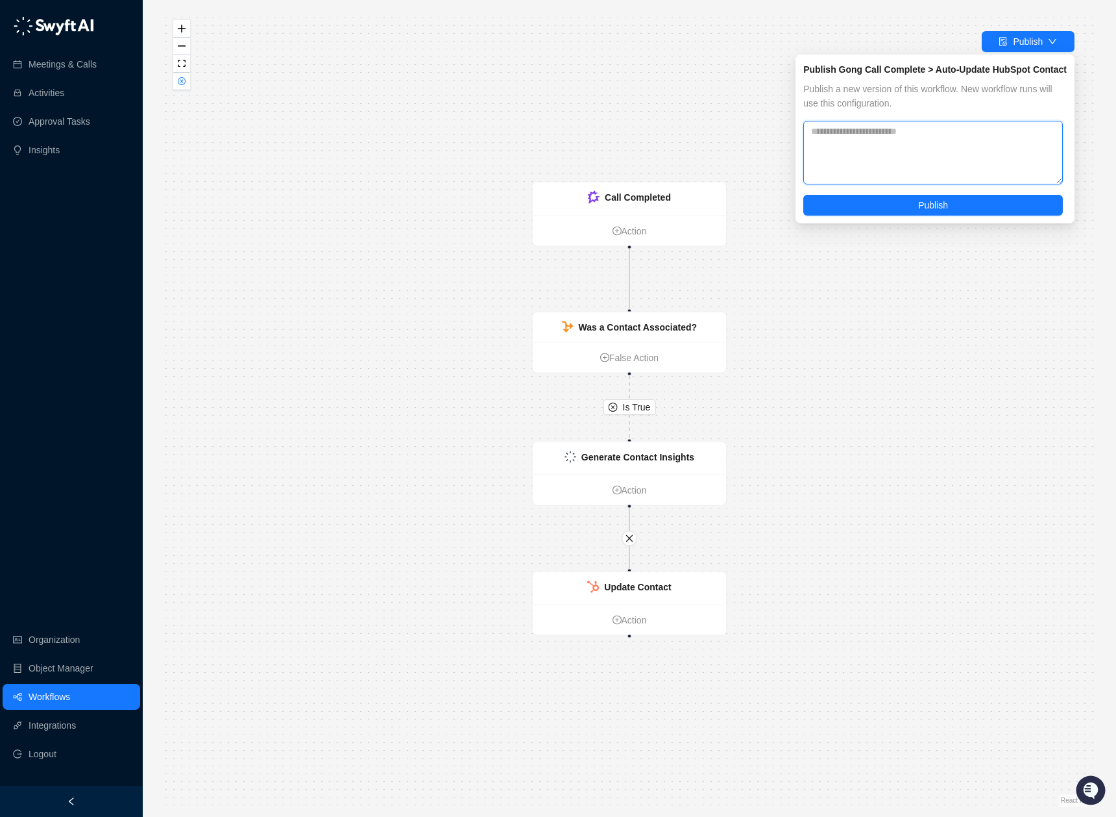
click at [815, 146] on textarea at bounding box center [934, 153] width 260 height 64
type textarea "**********"
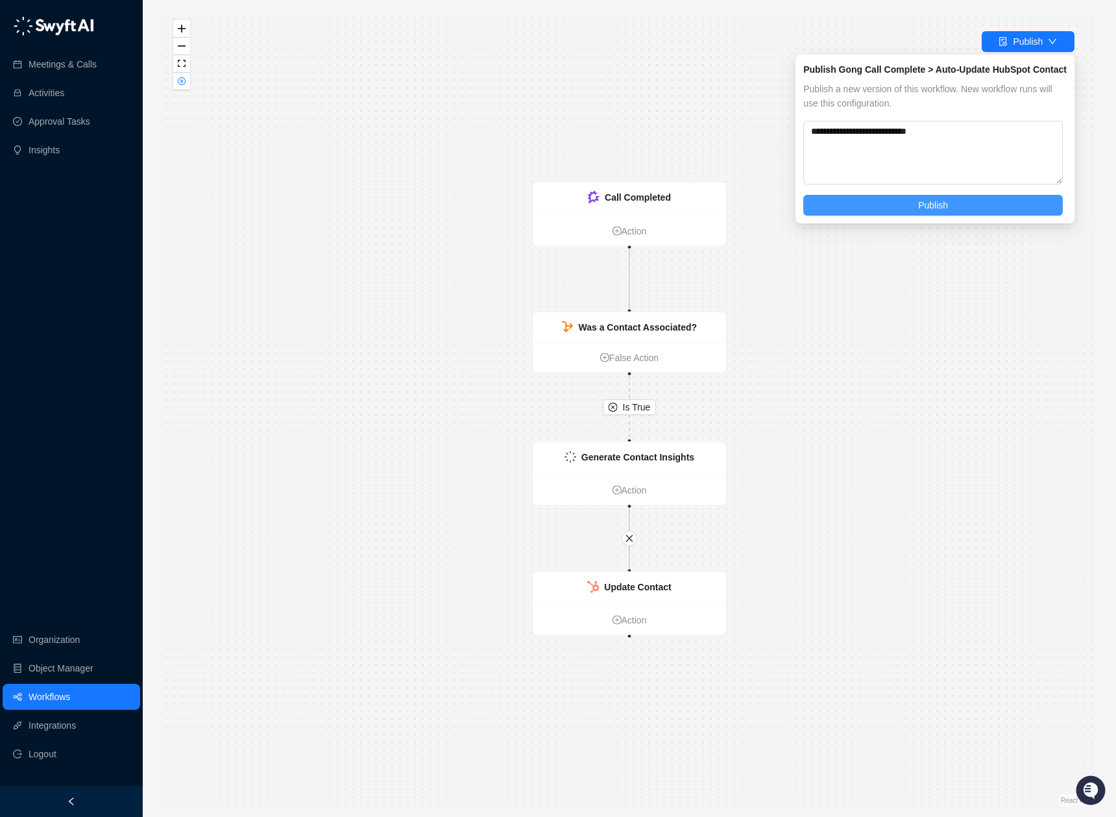
click at [911, 198] on button "Publish" at bounding box center [934, 205] width 260 height 21
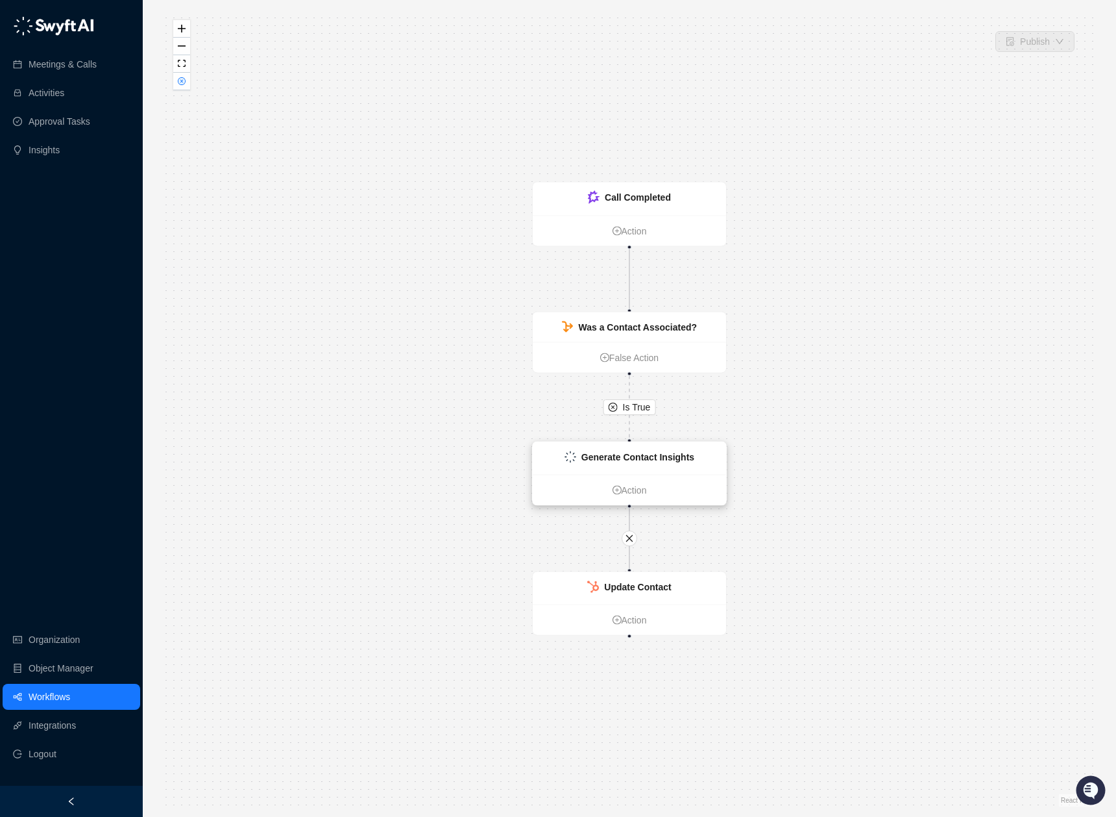
click at [666, 464] on div "Generate Contact Insights" at bounding box center [629, 458] width 193 height 32
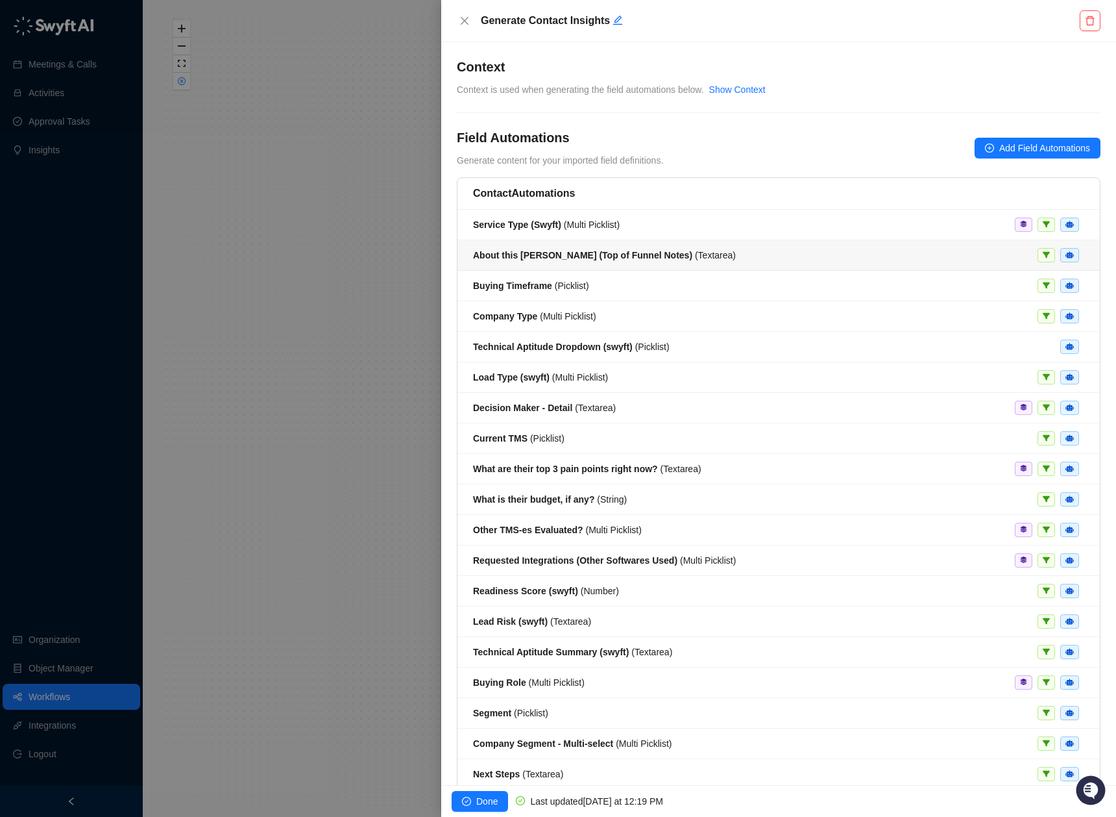
click at [620, 256] on strong "About this [PERSON_NAME] (Top of Funnel Notes)" at bounding box center [582, 255] width 219 height 10
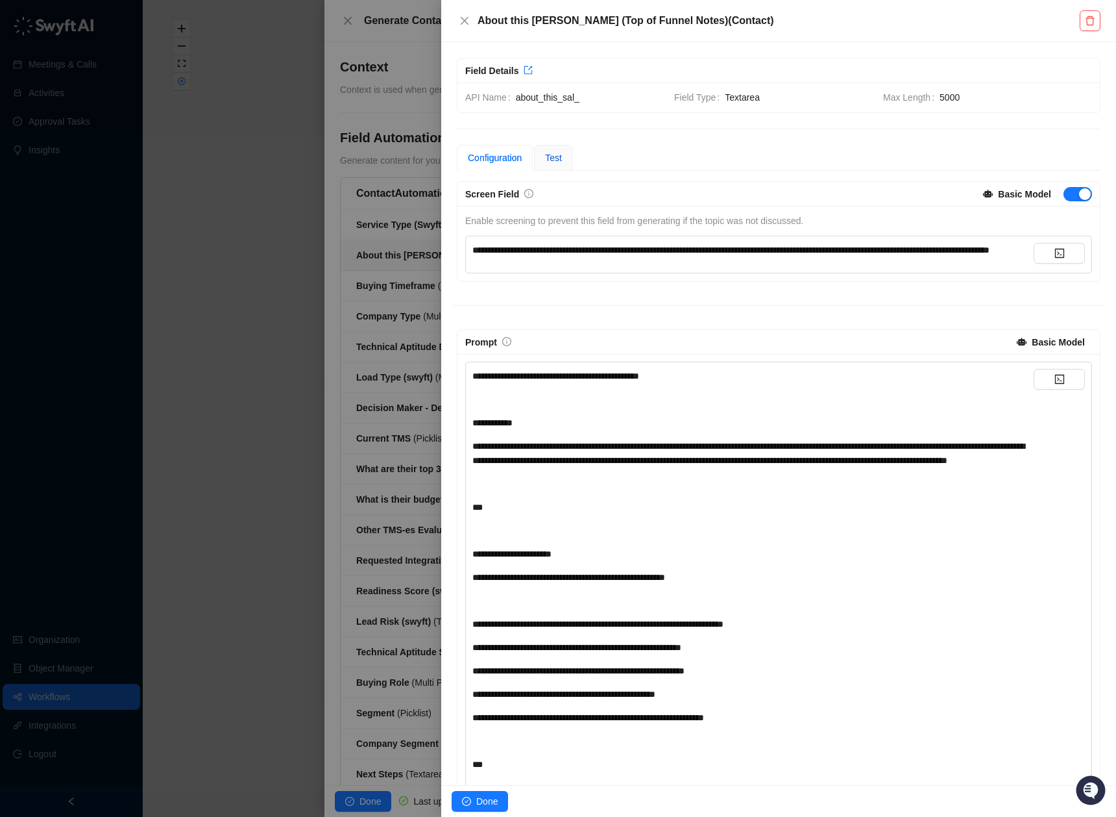
click at [556, 160] on span "Test" at bounding box center [553, 158] width 17 height 10
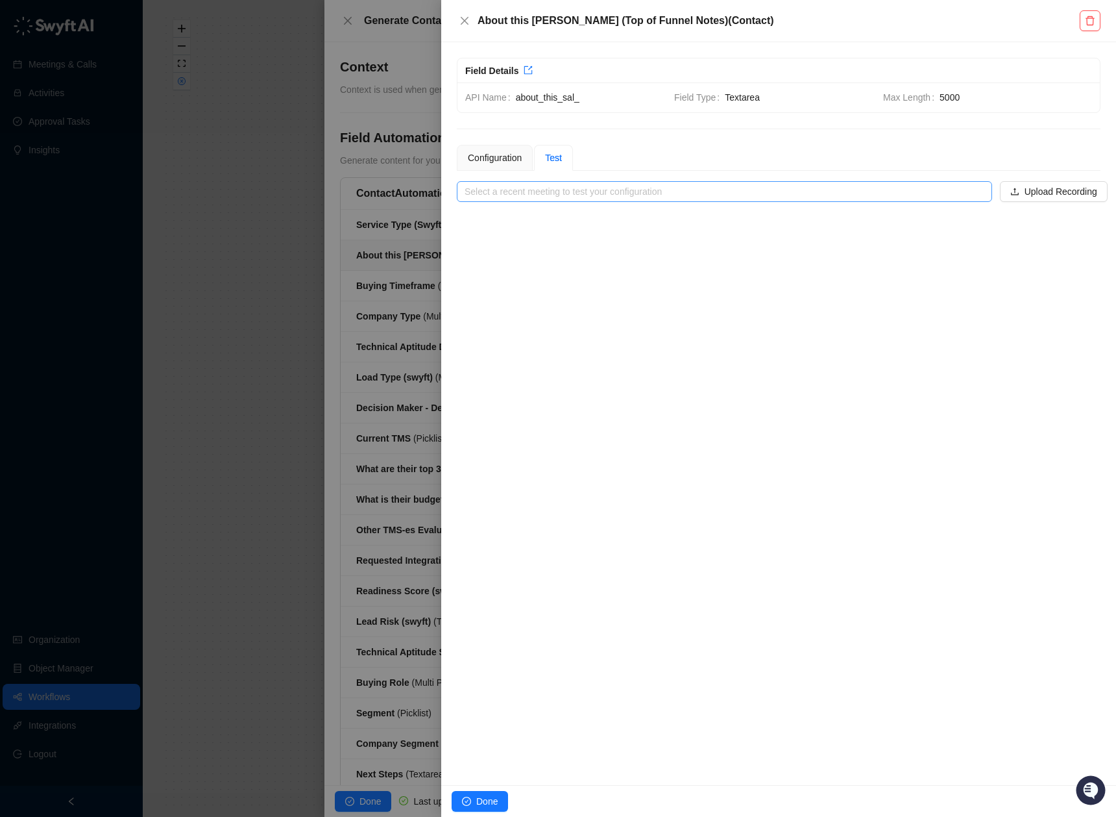
click at [537, 191] on input "search" at bounding box center [721, 191] width 512 height 19
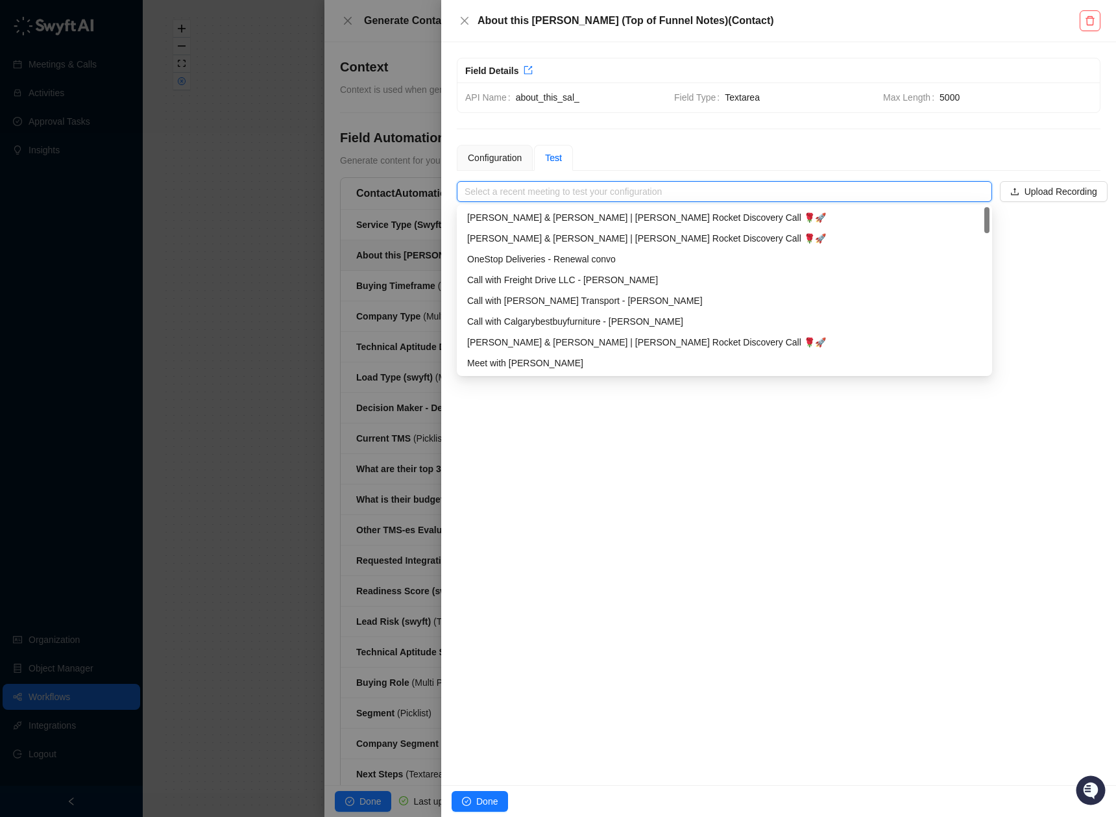
paste input "**********"
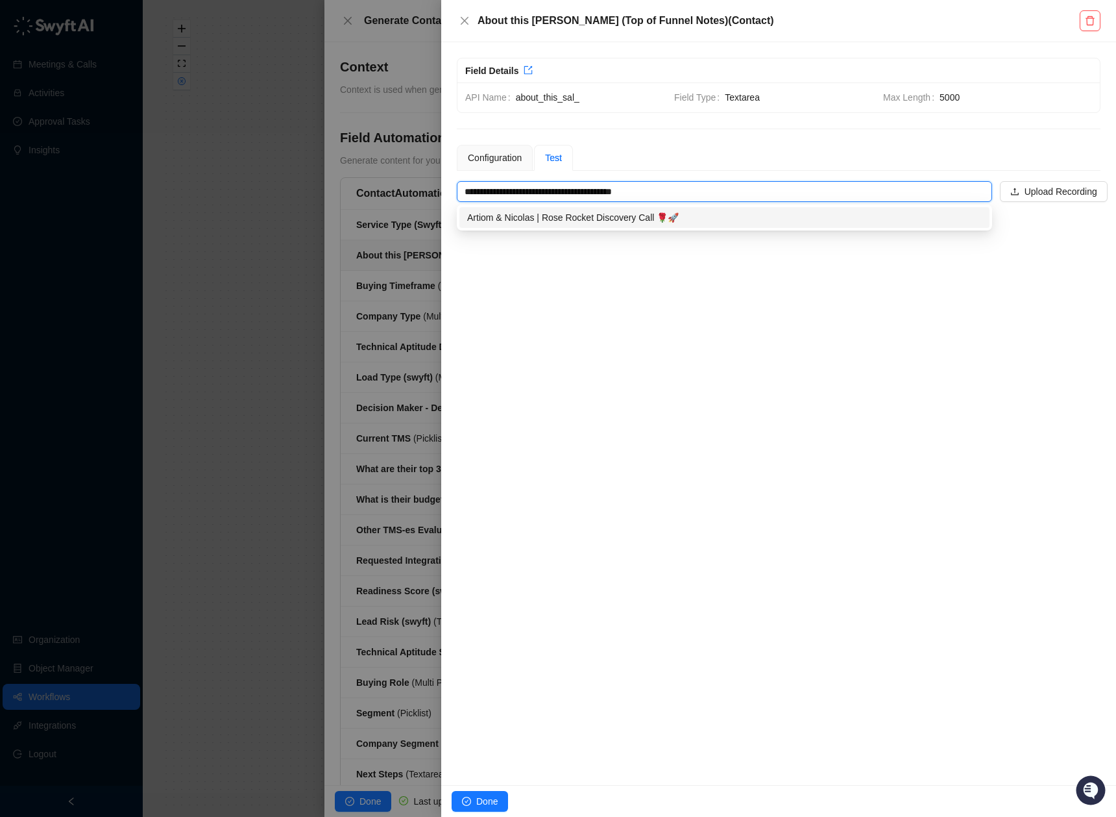
click at [632, 216] on div "Artiom & Nicolas | Rose Rocket Discovery Call 🌹🚀" at bounding box center [724, 217] width 515 height 14
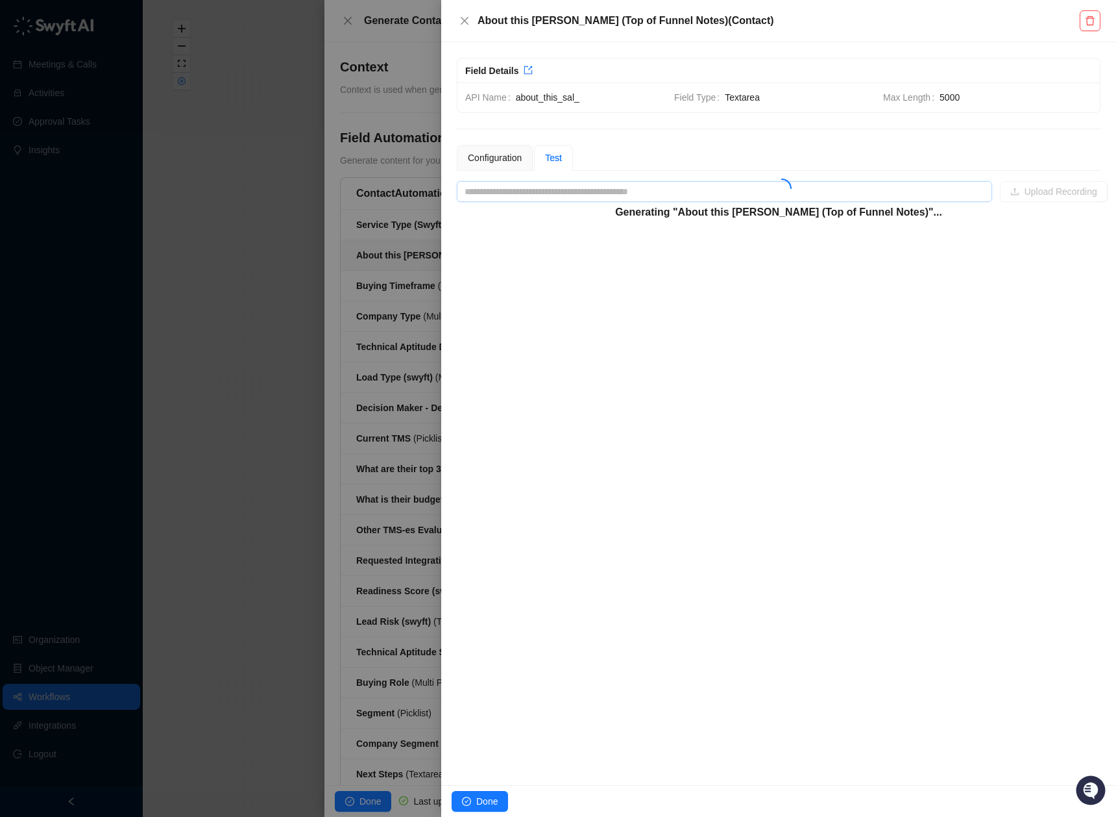
type input "**********"
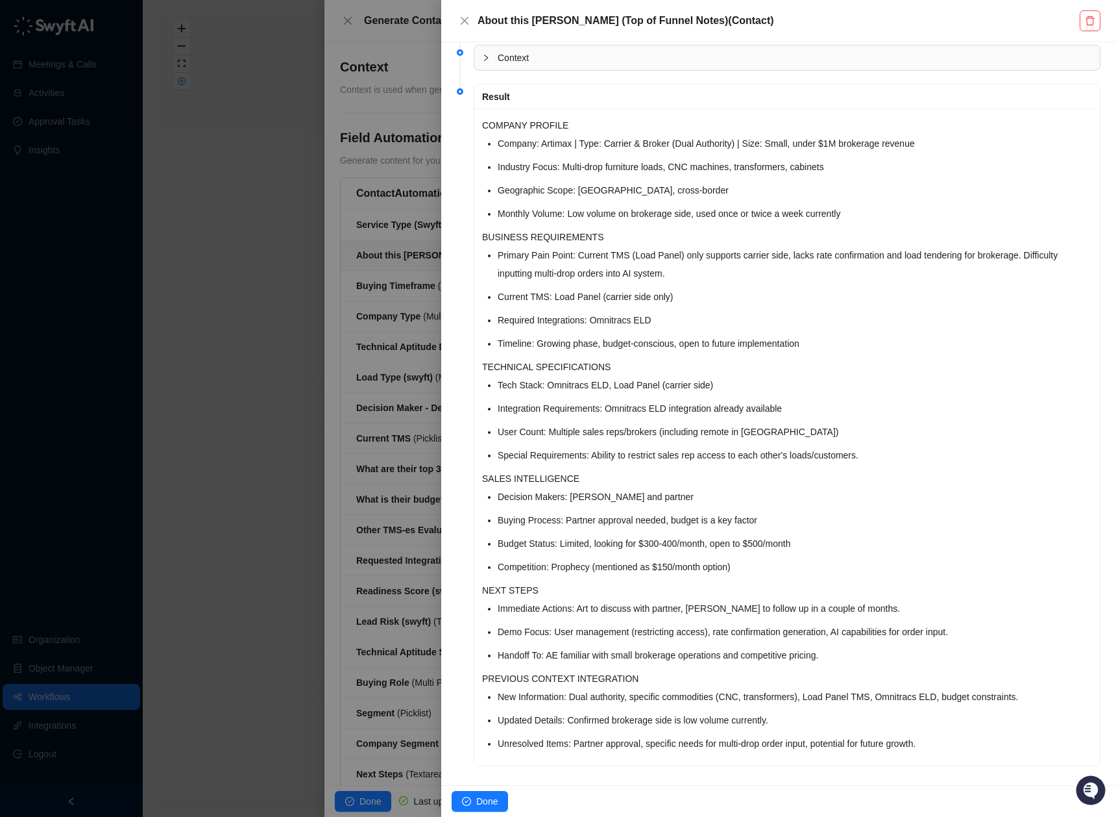
scroll to position [431, 0]
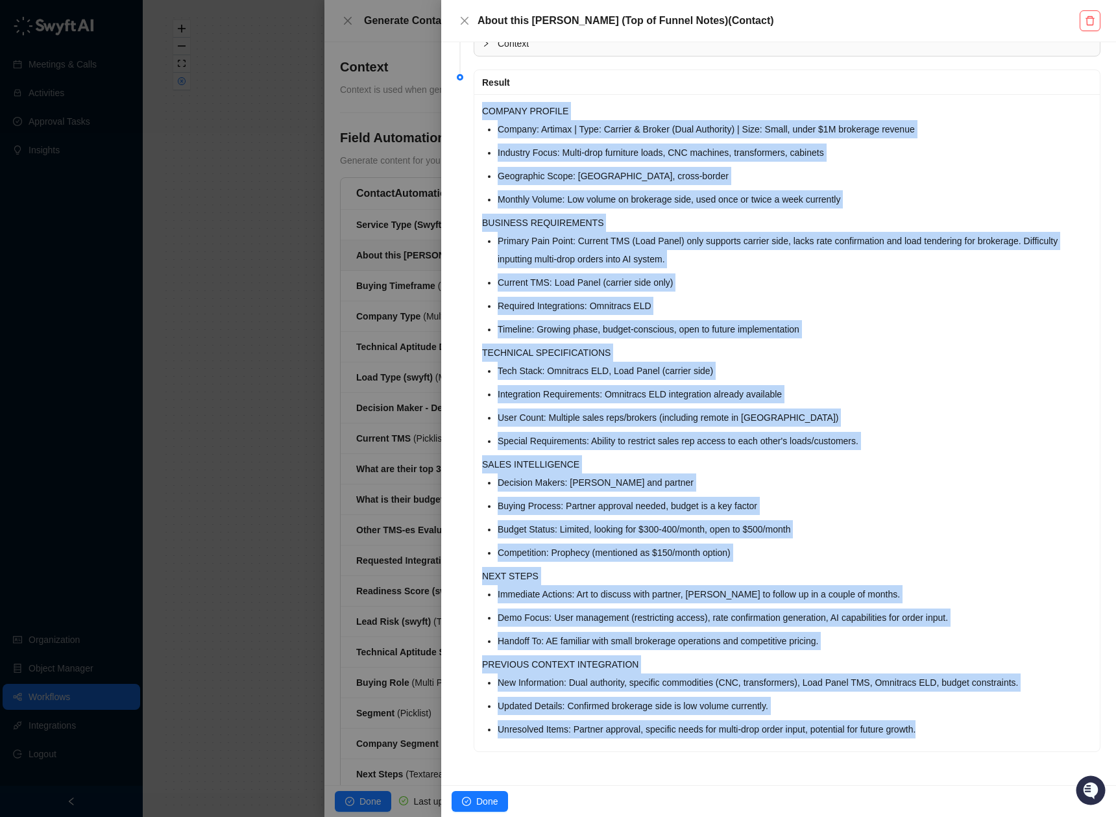
drag, startPoint x: 483, startPoint y: 112, endPoint x: 1081, endPoint y: 746, distance: 872.0
click at [1081, 746] on div "COMPANY PROFILE Company: Artimax | Type: Carrier & Broker (Dual Authority) | Si…" at bounding box center [787, 422] width 626 height 657
copy div "COMPANY PROFILE Company: Artimax | Type: Carrier & Broker (Dual Authority) | Si…"
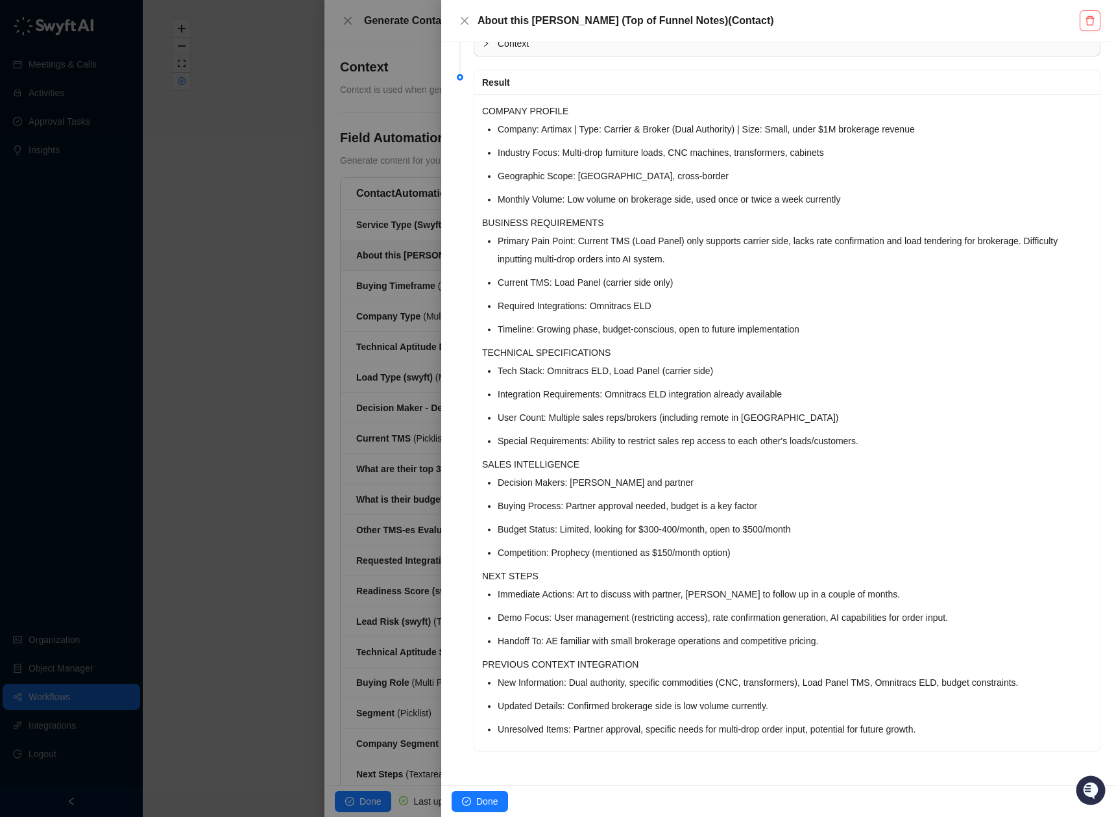
click at [886, 476] on li "Decision Makers: [PERSON_NAME] and partner" at bounding box center [795, 482] width 595 height 18
click at [462, 18] on icon "close" at bounding box center [465, 21] width 8 height 8
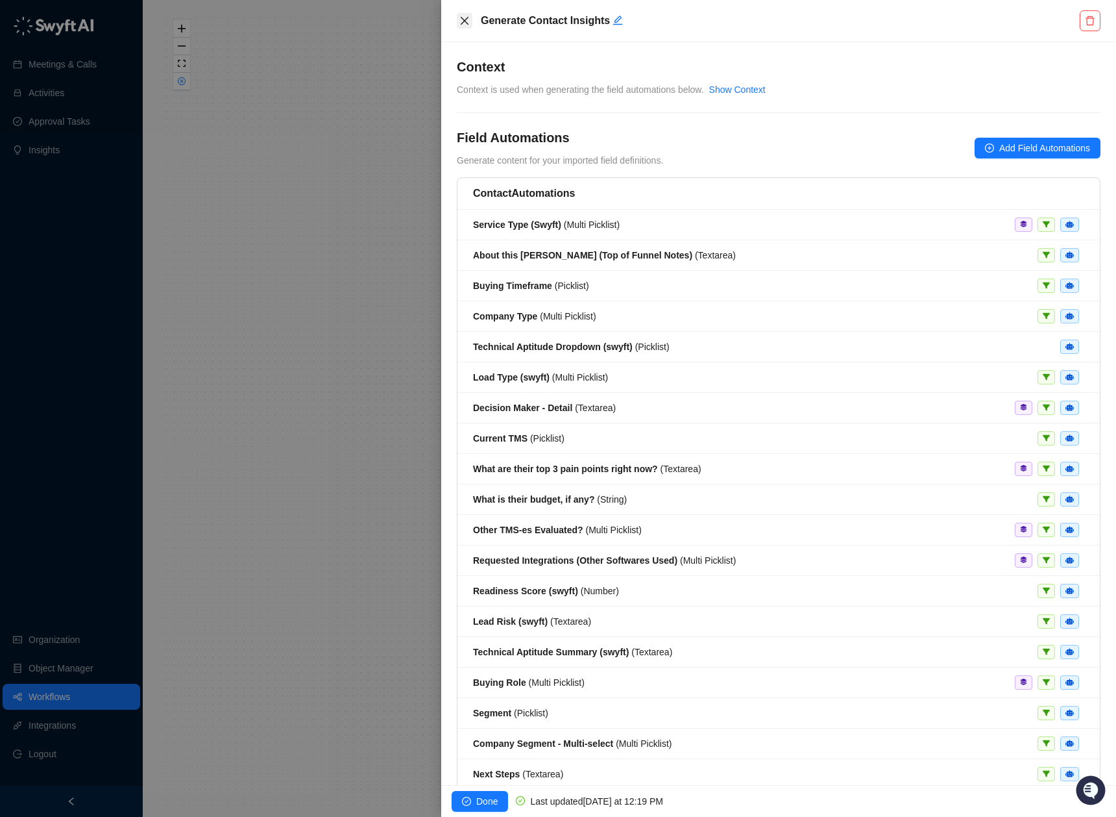
click at [461, 24] on icon "close" at bounding box center [465, 21] width 8 height 8
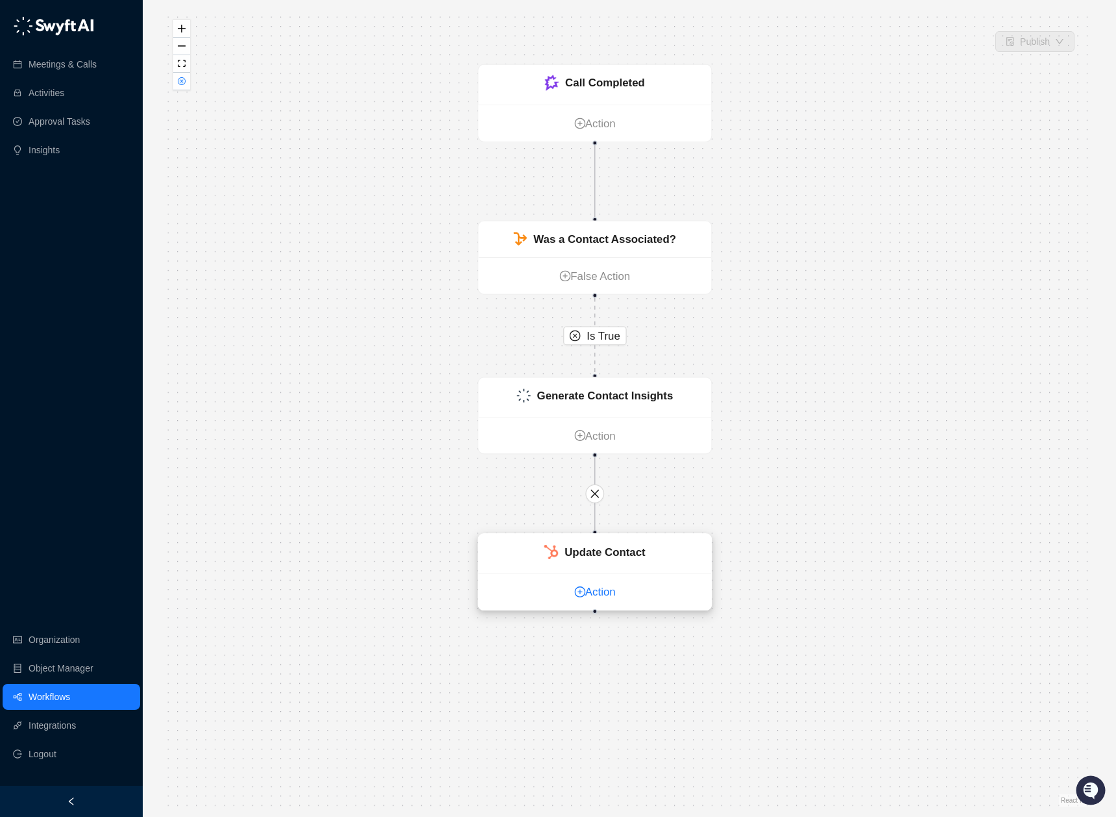
click at [595, 598] on link "Action" at bounding box center [594, 592] width 233 height 17
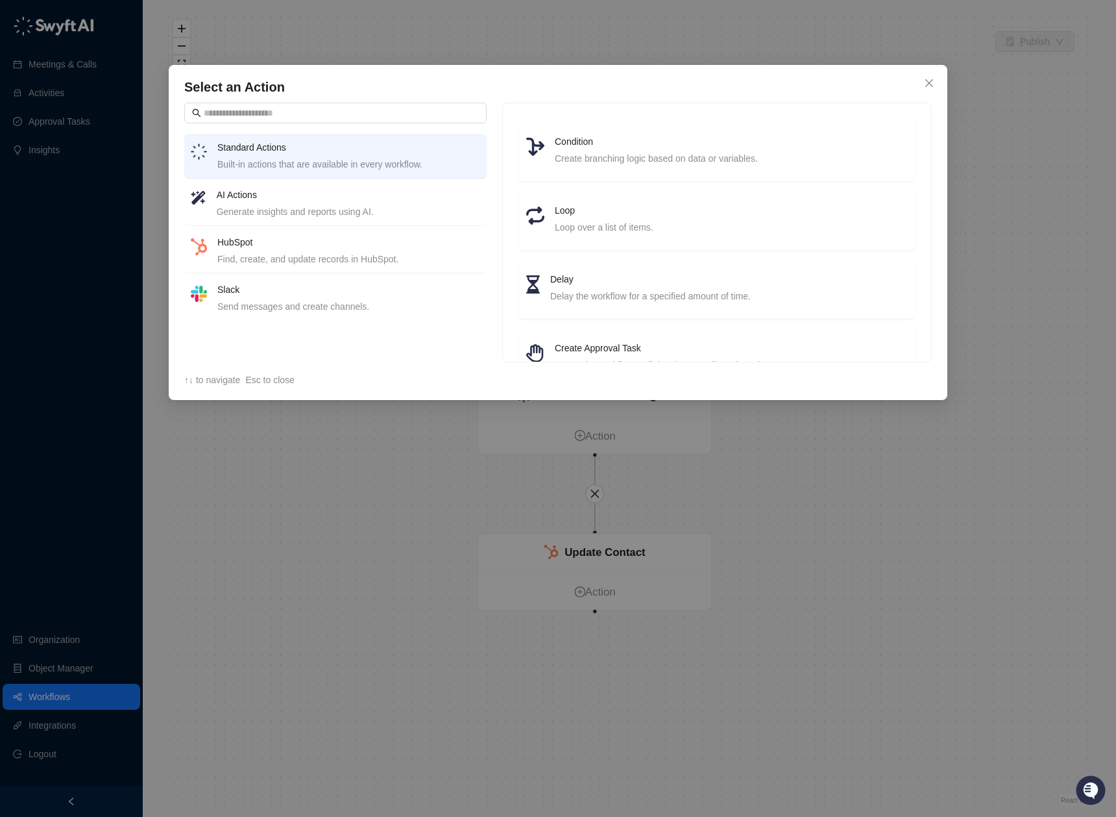
click at [293, 201] on h4 "AI Actions" at bounding box center [349, 195] width 264 height 14
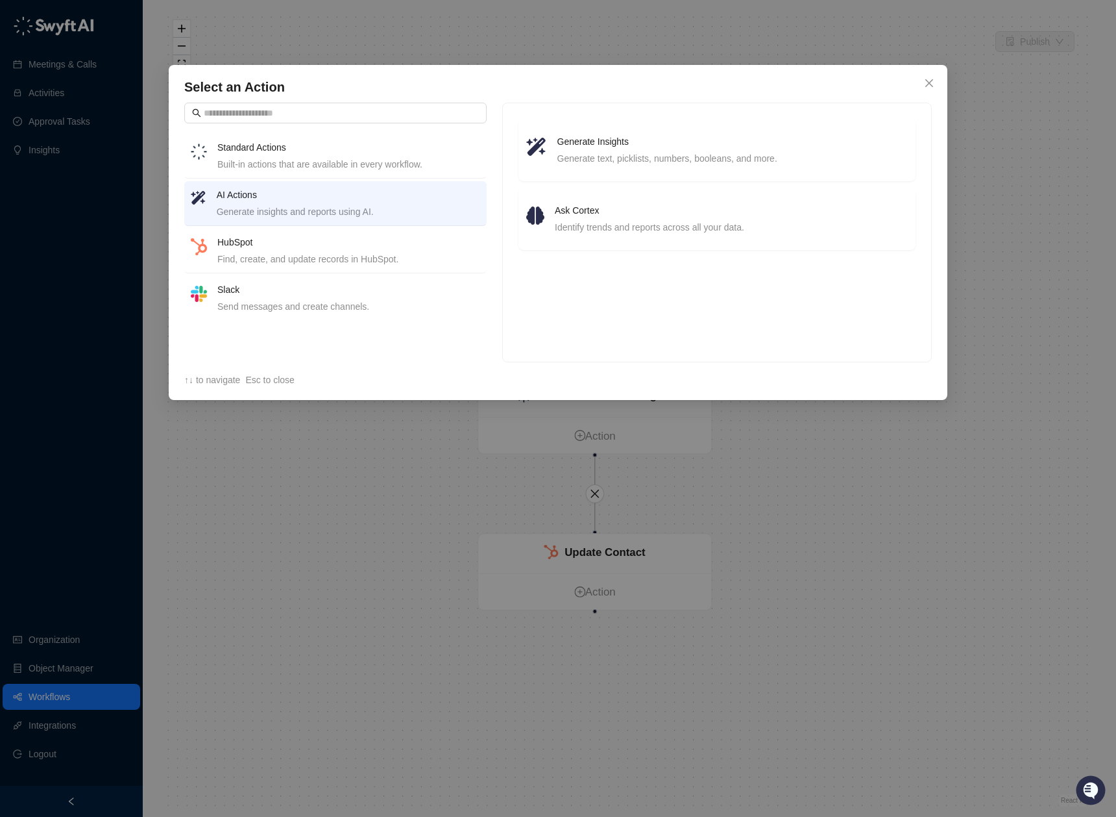
click at [339, 260] on div "Find, create, and update records in HubSpot." at bounding box center [348, 259] width 263 height 14
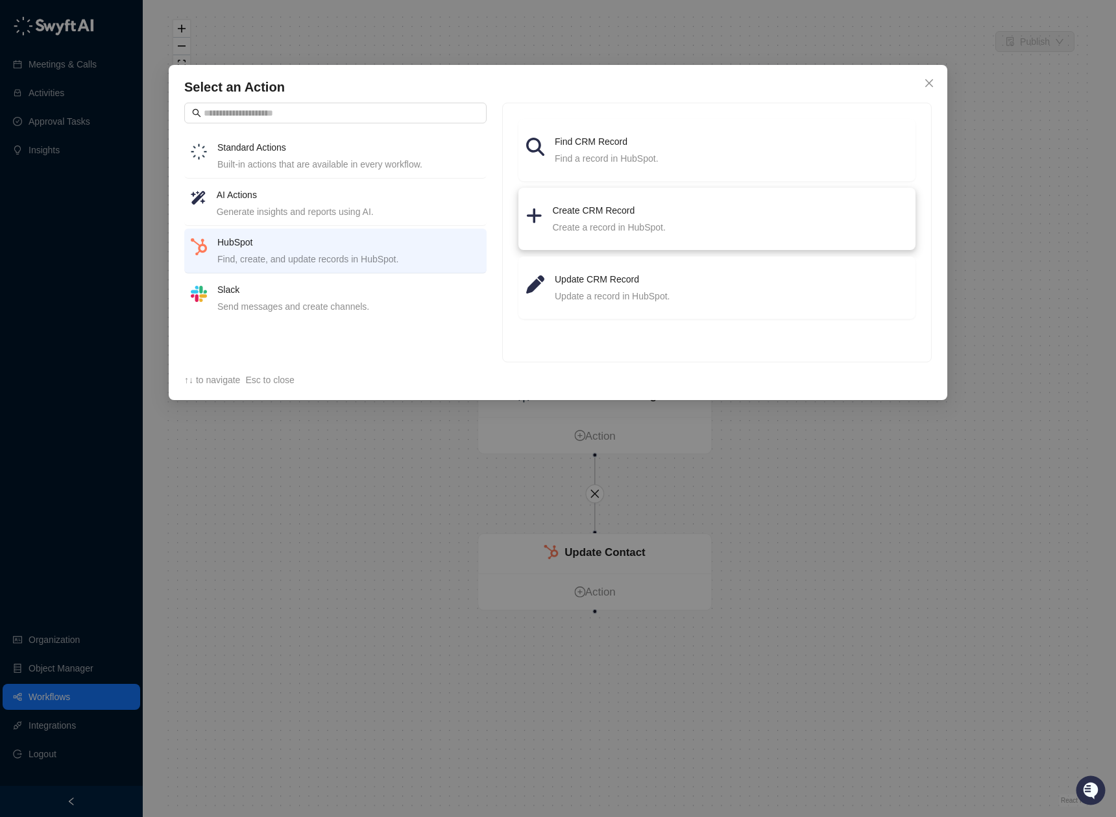
click at [653, 220] on div "Create a record in HubSpot." at bounding box center [730, 227] width 355 height 14
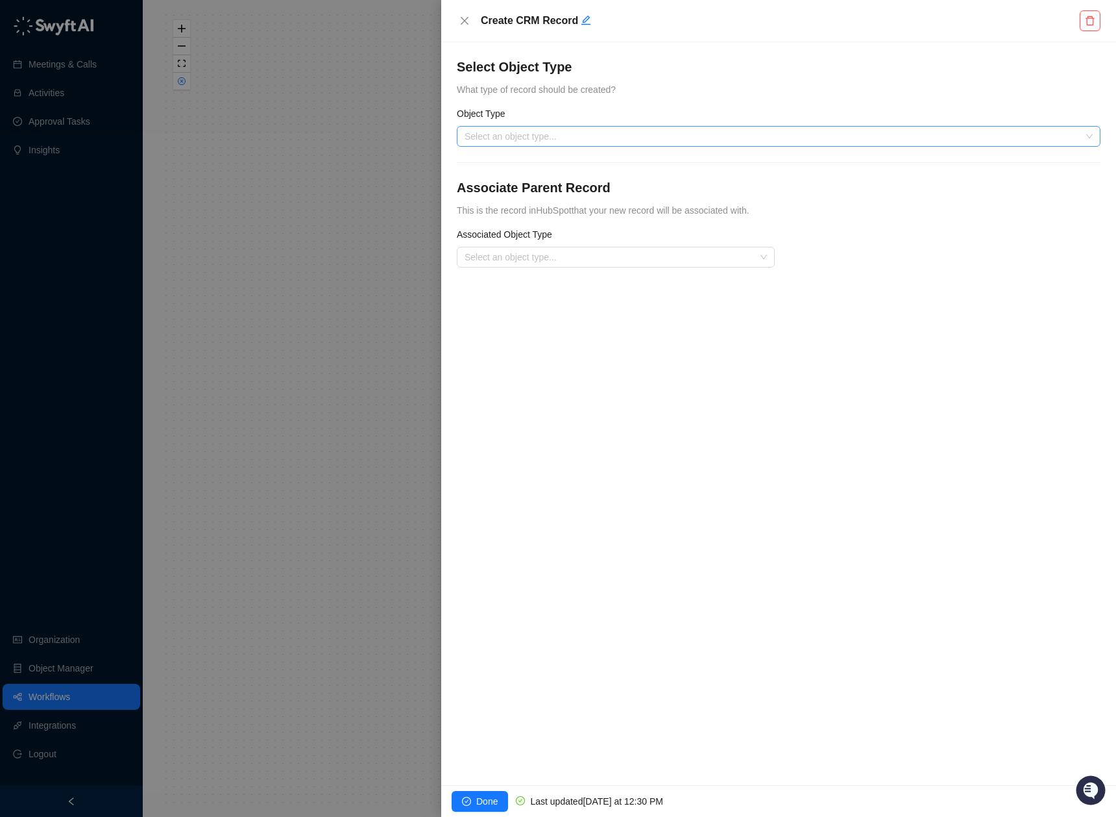
click at [560, 137] on input "search" at bounding box center [775, 136] width 621 height 19
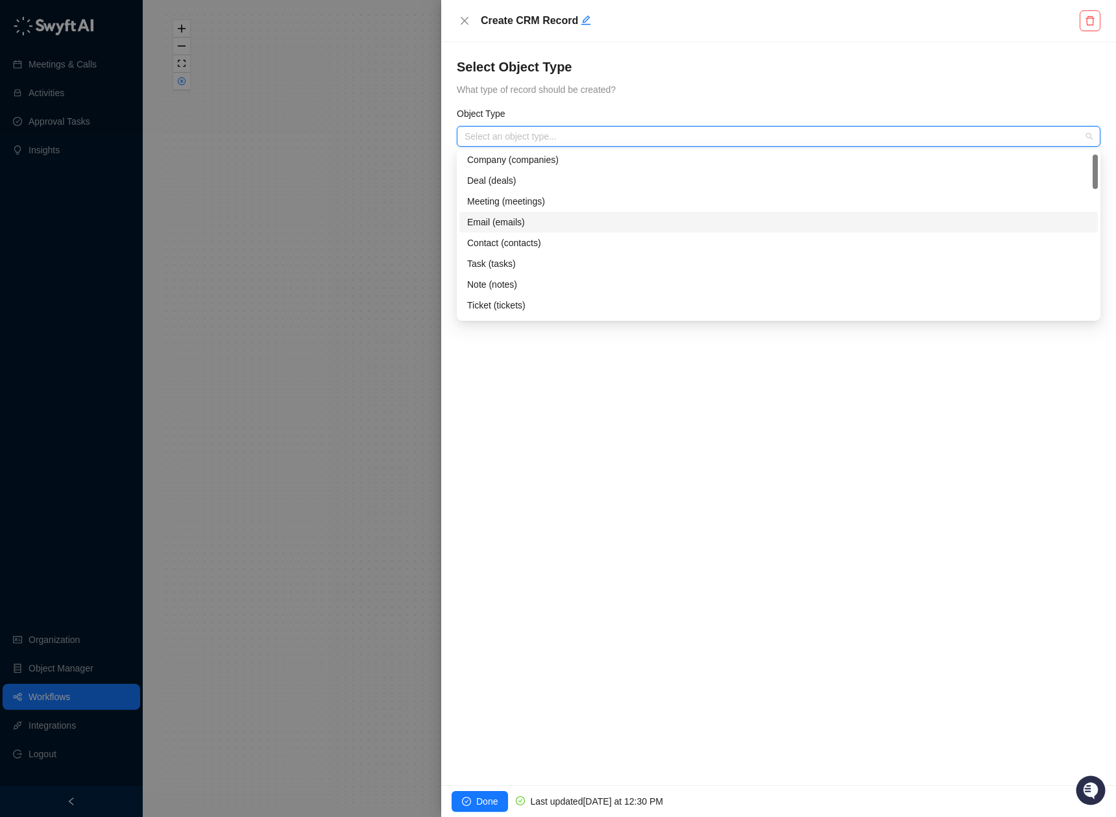
scroll to position [17, 0]
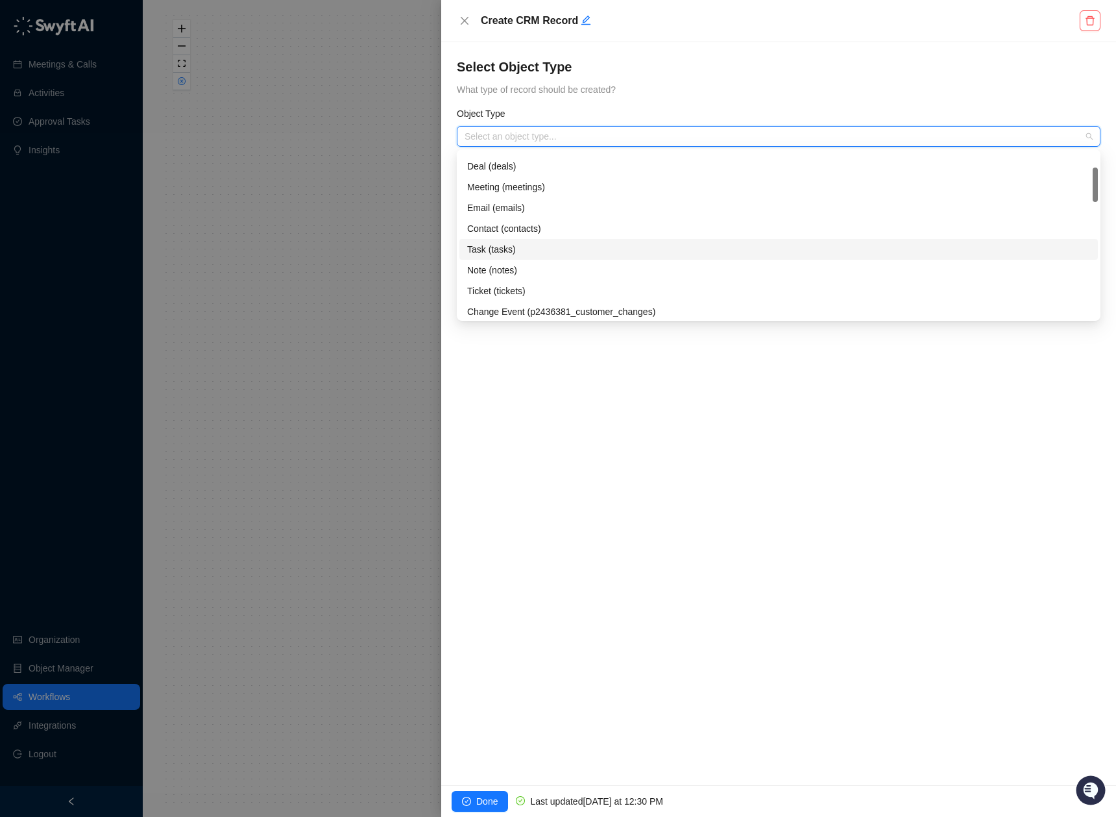
click at [528, 251] on div "Task (tasks)" at bounding box center [778, 249] width 623 height 14
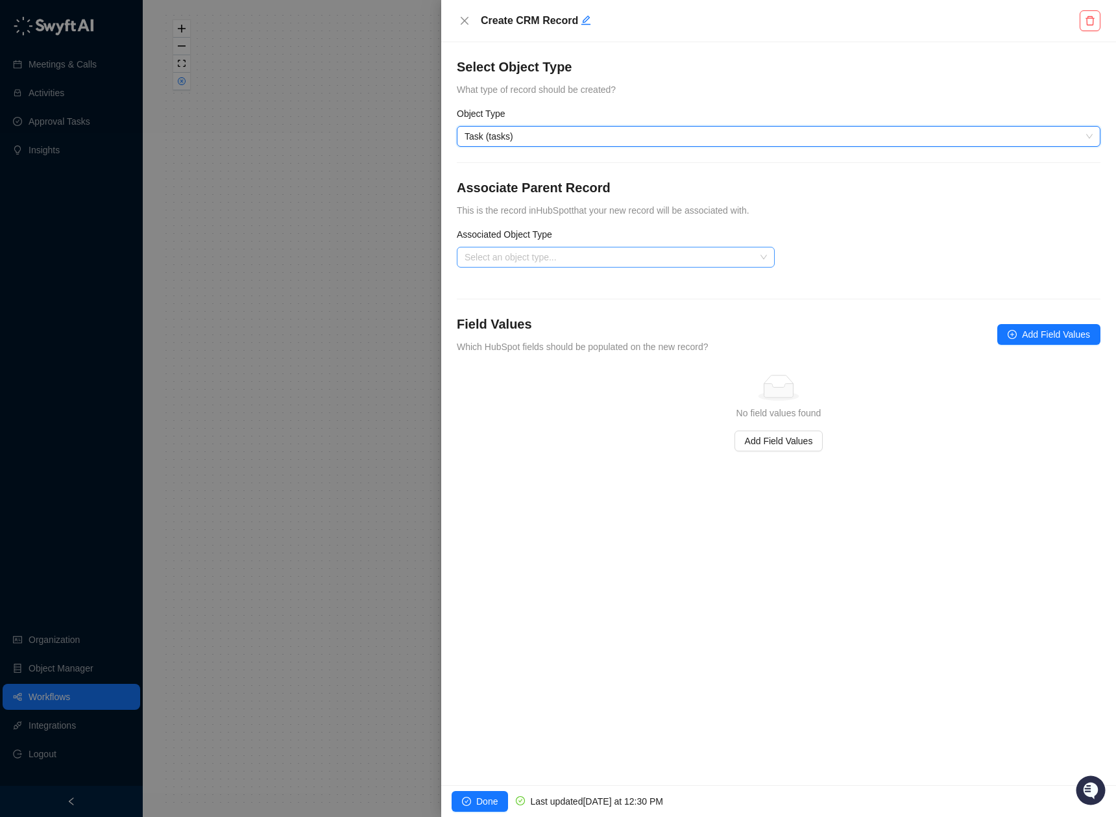
click at [502, 252] on input "search" at bounding box center [612, 256] width 295 height 19
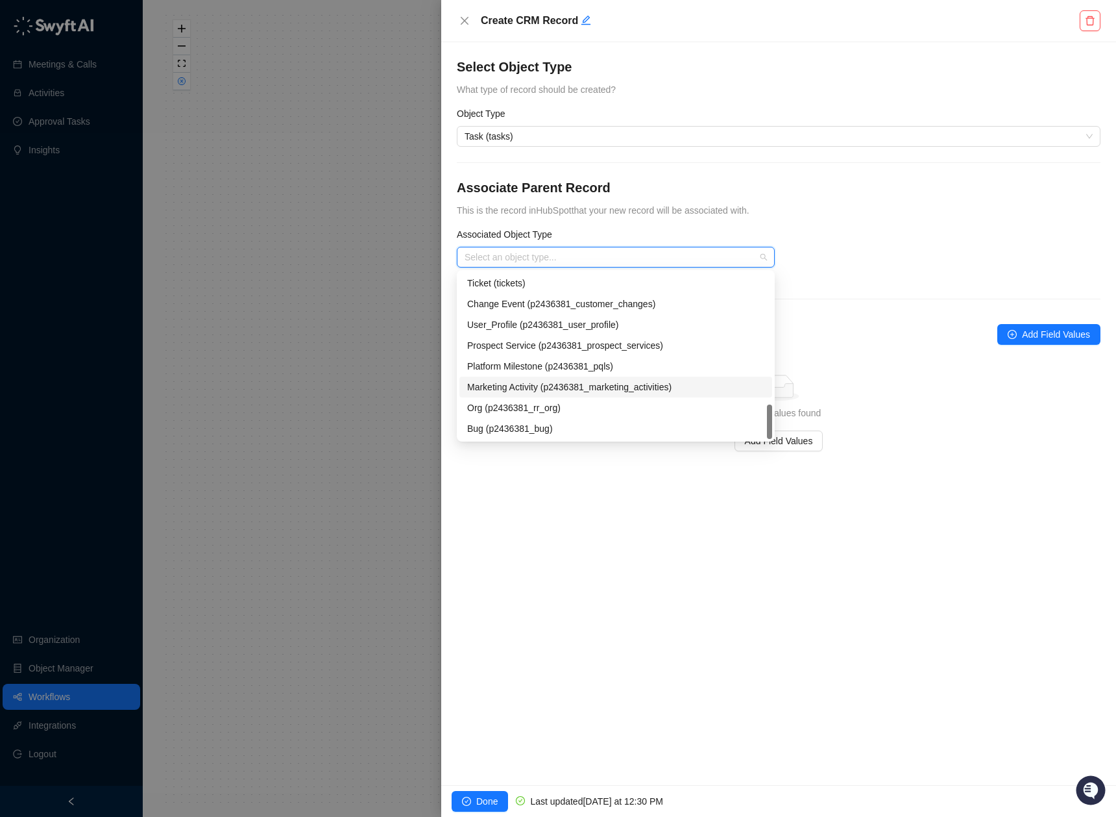
scroll to position [0, 0]
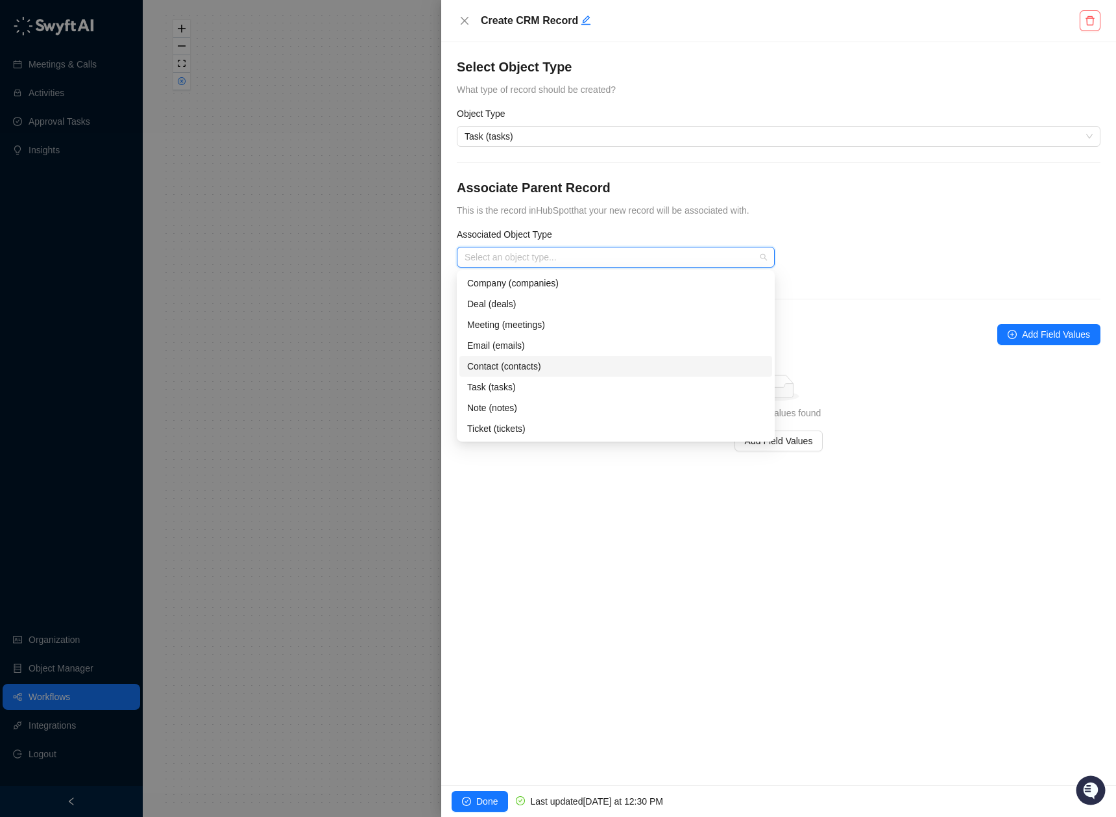
click at [568, 360] on div "Contact (contacts)" at bounding box center [615, 366] width 297 height 14
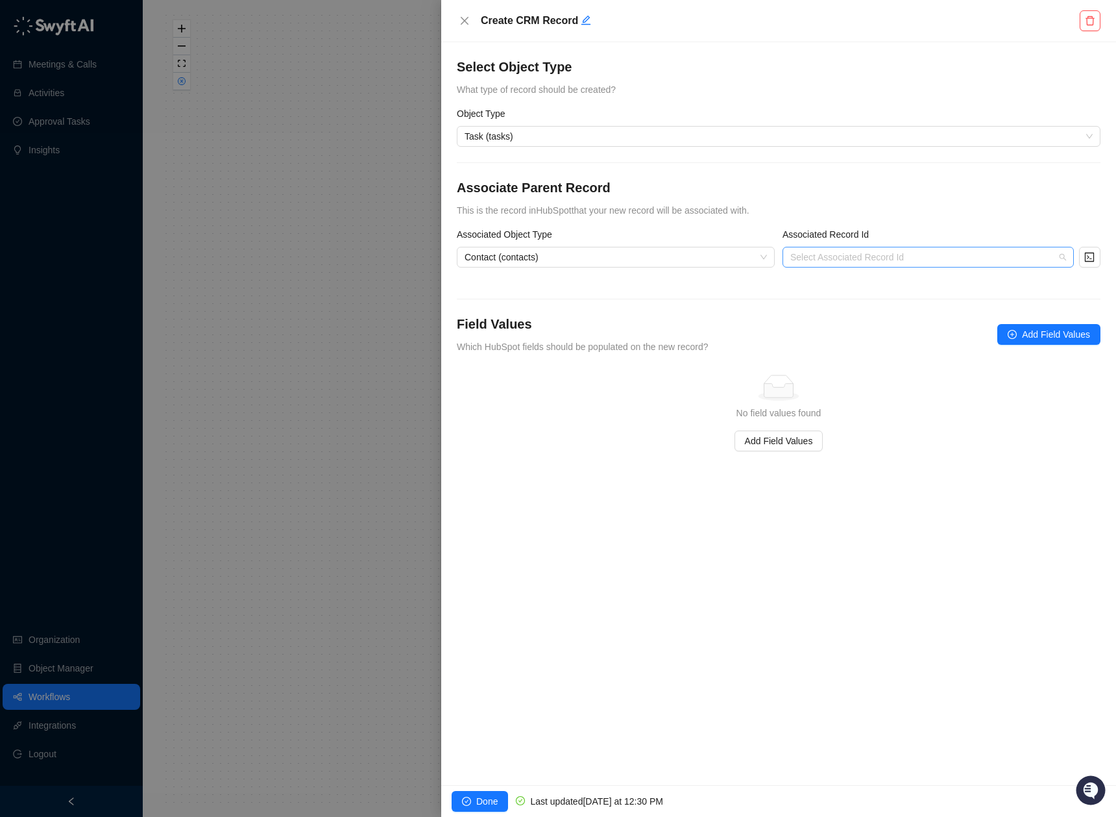
click at [894, 254] on input "search" at bounding box center [925, 256] width 268 height 19
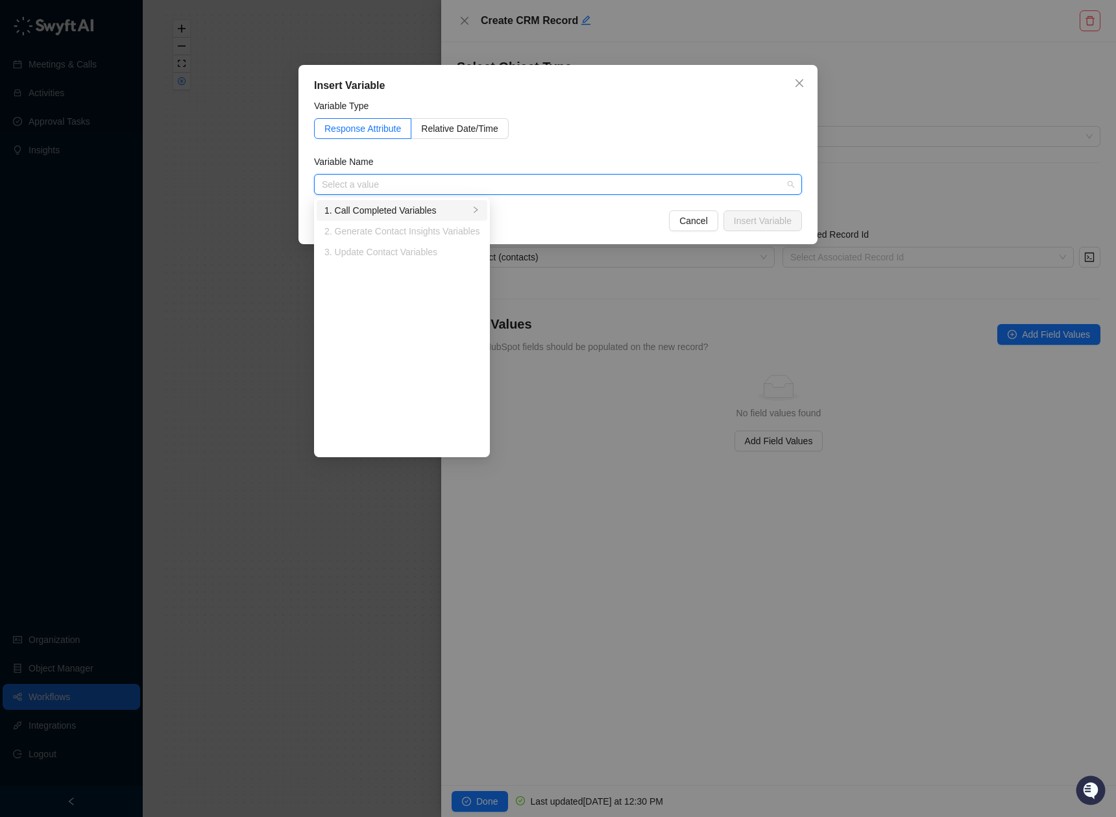
click at [388, 214] on div "1. Call Completed Variables" at bounding box center [397, 210] width 145 height 14
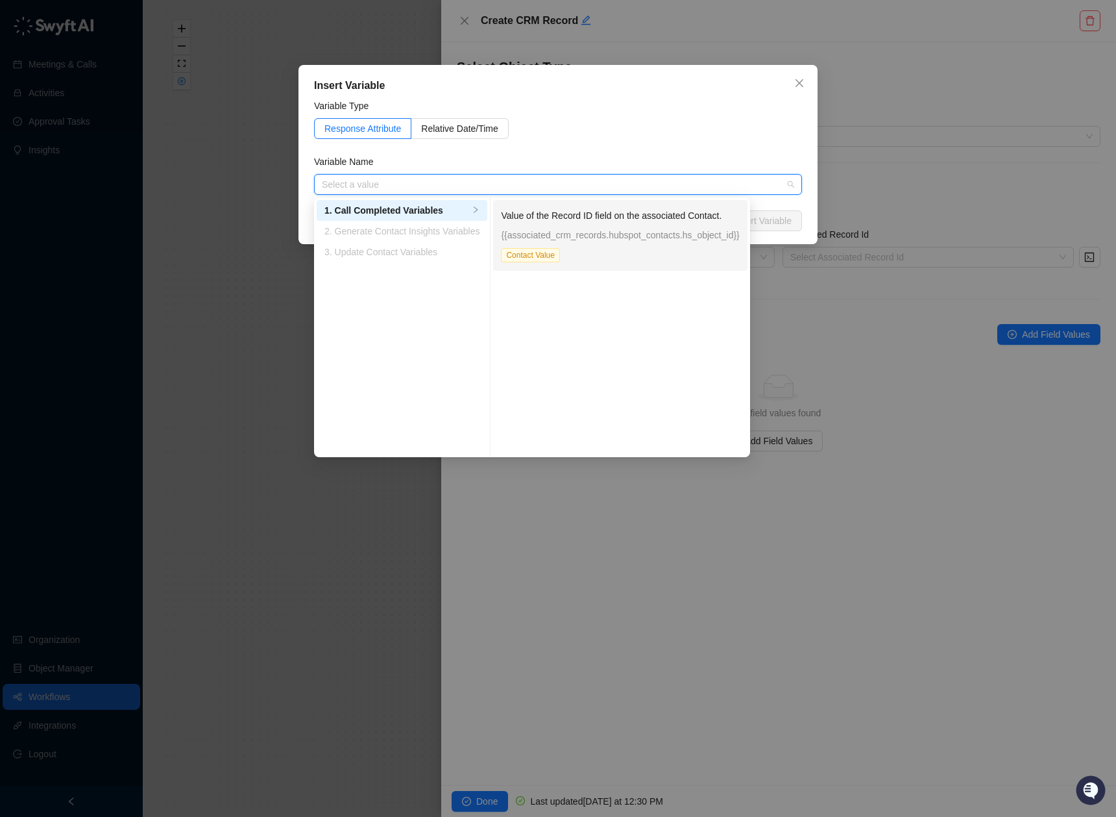
click at [606, 260] on div "Value of the Record ID field on the associated Contact. {{associated_crm_record…" at bounding box center [620, 235] width 238 height 54
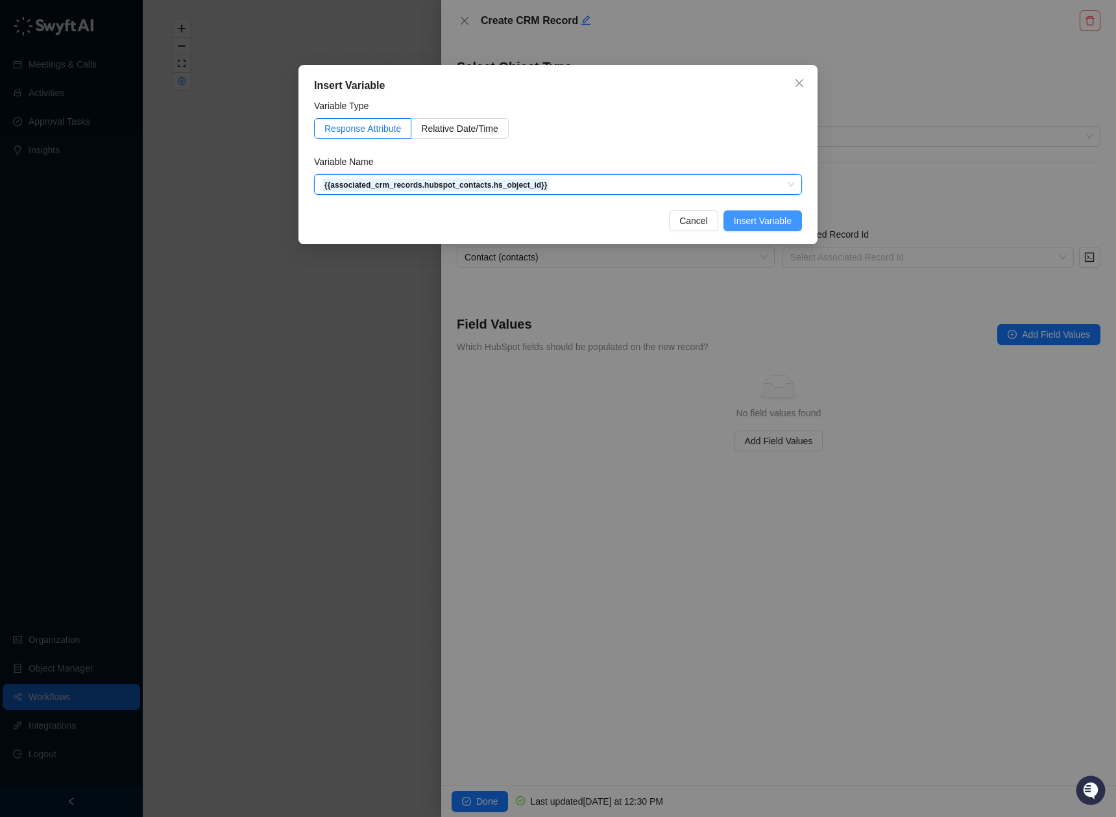
click at [776, 223] on span "Insert Variable" at bounding box center [763, 221] width 58 height 14
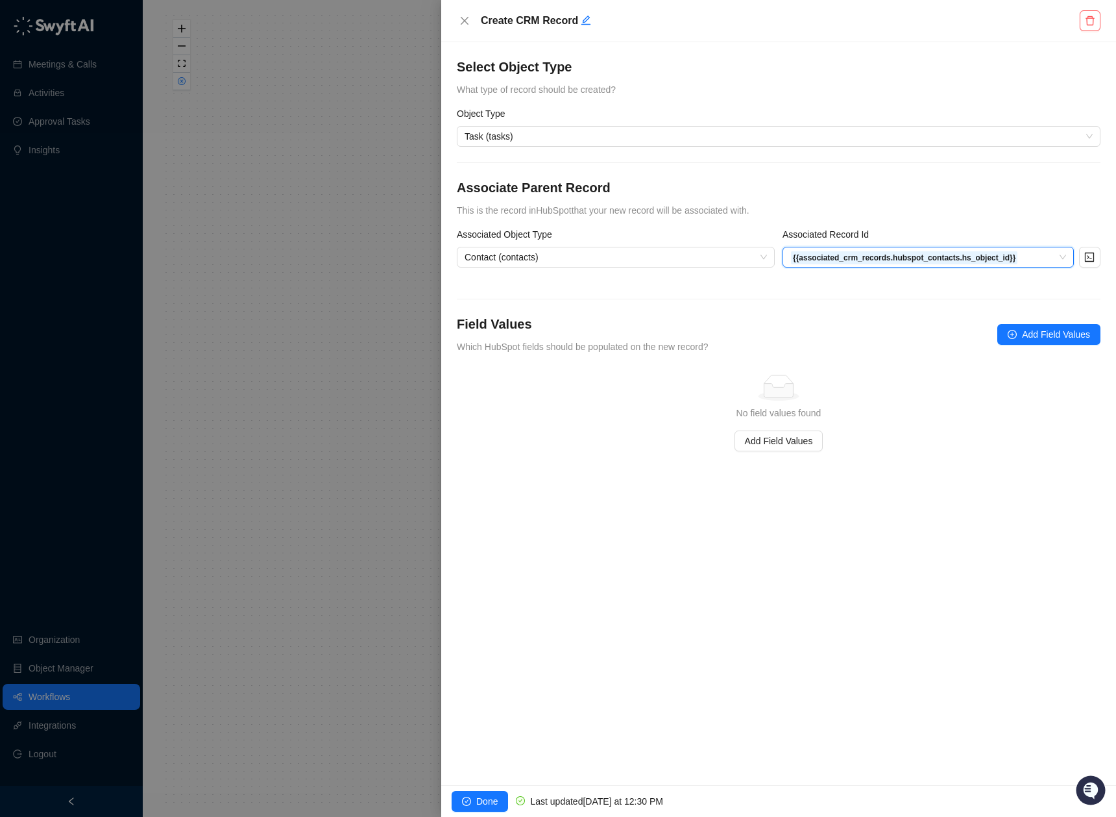
click at [555, 299] on form "Object Type Task (tasks) Associate Parent Record This is the record in HubSpot …" at bounding box center [779, 278] width 644 height 345
click at [1029, 342] on button "Add Field Values" at bounding box center [1049, 334] width 103 height 21
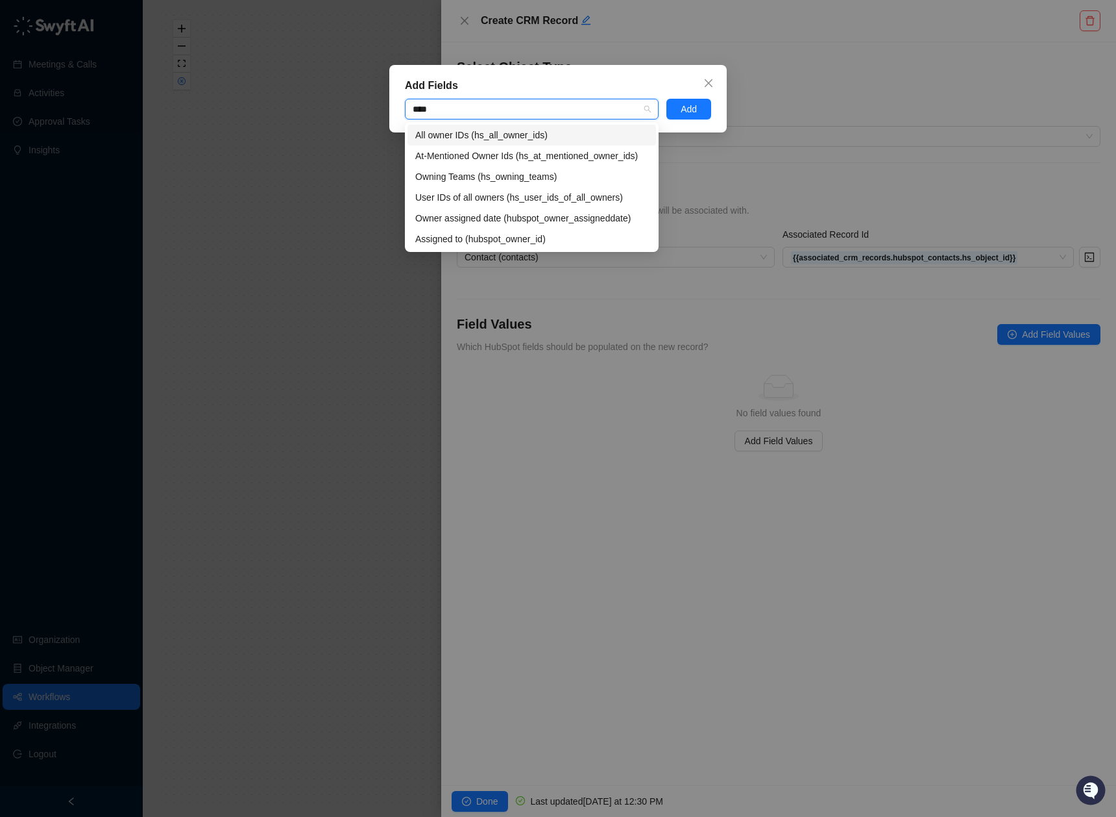
type input "*****"
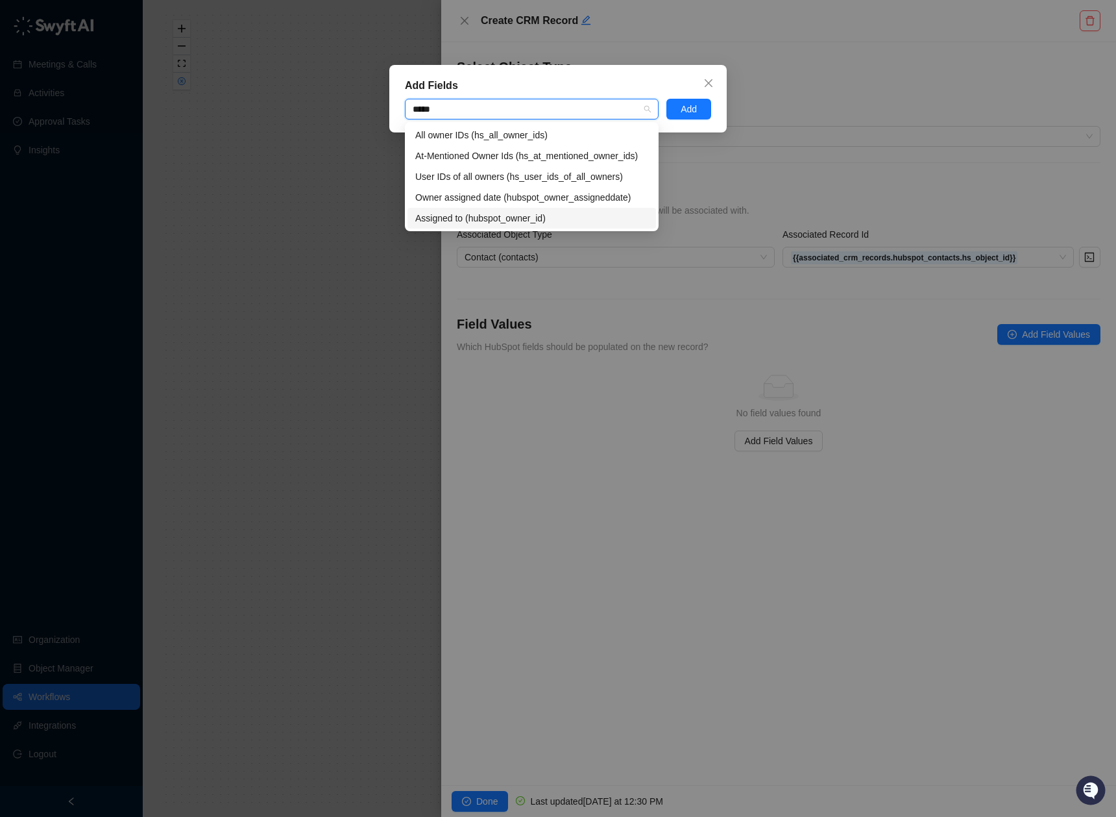
click at [594, 215] on div "Assigned to (hubspot_owner_id)" at bounding box center [531, 218] width 233 height 14
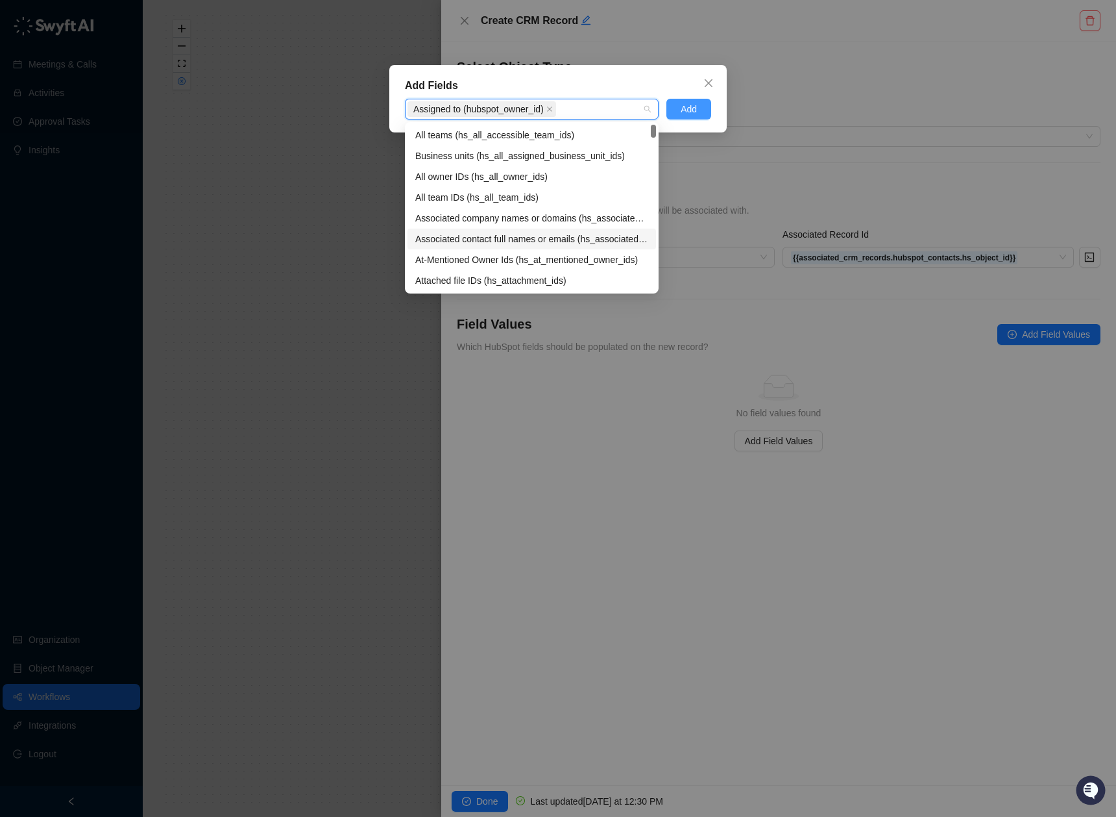
click at [679, 107] on button "Add" at bounding box center [689, 109] width 45 height 21
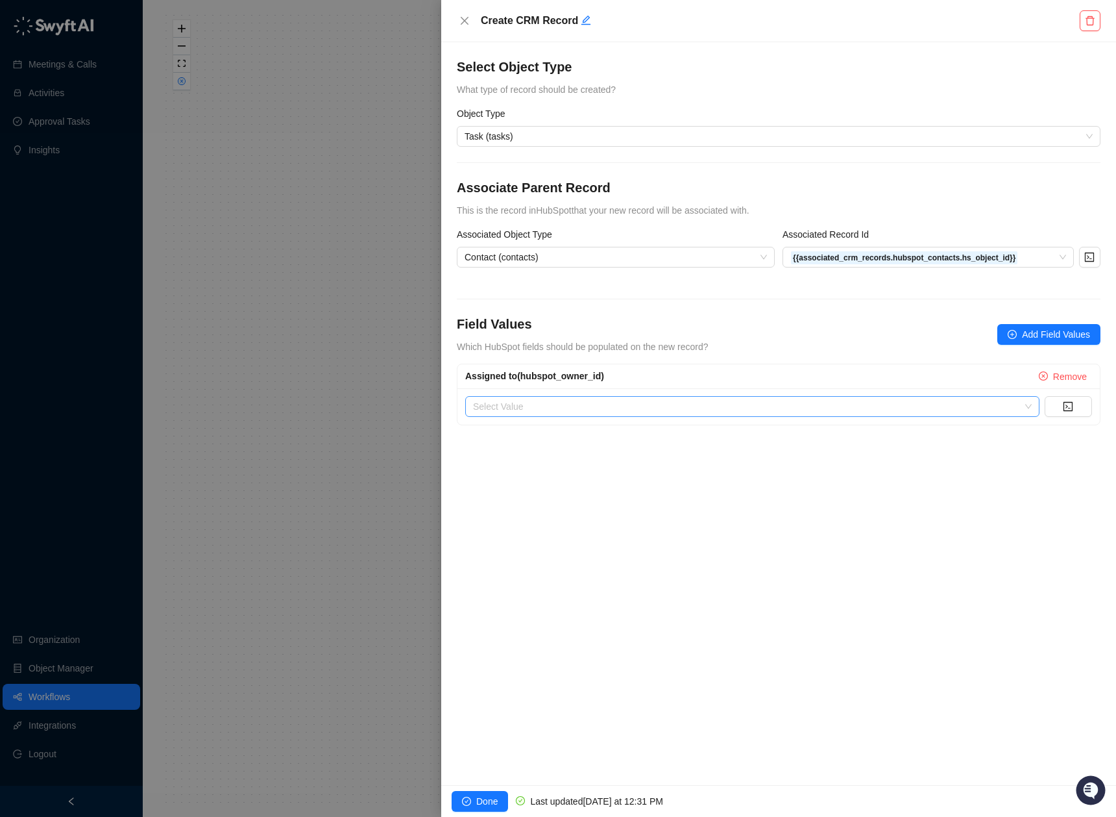
click at [828, 410] on input "search" at bounding box center [748, 406] width 551 height 19
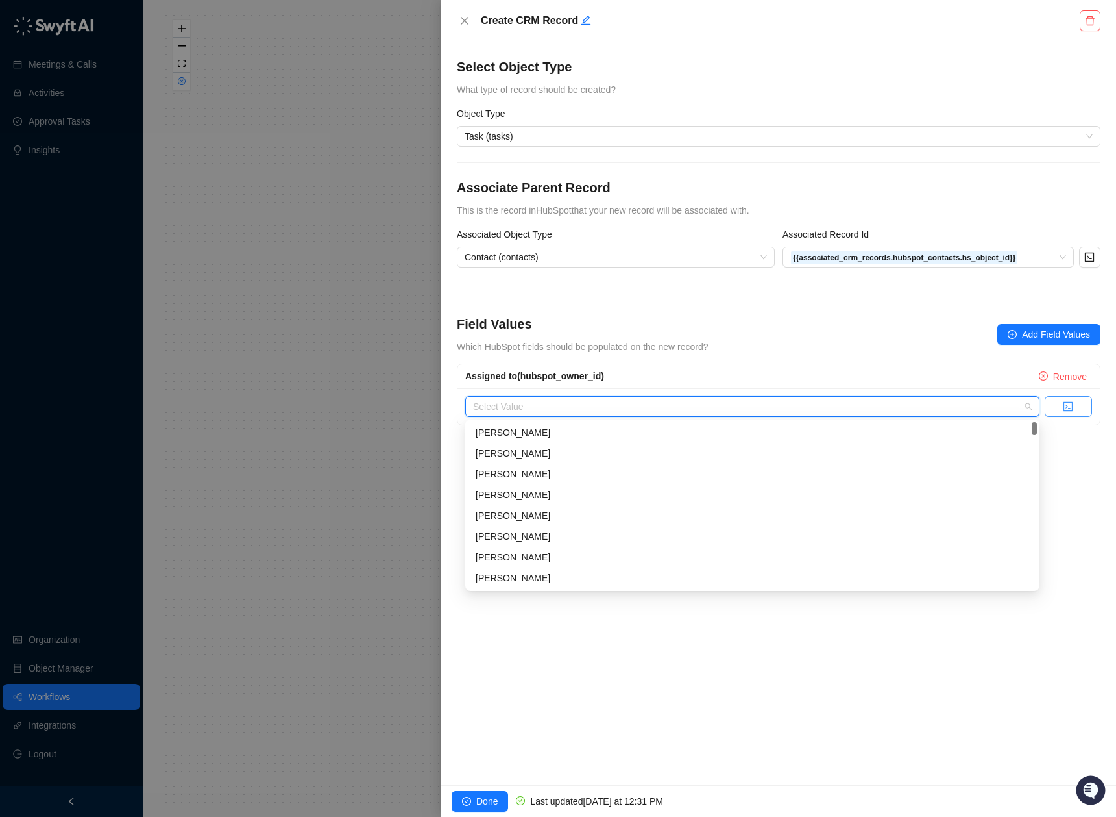
click at [1071, 405] on icon "code" at bounding box center [1068, 406] width 10 height 10
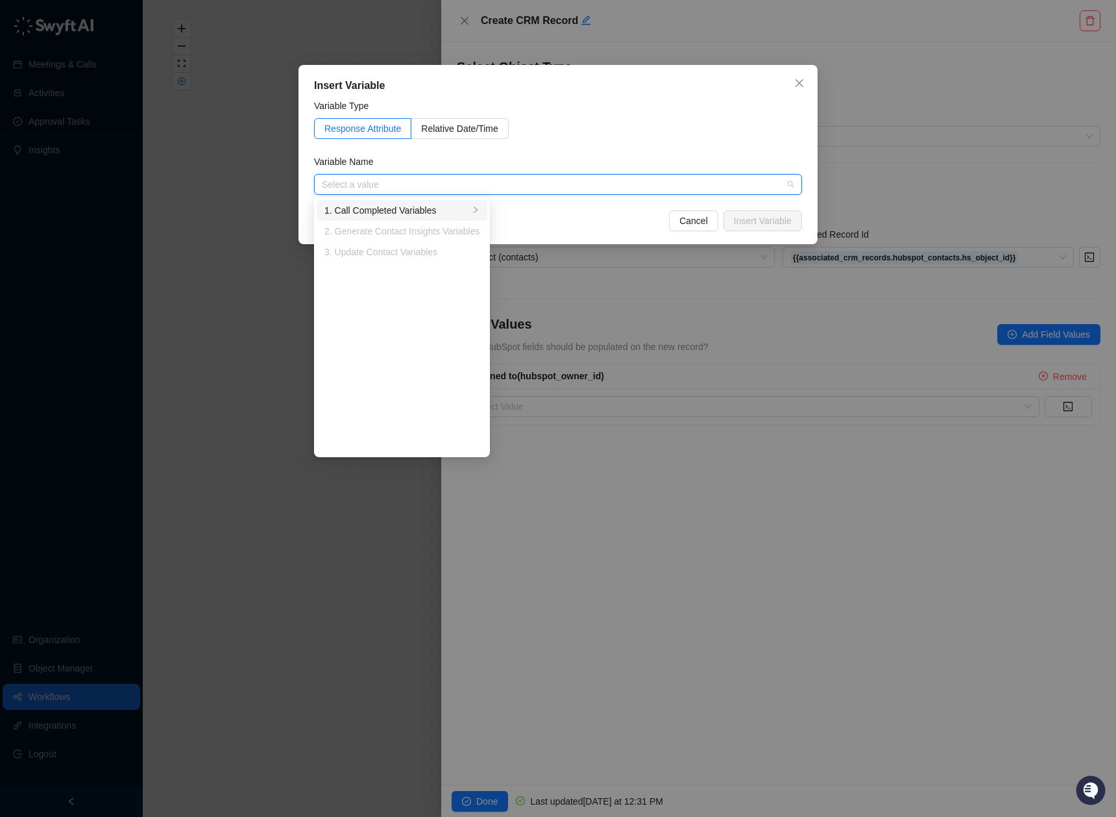
click at [424, 212] on div "1. Call Completed Variables" at bounding box center [397, 210] width 145 height 14
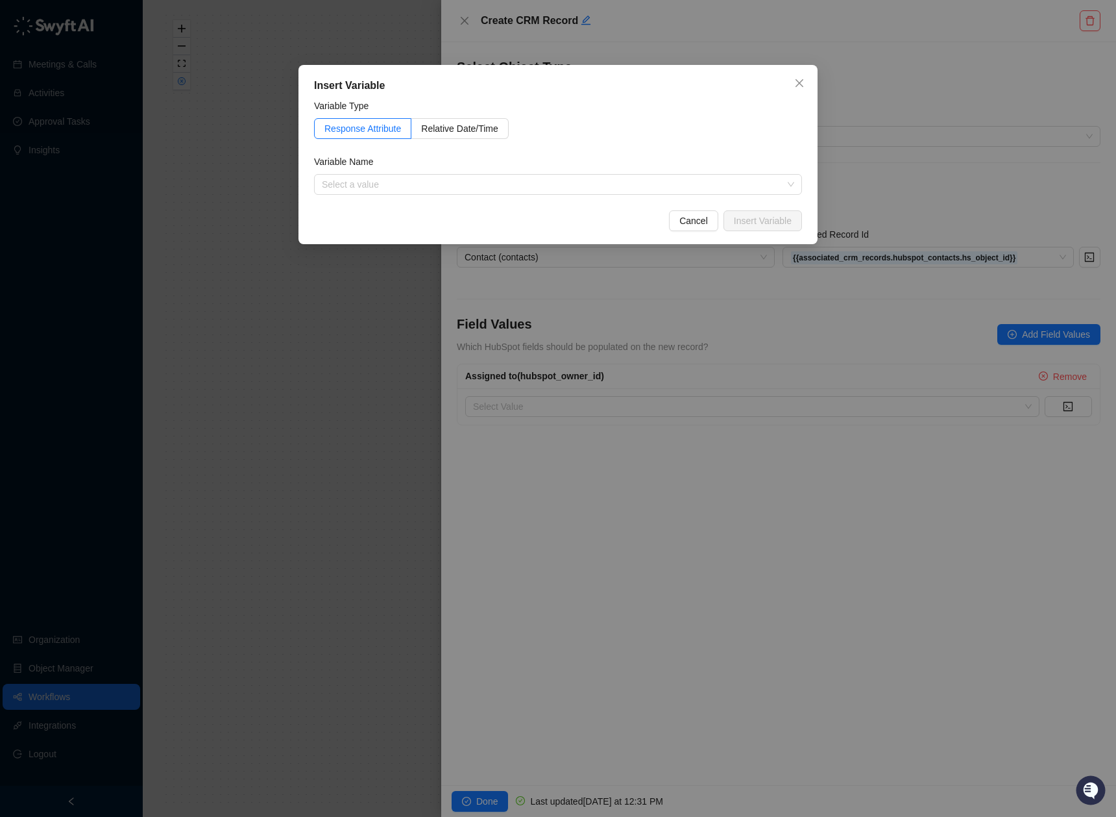
click at [703, 144] on form "Variable Type Response Attribute Relative Date/Time Variable Name Select a valu…" at bounding box center [558, 147] width 488 height 96
click at [681, 186] on input "search" at bounding box center [554, 184] width 465 height 19
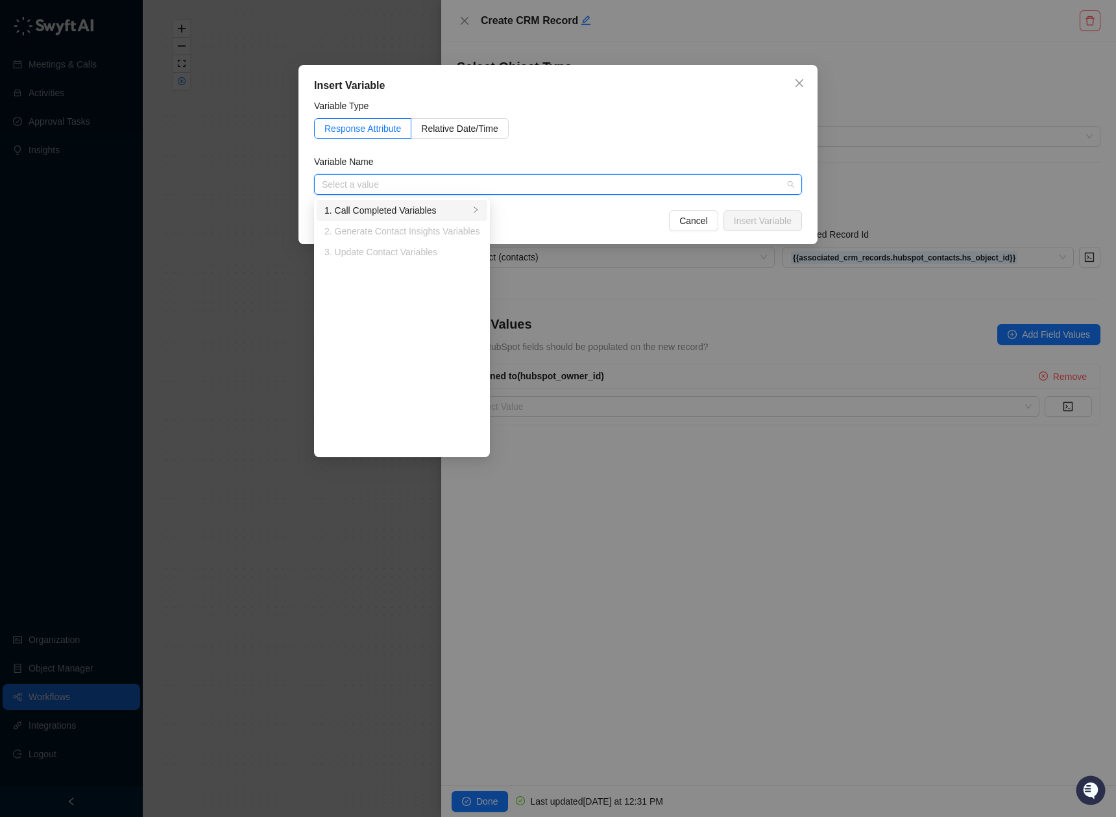
click at [443, 207] on div "1. Call Completed Variables" at bounding box center [397, 210] width 145 height 14
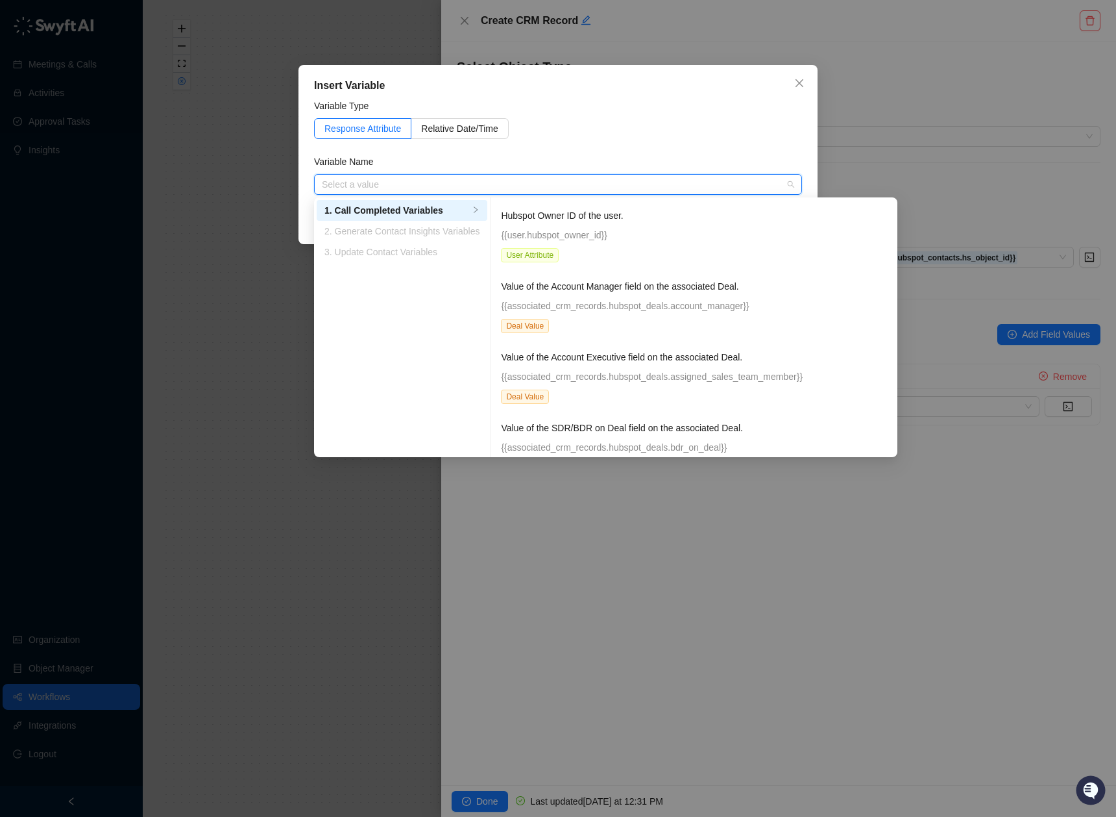
click at [696, 14] on div "Insert Variable Variable Type Response Attribute Relative Date/Time Variable Na…" at bounding box center [558, 408] width 1116 height 817
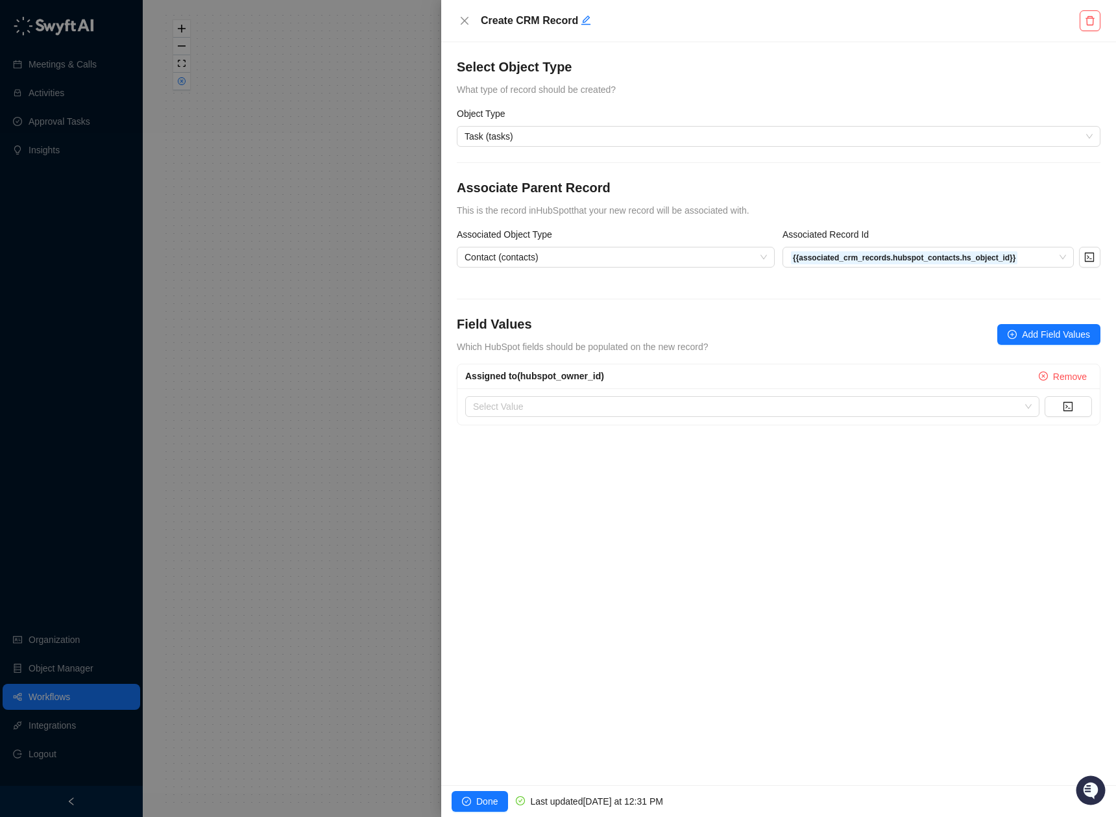
click at [793, 504] on div "Select Object Type What type of record should be created? Object Type Task (tas…" at bounding box center [778, 413] width 675 height 743
click at [1048, 334] on span "Add Field Values" at bounding box center [1056, 334] width 68 height 14
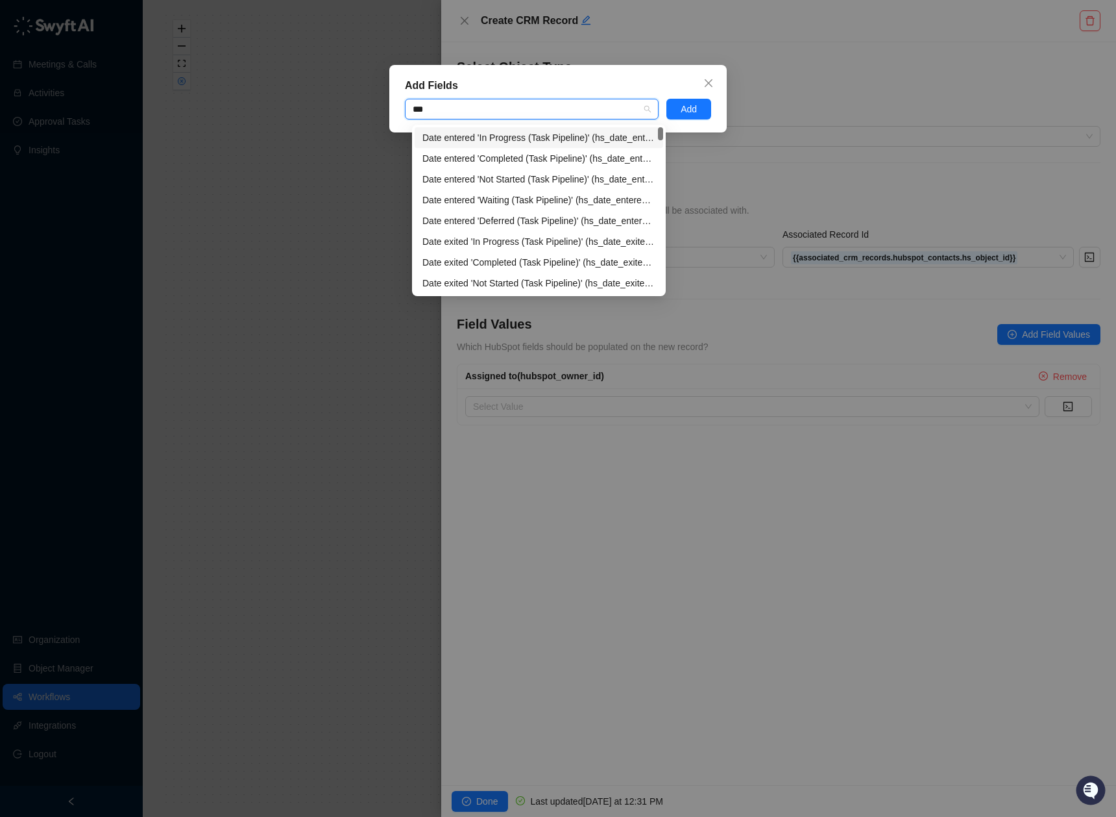
type input "****"
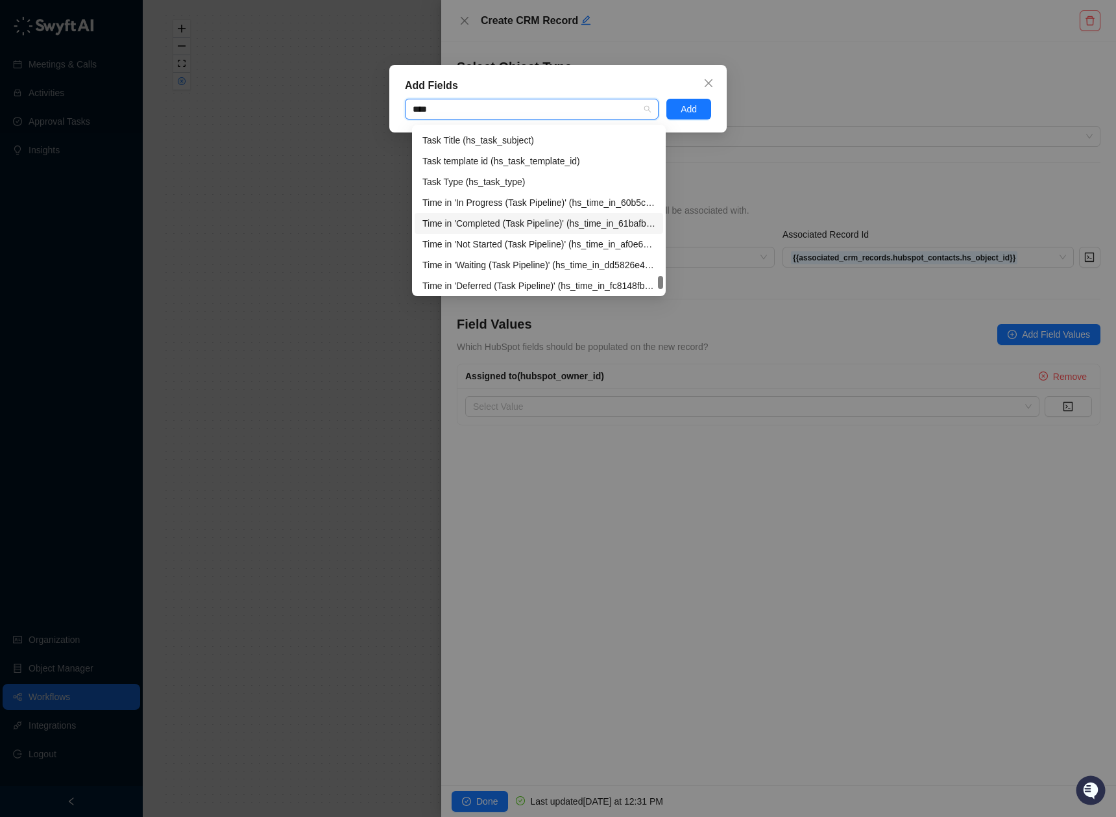
scroll to position [909, 0]
click at [547, 205] on div "Task Type (hs_task_type)" at bounding box center [539, 205] width 233 height 14
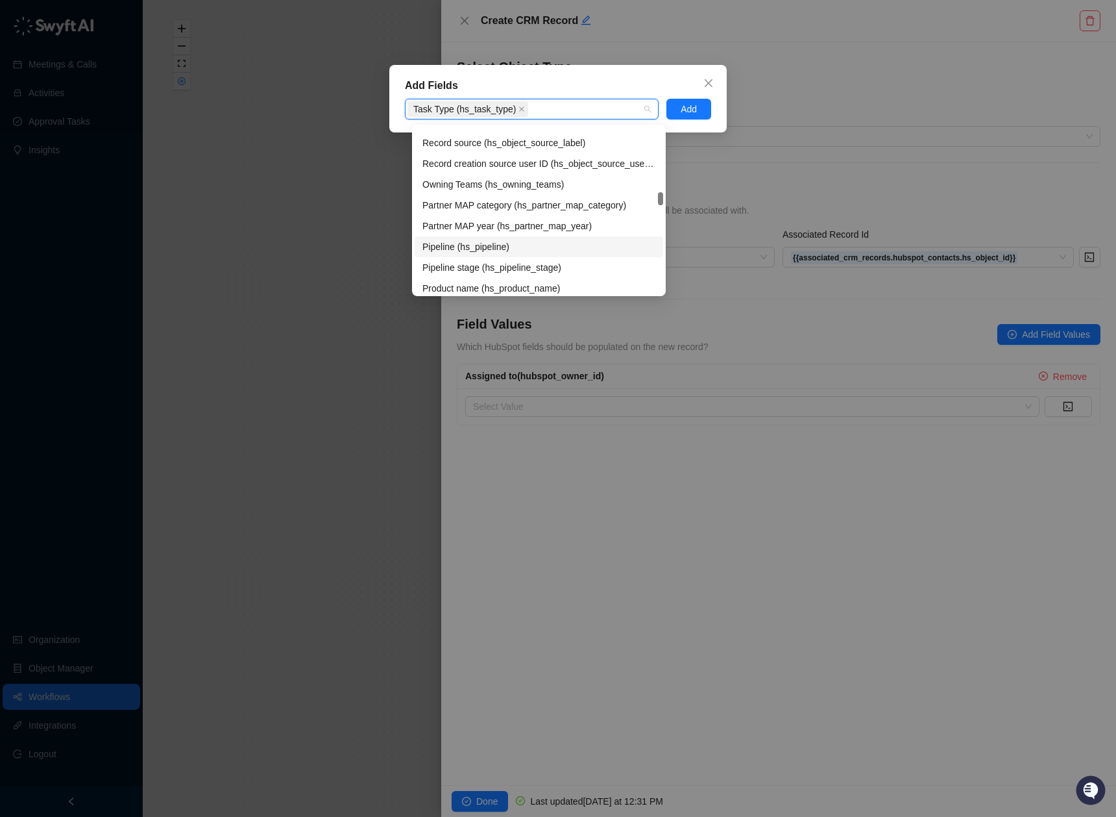
click at [542, 247] on div "Pipeline (hs_pipeline)" at bounding box center [539, 247] width 233 height 14
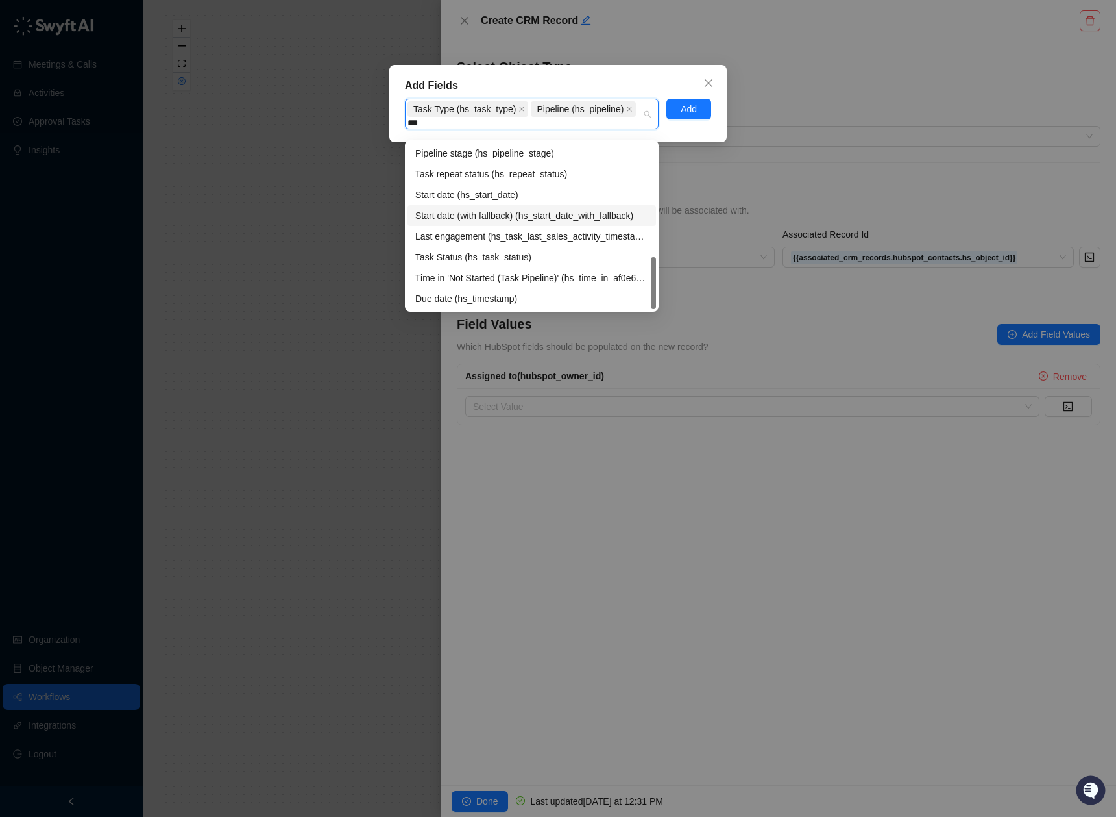
scroll to position [42, 0]
type input "****"
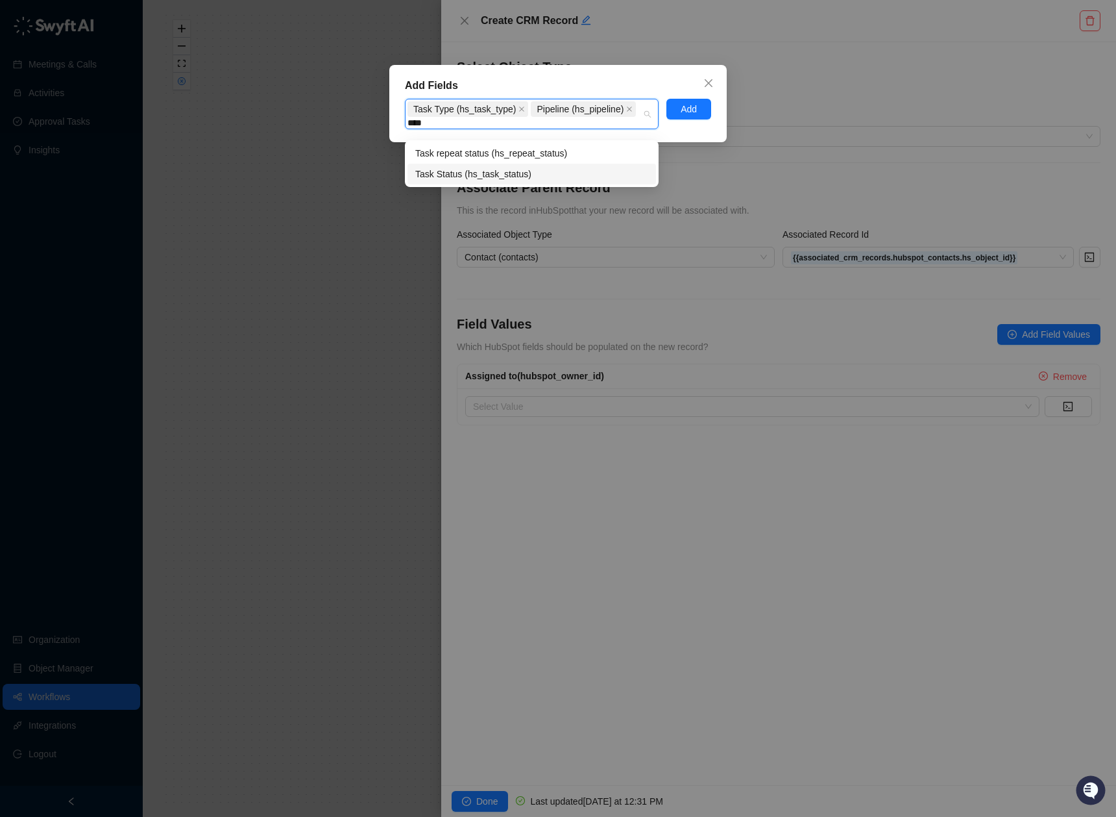
click at [571, 173] on div "Task Status (hs_task_status)" at bounding box center [531, 174] width 233 height 14
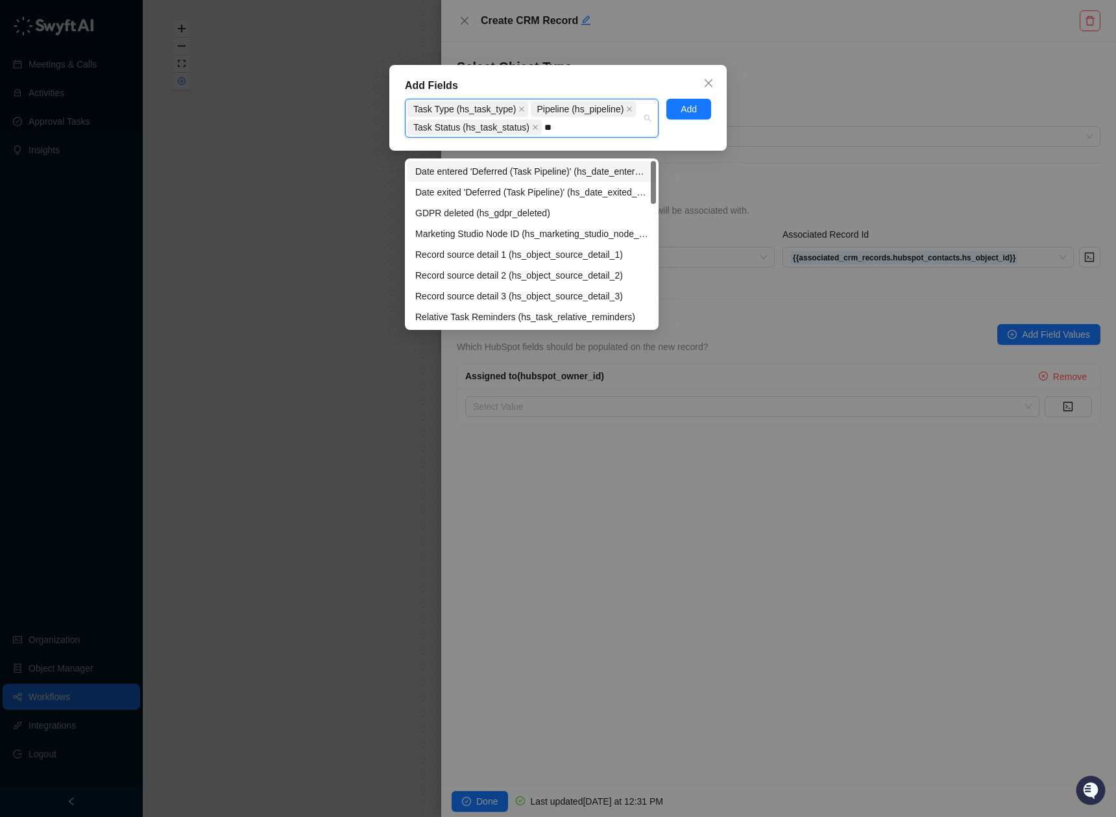
type input "*"
type input "****"
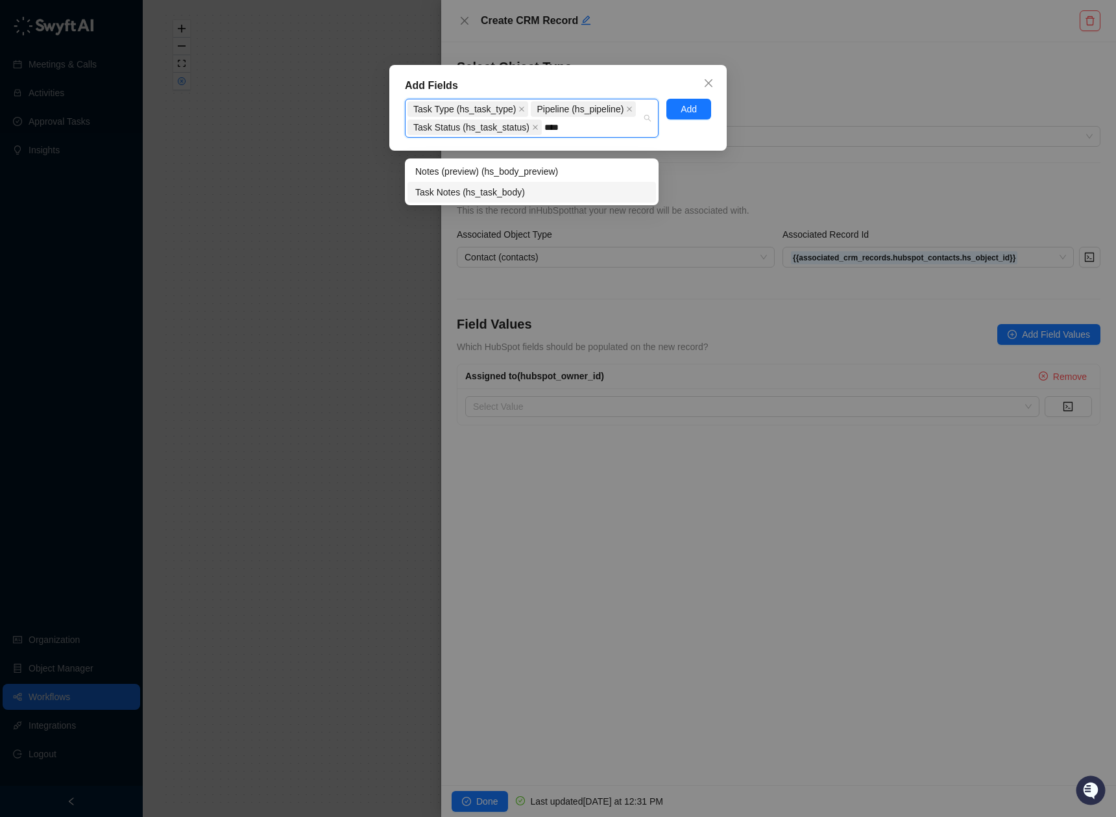
click at [535, 193] on div "Task Notes (hs_task_body)" at bounding box center [531, 192] width 233 height 14
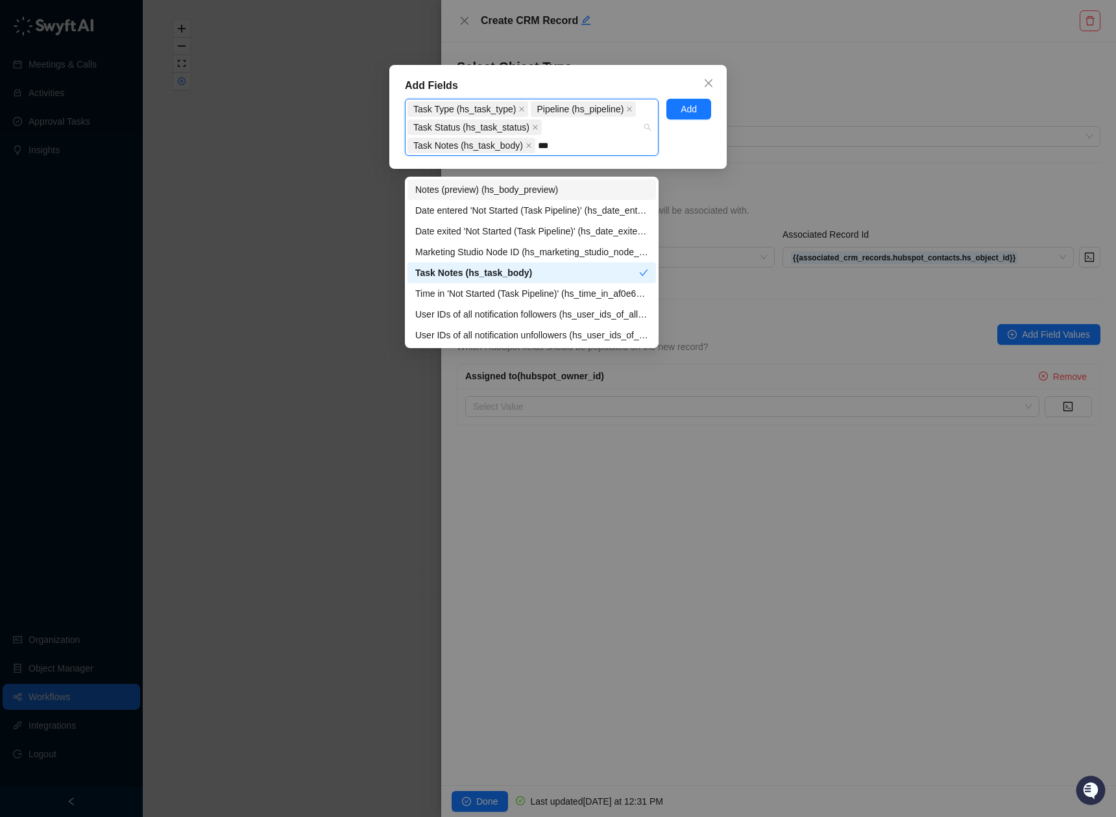
type input "****"
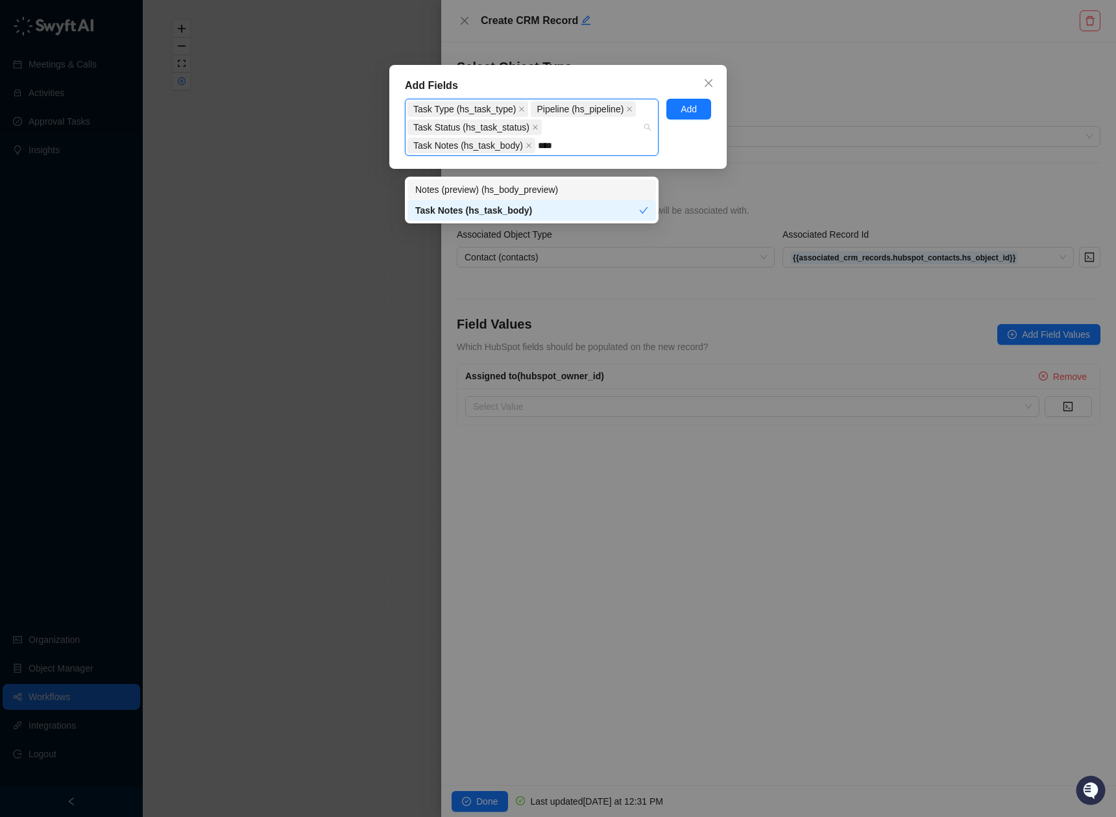
click at [564, 187] on div "Notes (preview) (hs_body_preview)" at bounding box center [531, 189] width 233 height 14
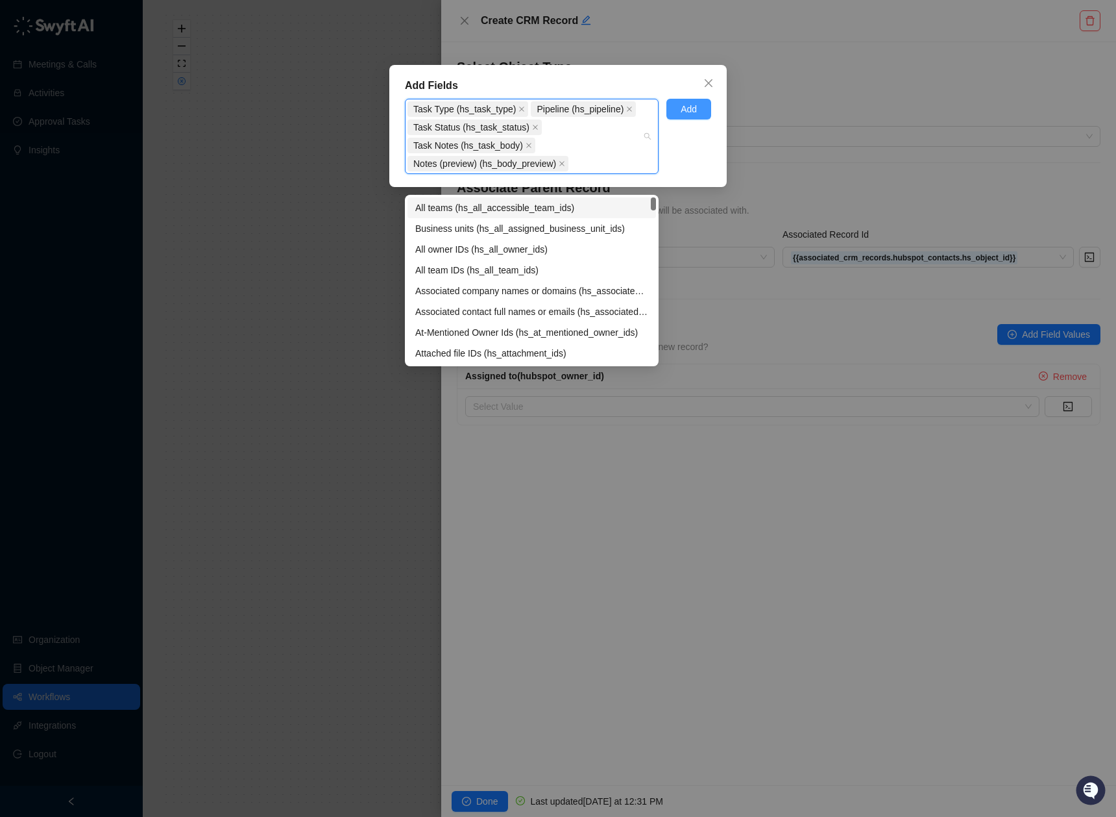
click at [694, 112] on span "Add" at bounding box center [689, 109] width 16 height 14
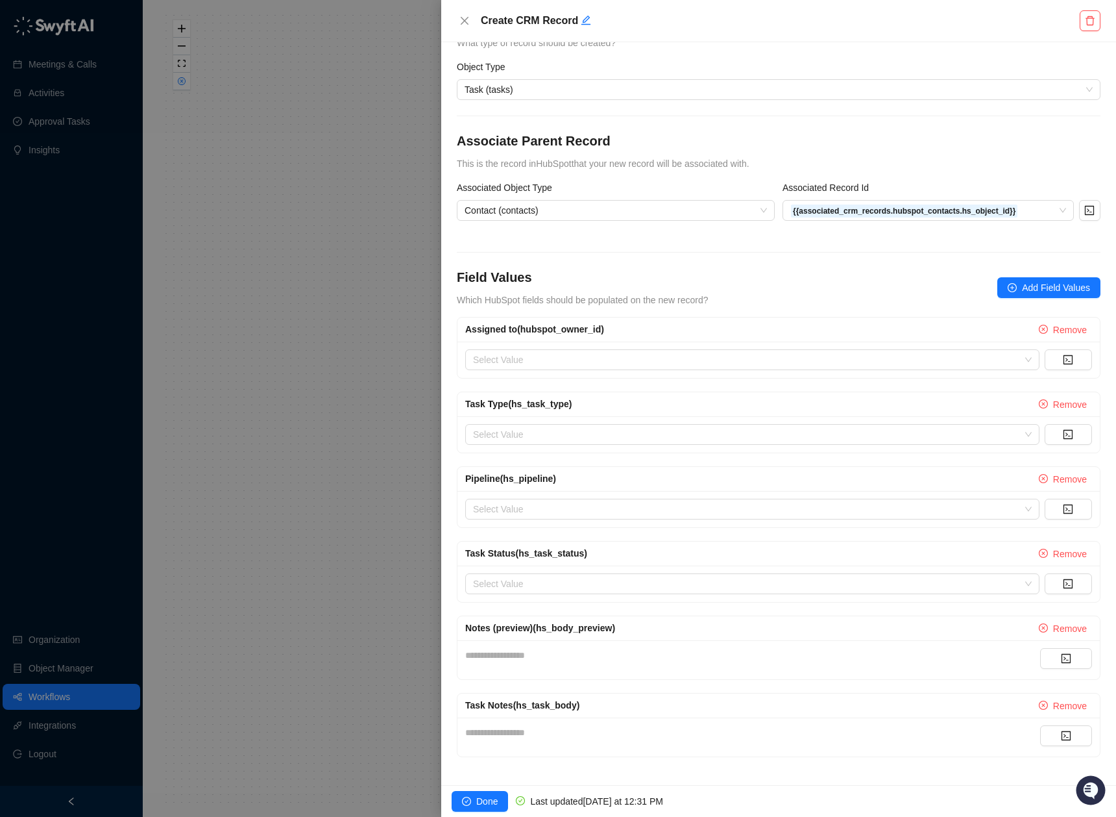
scroll to position [47, 0]
click at [516, 513] on input "search" at bounding box center [748, 507] width 551 height 19
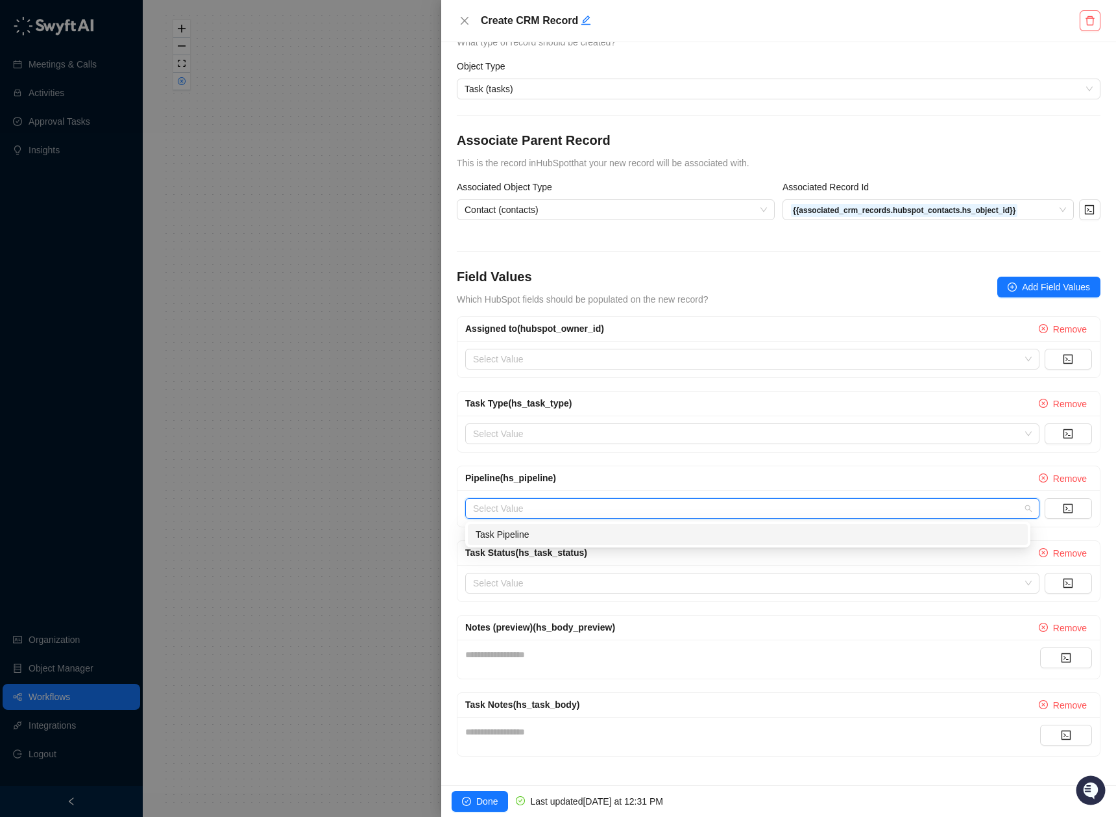
click at [524, 537] on div "Task Pipeline" at bounding box center [748, 534] width 545 height 14
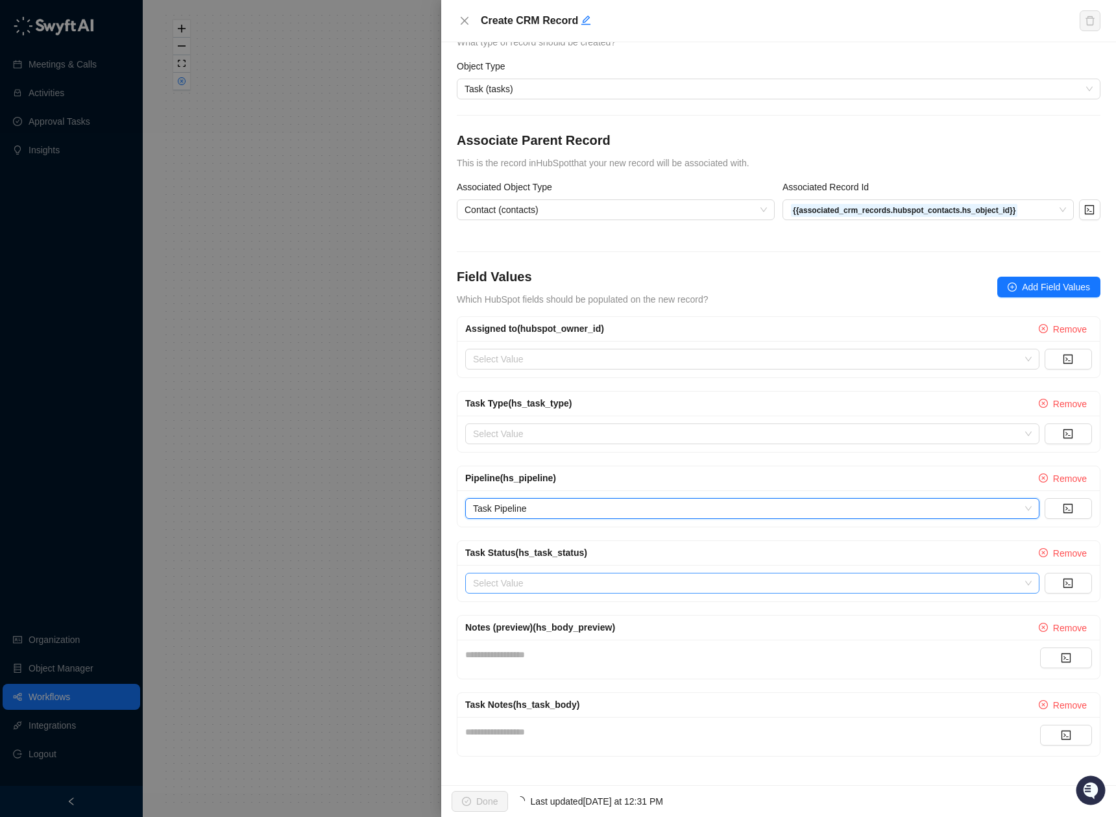
click at [669, 591] on input "search" at bounding box center [748, 582] width 551 height 19
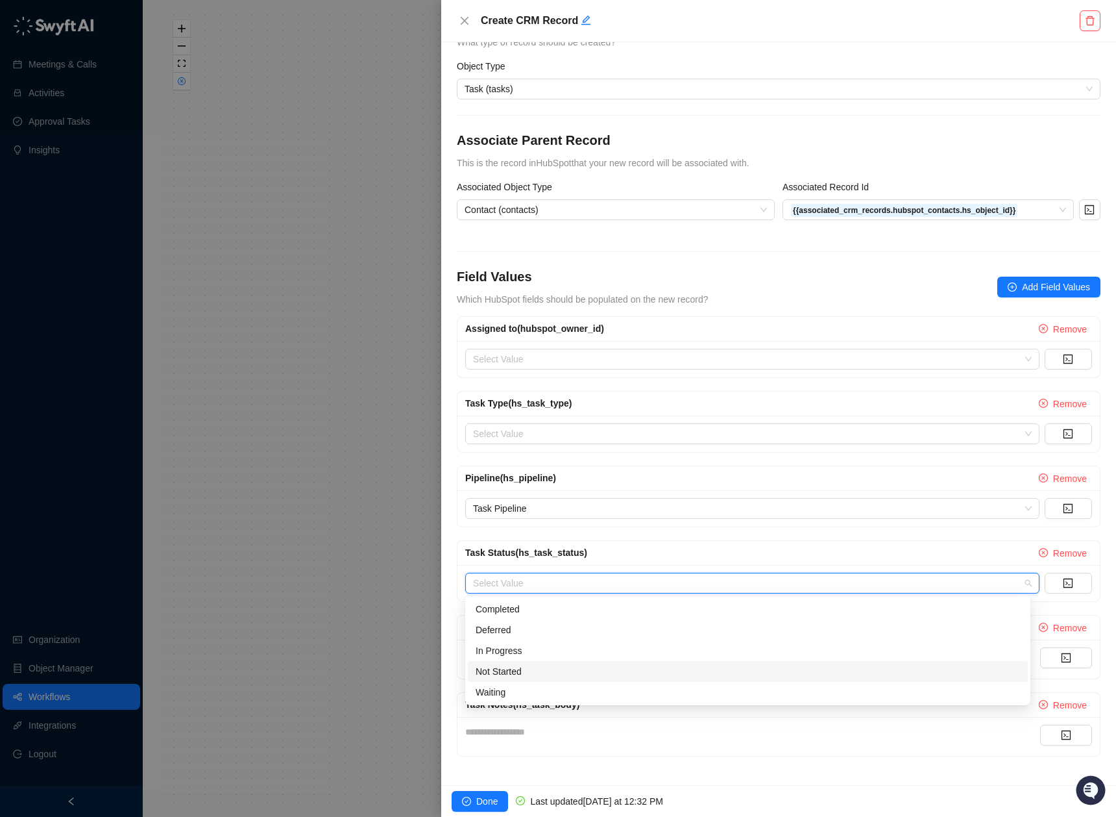
click at [593, 667] on div "Not Started" at bounding box center [748, 671] width 545 height 14
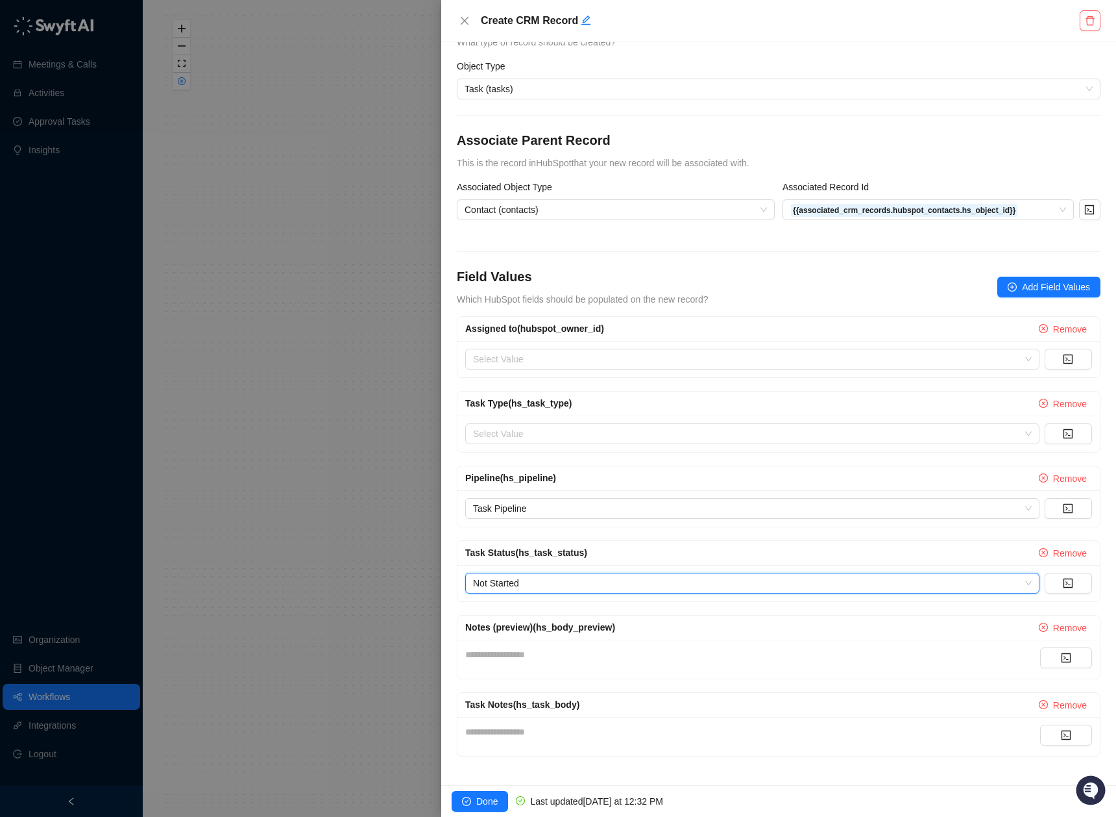
click at [719, 531] on form "**********" at bounding box center [779, 407] width 644 height 697
click at [1040, 283] on span "Add Field Values" at bounding box center [1056, 287] width 68 height 14
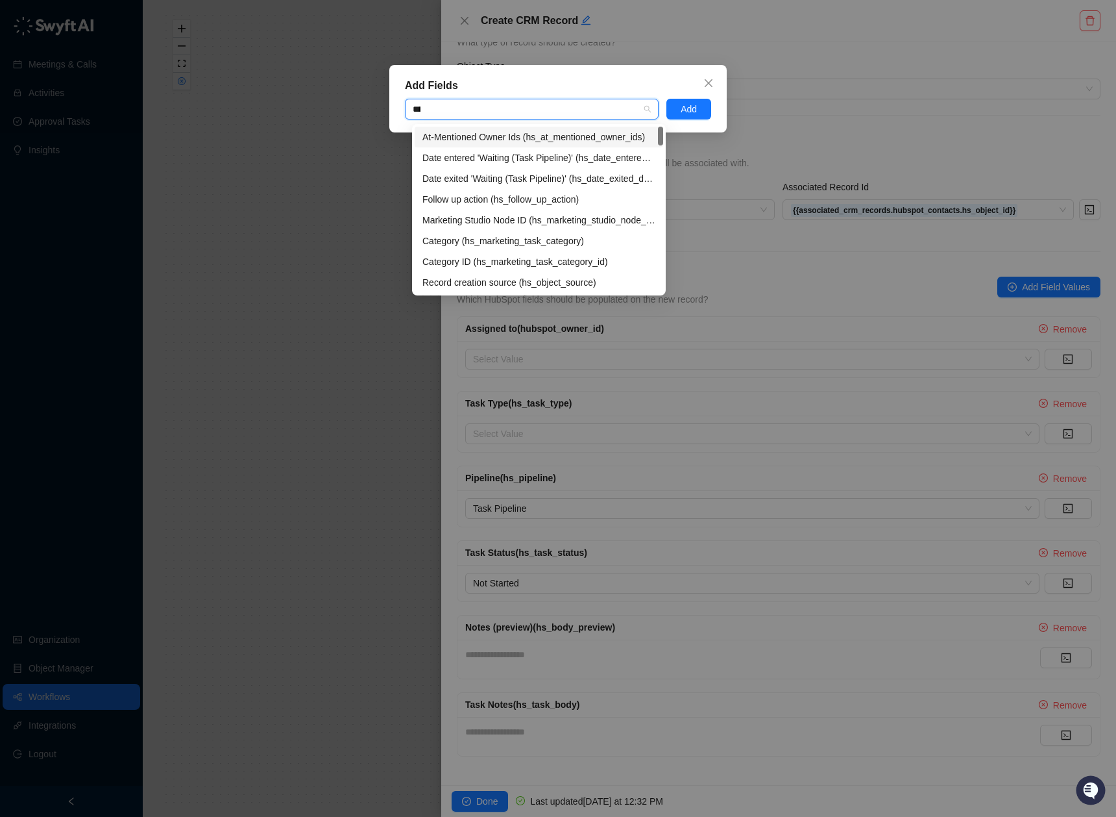
type input "*****"
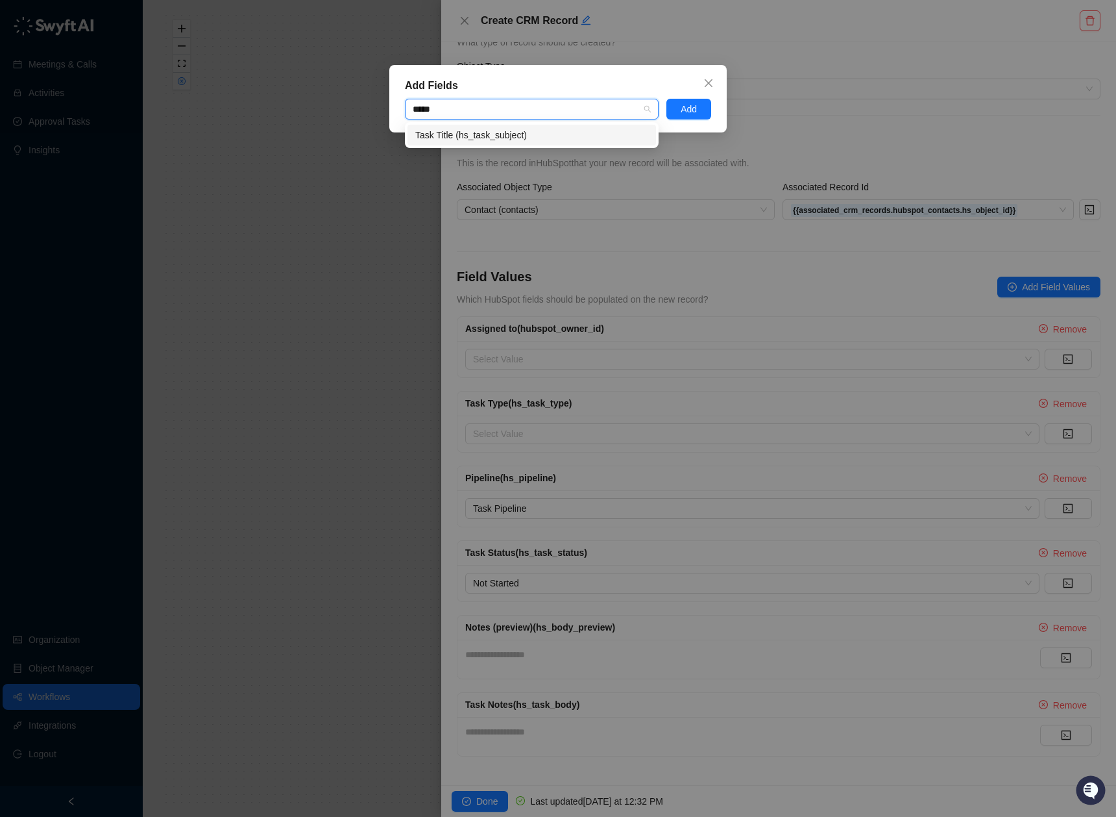
click at [536, 131] on div "Task Title (hs_task_subject)" at bounding box center [531, 135] width 233 height 14
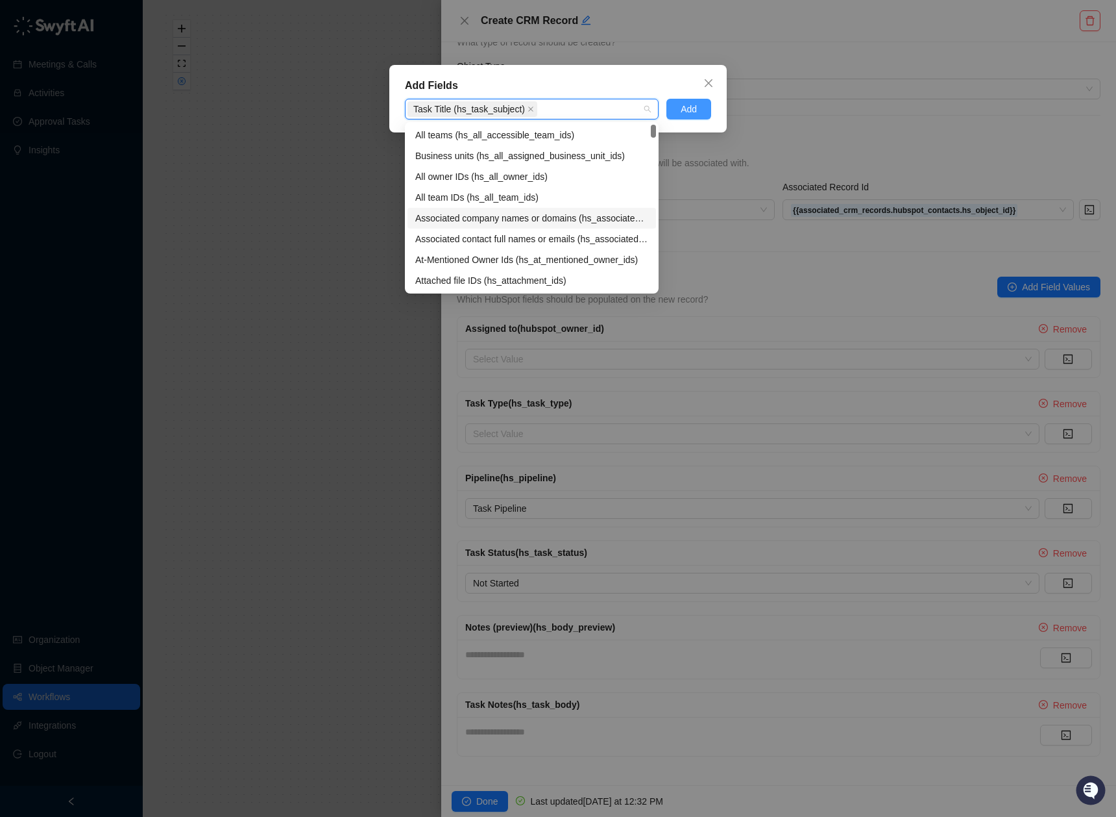
click at [695, 111] on span "Add" at bounding box center [689, 109] width 16 height 14
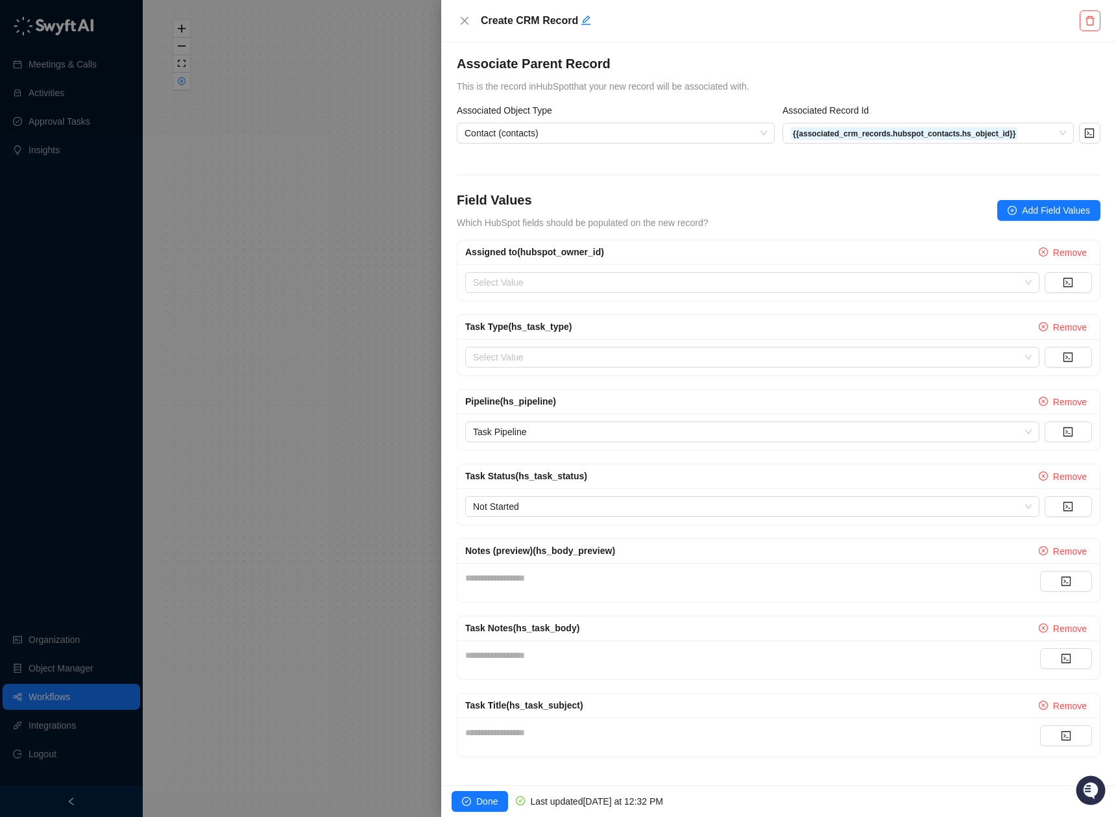
scroll to position [125, 0]
click at [584, 730] on div "**********" at bounding box center [752, 731] width 575 height 14
click at [640, 687] on form "**********" at bounding box center [779, 369] width 644 height 774
click at [1037, 210] on span "Add Field Values" at bounding box center [1056, 210] width 68 height 14
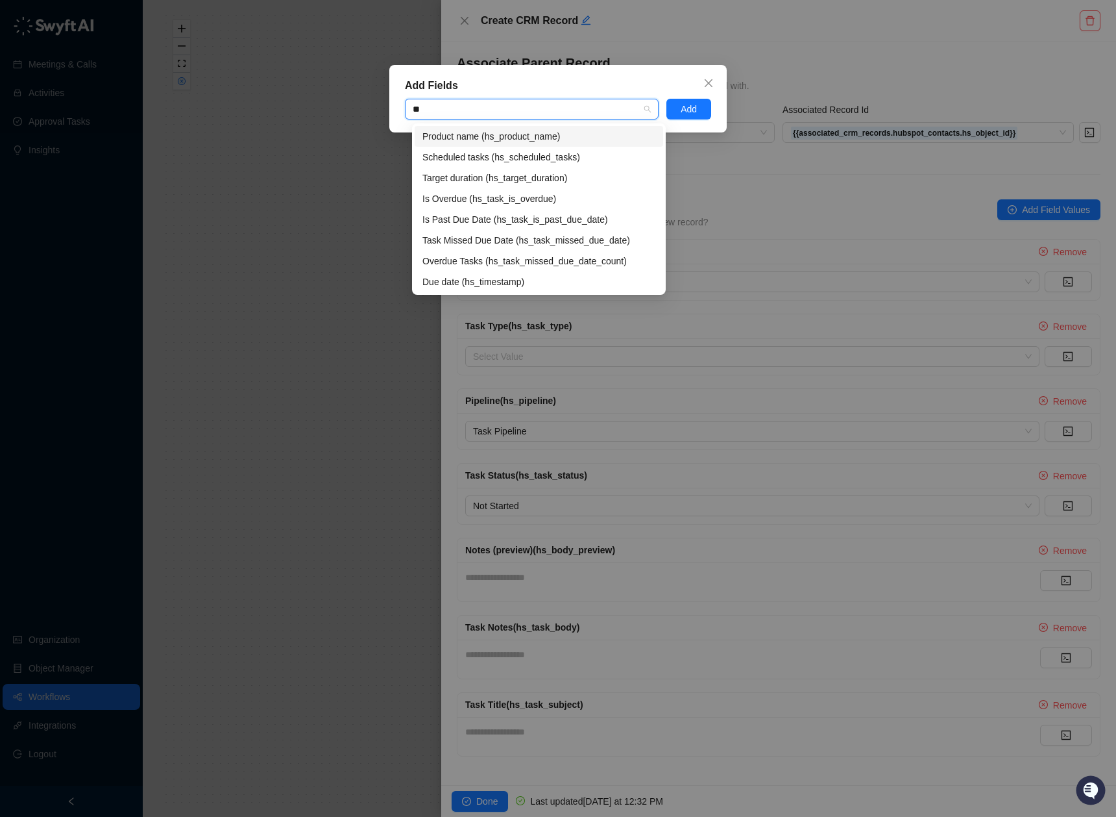
type input "***"
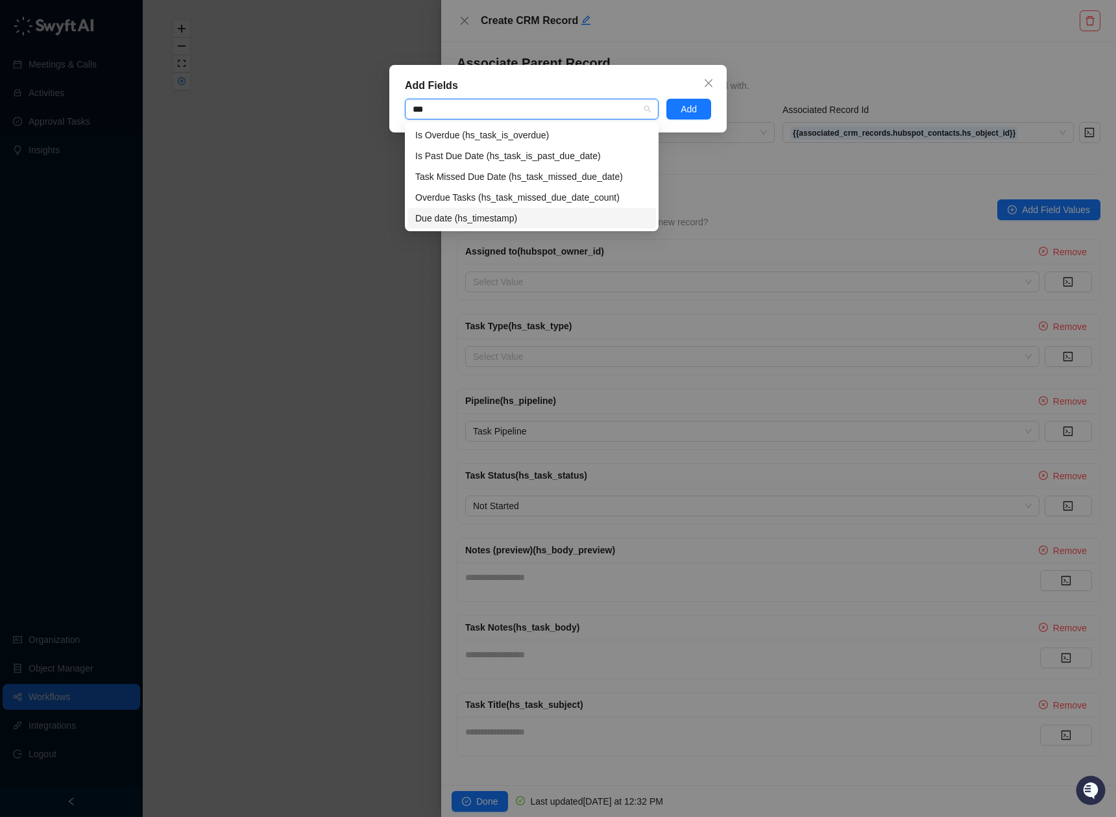
click at [535, 214] on div "Due date (hs_timestamp)" at bounding box center [531, 218] width 233 height 14
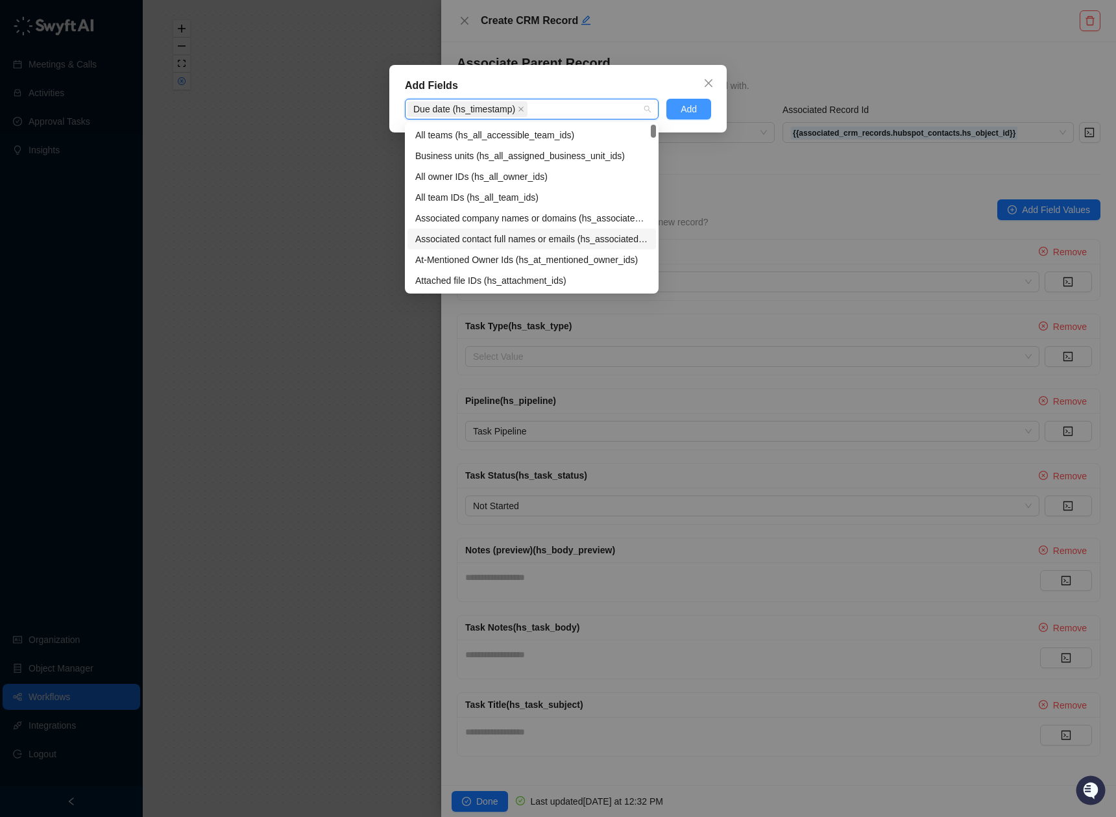
click at [684, 112] on span "Add" at bounding box center [689, 109] width 16 height 14
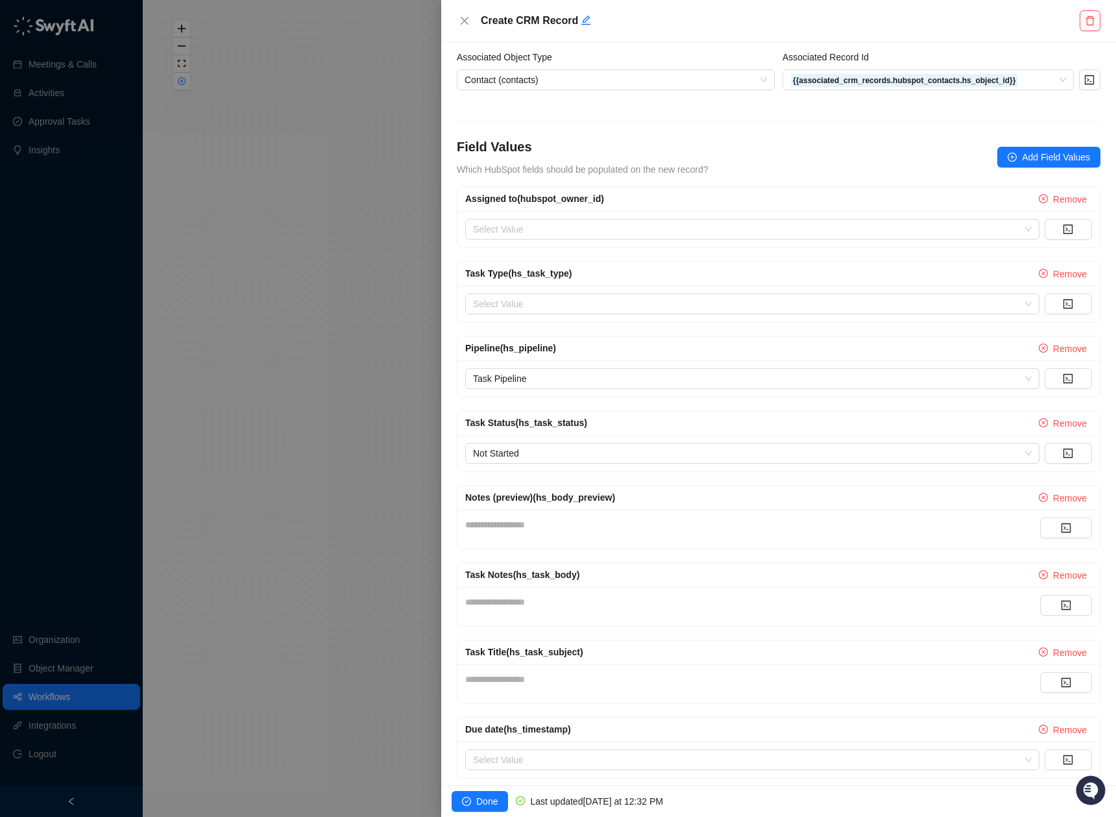
scroll to position [199, 0]
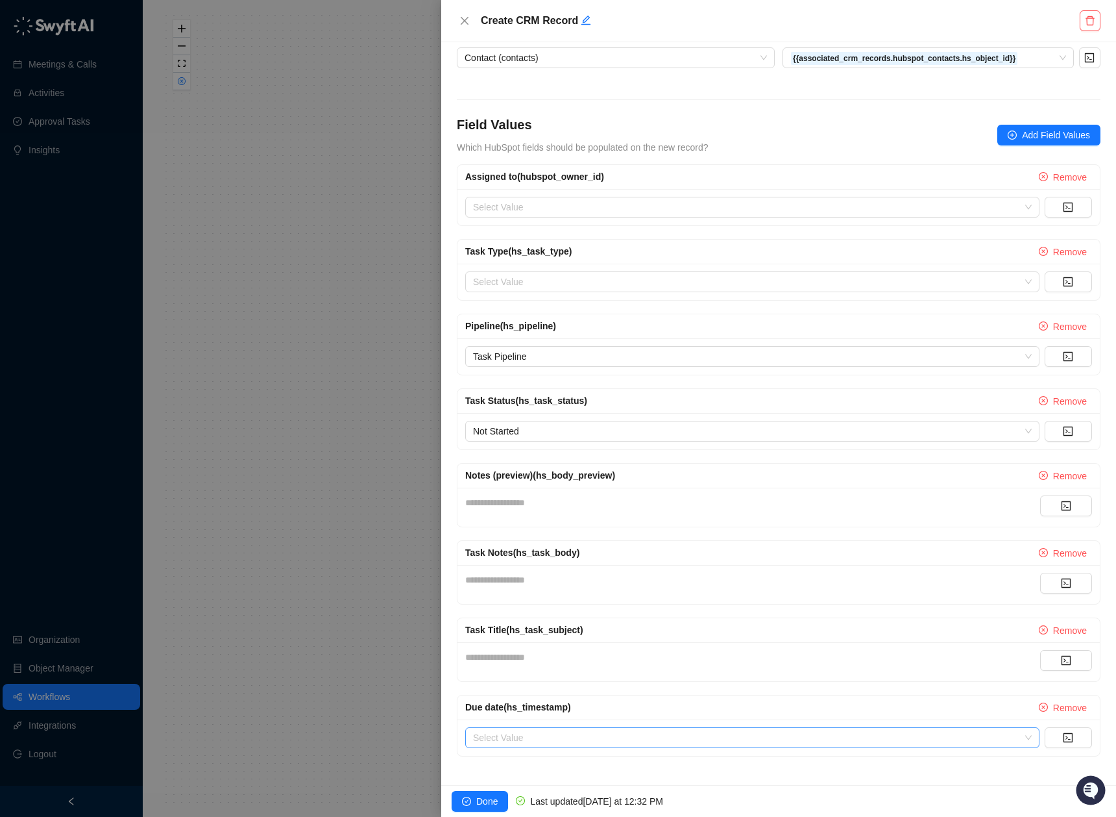
click at [565, 738] on input "search" at bounding box center [748, 737] width 551 height 19
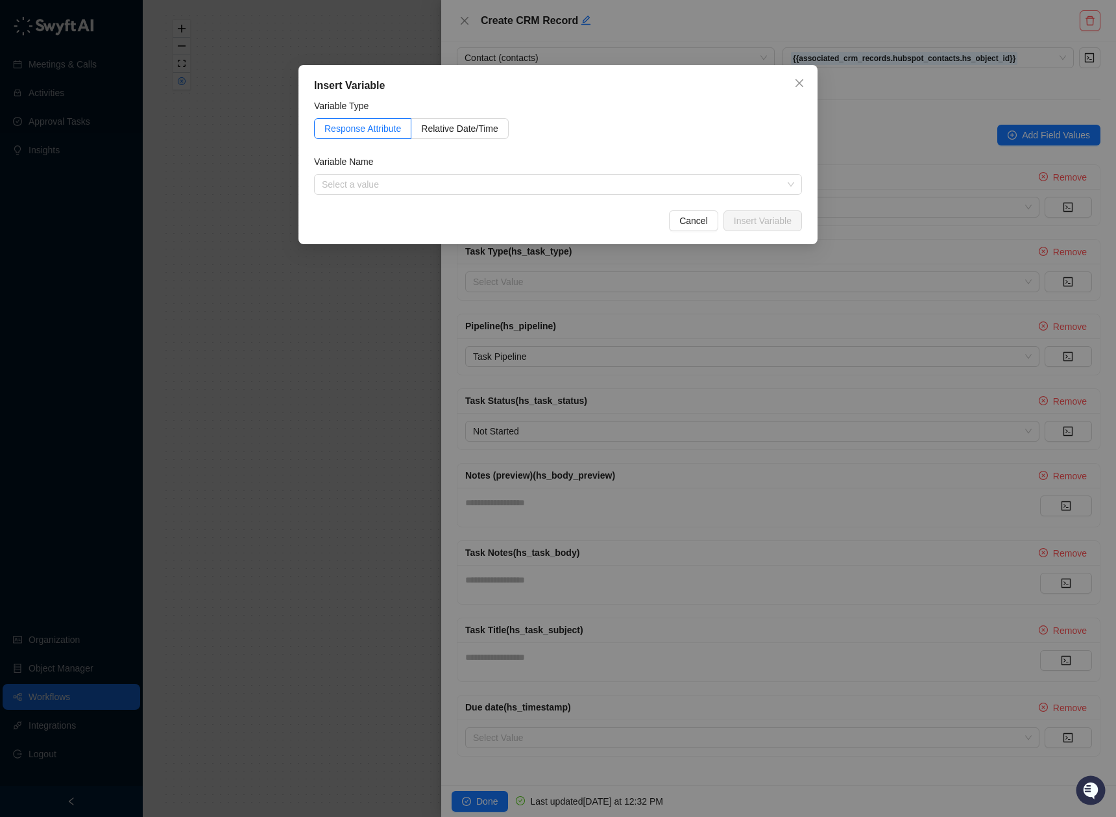
click at [658, 127] on div "Response Attribute Relative Date/Time" at bounding box center [558, 128] width 488 height 21
click at [804, 84] on icon "close" at bounding box center [799, 83] width 10 height 10
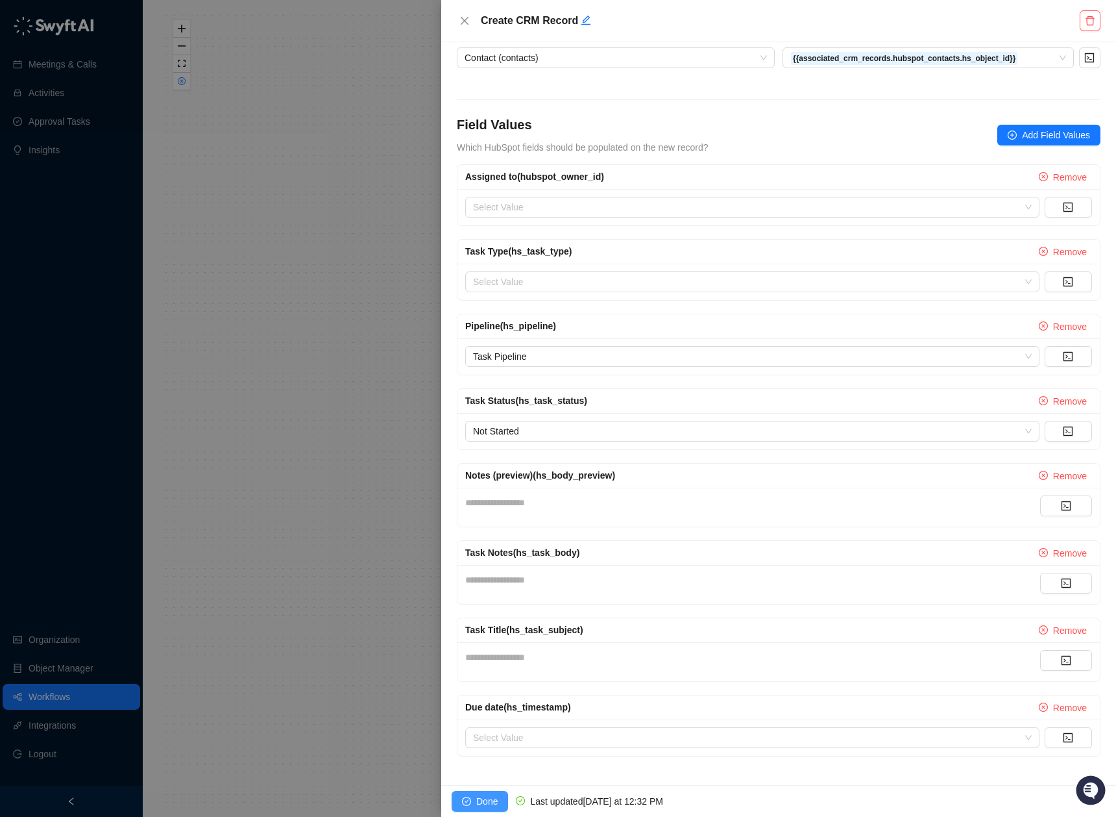
click at [483, 800] on span "Done" at bounding box center [486, 801] width 21 height 14
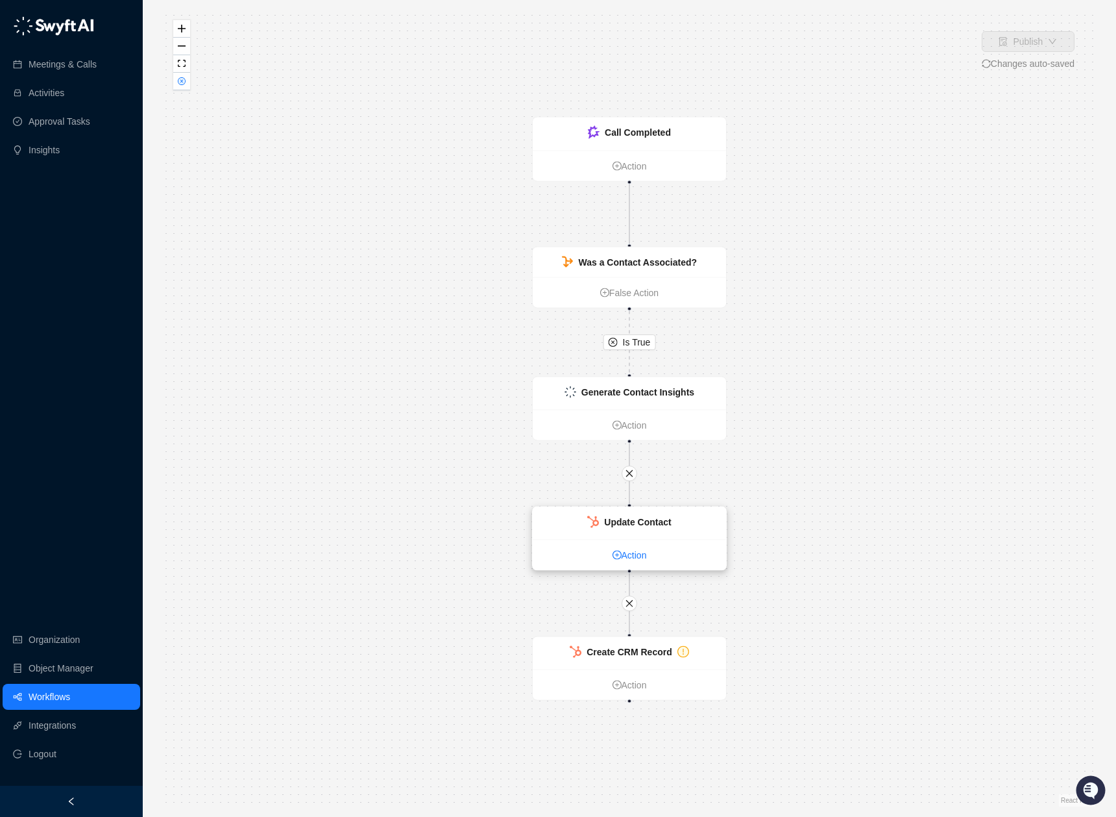
click at [630, 561] on link "Action" at bounding box center [629, 555] width 193 height 14
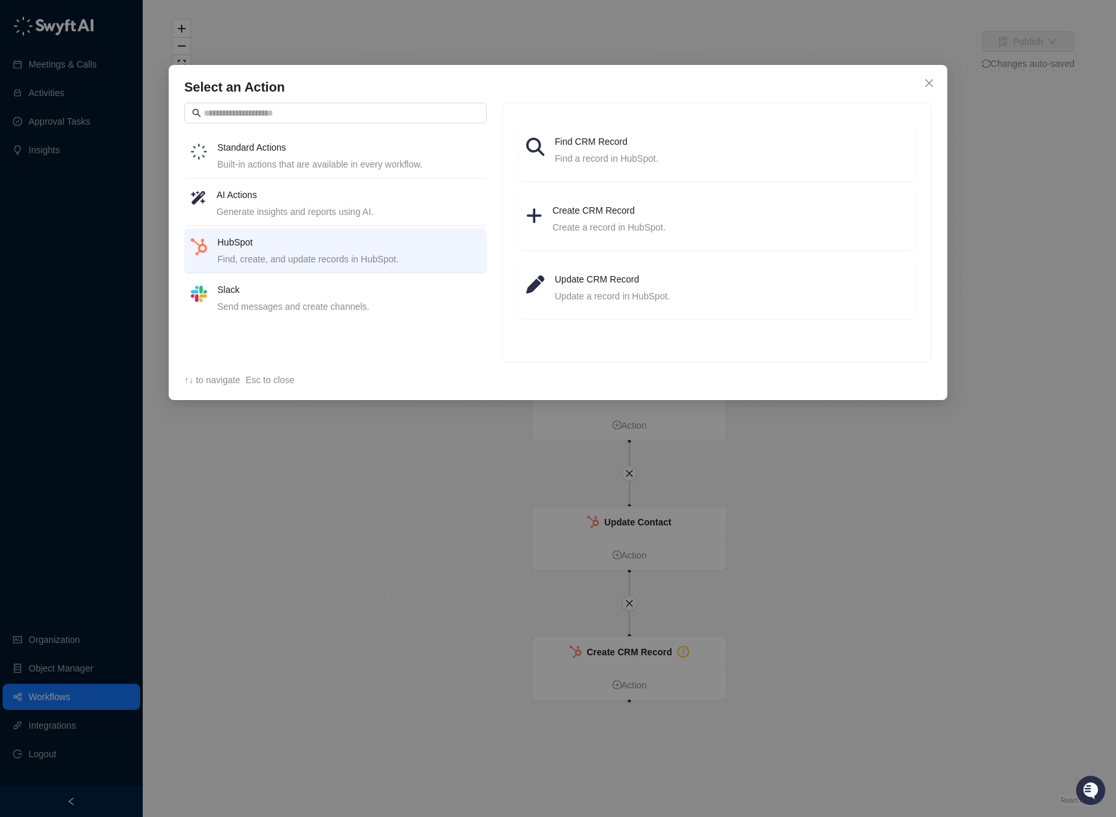
click at [888, 563] on div "Select an Action Standard Actions Built-in actions that are available in every …" at bounding box center [558, 408] width 1116 height 817
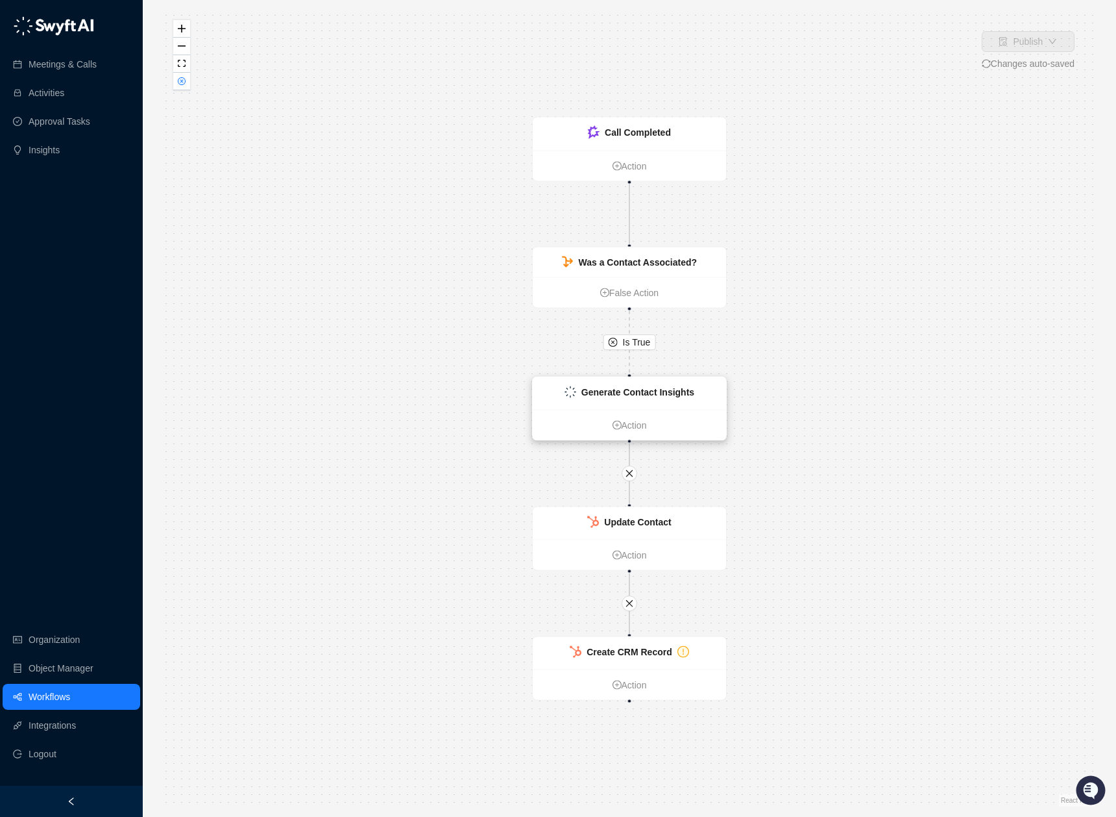
click at [682, 388] on strong "Generate Contact Insights" at bounding box center [638, 392] width 113 height 10
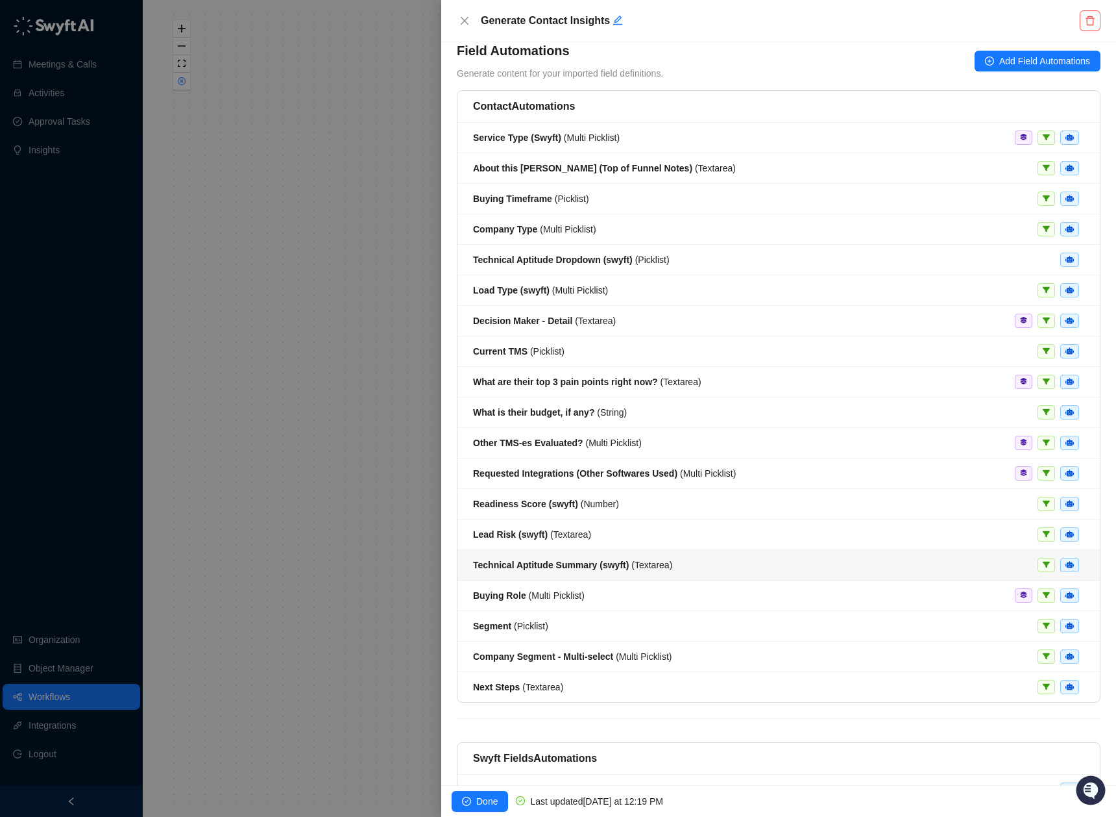
scroll to position [154, 0]
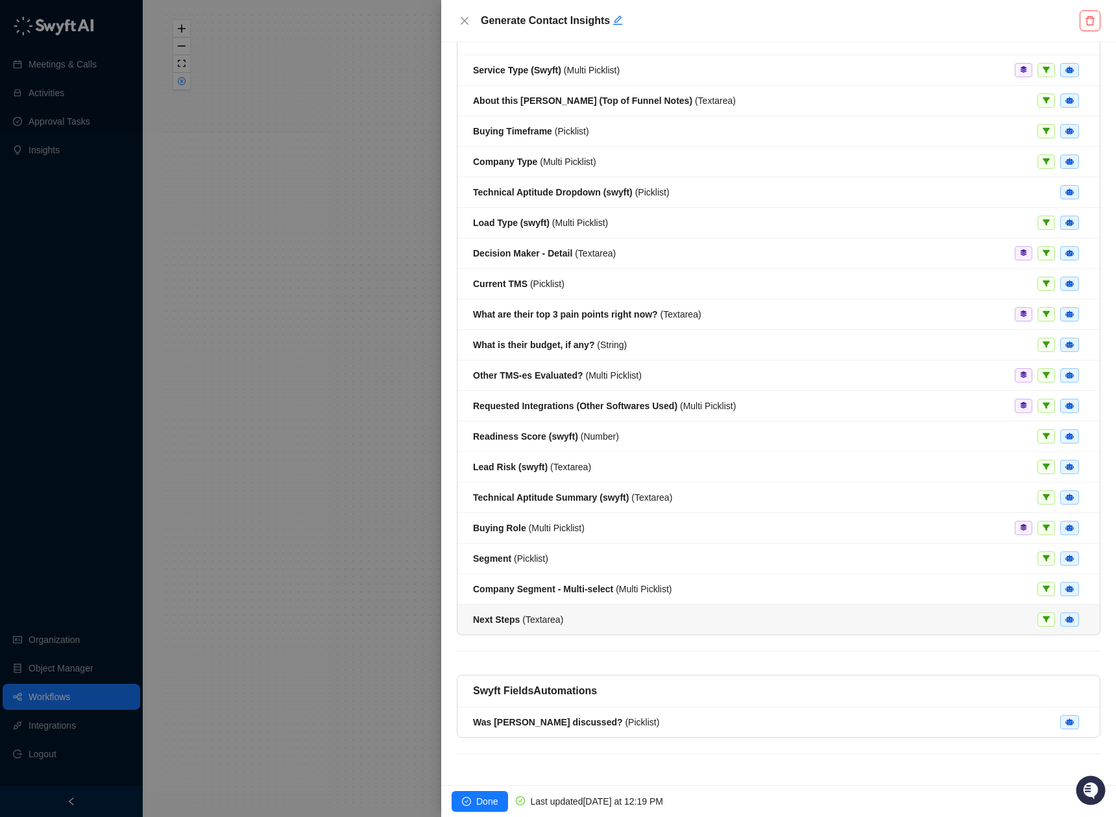
click at [608, 626] on li "Next Steps ( Textarea )" at bounding box center [779, 619] width 643 height 30
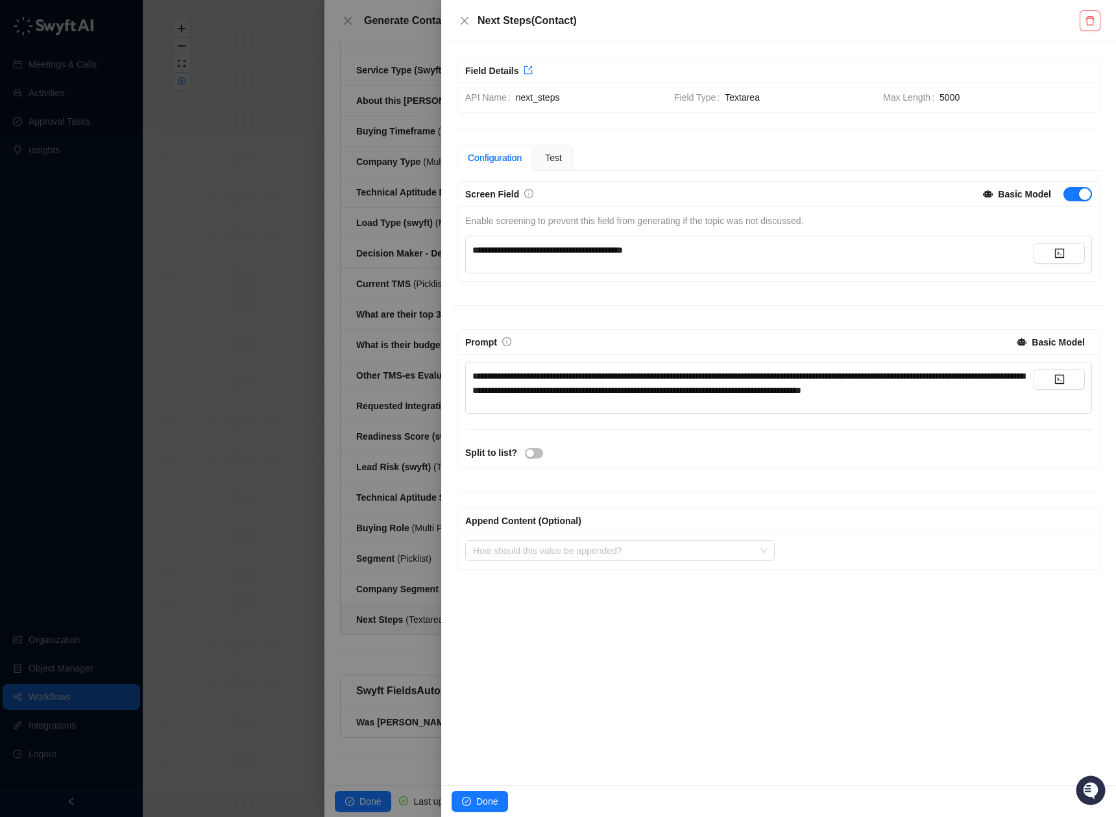
click at [475, 21] on div "Next Steps ( Contact )" at bounding box center [768, 21] width 623 height 16
click at [461, 13] on button "Close" at bounding box center [465, 21] width 16 height 16
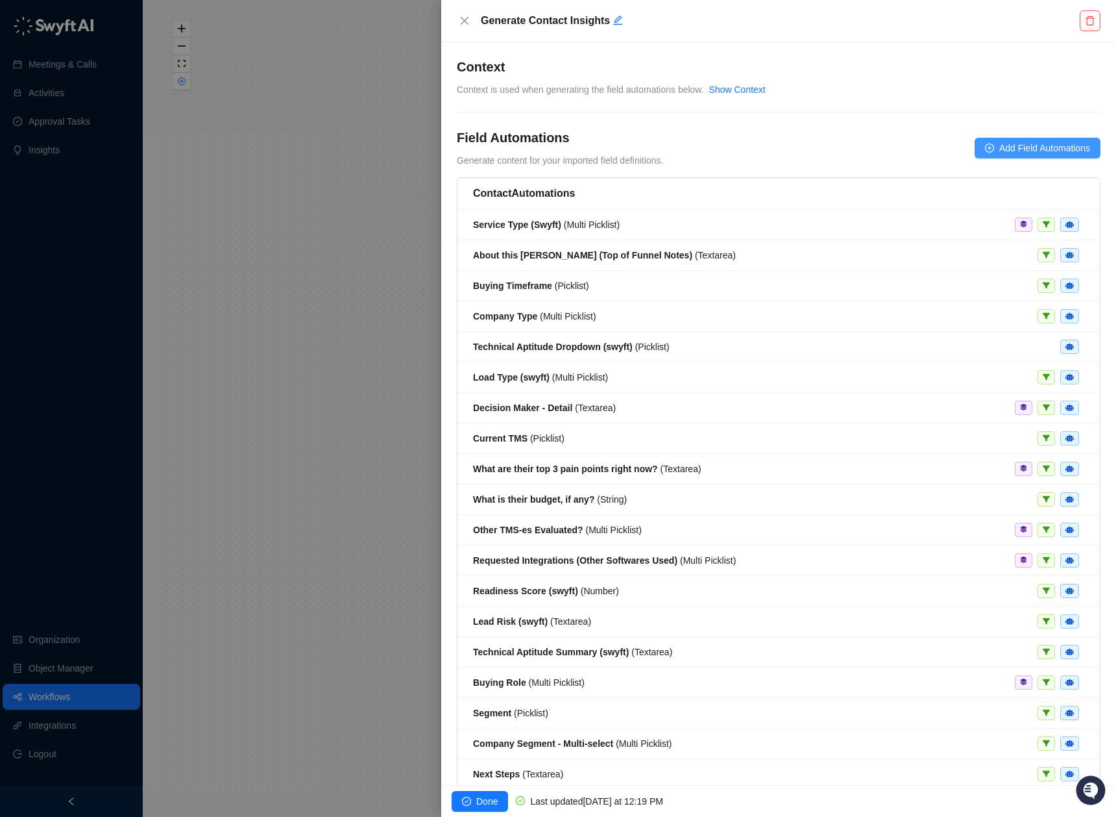
click at [1018, 147] on span "Add Field Automations" at bounding box center [1045, 148] width 91 height 14
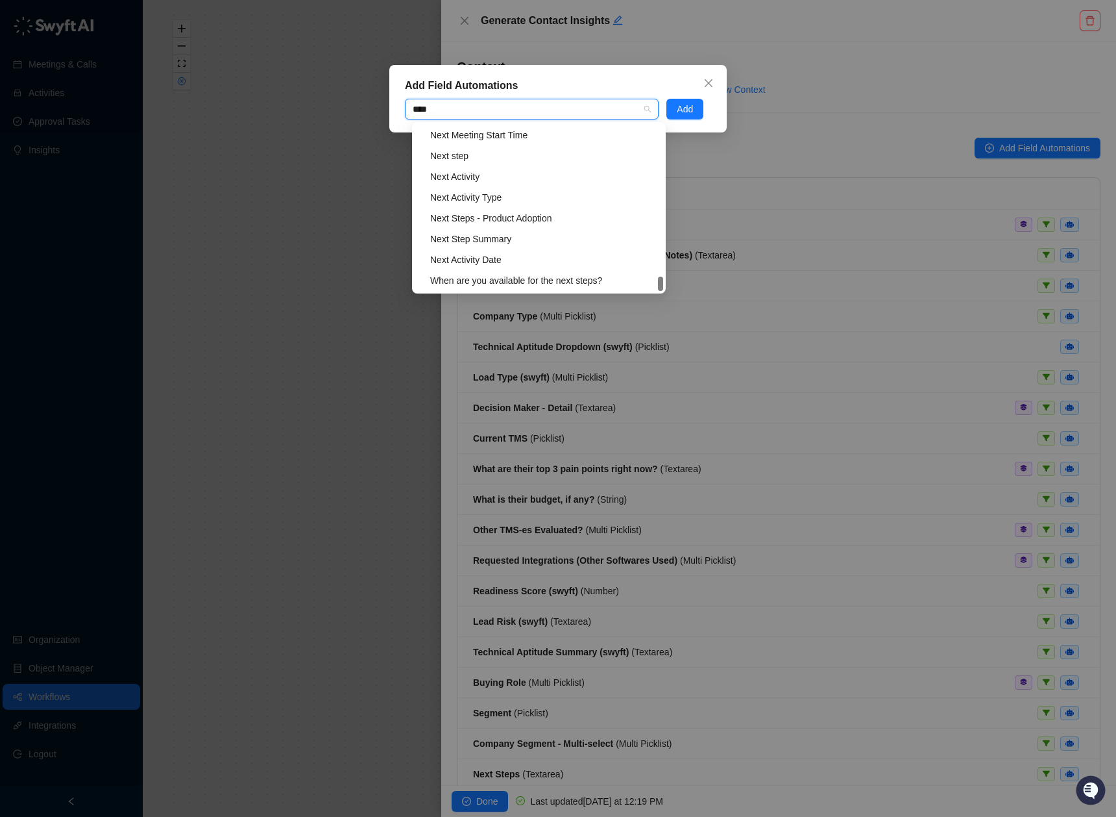
scroll to position [42, 0]
type input "*********"
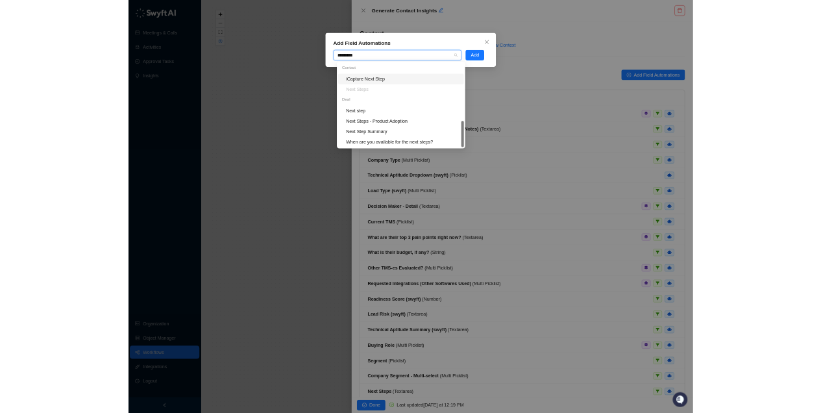
scroll to position [0, 0]
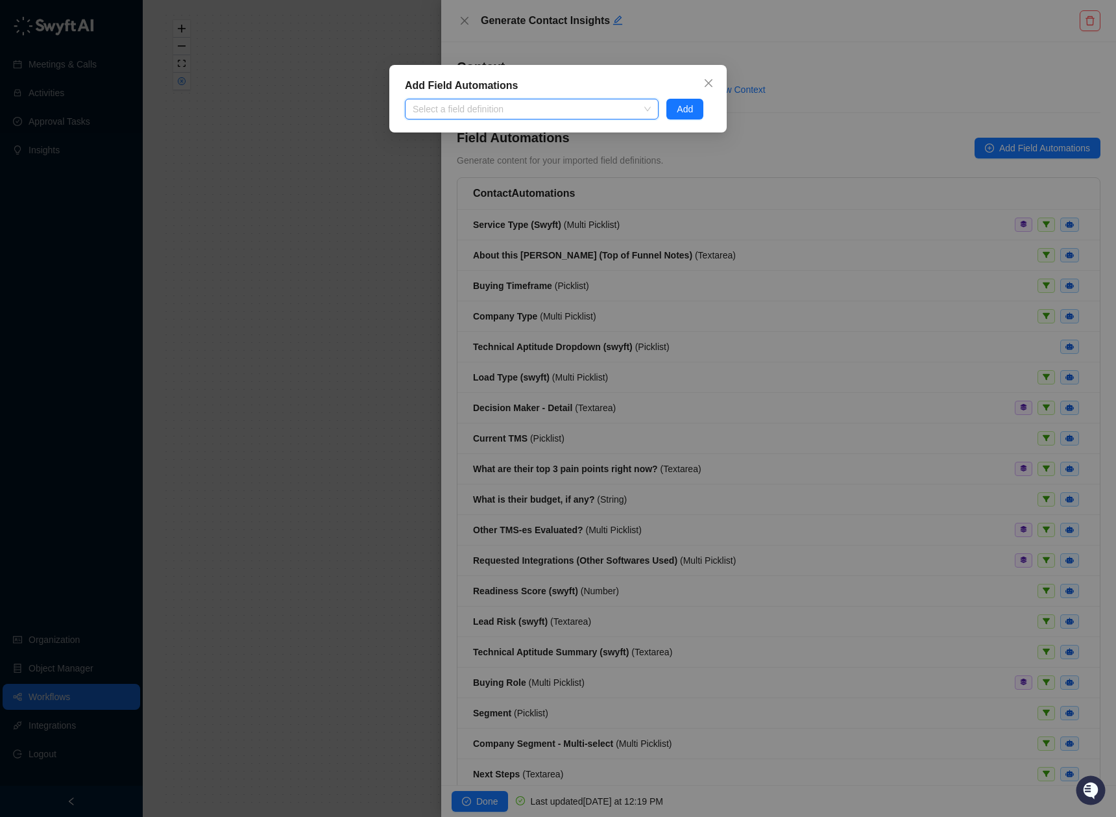
click at [596, 82] on div "Add Field Automations" at bounding box center [558, 86] width 306 height 16
click at [712, 82] on icon "close" at bounding box center [709, 83] width 10 height 10
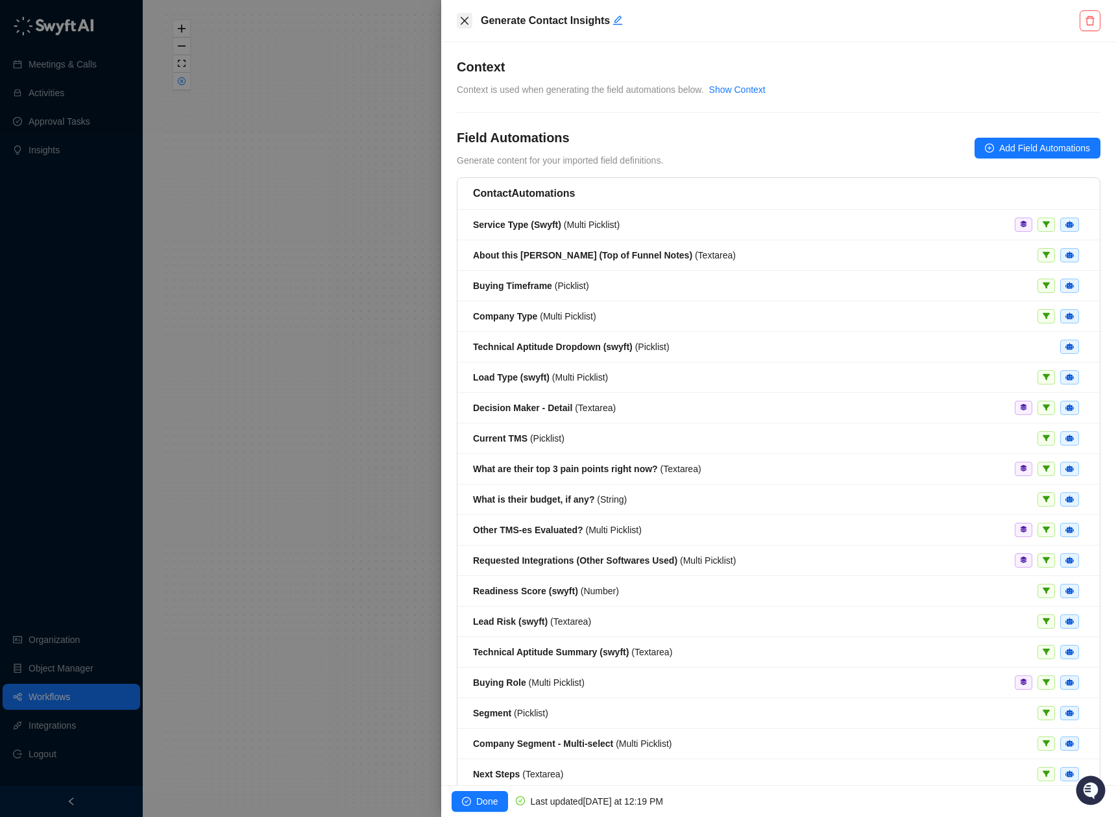
click at [464, 19] on icon "close" at bounding box center [465, 21] width 10 height 10
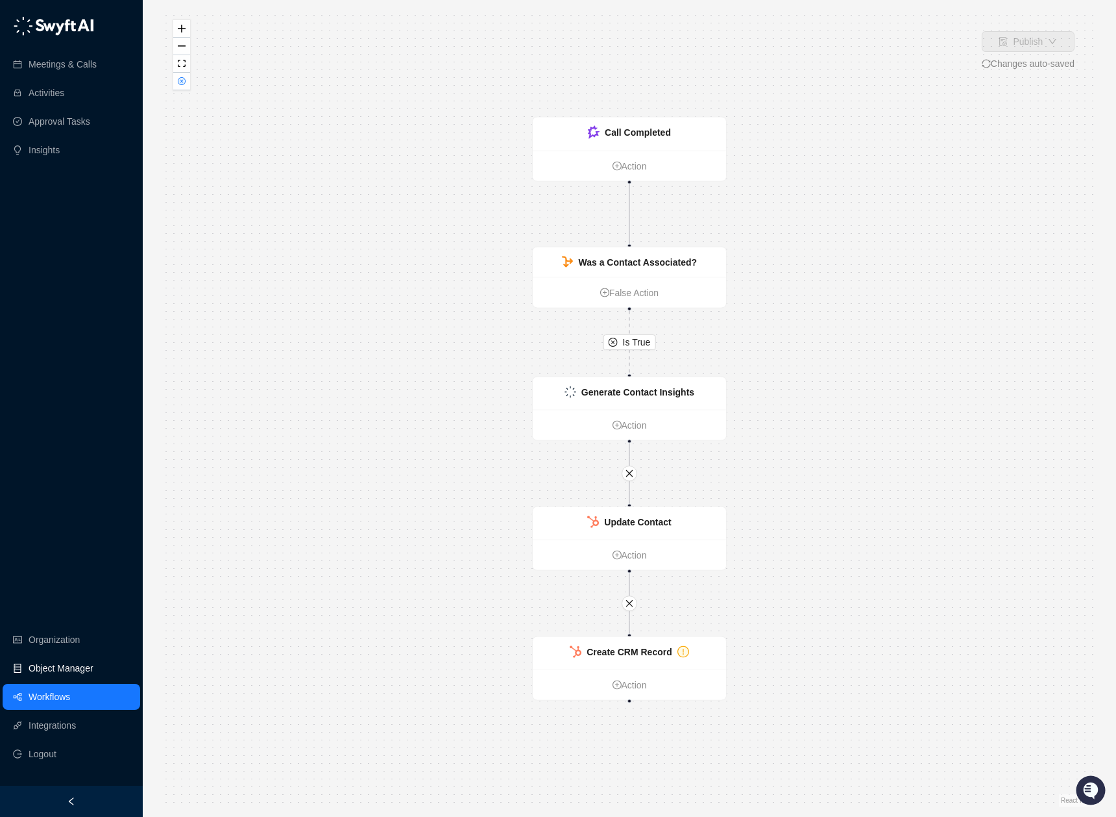
click at [43, 673] on link "Object Manager" at bounding box center [61, 668] width 65 height 26
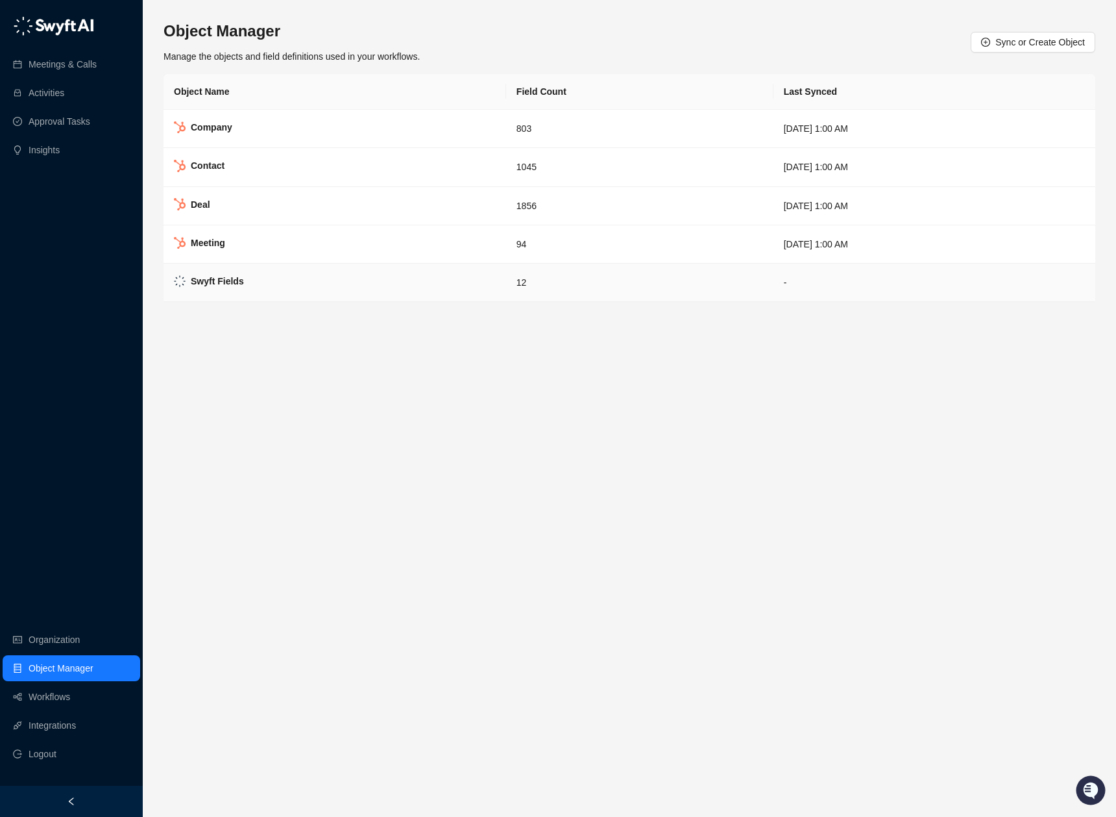
click at [298, 292] on td "Swyft Fields" at bounding box center [335, 283] width 343 height 38
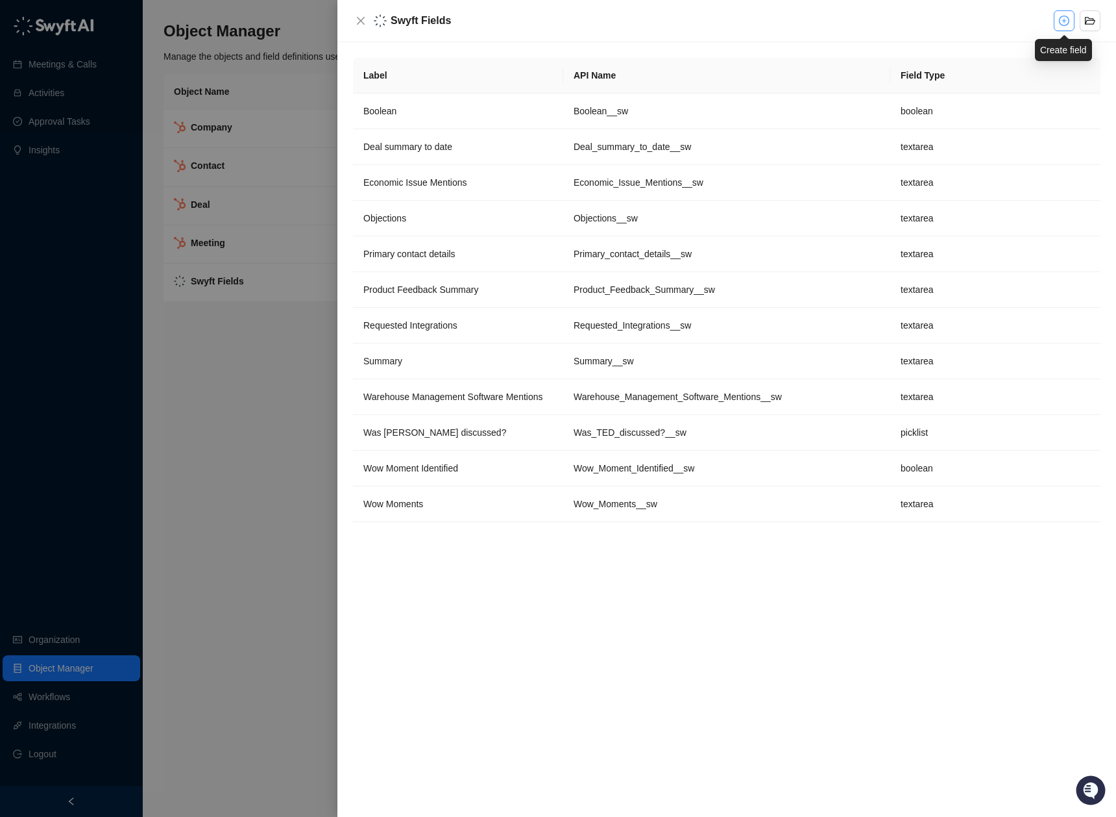
click at [1063, 22] on icon "plus-circle" at bounding box center [1064, 21] width 10 height 10
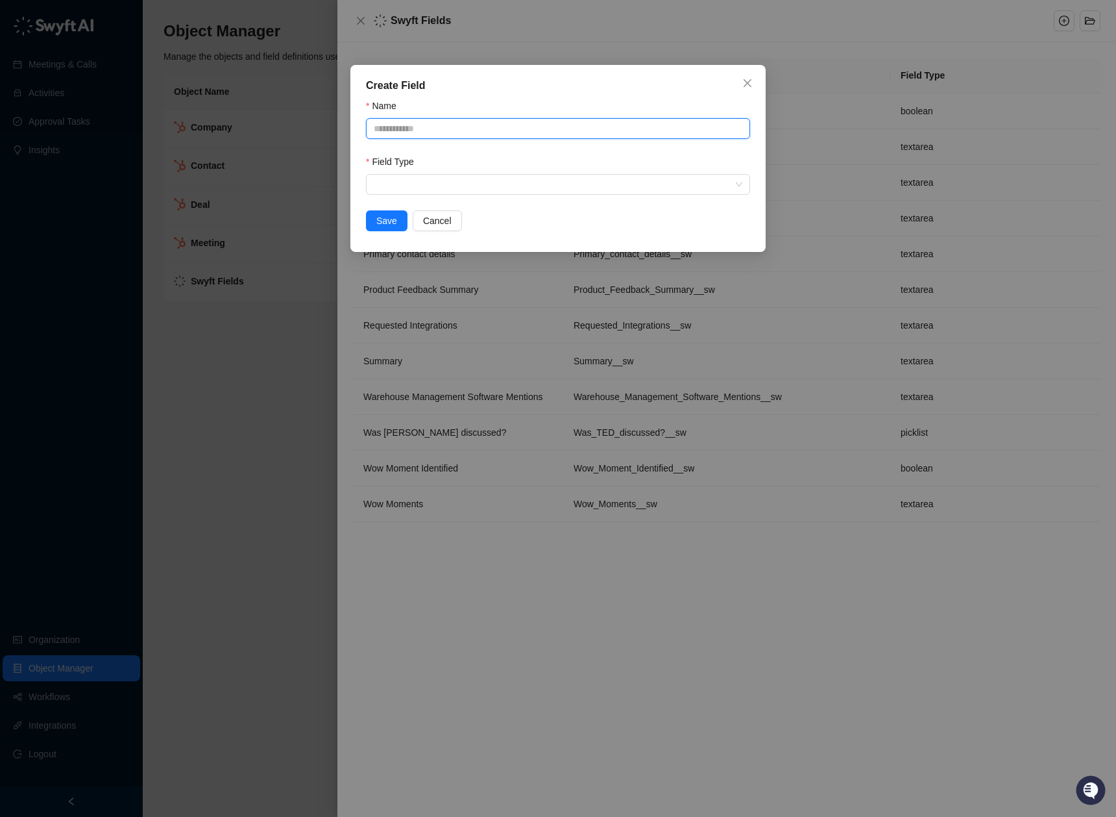
click at [447, 123] on input "Name" at bounding box center [558, 128] width 384 height 21
type input "**********"
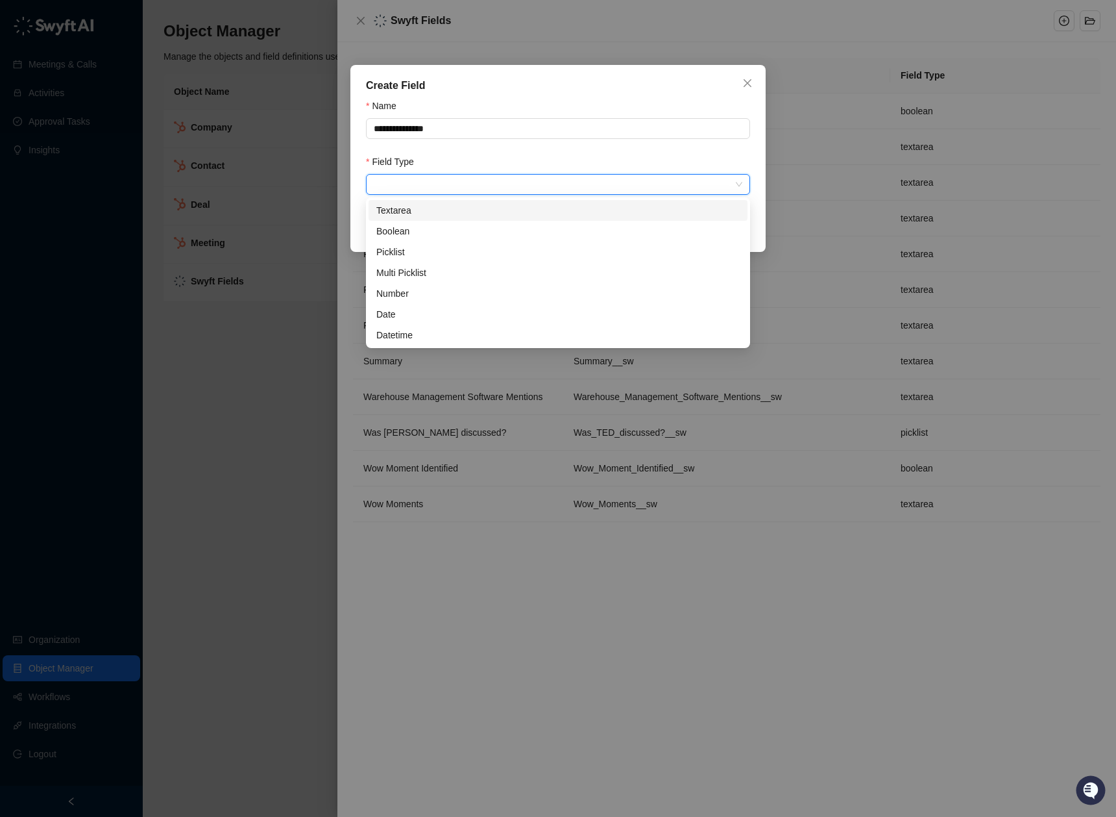
click at [465, 186] on input "search" at bounding box center [554, 184] width 361 height 19
click at [460, 291] on div "Number" at bounding box center [557, 293] width 363 height 14
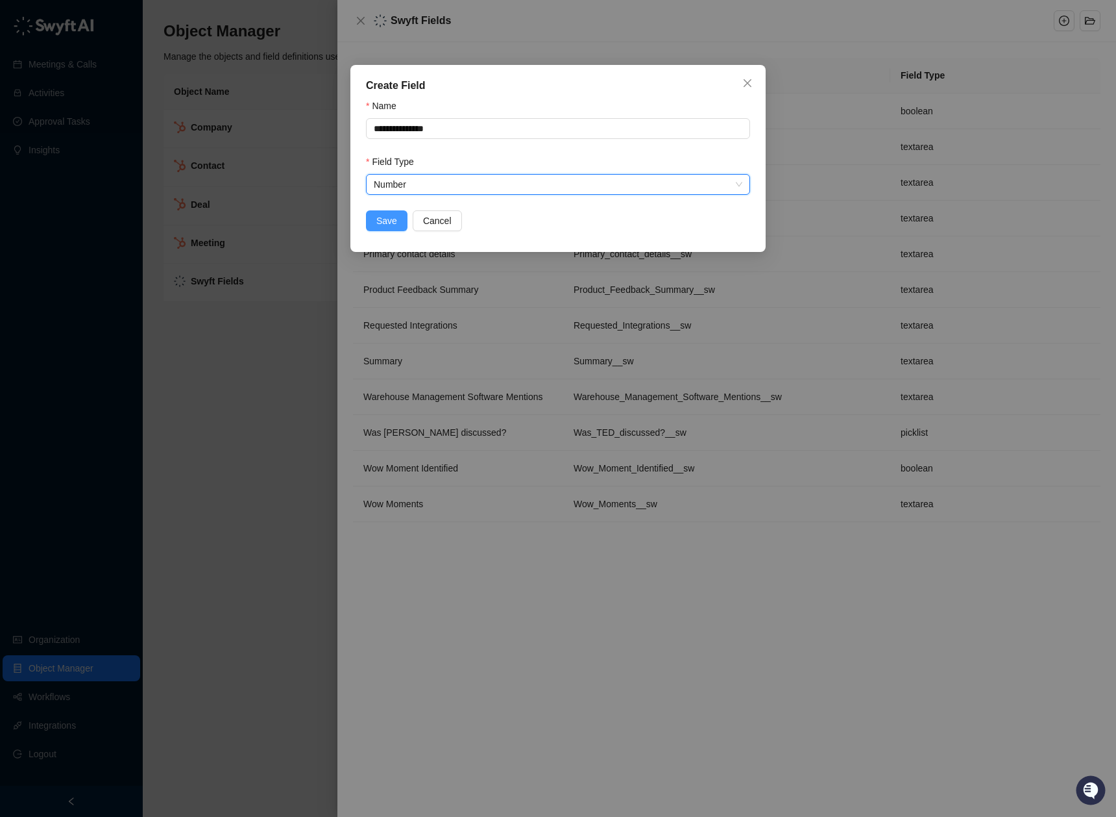
click at [384, 228] on button "Save" at bounding box center [387, 220] width 42 height 21
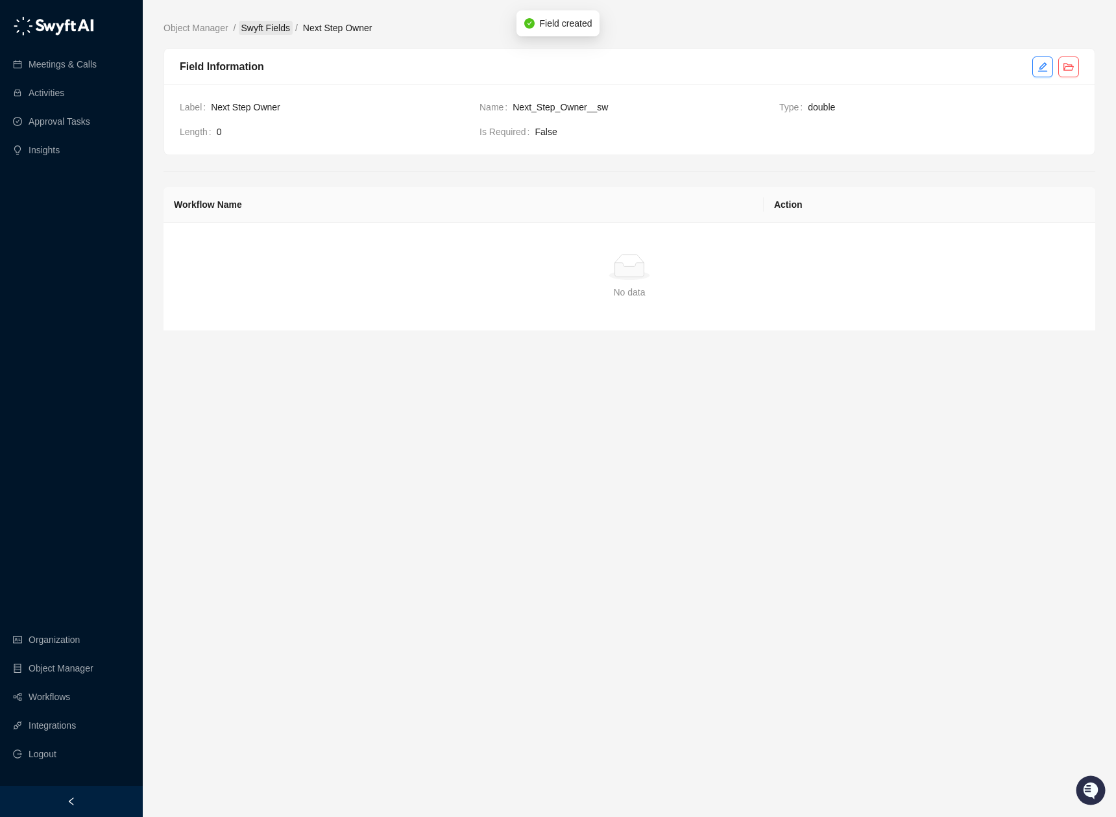
click at [273, 31] on link "Swyft Fields" at bounding box center [266, 28] width 54 height 14
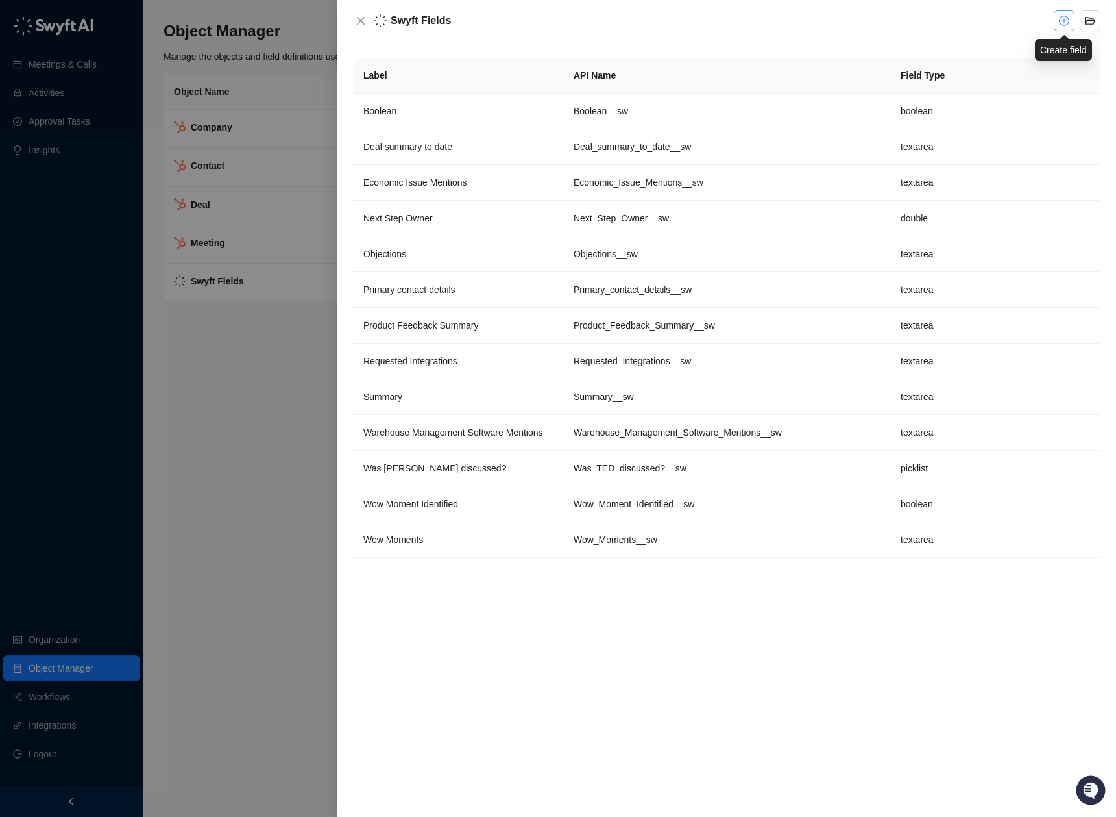
click at [1064, 21] on icon "plus-circle" at bounding box center [1065, 21] width 5 height 5
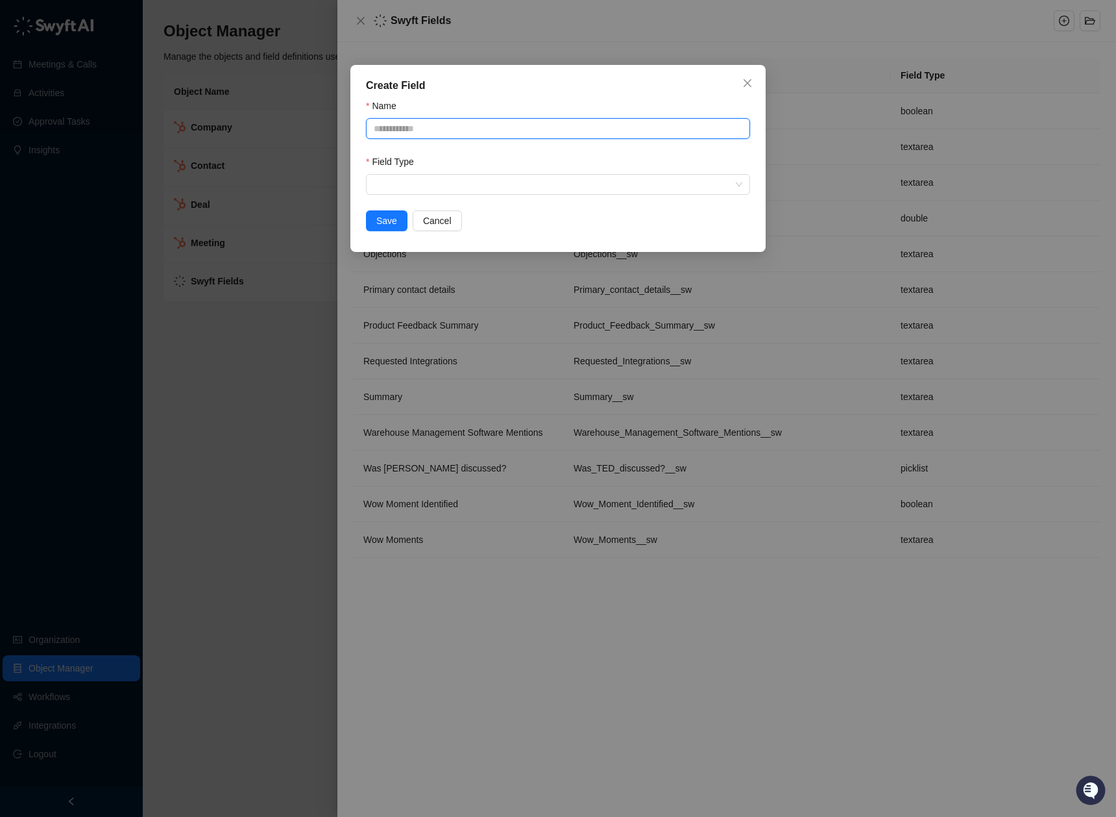
click at [455, 130] on input "Name" at bounding box center [558, 128] width 384 height 21
click at [415, 127] on input "**********" at bounding box center [558, 128] width 384 height 21
type input "**********"
click at [490, 189] on input "search" at bounding box center [554, 184] width 361 height 19
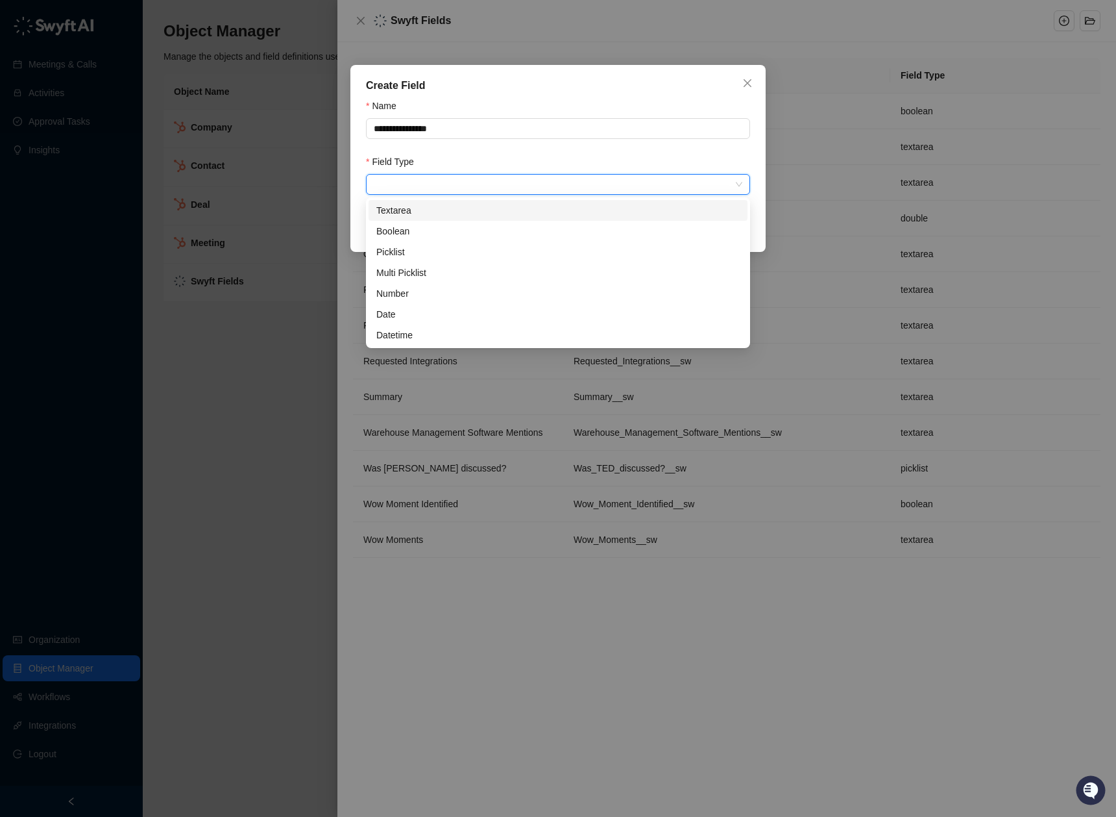
click at [480, 214] on div "Textarea" at bounding box center [557, 210] width 363 height 14
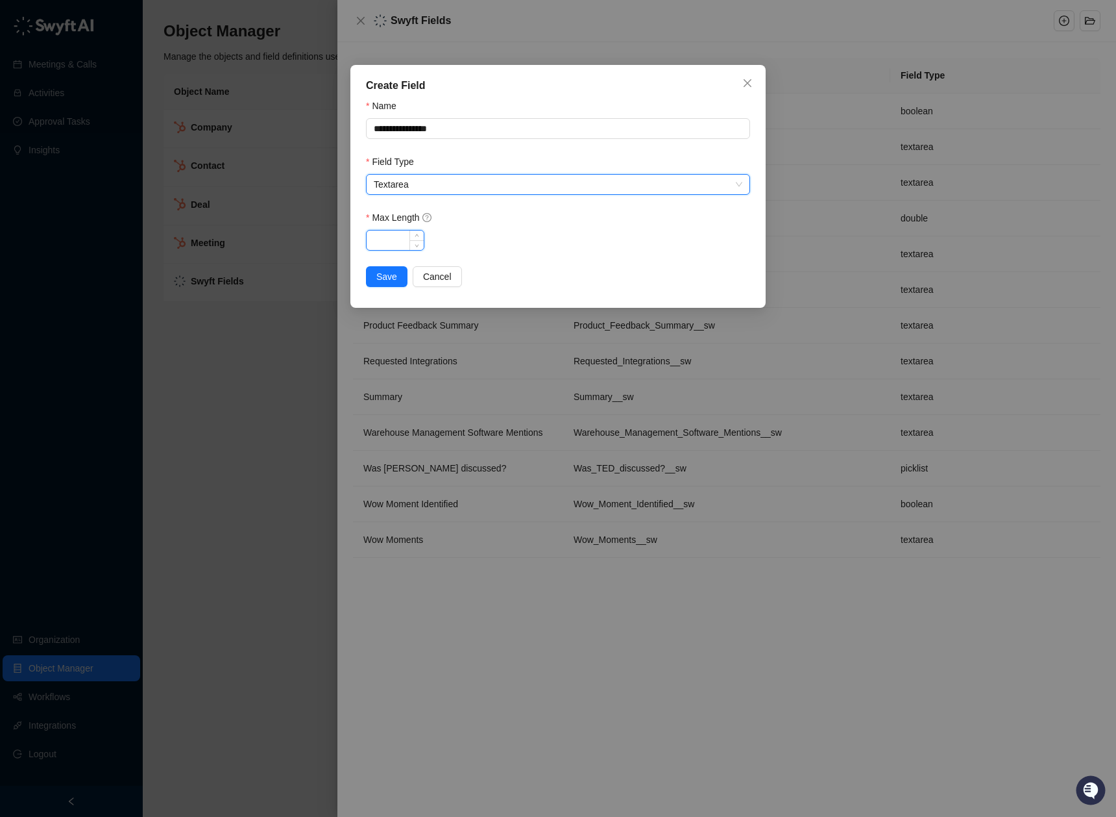
click at [384, 238] on input "Max Length" at bounding box center [395, 239] width 57 height 19
type input "**"
click at [382, 276] on span "Save" at bounding box center [386, 276] width 21 height 14
